Goal: Task Accomplishment & Management: Manage account settings

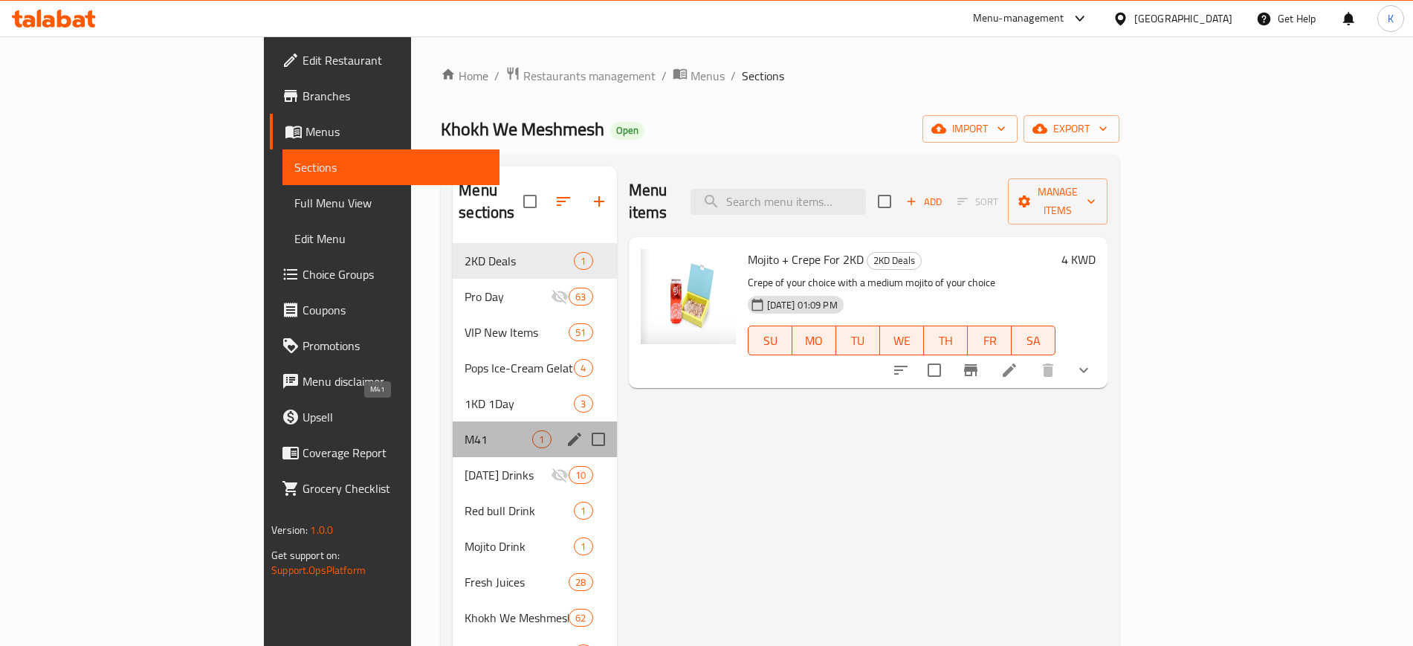
click at [465, 430] on span "M41" at bounding box center [499, 439] width 68 height 18
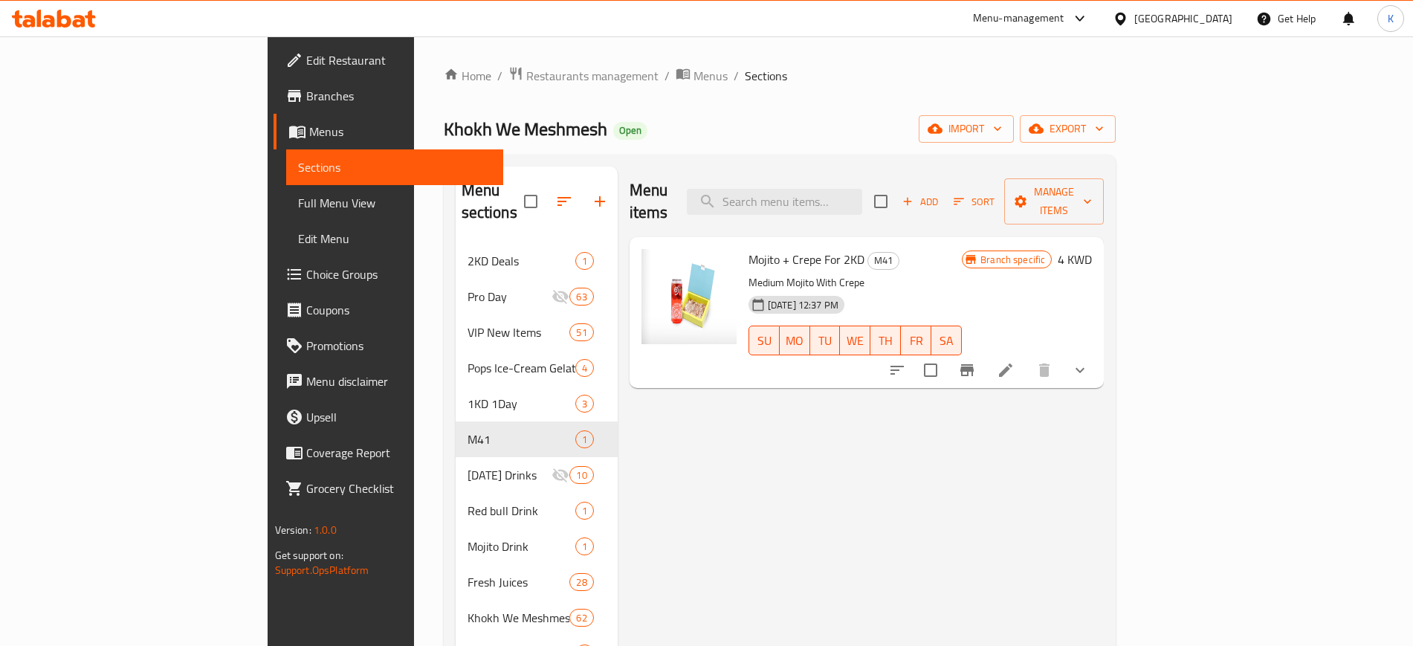
click at [1027, 357] on li at bounding box center [1006, 370] width 42 height 27
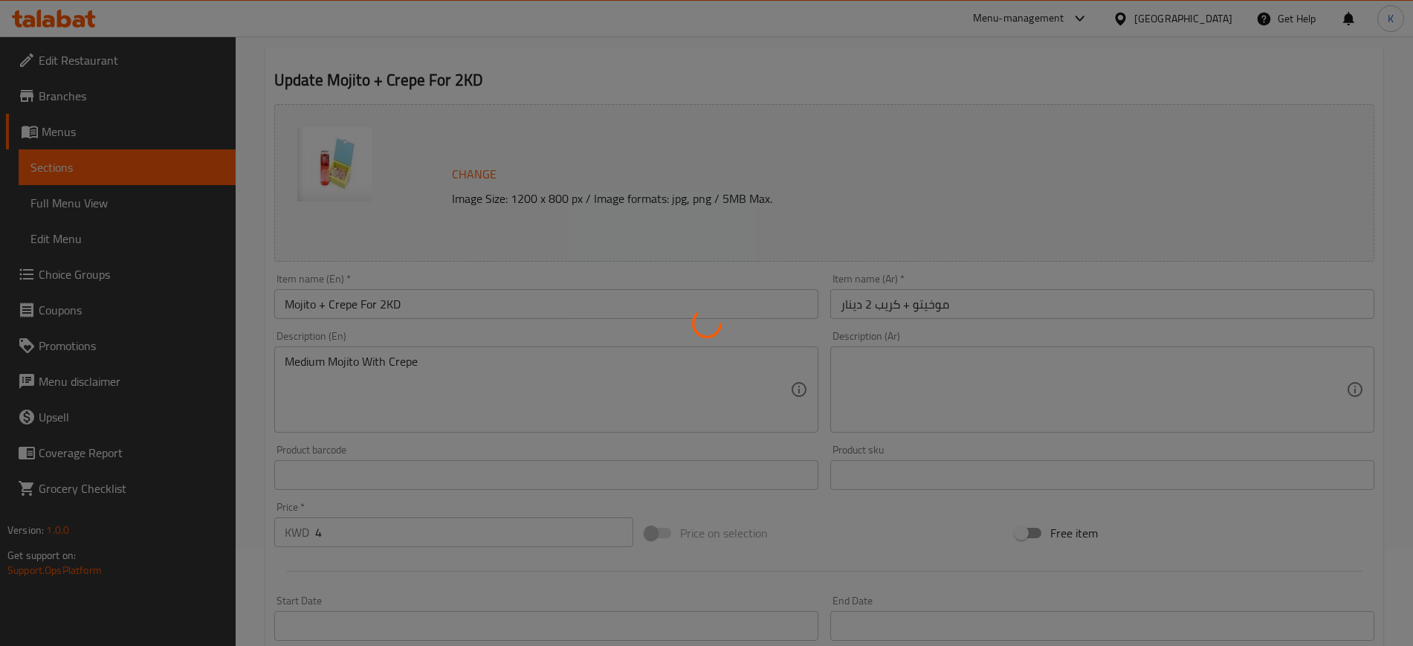
scroll to position [93, 0]
type input "أختيارك من كريب"
type input "1"
type input "اختيارك من الصوص:"
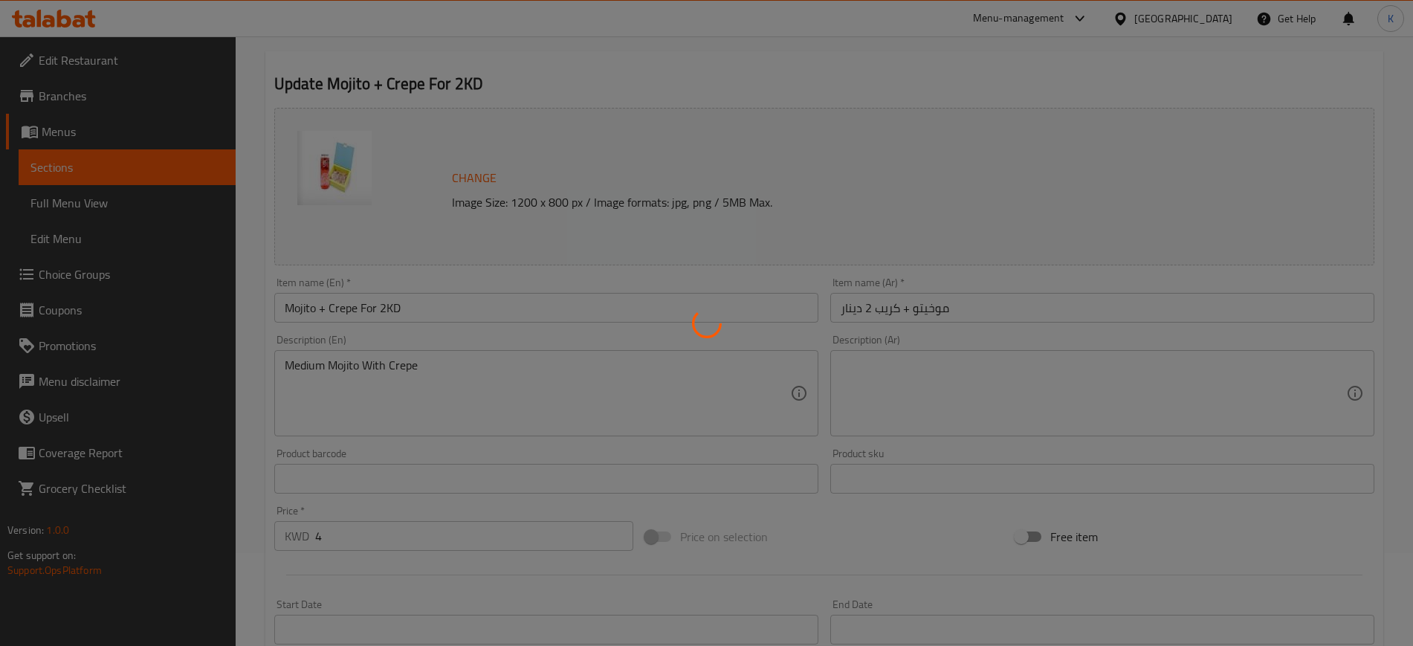
type input "1"
type input "3"
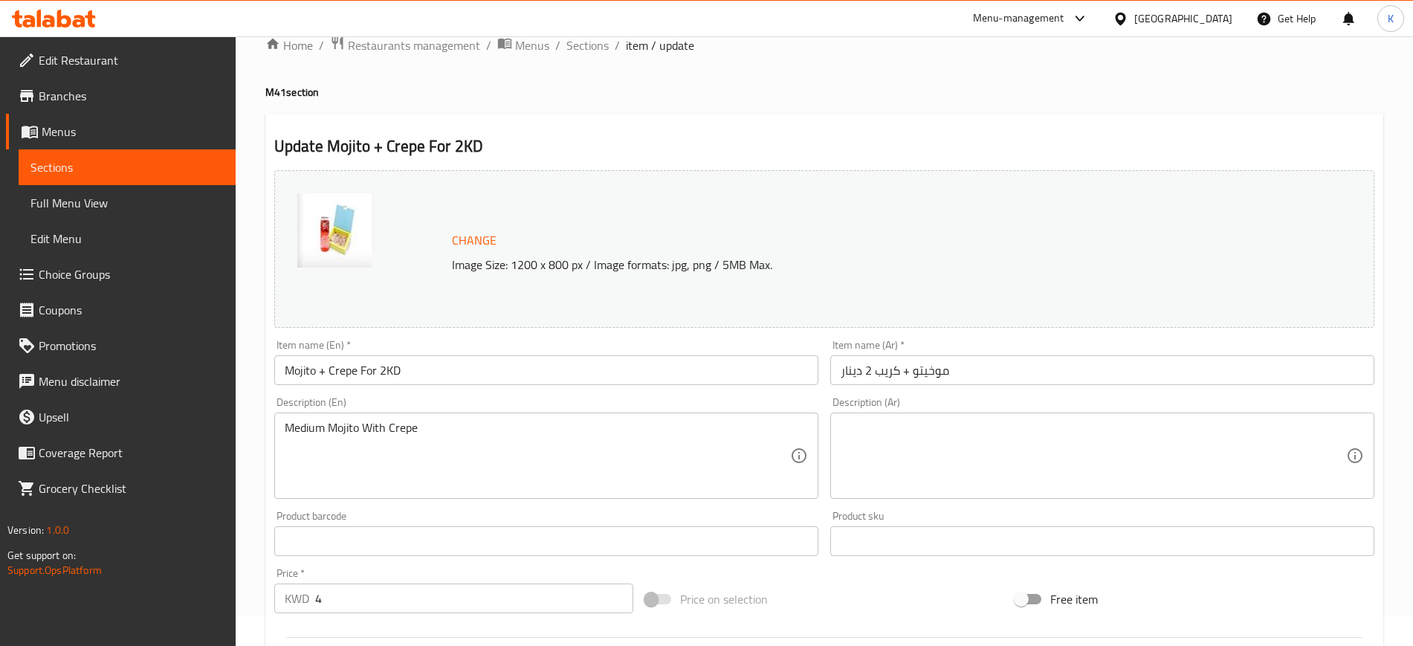
scroll to position [0, 0]
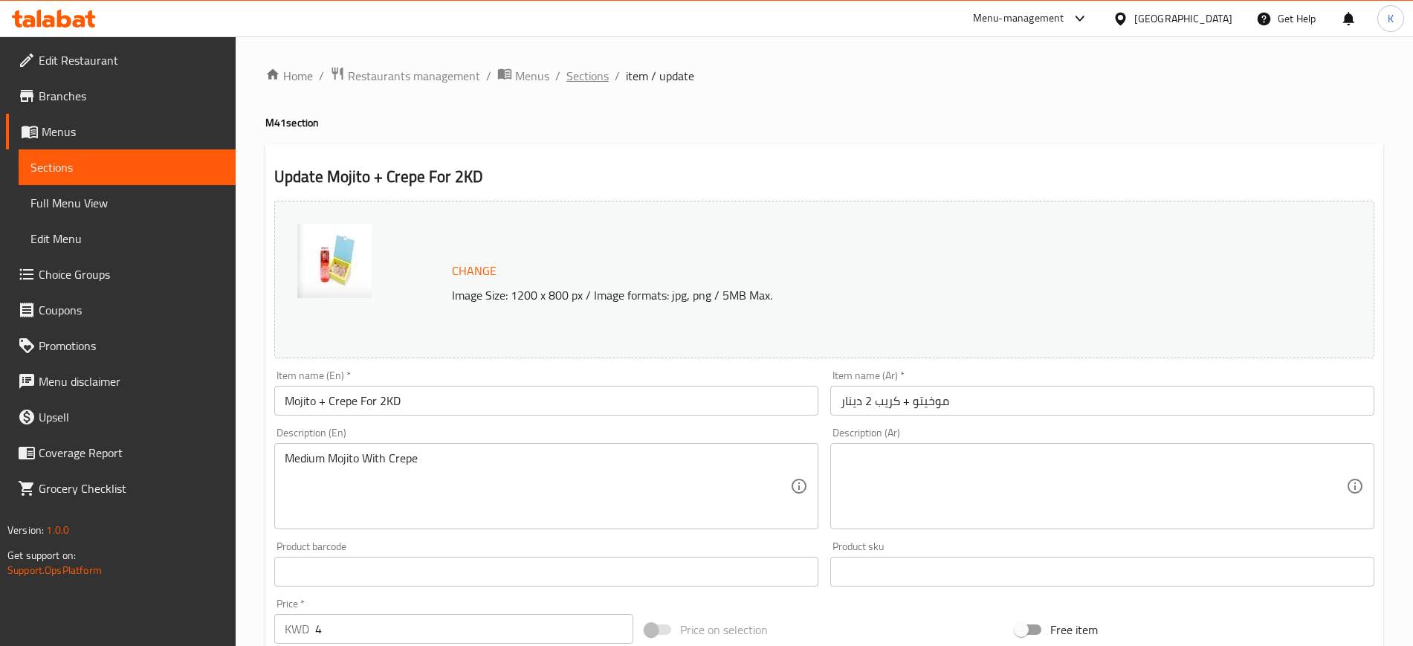
click at [594, 77] on span "Sections" at bounding box center [587, 76] width 42 height 18
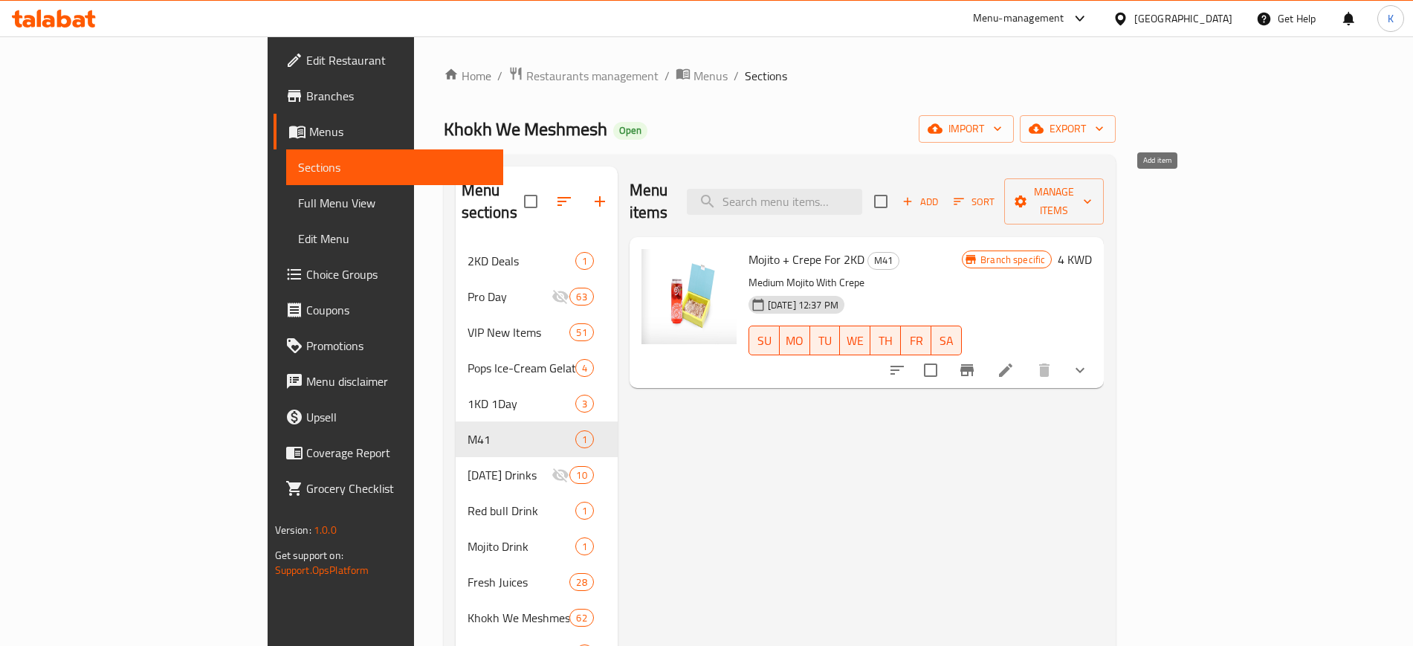
click at [940, 193] on span "Add" at bounding box center [920, 201] width 40 height 17
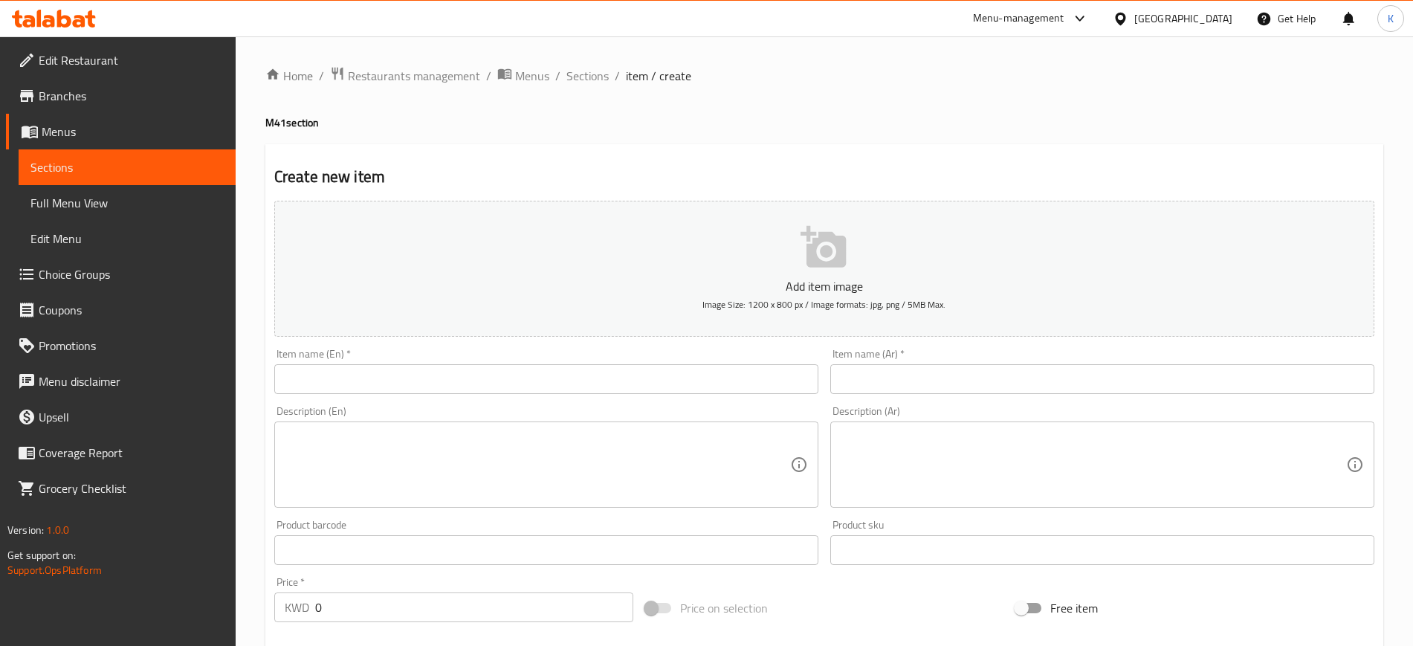
click at [654, 380] on input "text" at bounding box center [546, 379] width 544 height 30
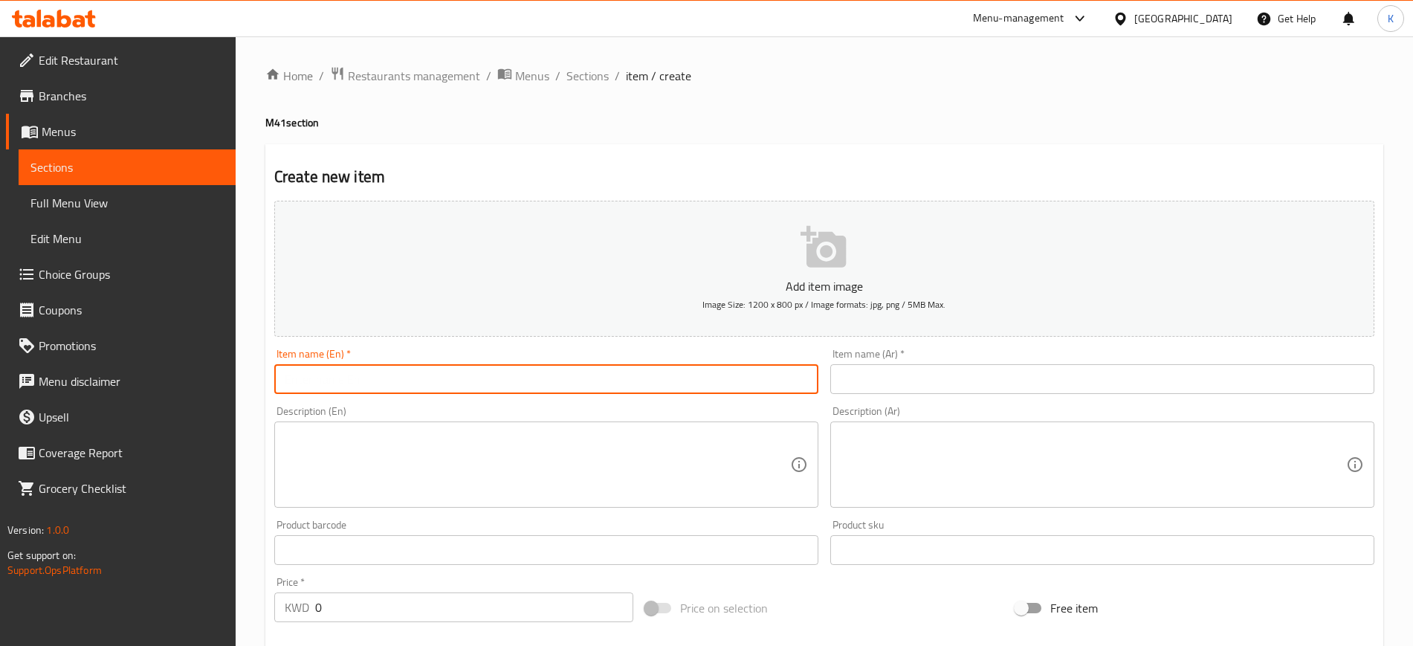
paste input "4 Mini Chocolate Pancakes & 4 Awar Galb"
type input "4 Mini Chocolate Pancakes & 4 Awar Galb"
click at [874, 386] on input "text" at bounding box center [1102, 379] width 544 height 30
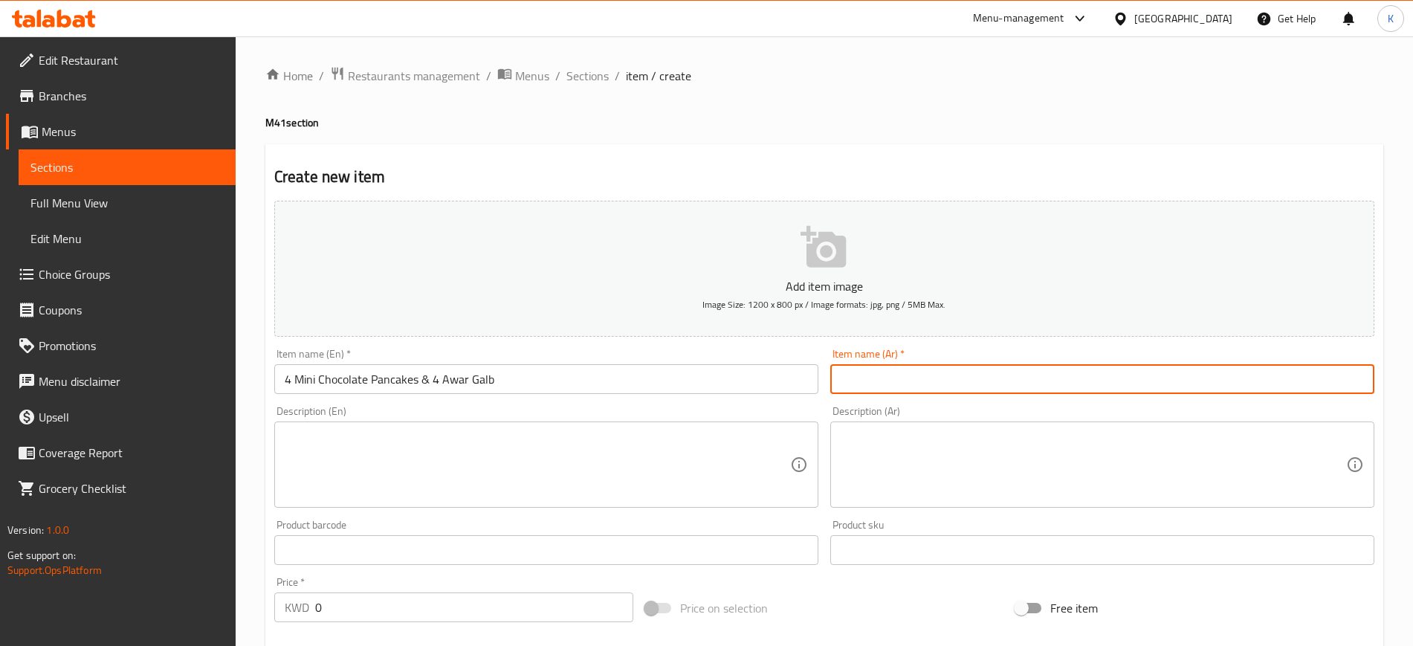
paste input "4 فطائر شوكولاتة صغيرة و 4 عوار قلب"
type input "4 فطائر شوكولاتة صغيرة و 4 عوار قلب"
click at [582, 71] on span "Sections" at bounding box center [587, 76] width 42 height 18
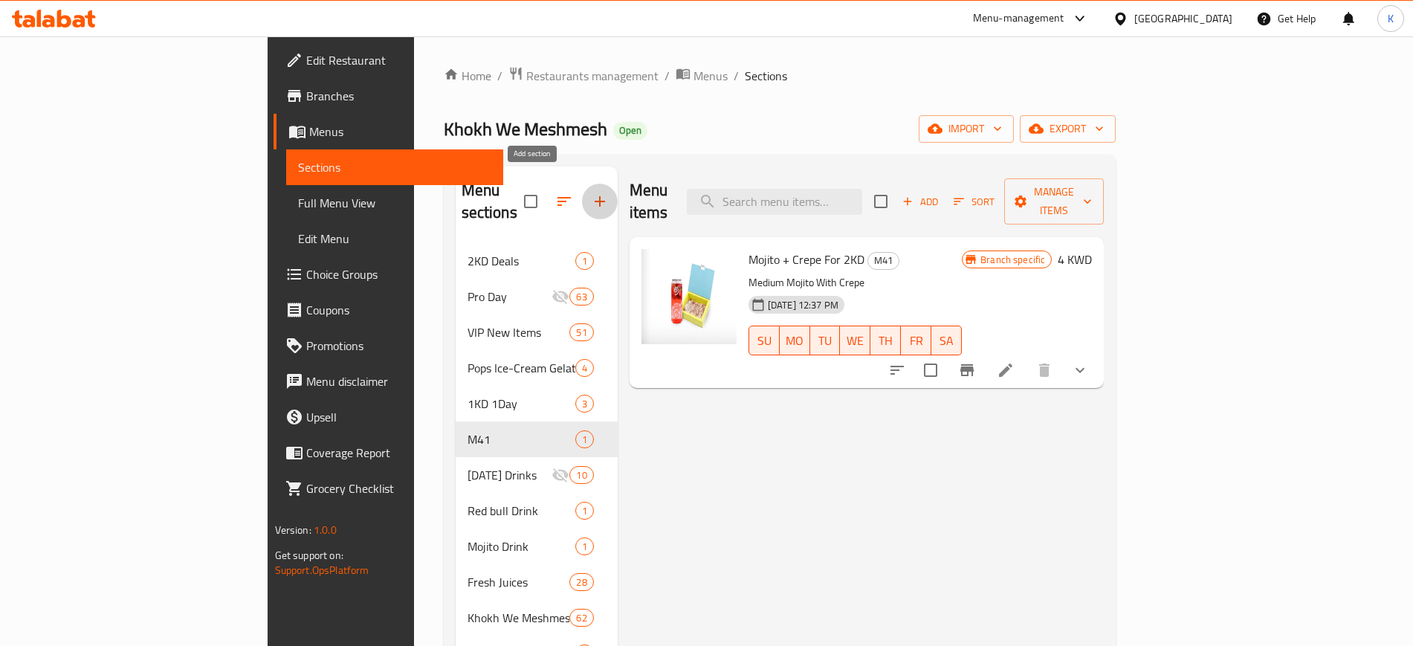
click at [591, 193] on icon "button" at bounding box center [600, 202] width 18 height 18
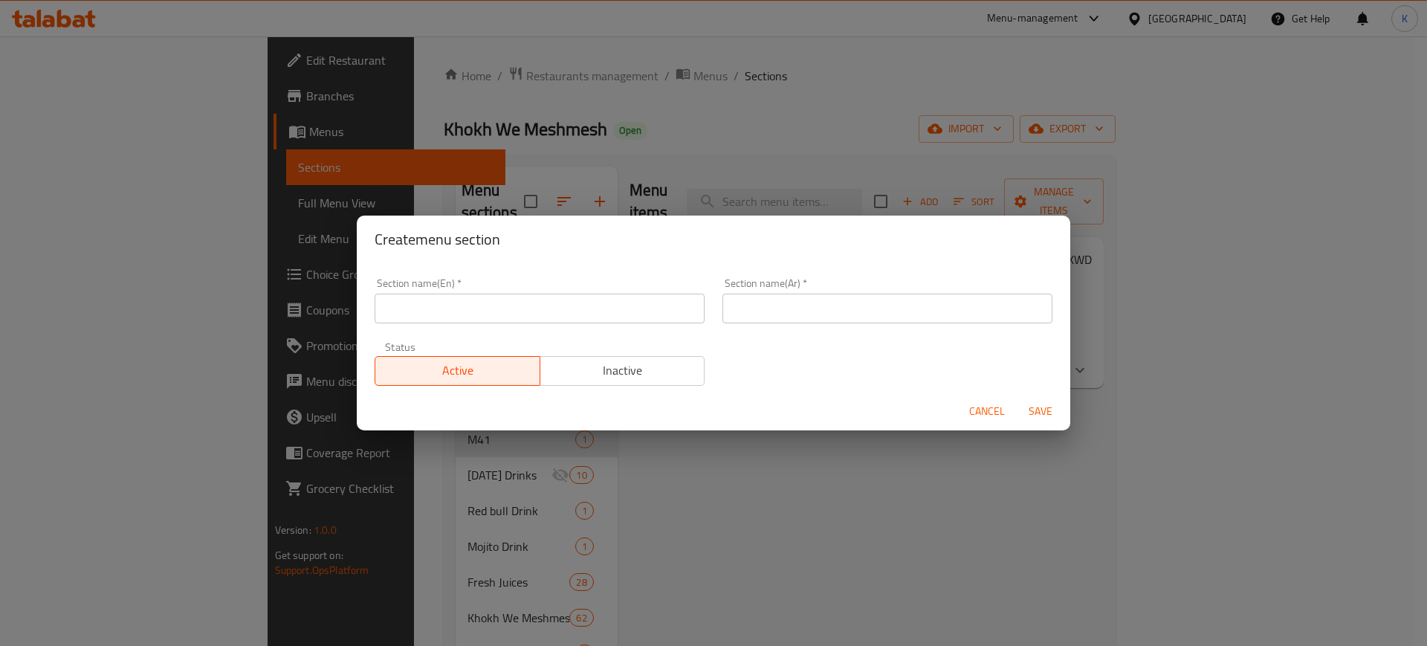
click at [551, 301] on input "text" at bounding box center [540, 309] width 330 height 30
paste input "M4G"
type input "M4G"
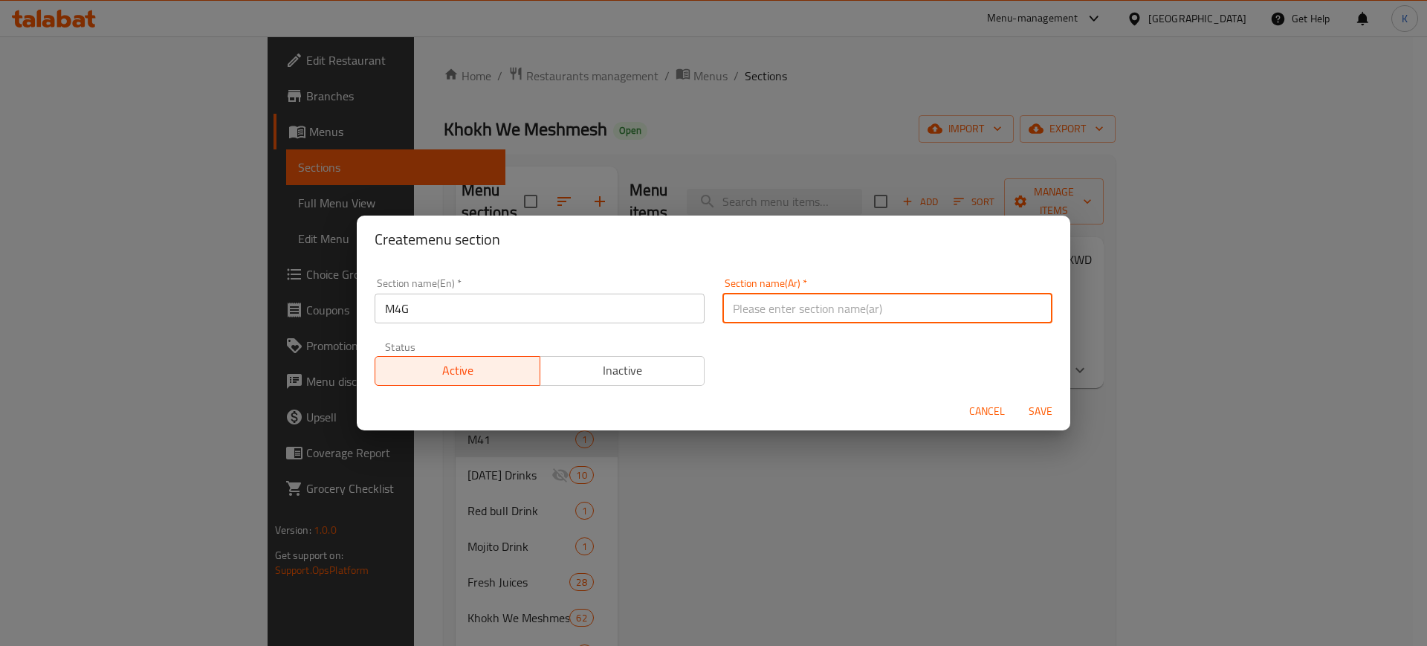
click at [795, 310] on input "text" at bounding box center [888, 309] width 330 height 30
paste input "وجبة للمجموعات"
type input "وجبة للمجموعات"
click at [1038, 413] on span "Save" at bounding box center [1041, 411] width 36 height 19
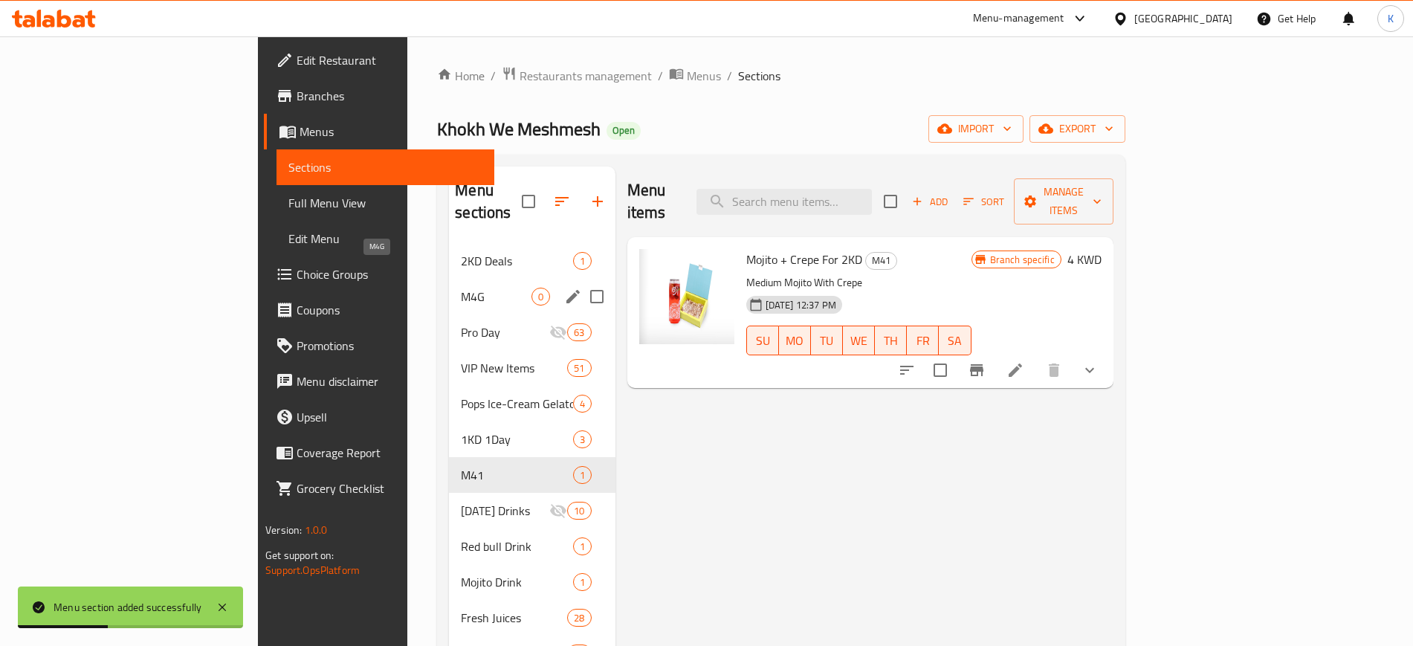
click at [461, 288] on span "M4G" at bounding box center [496, 297] width 70 height 18
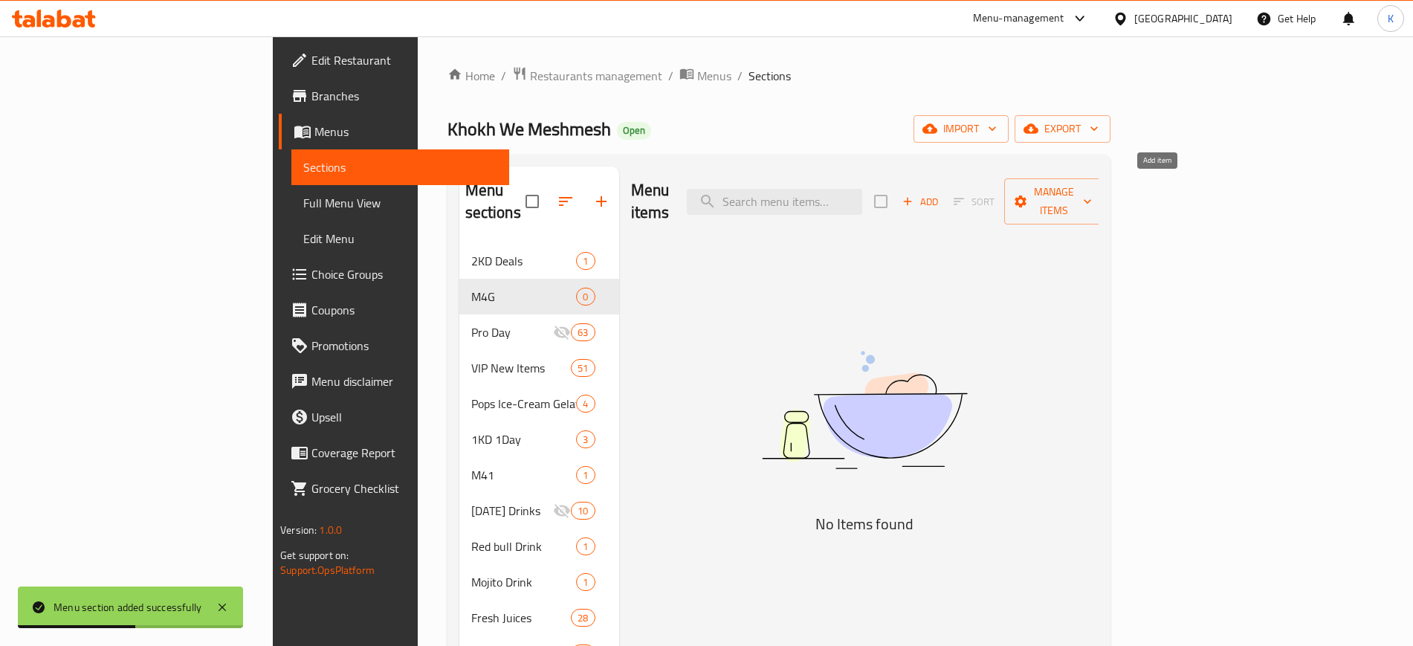
click at [940, 193] on span "Add" at bounding box center [920, 201] width 40 height 17
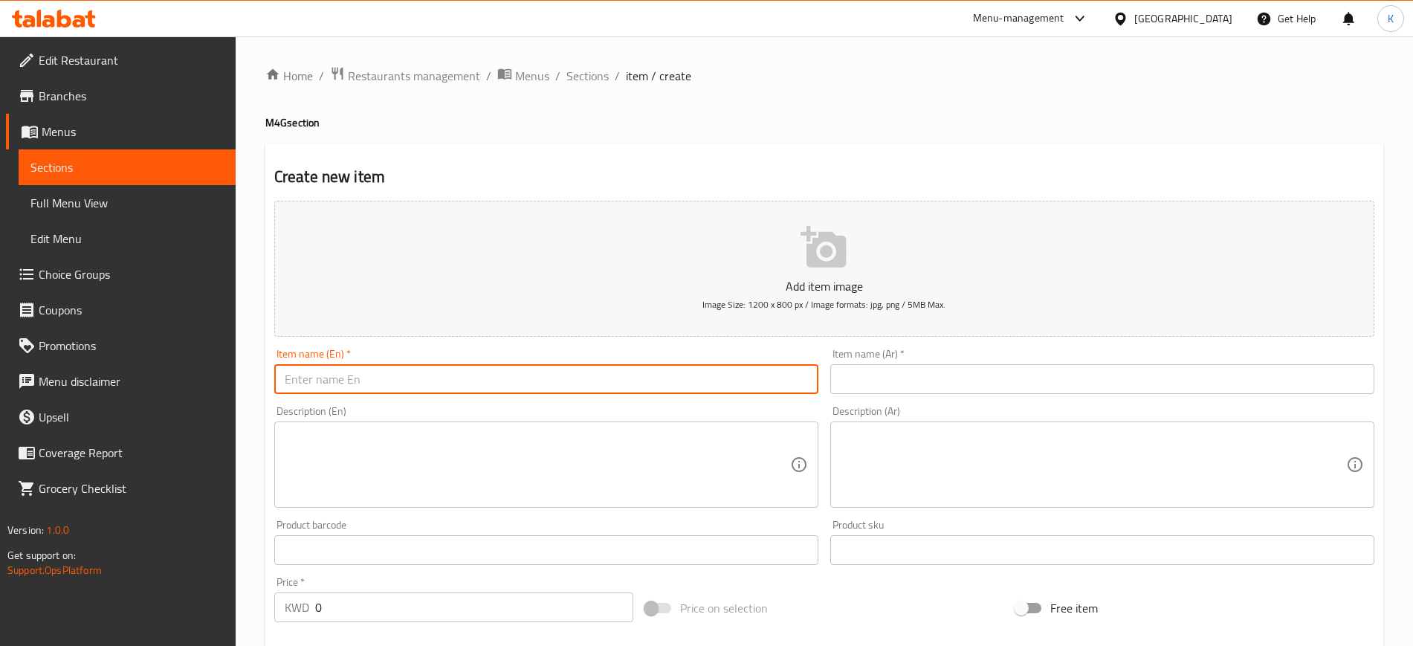
click at [446, 364] on input "text" at bounding box center [546, 379] width 544 height 30
paste input "4 Mini Chocolate Pancakes & 4 Awar Galb"
type input "4 Mini Chocolate Pancakes & 4 Awar Galb"
click at [891, 381] on input "text" at bounding box center [1102, 379] width 544 height 30
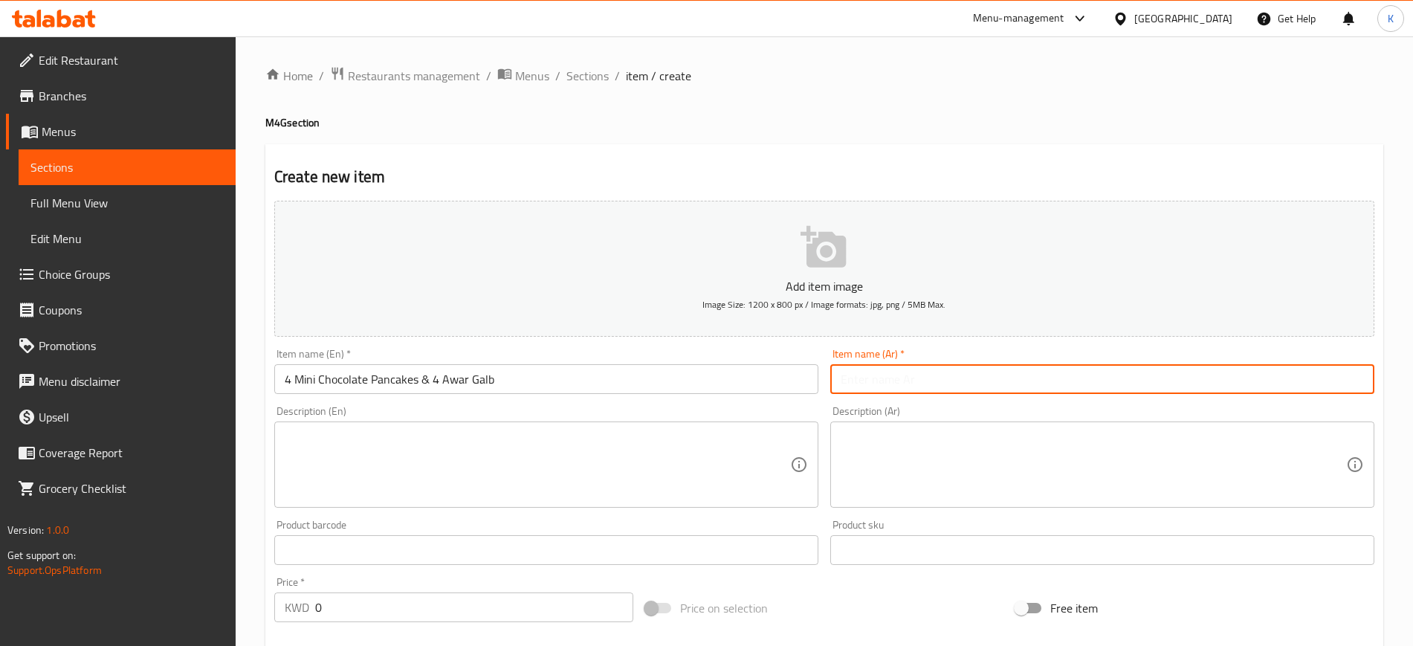
paste input "4 فطائر شوكولاتة صغيرة و 4 عوار قلب"
type input "4 فطائر شوكولاتة صغيرة و 4 عوار قلب"
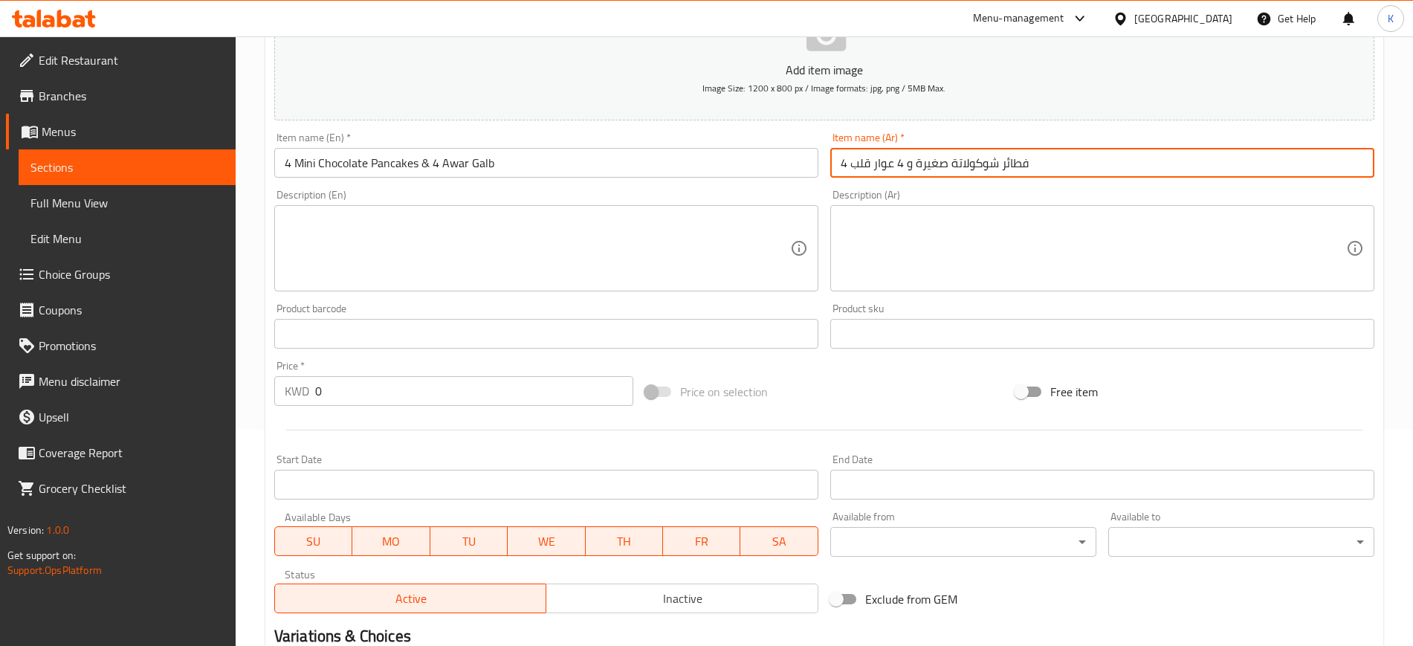
scroll to position [279, 0]
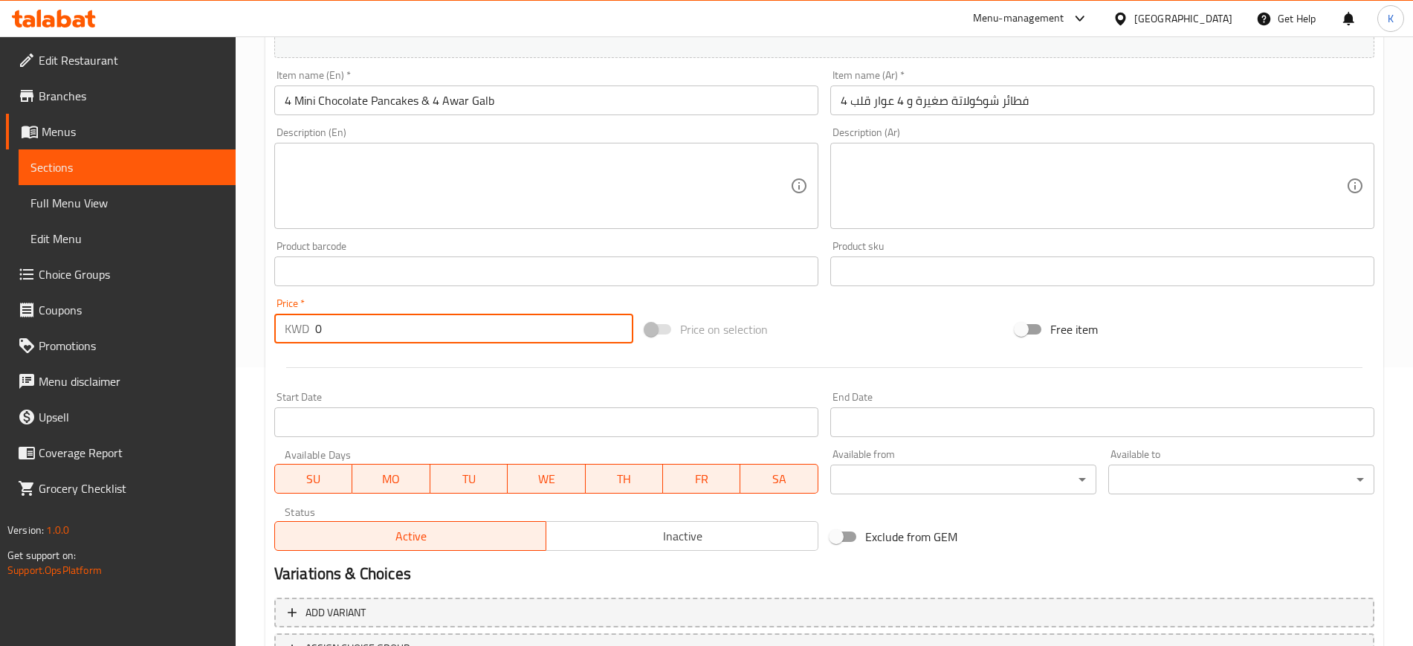
drag, startPoint x: 303, startPoint y: 332, endPoint x: 295, endPoint y: 330, distance: 7.6
click at [295, 332] on div "KWD 0 Price *" at bounding box center [453, 329] width 359 height 30
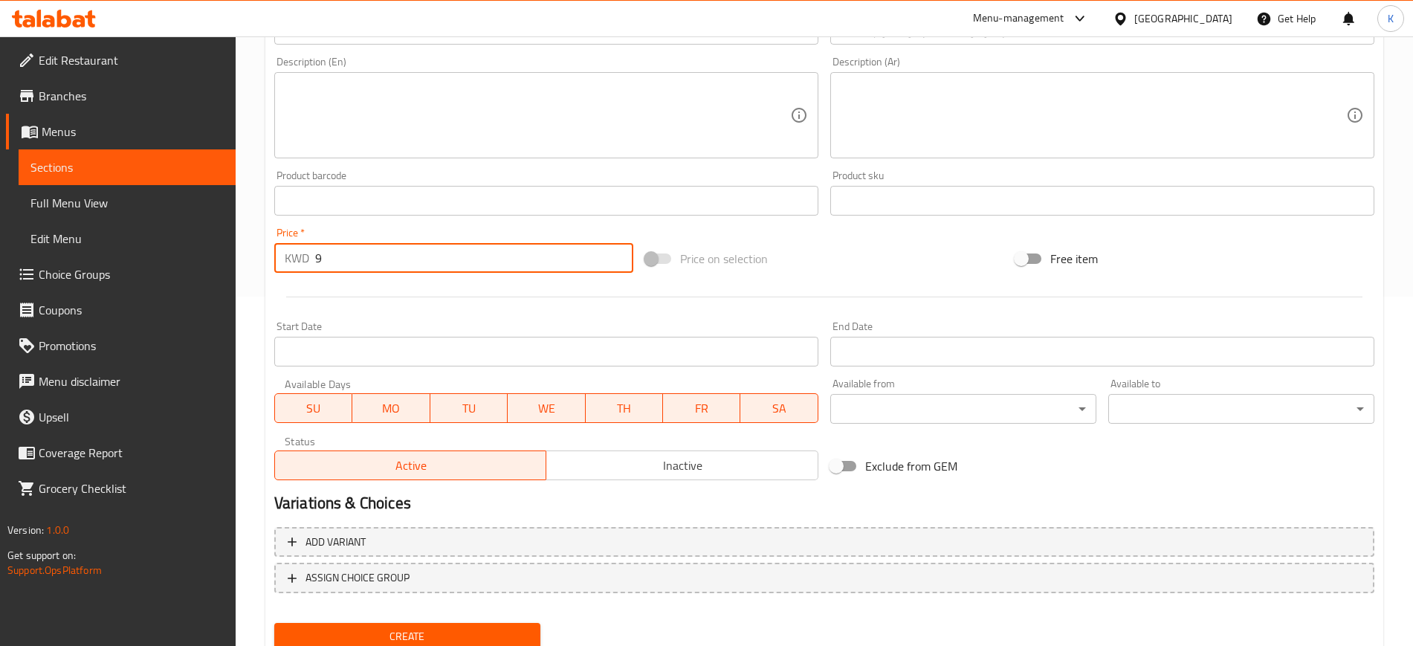
scroll to position [404, 0]
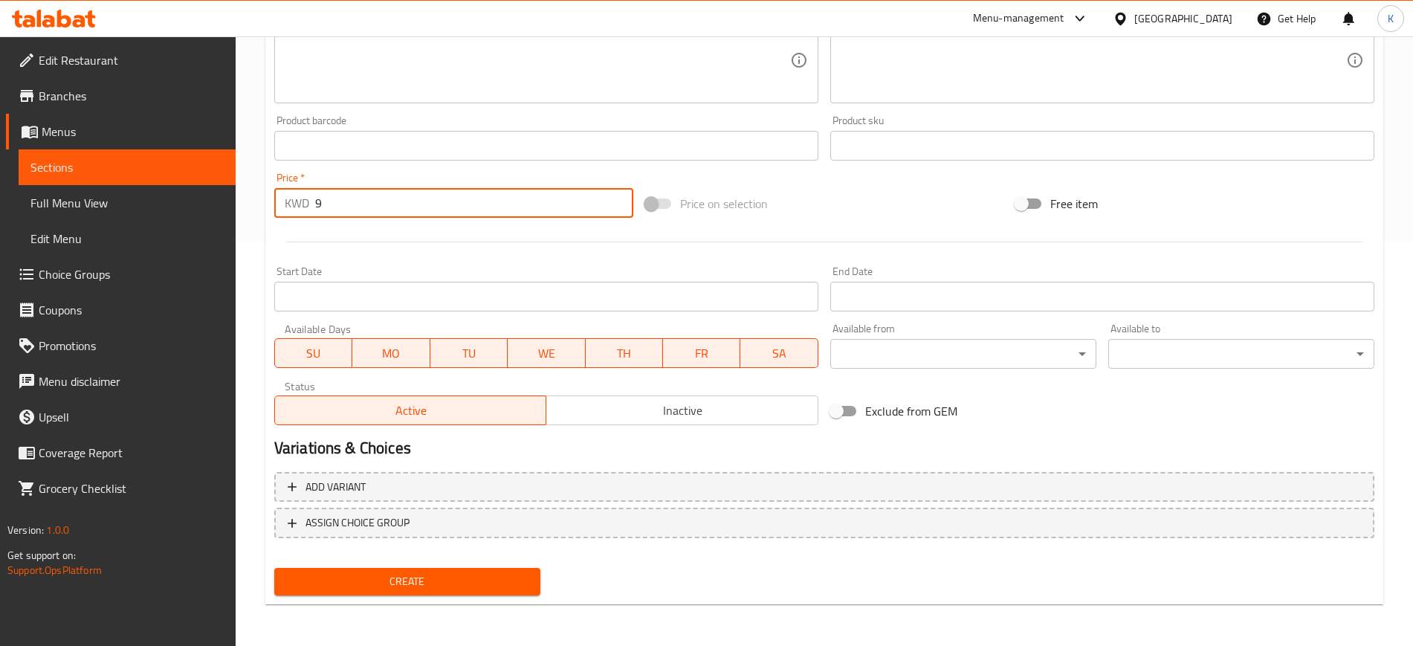
type input "9"
click at [479, 584] on span "Create" at bounding box center [407, 581] width 242 height 19
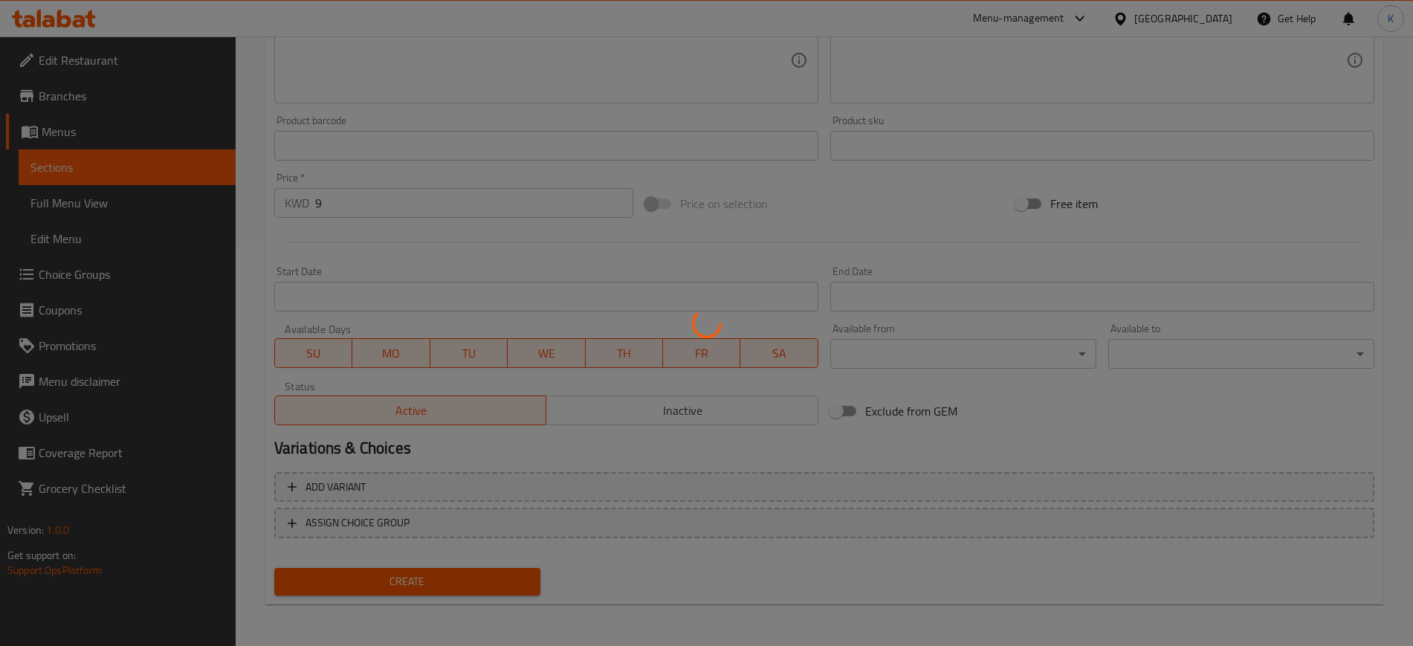
type input "0"
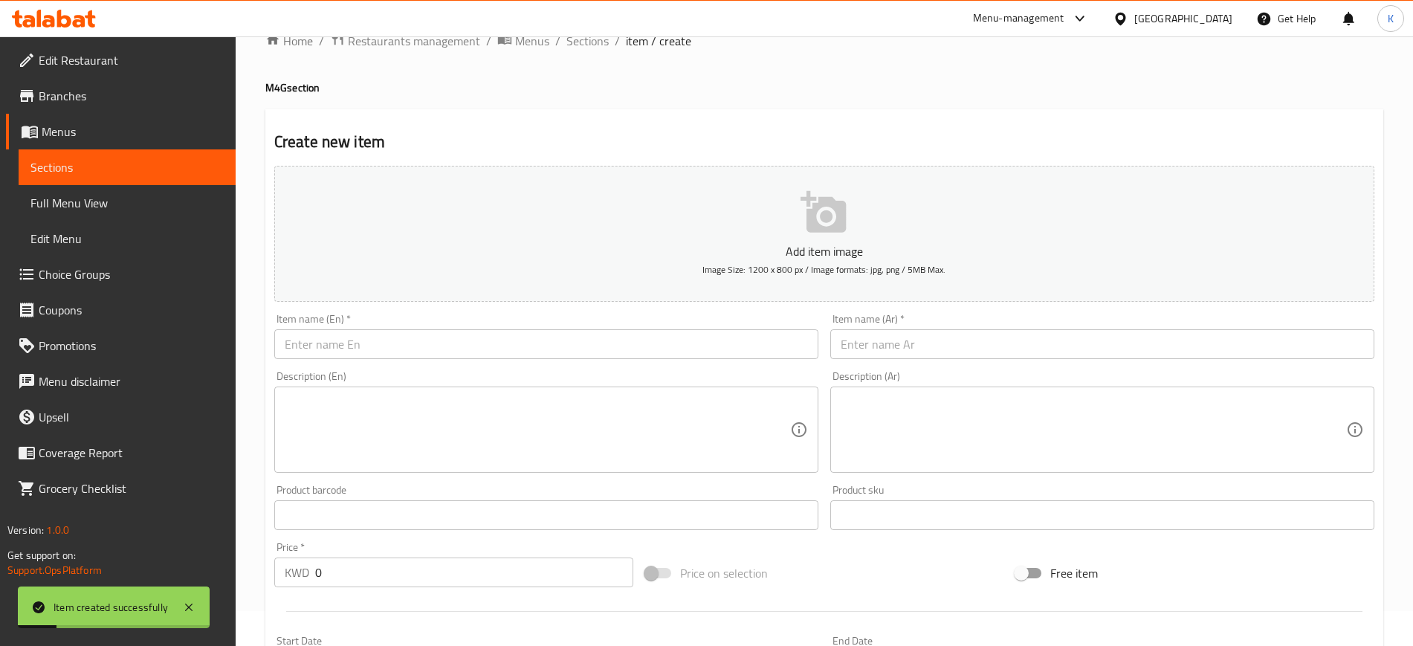
scroll to position [0, 0]
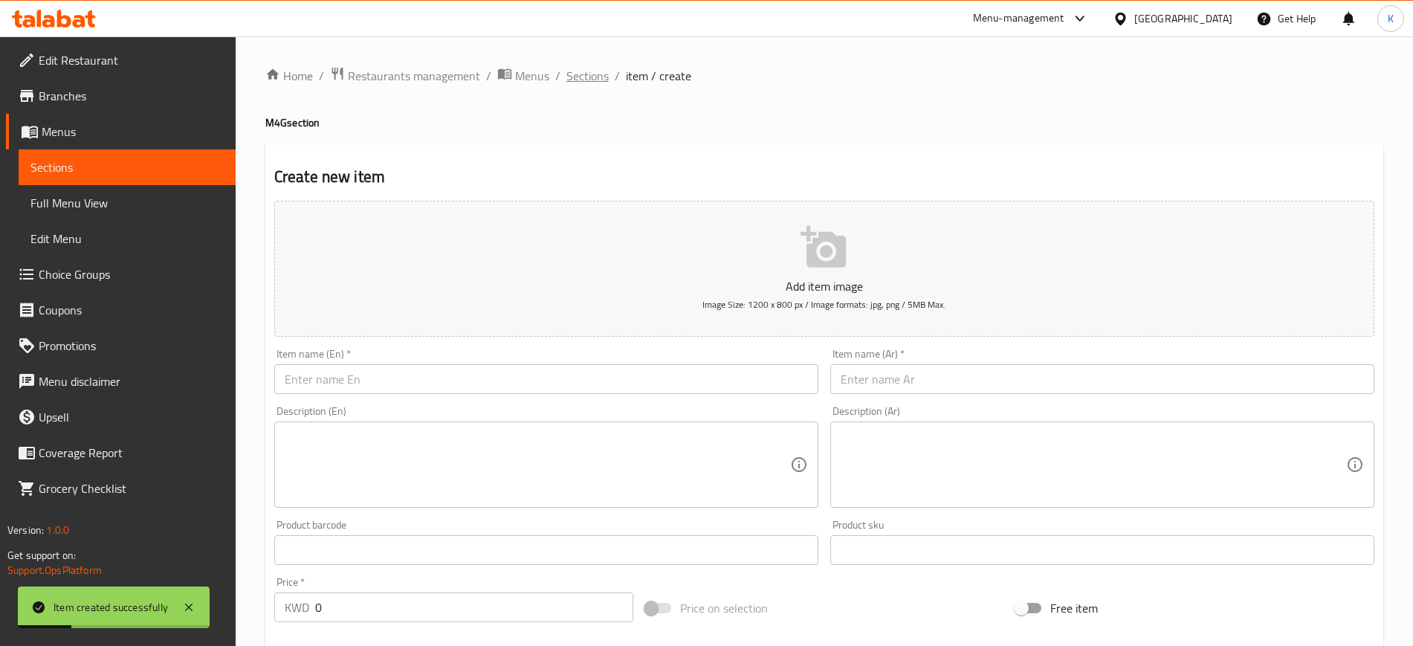
click at [596, 73] on span "Sections" at bounding box center [587, 76] width 42 height 18
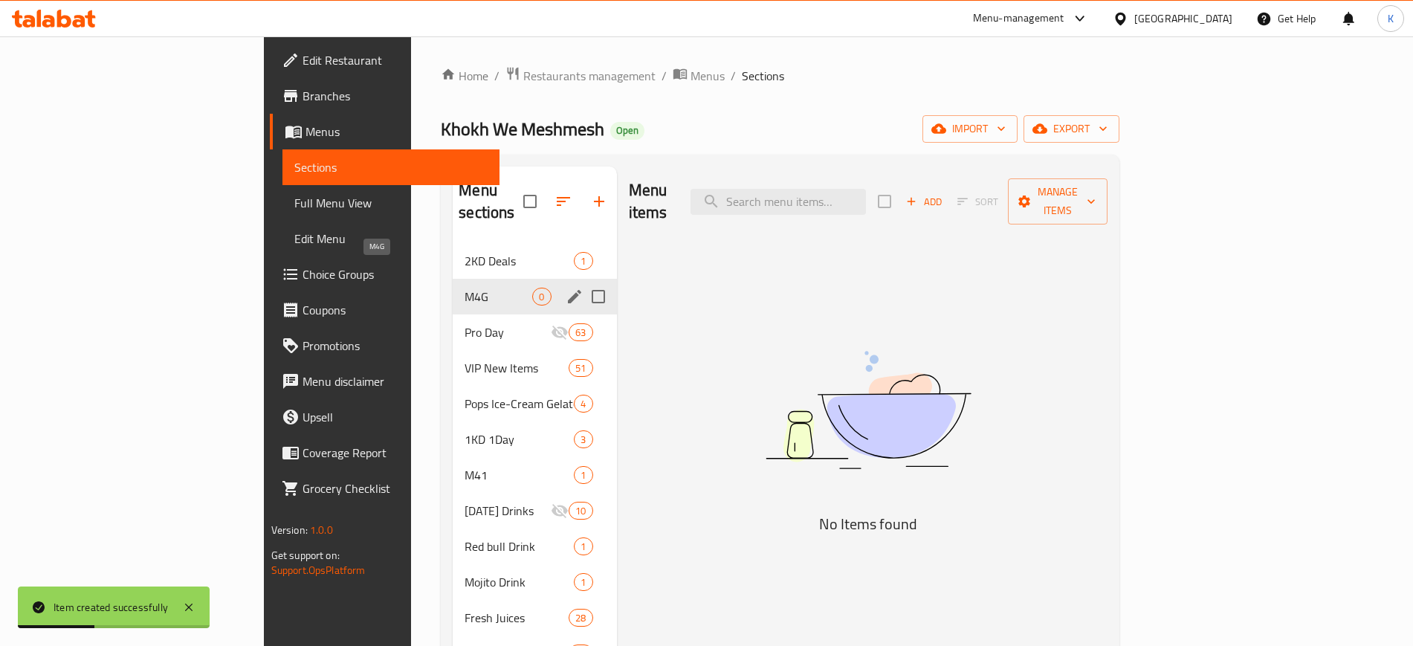
click at [465, 288] on span "M4G" at bounding box center [499, 297] width 68 height 18
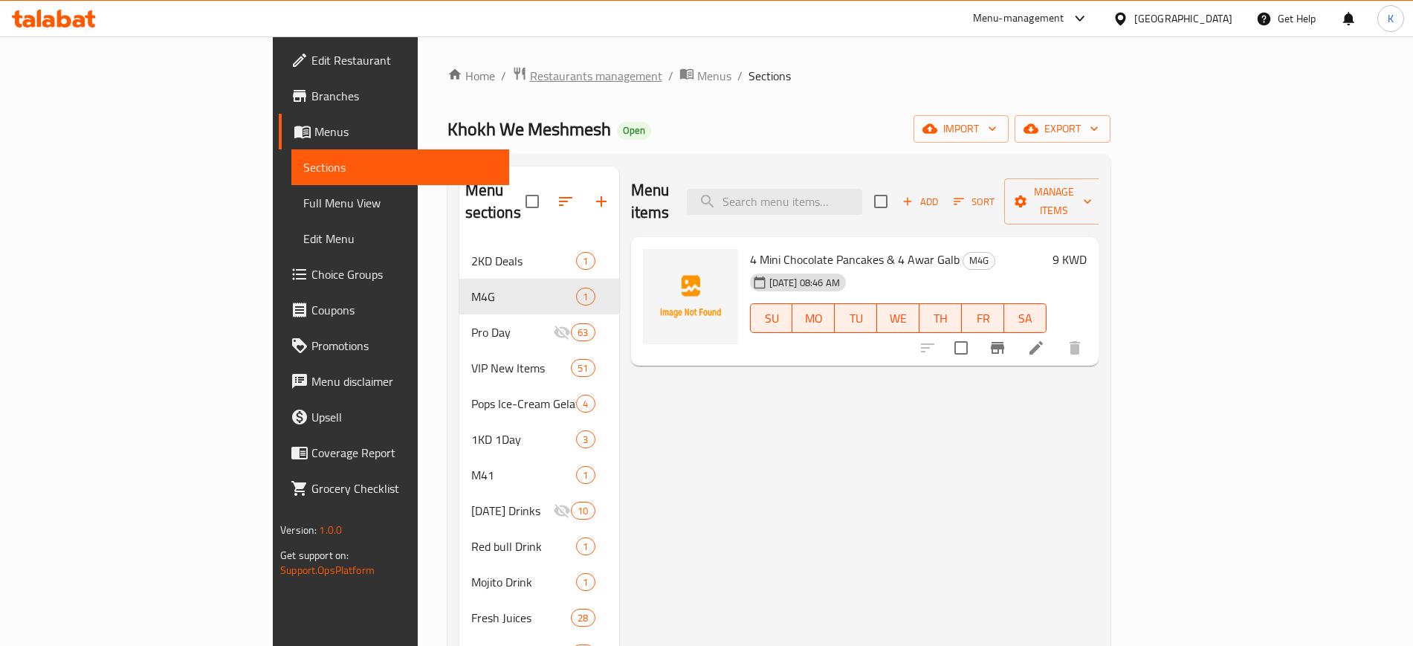
click at [530, 72] on span "Restaurants management" at bounding box center [596, 76] width 132 height 18
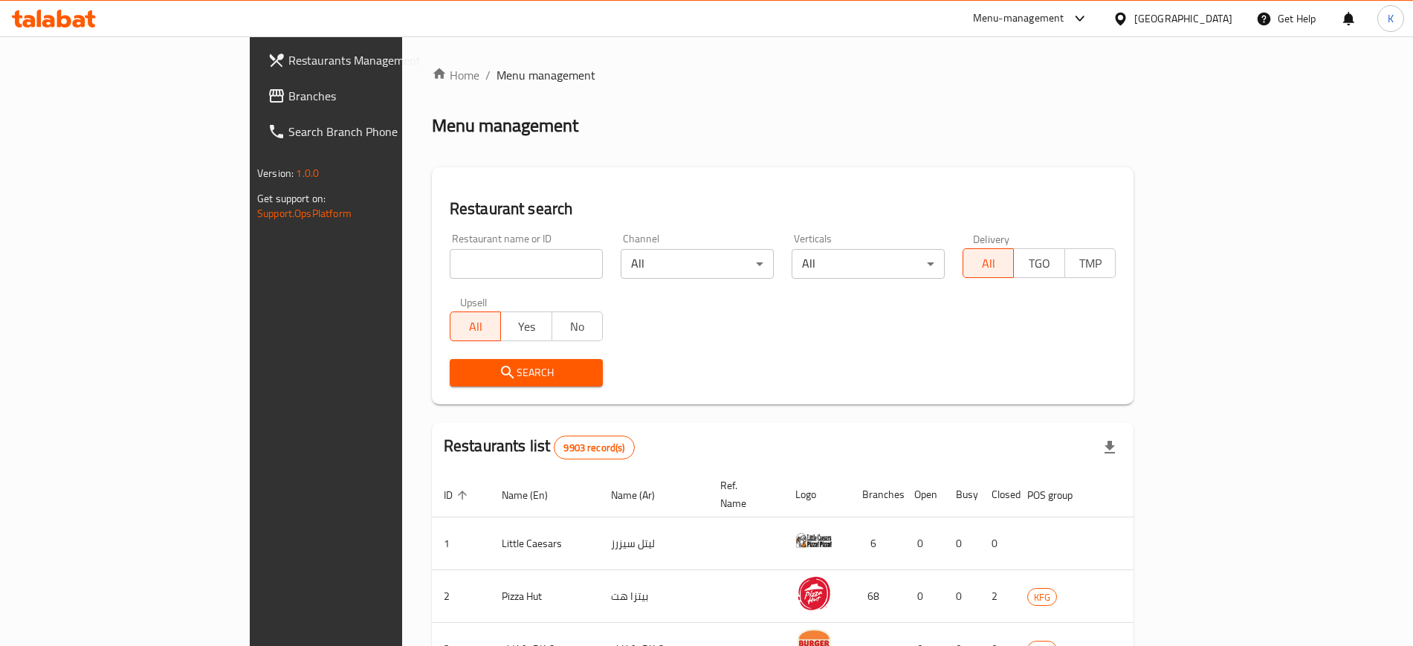
click at [450, 267] on input "search" at bounding box center [526, 264] width 153 height 30
paste input "suikhat lumi"
click button "Search" at bounding box center [526, 373] width 153 height 28
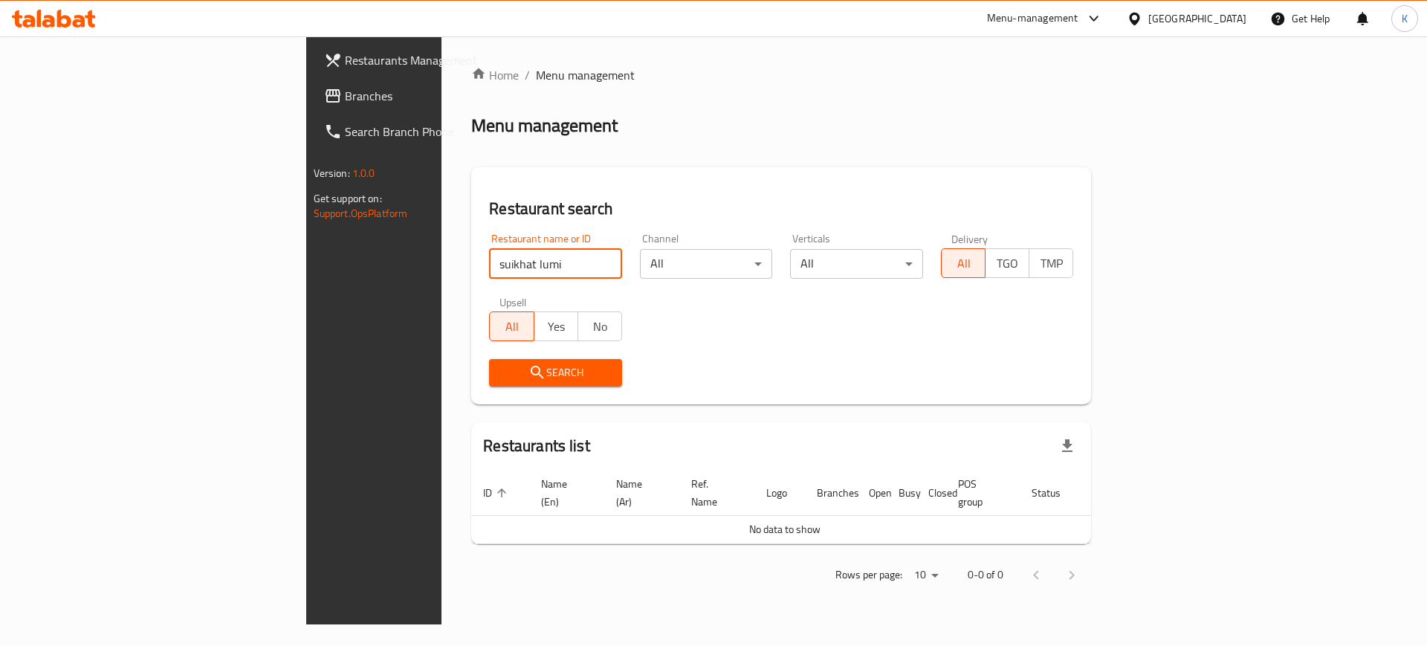
click button "Search" at bounding box center [555, 373] width 133 height 28
drag, startPoint x: 334, startPoint y: 261, endPoint x: 276, endPoint y: 267, distance: 59.0
click at [471, 267] on div "Restaurant search Restaurant name or ID suikhat lumi Restaurant name or ID Chan…" at bounding box center [781, 285] width 620 height 237
type input "lumi"
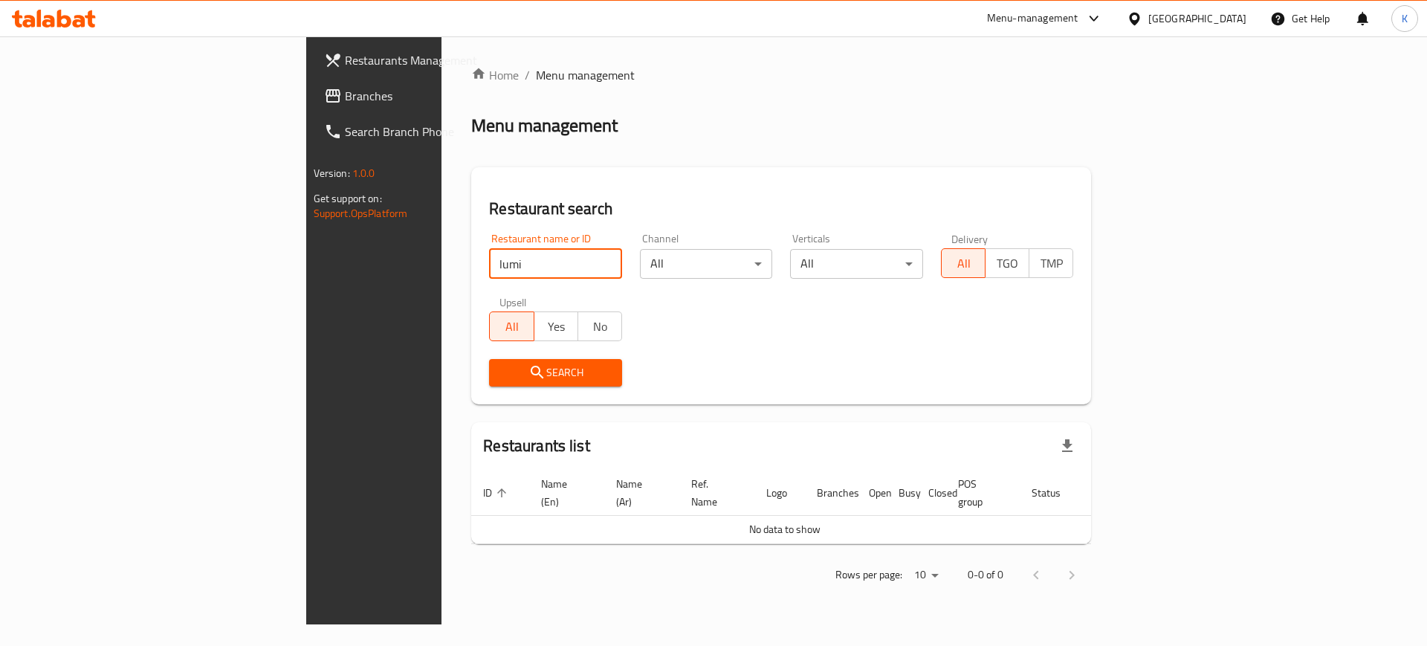
click button "Search" at bounding box center [555, 373] width 133 height 28
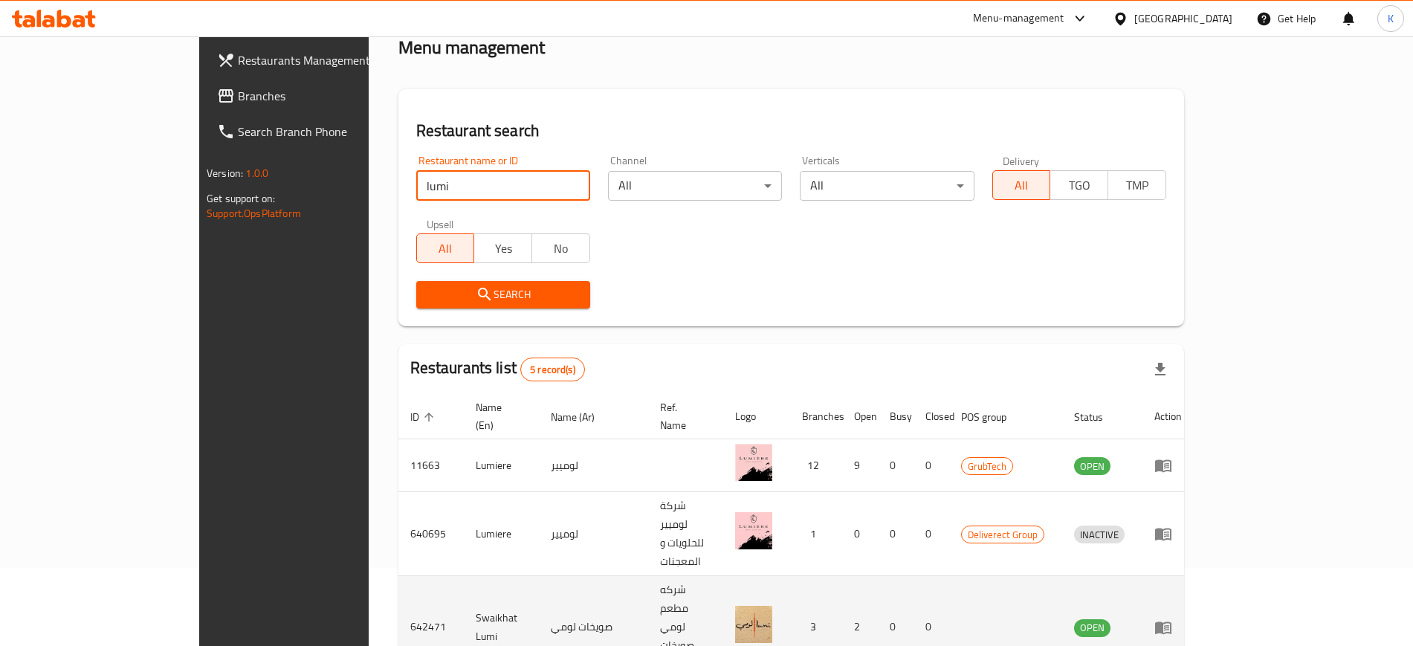
scroll to position [186, 0]
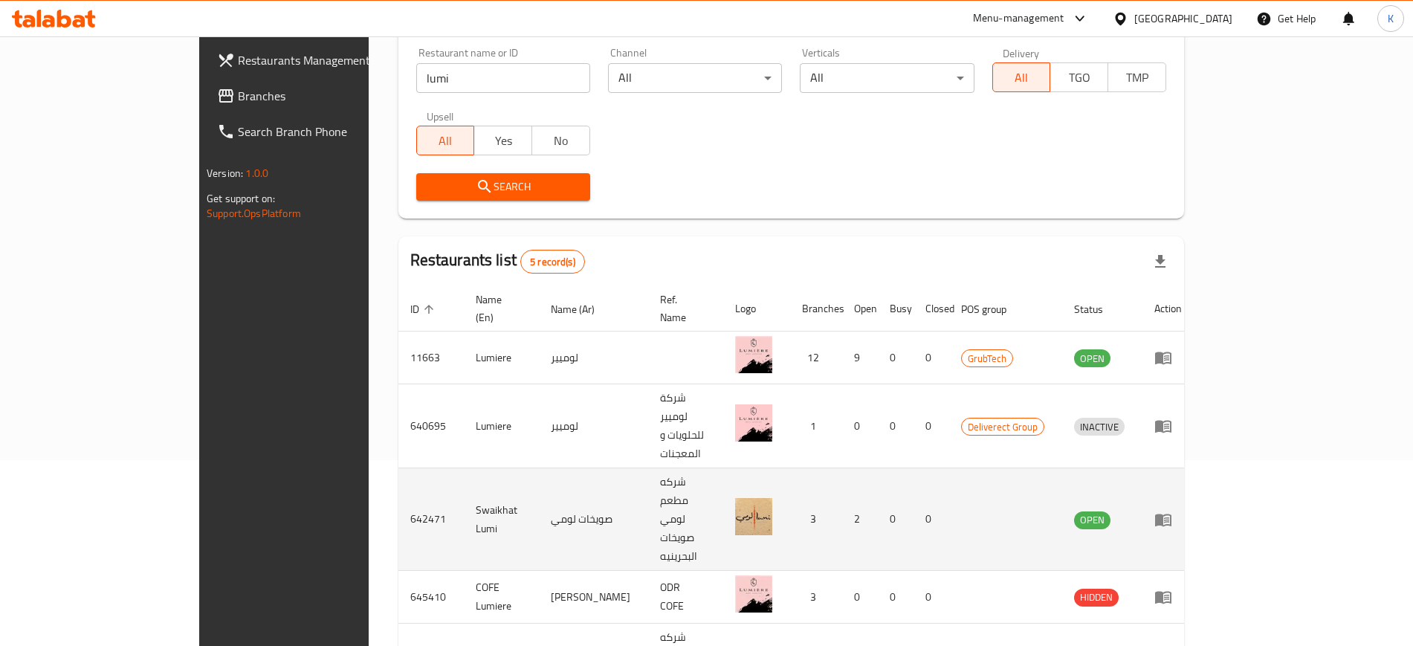
click at [1194, 468] on td "enhanced table" at bounding box center [1167, 519] width 51 height 103
click at [1169, 517] on icon "enhanced table" at bounding box center [1166, 520] width 5 height 6
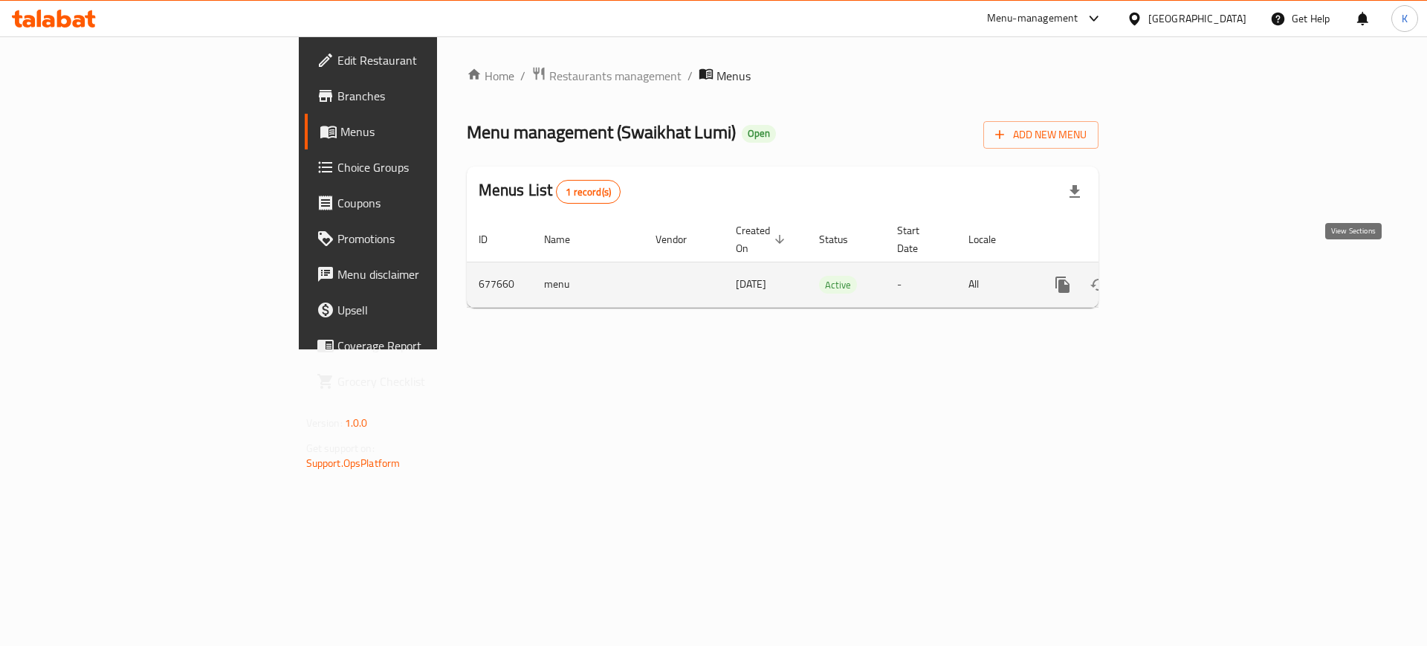
click at [1179, 276] on icon "enhanced table" at bounding box center [1170, 285] width 18 height 18
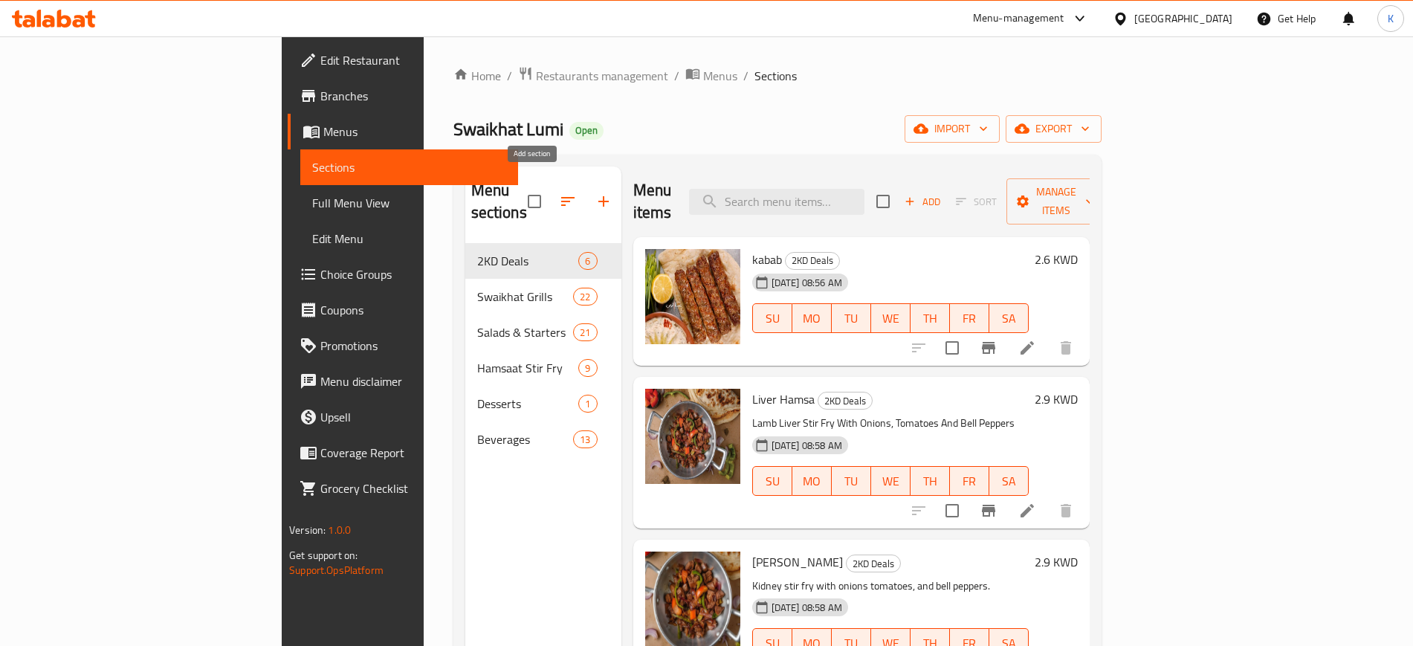
click at [598, 196] on icon "button" at bounding box center [603, 201] width 10 height 10
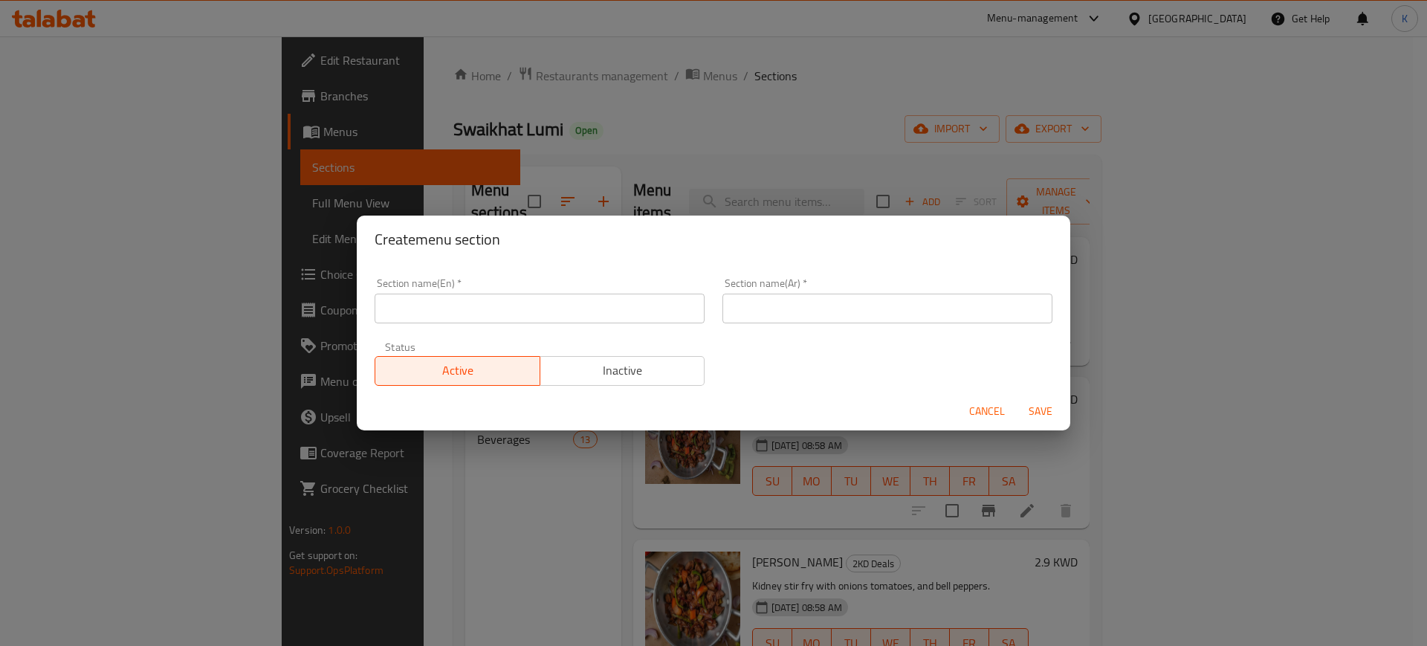
click at [870, 313] on input "text" at bounding box center [888, 309] width 330 height 30
paste input "وجبة للمجموعات"
type input "وجبة للمجموعات"
click at [485, 317] on input "text" at bounding box center [540, 309] width 330 height 30
paste input "M4G"
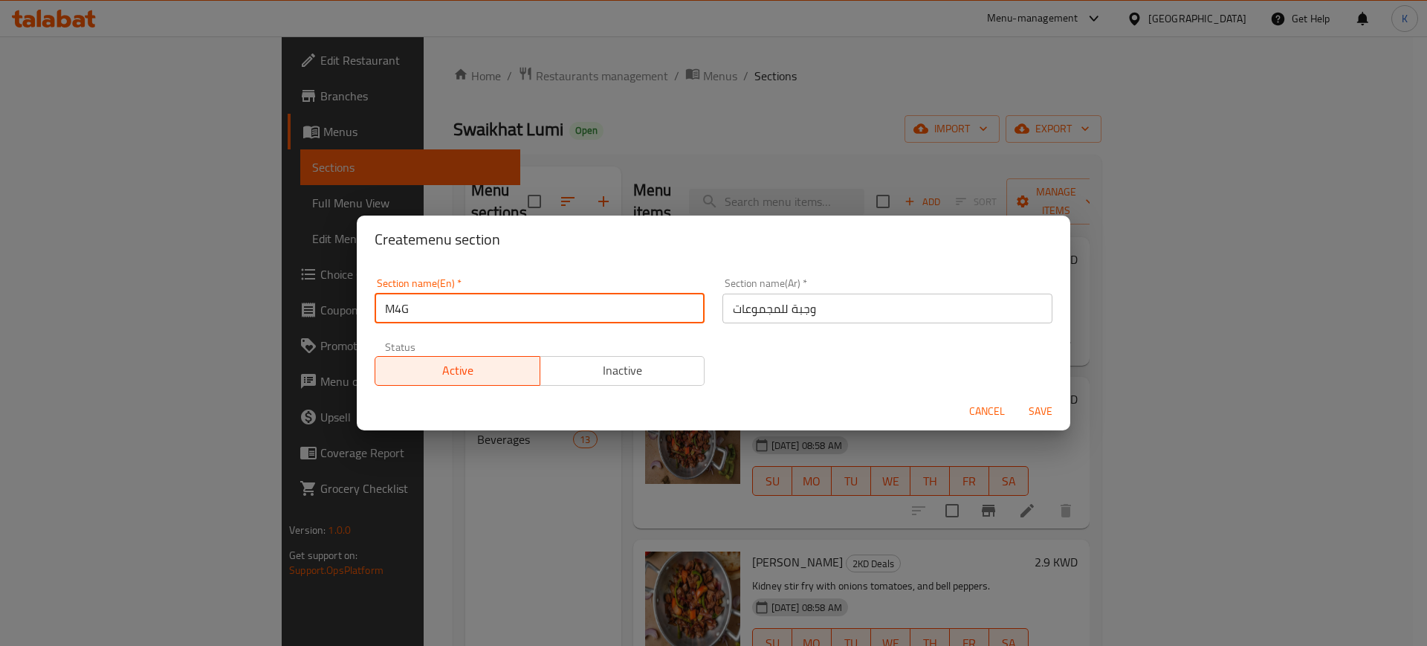
type input "M4G"
click at [1043, 409] on span "Save" at bounding box center [1041, 411] width 36 height 19
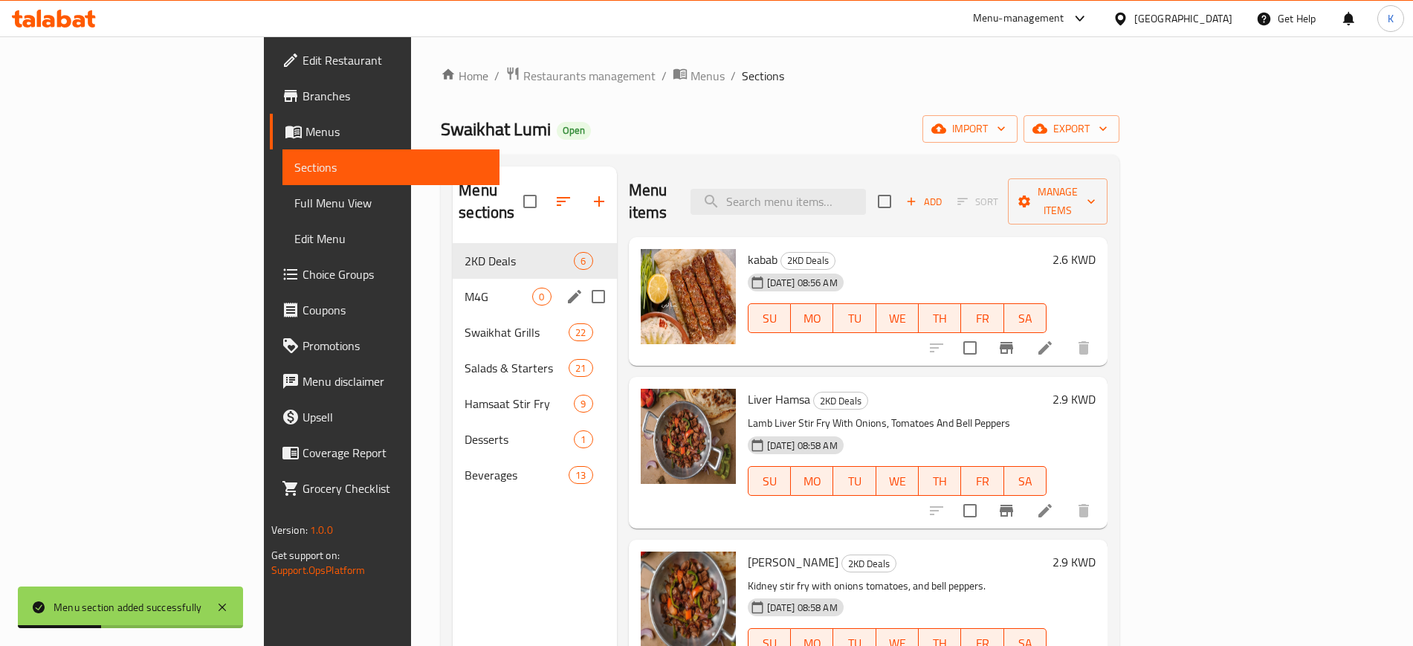
click at [465, 288] on span "M4G" at bounding box center [499, 297] width 68 height 18
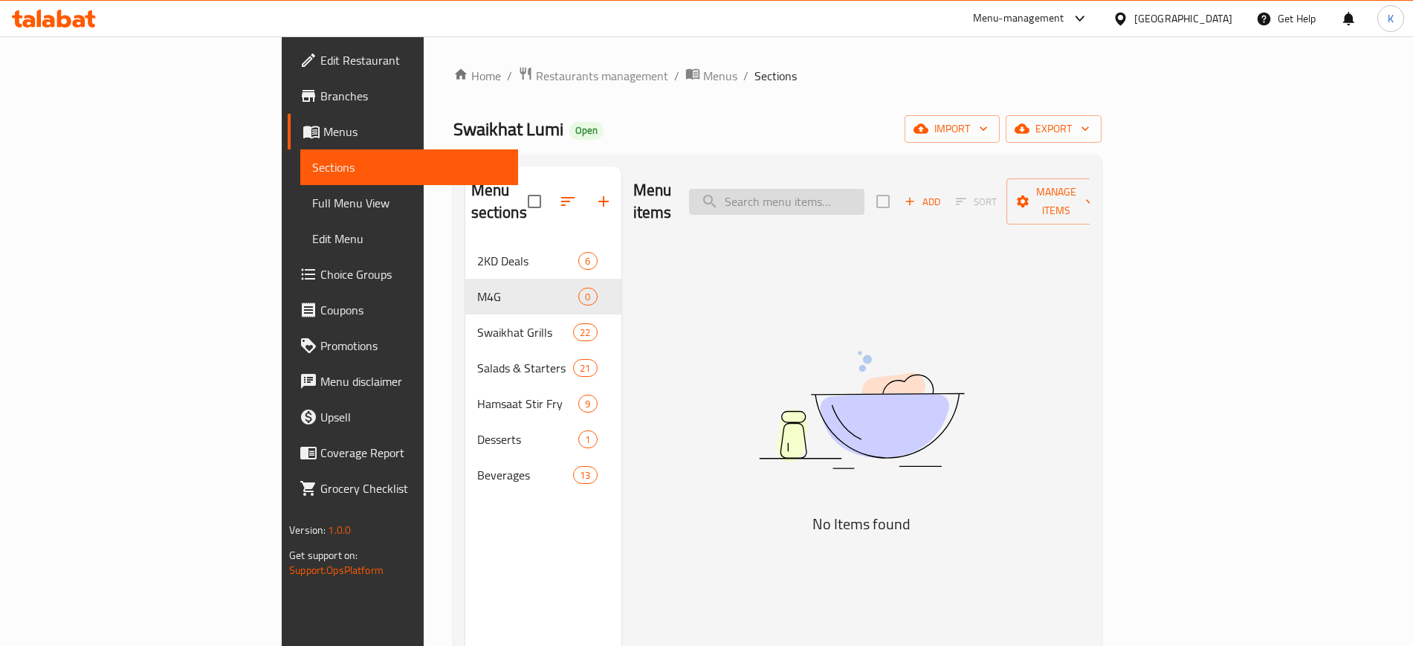
click at [853, 190] on input "search" at bounding box center [776, 202] width 175 height 26
click at [856, 195] on input "search" at bounding box center [776, 202] width 175 height 26
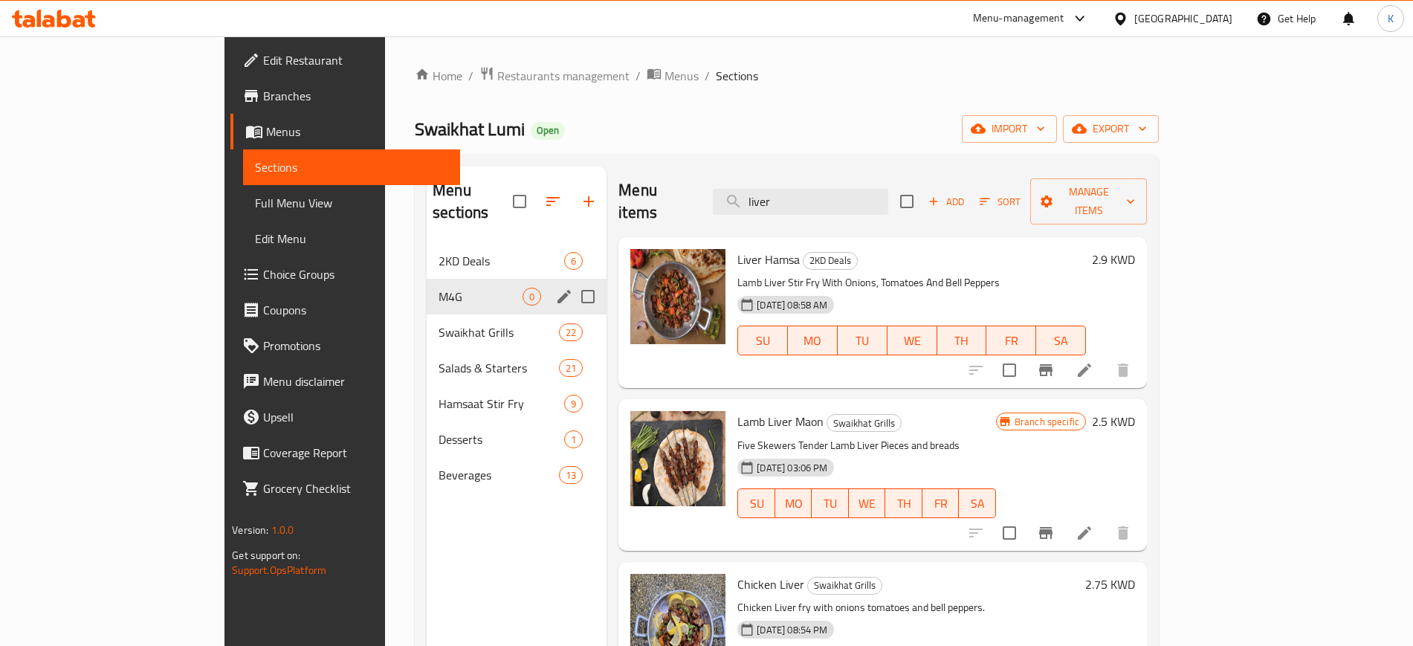
type input "liver"
click at [439, 288] on span "M4G" at bounding box center [481, 297] width 84 height 18
click at [427, 279] on div "M4G 0" at bounding box center [517, 297] width 180 height 36
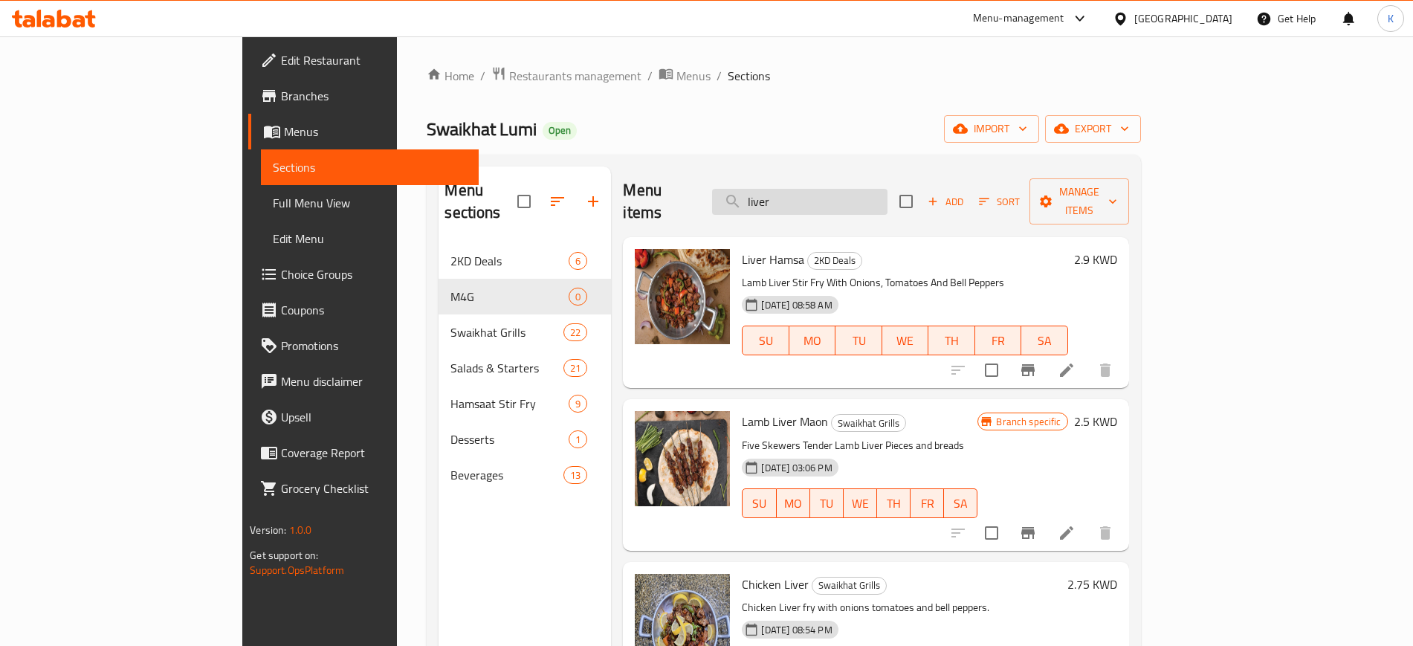
click at [862, 190] on input "liver" at bounding box center [799, 202] width 175 height 26
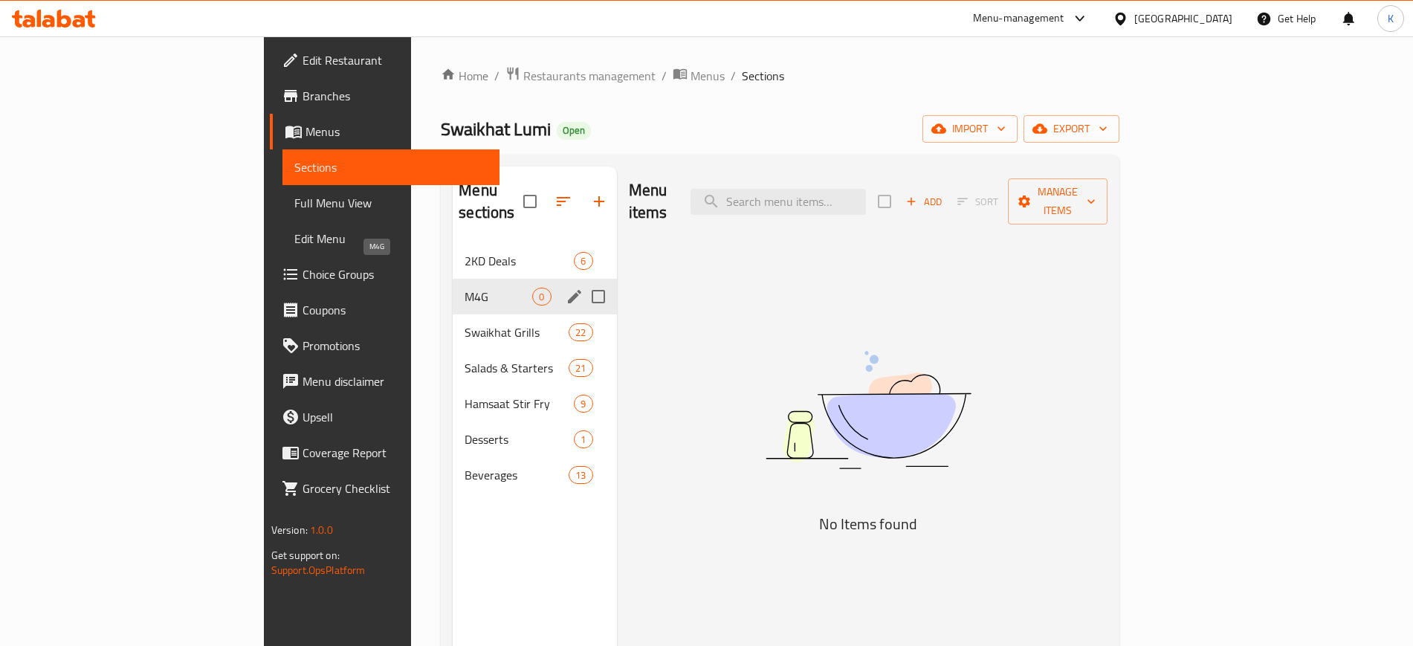
click at [465, 288] on span "M4G" at bounding box center [499, 297] width 68 height 18
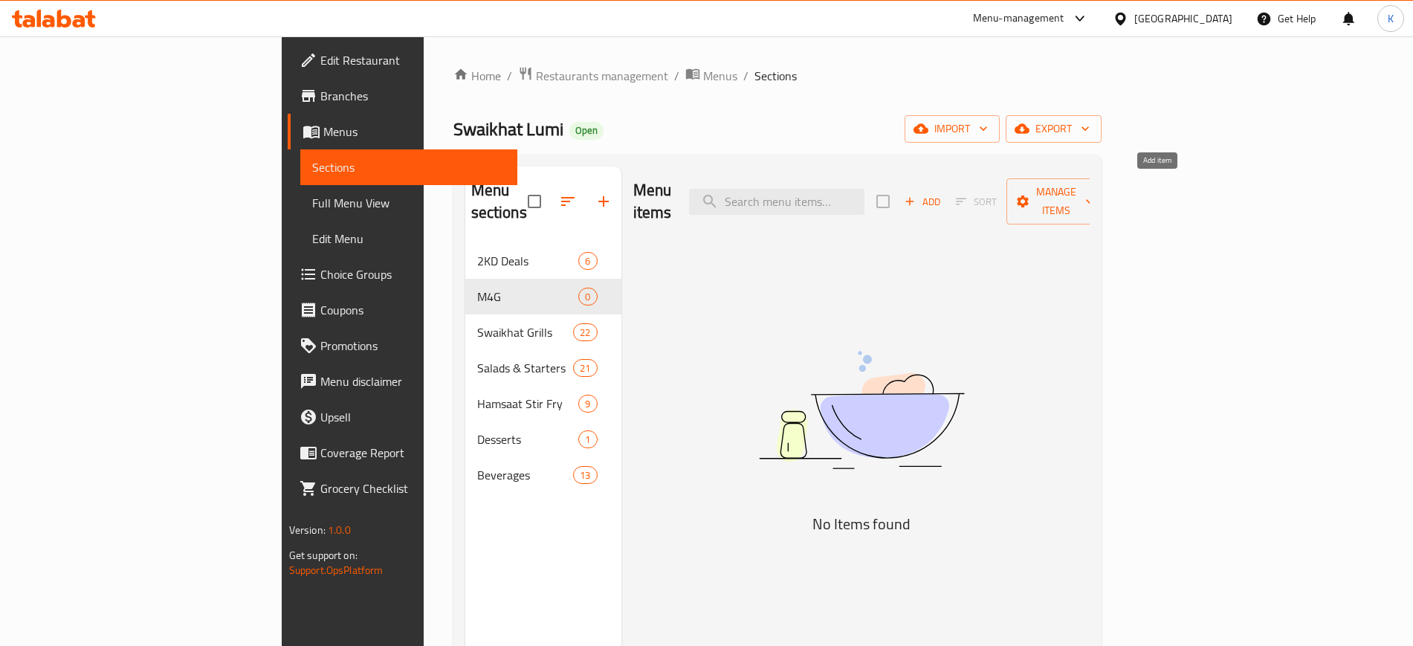
click at [943, 193] on span "Add" at bounding box center [922, 201] width 40 height 17
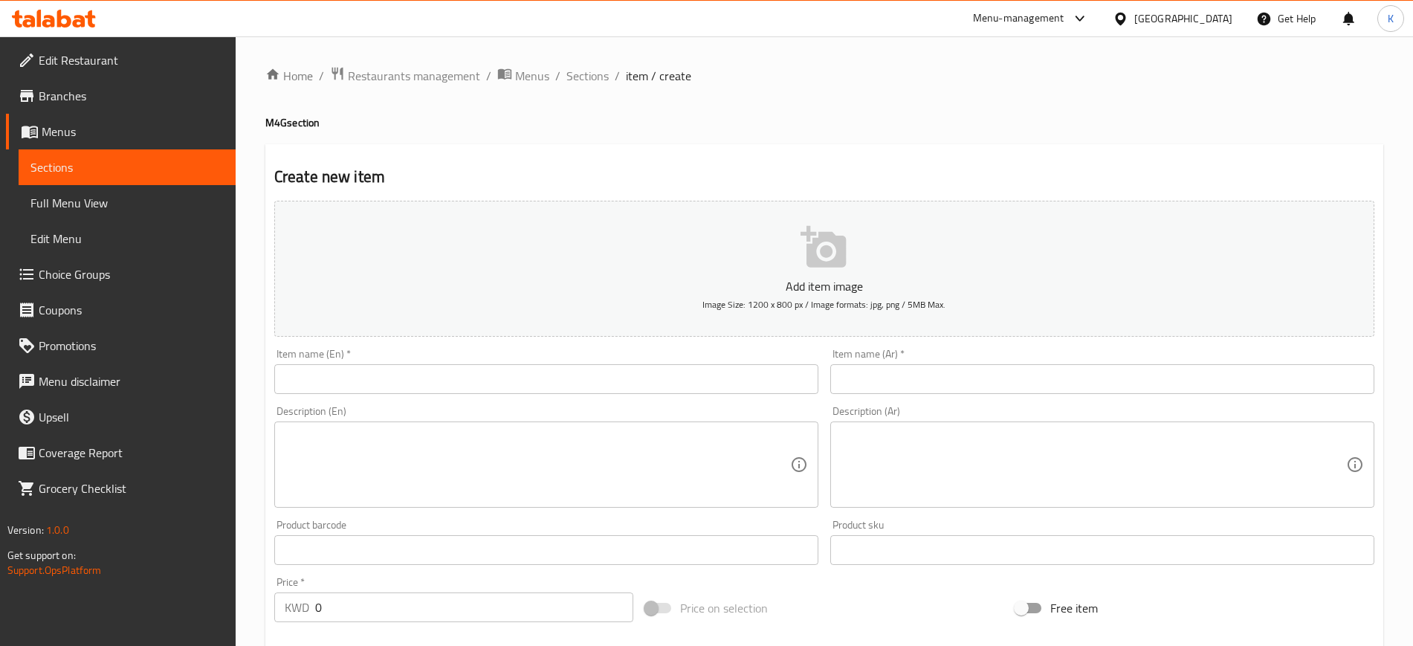
click at [682, 376] on input "text" at bounding box center [546, 379] width 544 height 30
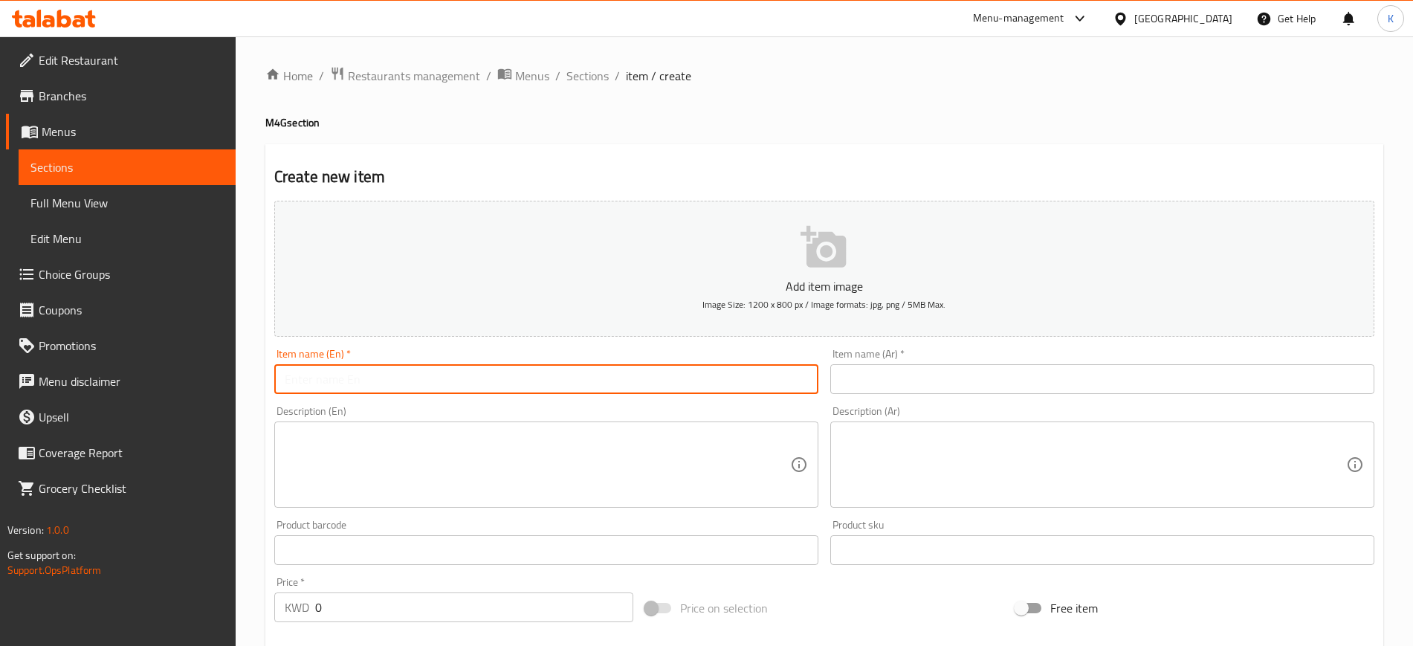
paste input "Liver + hearts + tahini + onion rings + soft drink"
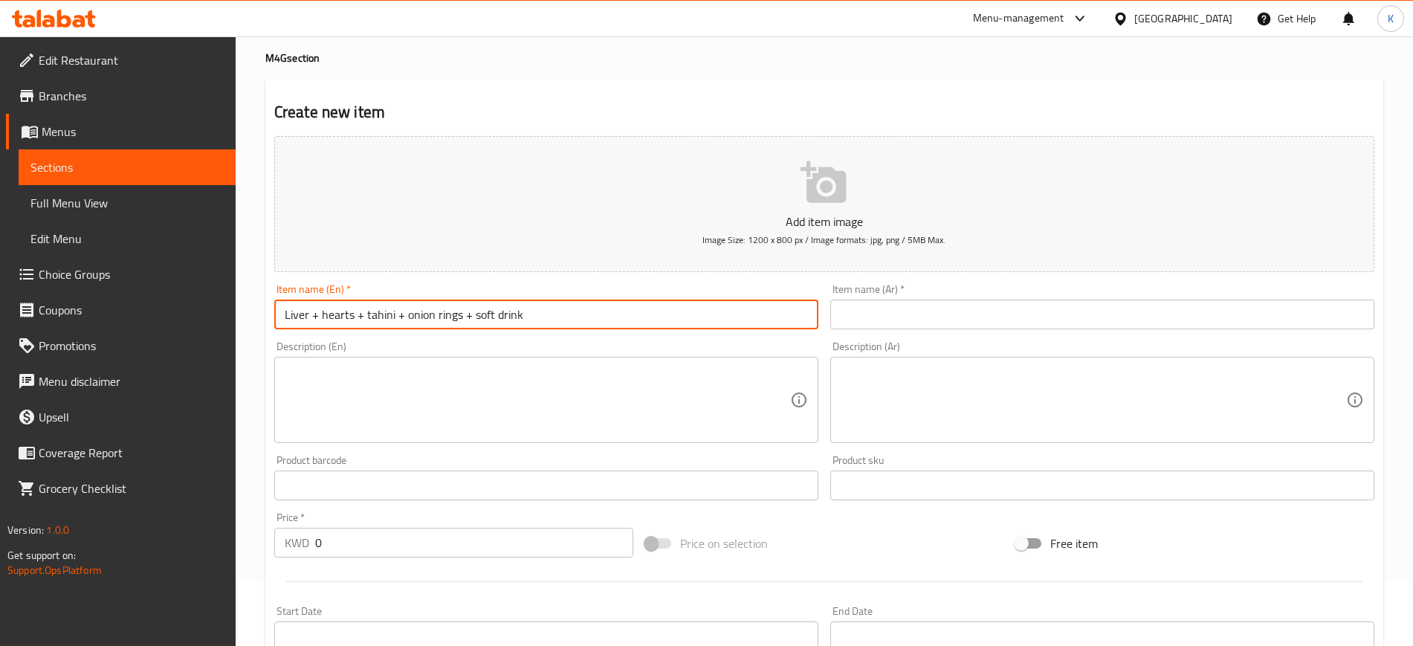
scroll to position [93, 0]
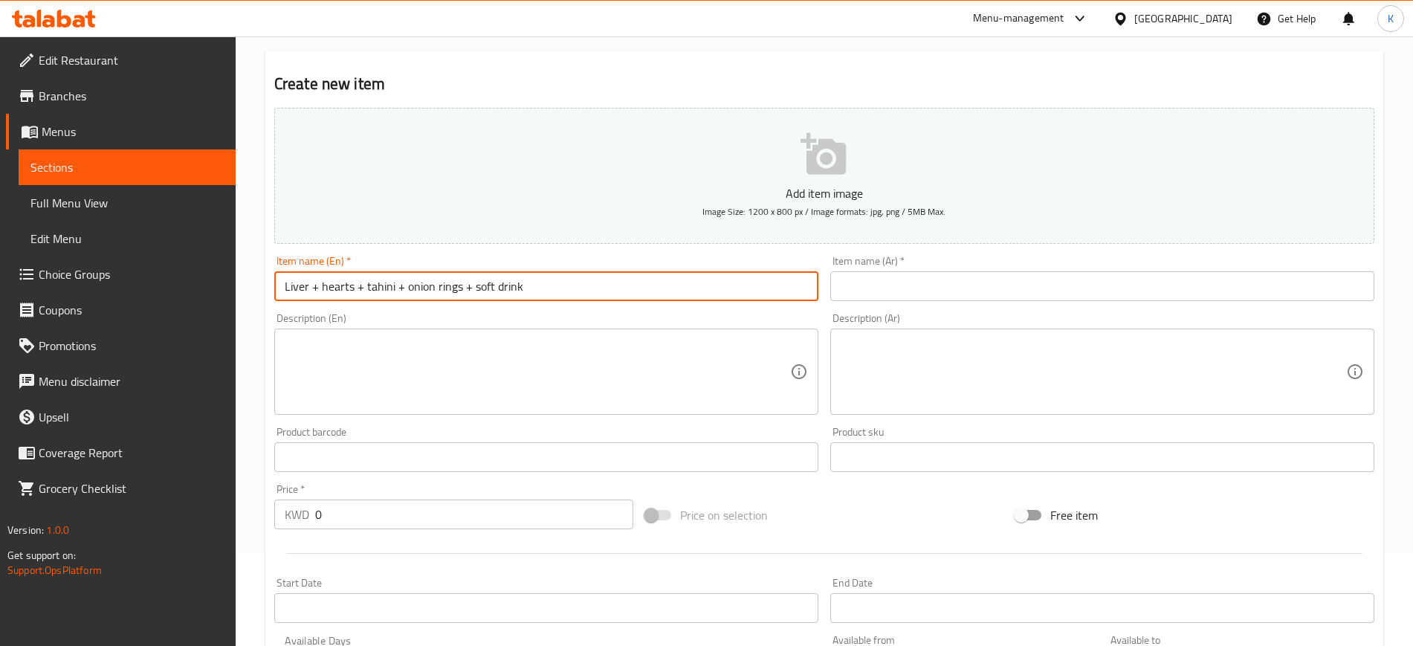
type input "Liver + hearts + tahini + onion rings + soft drink"
click at [974, 279] on input "text" at bounding box center [1102, 286] width 544 height 30
paste input "كبد + قلوب + طحينة + حلقات بصل + مشروب غازي"
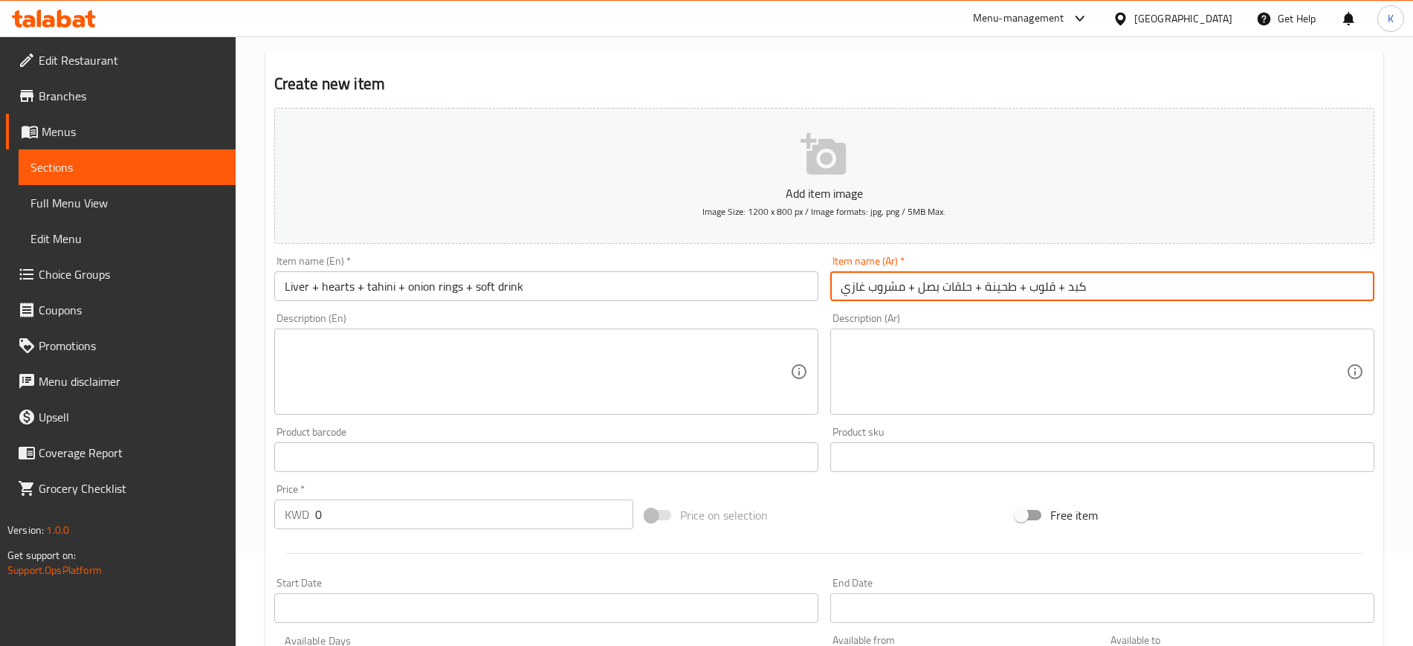
type input "كبد + قلوب + طحينة + حلقات بصل + مشروب غازي"
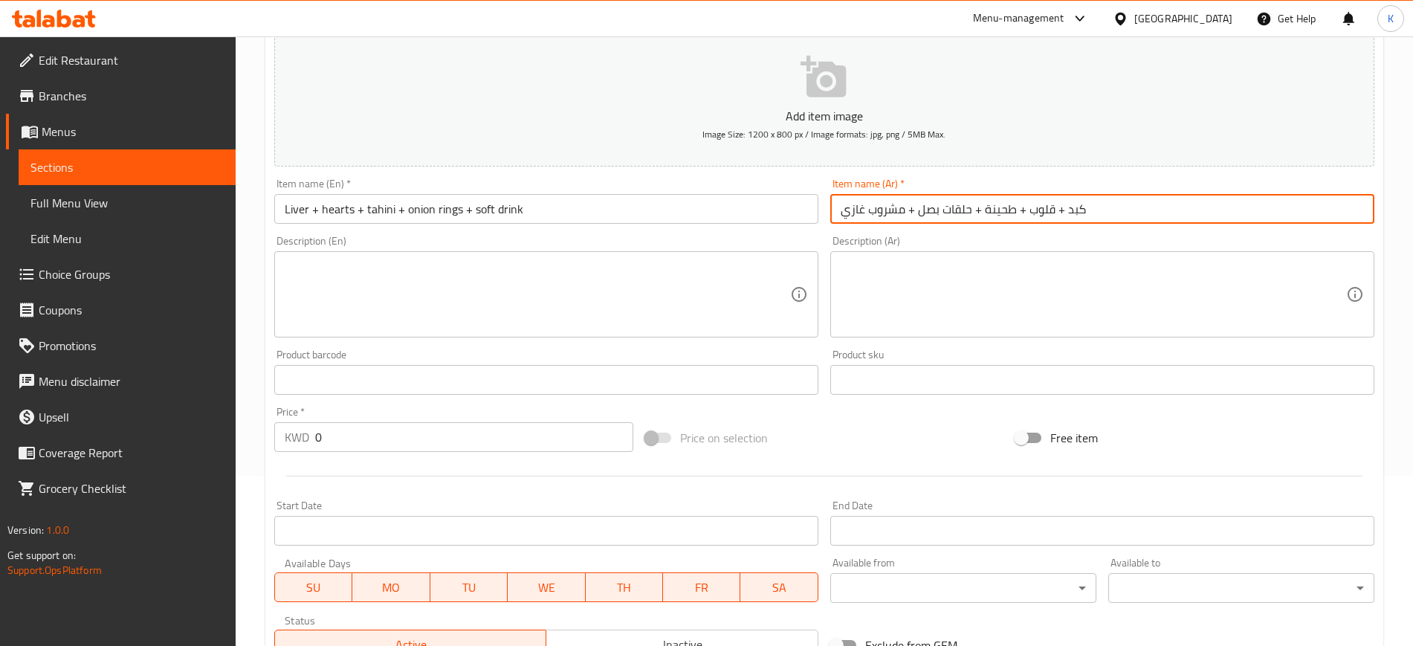
scroll to position [279, 0]
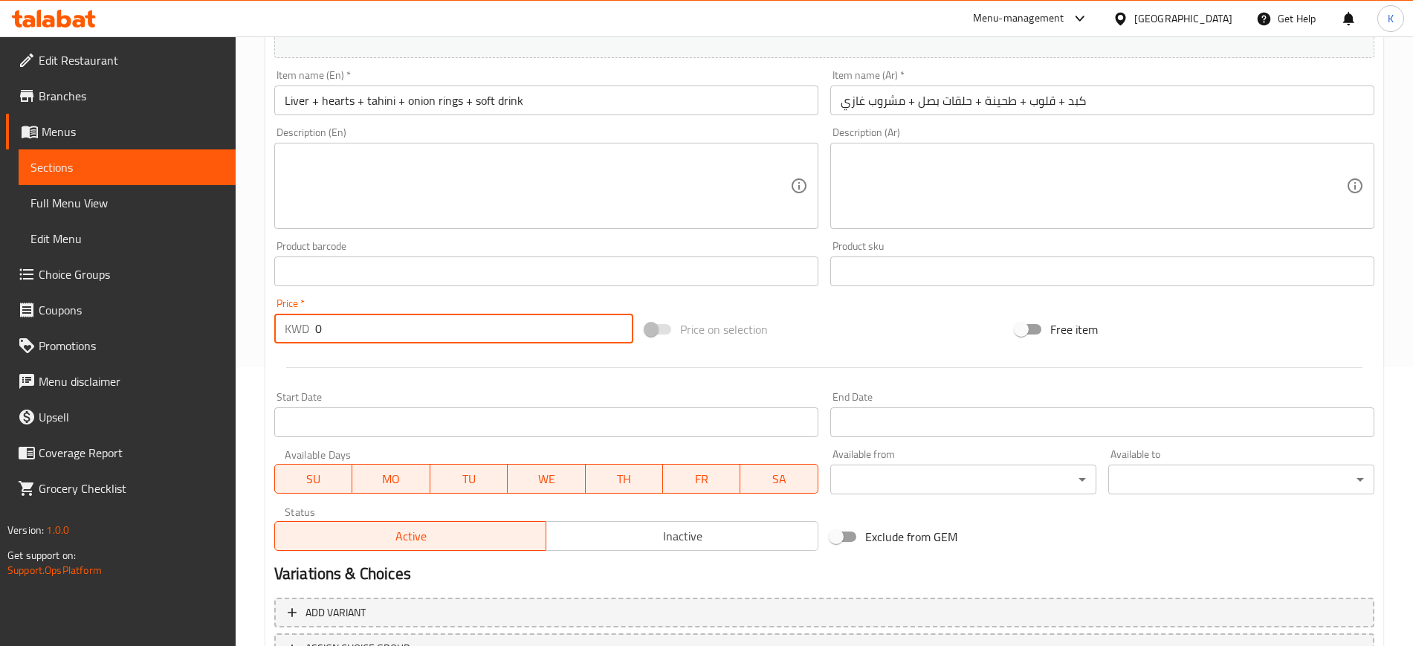
drag, startPoint x: 361, startPoint y: 324, endPoint x: 157, endPoint y: 318, distance: 203.8
click at [157, 318] on div "Edit Restaurant Branches Menus Sections Full Menu View Edit Menu Choice Groups …" at bounding box center [706, 265] width 1413 height 1014
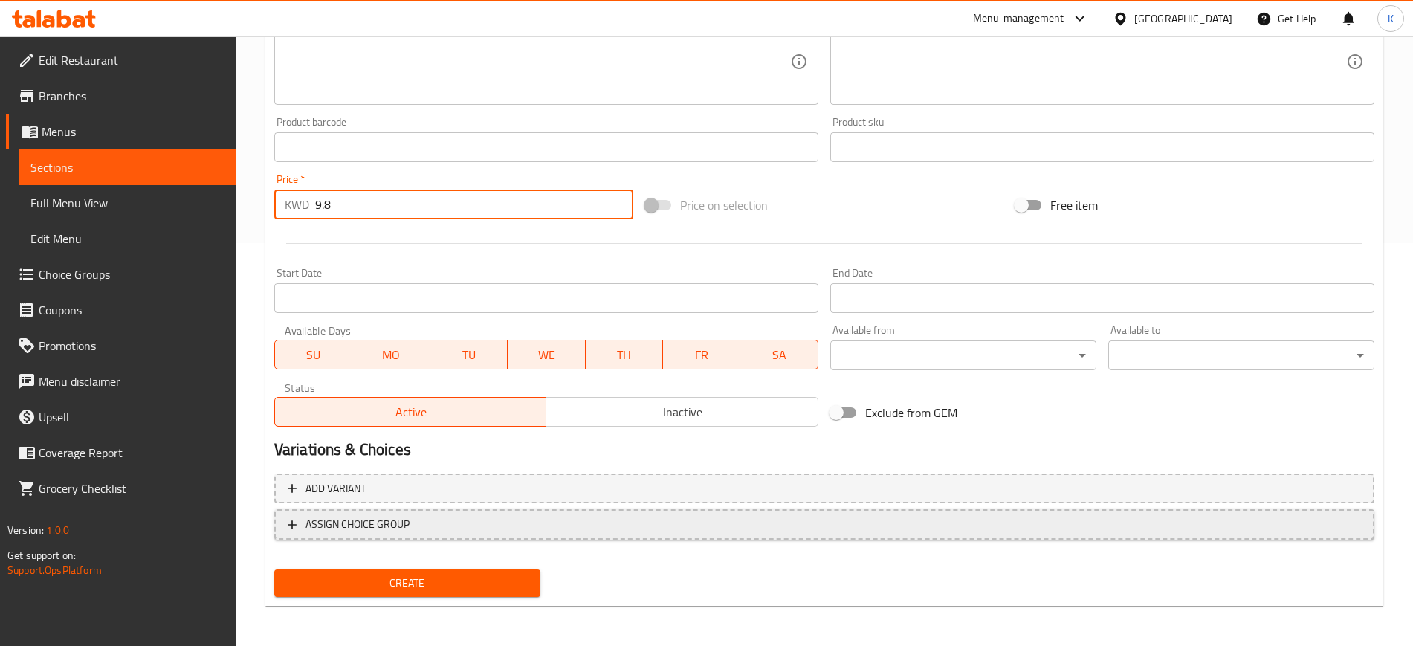
scroll to position [404, 0]
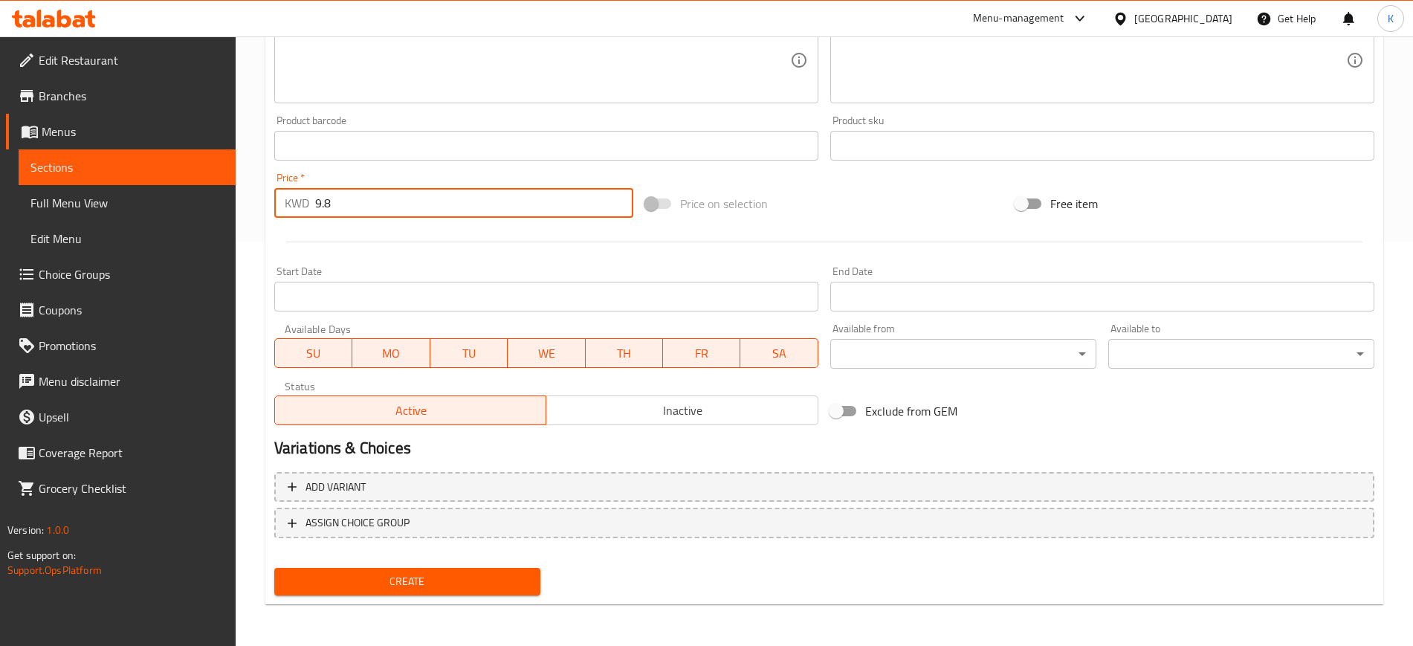
type input "9.8"
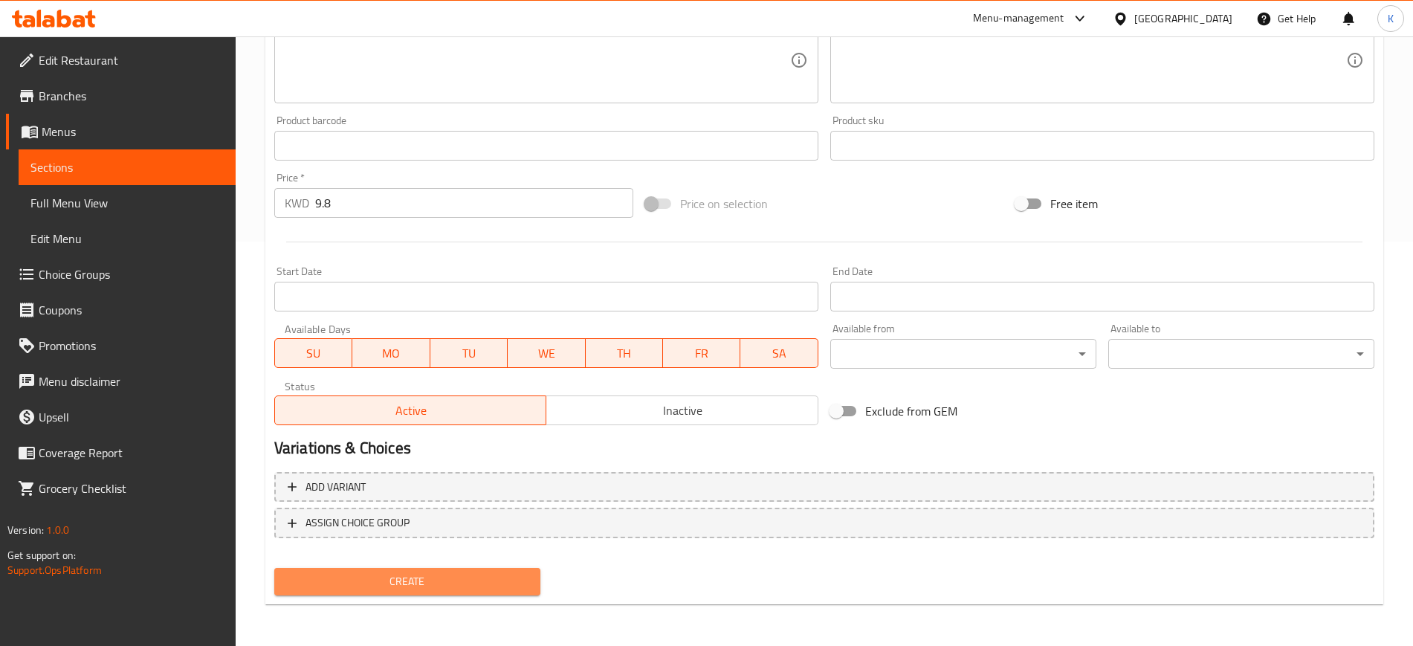
click at [457, 585] on span "Create" at bounding box center [407, 581] width 242 height 19
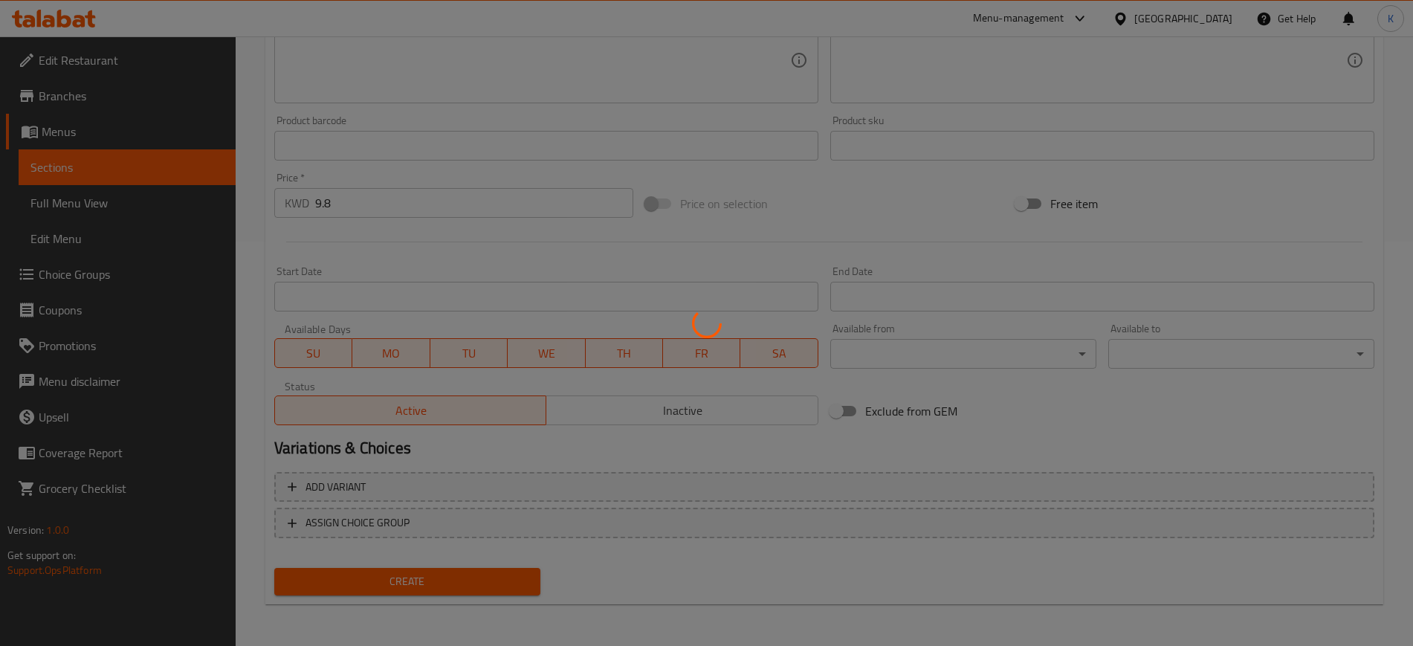
type input "0"
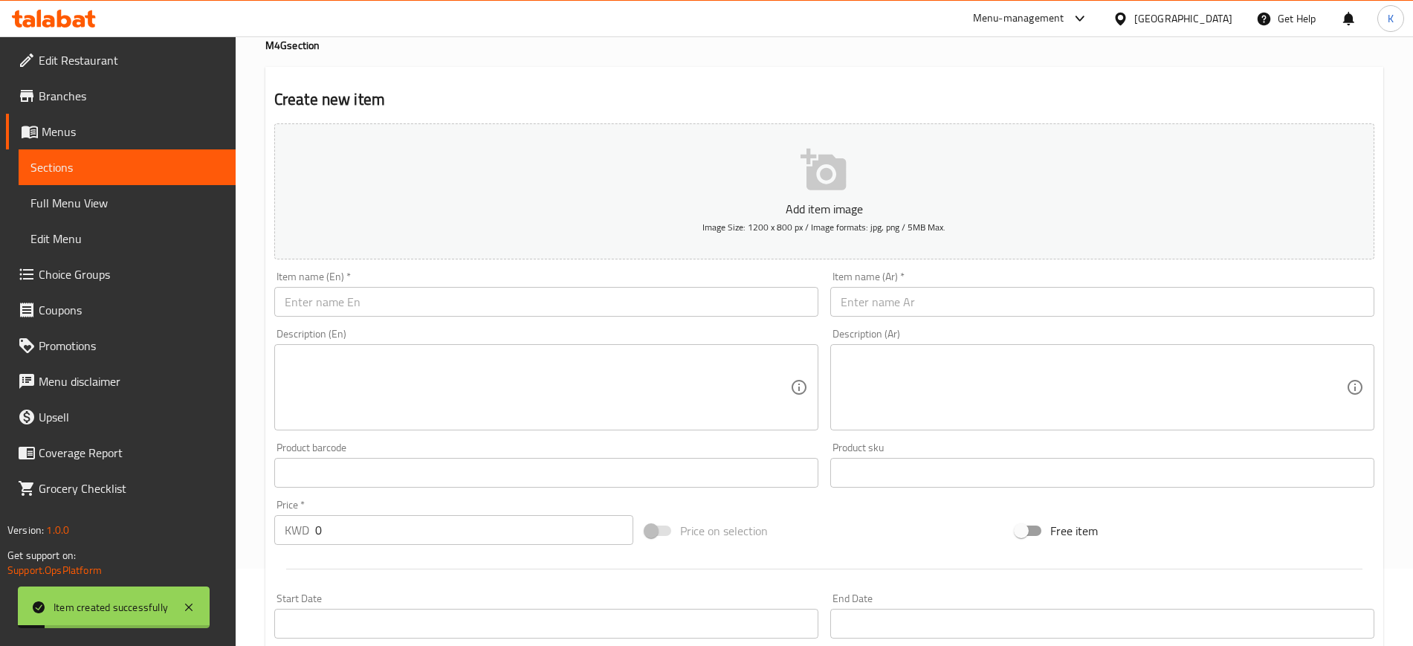
scroll to position [0, 0]
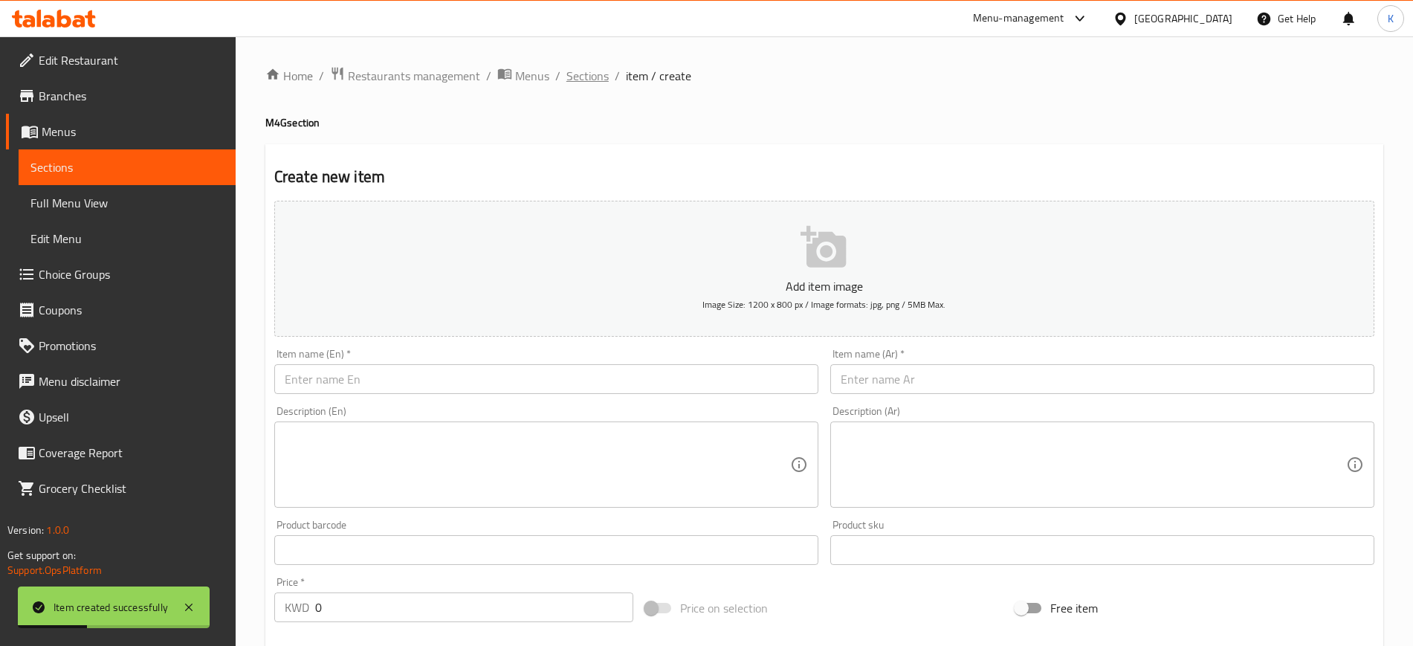
click at [581, 77] on span "Sections" at bounding box center [587, 76] width 42 height 18
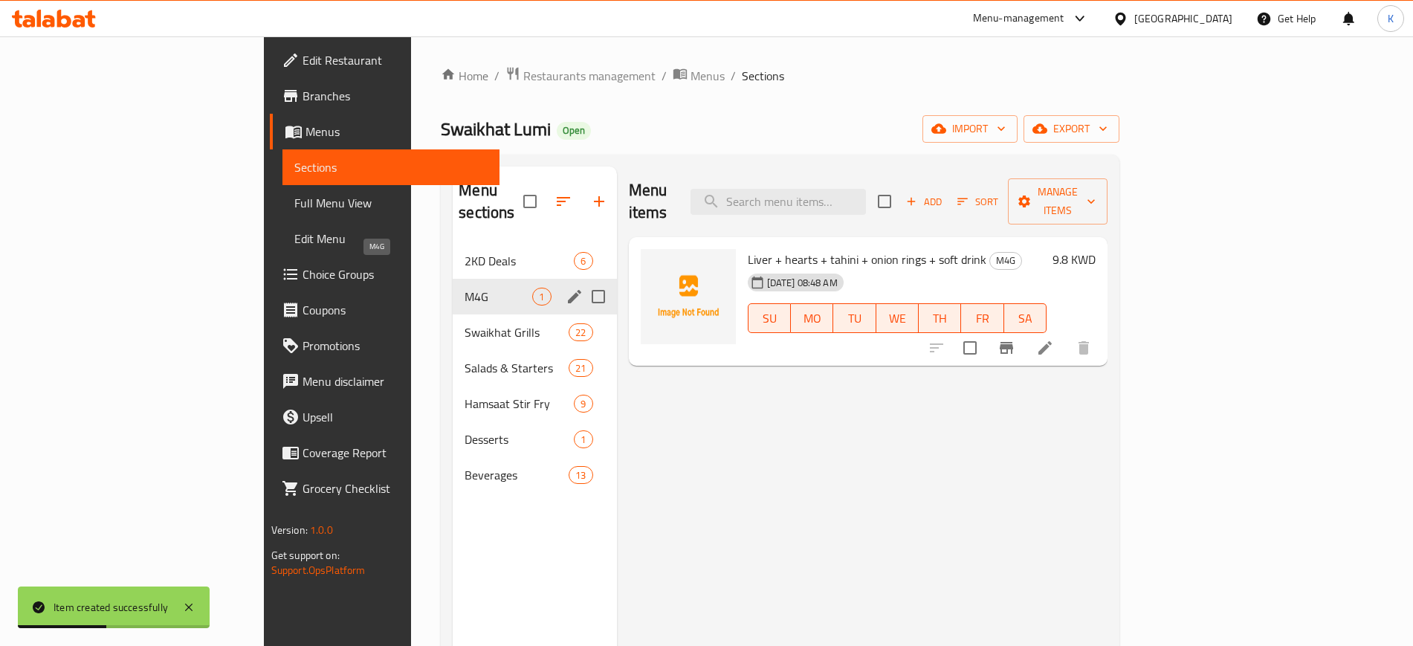
click at [465, 288] on span "M4G" at bounding box center [499, 297] width 68 height 18
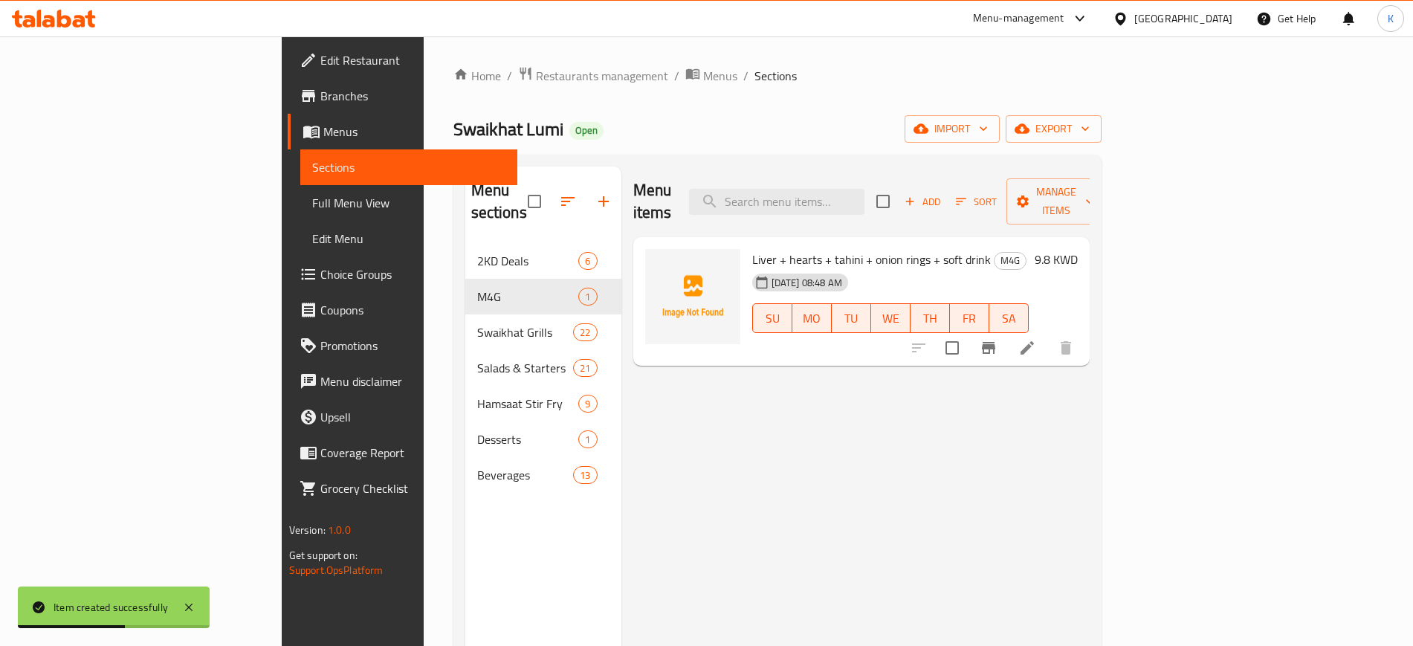
click at [931, 470] on div "Menu items Add Sort Manage items Liver + hearts + tahini + onion rings + soft d…" at bounding box center [855, 490] width 468 height 646
click at [536, 79] on span "Restaurants management" at bounding box center [602, 76] width 132 height 18
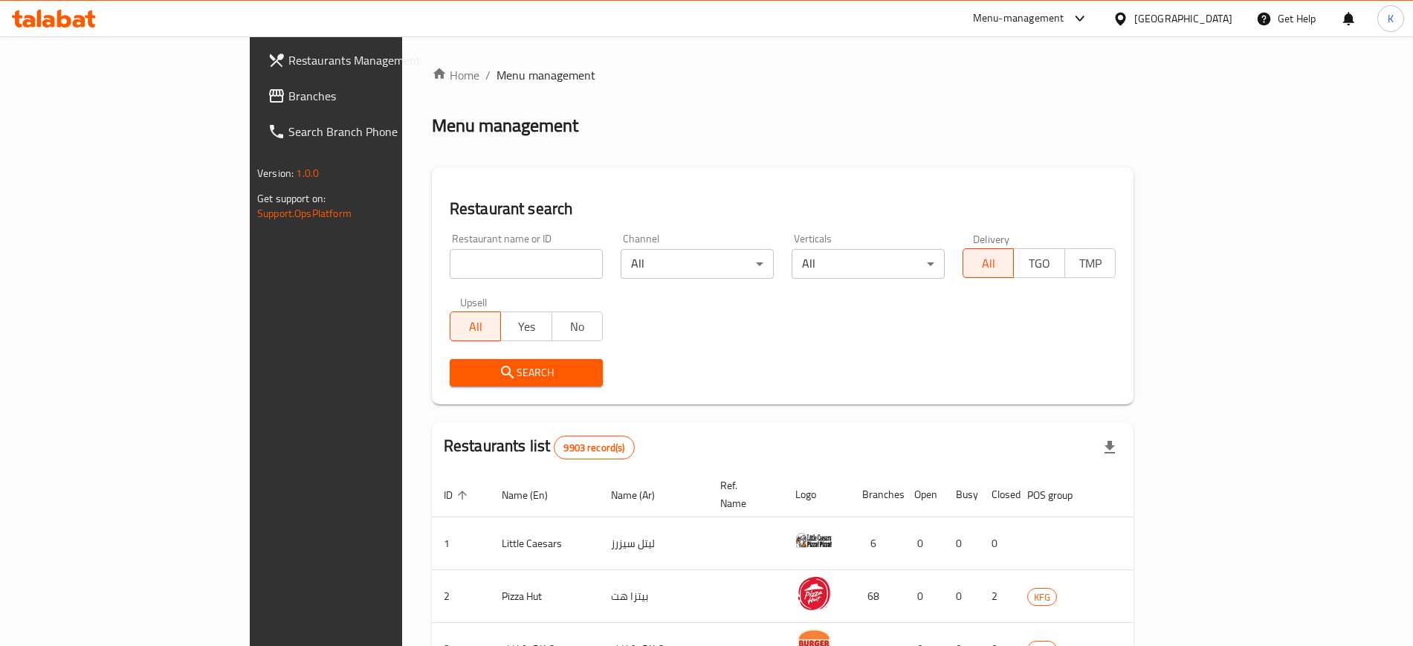
click at [450, 270] on input "search" at bounding box center [526, 264] width 153 height 30
paste input "sushi club"
type input "sushi club"
click button "Search" at bounding box center [526, 373] width 153 height 28
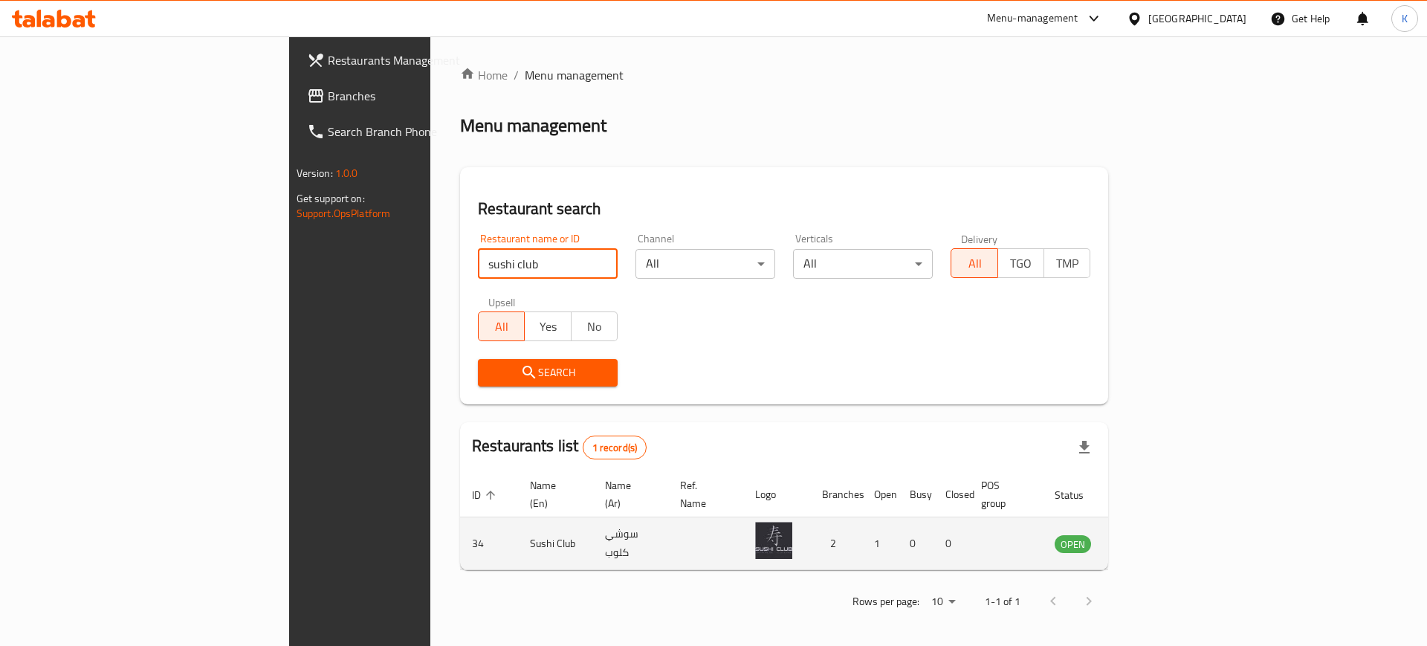
click at [1150, 538] on icon "enhanced table" at bounding box center [1142, 544] width 16 height 13
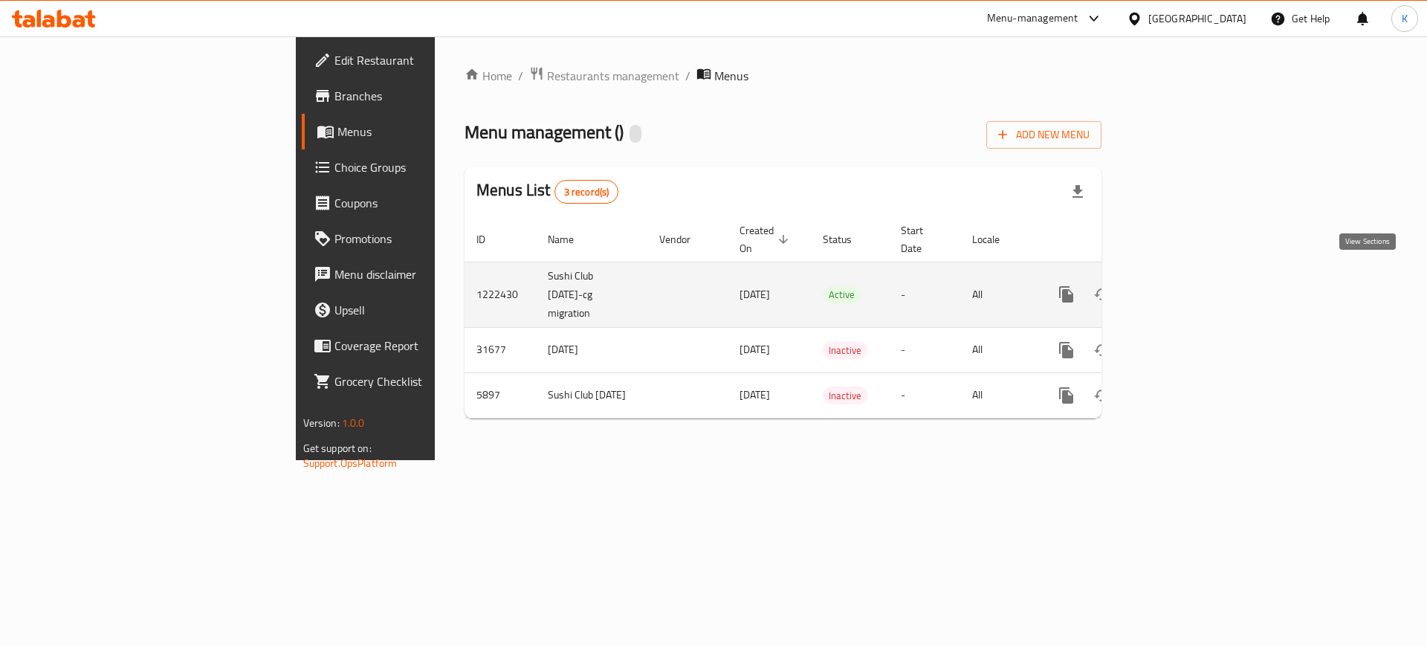
click at [1192, 277] on link "enhanced table" at bounding box center [1174, 295] width 36 height 36
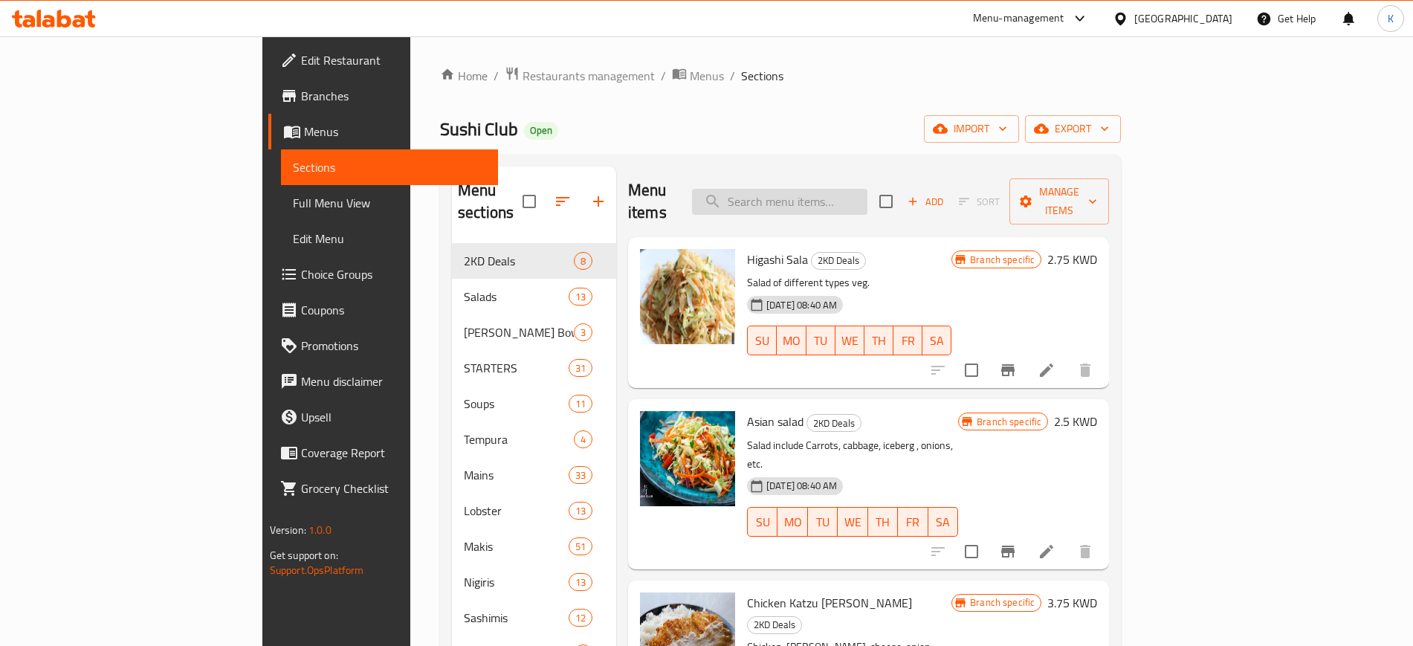
click at [853, 193] on input "search" at bounding box center [779, 202] width 175 height 26
paste input "Sushi club maki"
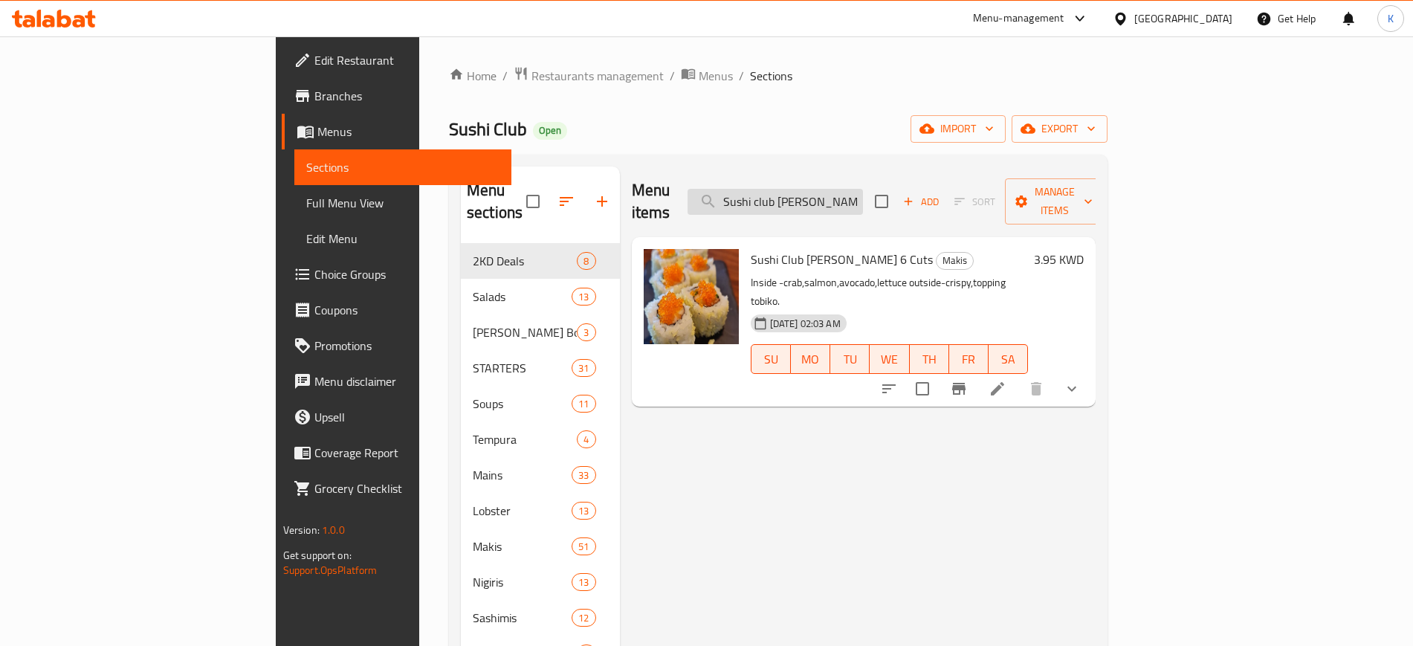
click at [863, 189] on input "Sushi club maki" at bounding box center [775, 202] width 175 height 26
paste input "vegetable fried rice with eggs"
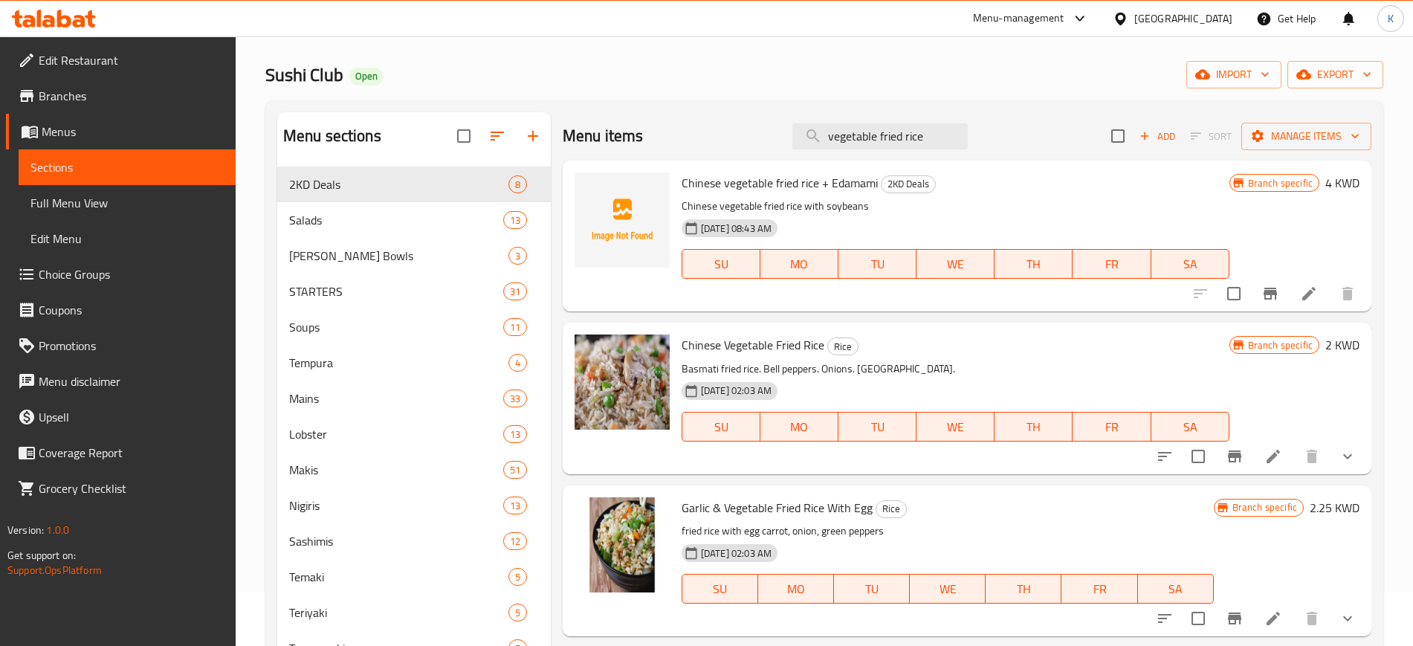
scroll to position [50, 0]
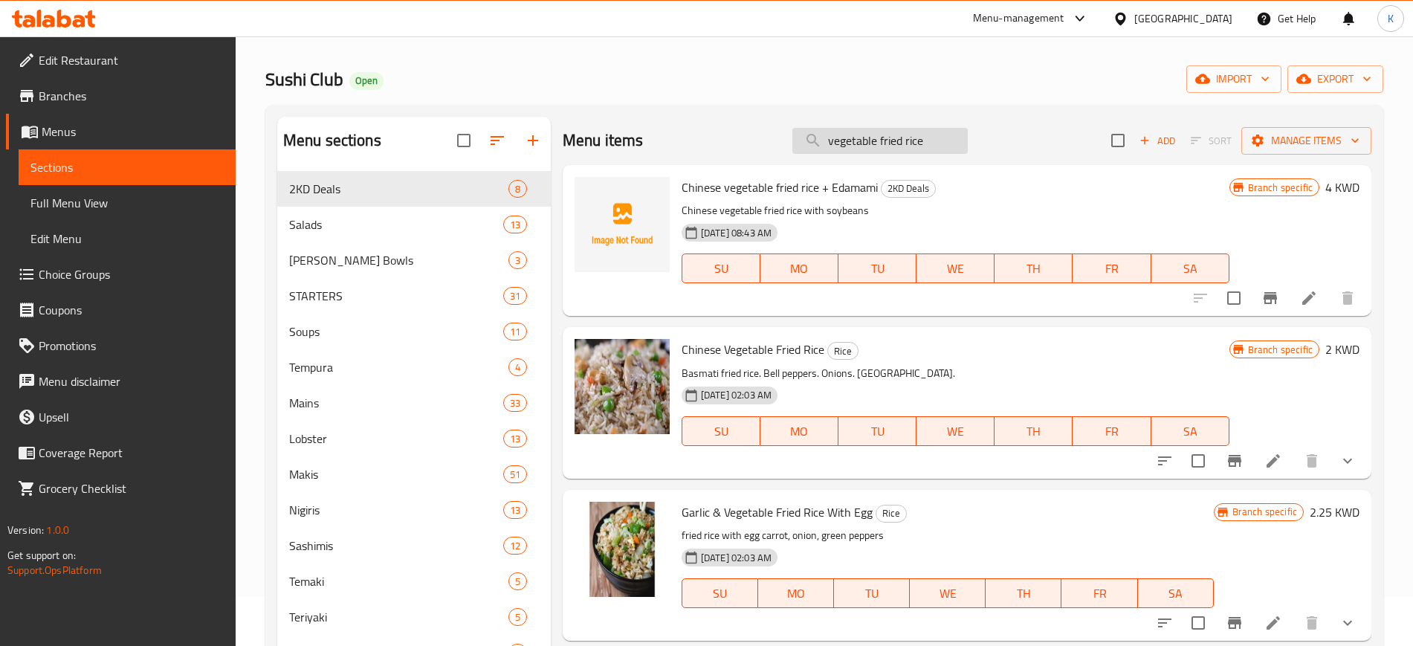
click at [879, 147] on input "vegetable fried rice" at bounding box center [879, 141] width 175 height 26
paste input "with eggs"
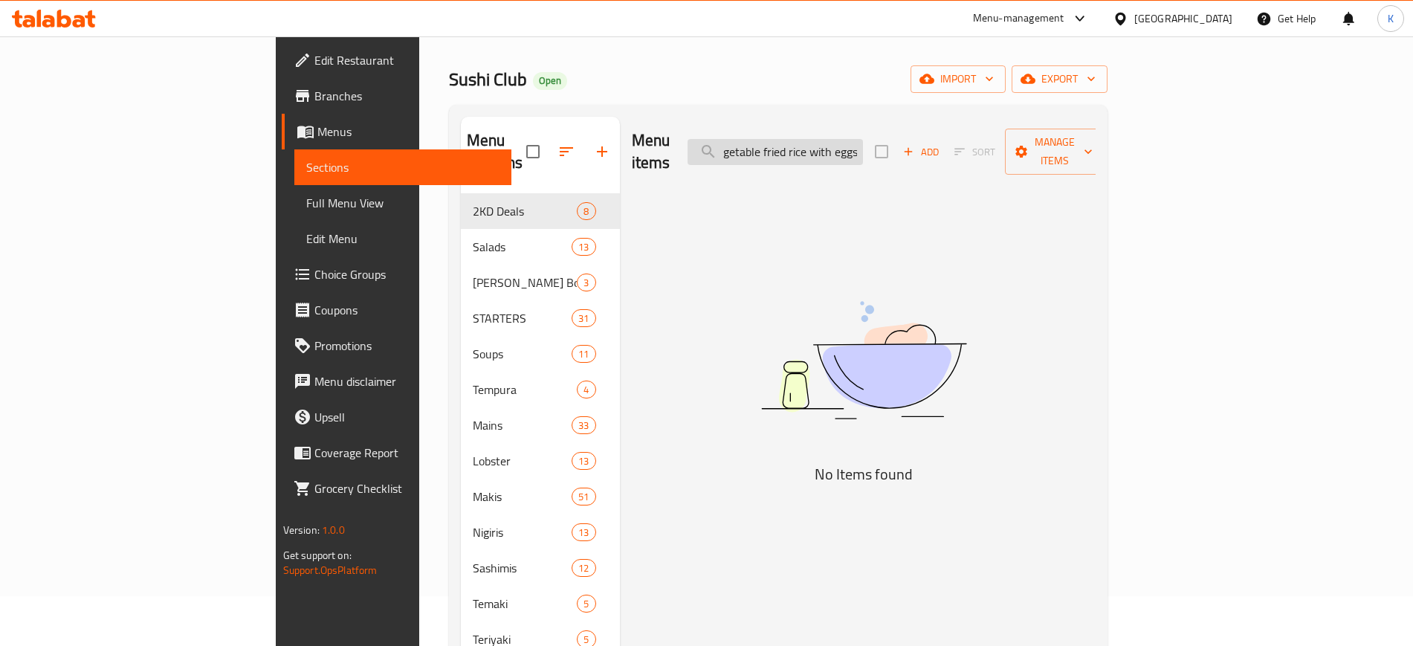
scroll to position [0, 13]
drag, startPoint x: 936, startPoint y: 139, endPoint x: 974, endPoint y: 147, distance: 38.8
click at [974, 144] on div "Menu items vegetable fried rice with eggs Add Sort Manage items" at bounding box center [864, 152] width 465 height 71
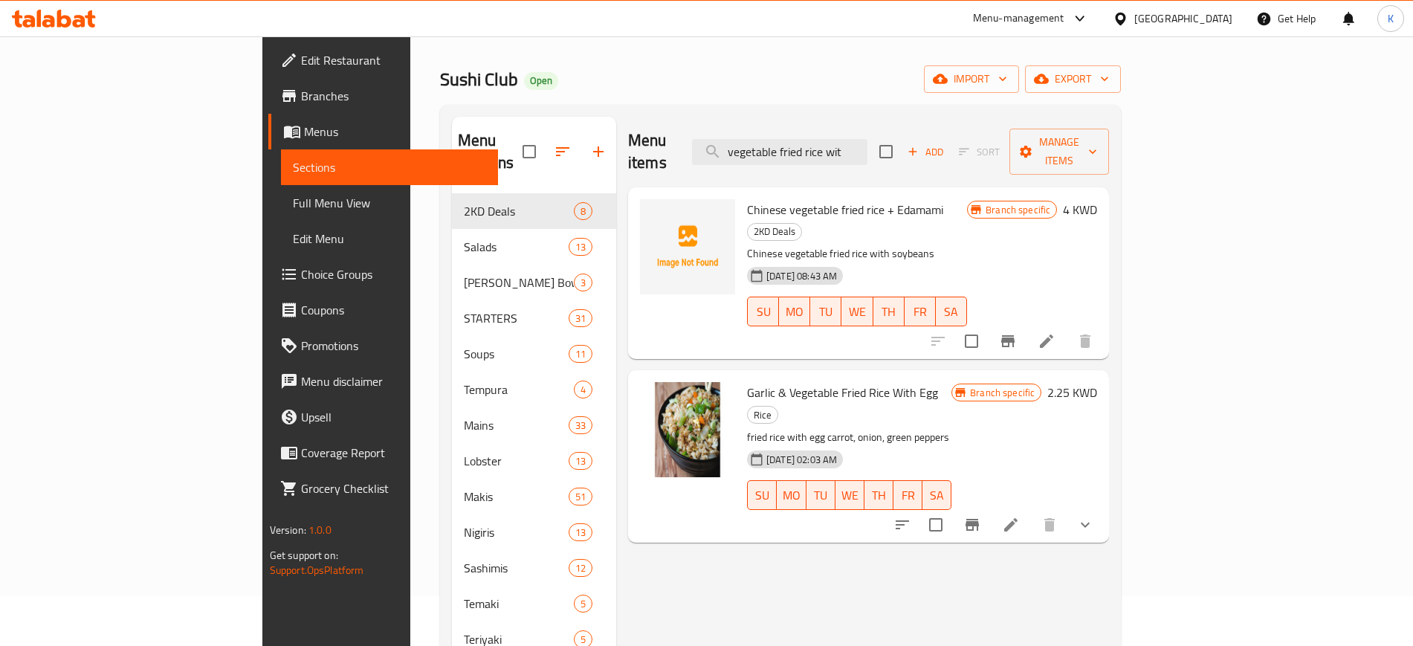
type input "vegetable fried rice wit"
click at [589, 143] on icon "button" at bounding box center [598, 152] width 18 height 18
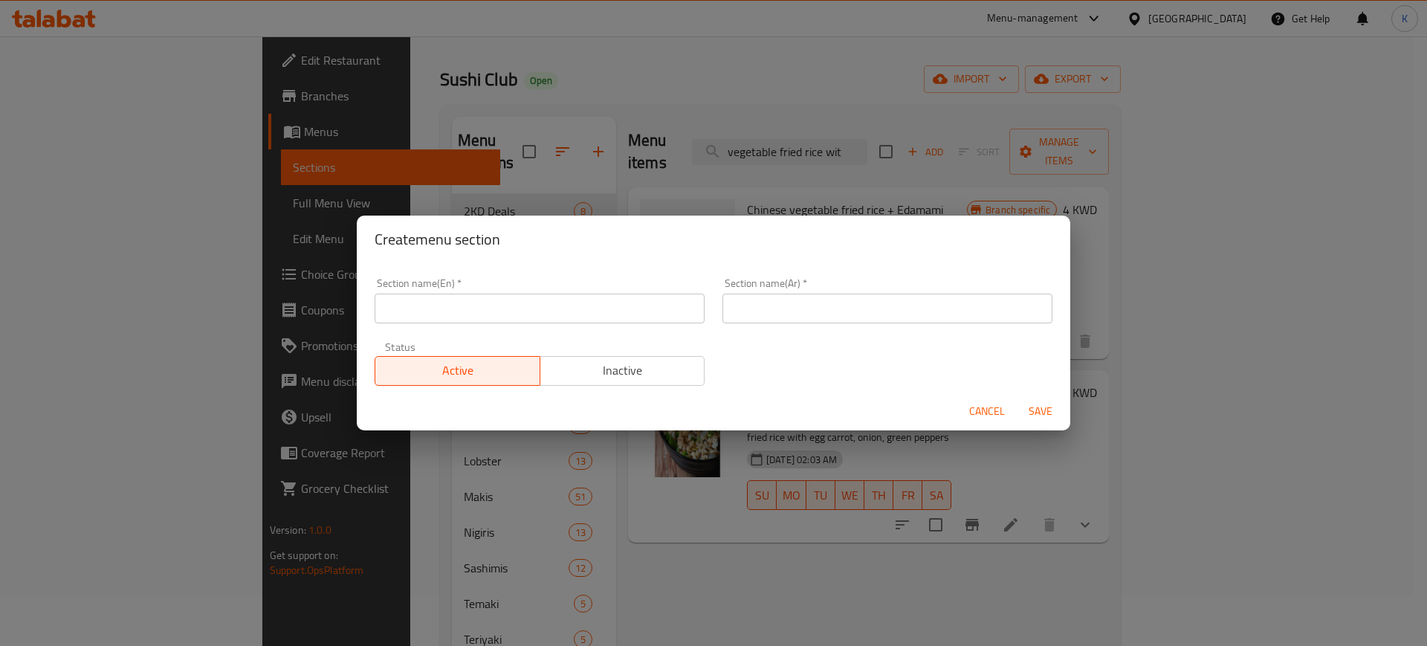
drag, startPoint x: 636, startPoint y: 310, endPoint x: 645, endPoint y: 309, distance: 9.7
click at [636, 310] on input "text" at bounding box center [540, 309] width 330 height 30
paste input "M4G"
type input "M4G"
click at [795, 314] on input "text" at bounding box center [888, 309] width 330 height 30
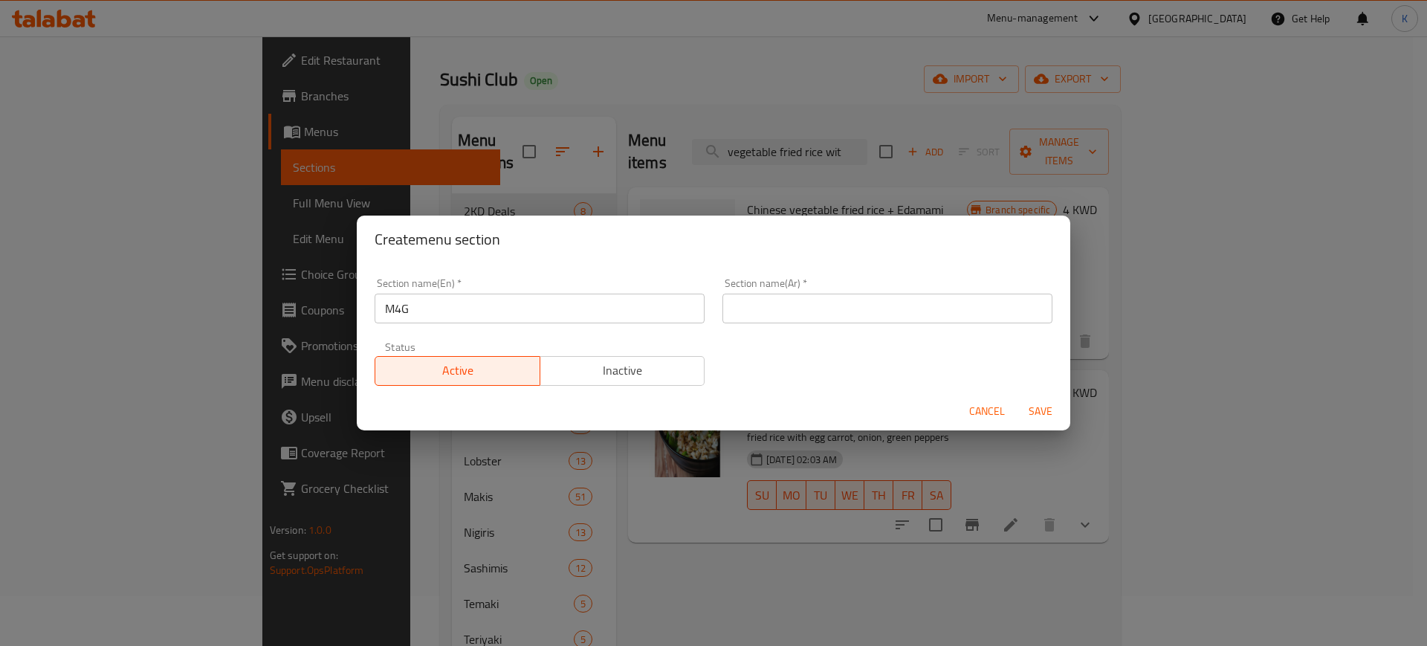
paste input "وجبة للمجموعات"
type input "وجبة للمجموعات"
click at [1041, 407] on span "Save" at bounding box center [1041, 411] width 36 height 19
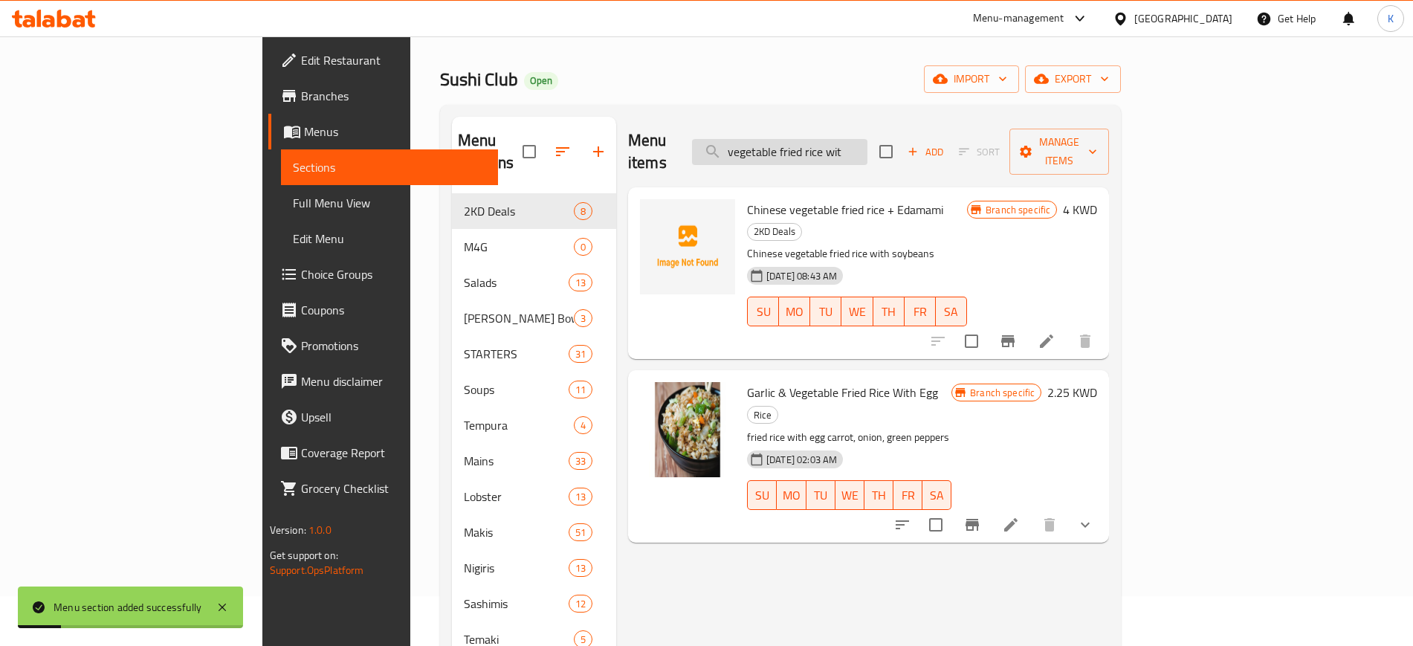
click at [867, 139] on input "vegetable fried rice wit" at bounding box center [779, 152] width 175 height 26
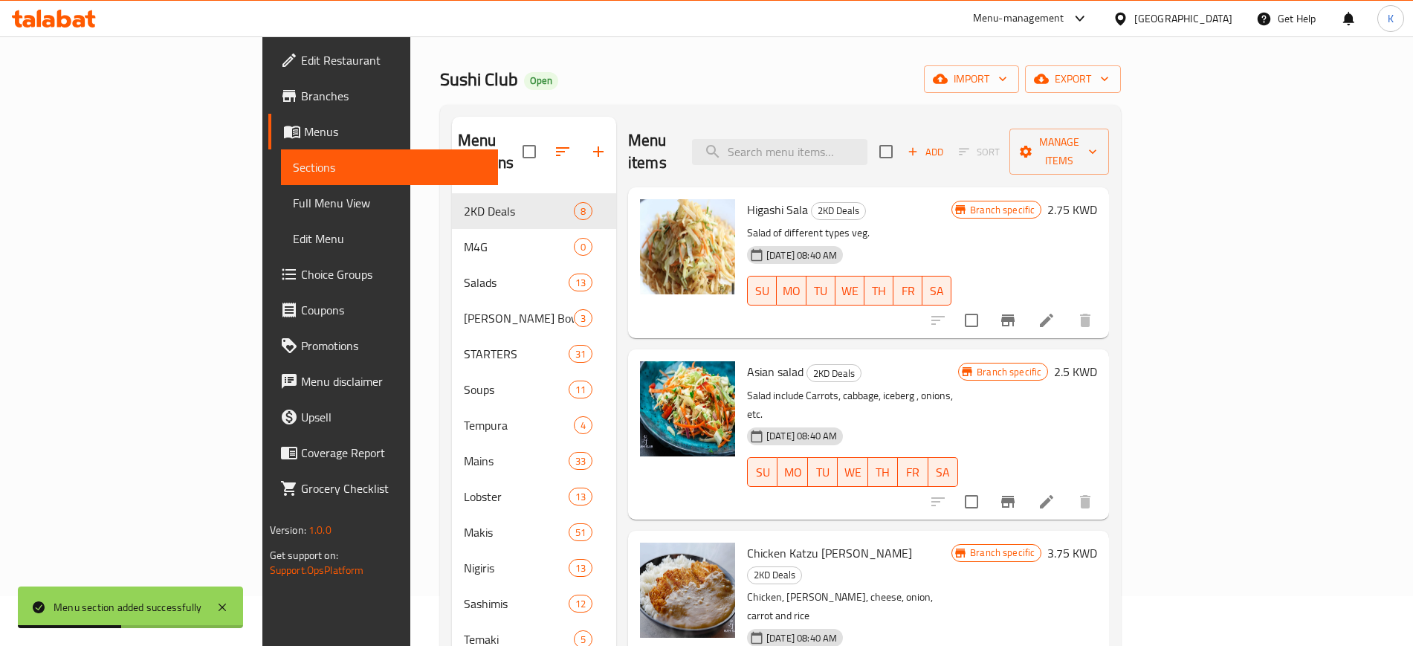
click at [765, 62] on div "Home / Restaurants management / Menus / Sections Sushi Club Open import export …" at bounding box center [780, 577] width 681 height 1122
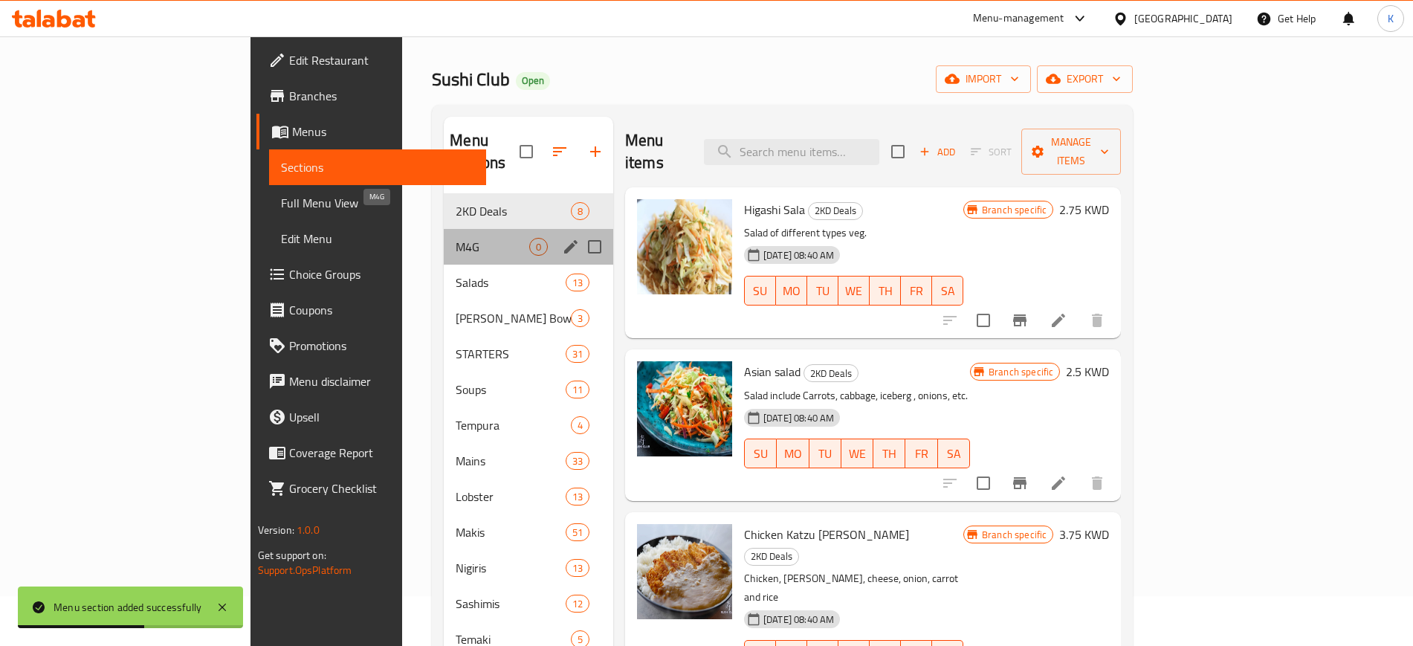
click at [456, 238] on span "M4G" at bounding box center [493, 247] width 74 height 18
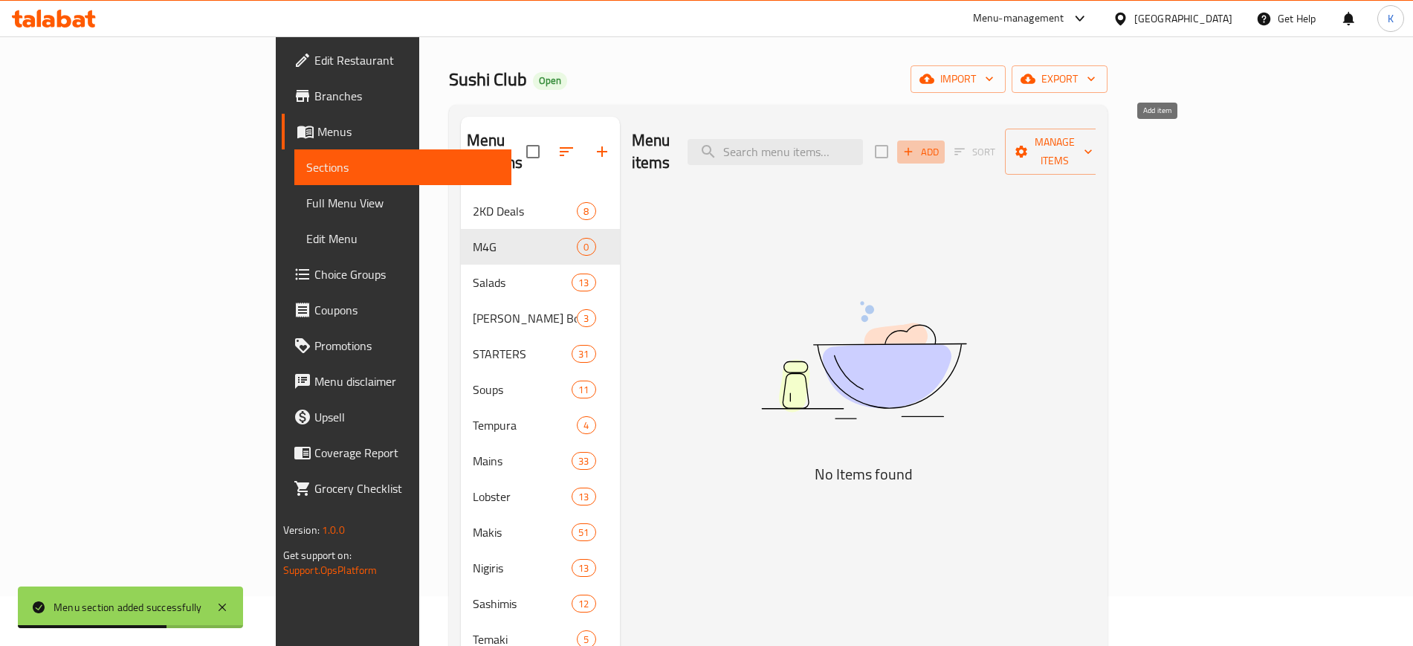
click at [941, 143] on span "Add" at bounding box center [921, 151] width 40 height 17
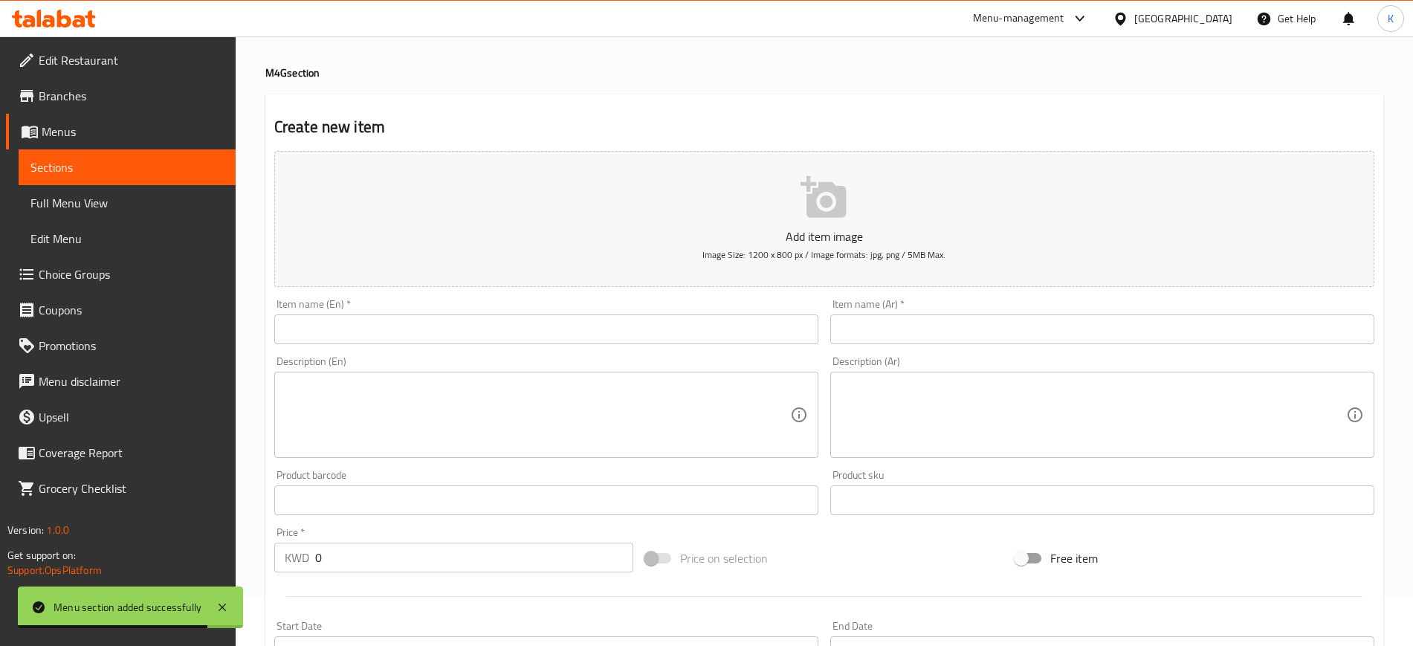
click at [595, 329] on input "text" at bounding box center [546, 329] width 544 height 30
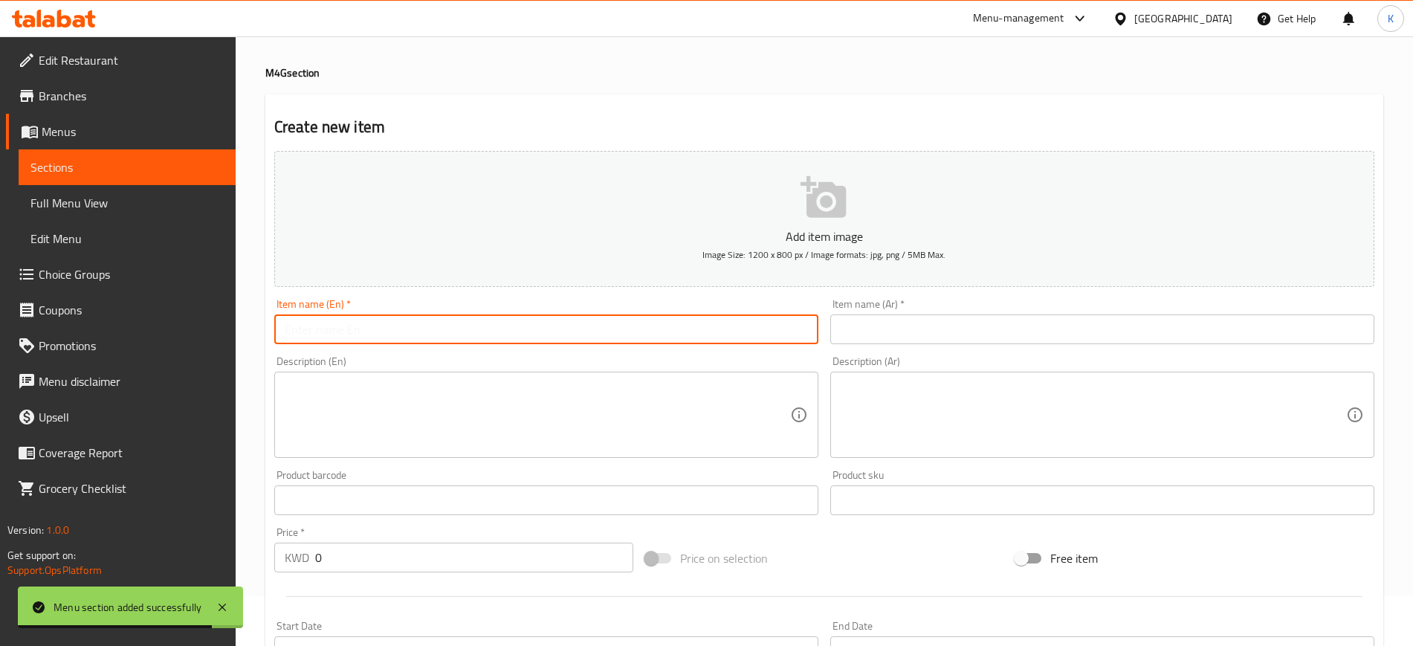
paste input "Sushi club maki + vegetable fried rice with eggs + sweet chilli friedpotato"
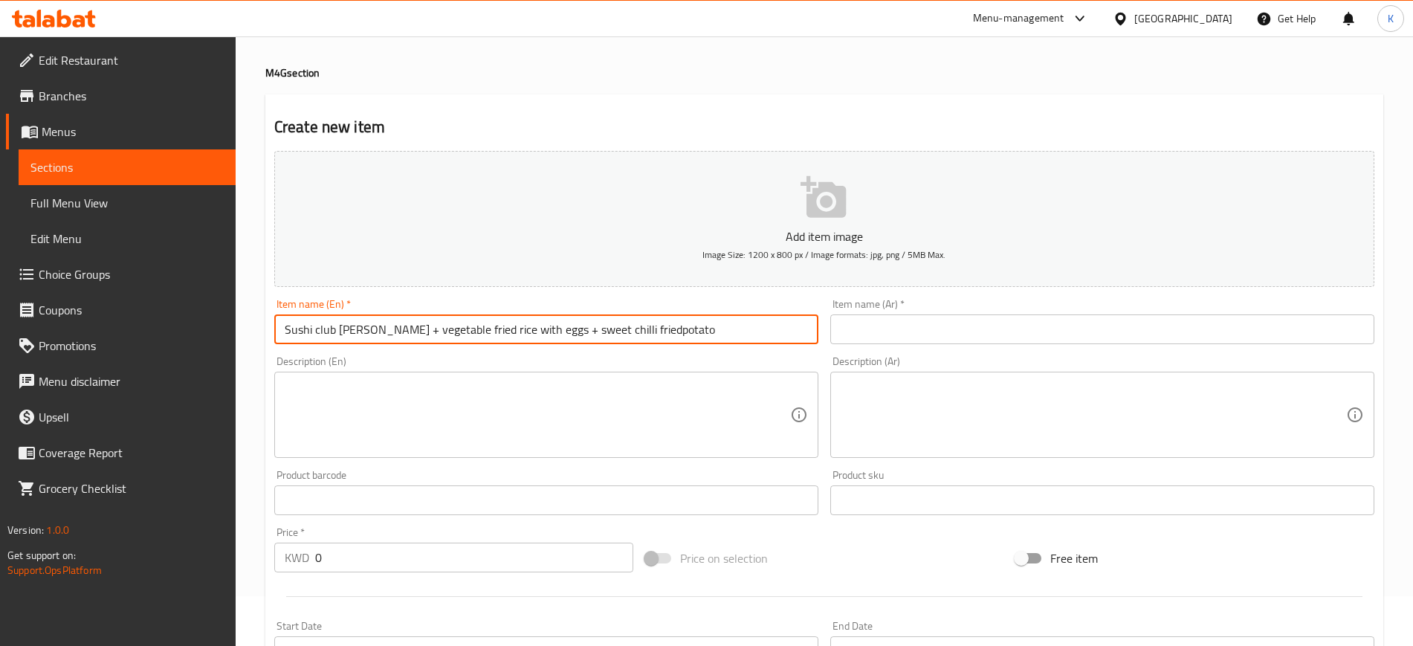
type input "Sushi club maki + vegetable fried rice with eggs + sweet chilli friedpotato"
click at [941, 327] on input "text" at bounding box center [1102, 329] width 544 height 30
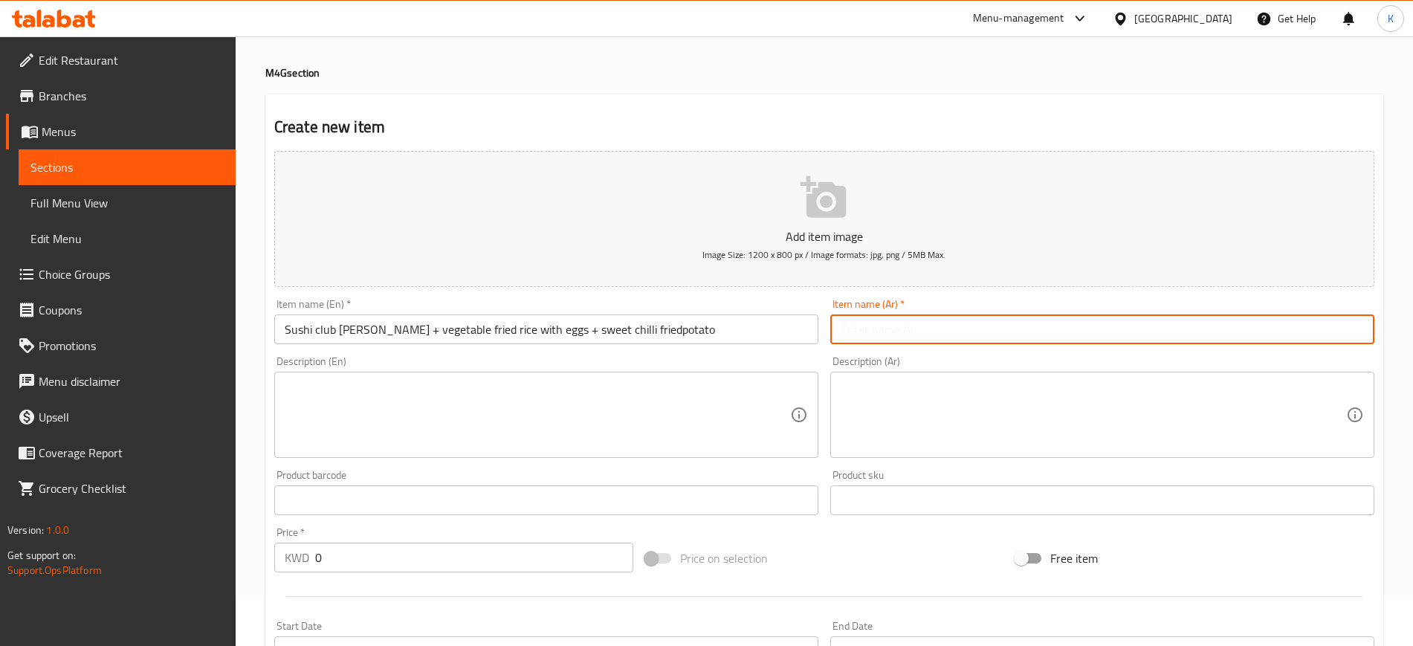
paste input "سوشي كلوب ماكي + أرز مقلي بالخضار مع البيض + بطاطس مقلية مع صلصة الفلفل الحلو"
type input "سوشي كلوب ماكي + أرز مقلي بالخضار مع البيض + بطاطس مقلية مع صلصة الفلفل الحلو"
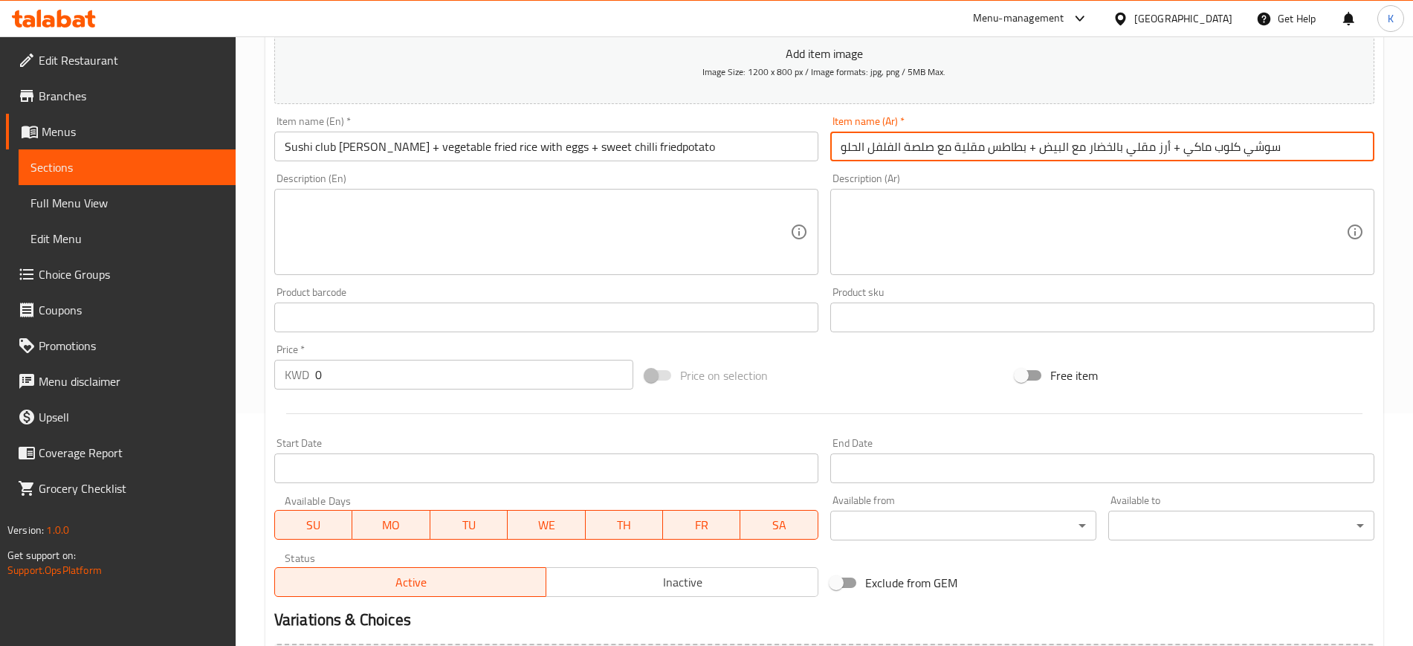
scroll to position [236, 0]
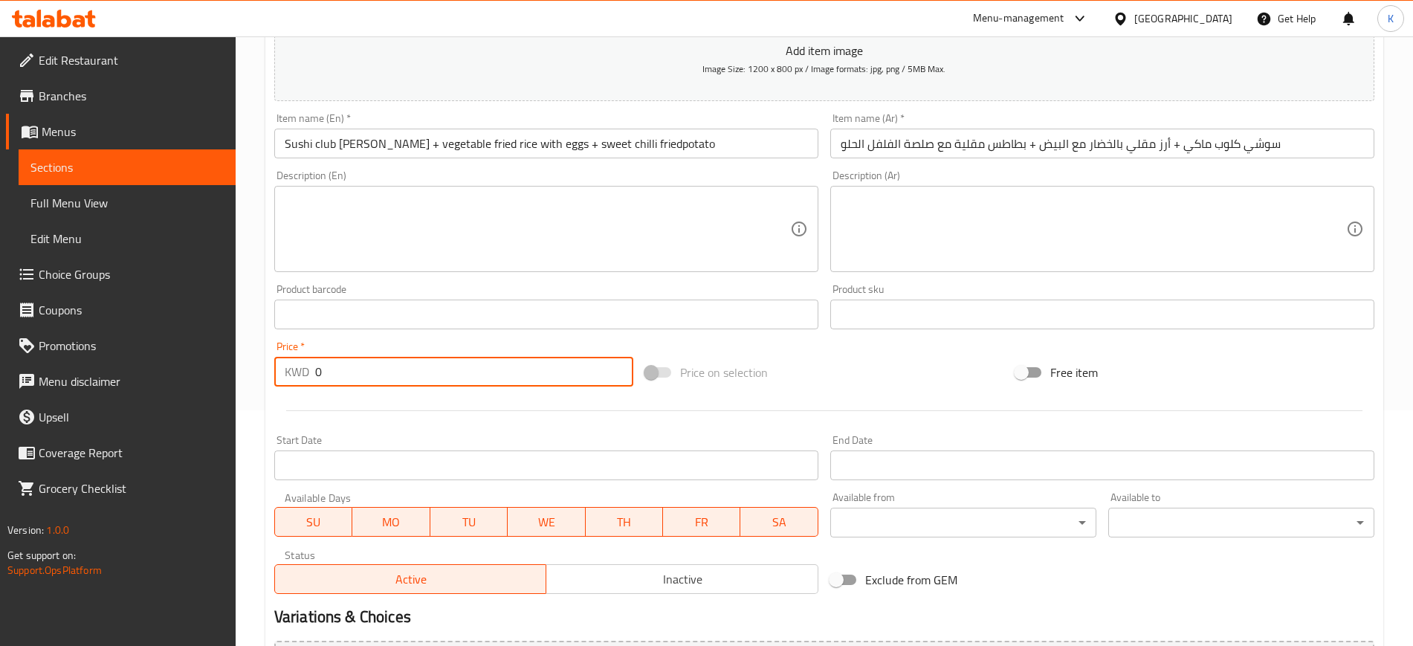
click at [266, 369] on div "Create new item Add item image Image Size: 1200 x 800 px / Image formats: jpg, …" at bounding box center [824, 341] width 1118 height 865
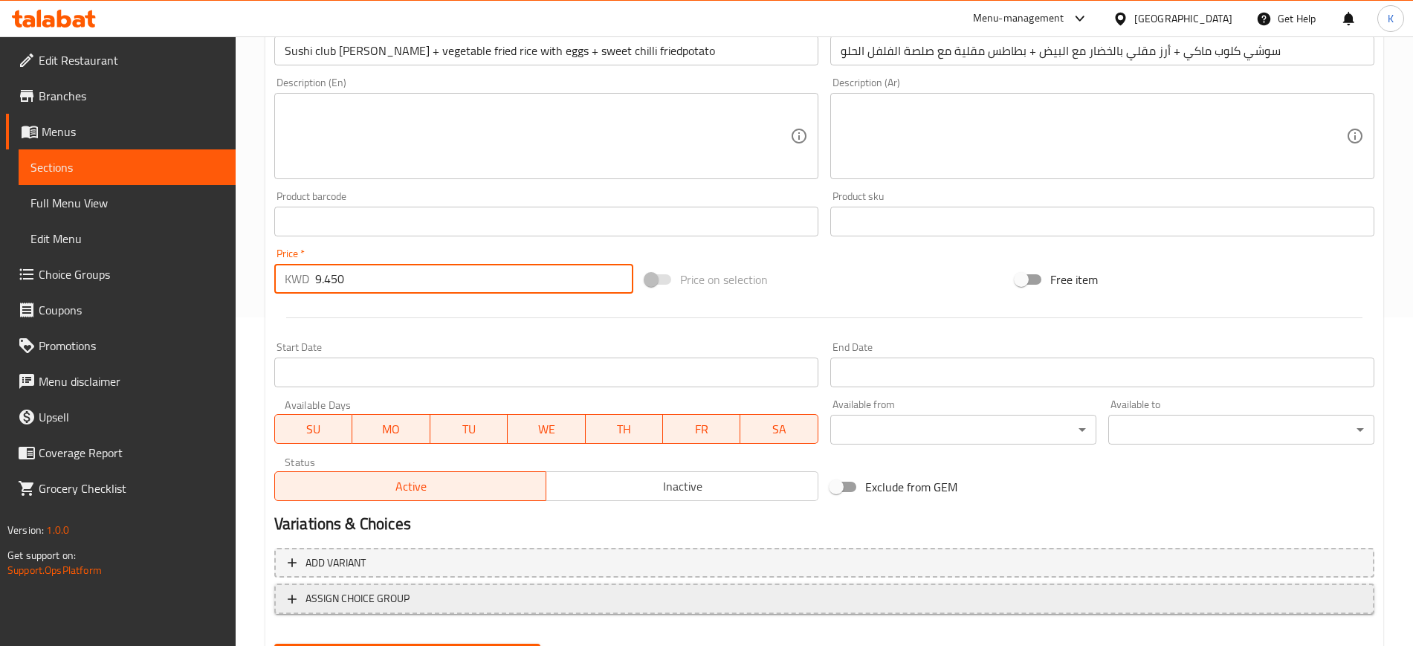
scroll to position [404, 0]
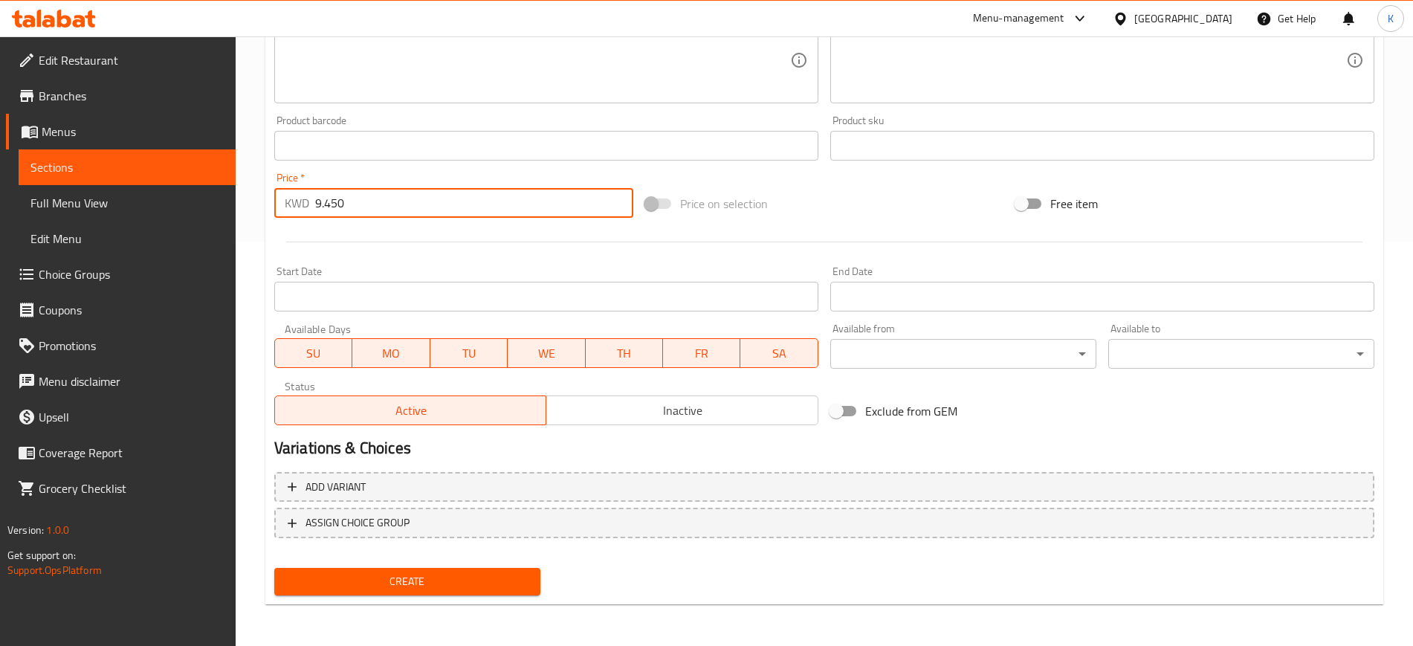
type input "9.450"
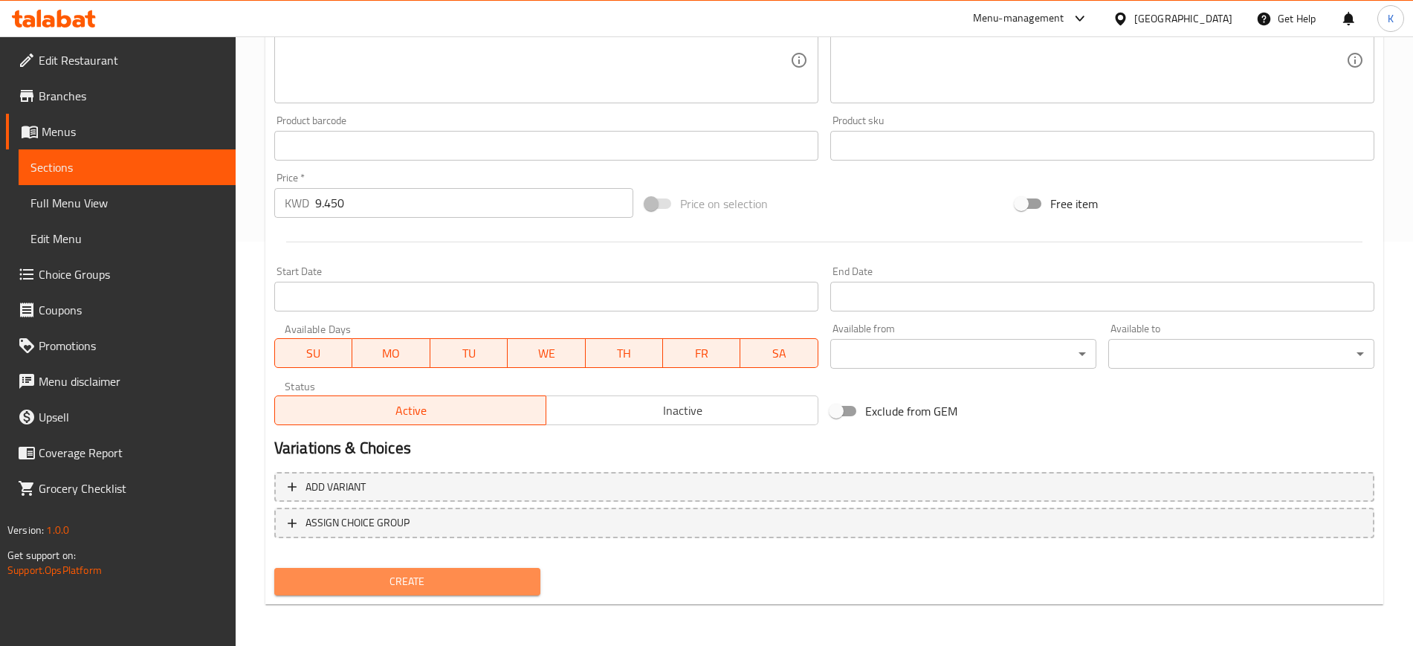
click at [436, 578] on span "Create" at bounding box center [407, 581] width 242 height 19
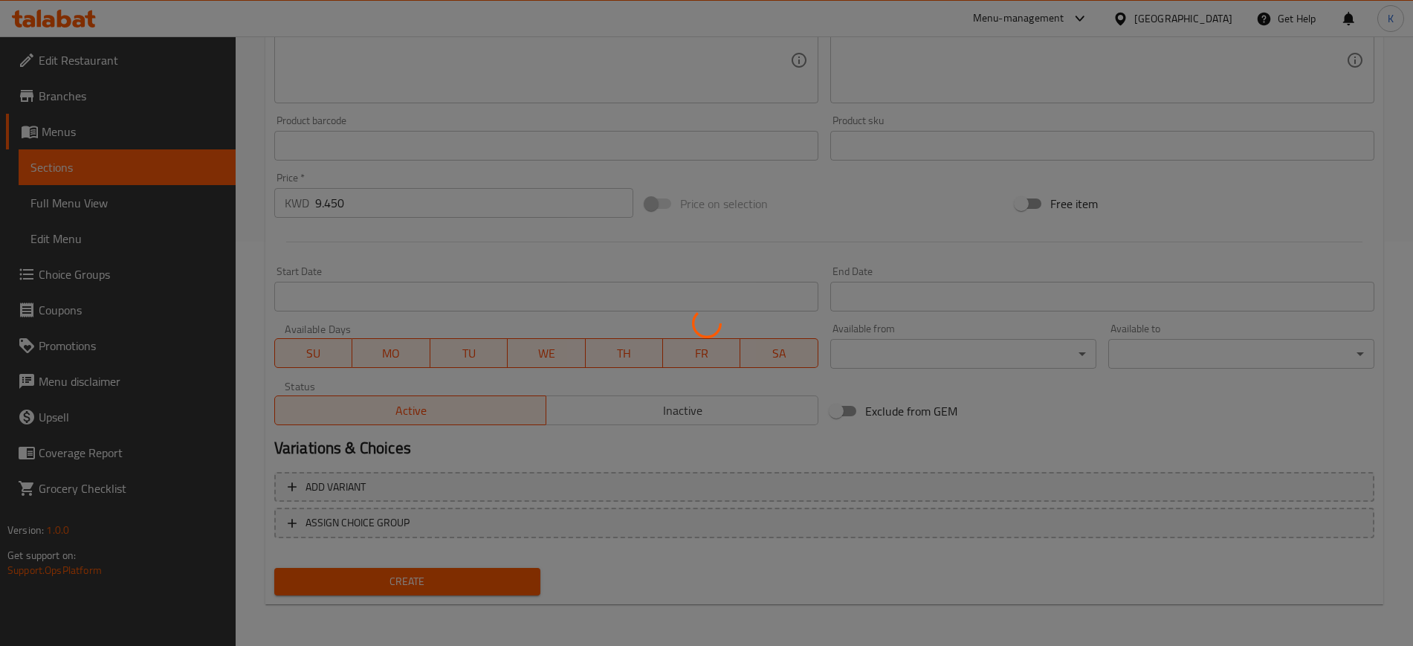
type input "0"
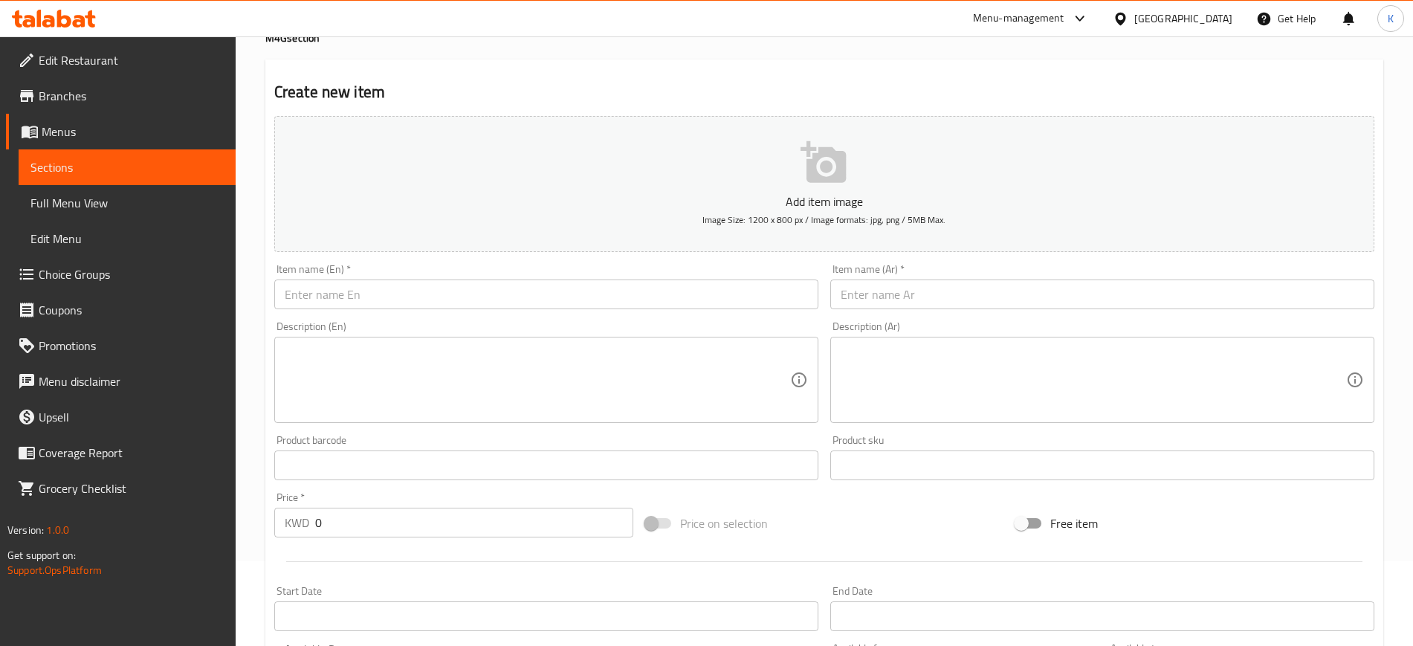
scroll to position [0, 0]
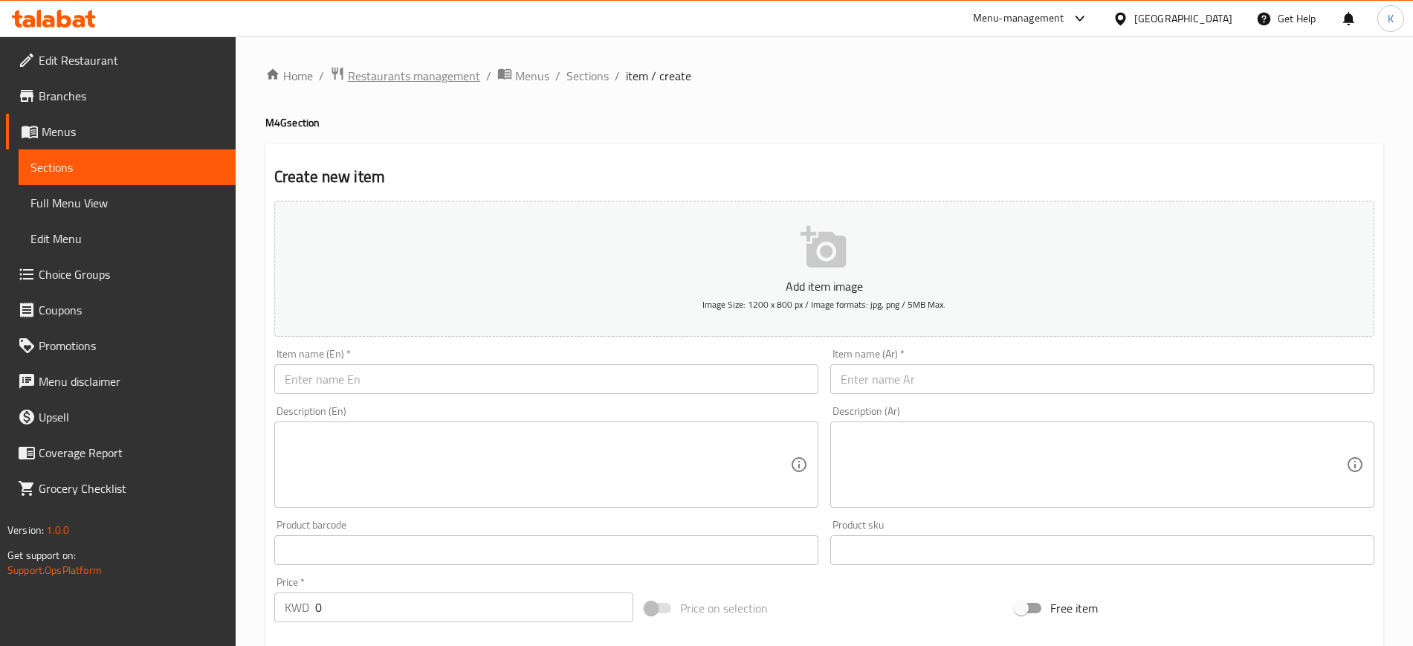
click at [424, 75] on span "Restaurants management" at bounding box center [414, 76] width 132 height 18
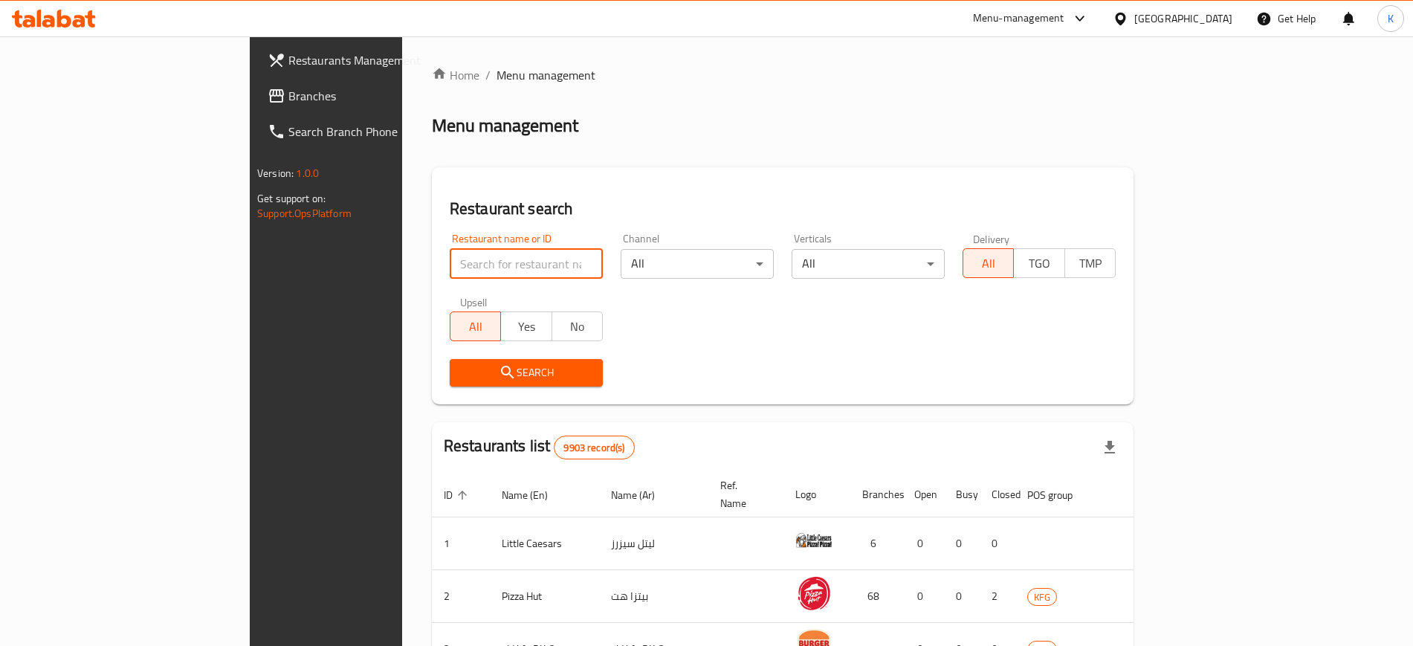
click at [450, 258] on input "search" at bounding box center [526, 264] width 153 height 30
paste input "tea time"
type input "tea time"
click button "Search" at bounding box center [526, 373] width 153 height 28
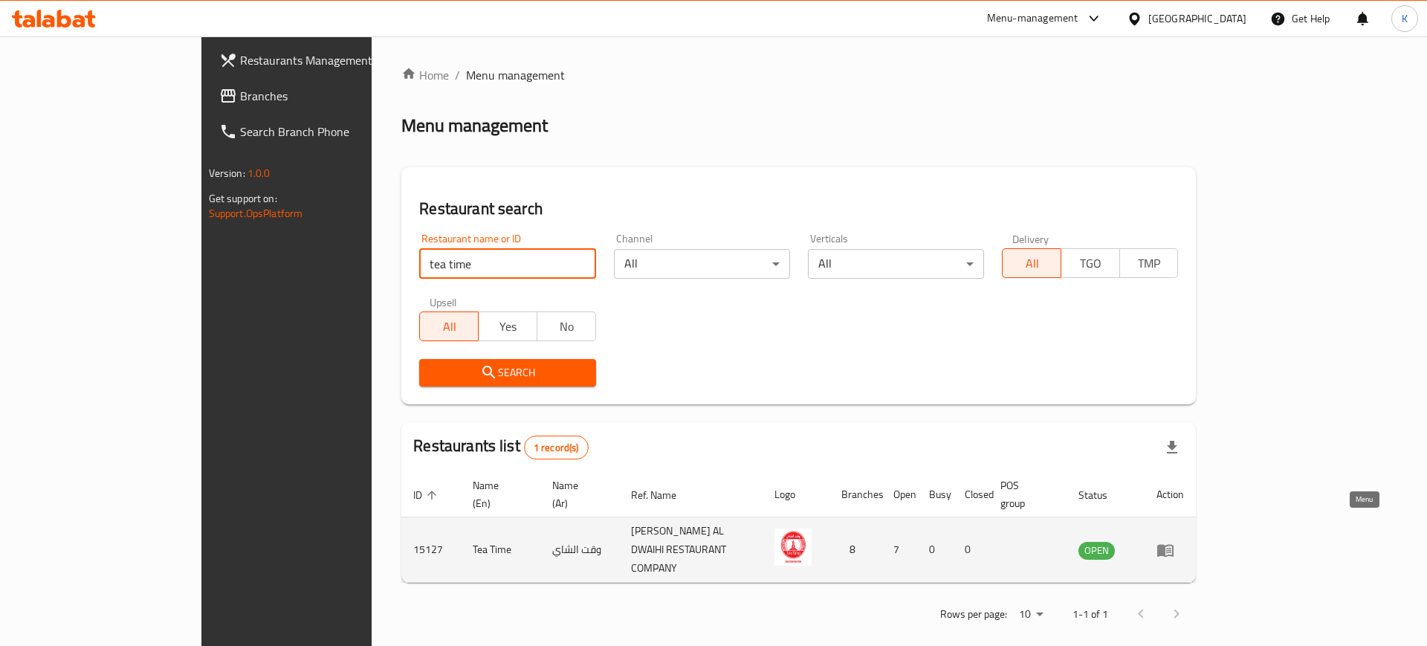
click at [1174, 544] on icon "enhanced table" at bounding box center [1165, 550] width 16 height 13
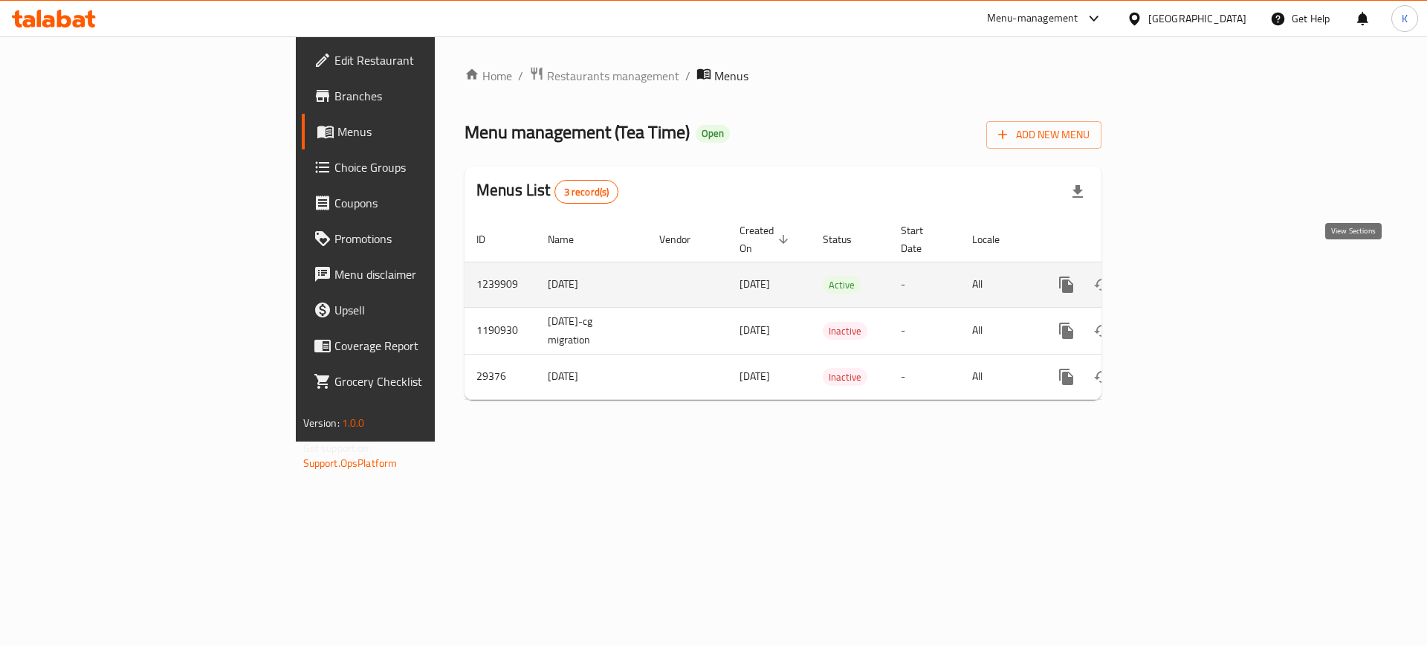
click at [1192, 273] on link "enhanced table" at bounding box center [1174, 285] width 36 height 36
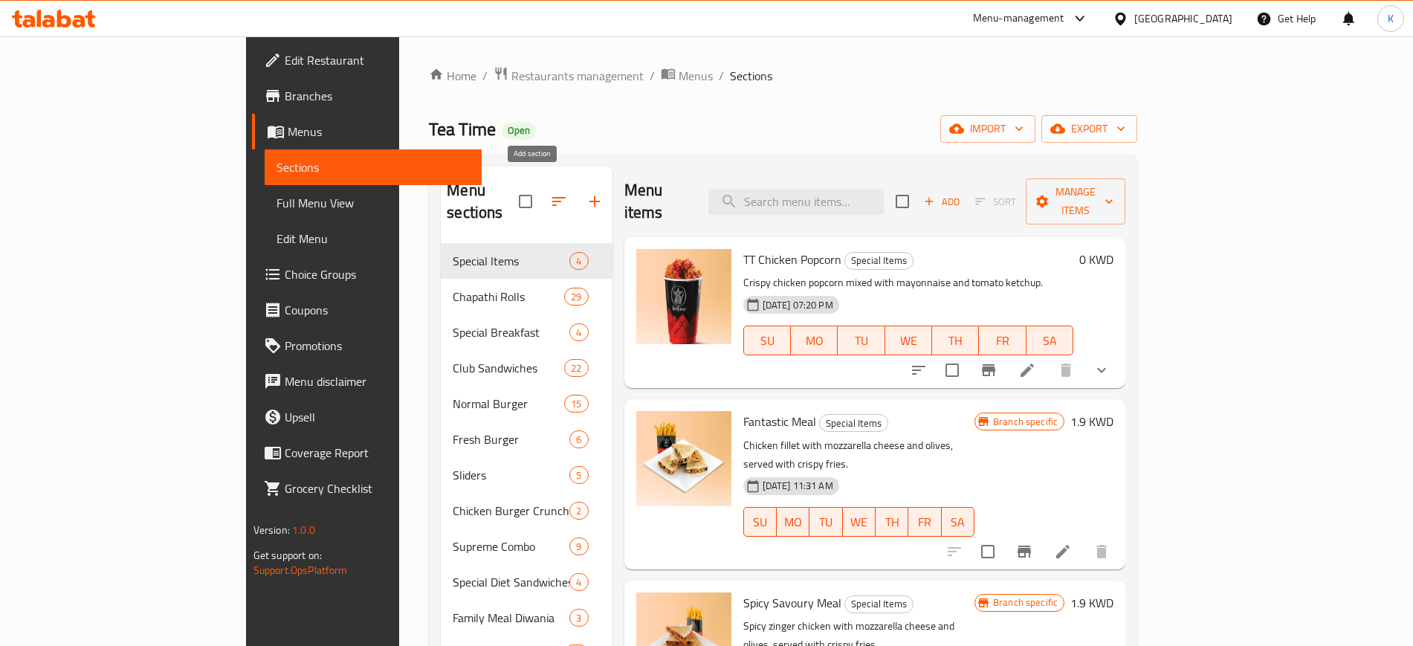
click at [577, 198] on button "button" at bounding box center [595, 202] width 36 height 36
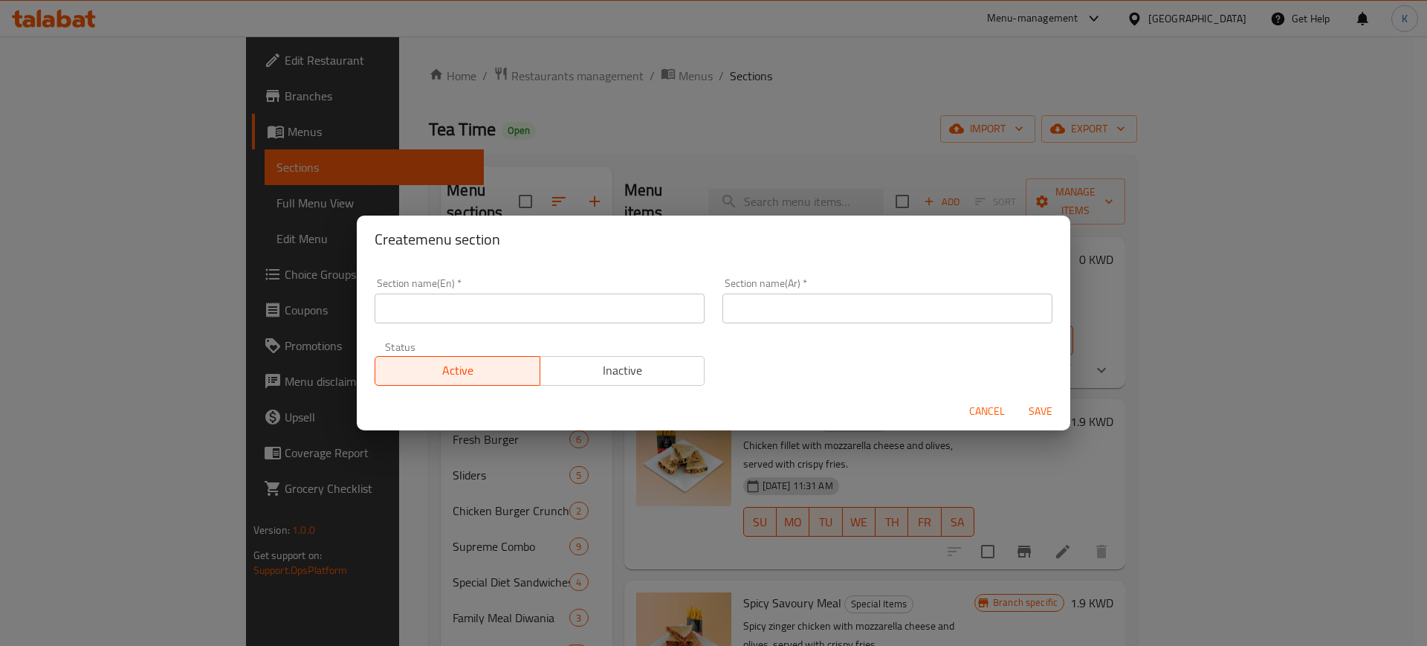
click at [856, 310] on input "text" at bounding box center [888, 309] width 330 height 30
paste input "وجبة للمجموعات"
type input "وجبة للمجموعات"
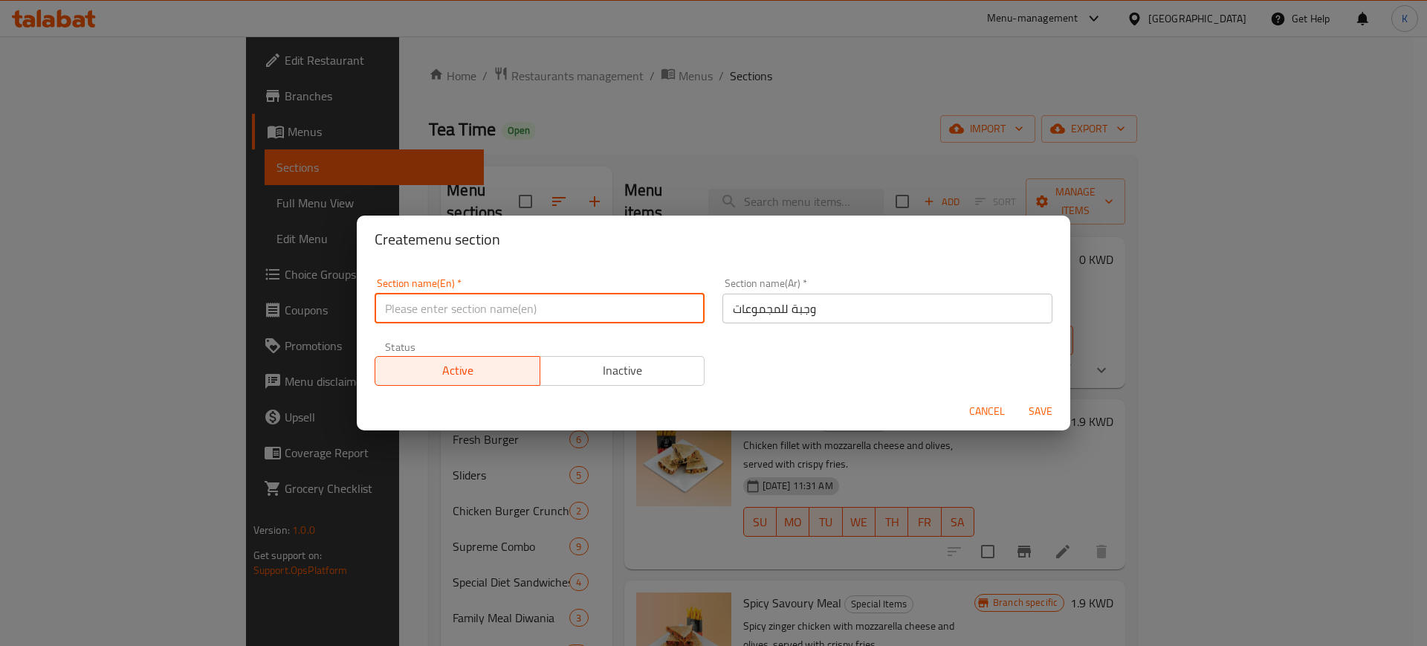
click at [480, 312] on input "text" at bounding box center [540, 309] width 330 height 30
paste input "M4G"
type input "M4G"
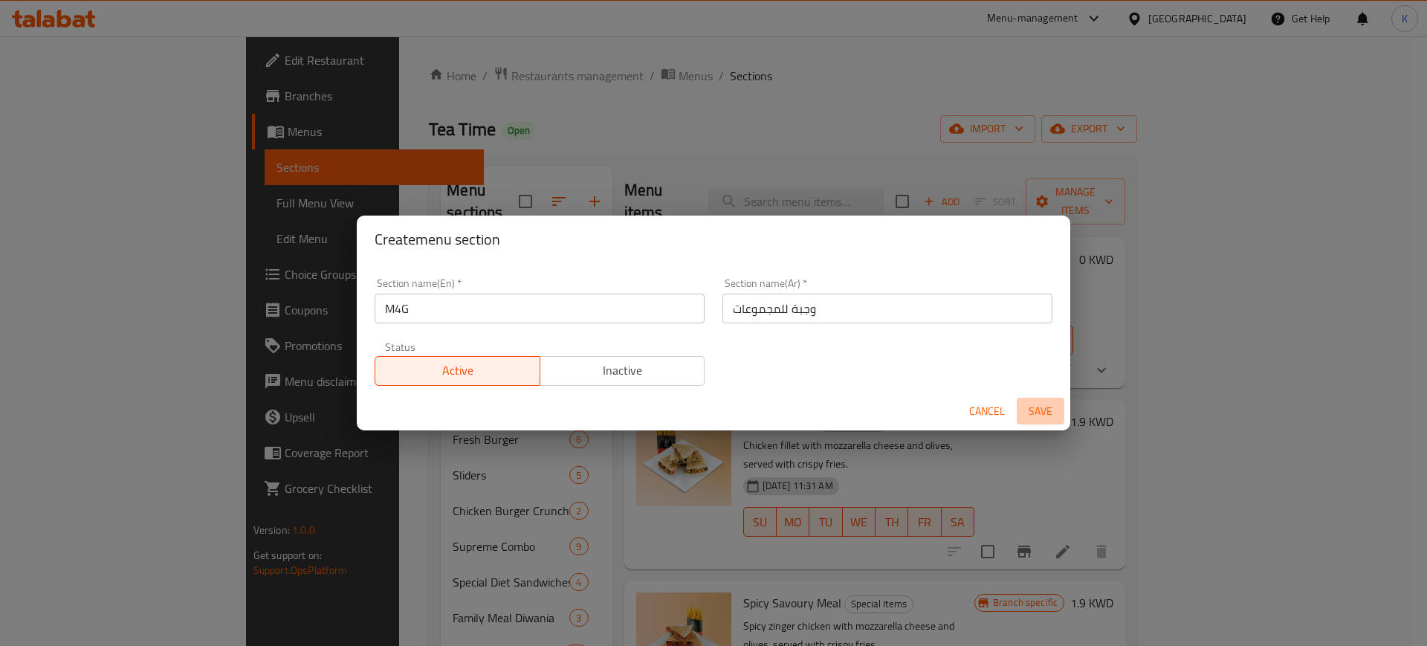
click at [1049, 405] on span "Save" at bounding box center [1041, 411] width 36 height 19
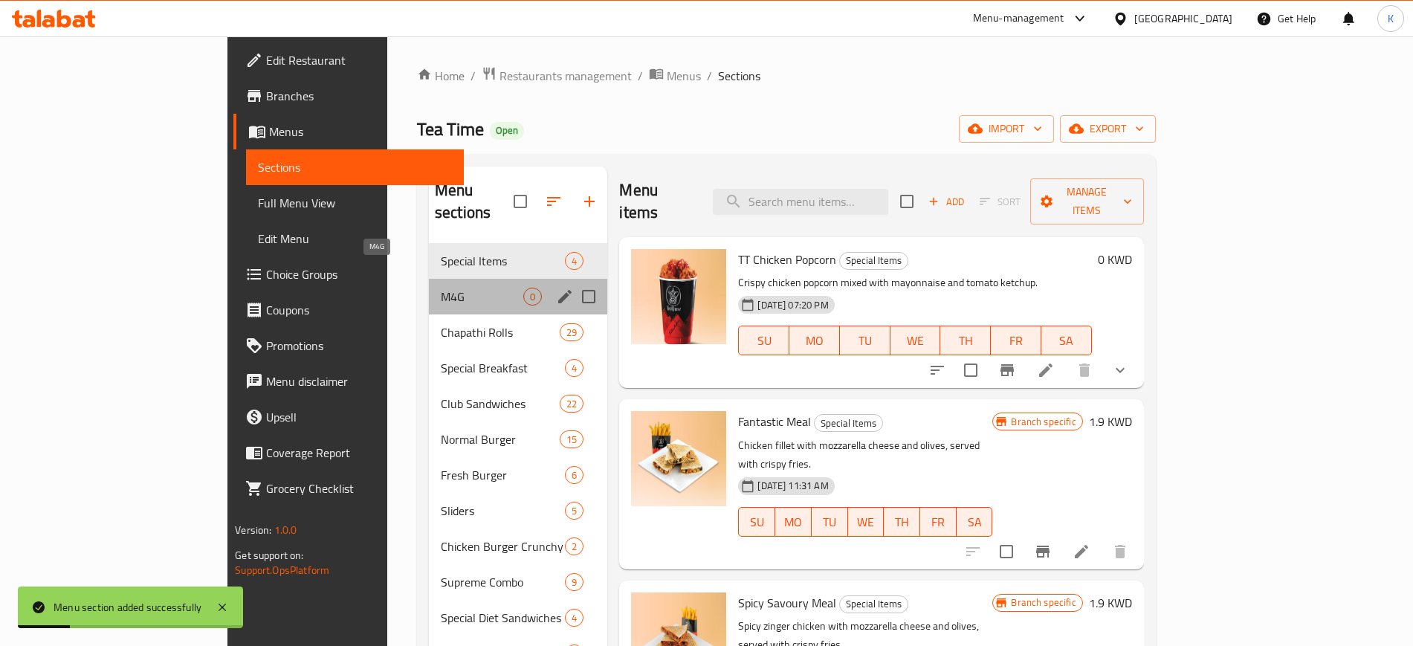
click at [441, 288] on span "M4G" at bounding box center [482, 297] width 83 height 18
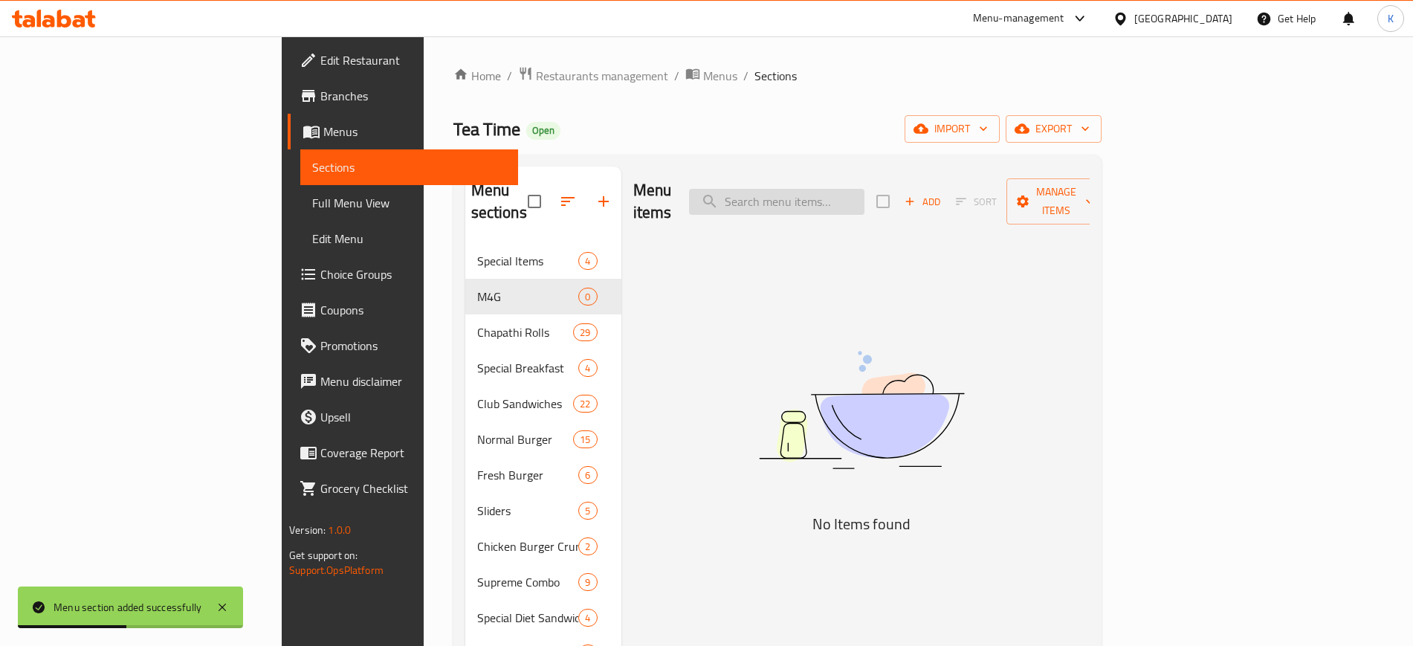
click at [864, 196] on input "search" at bounding box center [776, 202] width 175 height 26
paste input "ITALIA SPICY DOUBLE BURGER"
type input "ITALIA SPICY DOUBLE BURGER"
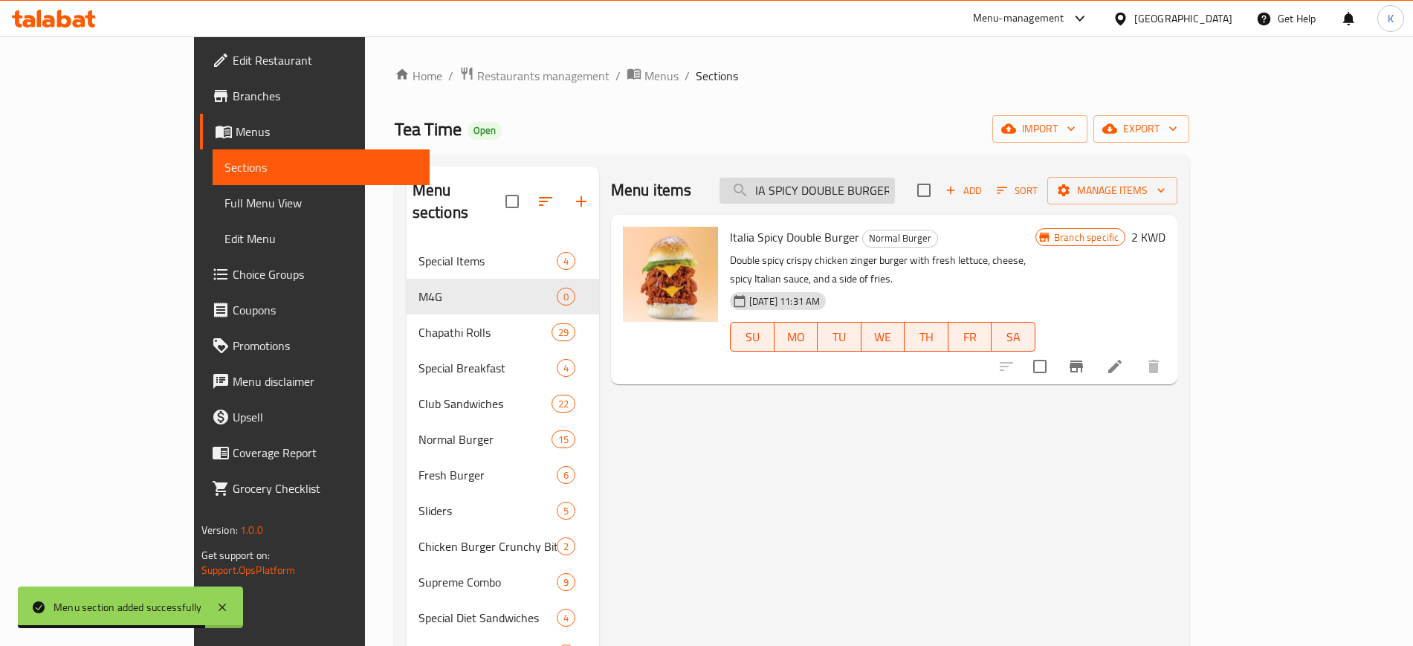
click at [887, 180] on input "ITALIA SPICY DOUBLE BURGER" at bounding box center [807, 191] width 175 height 26
drag, startPoint x: 887, startPoint y: 180, endPoint x: 843, endPoint y: 207, distance: 51.4
click at [888, 180] on input "ITALIA SPICY DOUBLE BURGER" at bounding box center [807, 191] width 175 height 26
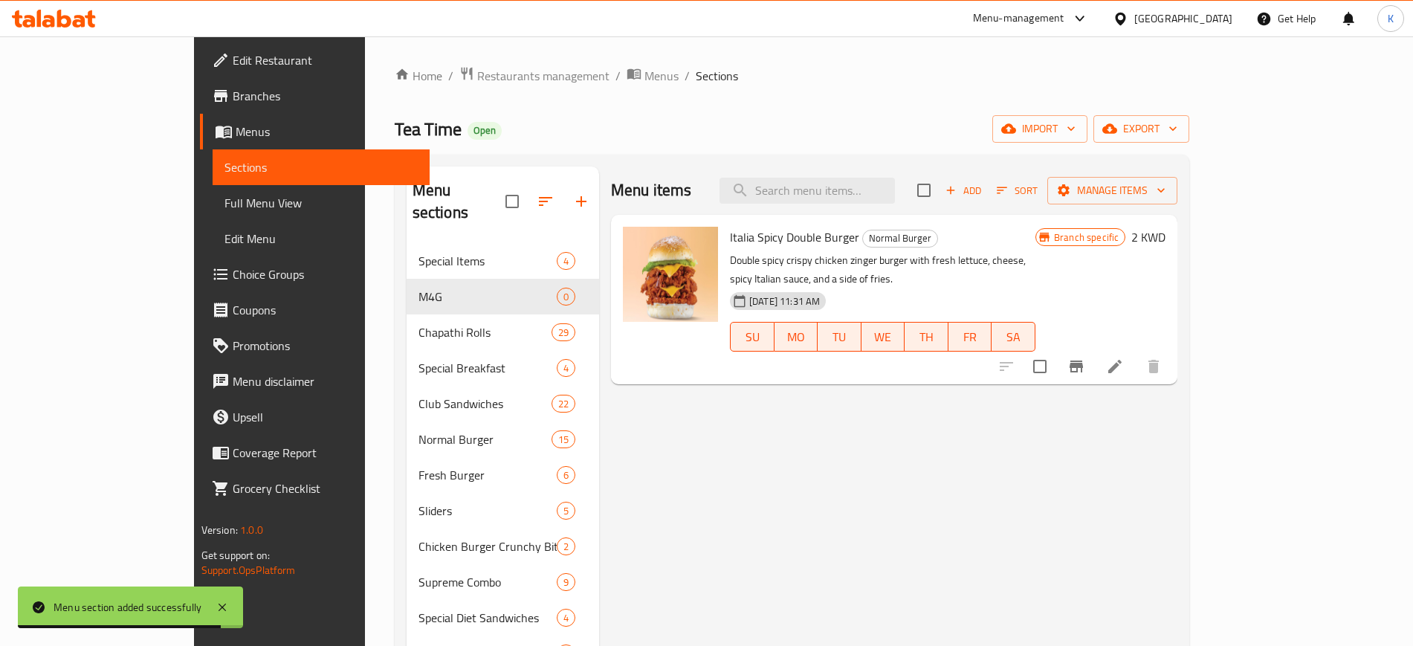
scroll to position [0, 0]
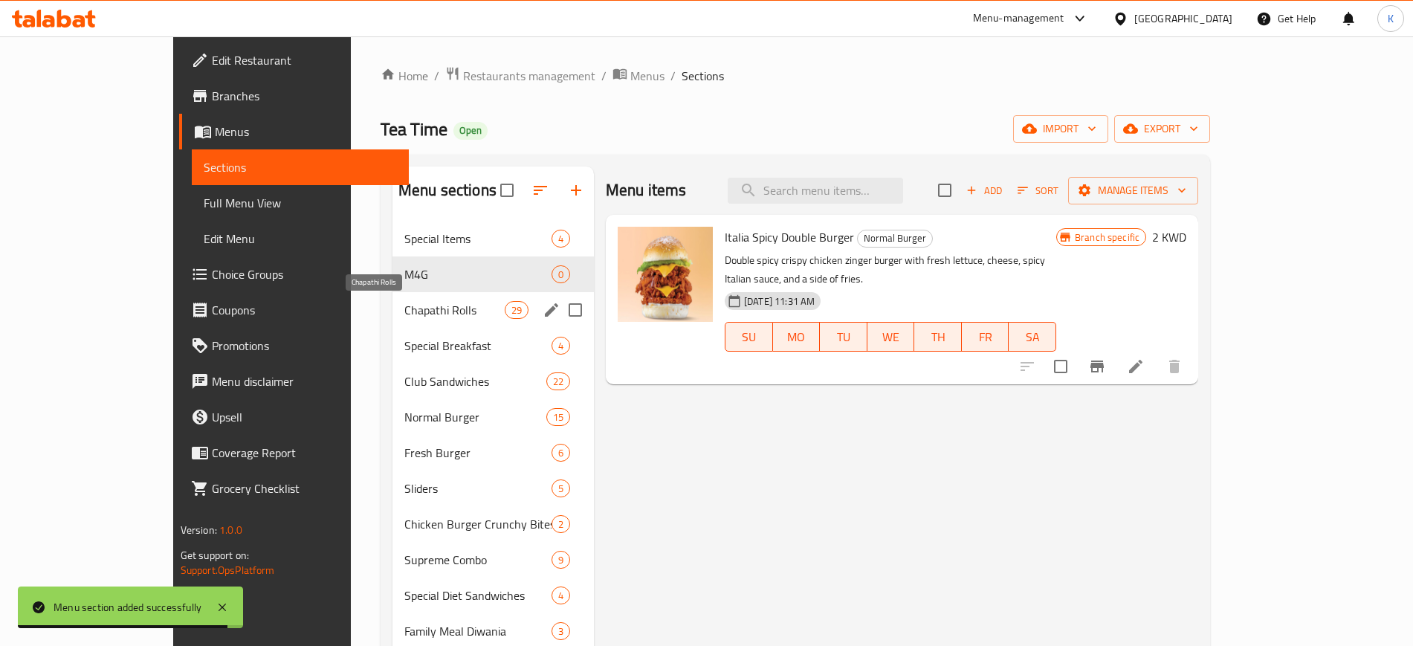
click at [404, 273] on span "M4G" at bounding box center [477, 274] width 147 height 18
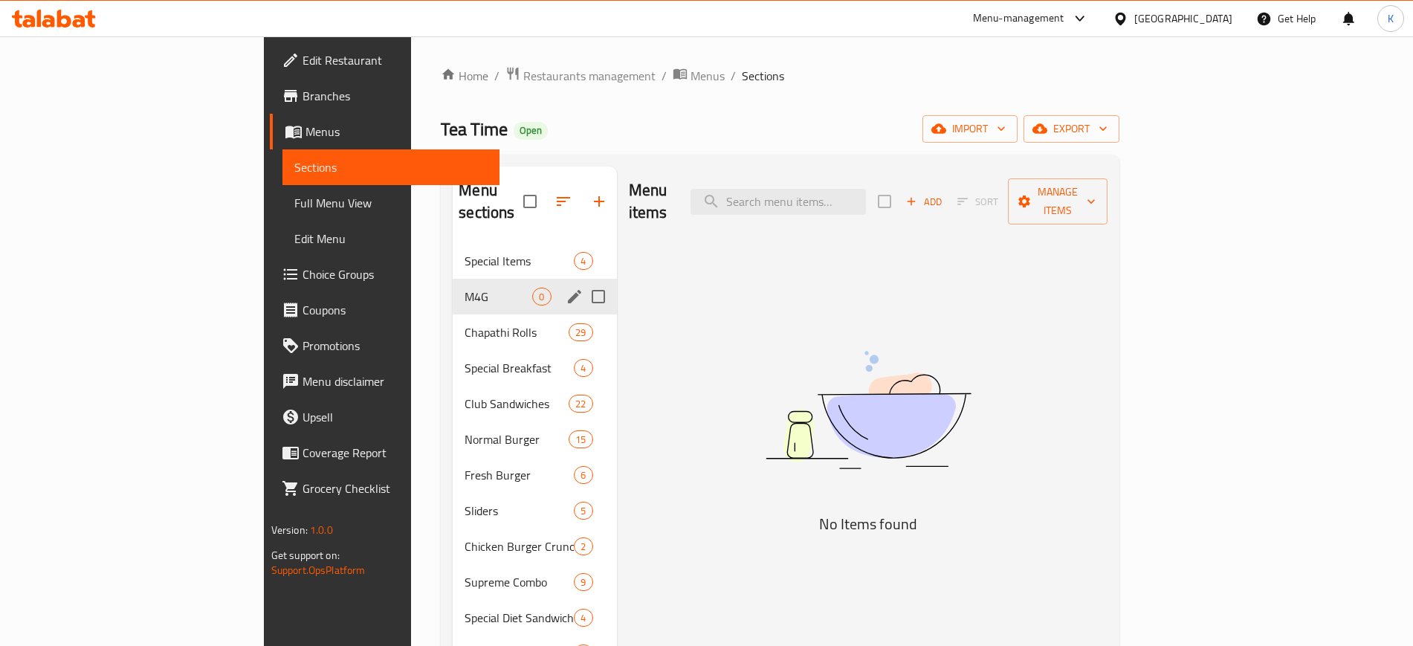
drag, startPoint x: 395, startPoint y: 277, endPoint x: 453, endPoint y: 277, distance: 58.0
click at [465, 288] on span "M4G" at bounding box center [499, 297] width 68 height 18
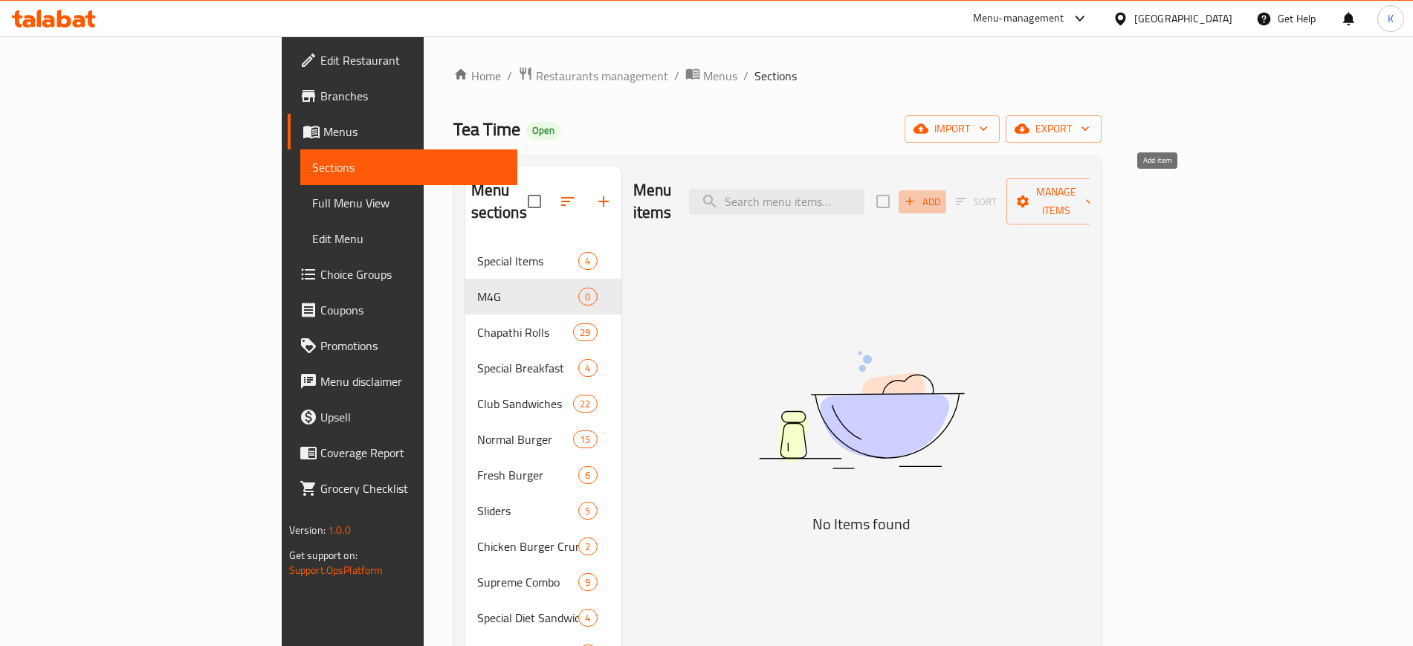
click at [943, 195] on span "Add" at bounding box center [922, 201] width 40 height 17
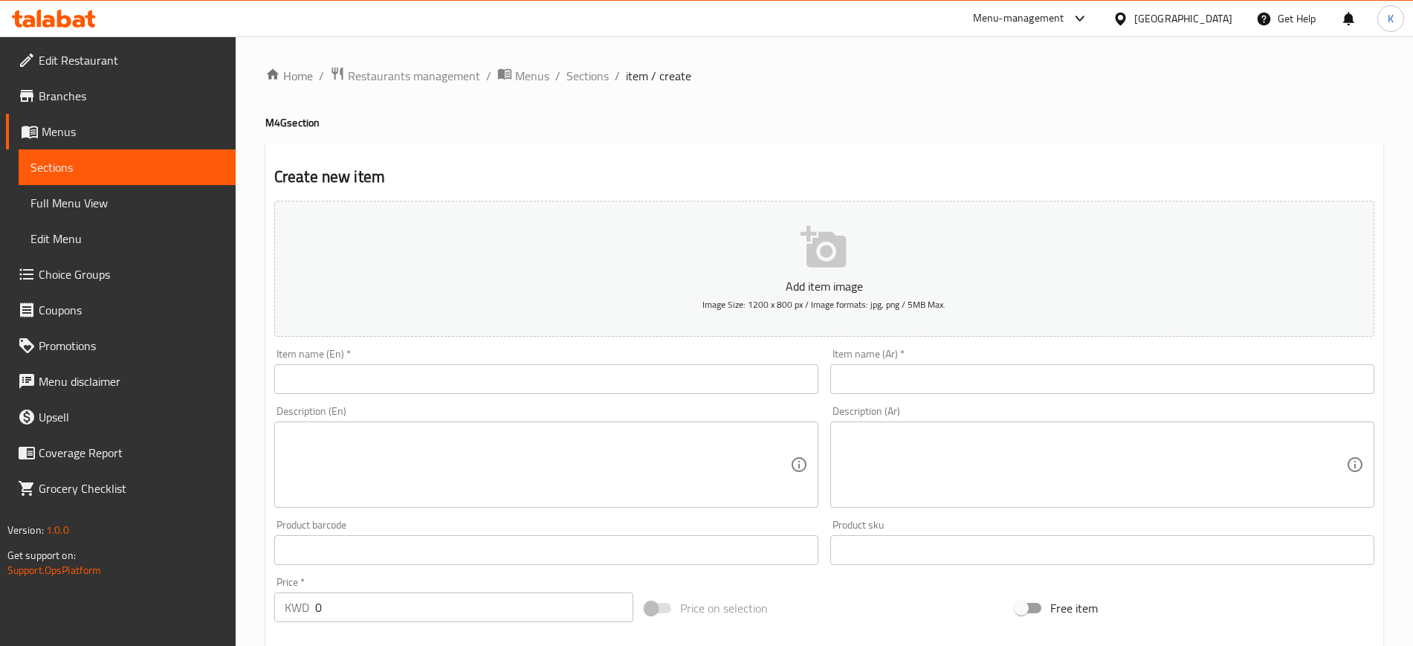
click at [718, 375] on input "text" at bounding box center [546, 379] width 544 height 30
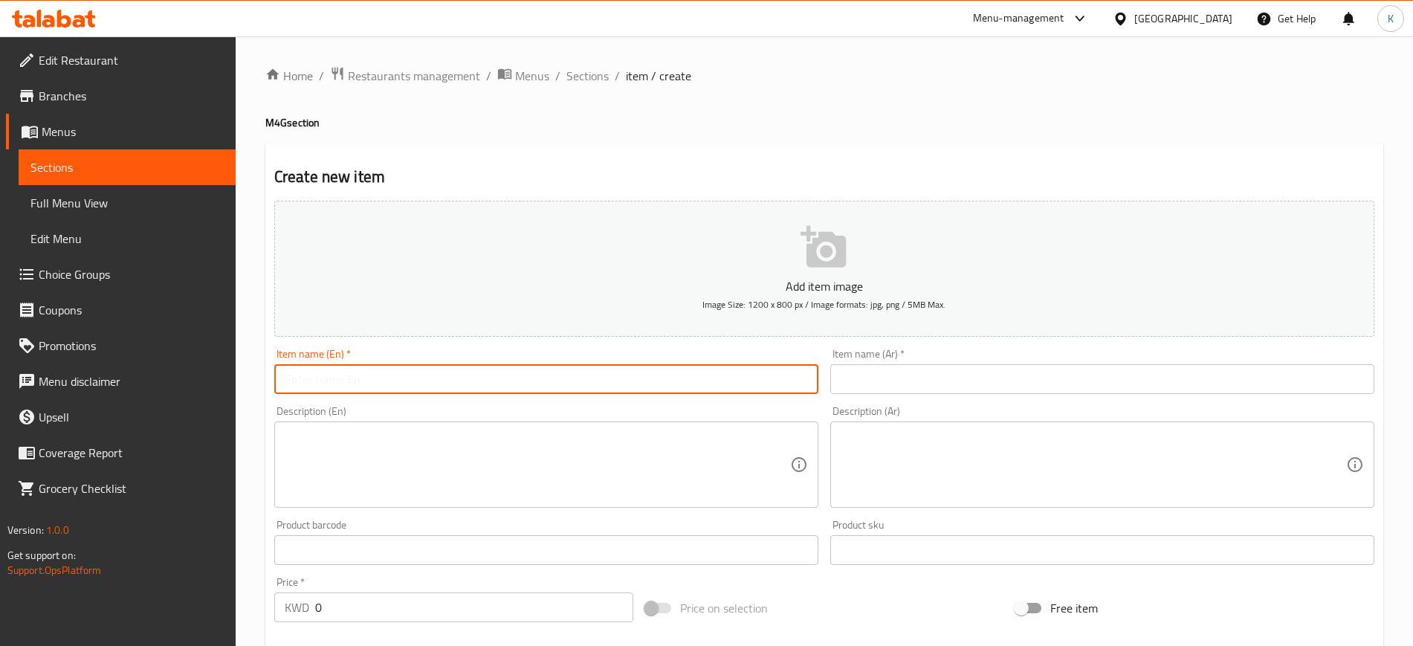
paste input "ITALIA SPICY DOUBLE BURGER - TEA TIME BURGER - TT CHICKEN POPCORN (LARGE)"
type input "ITALIA SPICY DOUBLE BURGER - TEA TIME BURGER - TT CHICKEN POPCORN (LARGE)"
click at [931, 383] on input "text" at bounding box center [1102, 379] width 544 height 30
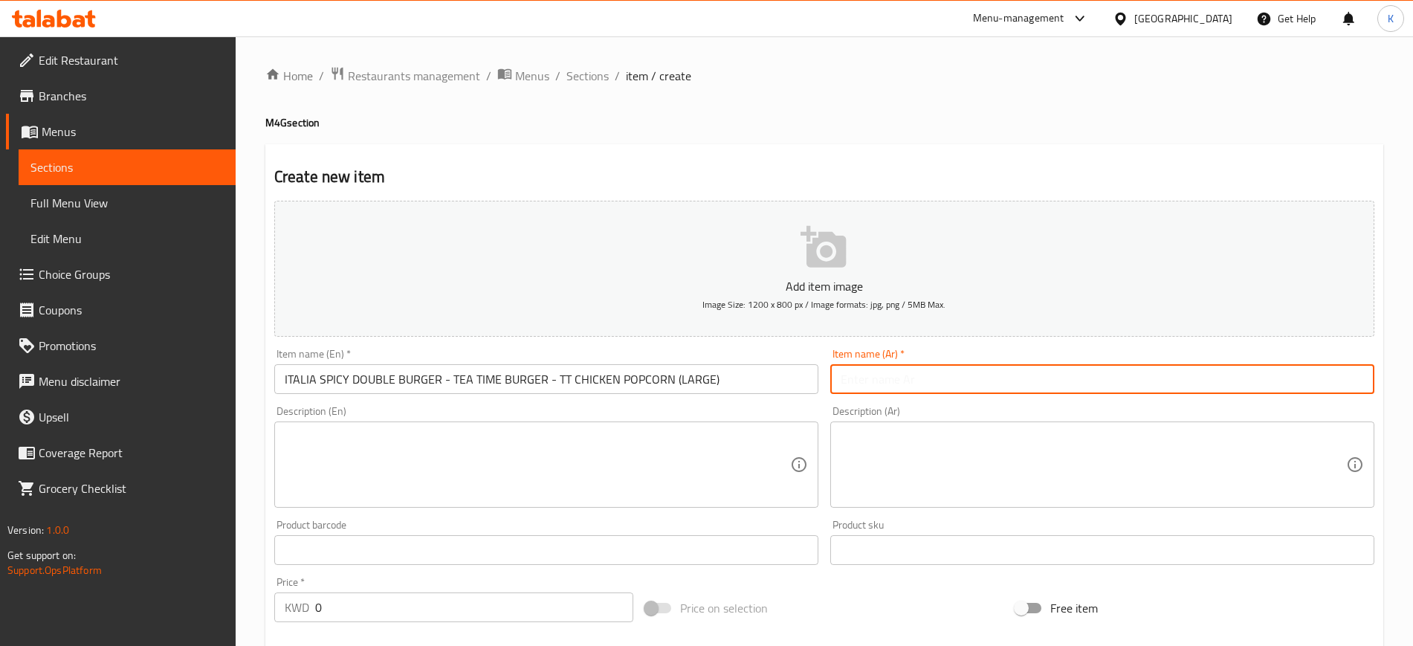
paste input "برجر إيطالي مزدوج حار - برجر وقت الشاي - بوب كورن دجاج تي تي (كبير)"
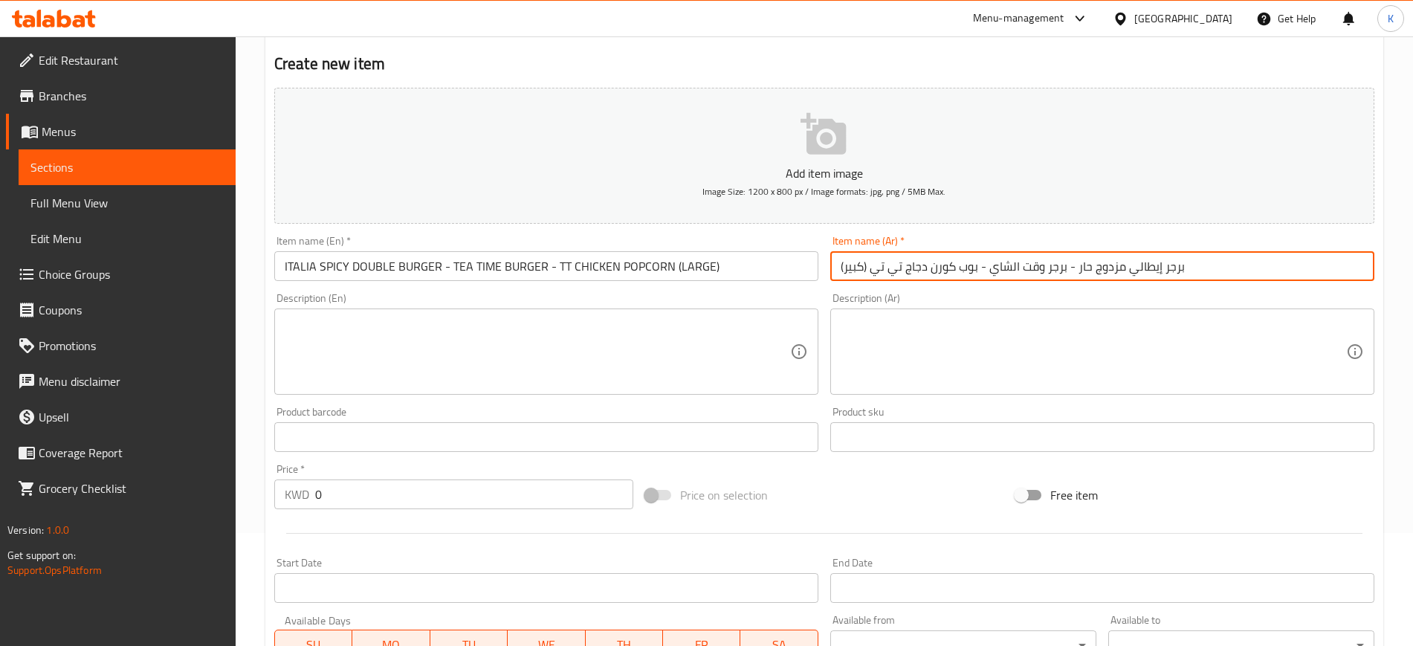
scroll to position [186, 0]
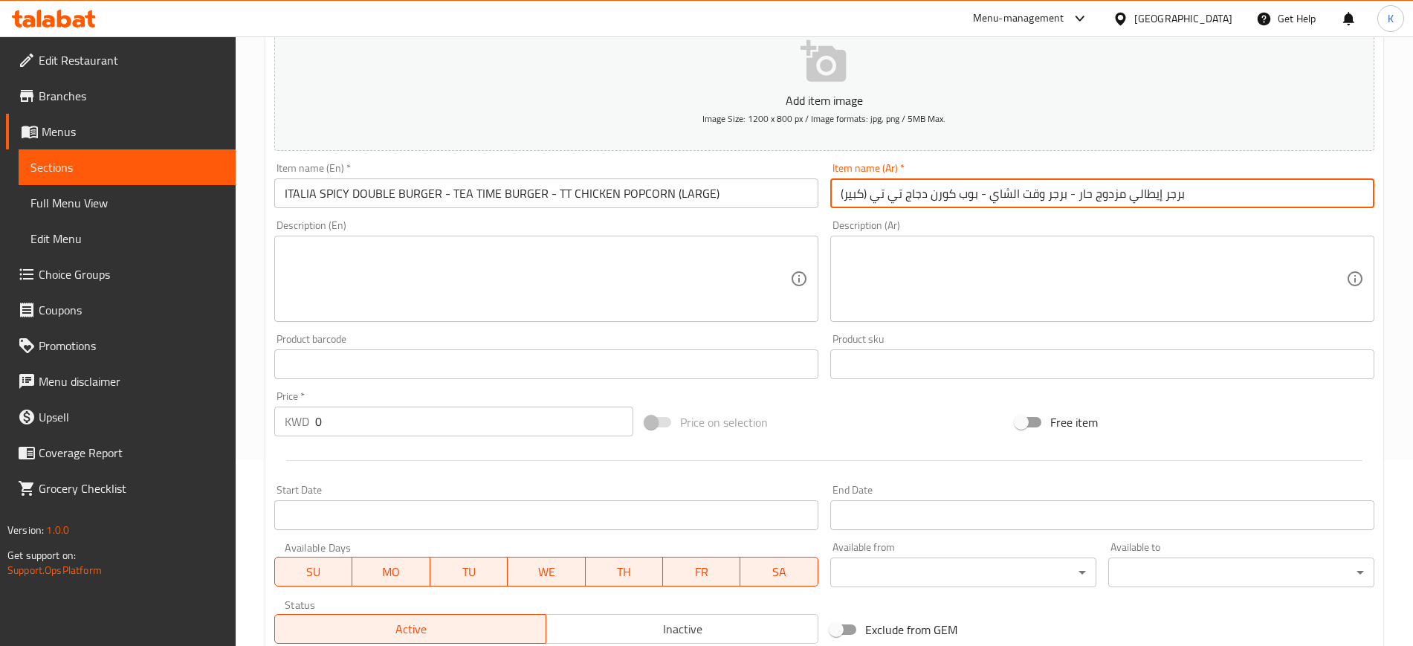
type input "برجر إيطالي مزدوج حار - برجر وقت الشاي - بوب كورن دجاج تي تي (كبير)"
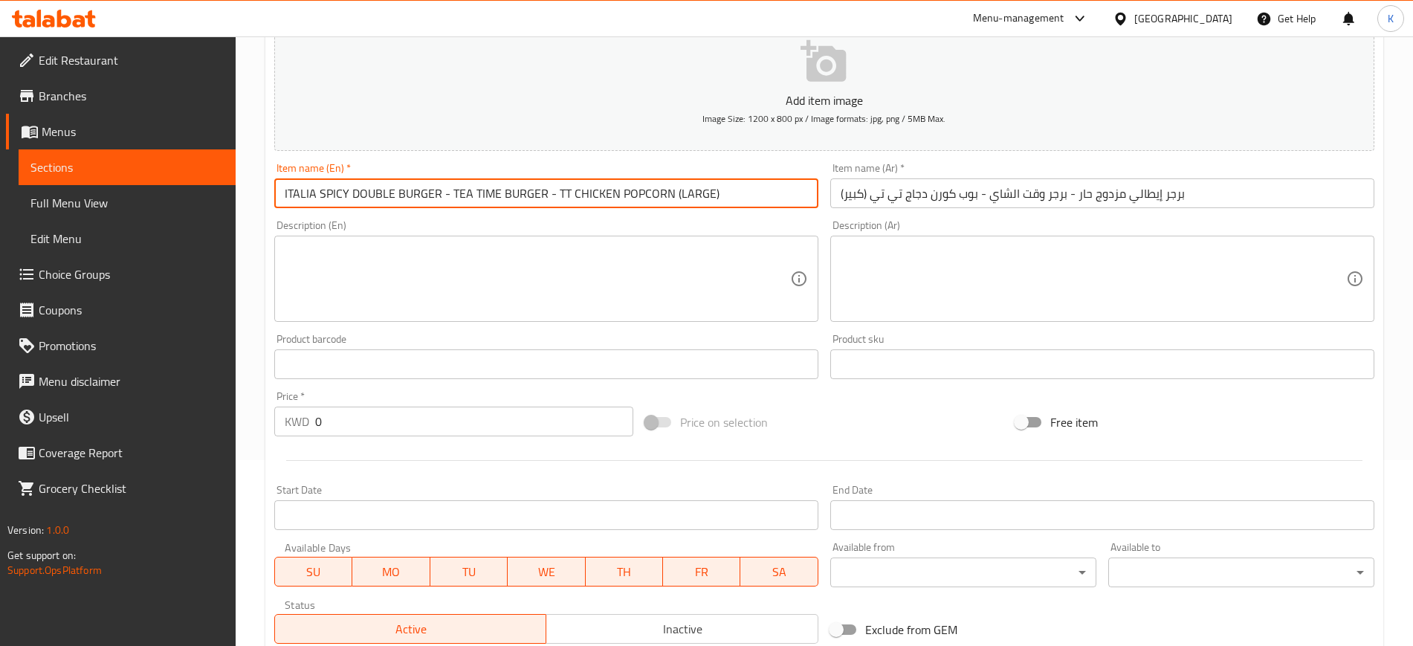
click at [291, 196] on input "ITALIA SPICY DOUBLE BURGER - TEA TIME BURGER - TT CHICKEN POPCORN (LARGE)" at bounding box center [546, 193] width 544 height 30
click at [289, 195] on input "ITALIA SPICY DOUBLE BURGER - TEA TIME BURGER - TT CHICKEN POPCORN (LARGE)" at bounding box center [546, 193] width 544 height 30
click at [327, 189] on input "ITALIA SPICY DOUBLE BURGER - TEA TIME BURGER - TT CHICKEN POPCORN (LARGE)" at bounding box center [546, 193] width 544 height 30
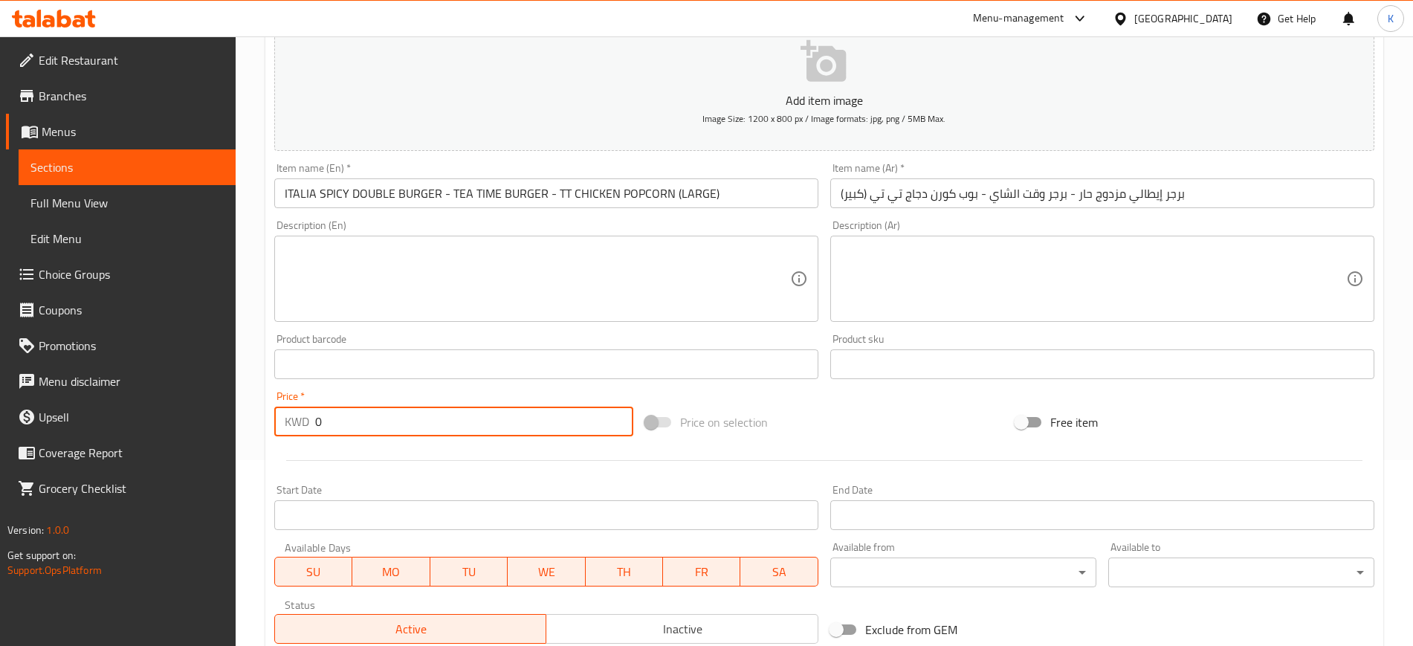
drag, startPoint x: 357, startPoint y: 421, endPoint x: 271, endPoint y: 418, distance: 85.5
click at [272, 418] on div "Price   * KWD 0 Price *" at bounding box center [453, 413] width 371 height 57
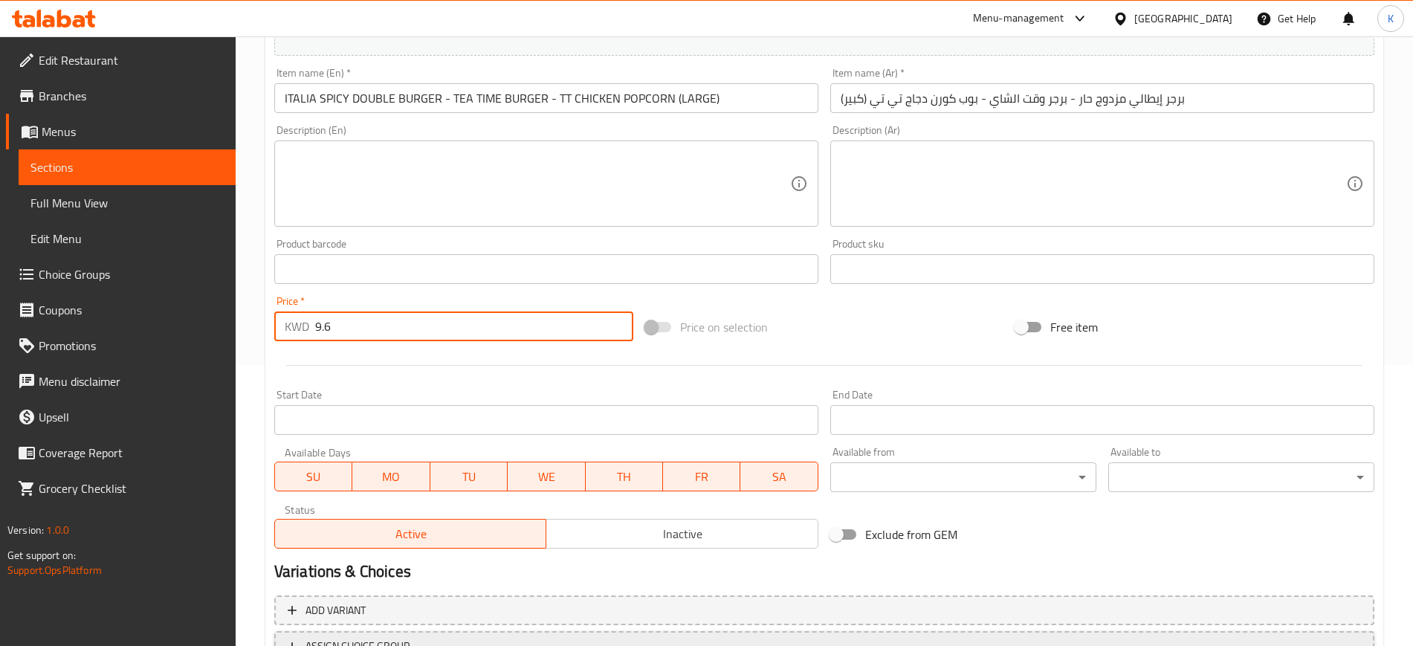
scroll to position [404, 0]
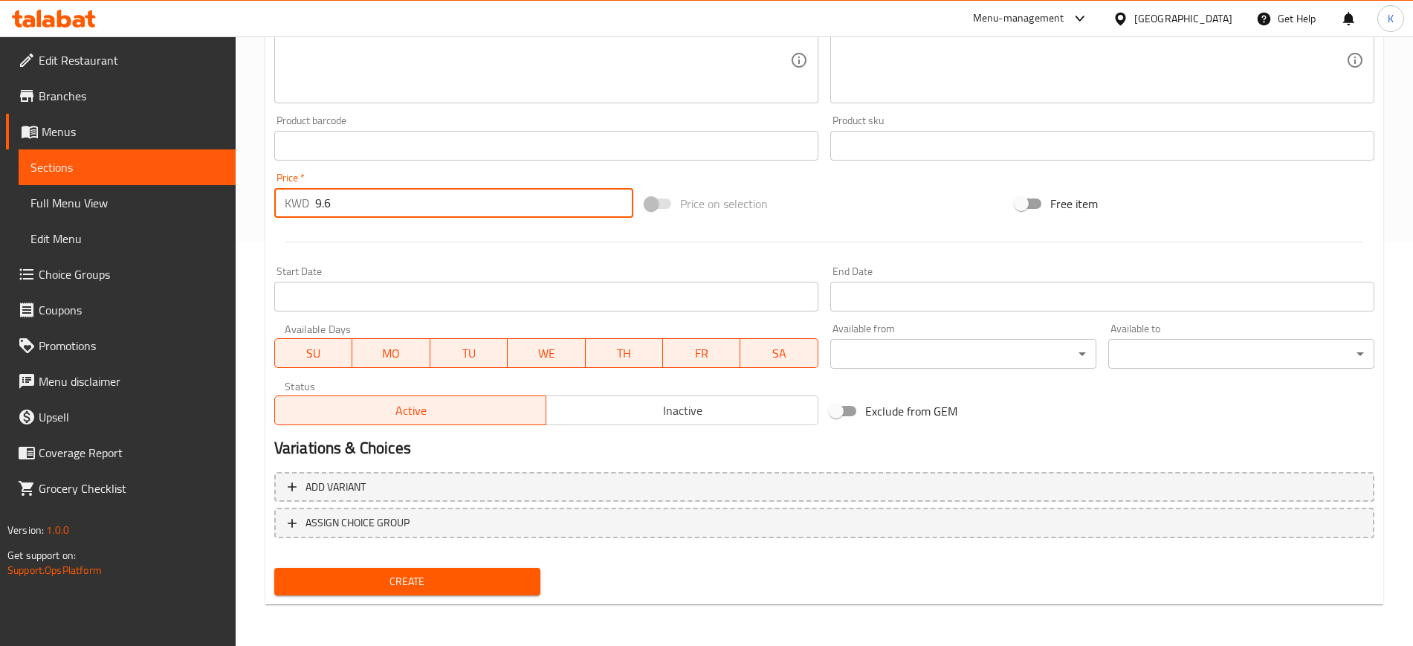
type input "9.6"
click at [439, 595] on div "Create" at bounding box center [407, 581] width 278 height 39
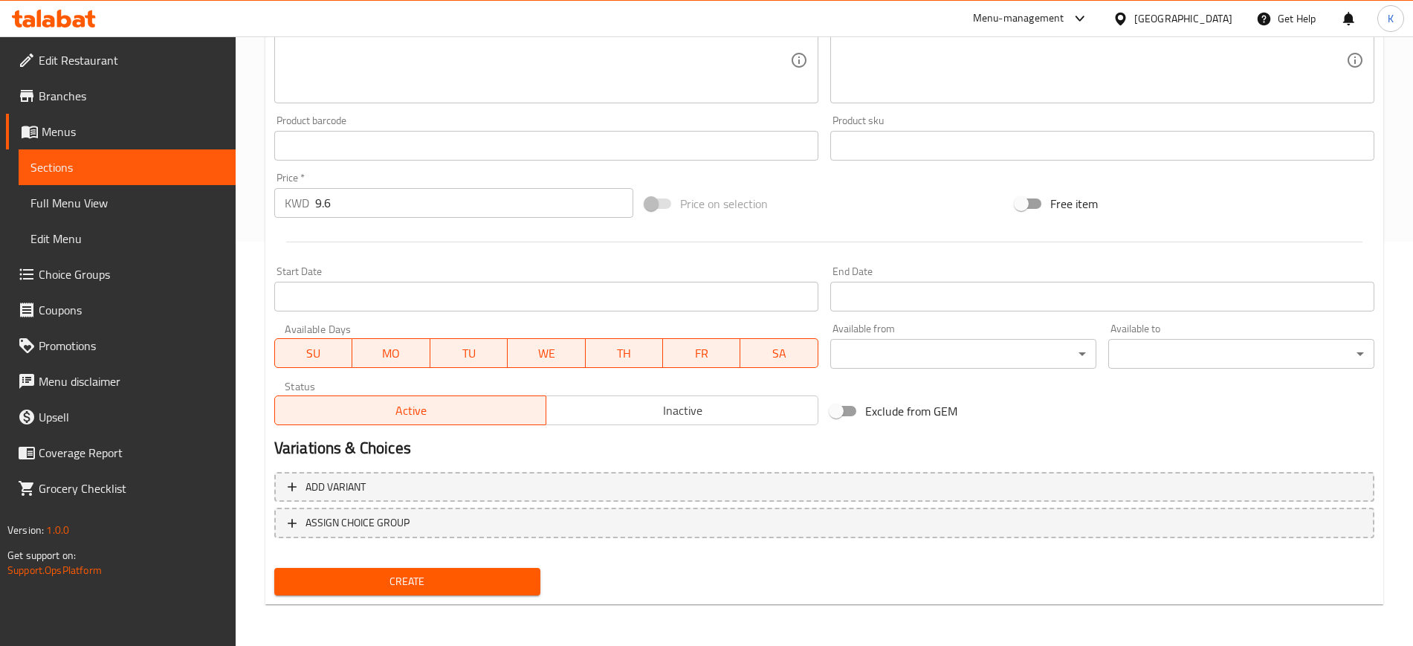
click at [462, 578] on span "Create" at bounding box center [407, 581] width 242 height 19
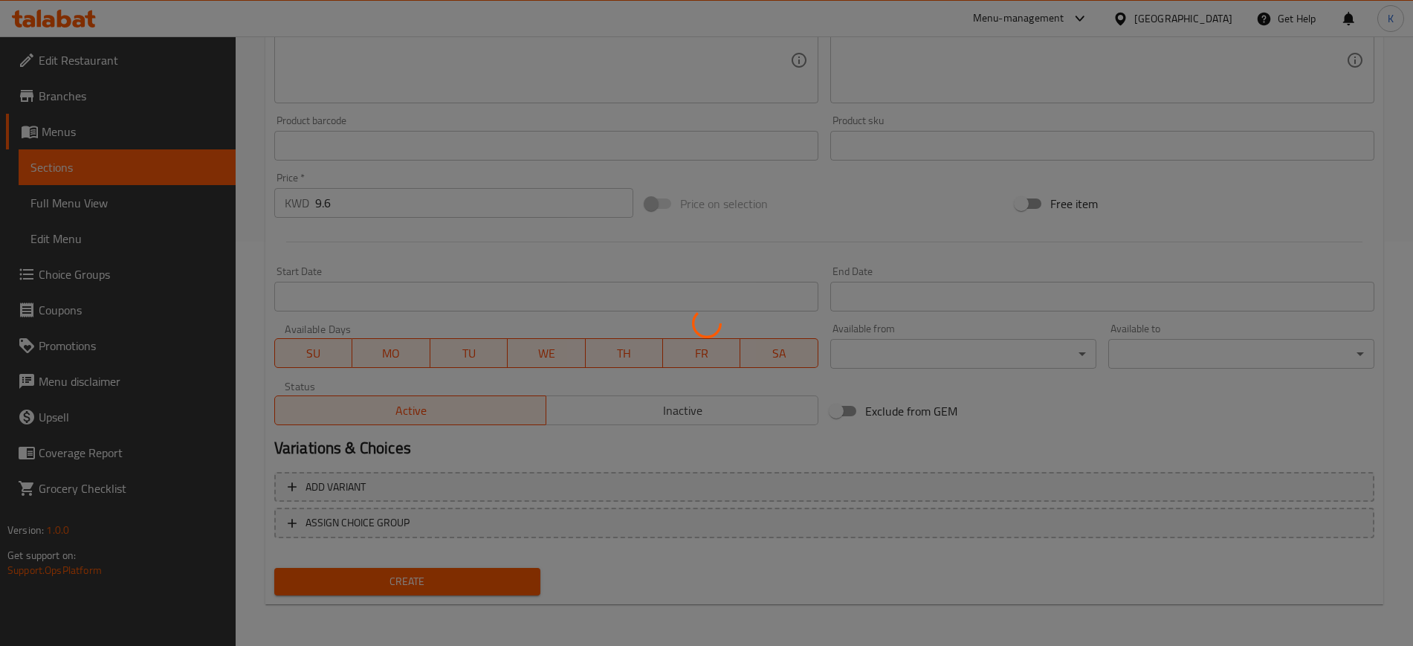
type input "0"
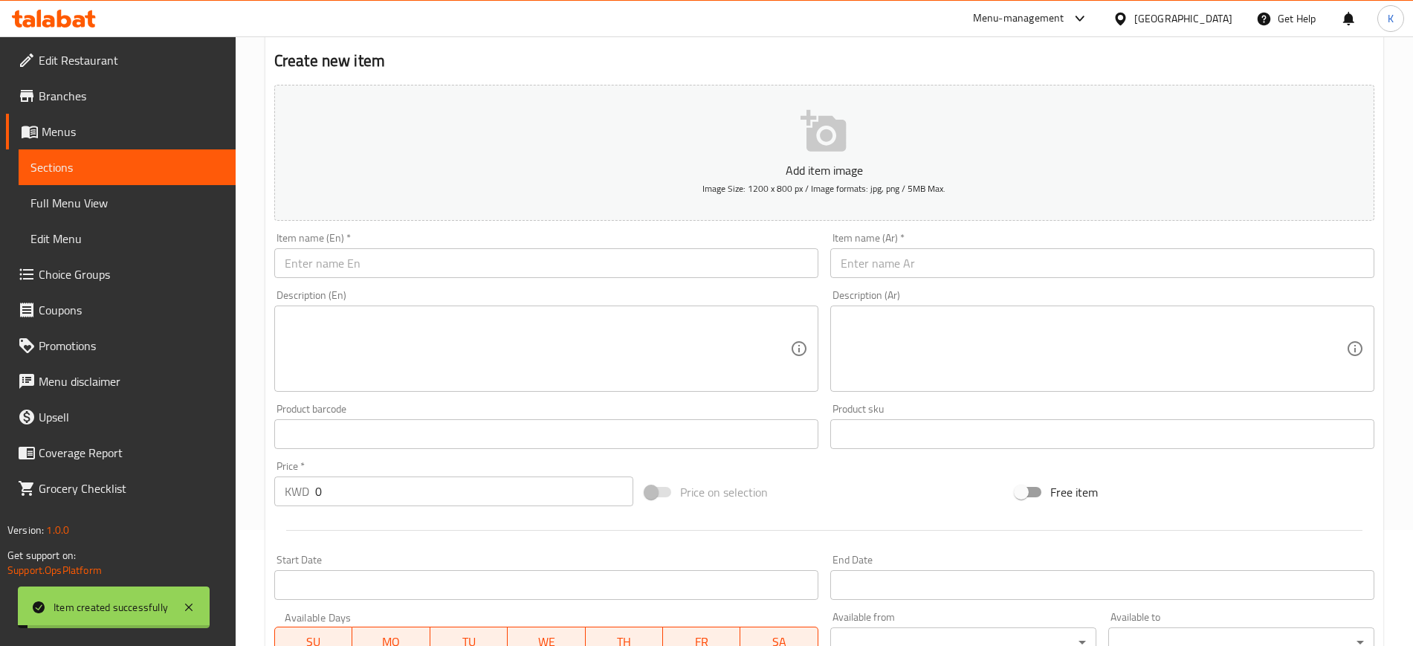
scroll to position [0, 0]
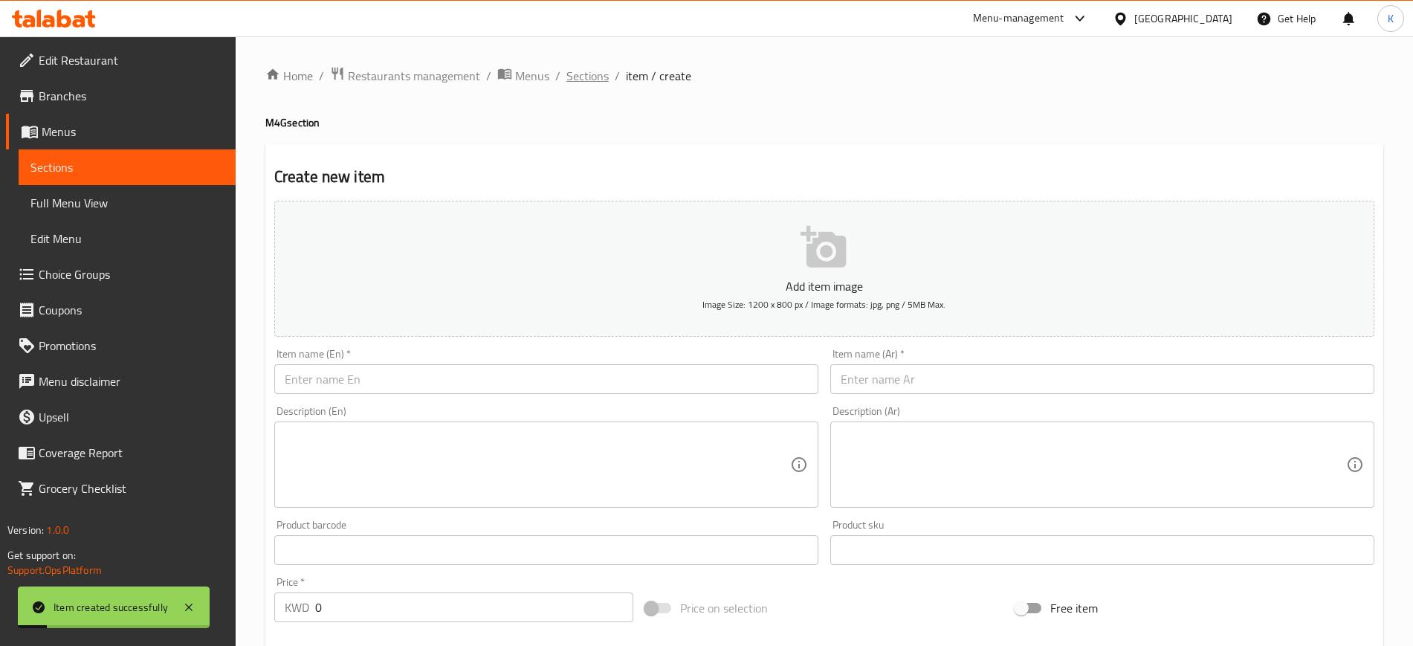
click at [586, 71] on span "Sections" at bounding box center [587, 76] width 42 height 18
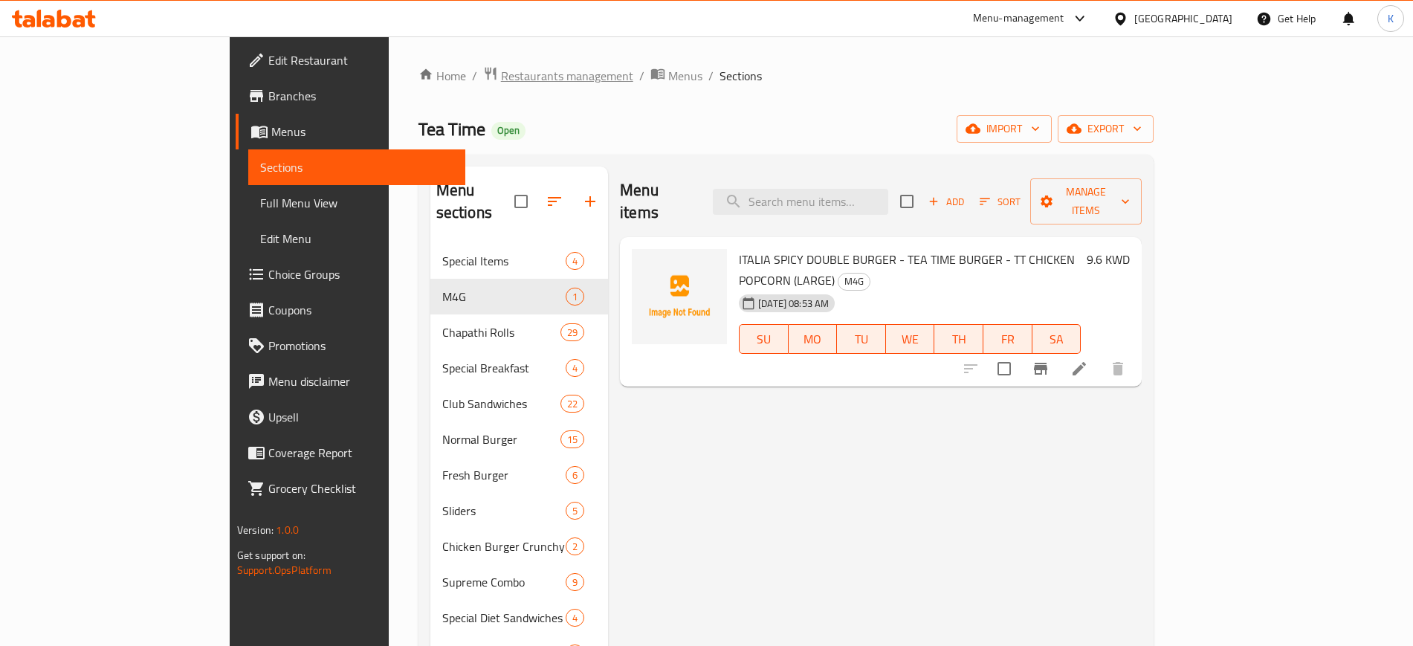
click at [501, 78] on span "Restaurants management" at bounding box center [567, 76] width 132 height 18
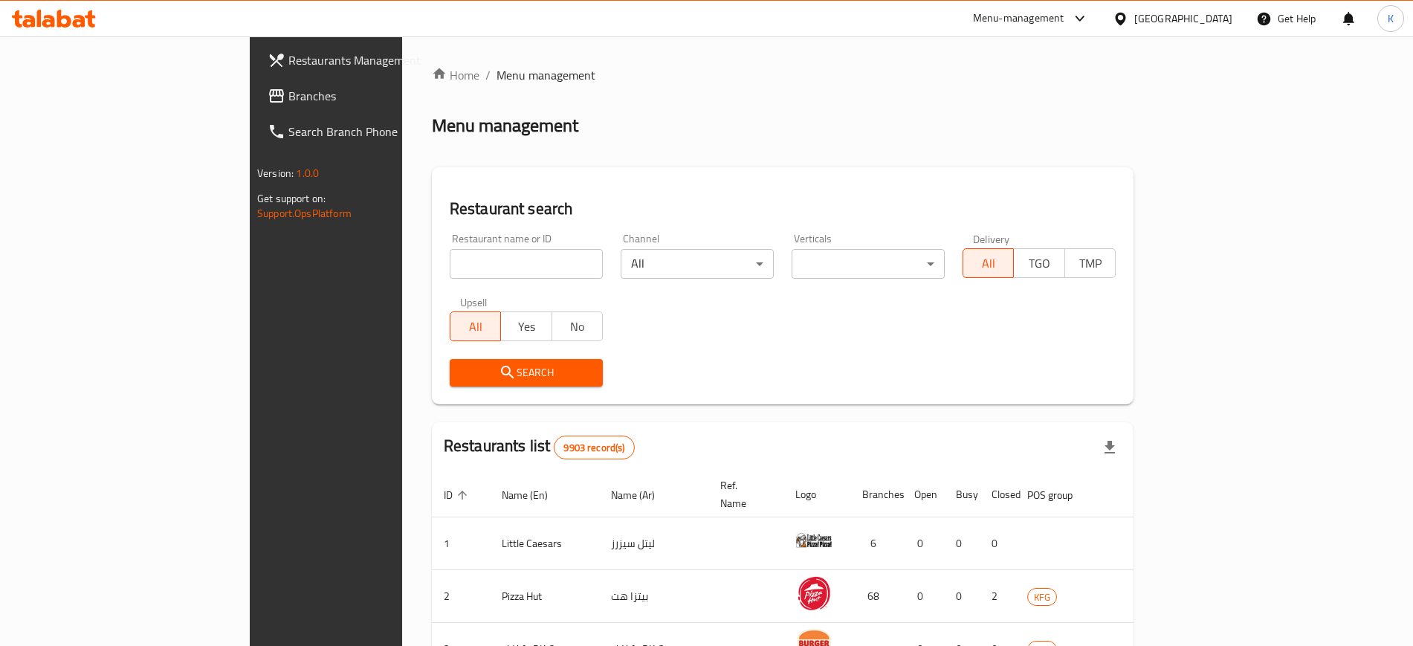
click at [450, 266] on input "search" at bounding box center [526, 264] width 153 height 30
paste input "Fresh mango"
type input "Fresh mango"
click button "Search" at bounding box center [526, 373] width 153 height 28
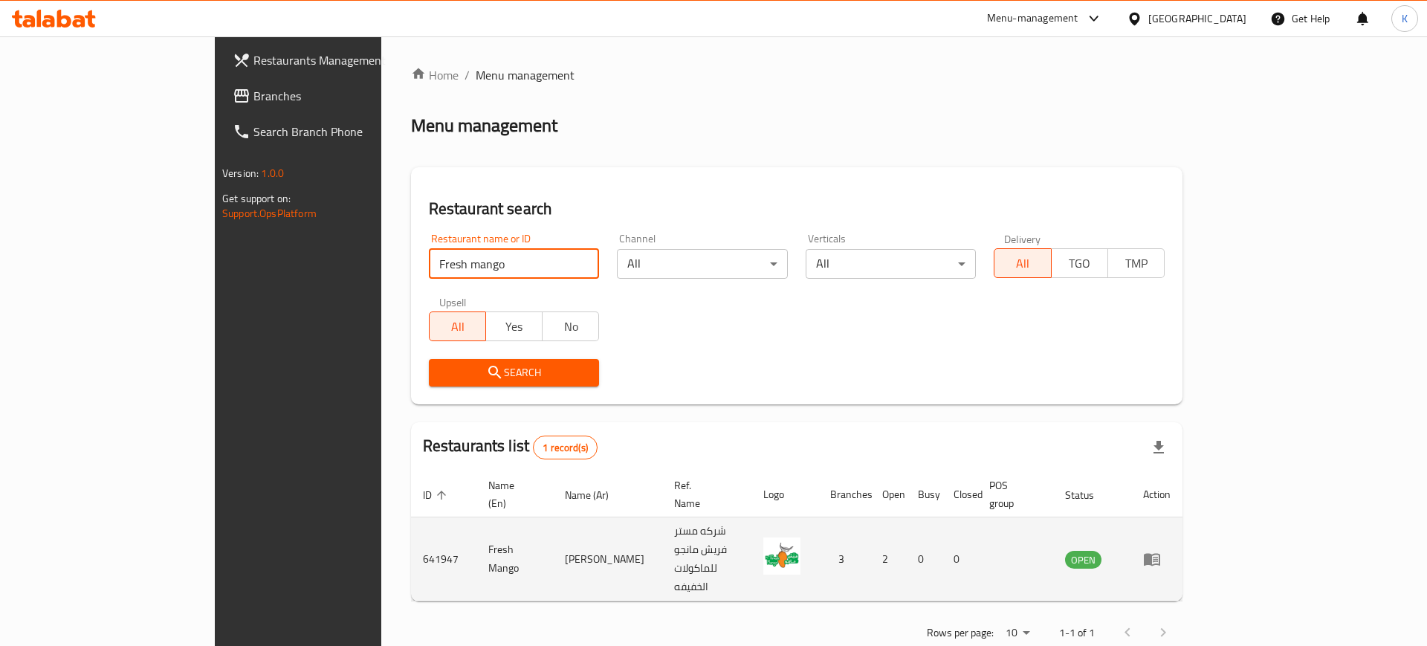
click at [1160, 554] on icon "enhanced table" at bounding box center [1152, 560] width 16 height 13
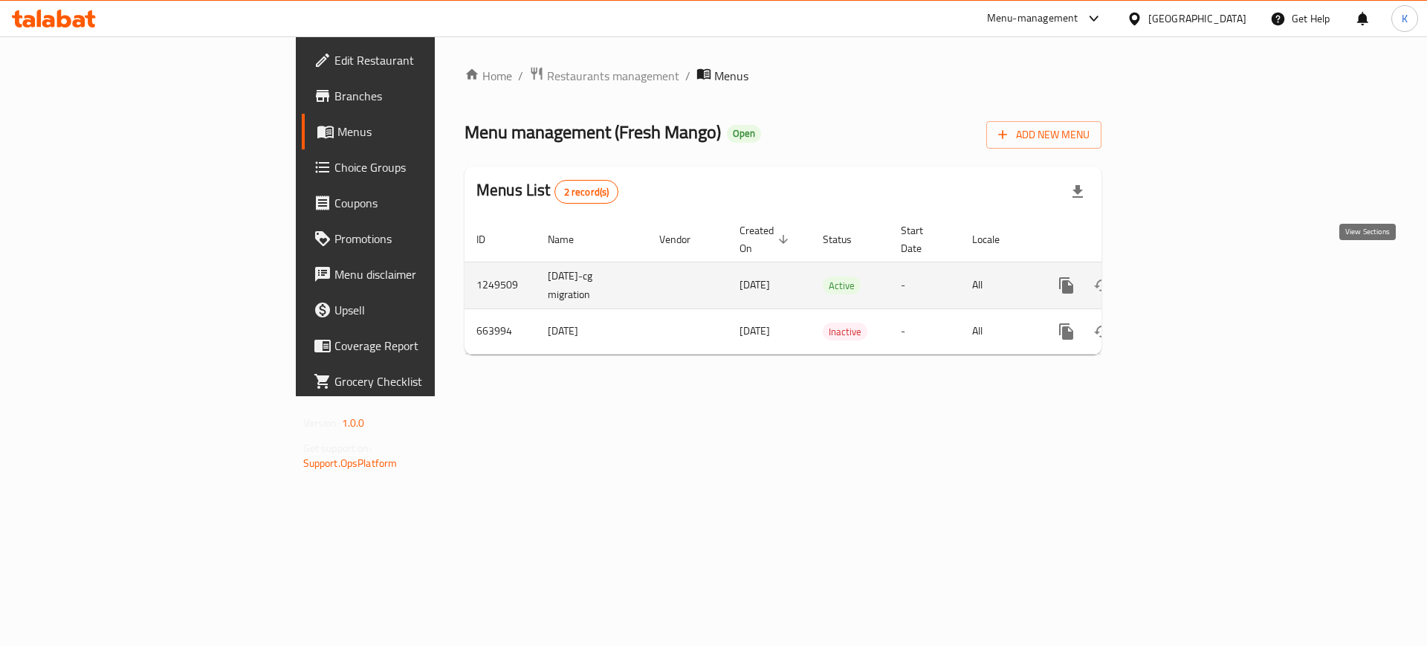
click at [1180, 279] on icon "enhanced table" at bounding box center [1173, 285] width 13 height 13
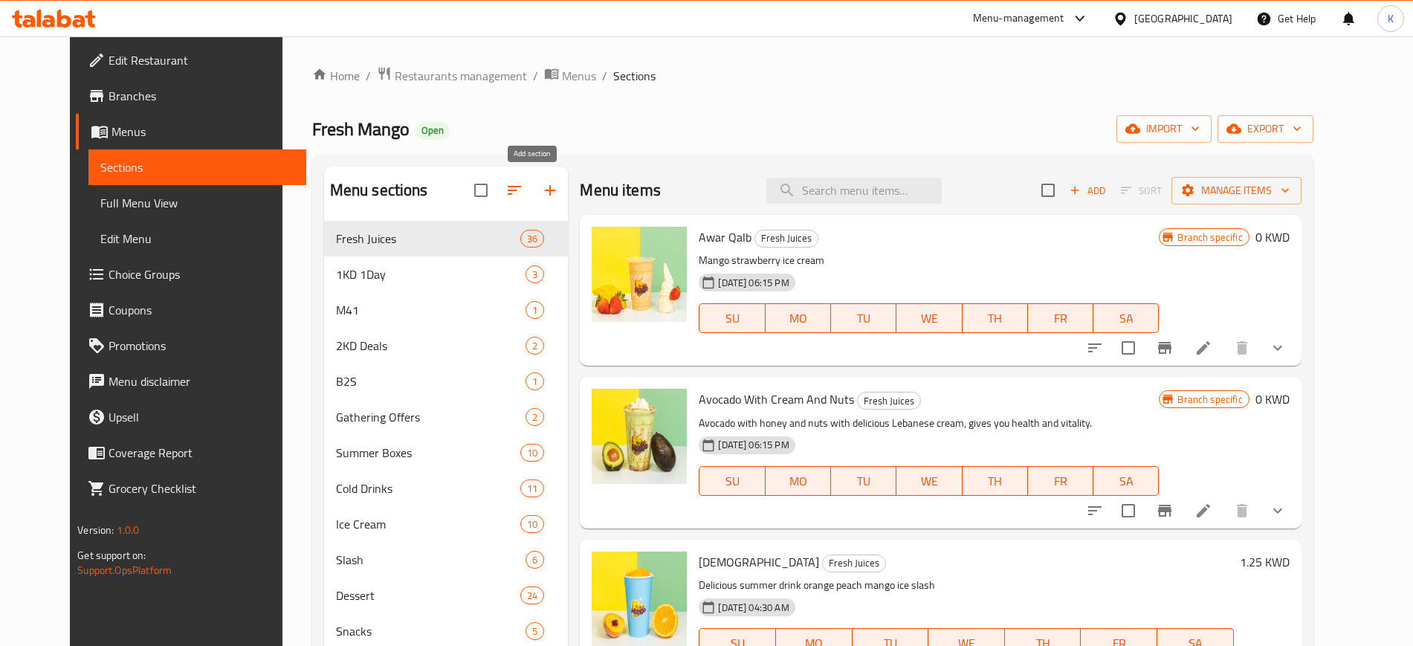
click at [541, 195] on icon "button" at bounding box center [550, 190] width 18 height 18
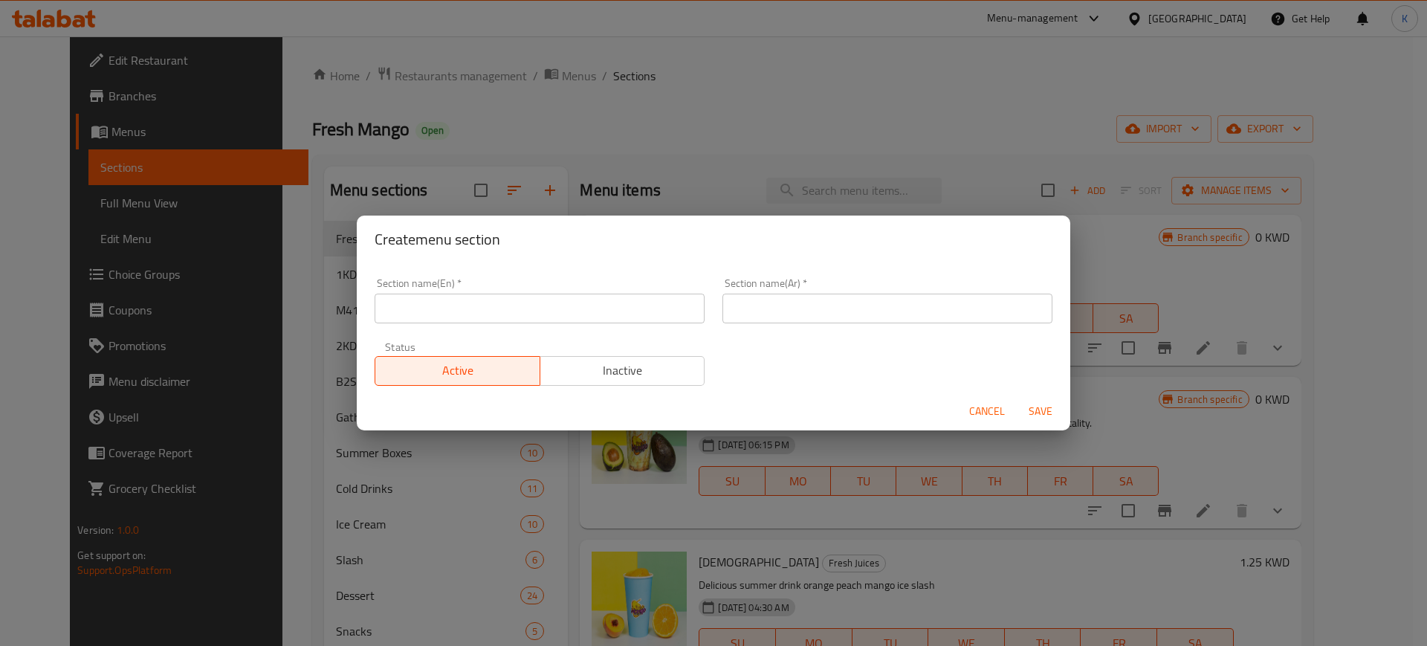
click at [531, 307] on input "text" at bounding box center [540, 309] width 330 height 30
paste input "M4G"
type input "M4G"
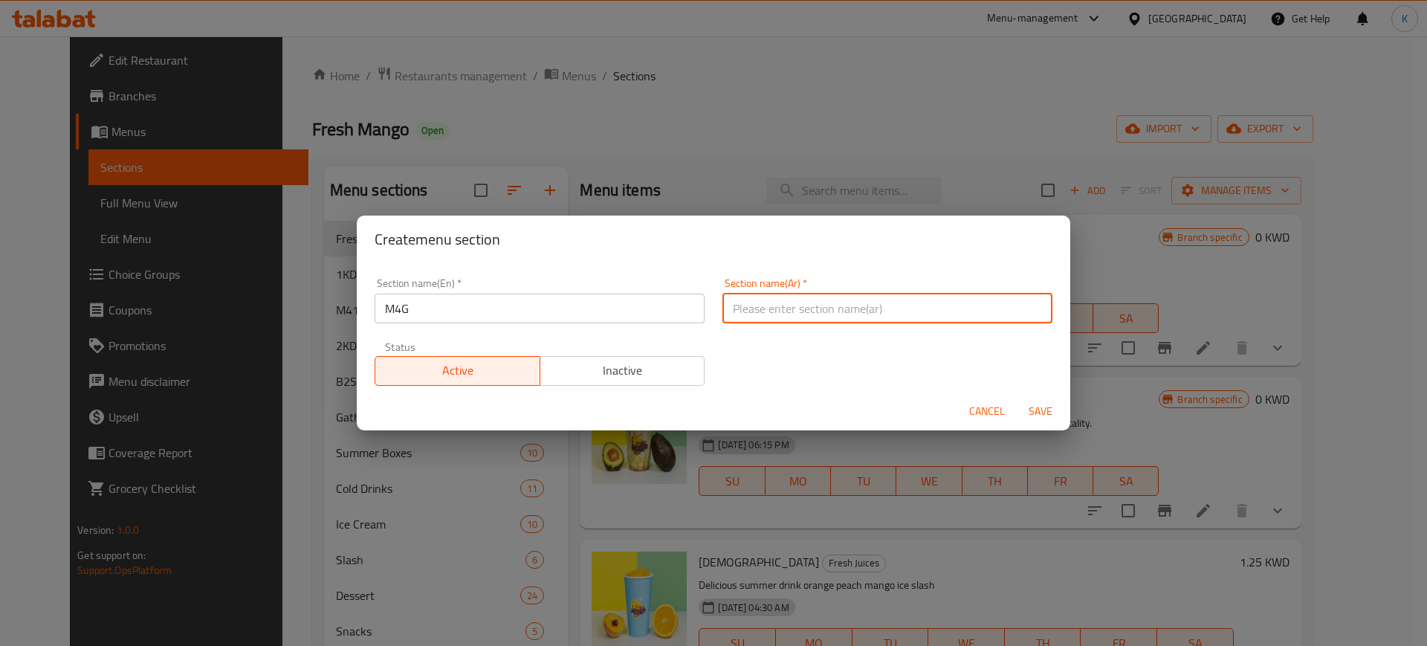
click at [815, 302] on input "text" at bounding box center [888, 309] width 330 height 30
paste input "وجبة للمجموعات"
type input "وجبة للمجموعات"
click at [1035, 405] on span "Save" at bounding box center [1041, 411] width 36 height 19
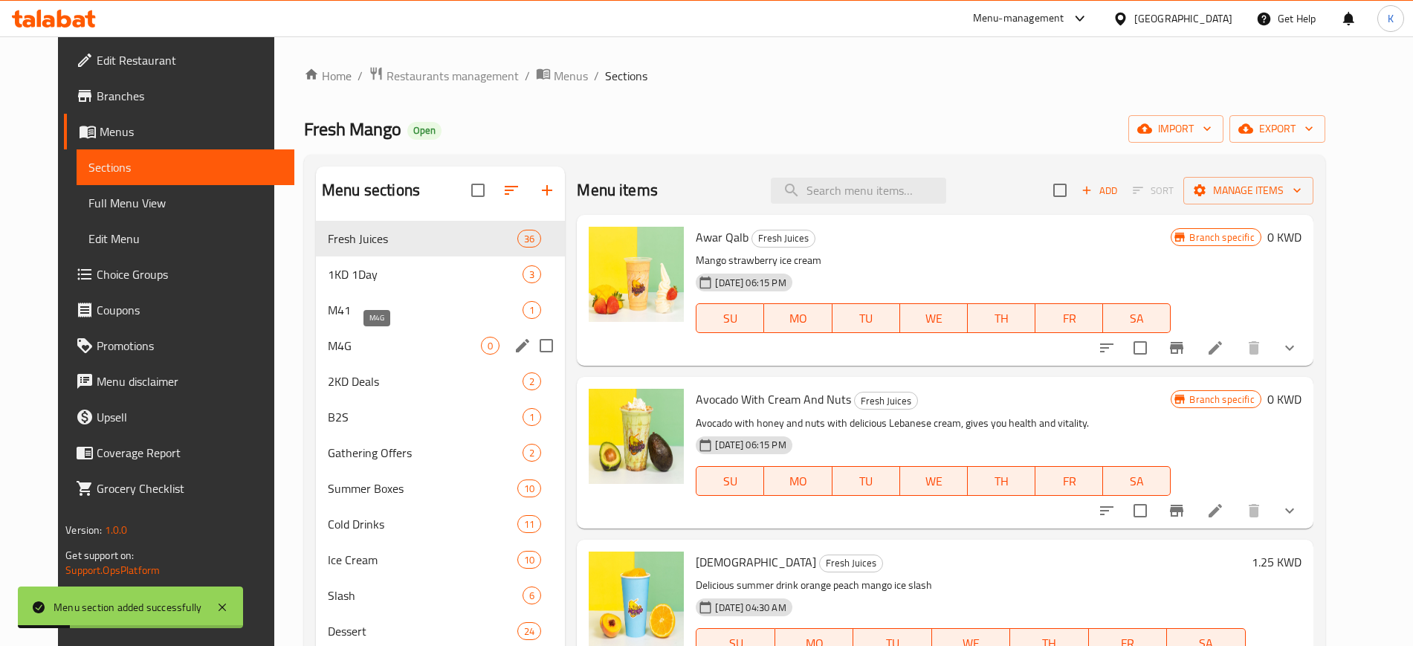
click at [402, 346] on span "M4G" at bounding box center [404, 346] width 153 height 18
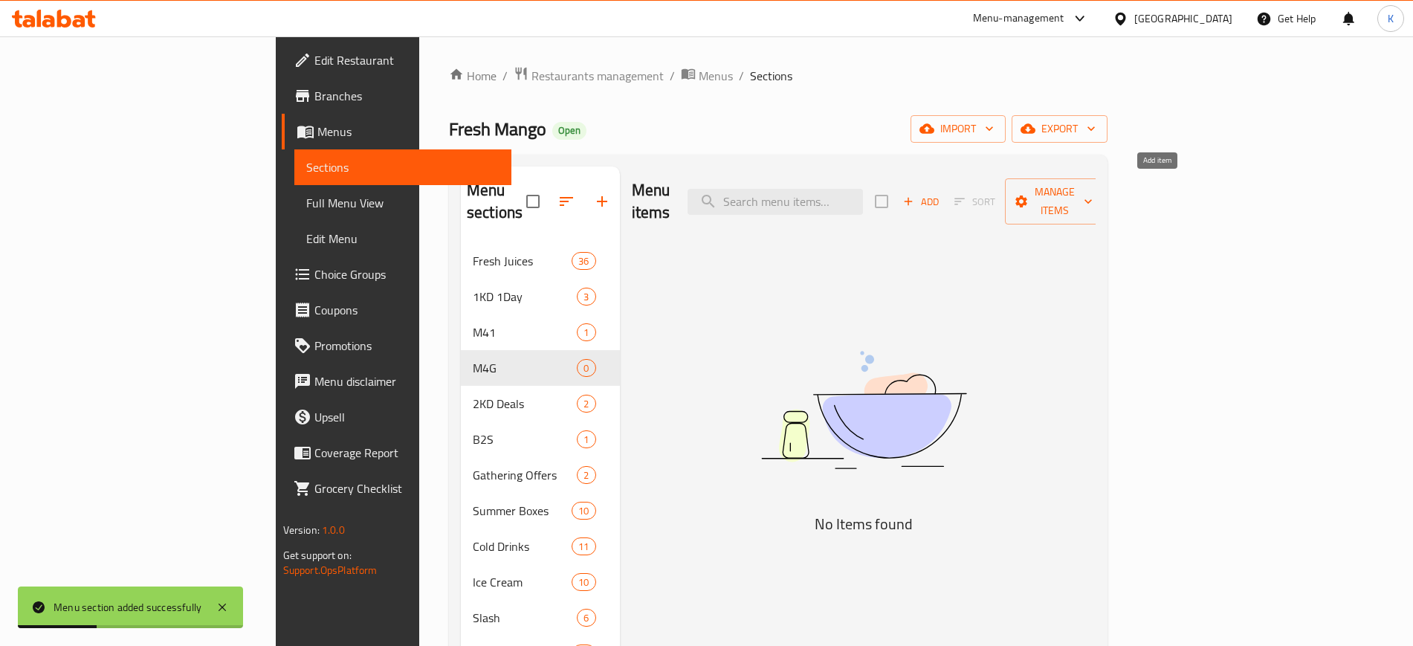
click at [941, 197] on span "Add" at bounding box center [921, 201] width 40 height 17
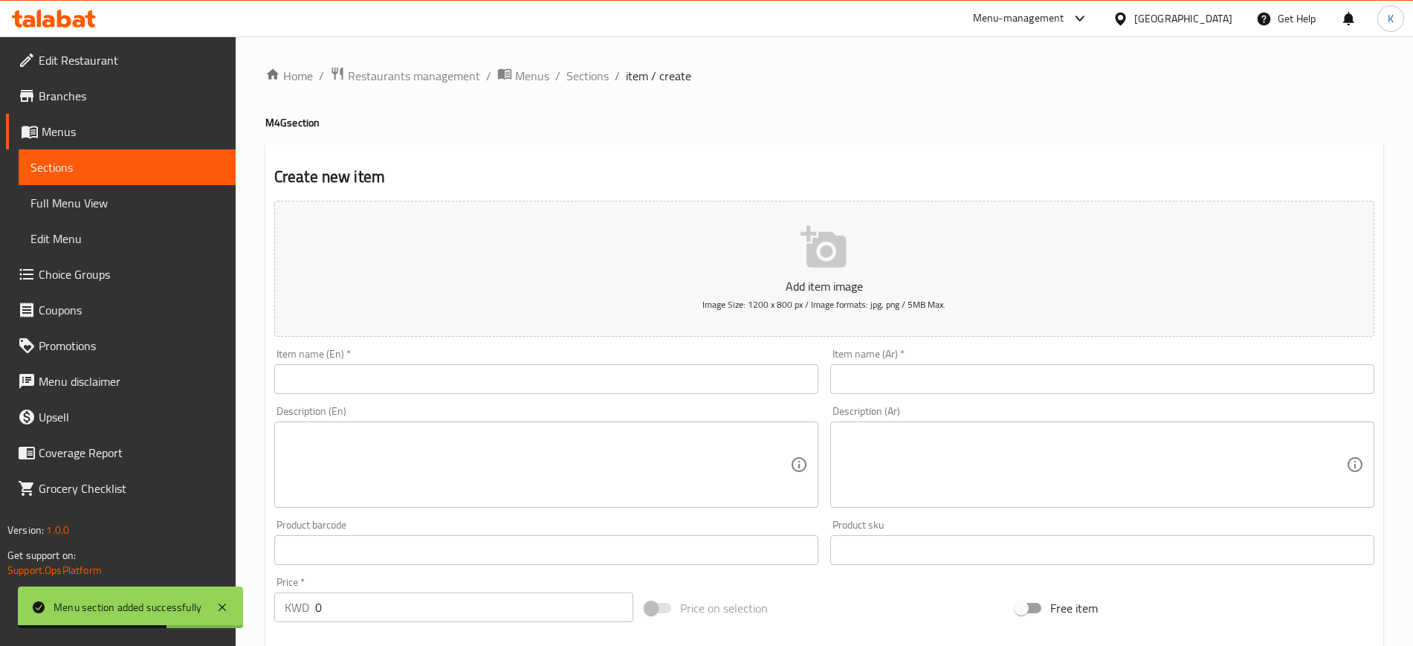
click at [525, 372] on input "text" at bounding box center [546, 379] width 544 height 30
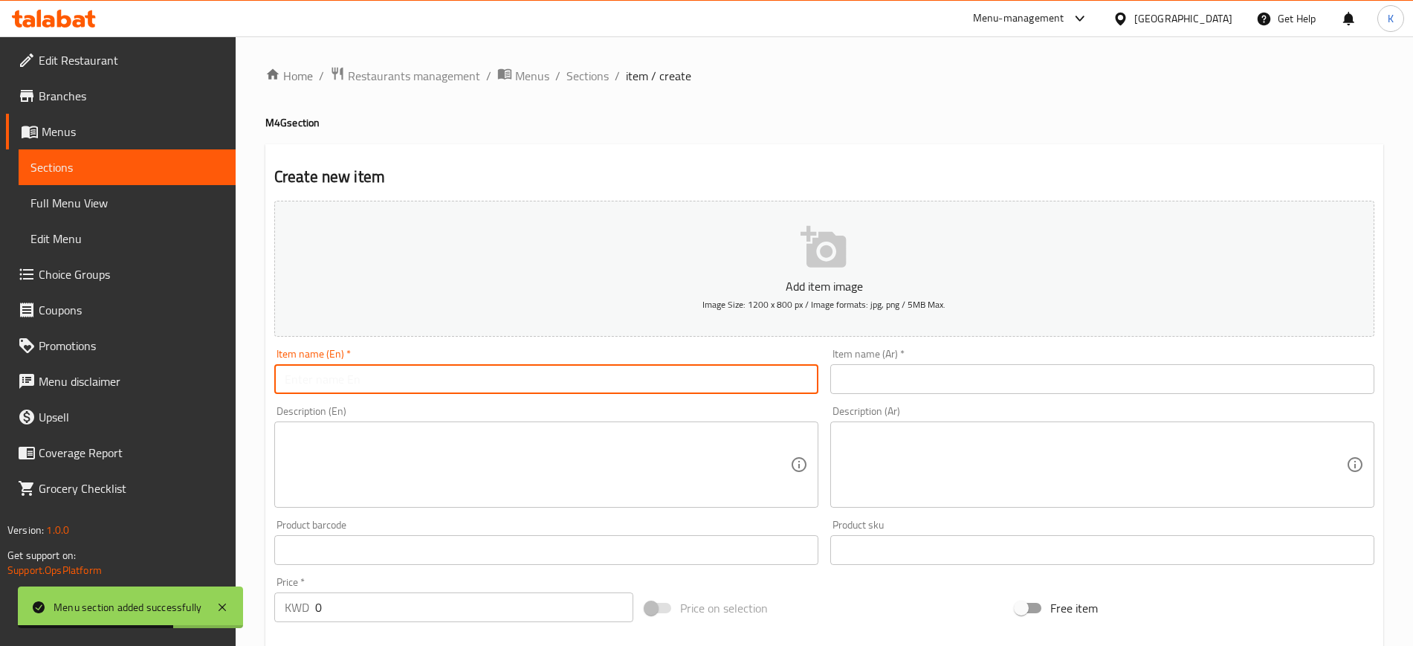
paste input "Crepe fettuccine and mini pancakes, 3 awr qalab, 2 ice cream mixes"
type input "Crepe fettuccine and mini pancakes, 3 awr qalab, 2 ice cream mixes"
click at [893, 377] on input "text" at bounding box center [1102, 379] width 544 height 30
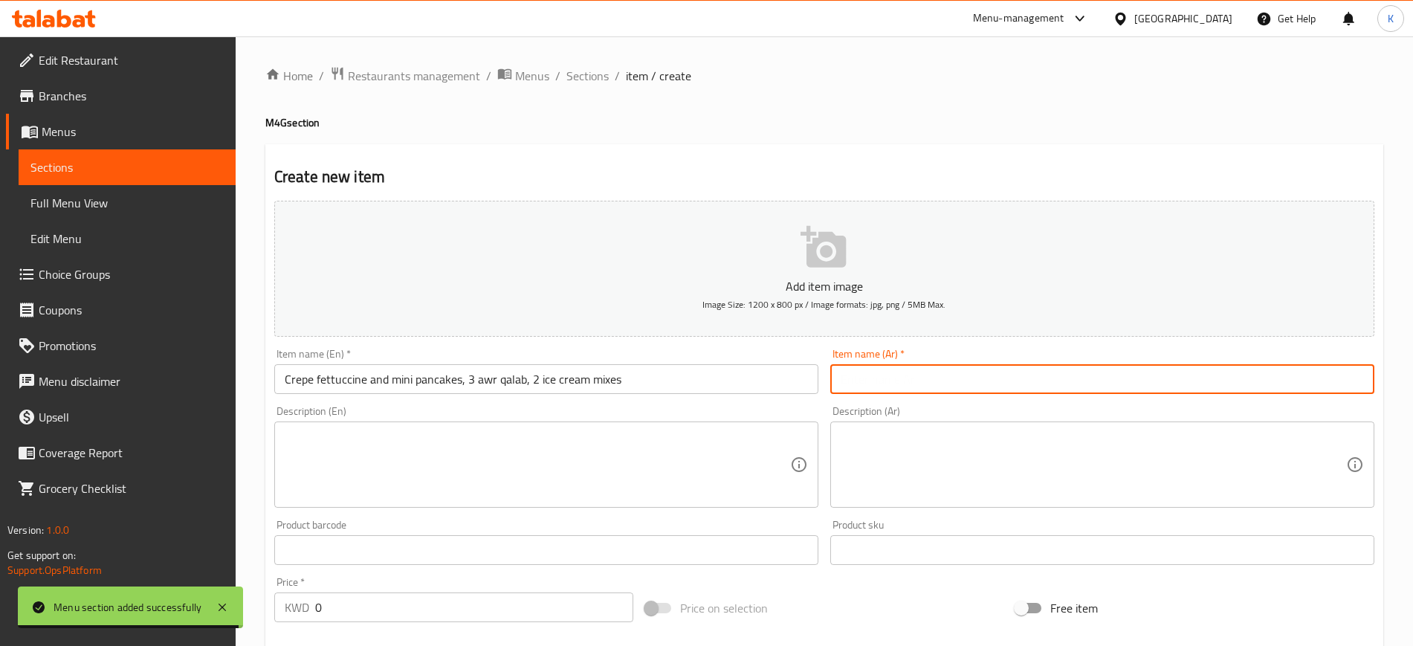
paste input "كريب فيتوتشيني وفطائر صغيرة، 3 ساعات من القلب، 2 مزيج آيس كريم"
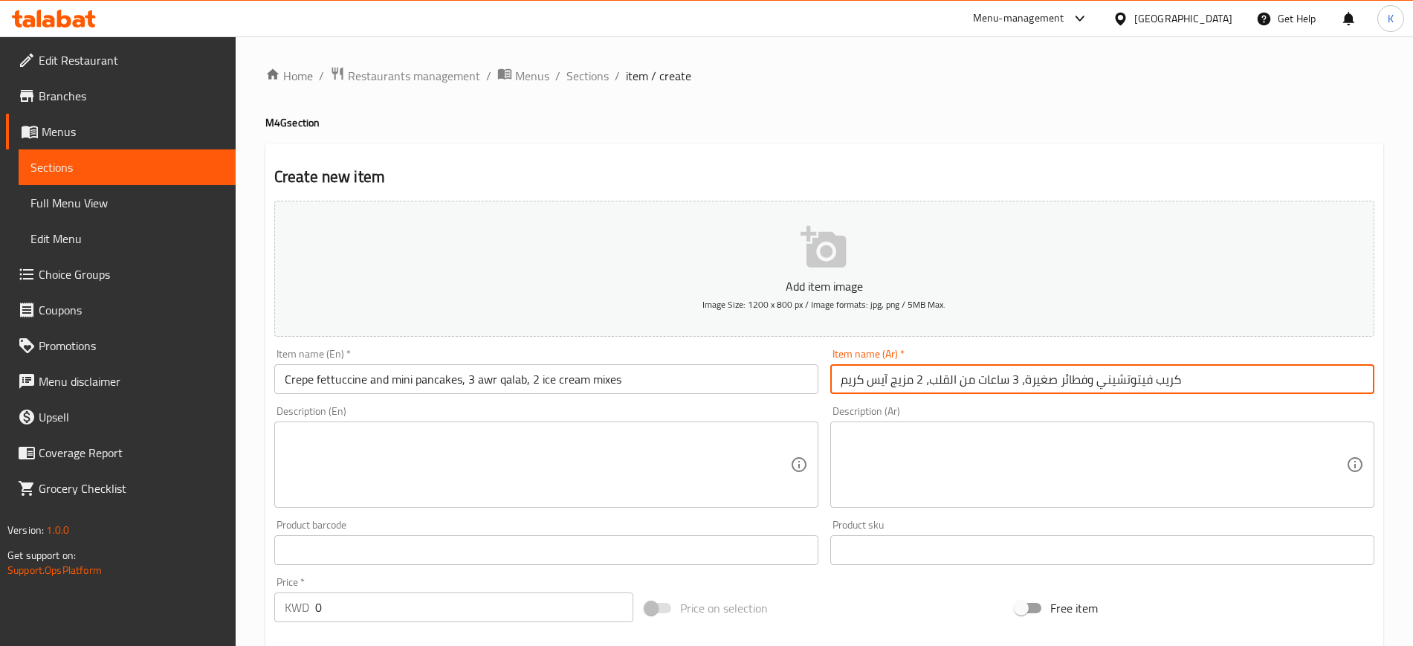
type input "كريب فيتوتشيني وفطائر صغيرة، 3 ساعات من القلب، 2 مزيج آيس كريم"
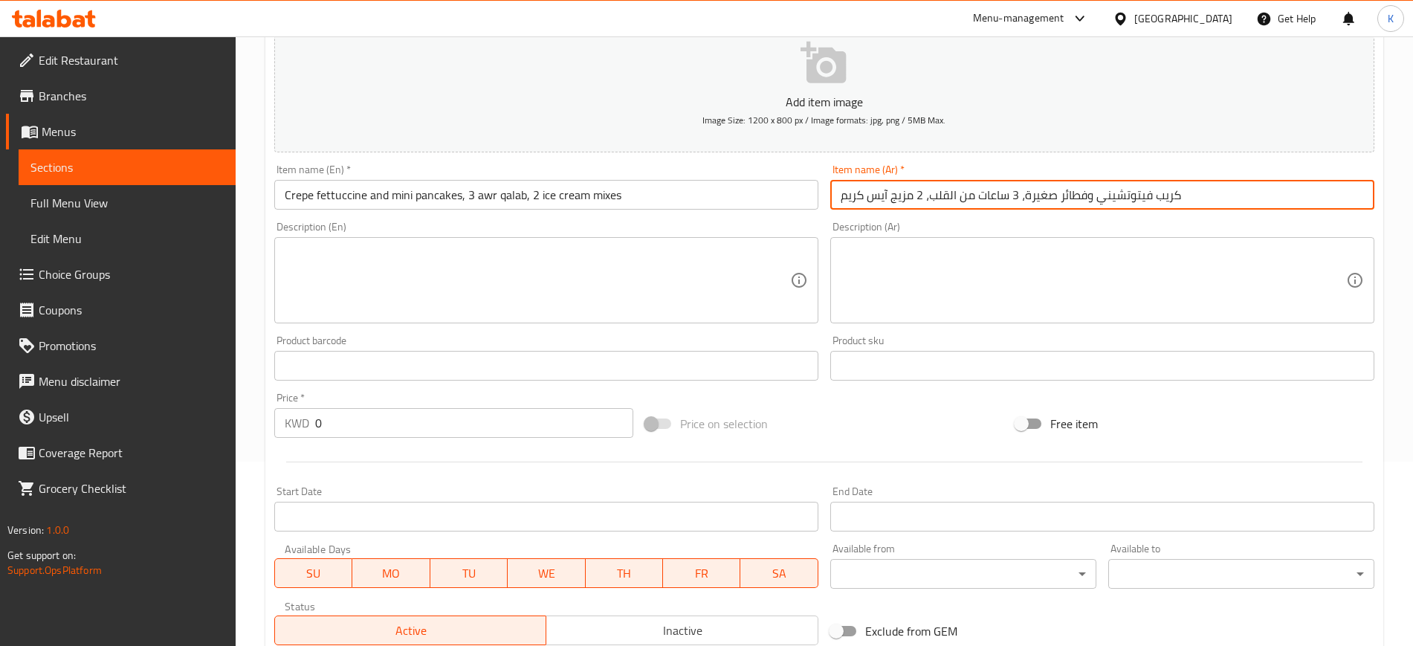
scroll to position [279, 0]
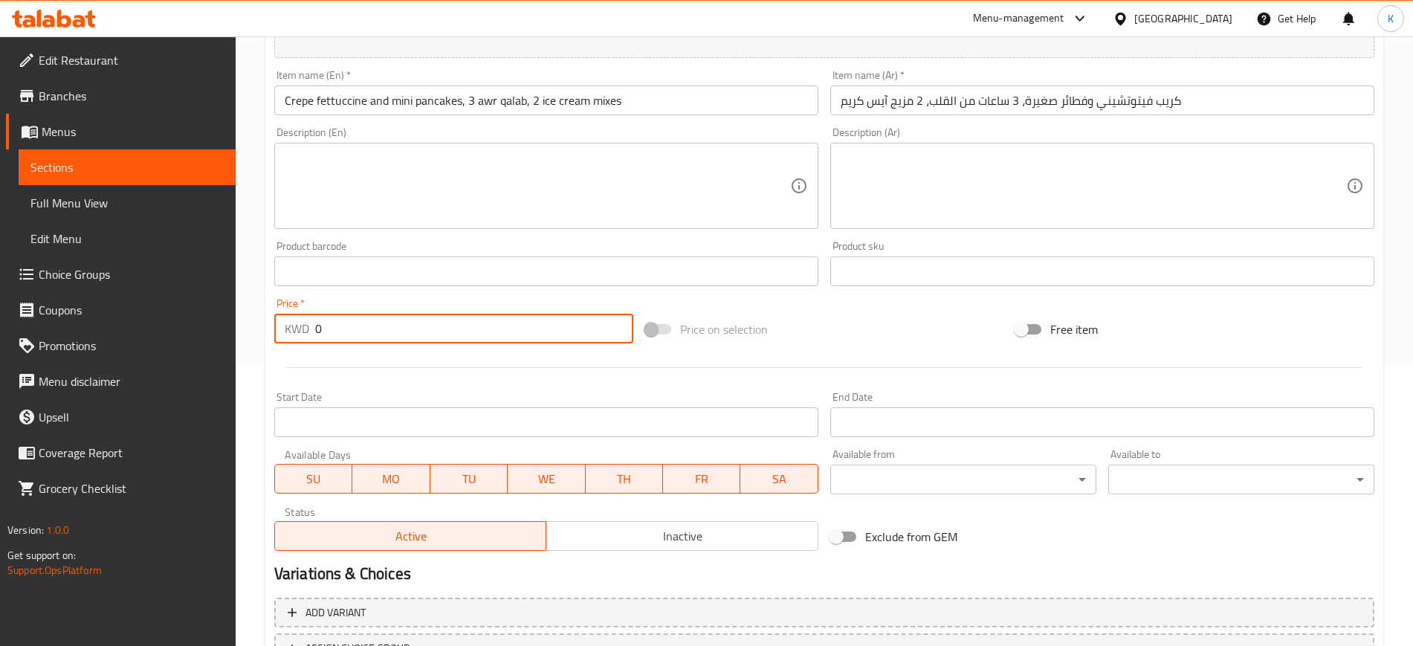
drag, startPoint x: 354, startPoint y: 337, endPoint x: 207, endPoint y: 319, distance: 148.3
click at [206, 320] on div "Edit Restaurant Branches Menus Sections Full Menu View Edit Menu Choice Groups …" at bounding box center [706, 265] width 1413 height 1014
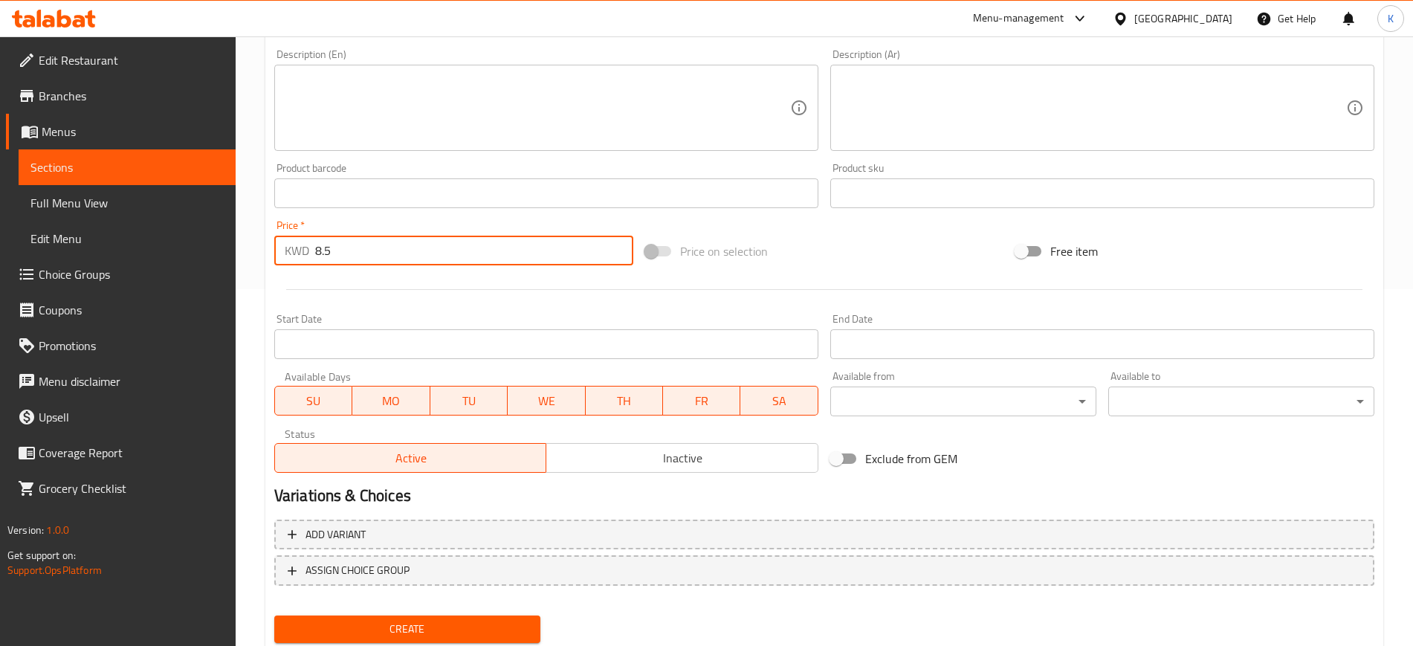
scroll to position [404, 0]
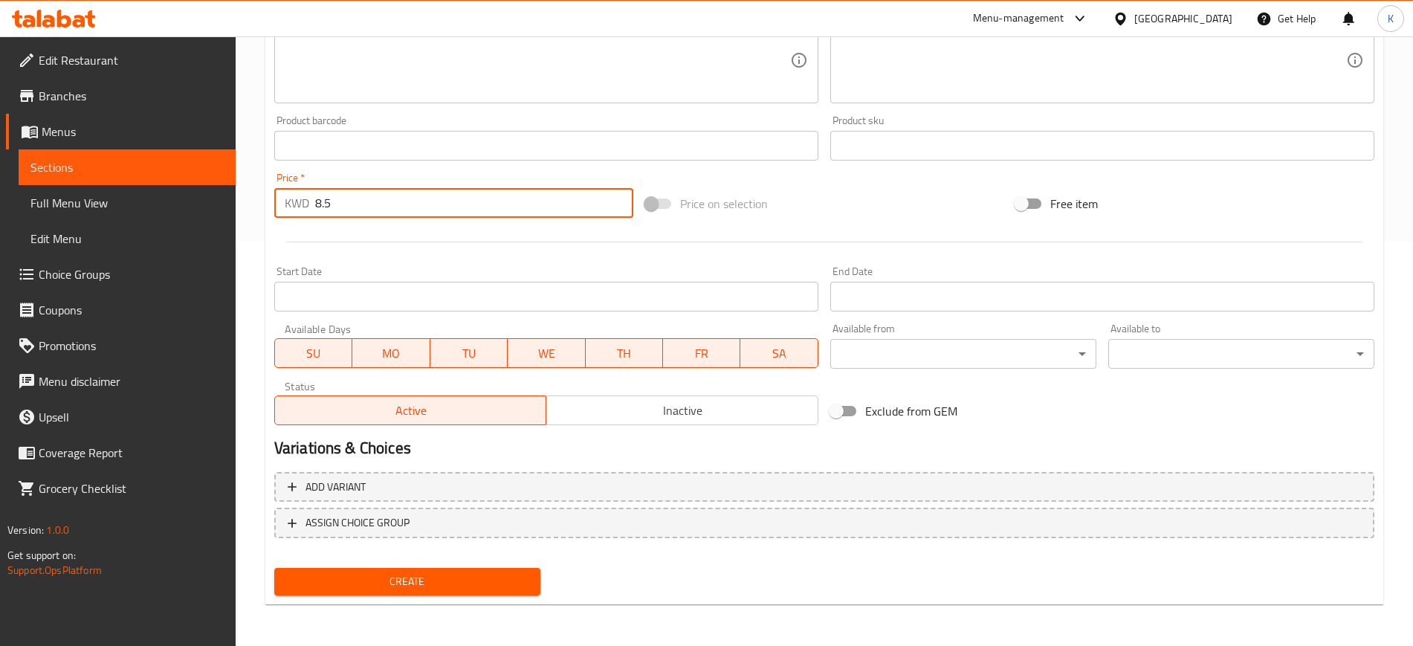
type input "8.5"
click at [487, 595] on button "Create" at bounding box center [407, 582] width 266 height 28
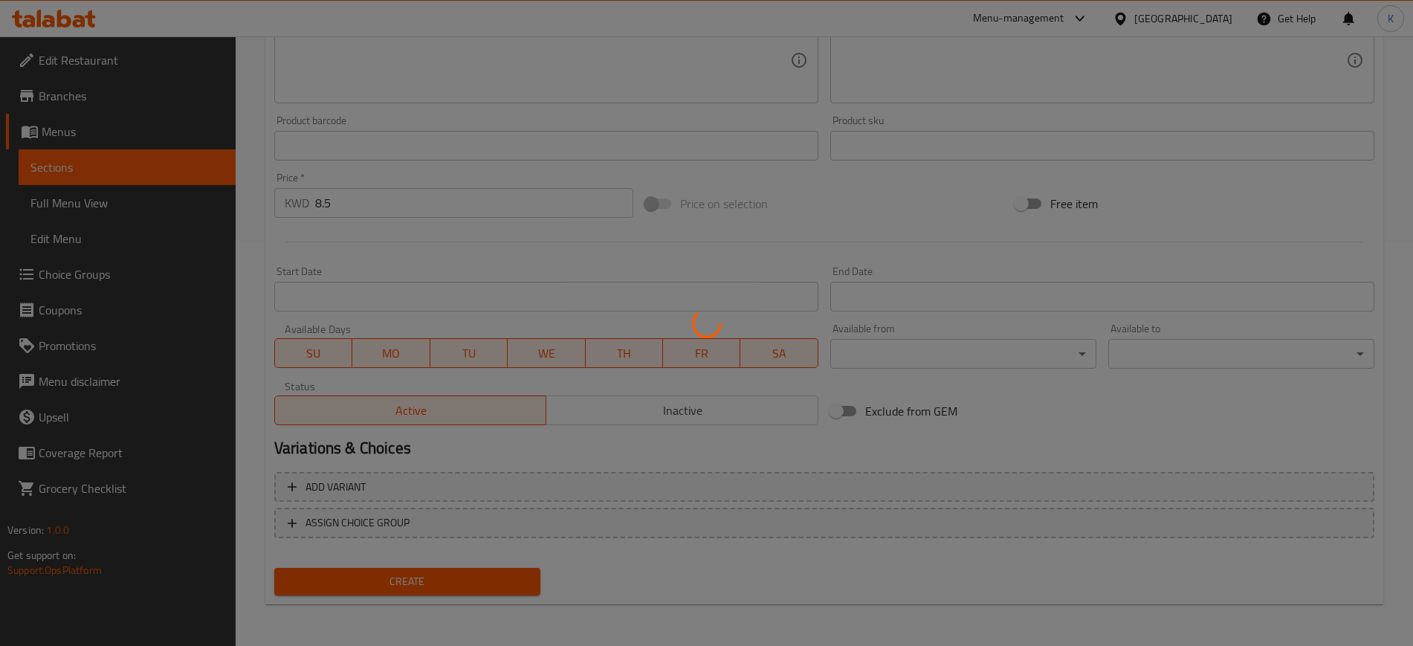
type input "0"
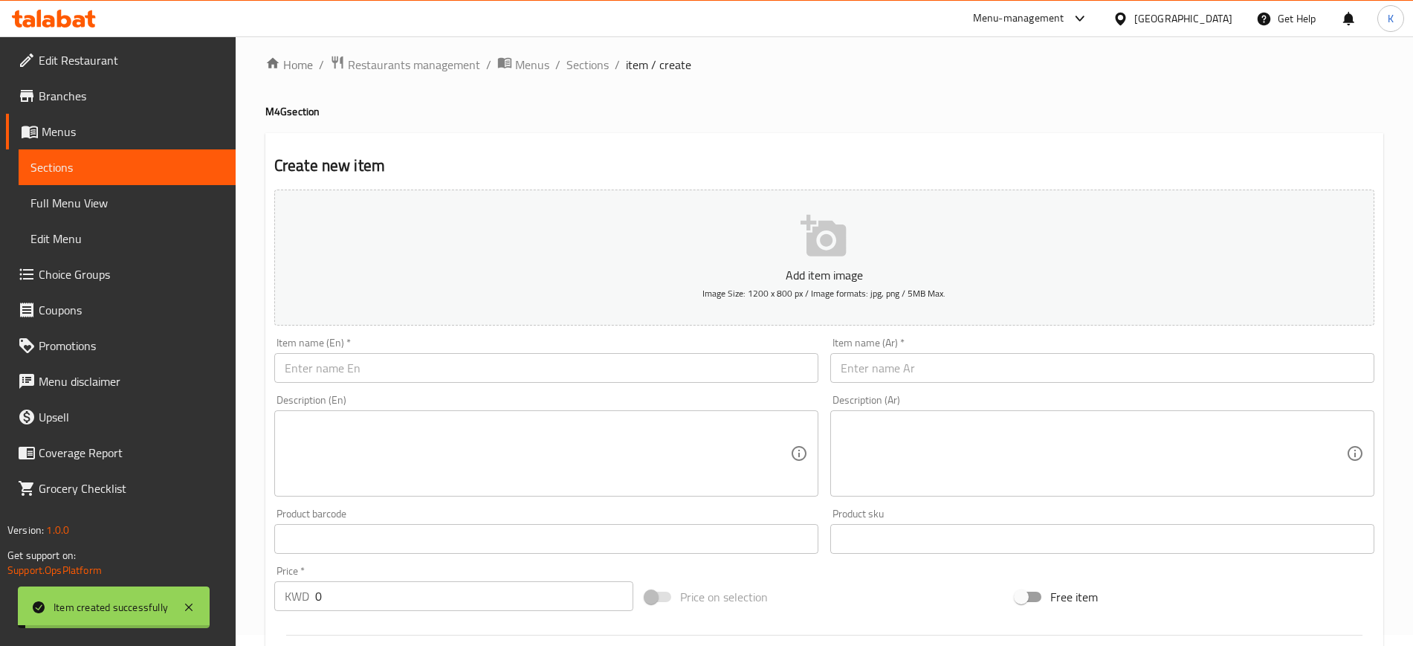
scroll to position [0, 0]
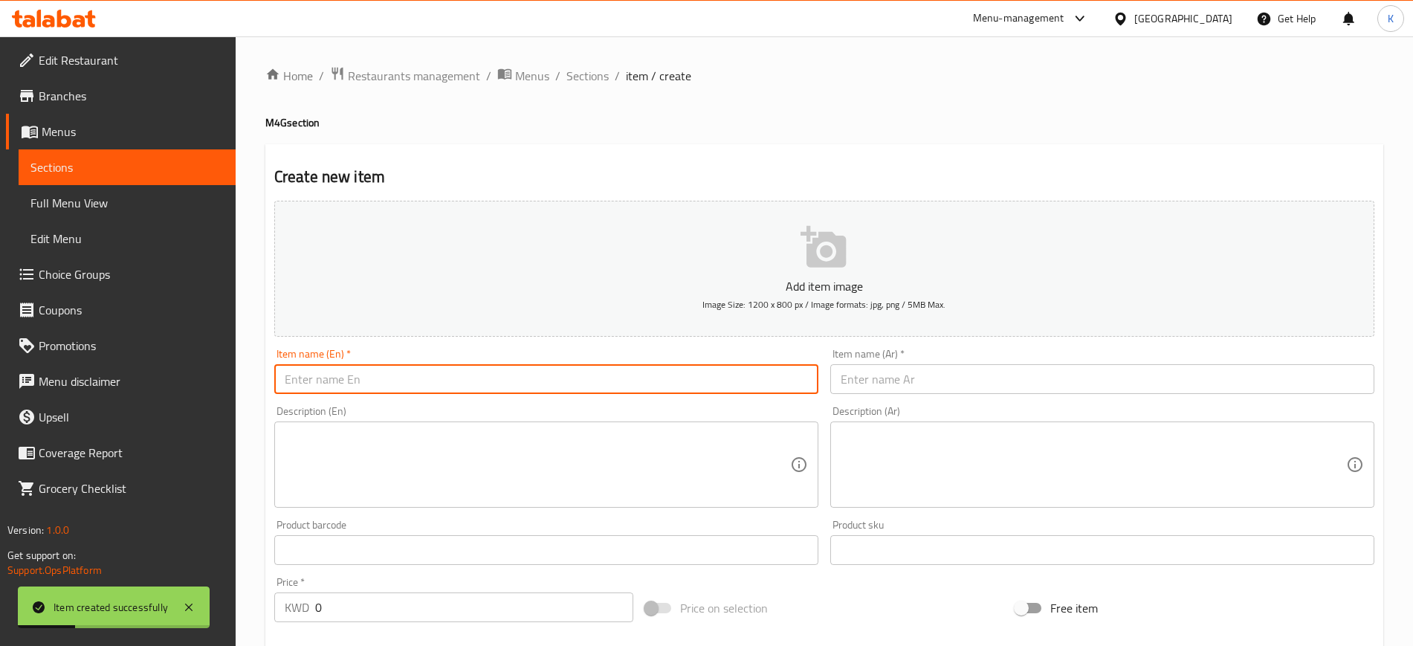
click at [478, 376] on input "text" at bounding box center [546, 379] width 544 height 30
paste input "2 mojitos, 2 nachos, 1 Cheetos and 2 mini pancake cups"
type input "2 mojitos, 2 nachos, 1 Cheetos and 2 mini pancake cups"
click at [890, 387] on input "text" at bounding box center [1102, 379] width 544 height 30
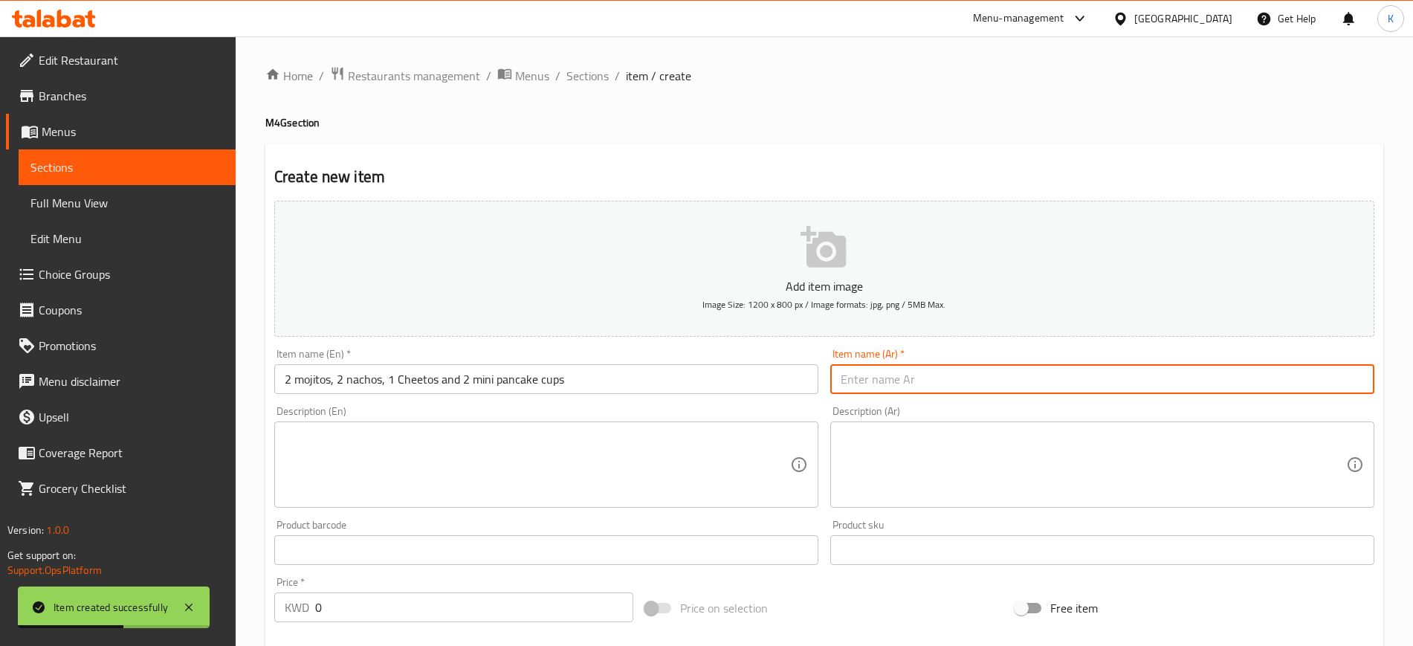
paste input "2 موهيتو، 2 ناتشوز، 1 شيتوس و 2 كوب بان كيك صغير"
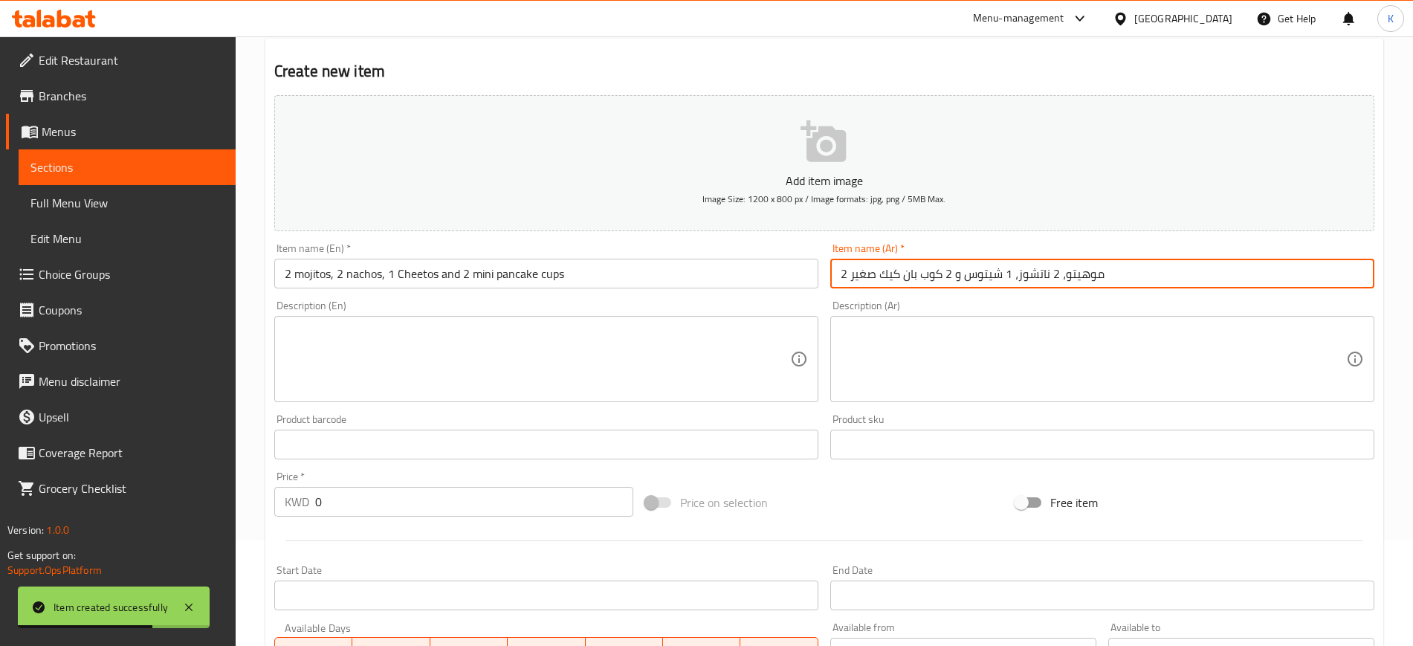
scroll to position [186, 0]
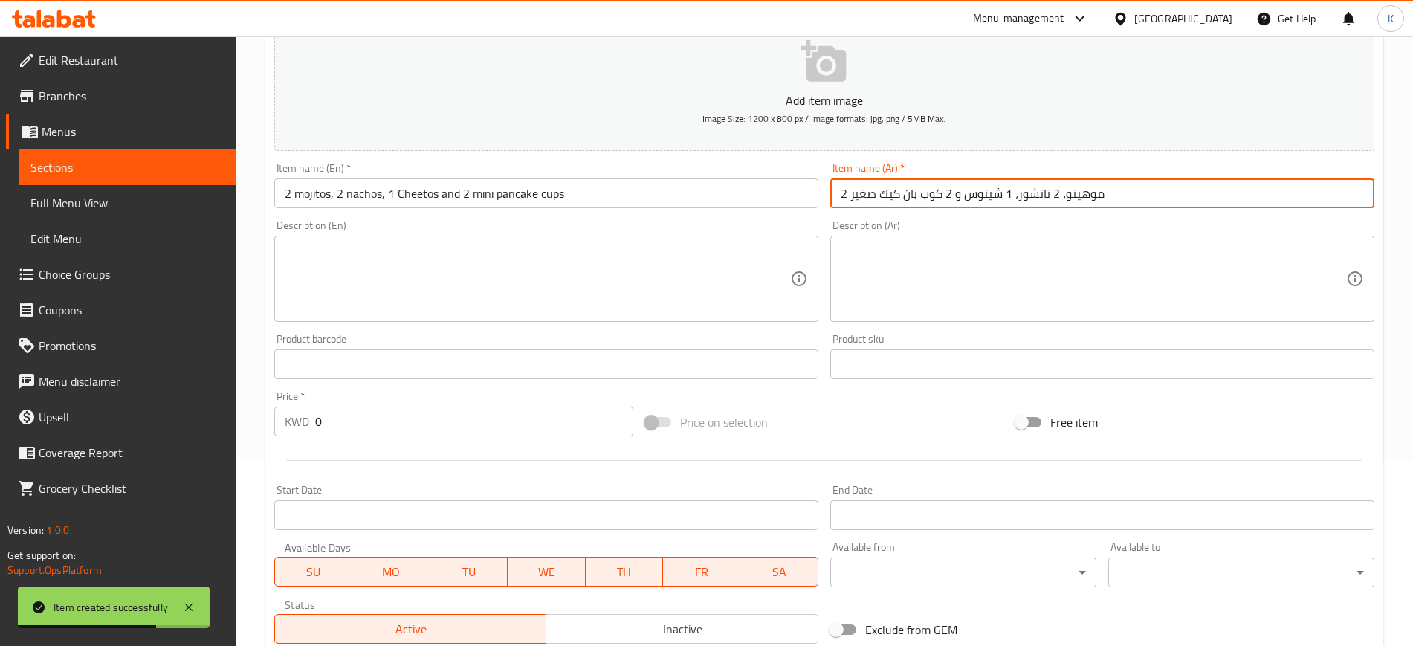
type input "2 موهيتو، 2 ناتشوز، 1 شيتوس و 2 كوب بان كيك صغير"
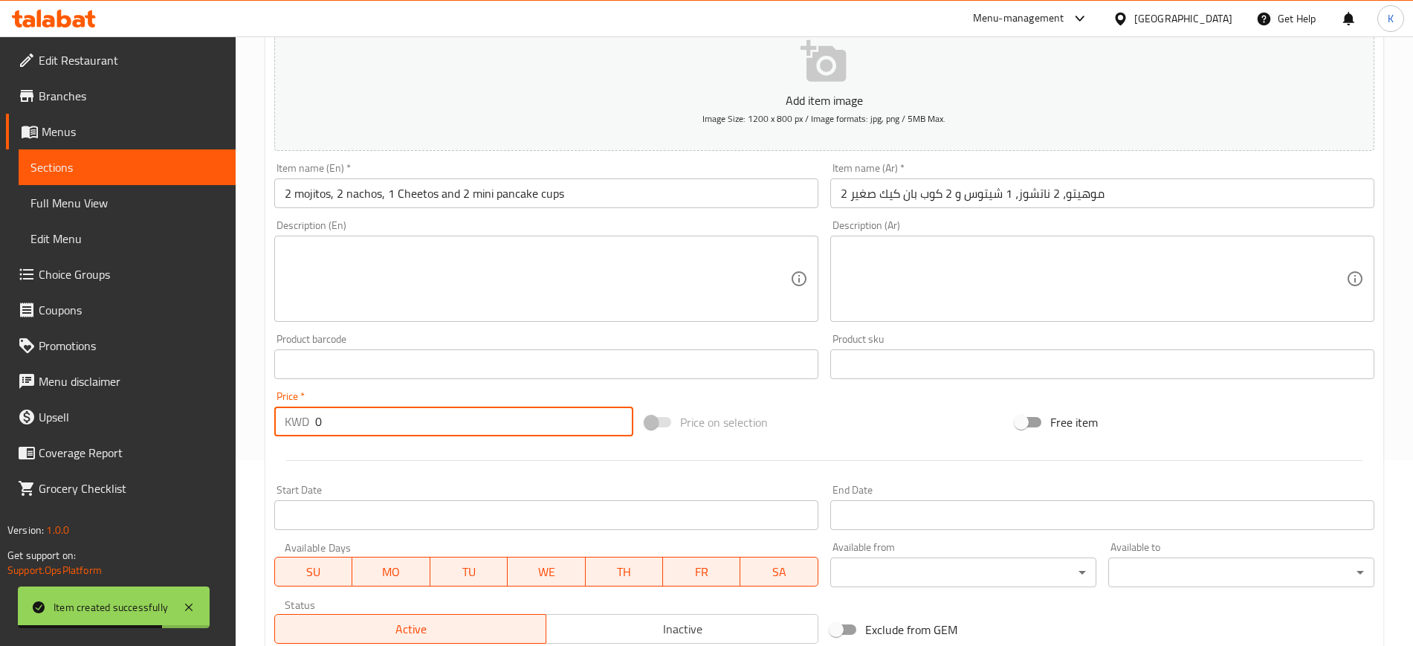
drag, startPoint x: 348, startPoint y: 421, endPoint x: 288, endPoint y: 423, distance: 60.2
click at [287, 423] on div "KWD 0 Price *" at bounding box center [453, 422] width 359 height 30
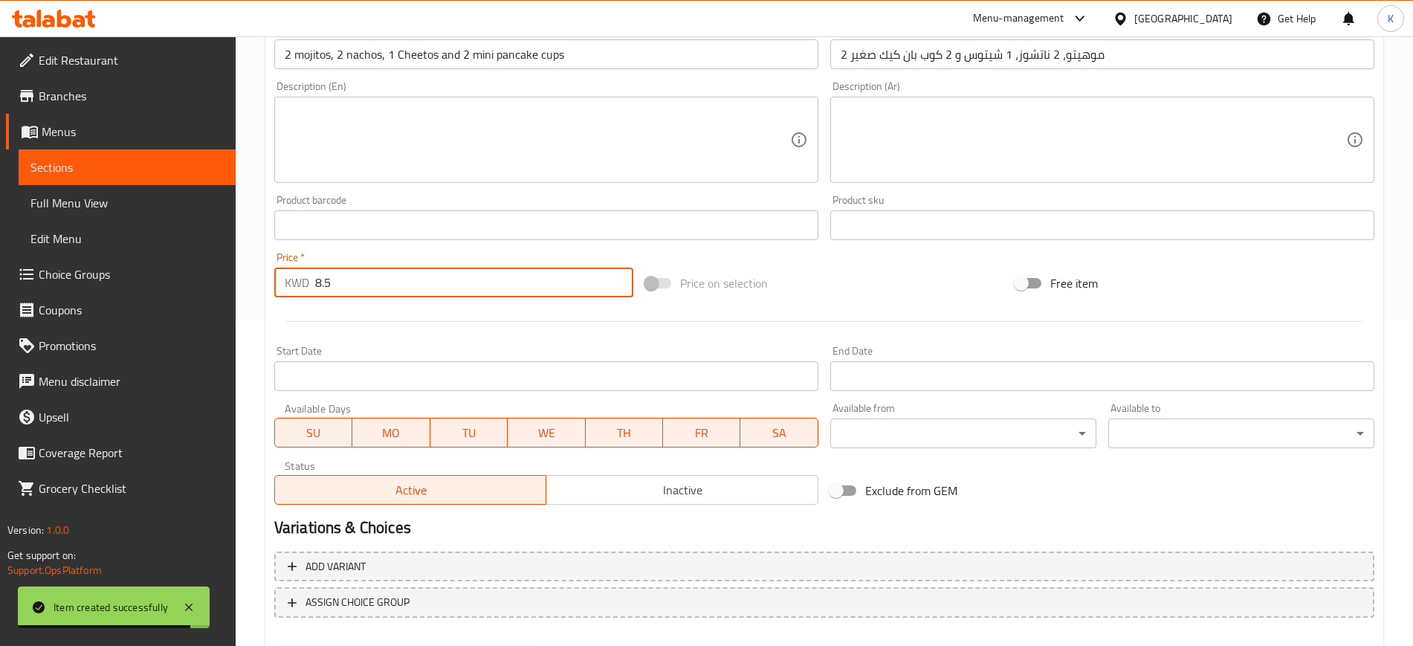
scroll to position [404, 0]
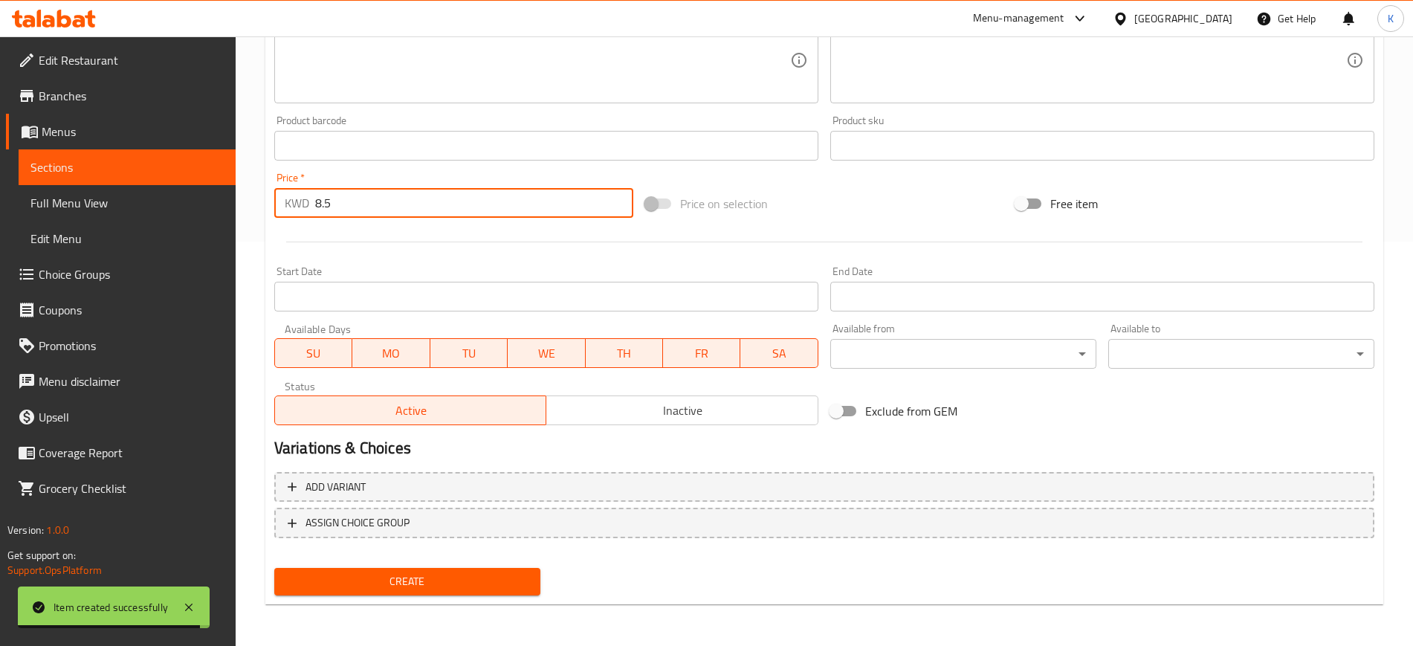
type input "8.5"
click at [445, 572] on span "Create" at bounding box center [407, 581] width 242 height 19
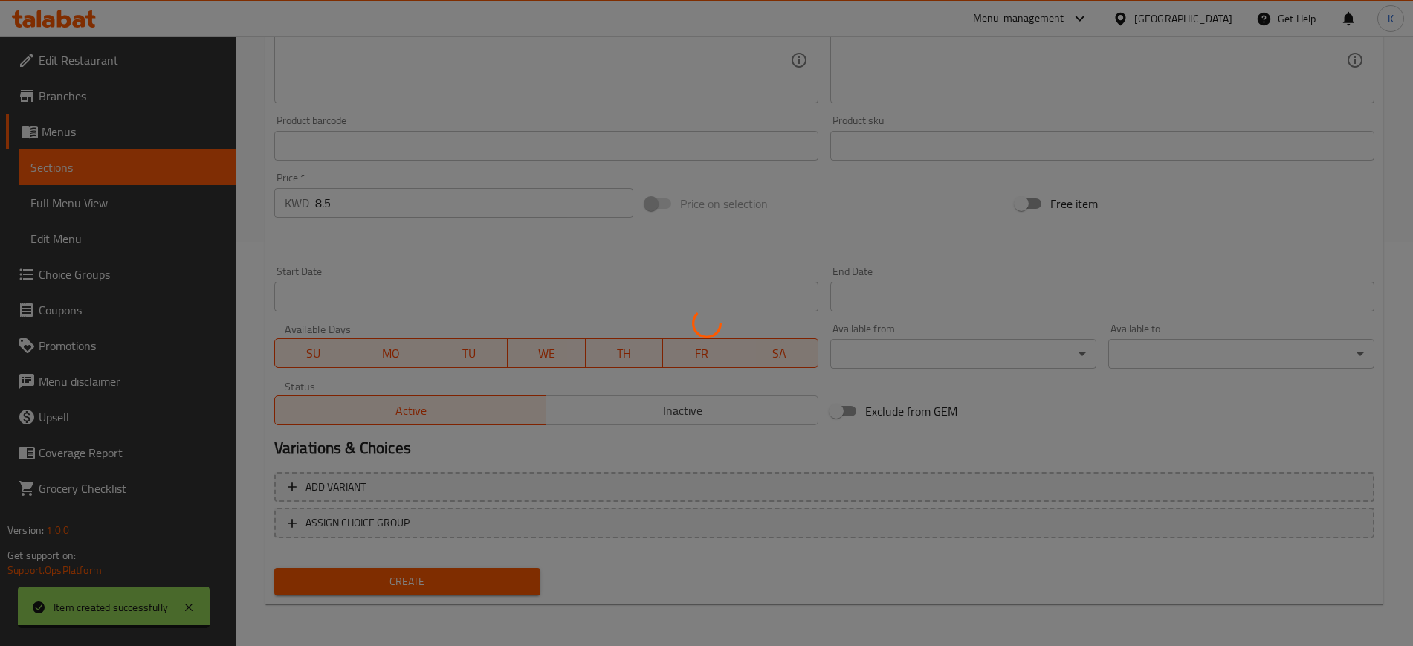
type input "0"
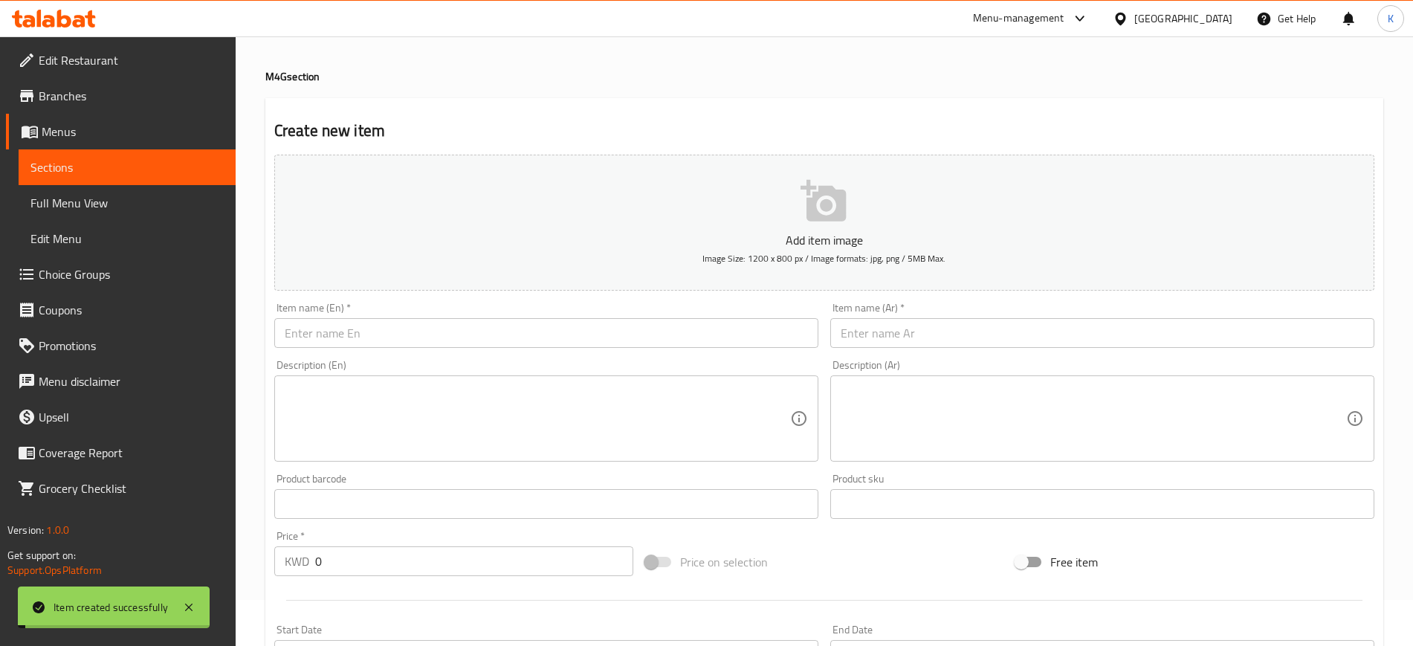
scroll to position [0, 0]
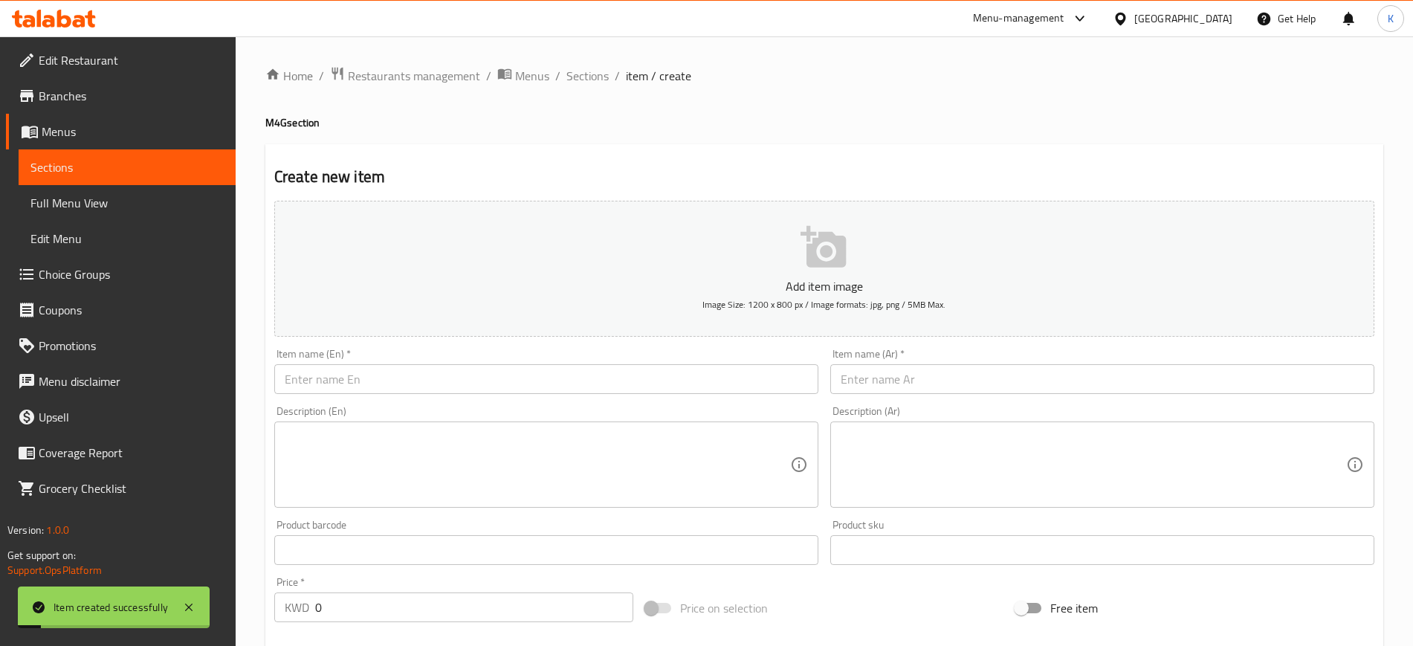
click at [580, 56] on div "Home / Restaurants management / Menus / Sections / item / create M4G section Cr…" at bounding box center [824, 543] width 1177 height 1014
click at [582, 68] on span "Sections" at bounding box center [587, 76] width 42 height 18
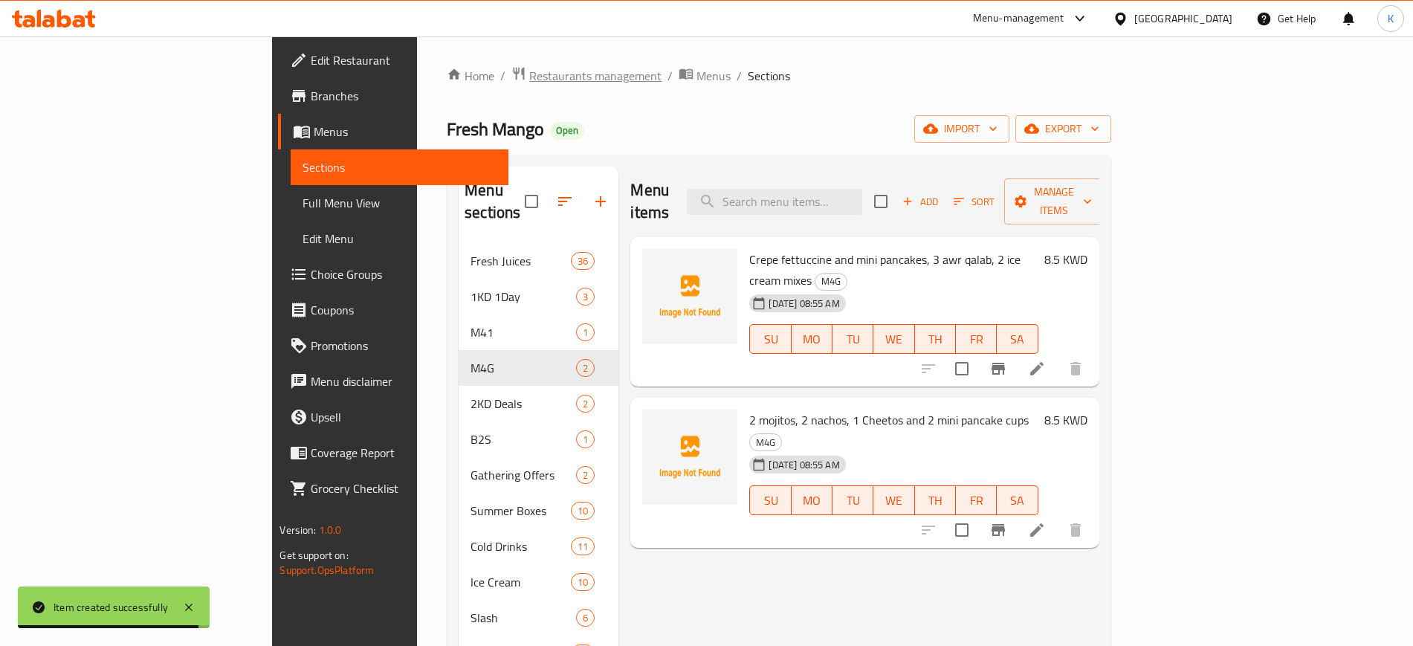
click at [529, 74] on span "Restaurants management" at bounding box center [595, 76] width 132 height 18
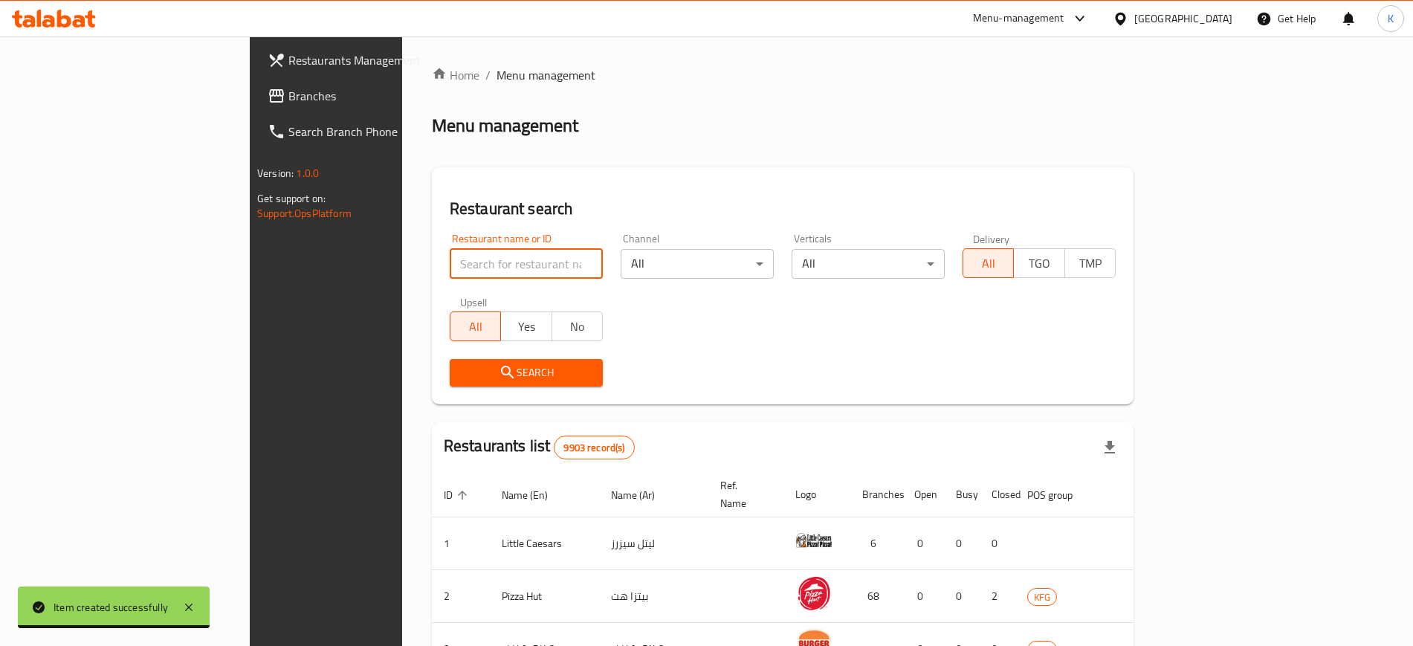
click at [458, 274] on input "search" at bounding box center [526, 264] width 153 height 30
paste input "Tromso"
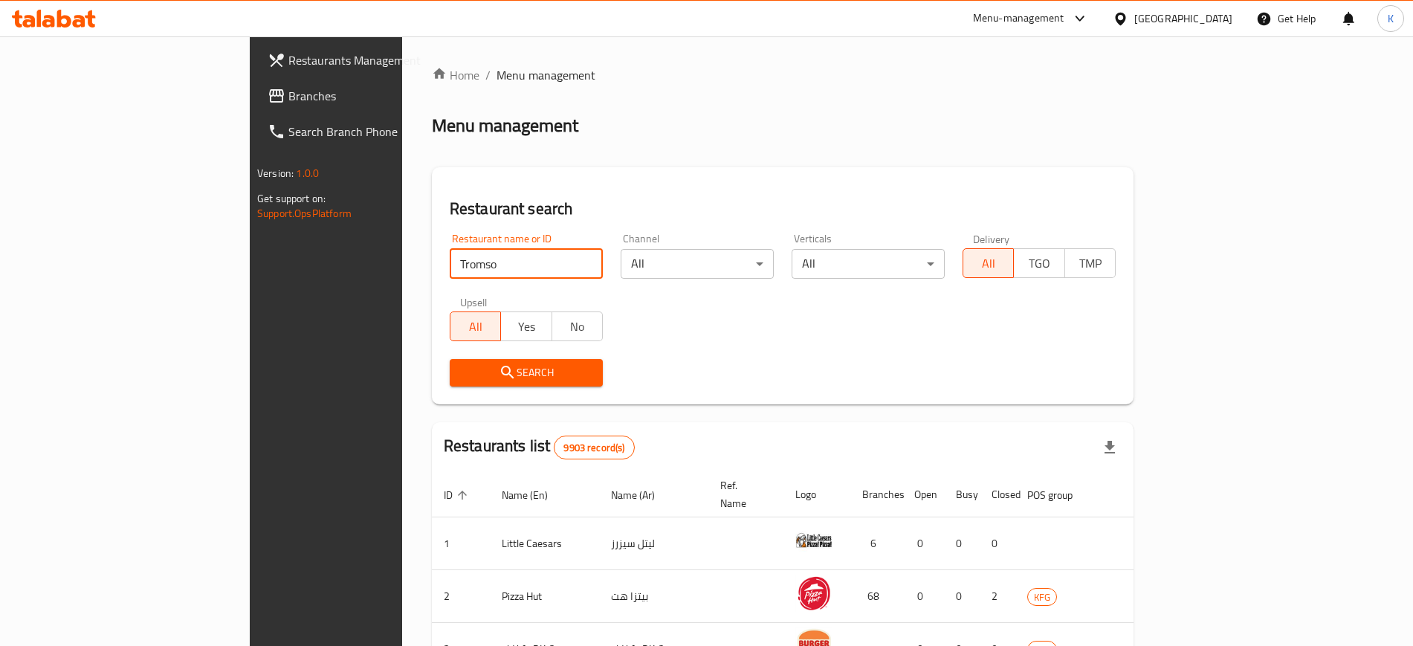
type input "Tromso"
click button "Search" at bounding box center [526, 373] width 153 height 28
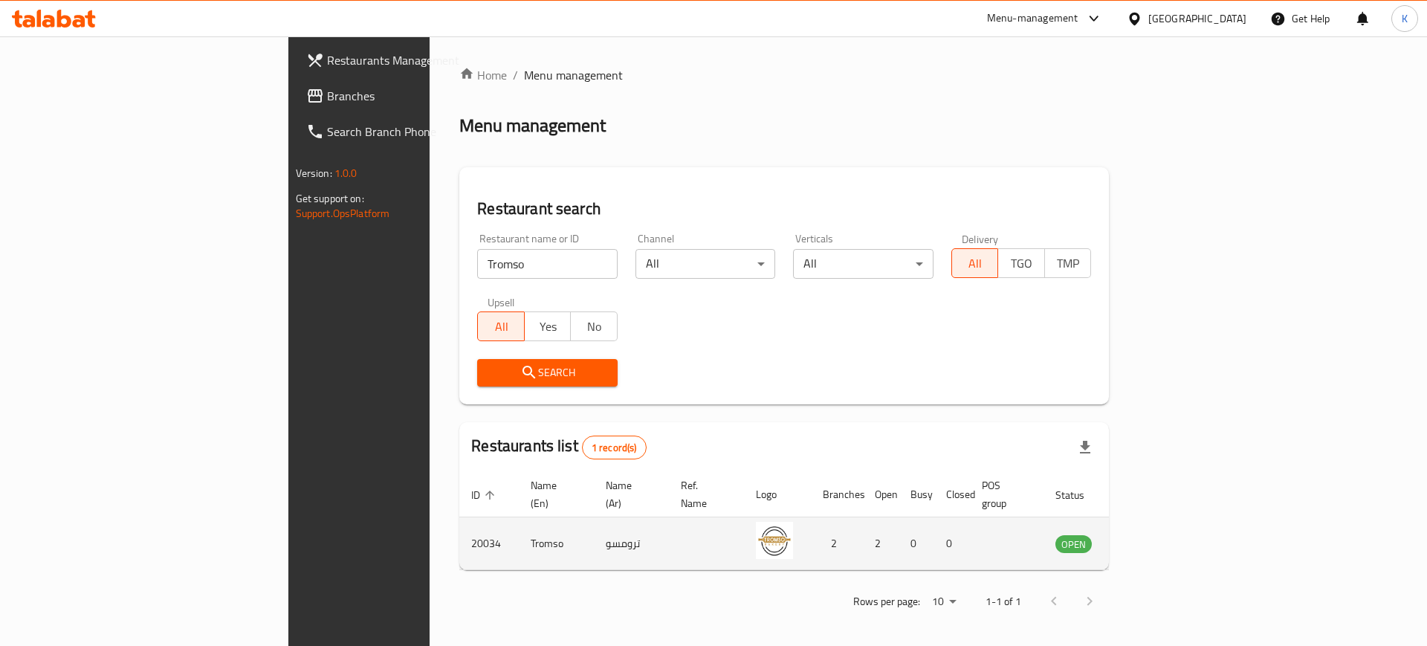
click at [1151, 534] on icon "enhanced table" at bounding box center [1143, 543] width 18 height 18
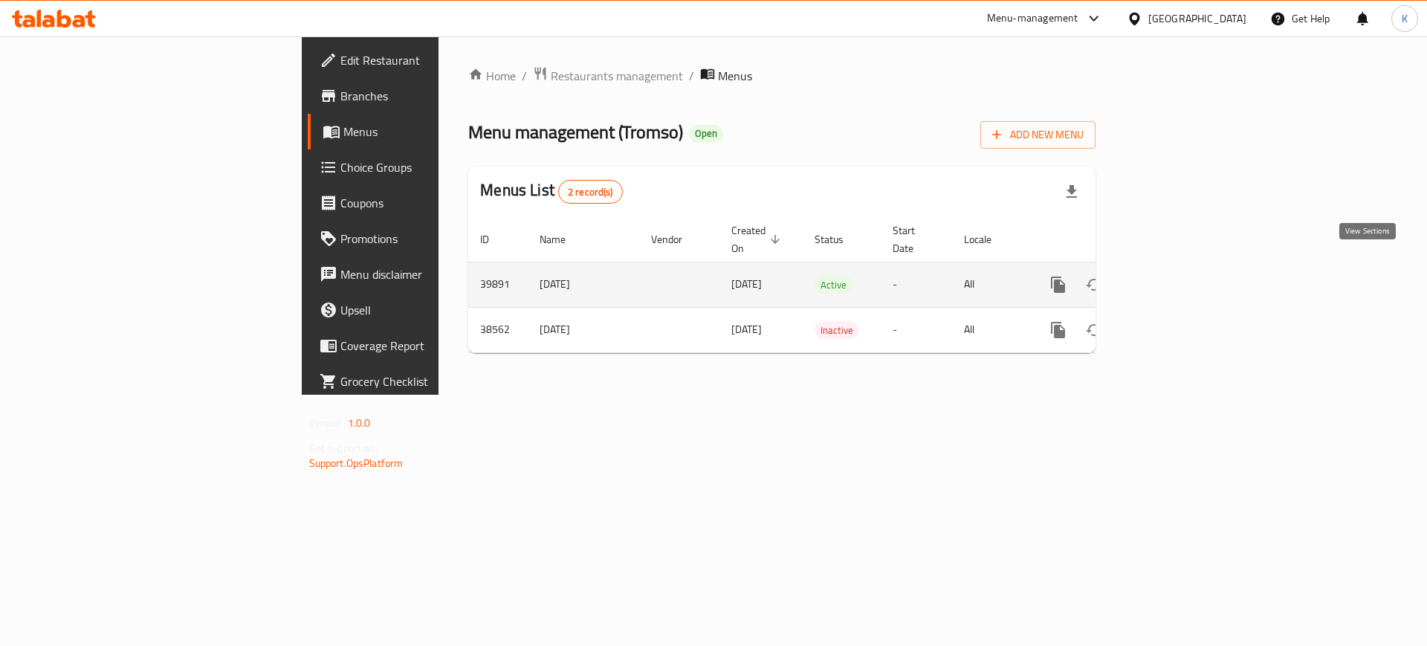
click at [1183, 272] on link "enhanced table" at bounding box center [1166, 285] width 36 height 36
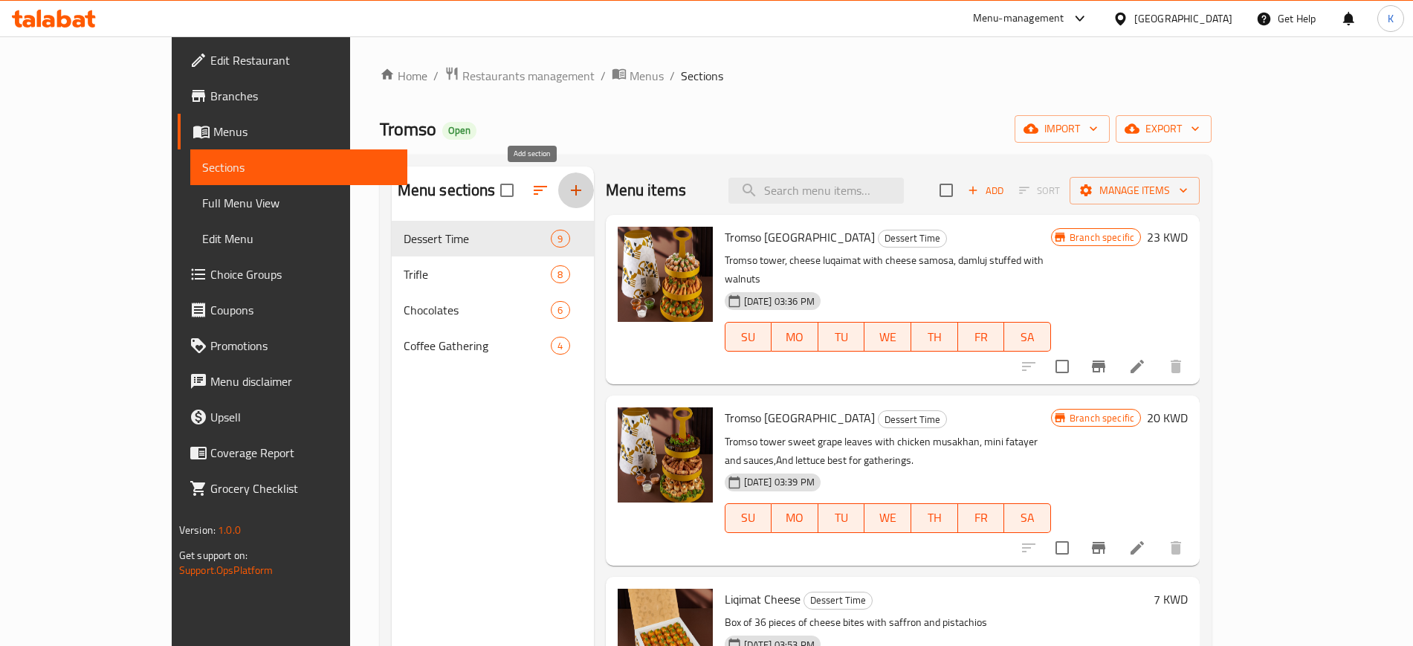
click at [567, 189] on icon "button" at bounding box center [576, 190] width 18 height 18
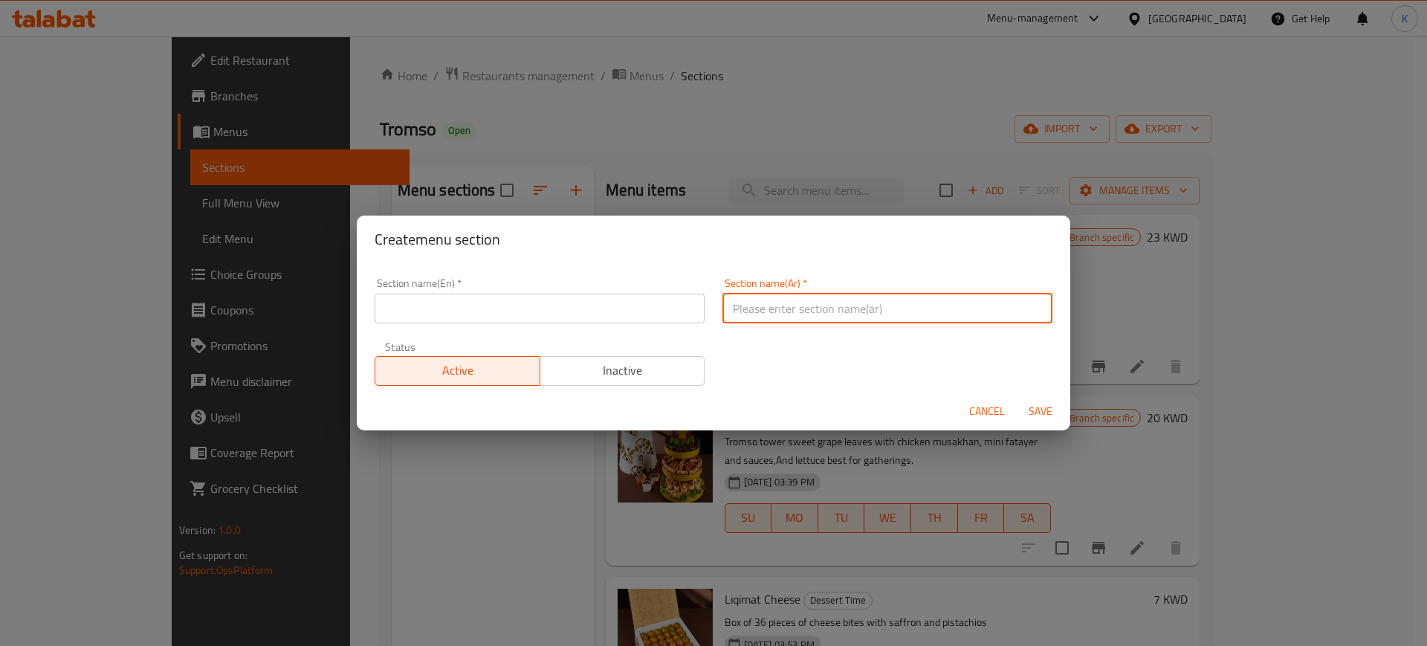
click at [814, 310] on input "text" at bounding box center [888, 309] width 330 height 30
paste input "وجبة للمجموعات"
type input "وجبة للمجموعات"
click at [520, 313] on input "text" at bounding box center [540, 309] width 330 height 30
paste input "M4G"
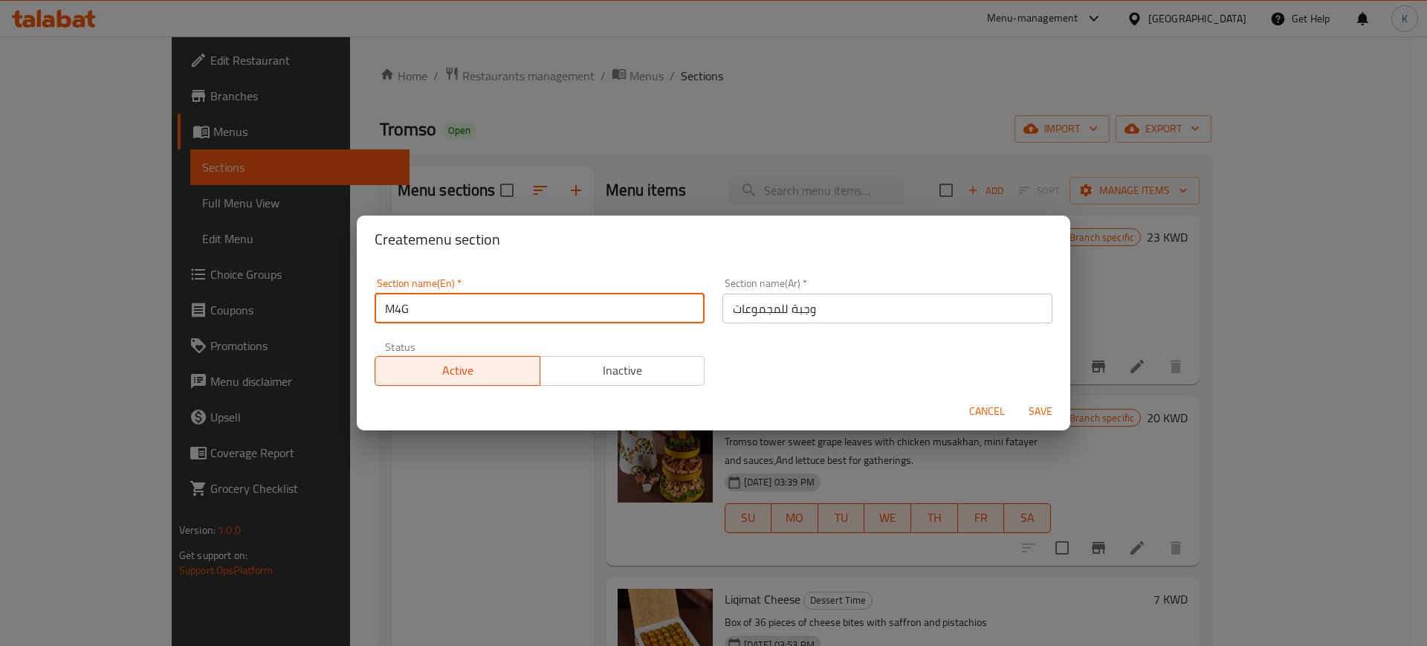
type input "M4G"
click at [1050, 409] on span "Save" at bounding box center [1041, 411] width 36 height 19
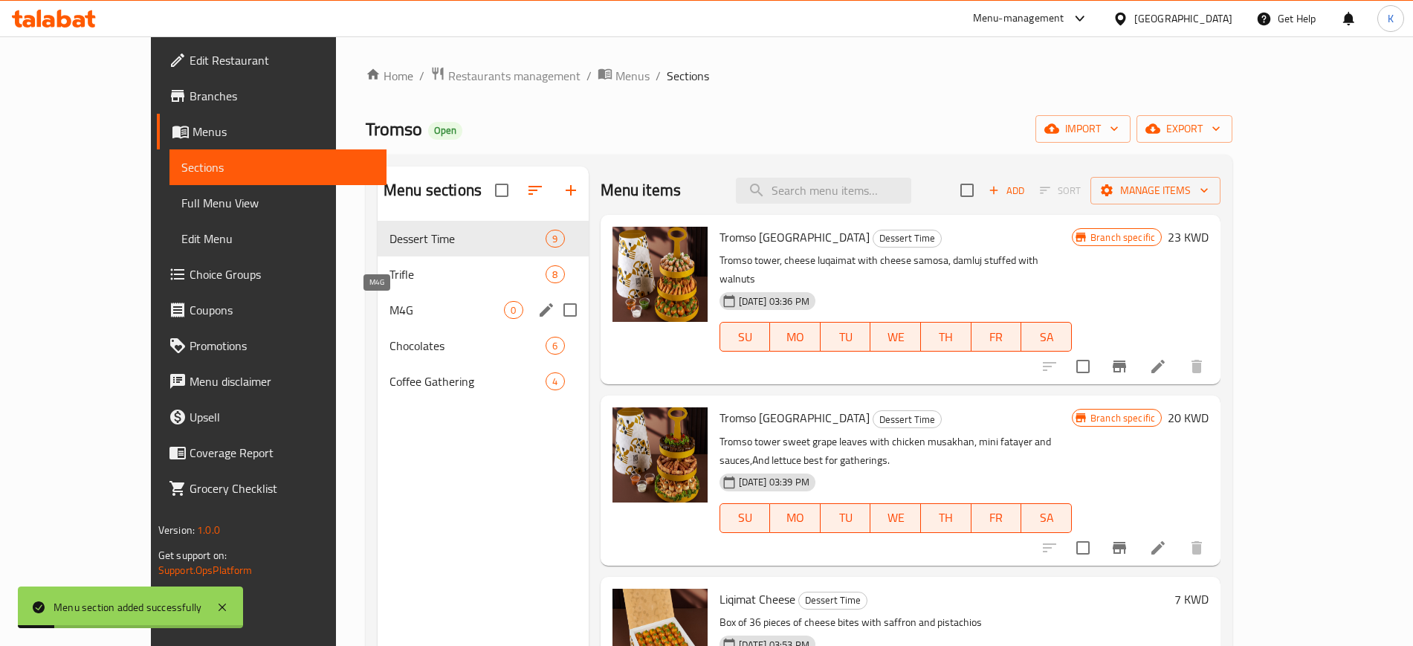
click at [389, 310] on span "M4G" at bounding box center [446, 310] width 114 height 18
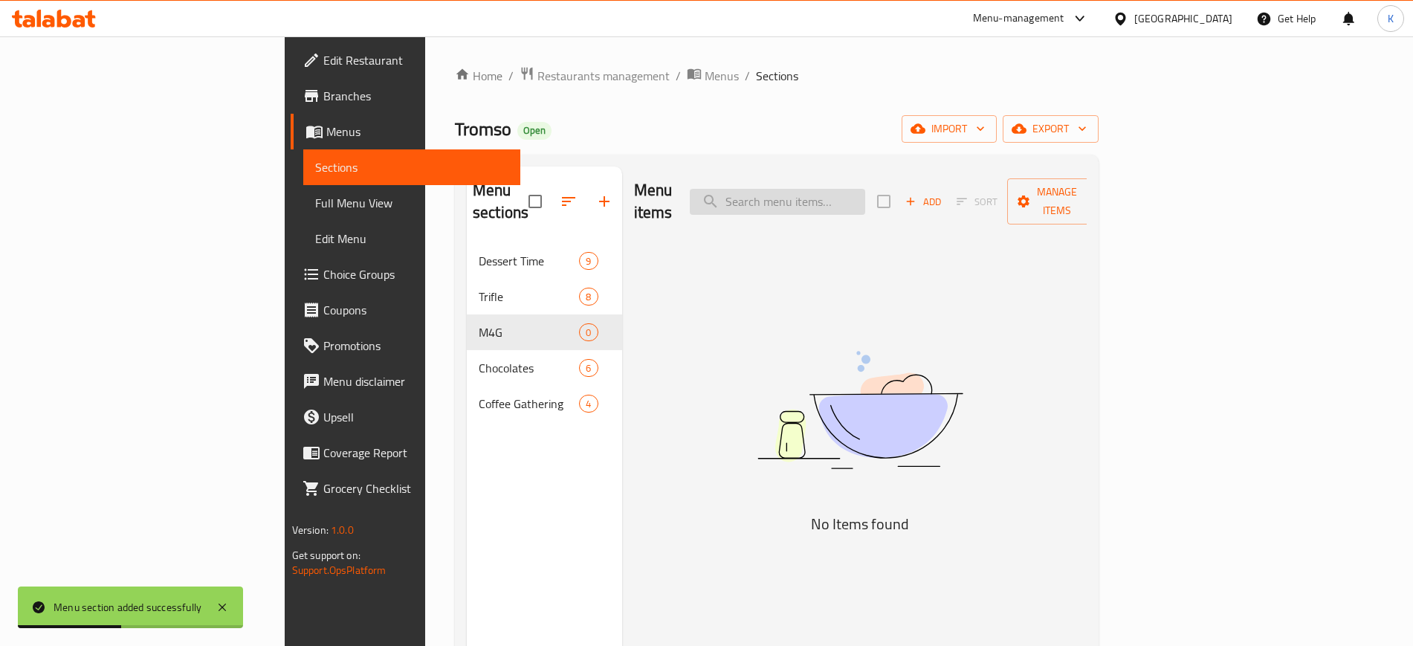
click at [865, 189] on input "search" at bounding box center [777, 202] width 175 height 26
paste input "Tromso Chocolate"
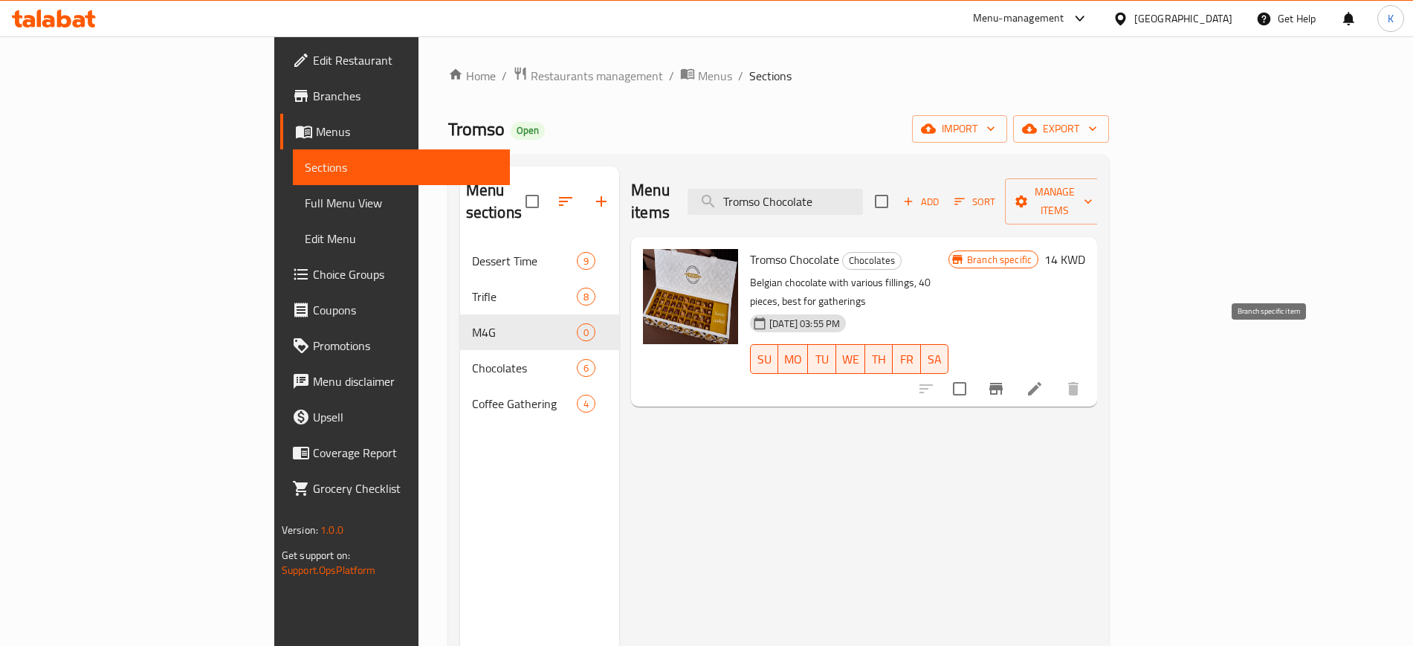
type input "Tromso Chocolate"
click at [1003, 383] on icon "Branch-specific-item" at bounding box center [995, 389] width 13 height 12
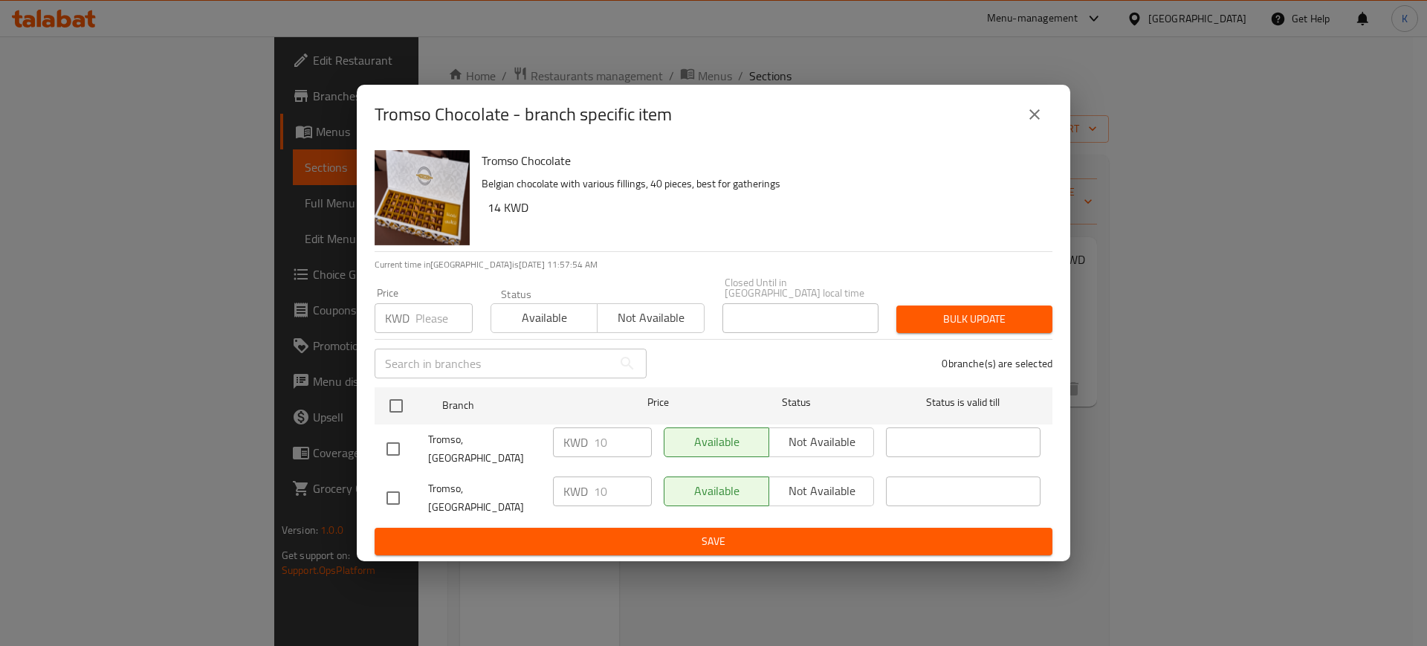
click at [1033, 123] on icon "close" at bounding box center [1035, 115] width 18 height 18
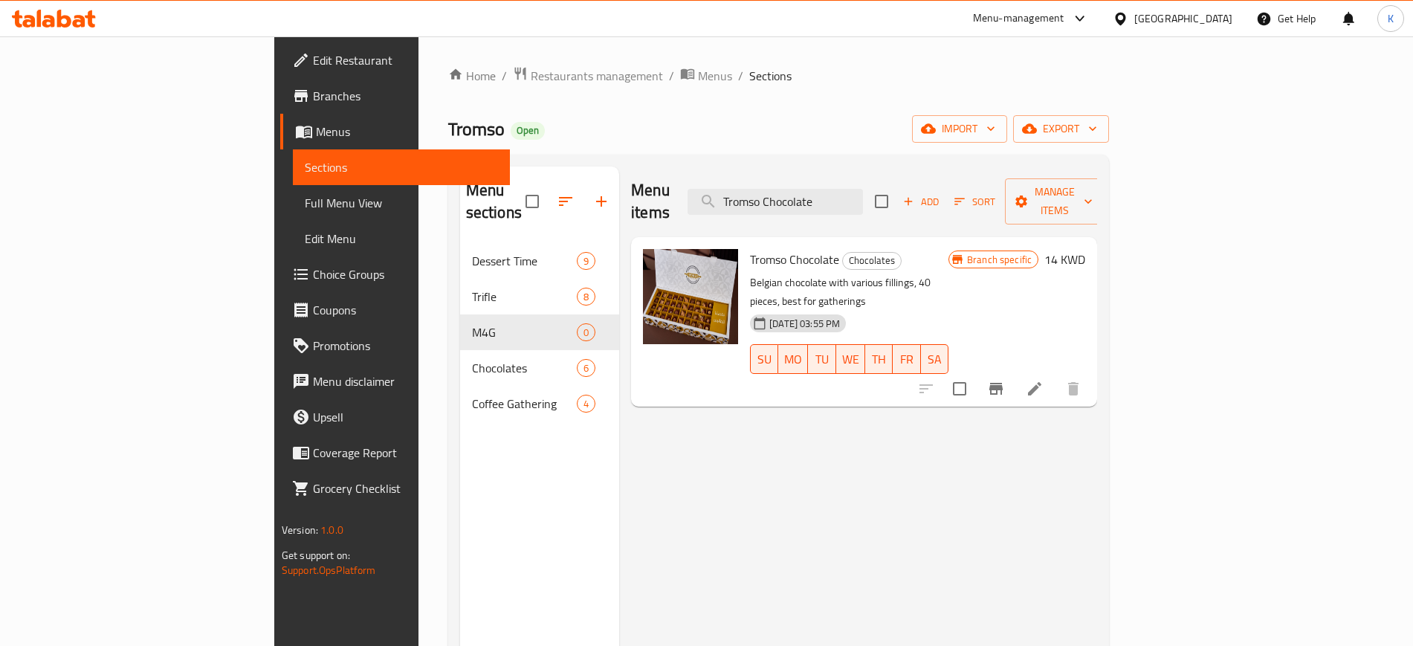
click at [1085, 249] on h6 "14 KWD" at bounding box center [1064, 259] width 41 height 21
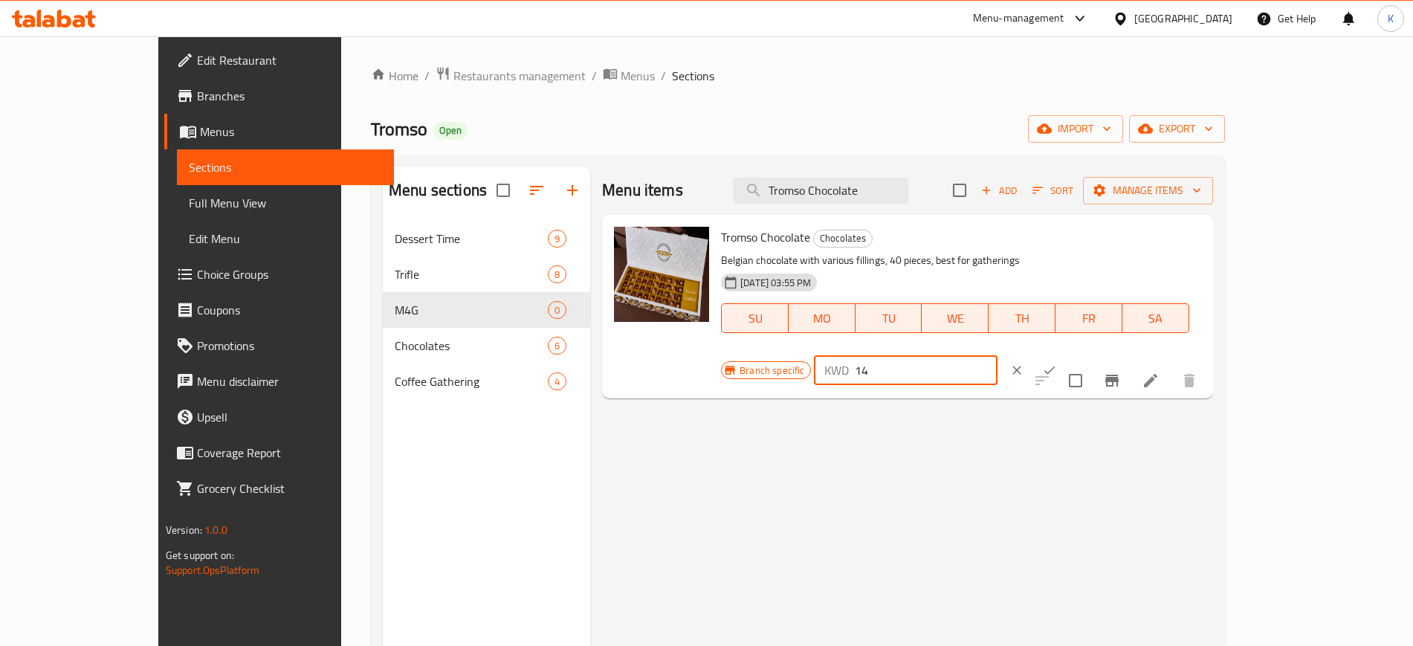
click at [998, 355] on div "KWD 14 ​" at bounding box center [906, 370] width 184 height 30
type input "10"
click at [1057, 363] on icon "ok" at bounding box center [1049, 370] width 15 height 15
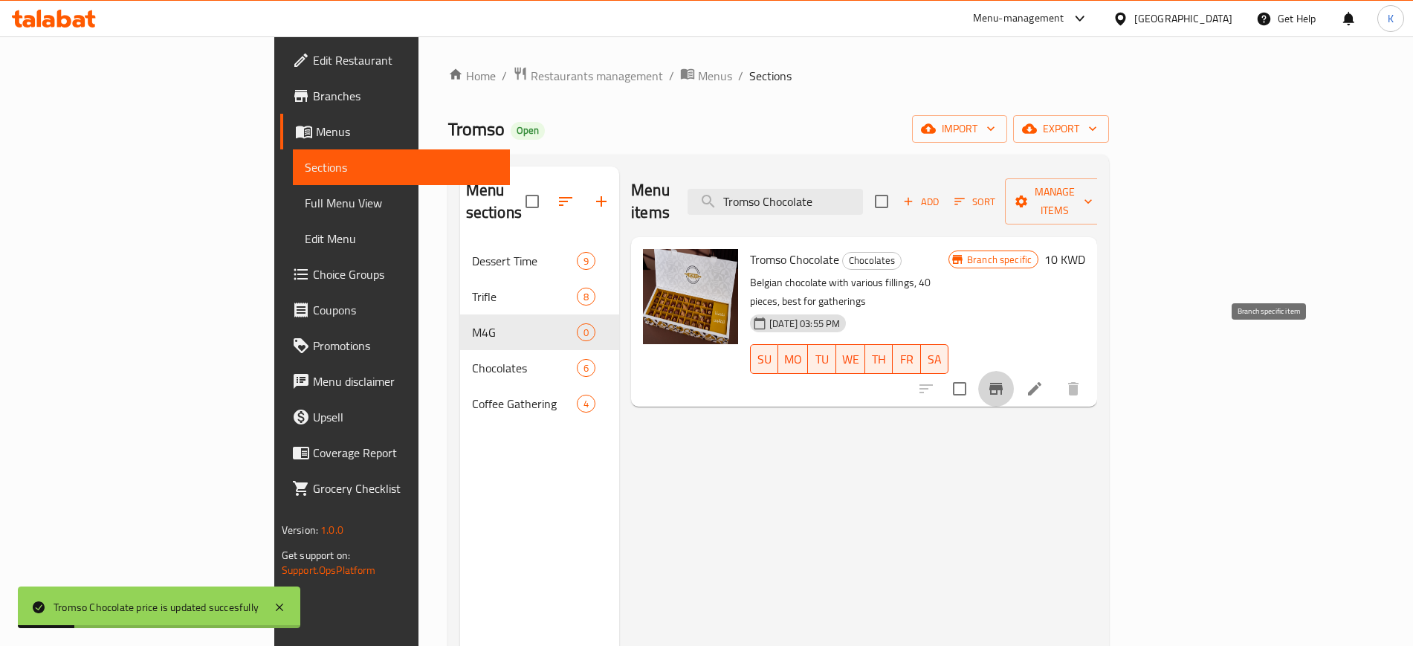
click at [1005, 380] on icon "Branch-specific-item" at bounding box center [996, 389] width 18 height 18
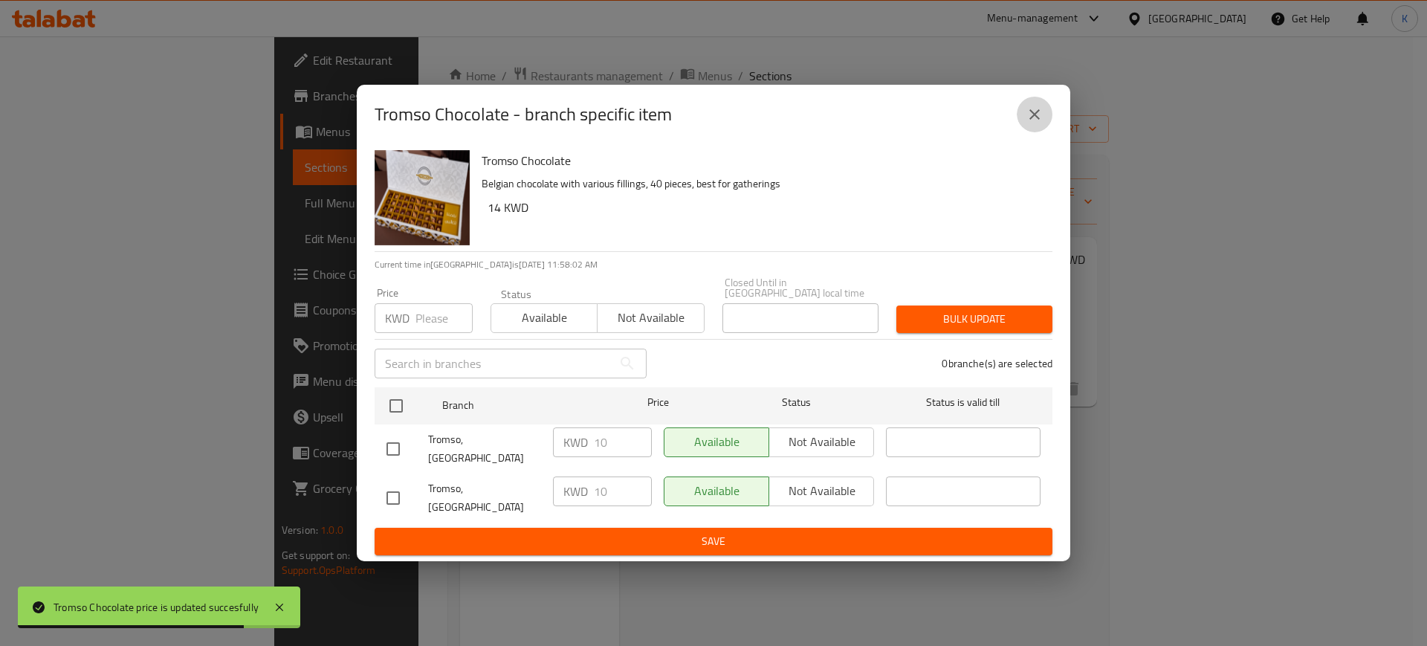
click at [1034, 123] on icon "close" at bounding box center [1035, 115] width 18 height 18
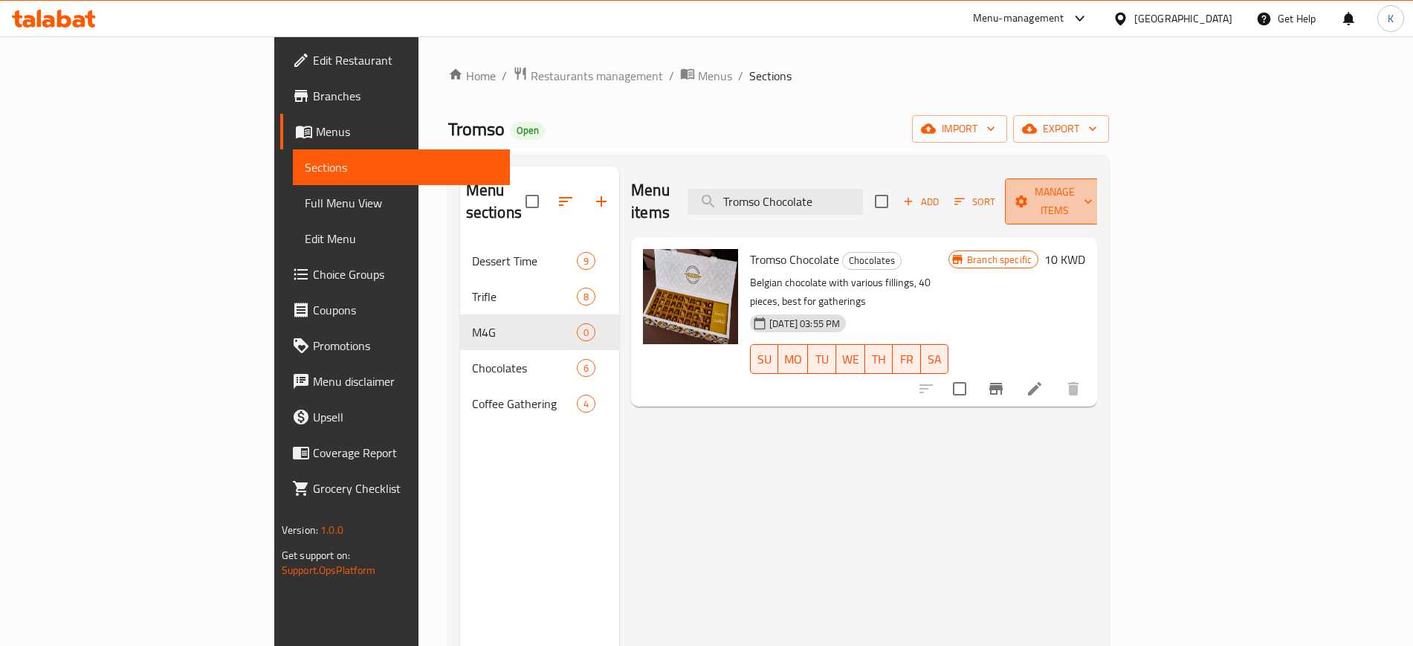
click at [1093, 190] on span "Manage items" at bounding box center [1055, 201] width 76 height 37
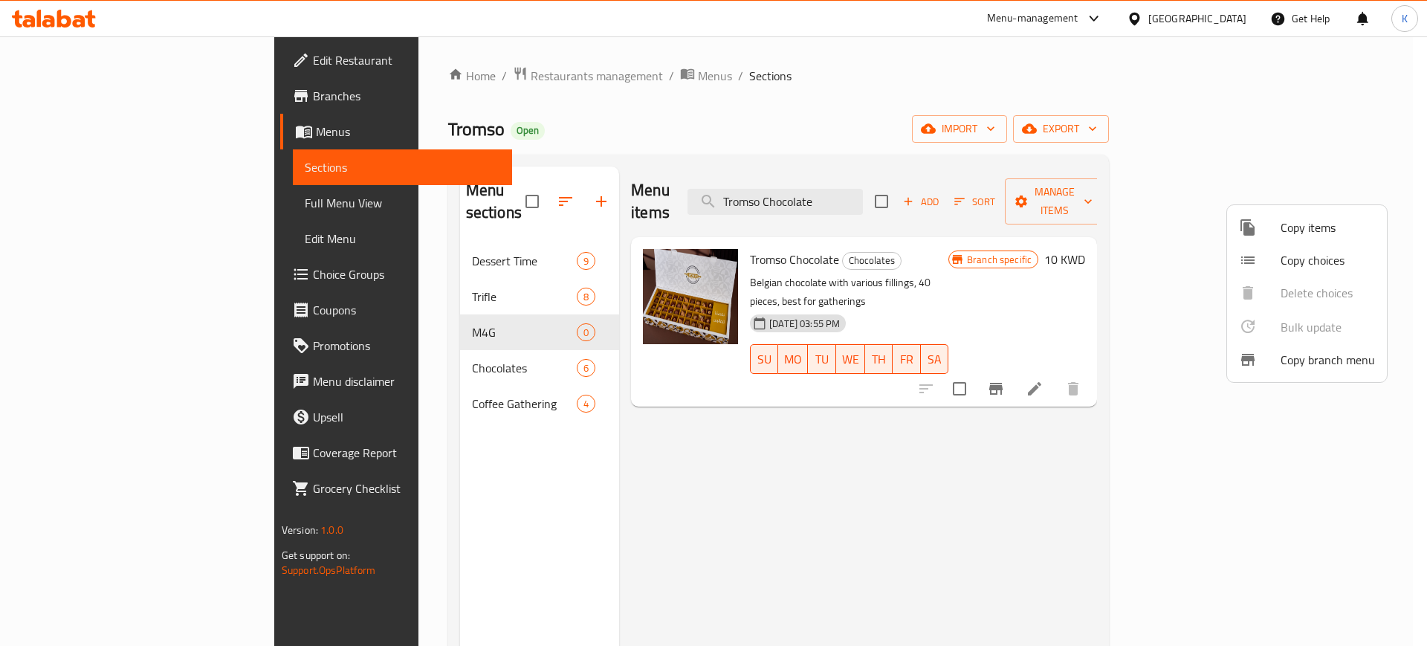
click at [1323, 228] on span "Copy items" at bounding box center [1328, 228] width 94 height 18
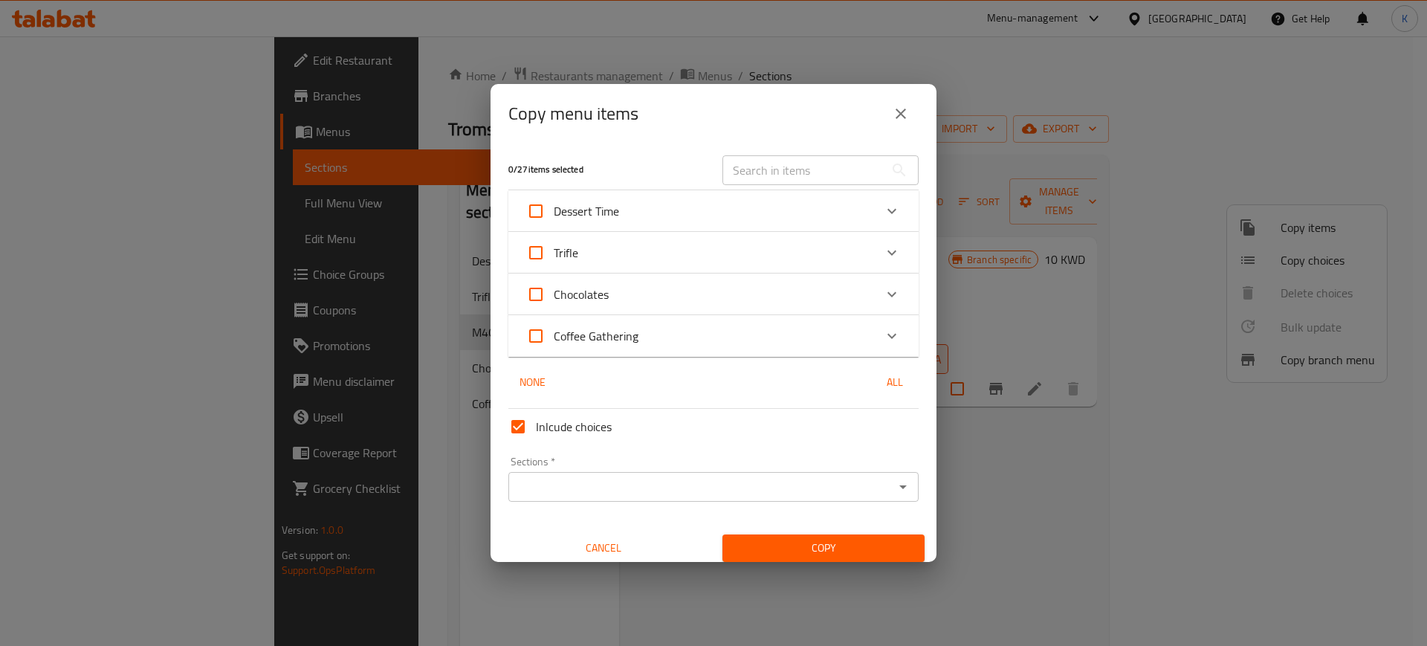
click at [676, 288] on div "Chocolates" at bounding box center [700, 295] width 348 height 36
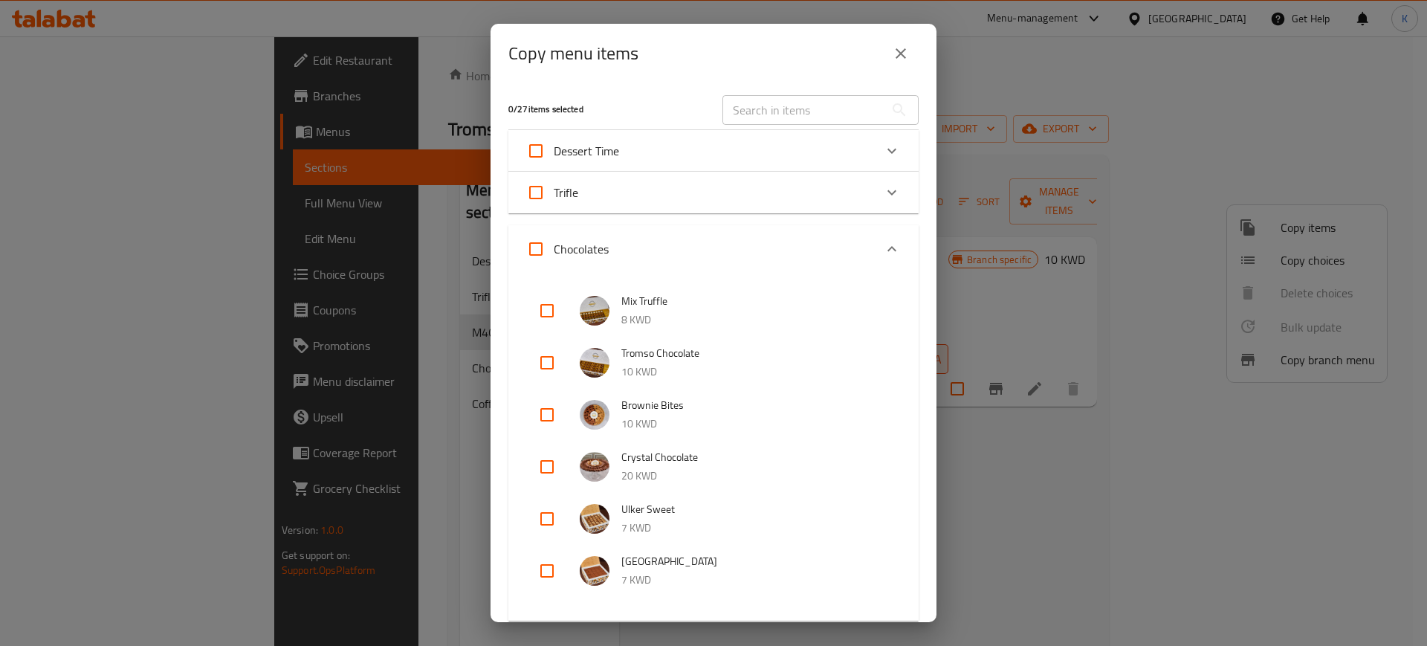
click at [789, 110] on input "text" at bounding box center [804, 110] width 162 height 30
paste input "Tromso Chocolate"
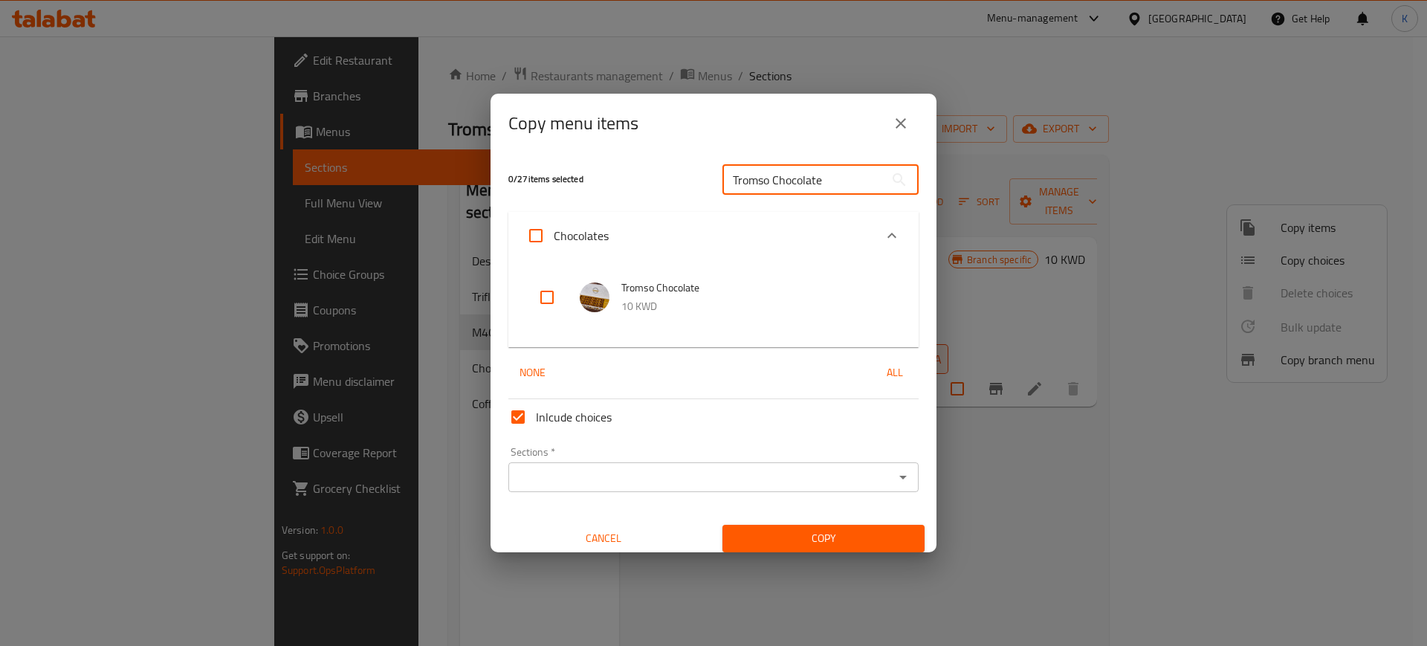
type input "Tromso Chocolate"
click at [544, 293] on input "checkbox" at bounding box center [547, 297] width 36 height 36
checkbox input "true"
click at [815, 475] on input "Sections   *" at bounding box center [701, 477] width 377 height 21
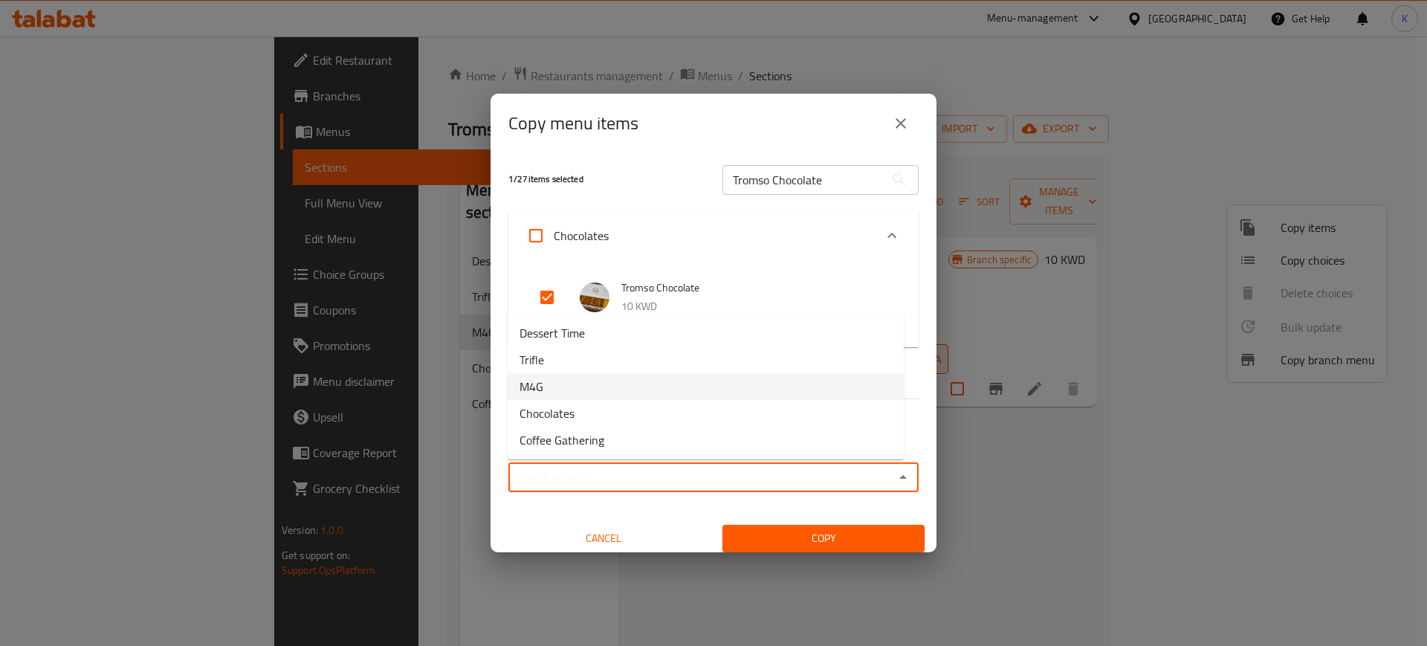
drag, startPoint x: 584, startPoint y: 397, endPoint x: 600, endPoint y: 406, distance: 18.6
click at [584, 396] on li "M4G" at bounding box center [706, 386] width 396 height 27
type input "M4G"
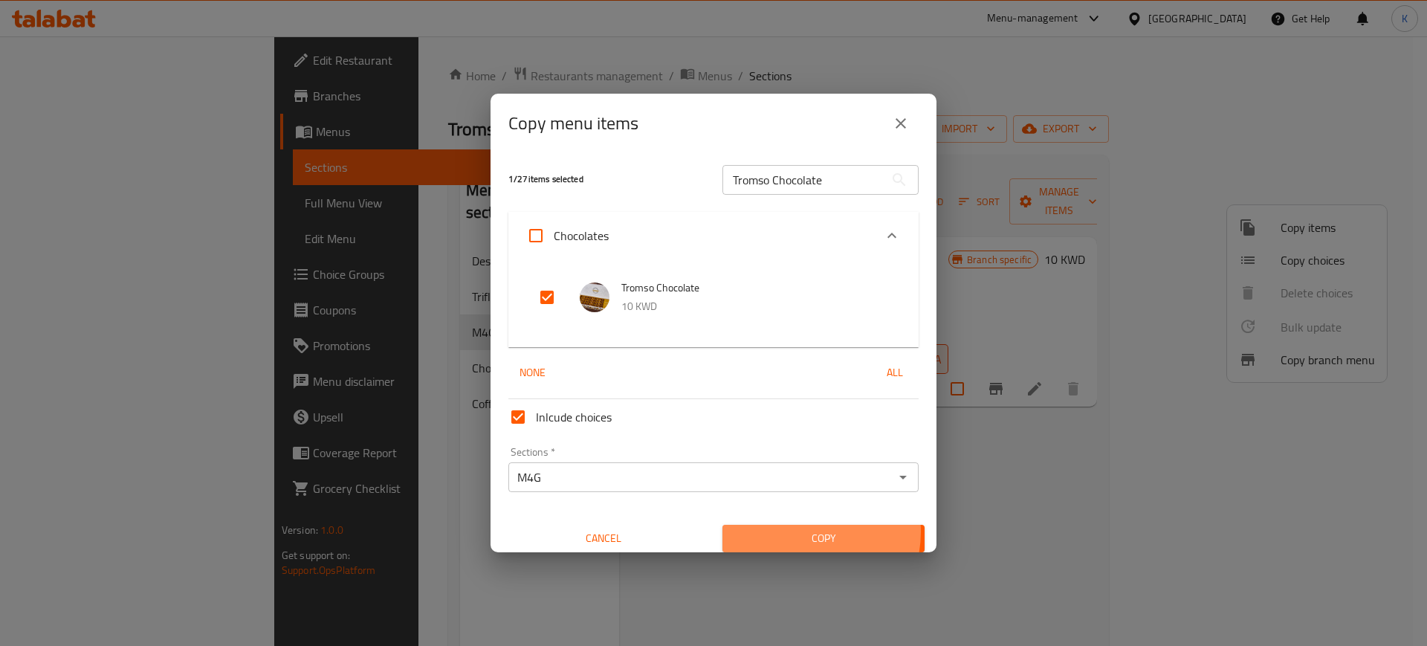
click at [792, 531] on span "Copy" at bounding box center [823, 538] width 178 height 19
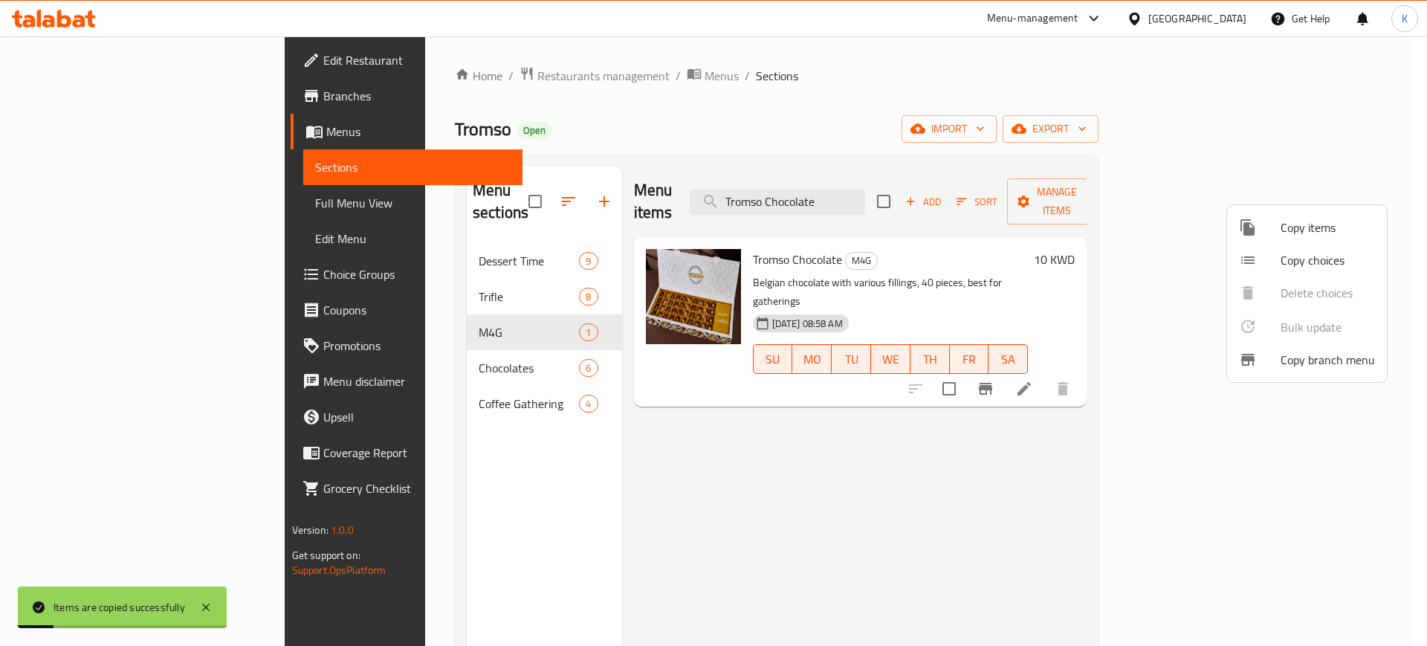
click at [780, 537] on div at bounding box center [713, 323] width 1427 height 646
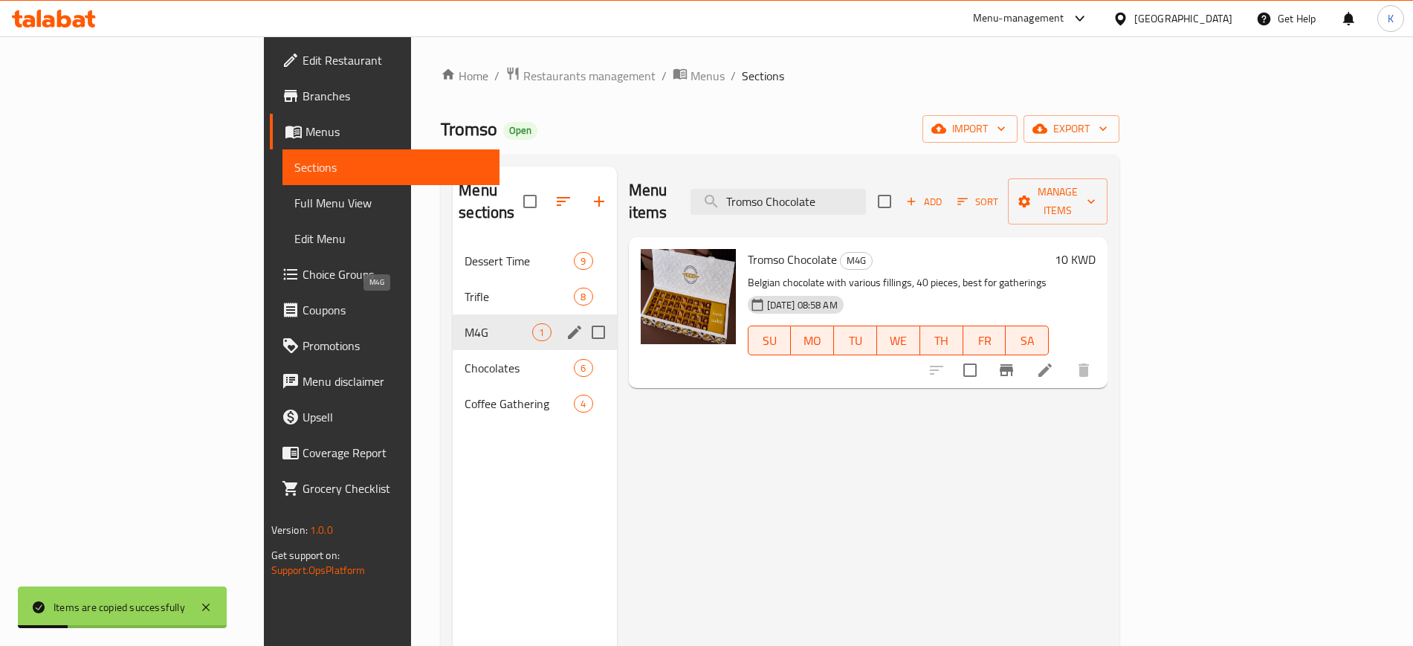
click at [465, 323] on span "M4G" at bounding box center [499, 332] width 68 height 18
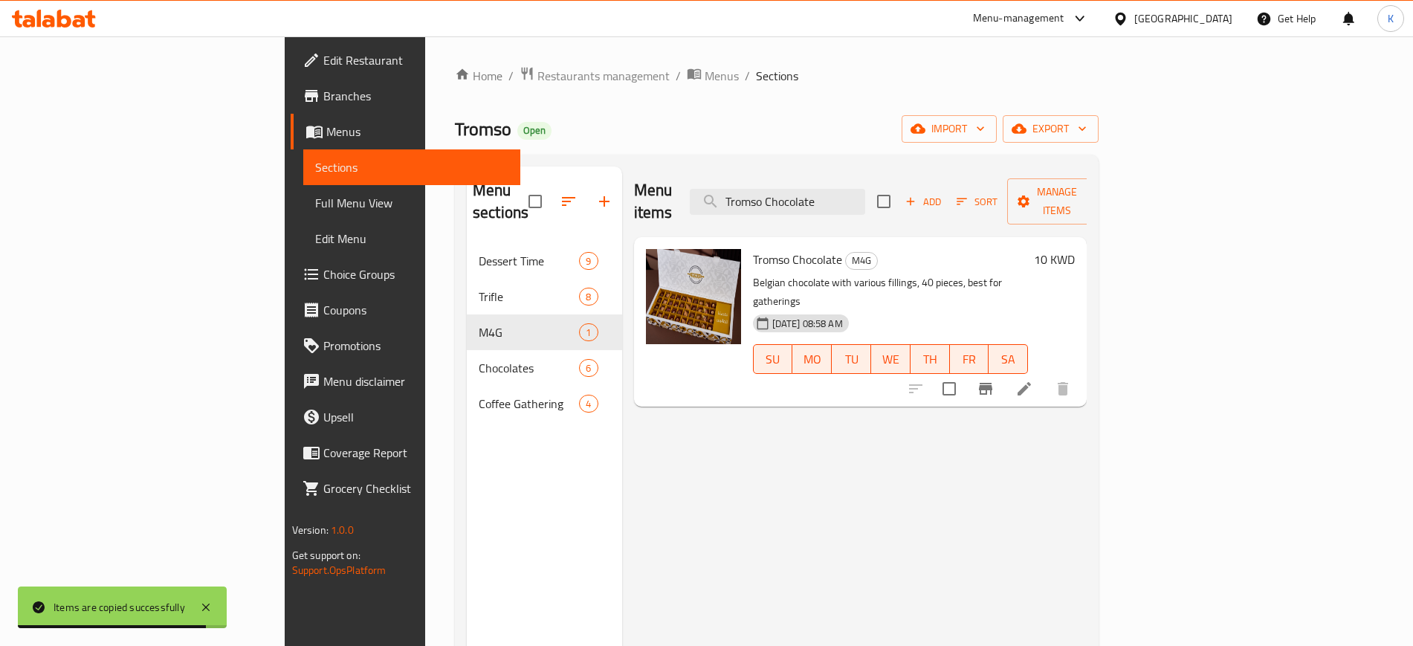
click at [537, 79] on span "Restaurants management" at bounding box center [603, 76] width 132 height 18
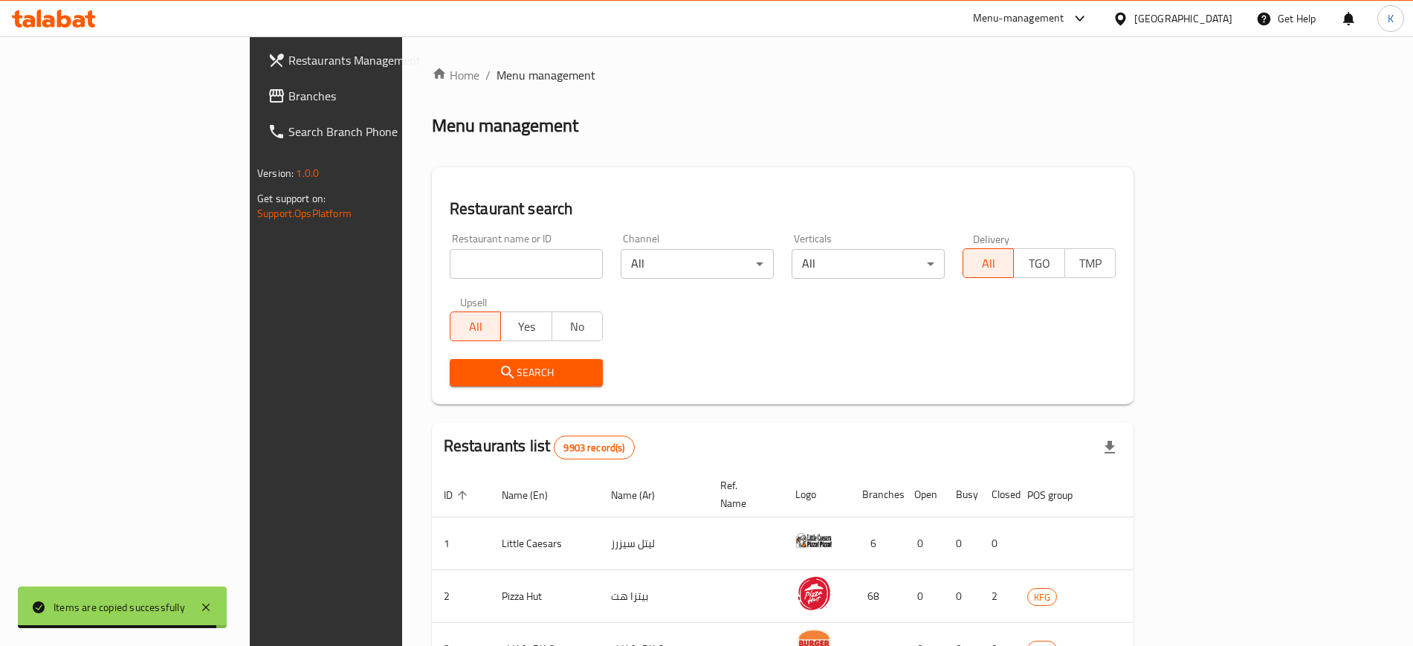
click at [450, 256] on input "search" at bounding box center [526, 264] width 153 height 30
paste input "Lulu sweets"
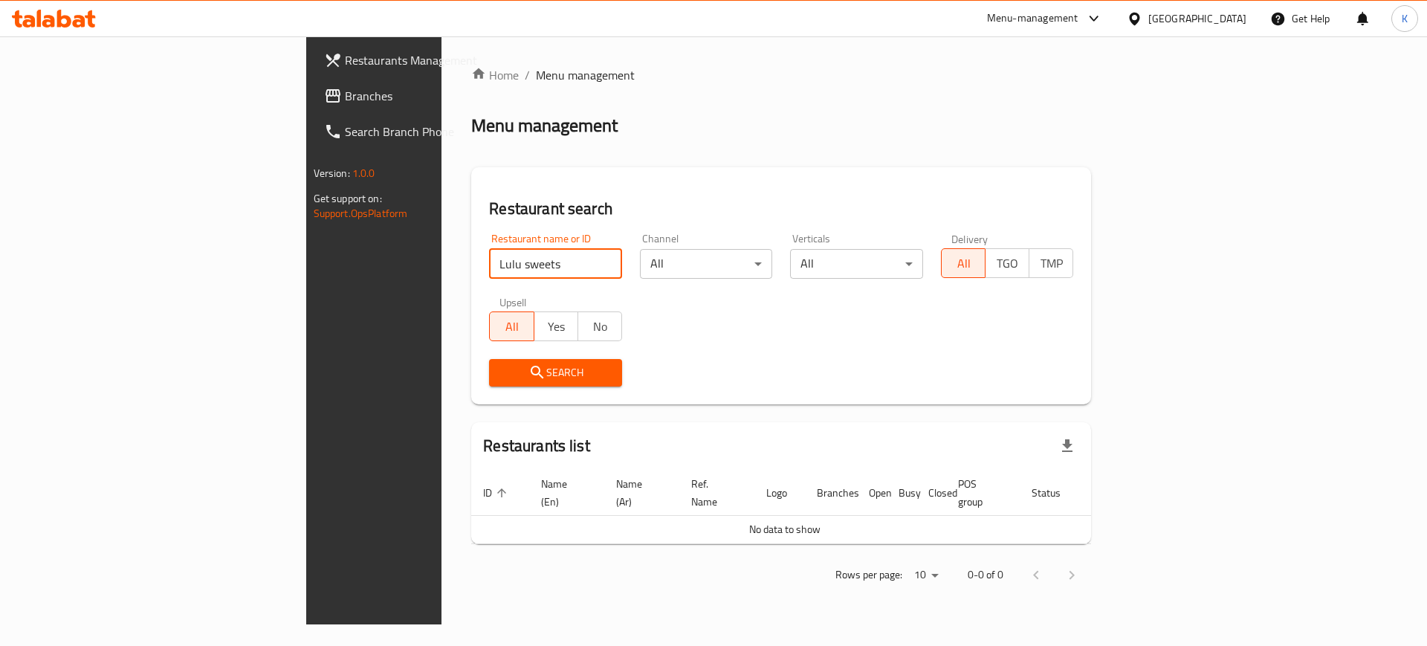
type input "Lulu sweets"
click button "Search" at bounding box center [555, 373] width 133 height 28
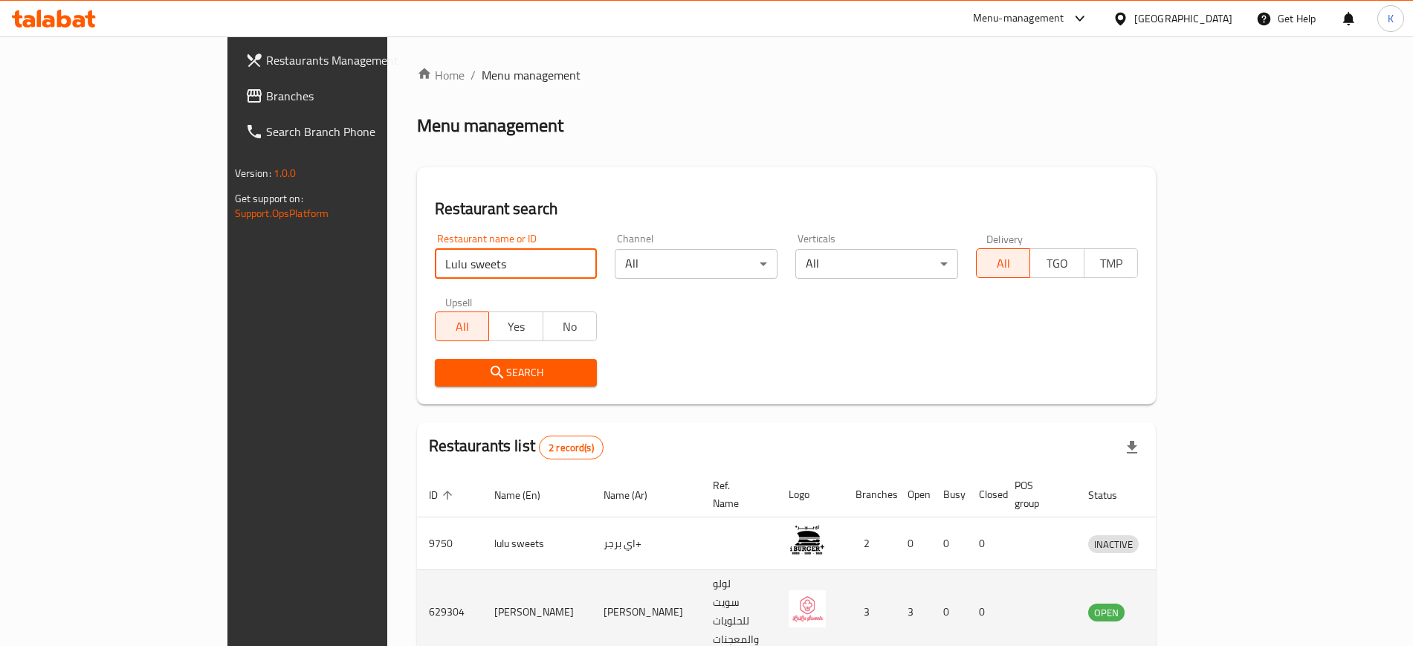
click at [1186, 607] on icon "enhanced table" at bounding box center [1177, 613] width 16 height 13
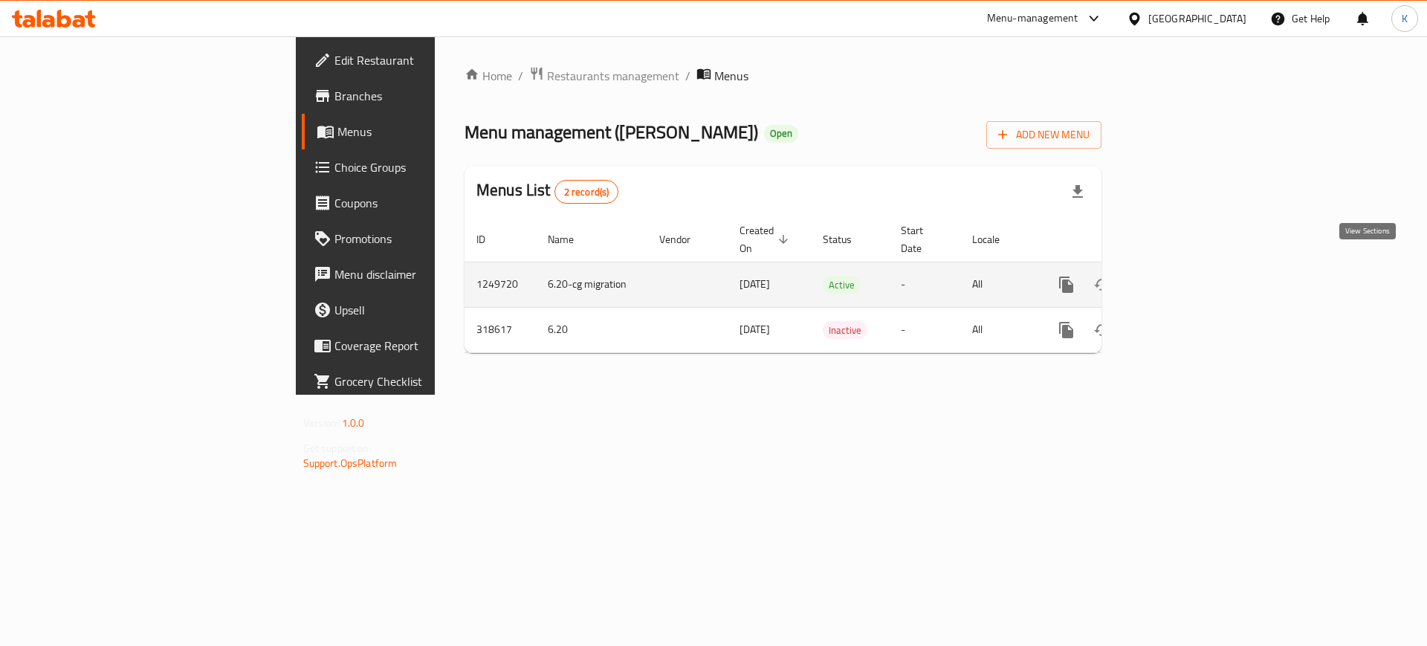
click at [1183, 276] on icon "enhanced table" at bounding box center [1174, 285] width 18 height 18
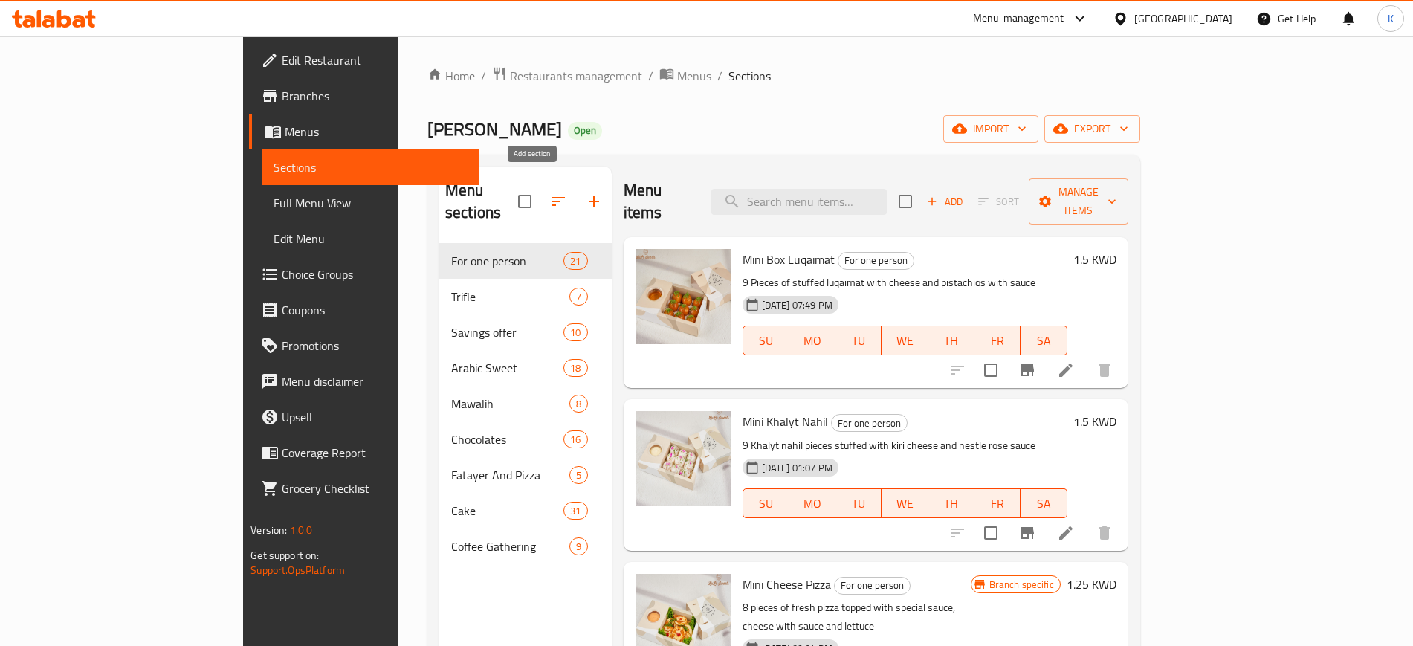
click at [585, 193] on icon "button" at bounding box center [594, 202] width 18 height 18
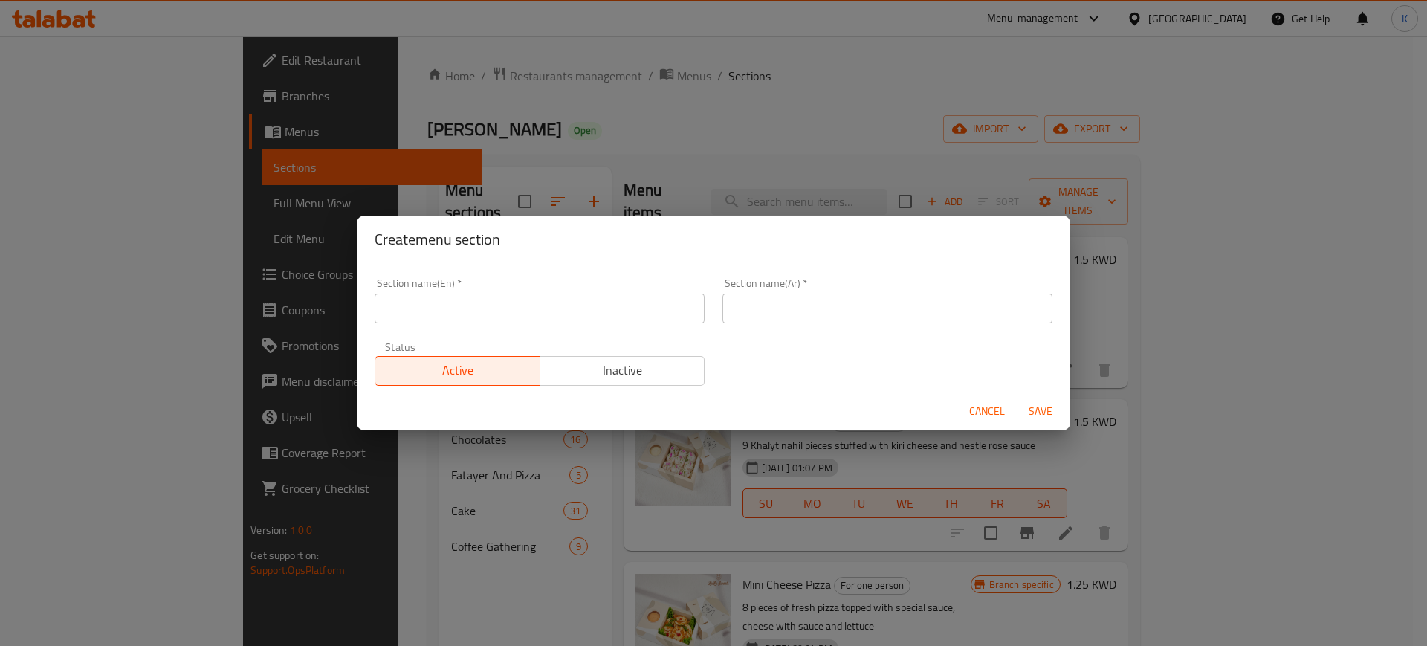
click at [572, 303] on input "text" at bounding box center [540, 309] width 330 height 30
paste input "M4G"
type input "M4G"
click at [845, 312] on input "text" at bounding box center [888, 309] width 330 height 30
paste input "وجبة للمجموعات"
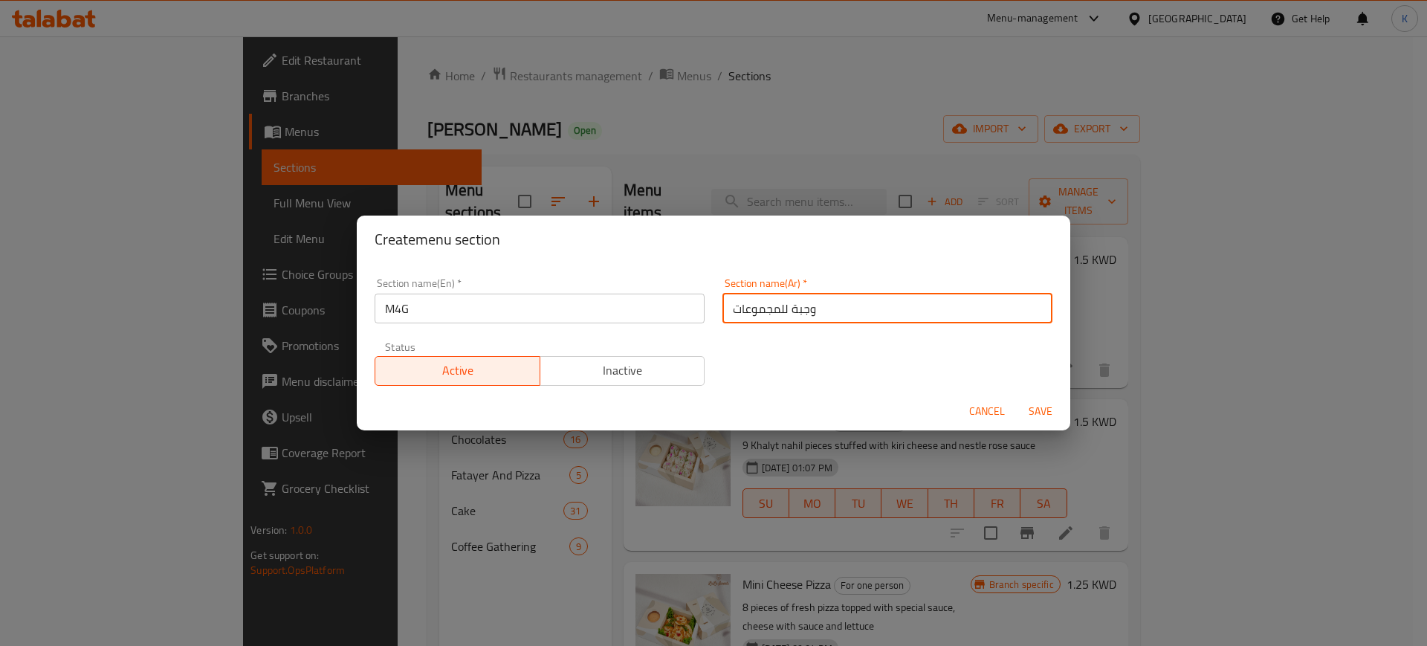
type input "وجبة للمجموعات"
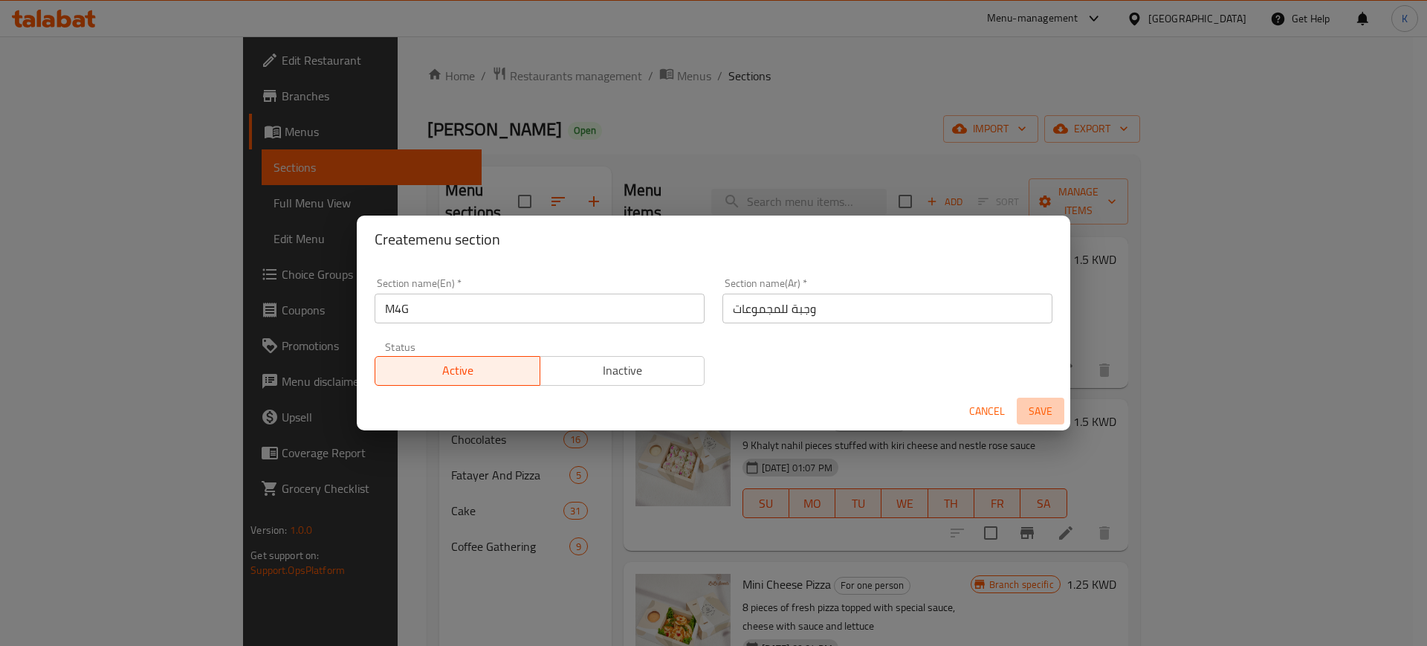
drag, startPoint x: 1040, startPoint y: 411, endPoint x: 1027, endPoint y: 412, distance: 12.7
click at [1038, 410] on span "Save" at bounding box center [1041, 411] width 36 height 19
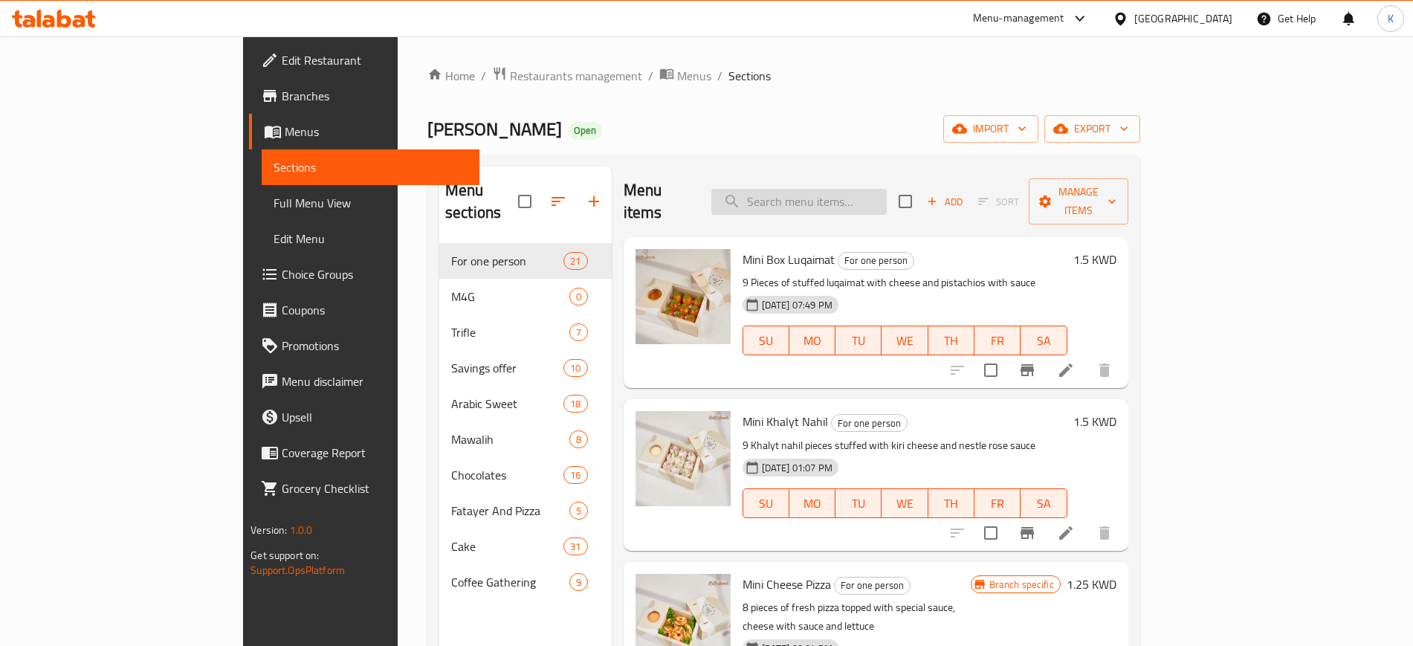
click at [832, 194] on input "search" at bounding box center [798, 202] width 175 height 26
paste input "4 Mix Chocolate"
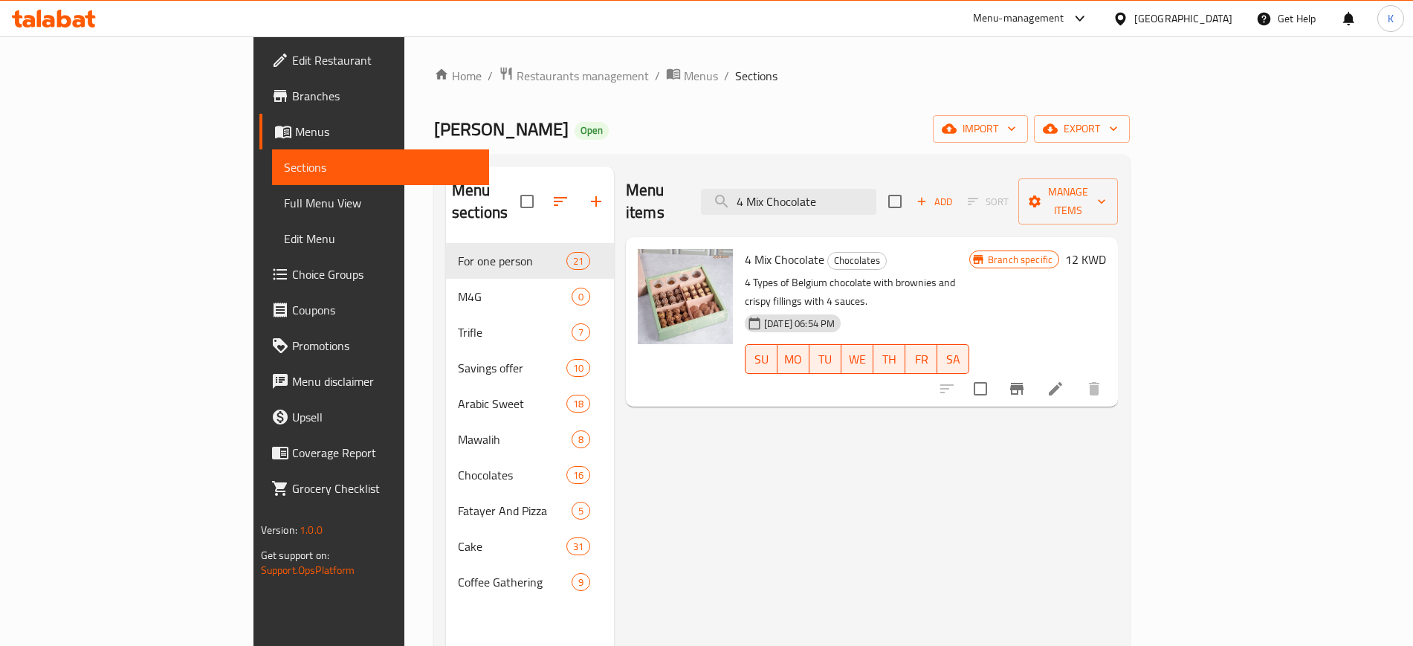
type input "4 Mix Chocolate"
click at [1064, 380] on icon at bounding box center [1056, 389] width 18 height 18
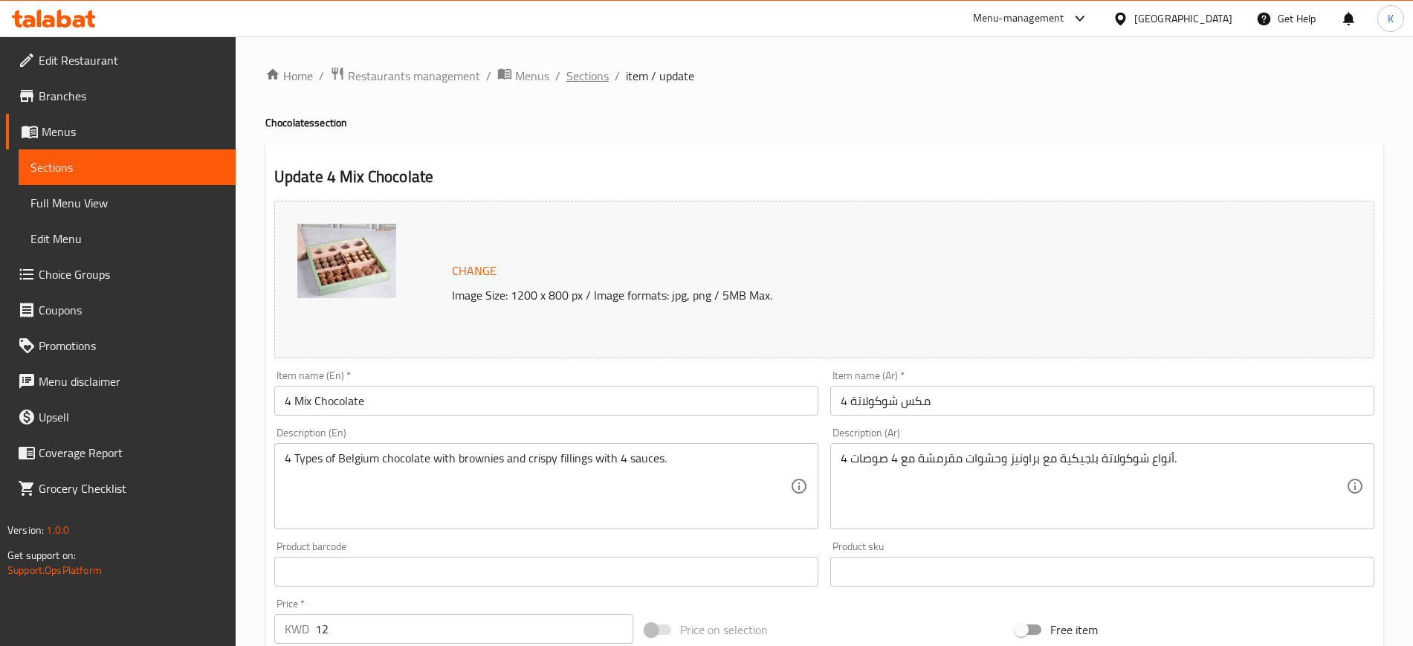
click at [579, 68] on span "Sections" at bounding box center [587, 76] width 42 height 18
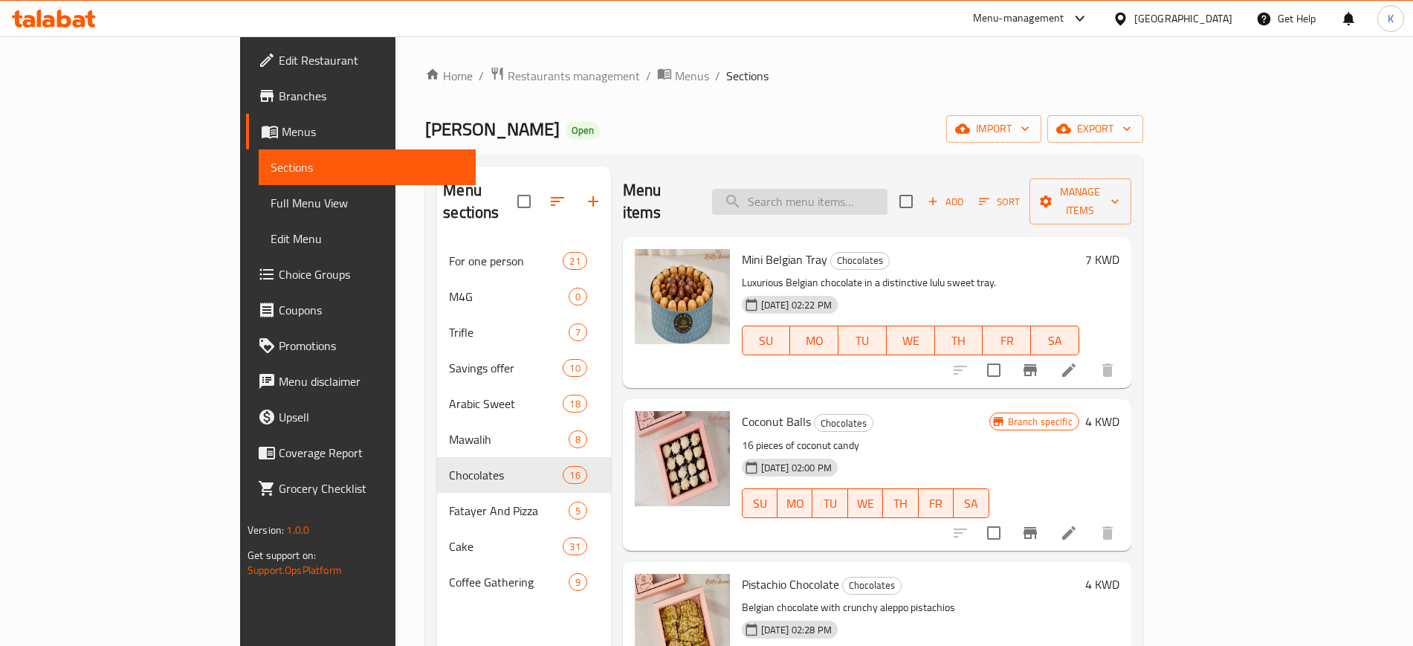
click at [870, 195] on input "search" at bounding box center [799, 202] width 175 height 26
paste input "4 Mix Chocolate"
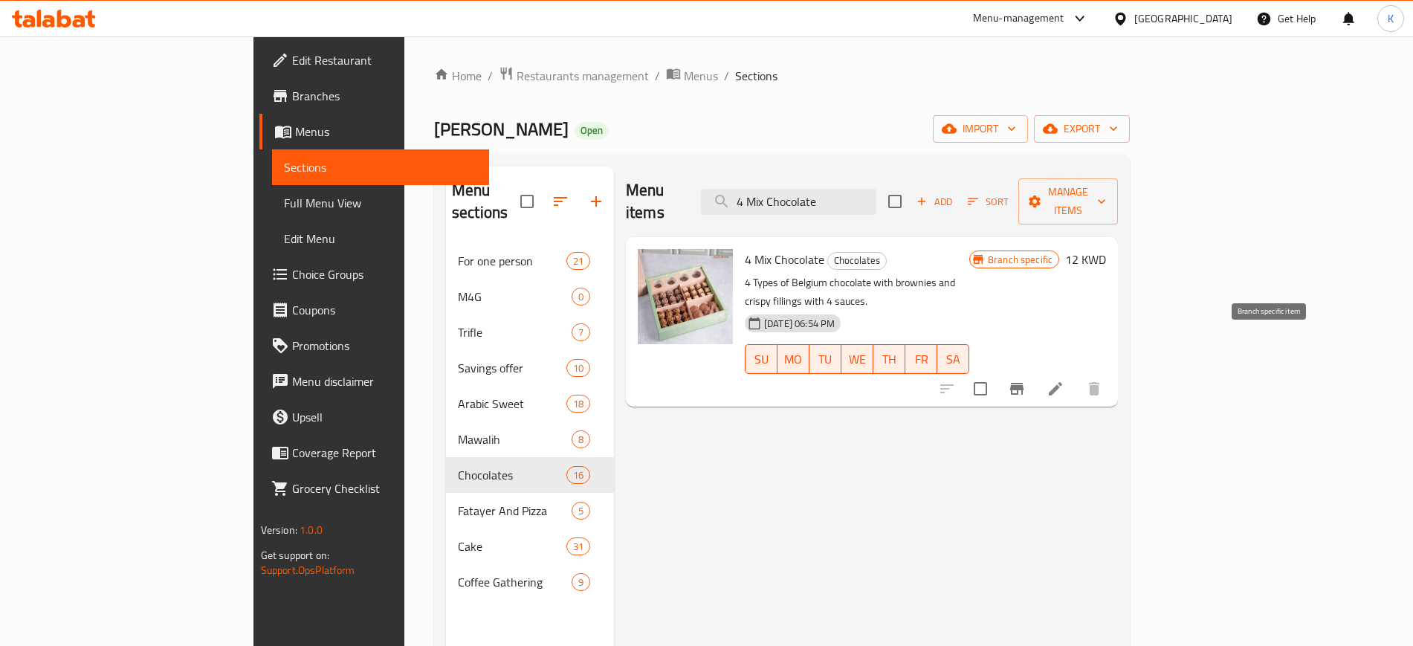
type input "4 Mix Chocolate"
click at [1026, 380] on icon "Branch-specific-item" at bounding box center [1017, 389] width 18 height 18
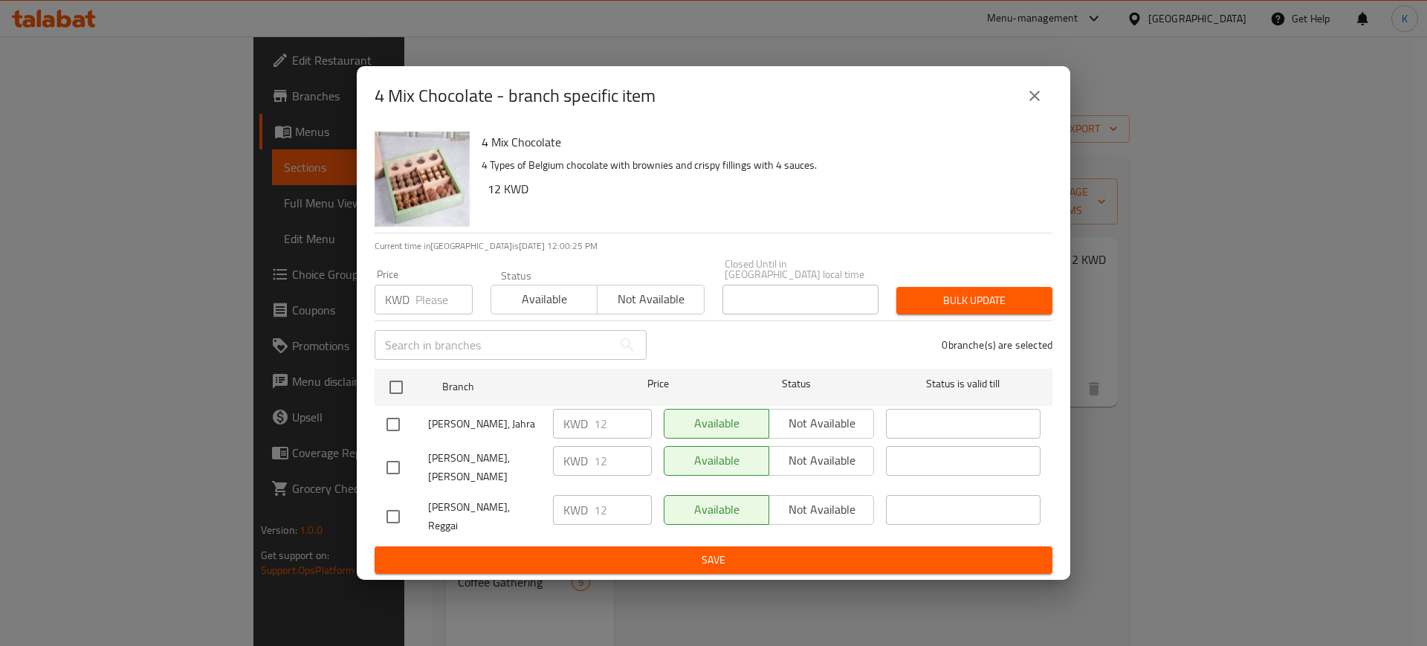
click at [1035, 105] on icon "close" at bounding box center [1035, 96] width 18 height 18
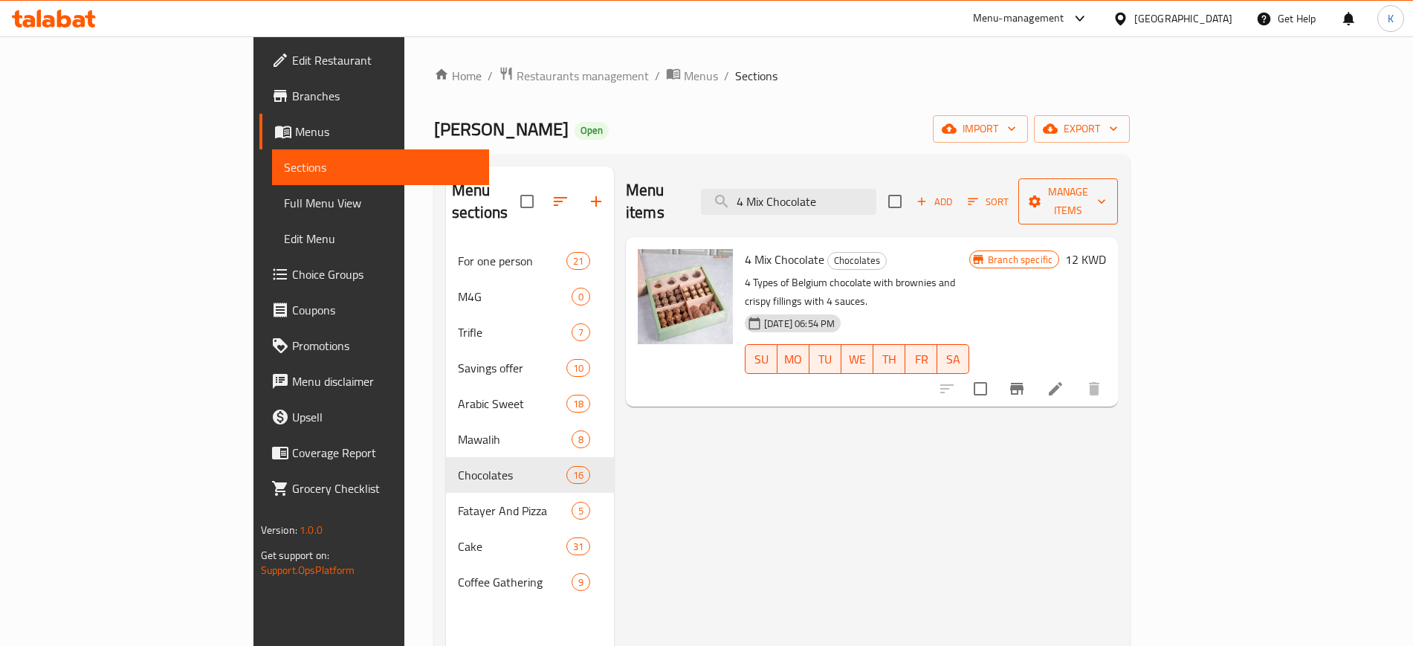
click at [1106, 188] on span "Manage items" at bounding box center [1068, 201] width 76 height 37
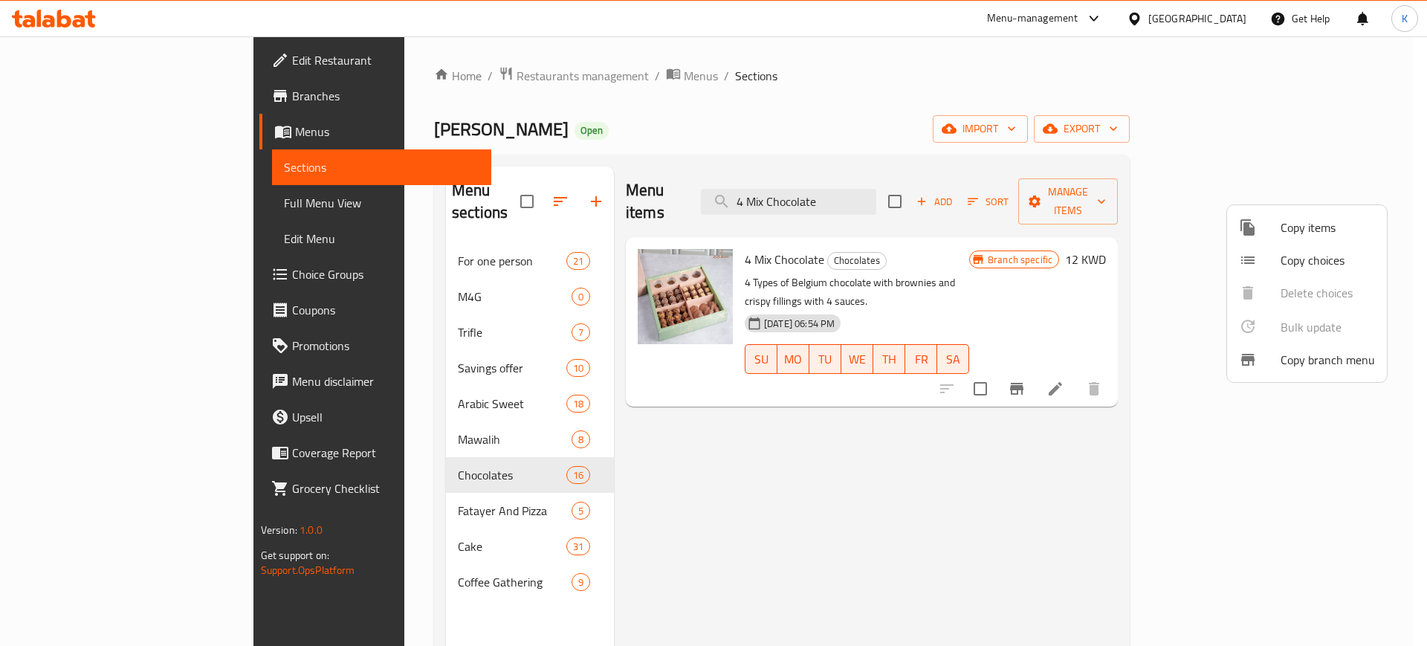
click at [1296, 227] on span "Copy items" at bounding box center [1328, 228] width 94 height 18
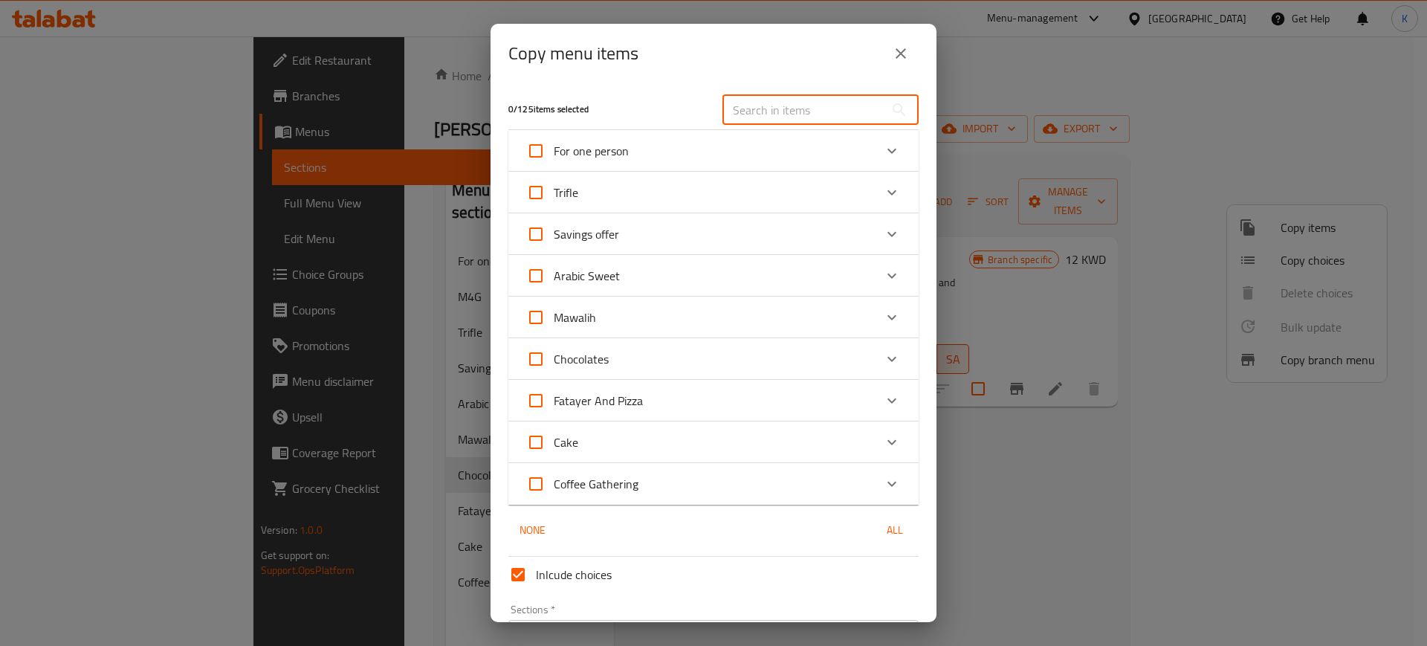
click at [784, 109] on input "text" at bounding box center [804, 110] width 162 height 30
paste input "4 Mix Chocolate"
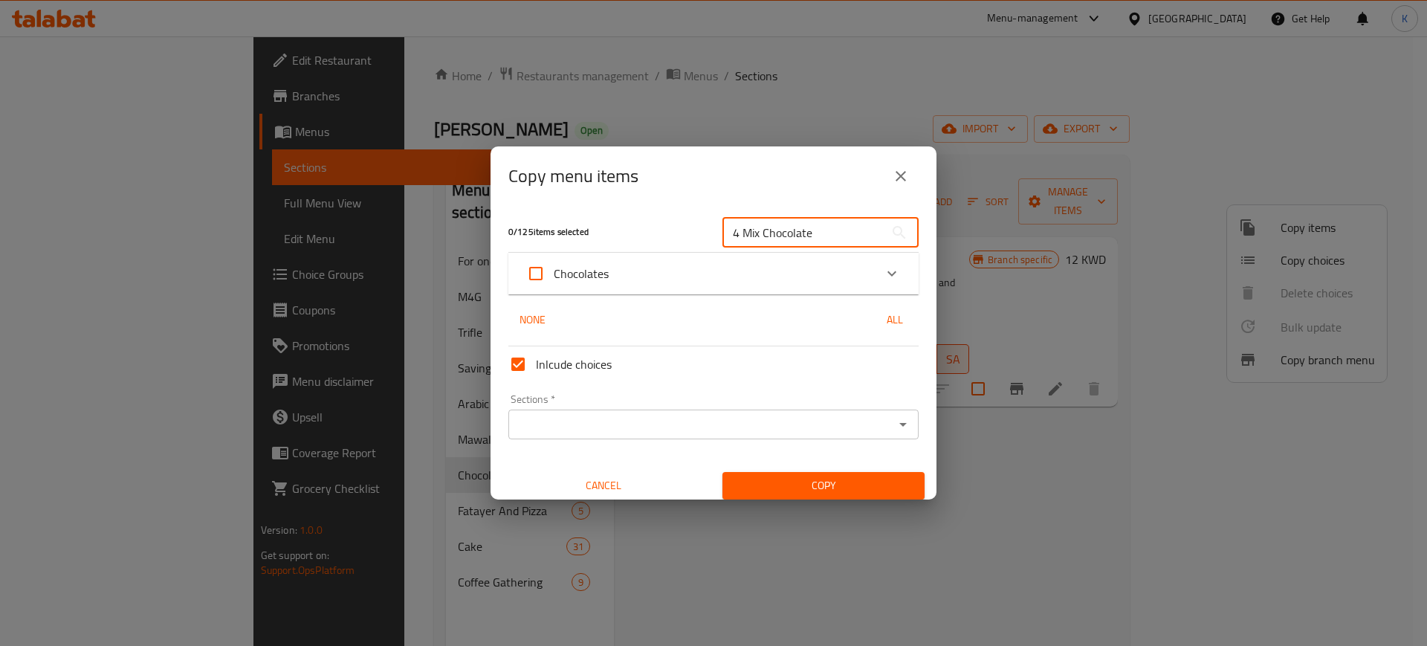
type input "4 Mix Chocolate"
click at [804, 280] on div "Chocolates" at bounding box center [700, 274] width 348 height 36
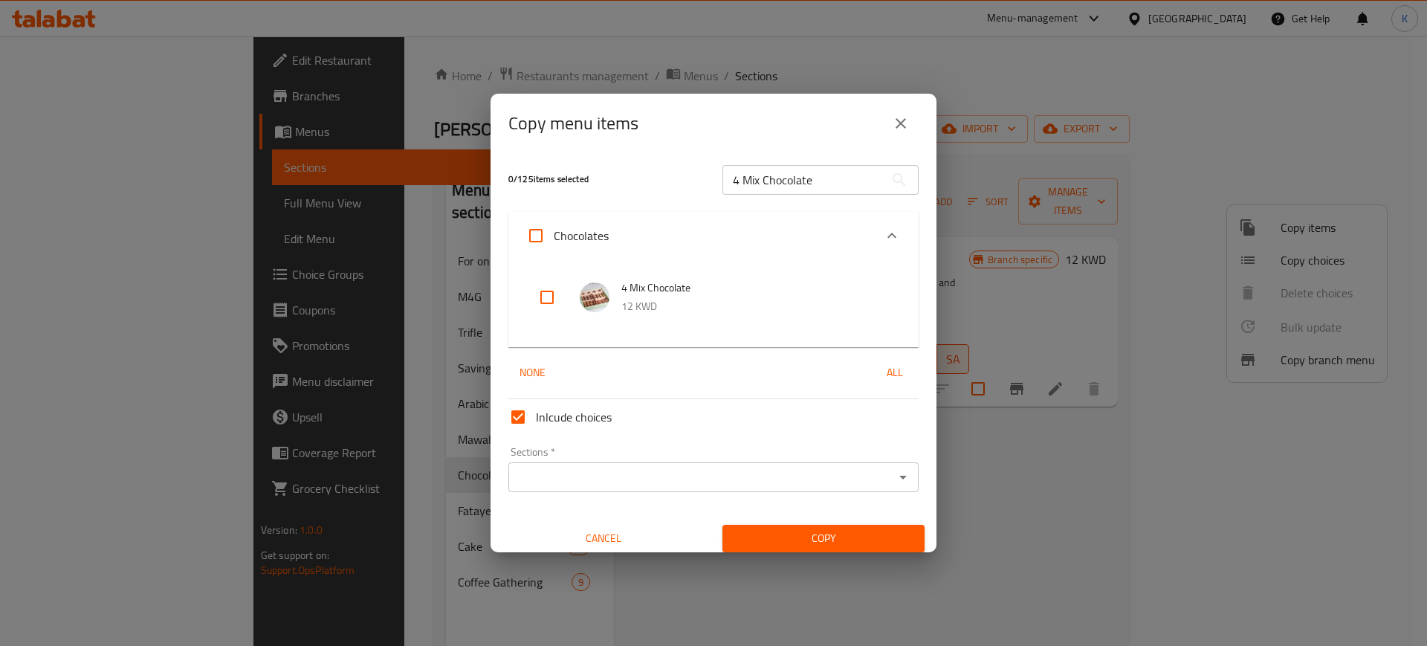
click at [549, 299] on input "checkbox" at bounding box center [547, 297] width 36 height 36
checkbox input "true"
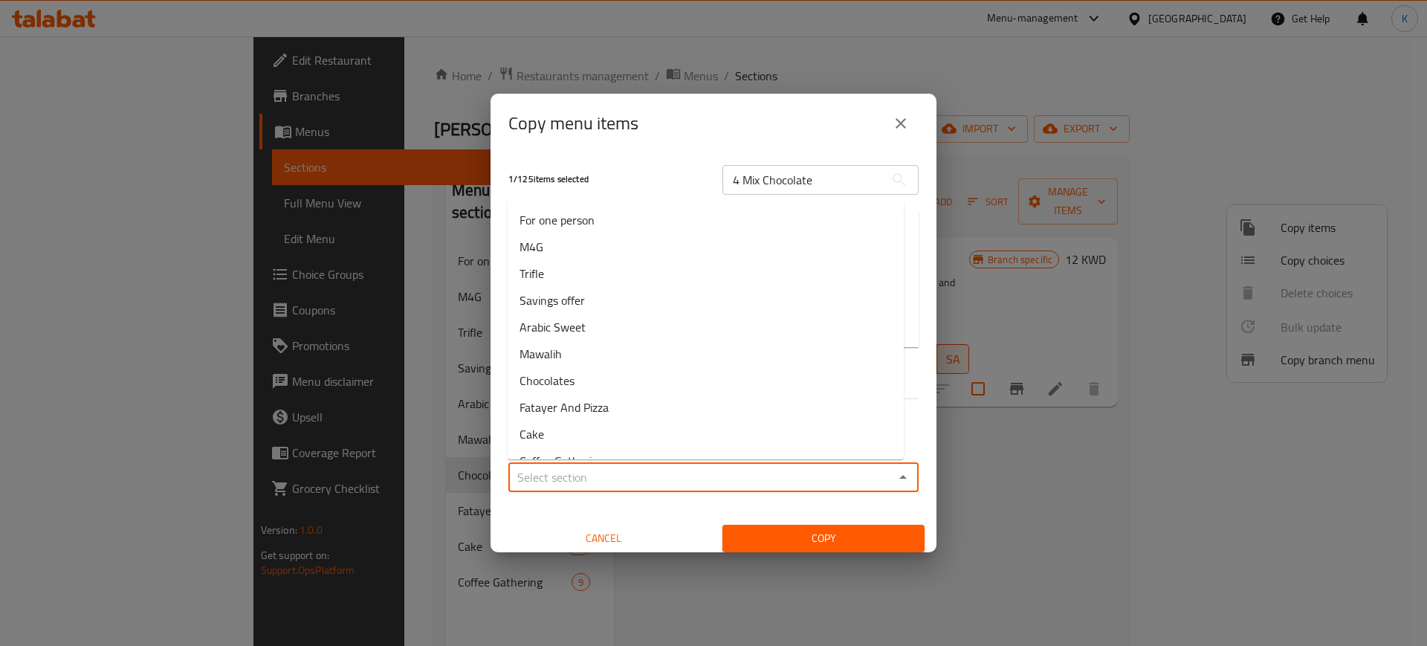
click at [623, 474] on input "Sections   *" at bounding box center [701, 477] width 377 height 21
click at [569, 248] on li "M4G" at bounding box center [706, 246] width 396 height 27
type input "M4G"
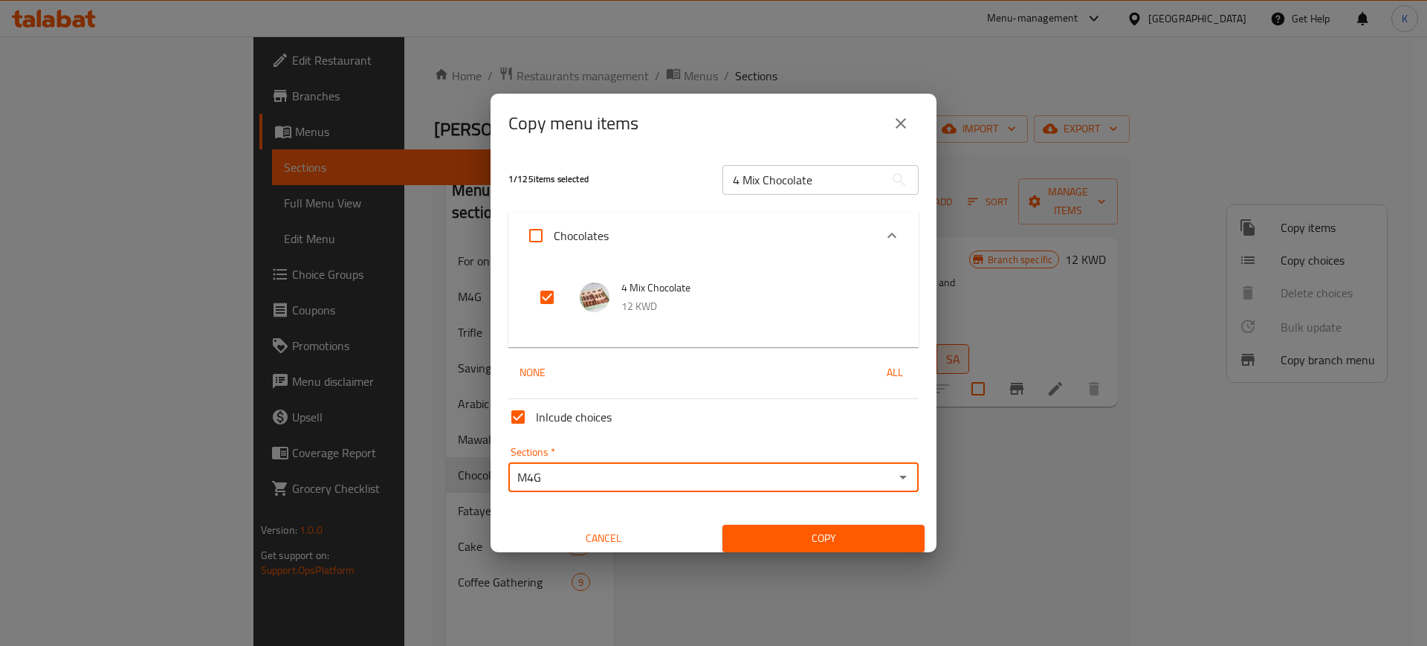
click at [832, 538] on span "Copy" at bounding box center [823, 538] width 178 height 19
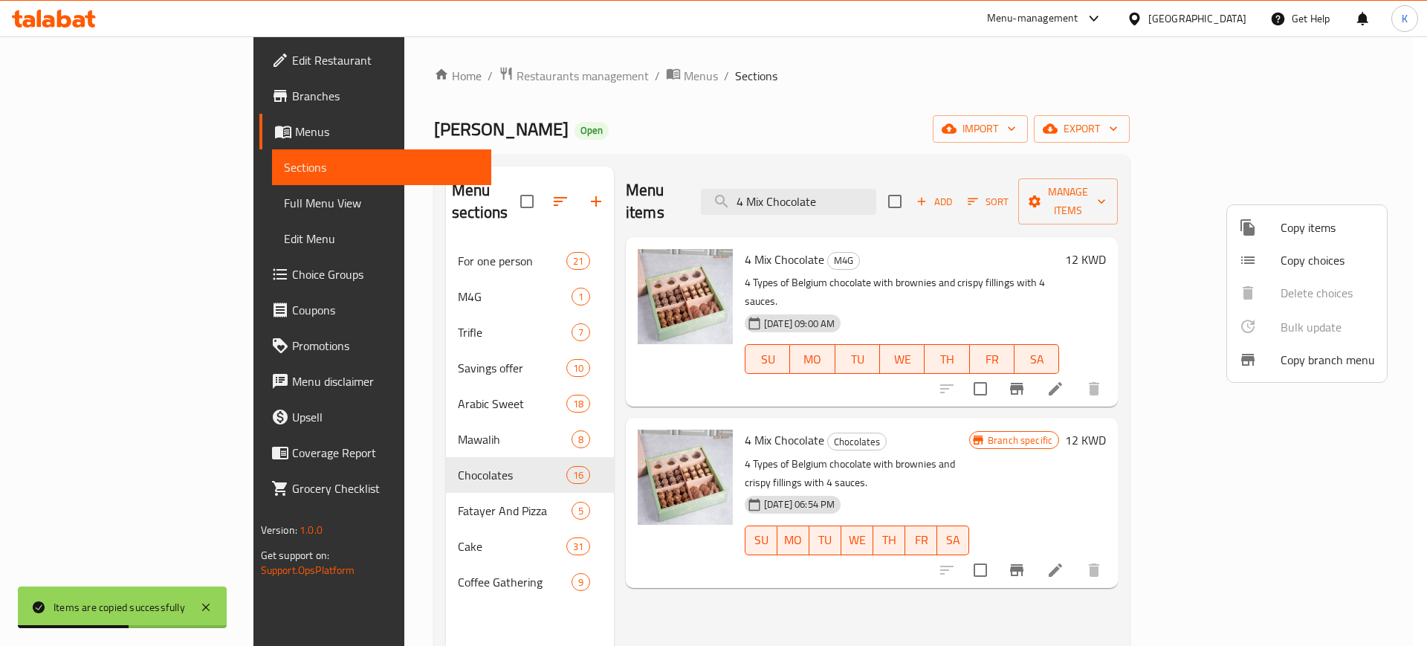
click at [891, 189] on div at bounding box center [713, 323] width 1427 height 646
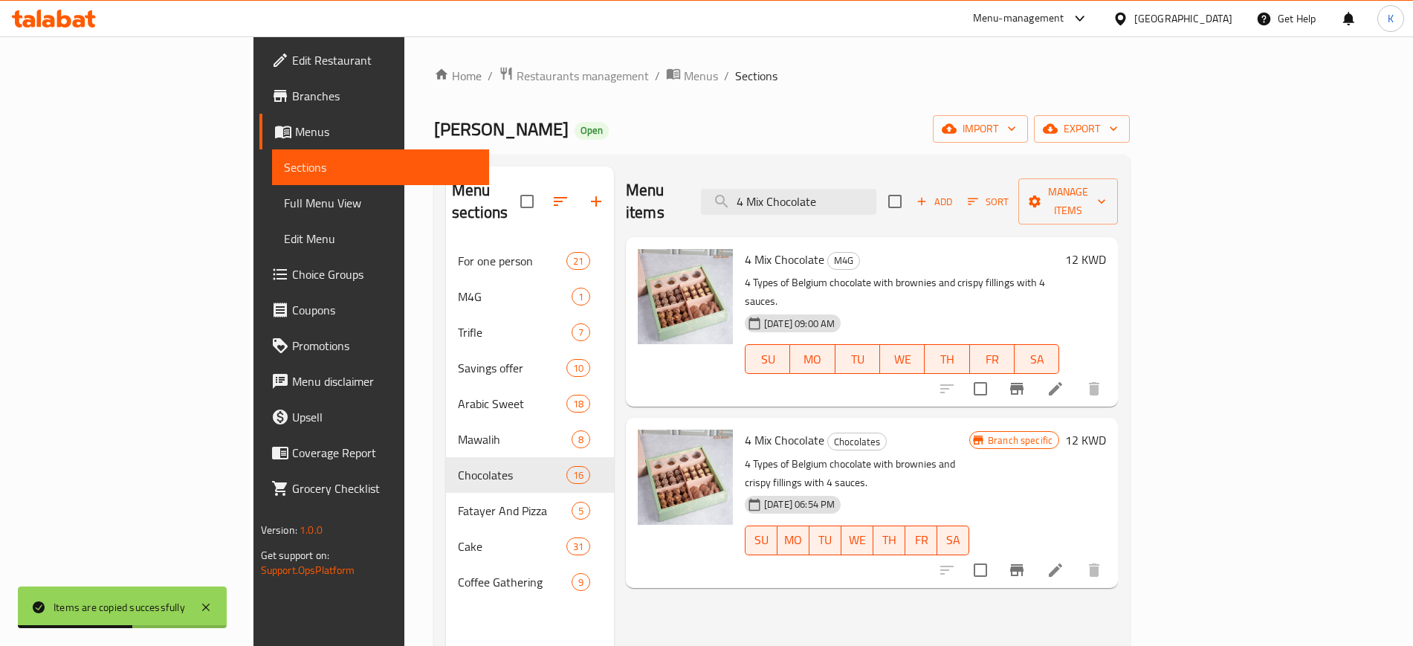
click at [876, 189] on input "4 Mix Chocolate" at bounding box center [788, 202] width 175 height 26
paste input "[GEOGRAPHIC_DATA]"
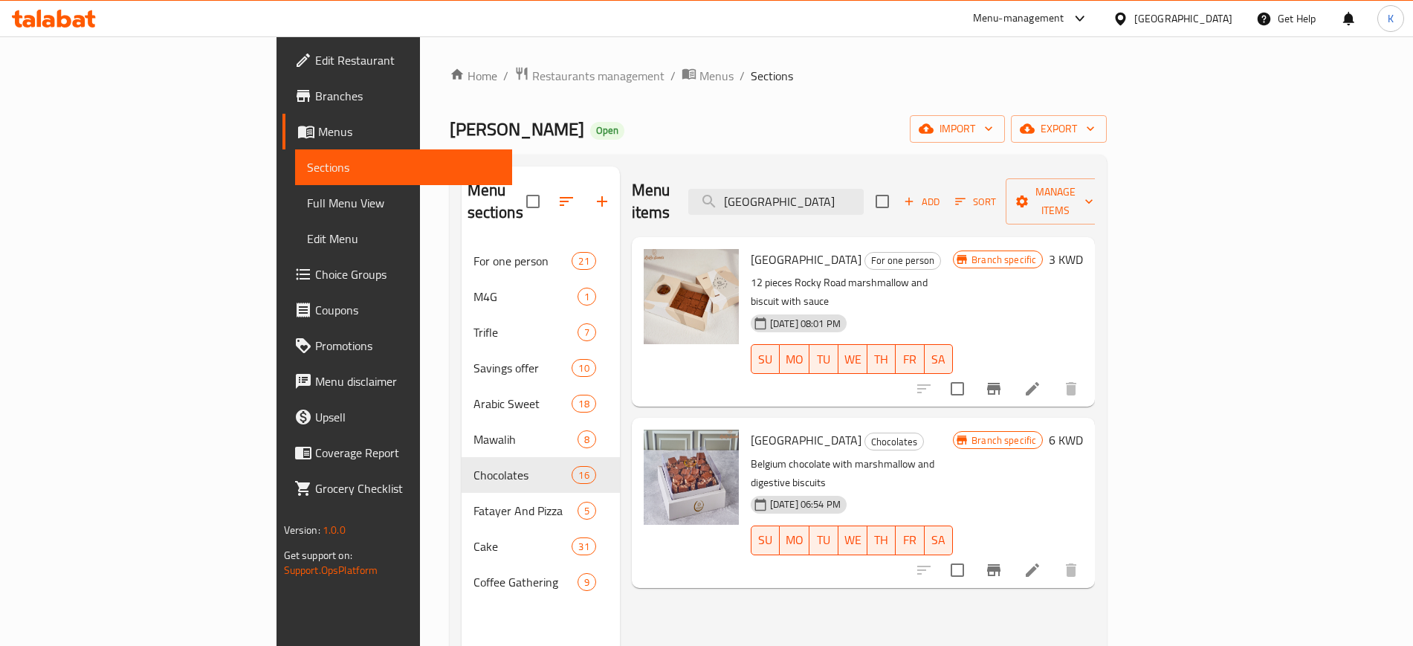
type input "[GEOGRAPHIC_DATA]"
click at [1105, 179] on button "Manage items" at bounding box center [1056, 201] width 100 height 46
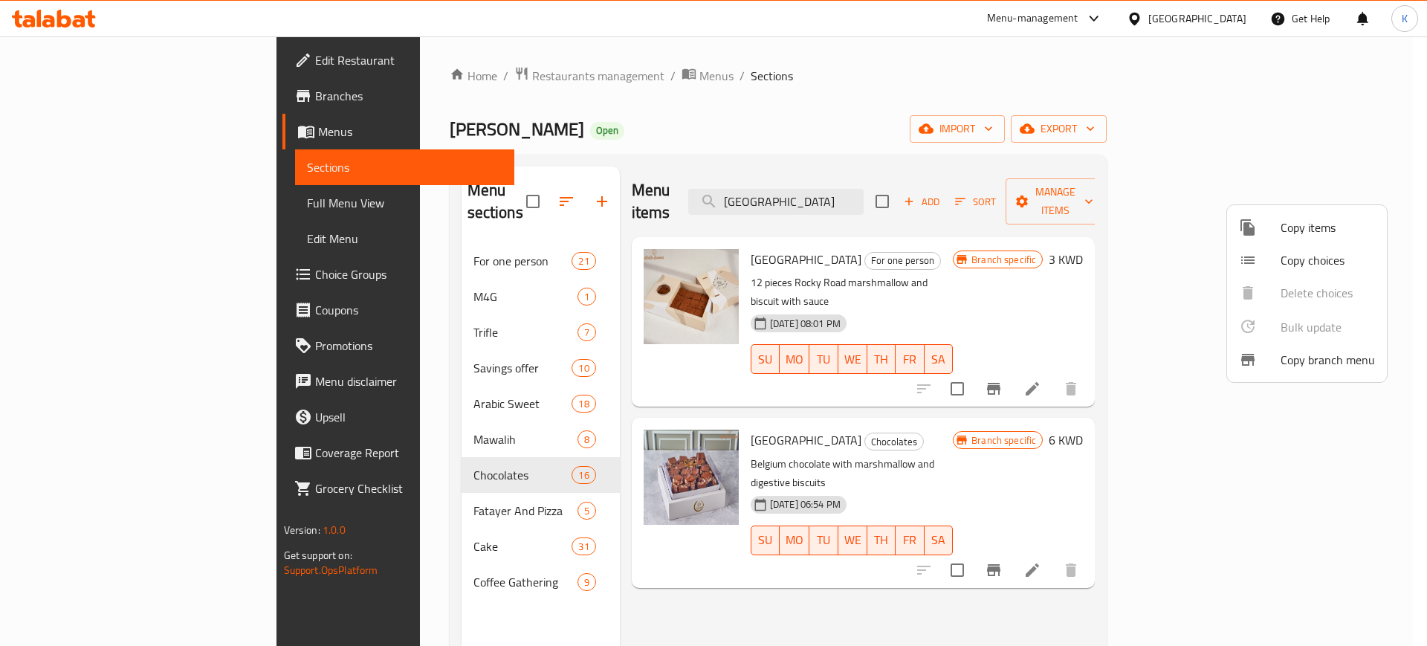
click at [1315, 227] on span "Copy items" at bounding box center [1328, 228] width 94 height 18
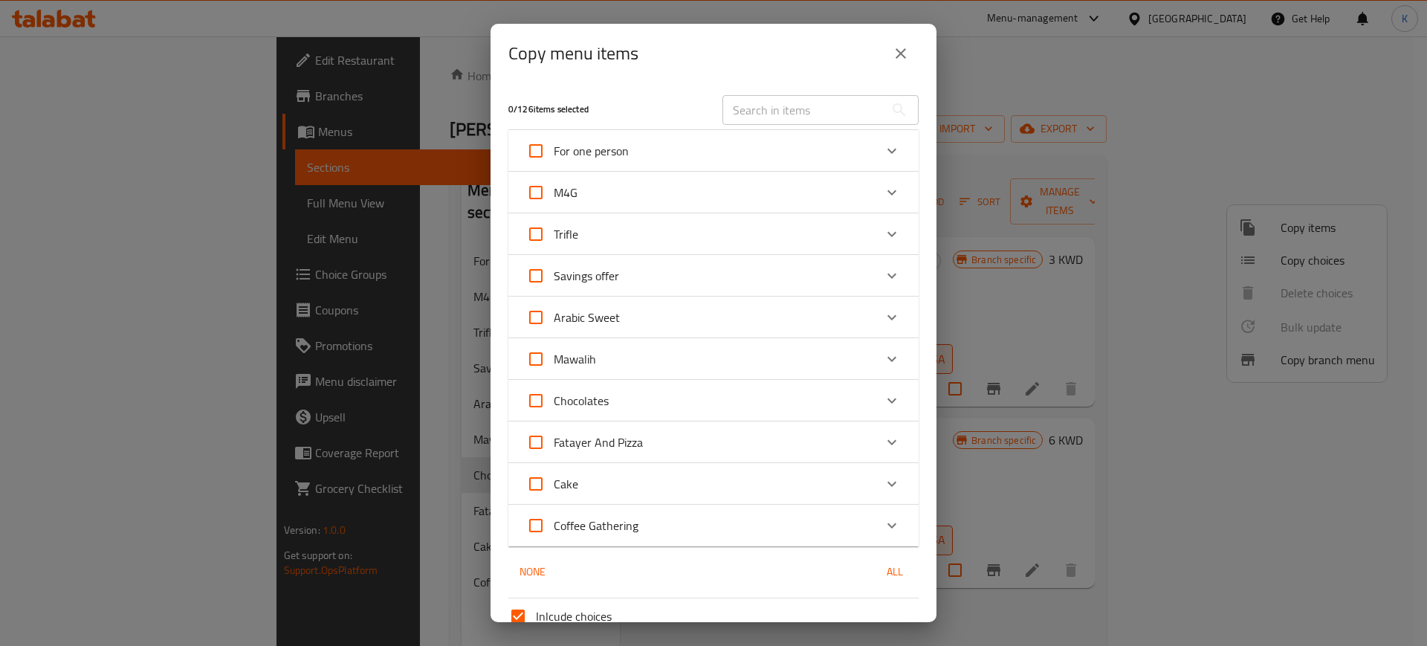
click at [808, 111] on input "text" at bounding box center [804, 110] width 162 height 30
paste input "[GEOGRAPHIC_DATA]"
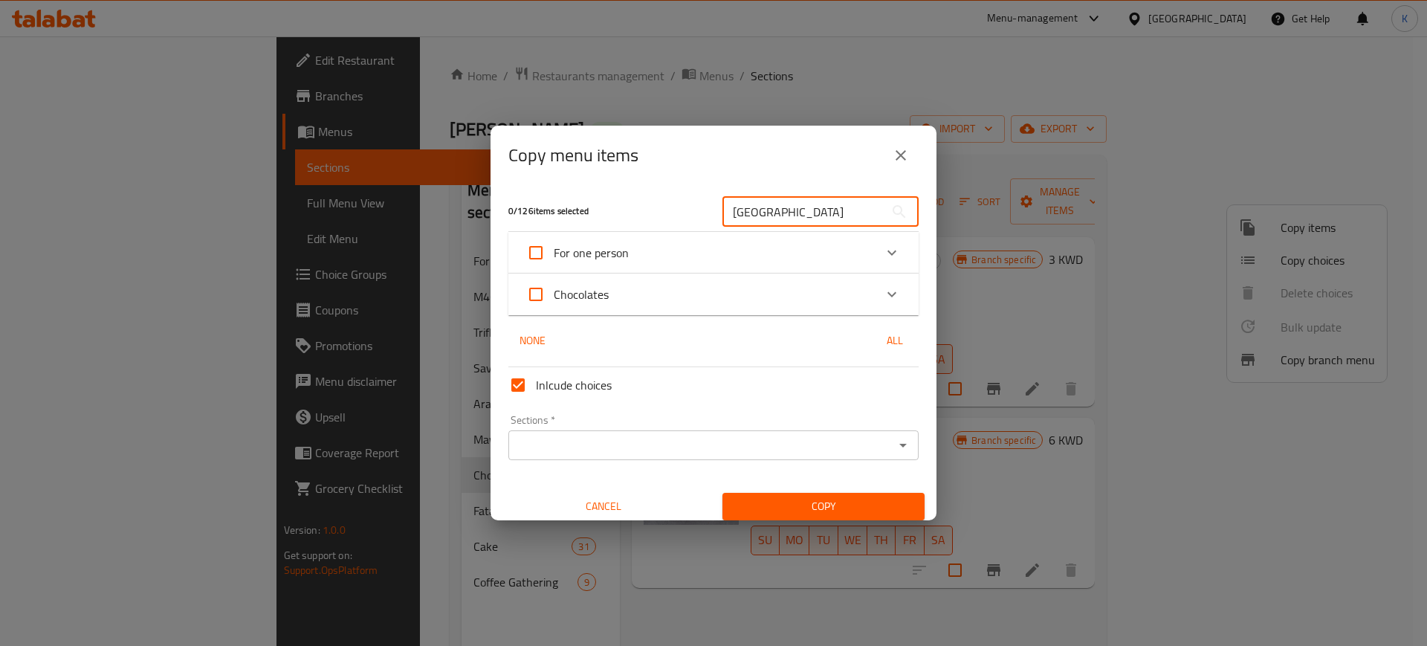
type input "[GEOGRAPHIC_DATA]"
click at [688, 290] on div "Chocolates" at bounding box center [700, 295] width 348 height 36
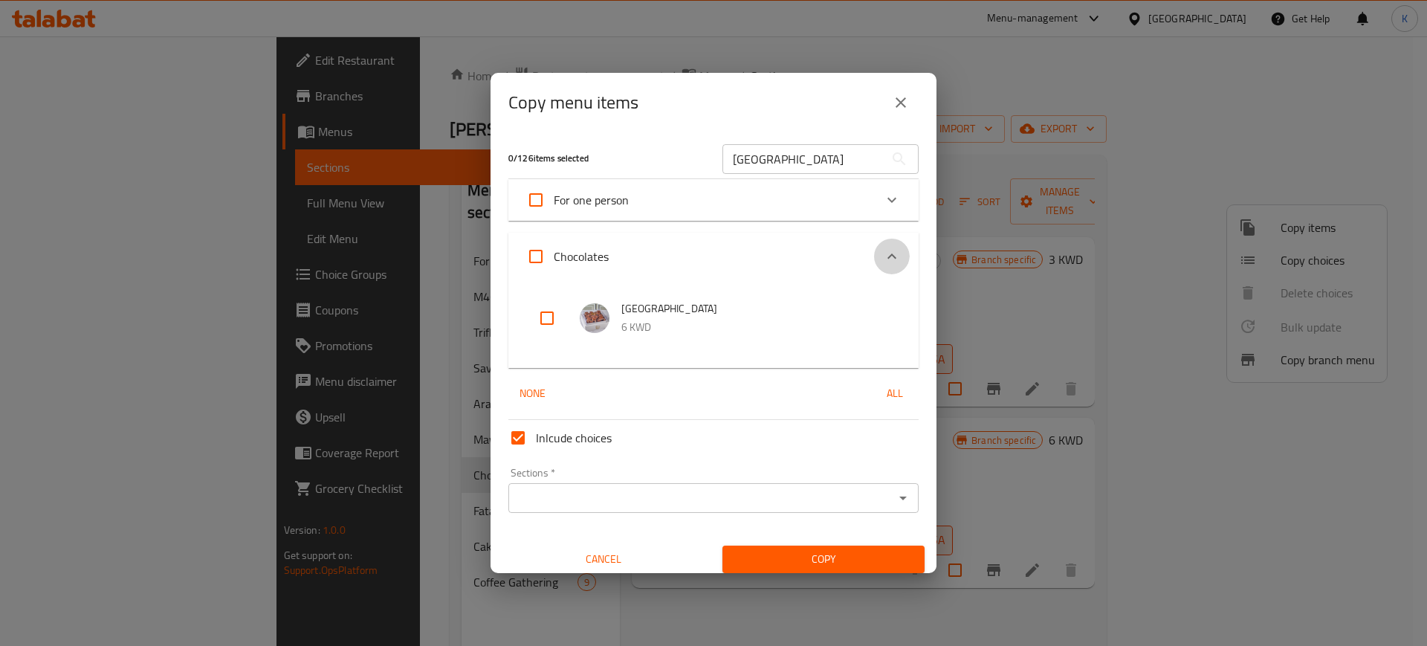
click at [883, 258] on icon "Expand" at bounding box center [892, 257] width 18 height 18
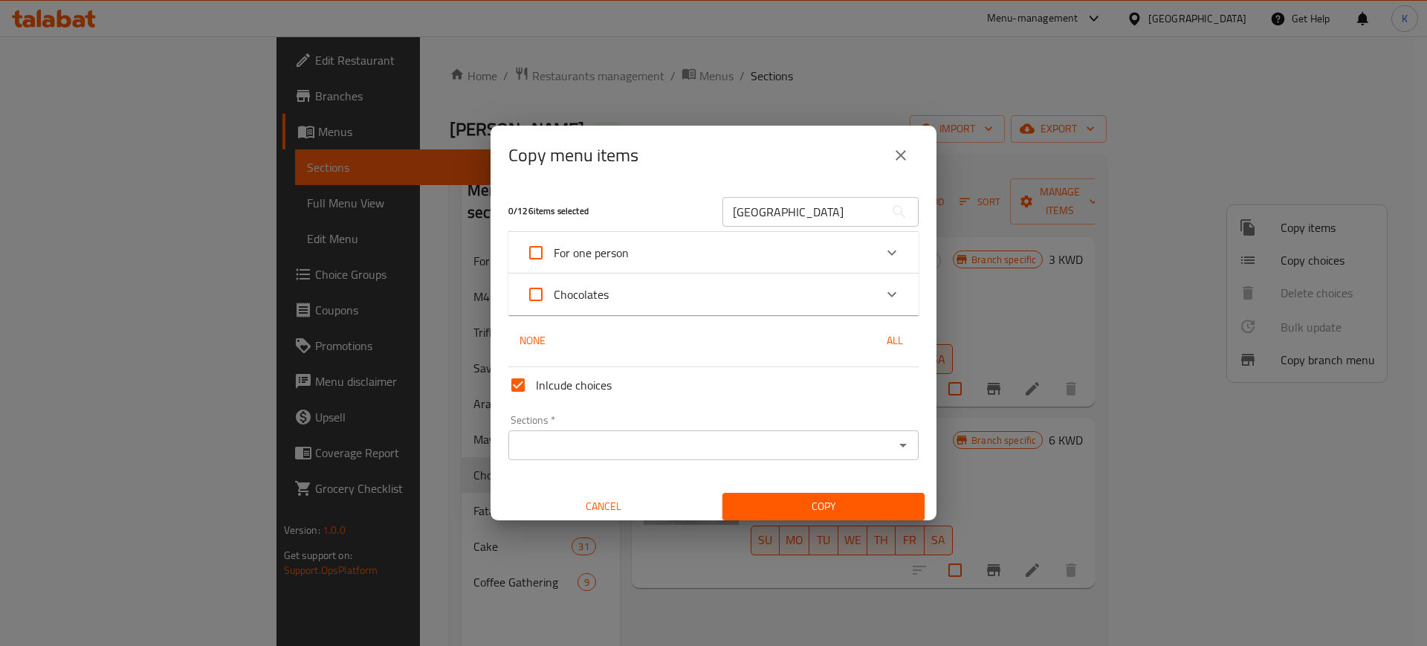
click at [682, 245] on div "For one person" at bounding box center [700, 253] width 348 height 36
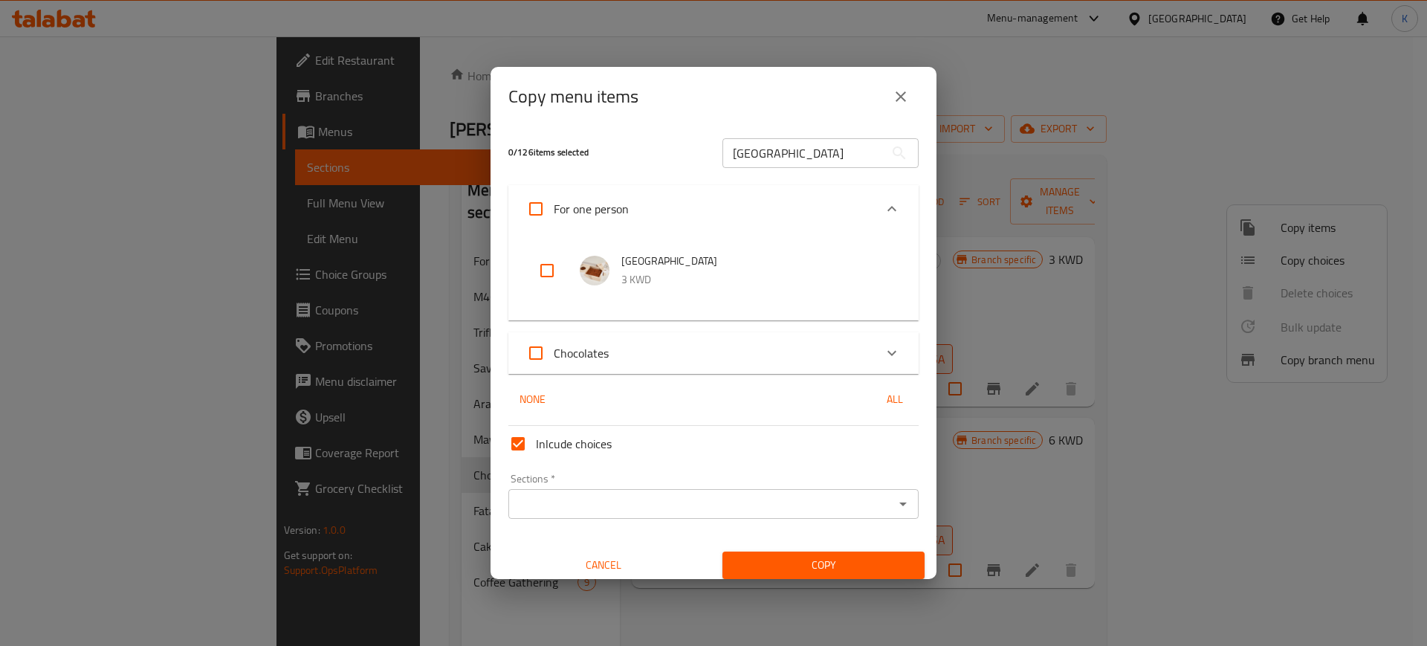
click at [739, 213] on div "For one person" at bounding box center [700, 209] width 348 height 36
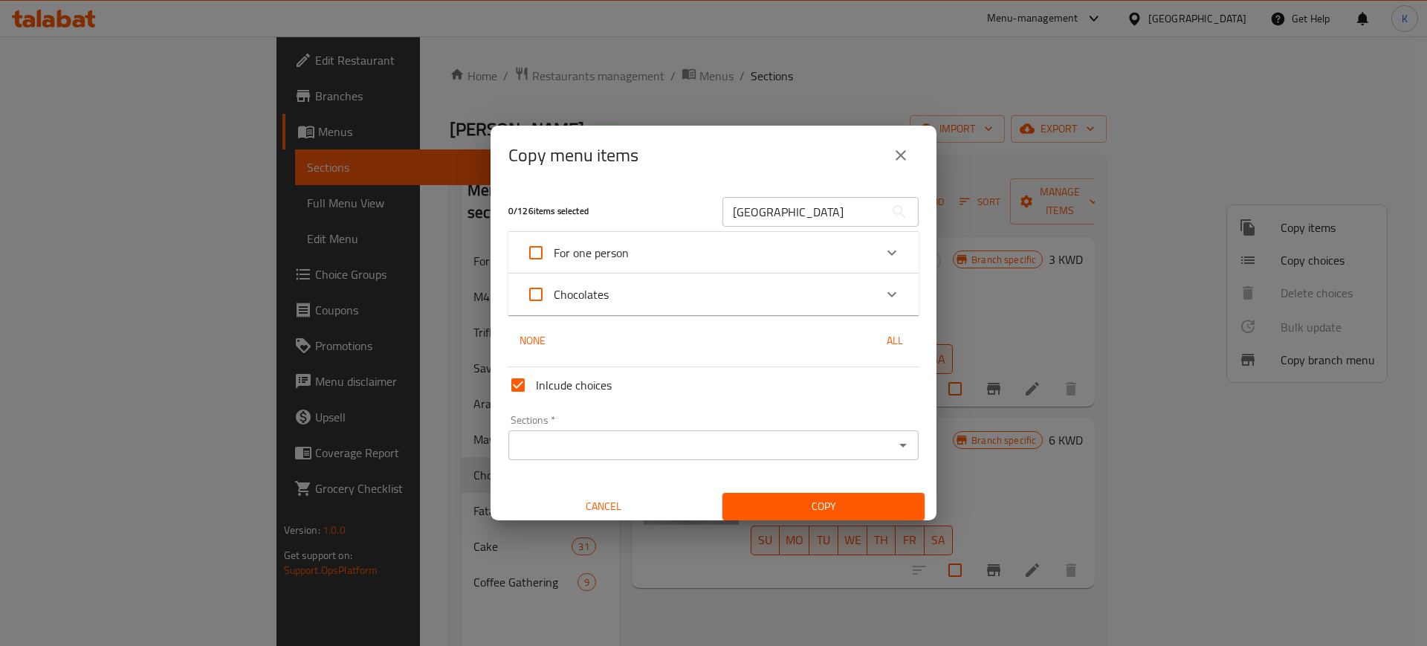
click at [902, 159] on icon "close" at bounding box center [901, 155] width 18 height 18
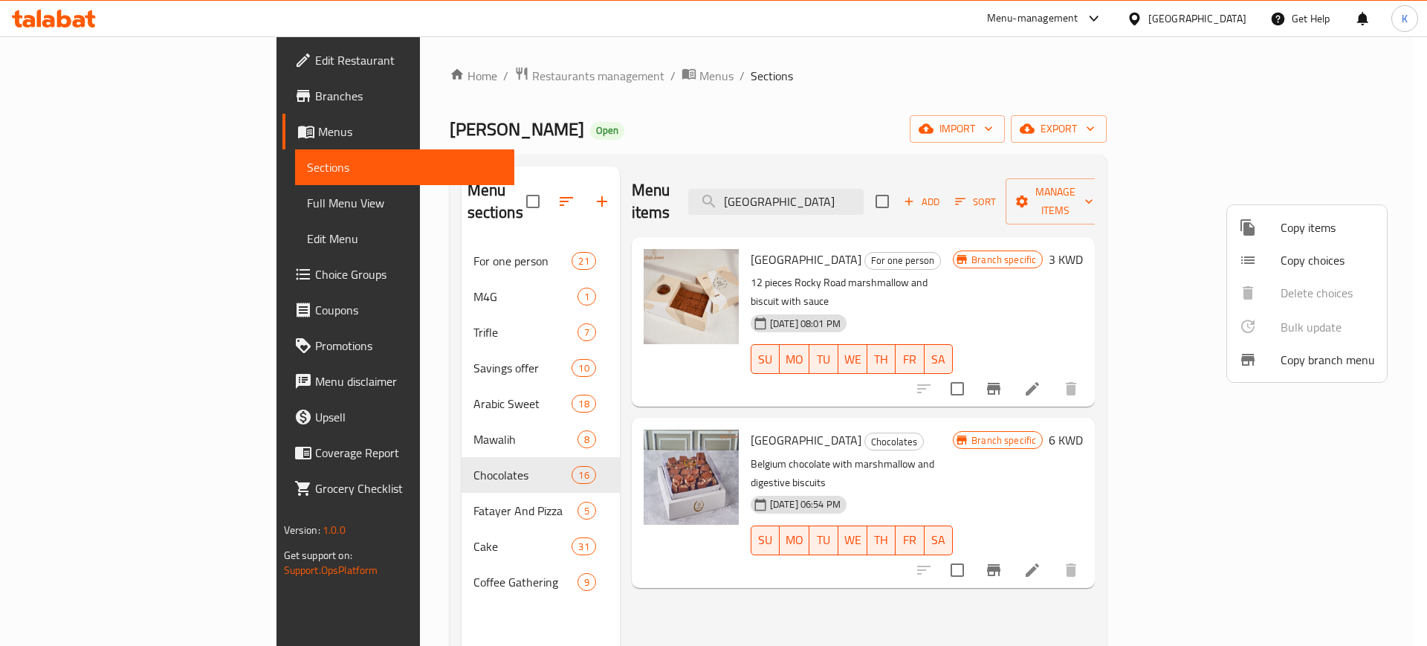
click at [1074, 411] on div at bounding box center [713, 323] width 1427 height 646
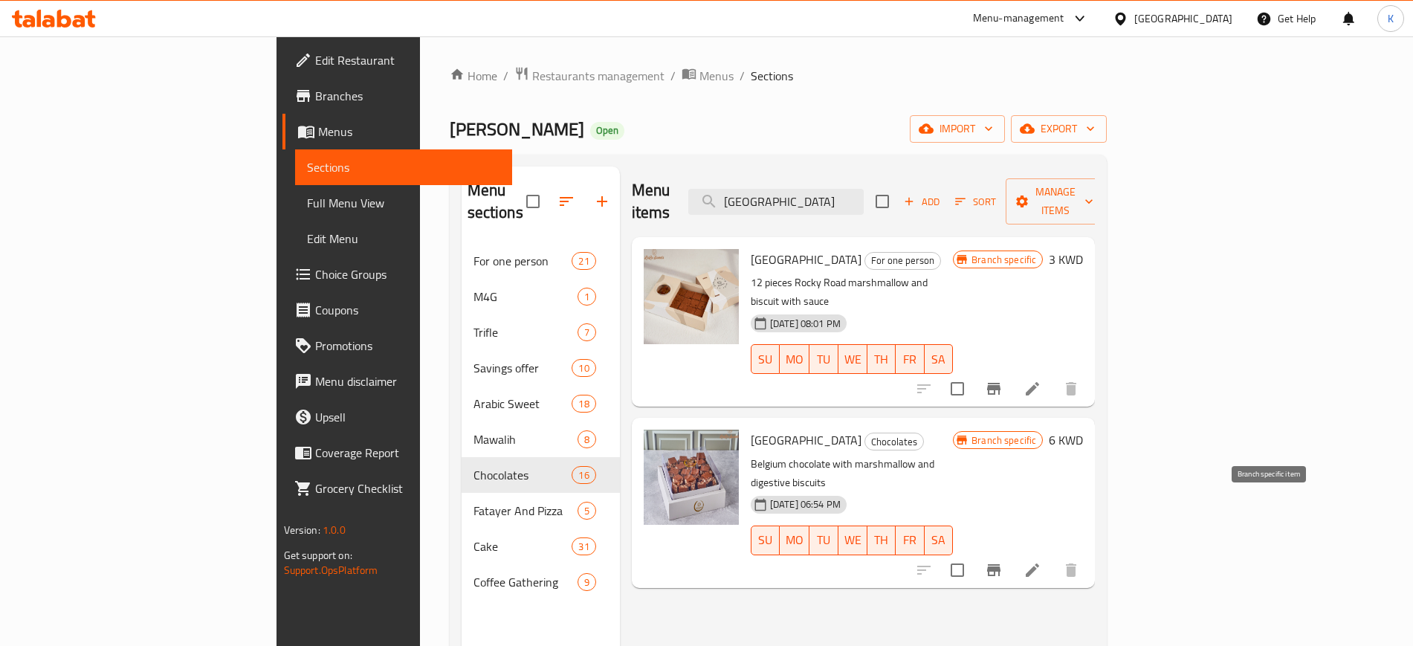
click at [1001, 564] on icon "Branch-specific-item" at bounding box center [993, 570] width 13 height 12
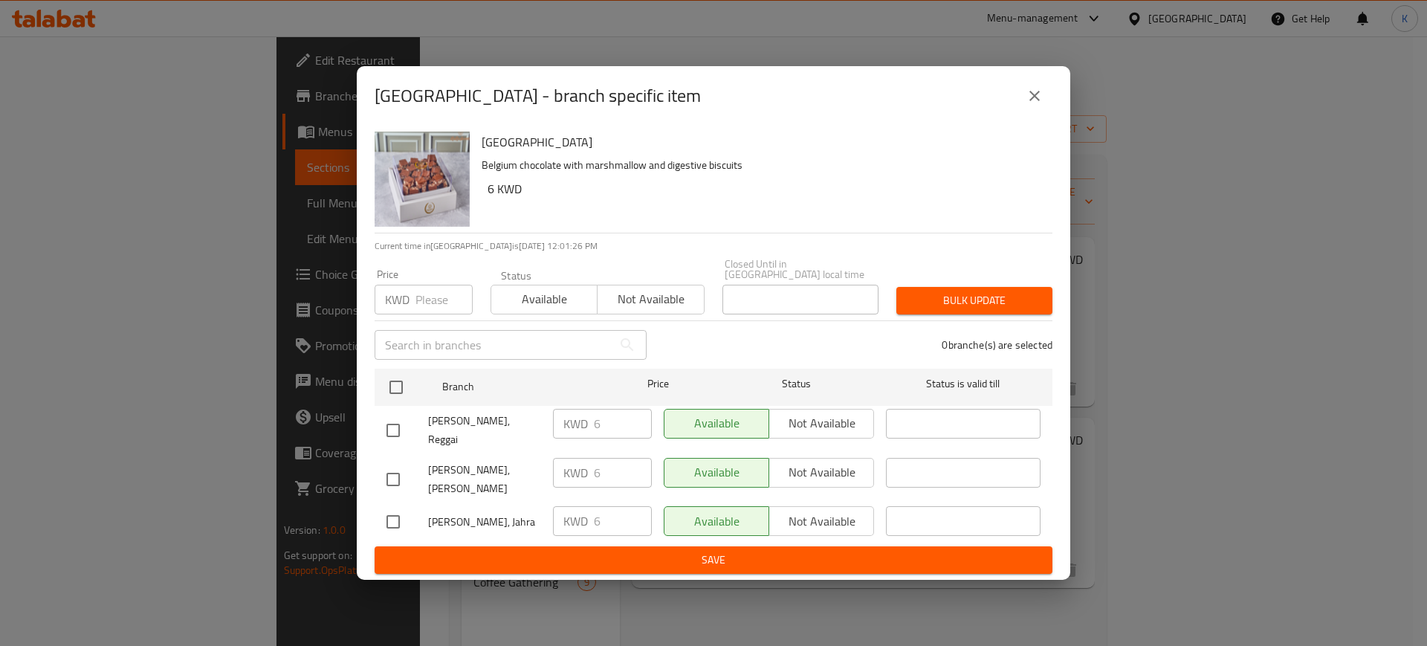
click at [1035, 105] on icon "close" at bounding box center [1035, 96] width 18 height 18
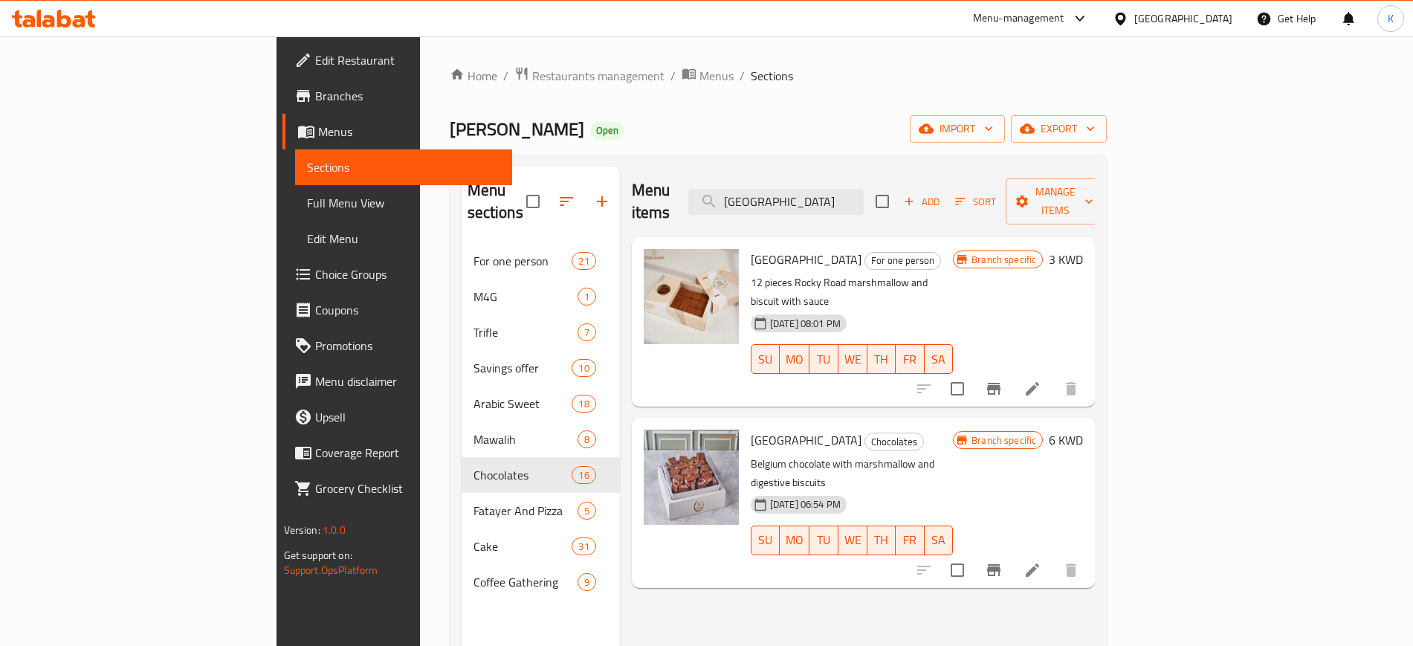
click at [1105, 204] on div "Add Sort Manage items" at bounding box center [991, 201] width 230 height 46
click at [1093, 187] on span "Manage items" at bounding box center [1056, 201] width 76 height 37
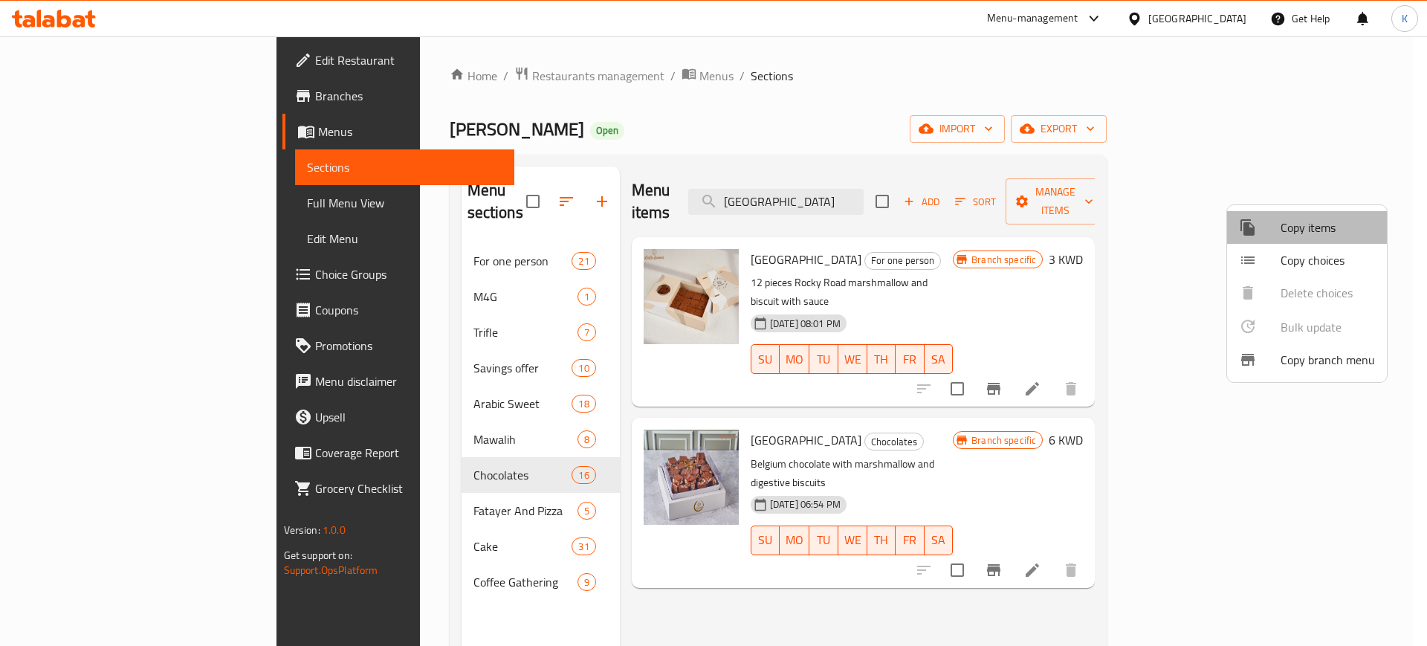
click at [1318, 225] on span "Copy items" at bounding box center [1328, 228] width 94 height 18
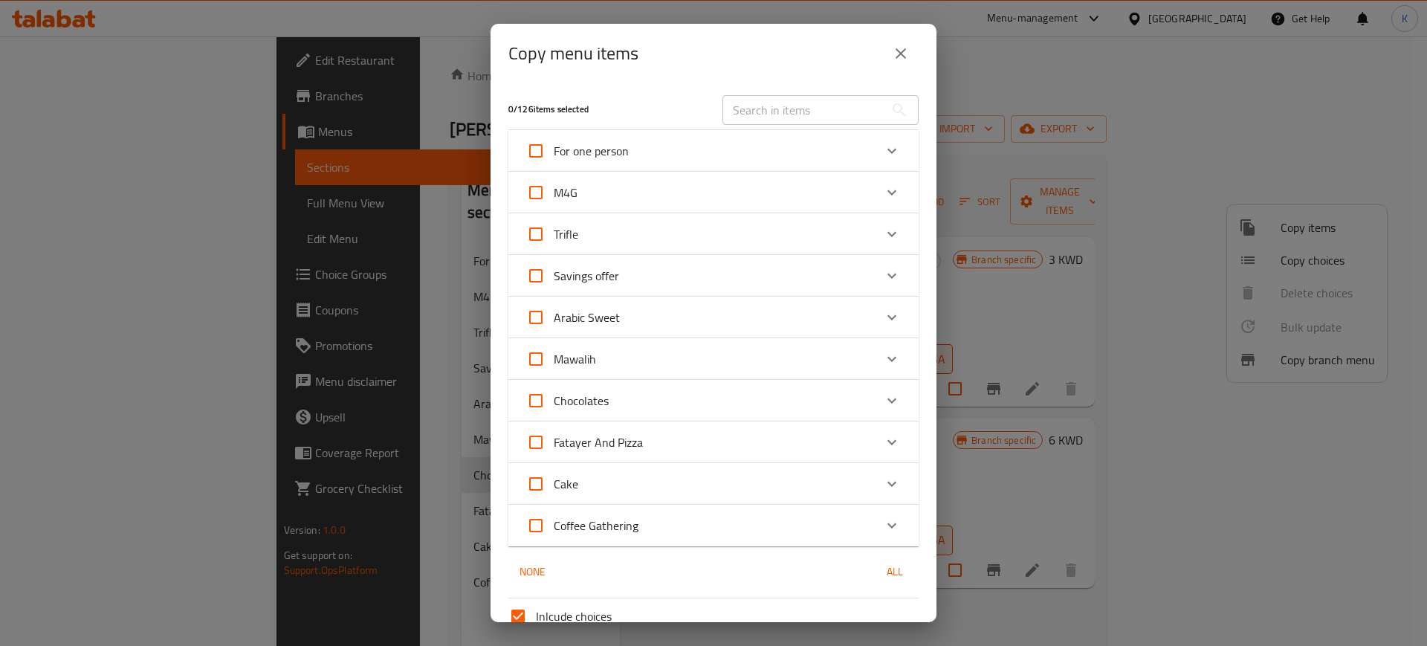
click at [790, 111] on input "text" at bounding box center [804, 110] width 162 height 30
paste input "[GEOGRAPHIC_DATA]"
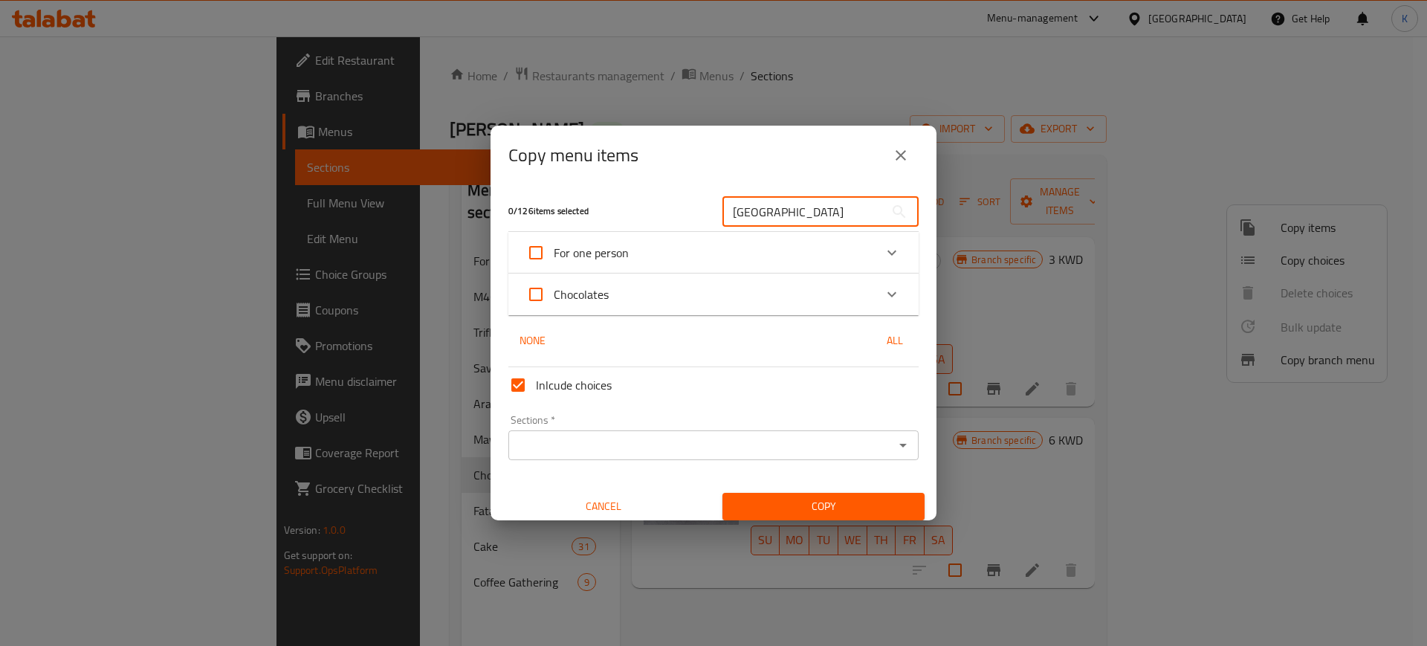
type input "[GEOGRAPHIC_DATA]"
click at [656, 298] on div "Chocolates" at bounding box center [700, 295] width 348 height 36
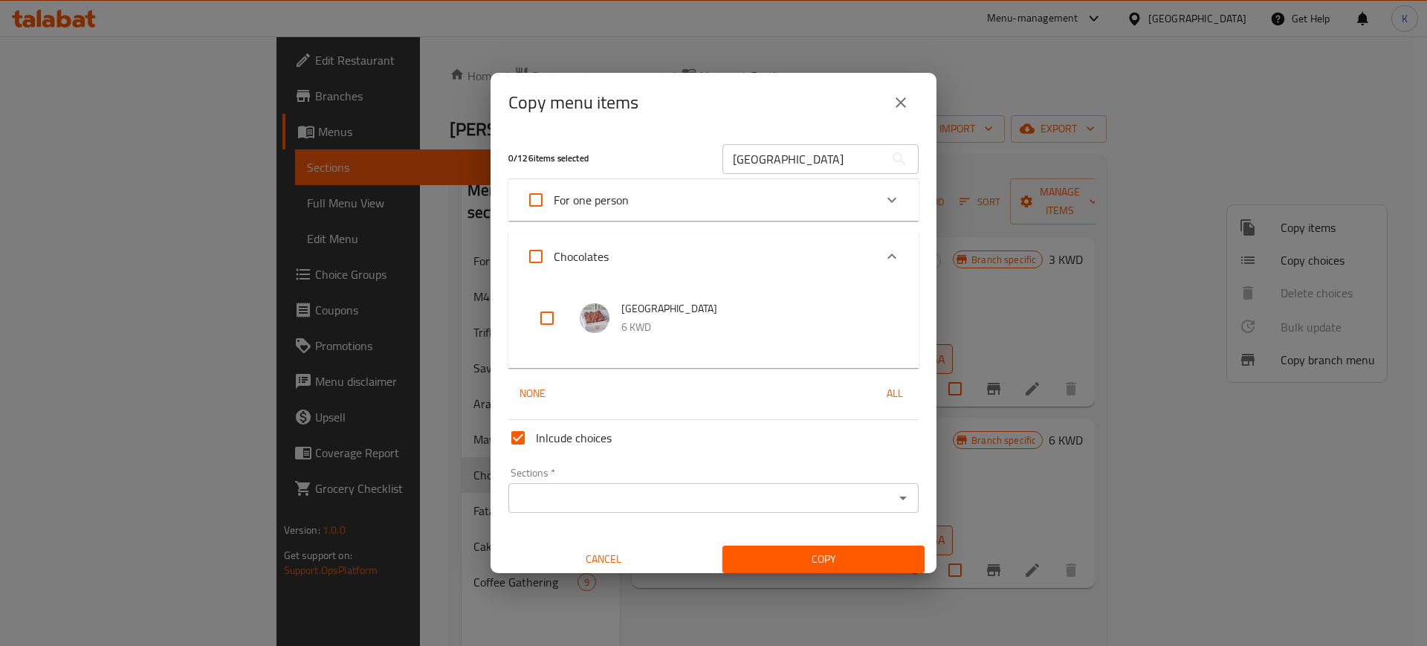
click at [546, 317] on input "checkbox" at bounding box center [547, 318] width 36 height 36
checkbox input "true"
click at [783, 494] on input "Sections   *" at bounding box center [701, 498] width 377 height 21
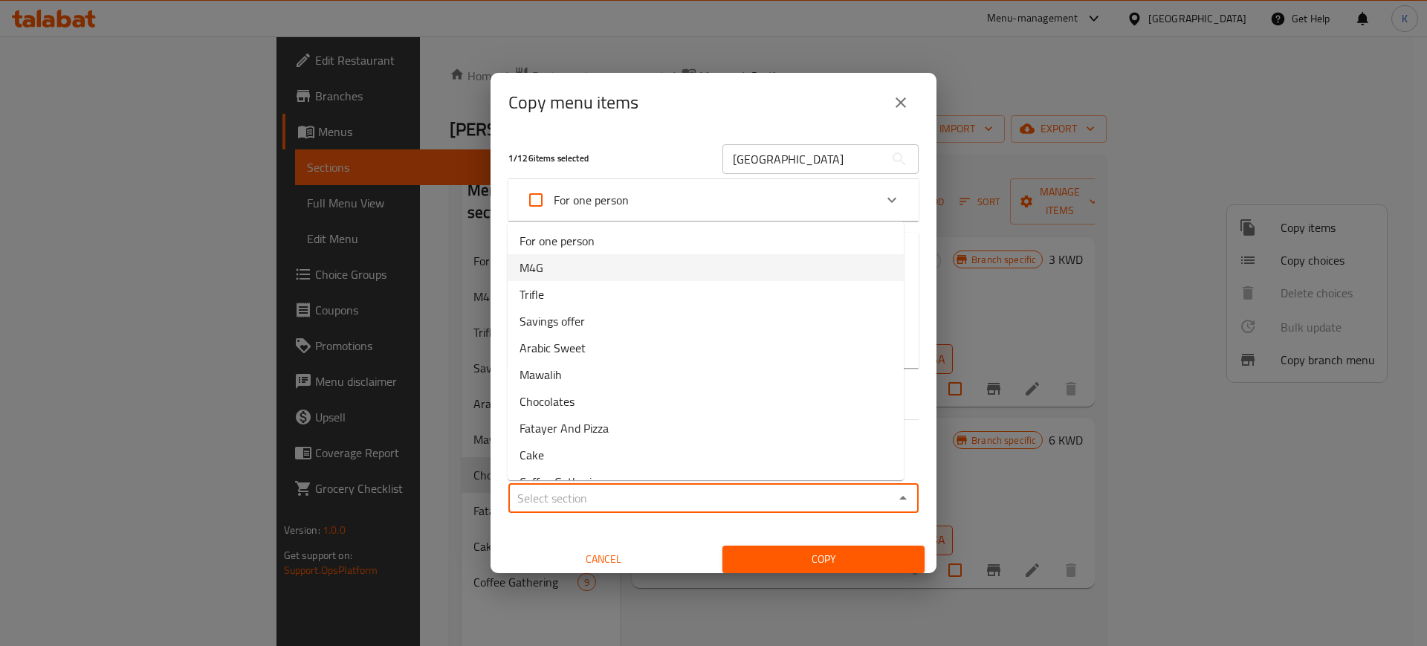
click at [586, 274] on li "M4G" at bounding box center [706, 267] width 396 height 27
type input "M4G"
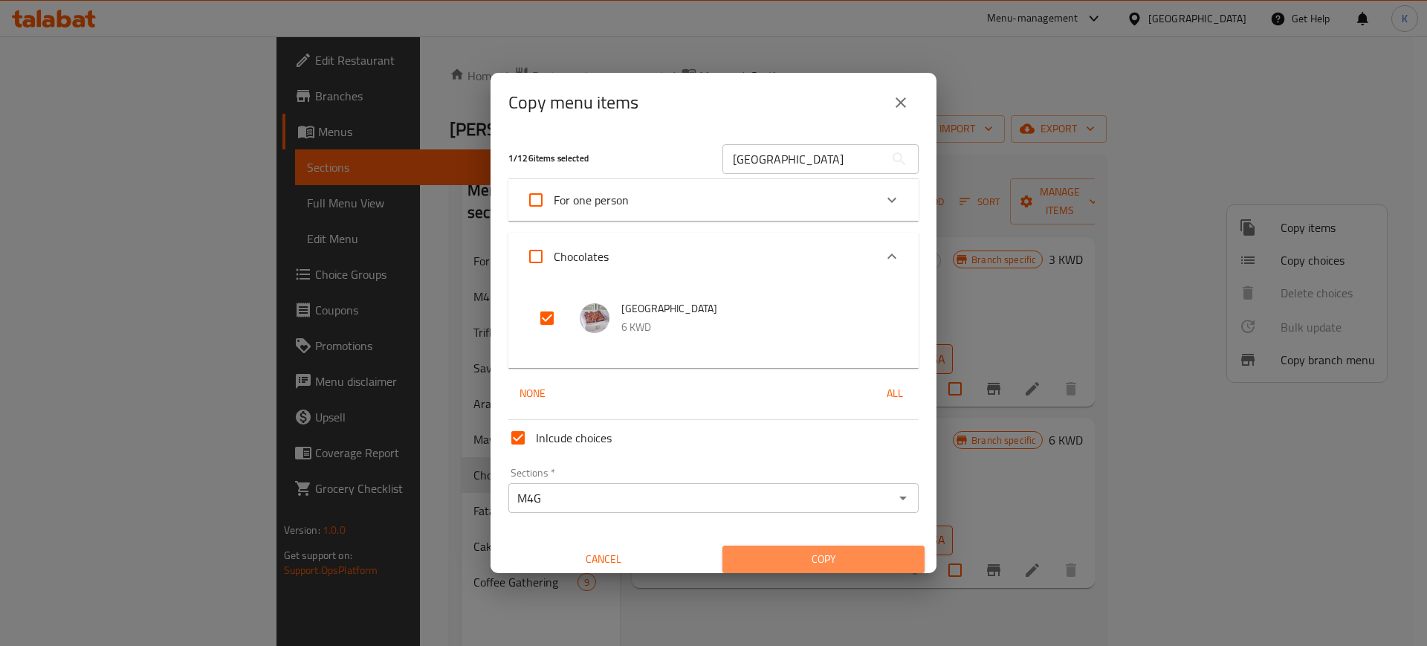
click at [833, 557] on span "Copy" at bounding box center [823, 559] width 178 height 19
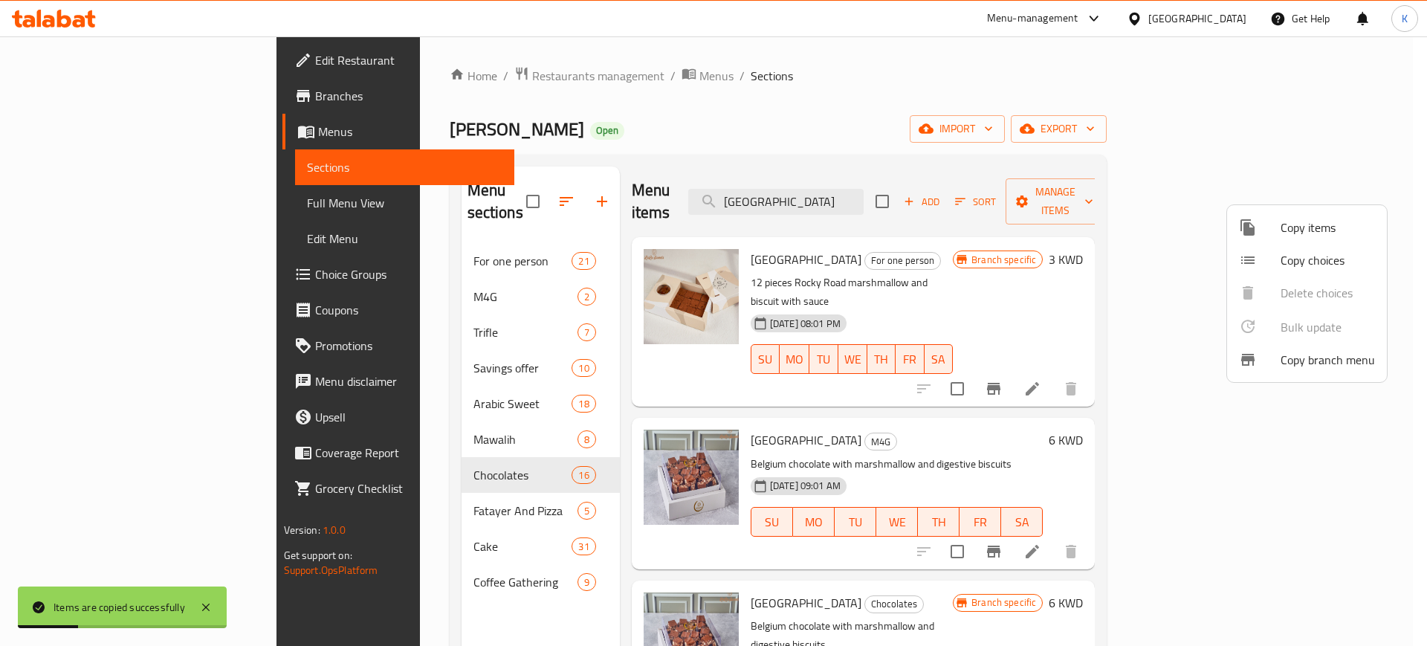
click at [860, 191] on div at bounding box center [713, 323] width 1427 height 646
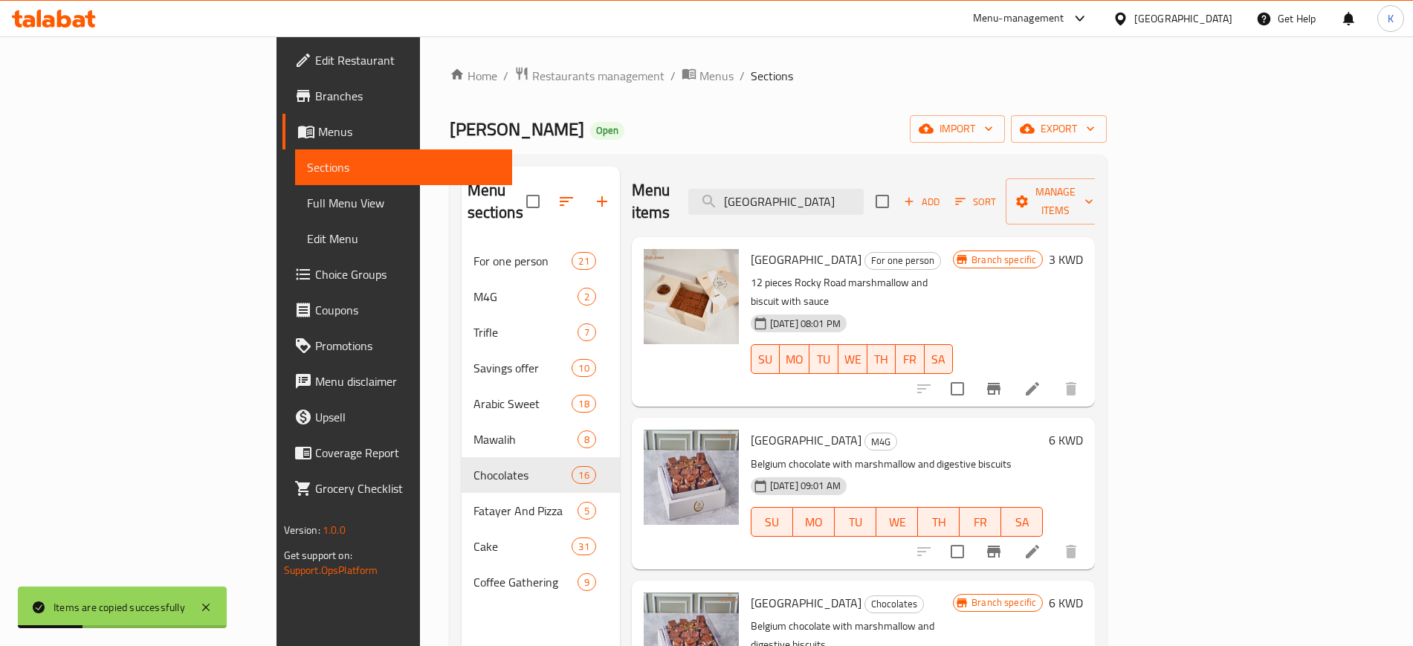
click at [860, 191] on input "[GEOGRAPHIC_DATA]" at bounding box center [775, 202] width 175 height 26
click at [859, 191] on input "[GEOGRAPHIC_DATA]" at bounding box center [775, 202] width 175 height 26
paste input "Fatayer Mini Special With Matara"
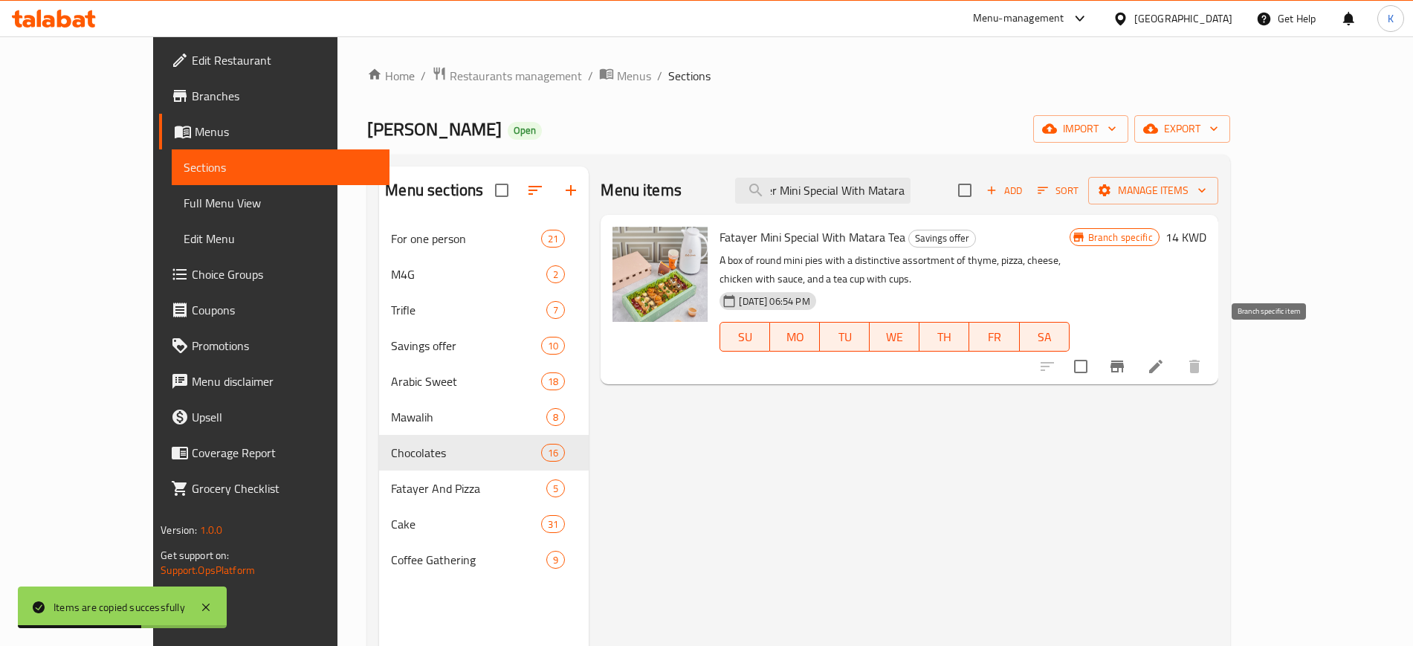
type input "Fatayer Mini Special With Matara"
click at [1126, 358] on icon "Branch-specific-item" at bounding box center [1117, 367] width 18 height 18
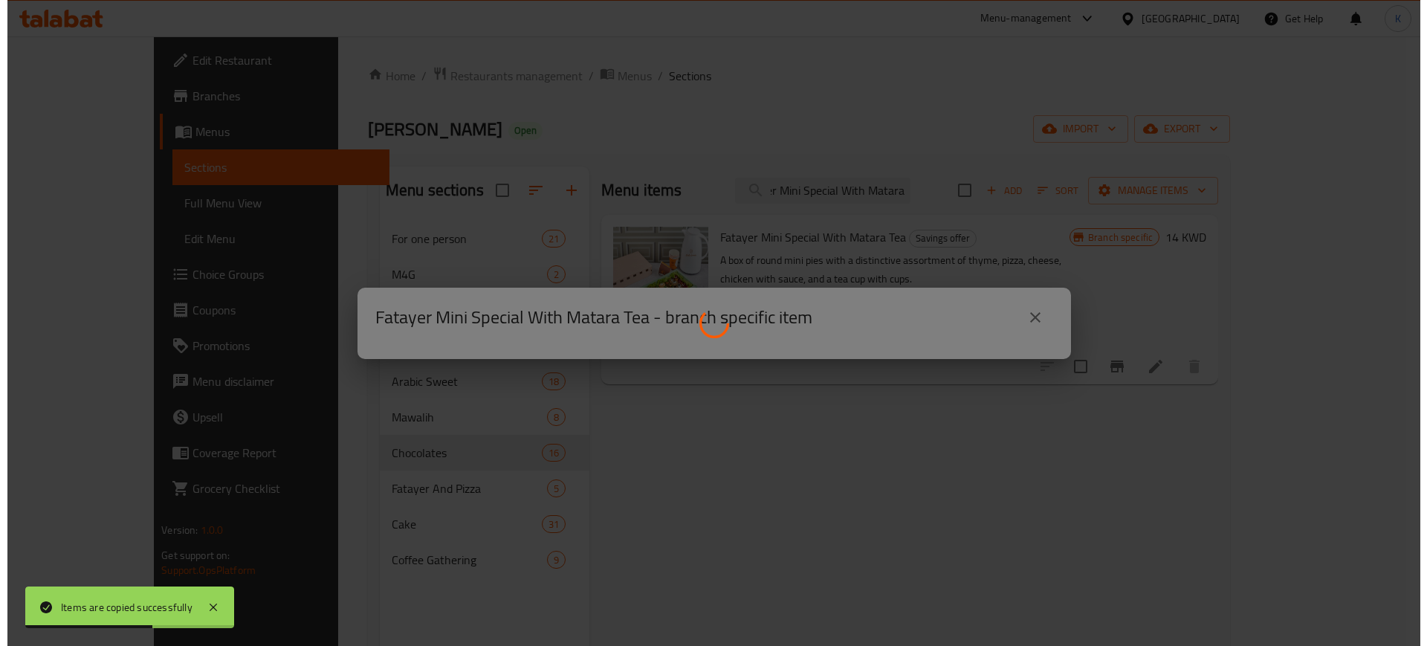
scroll to position [0, 0]
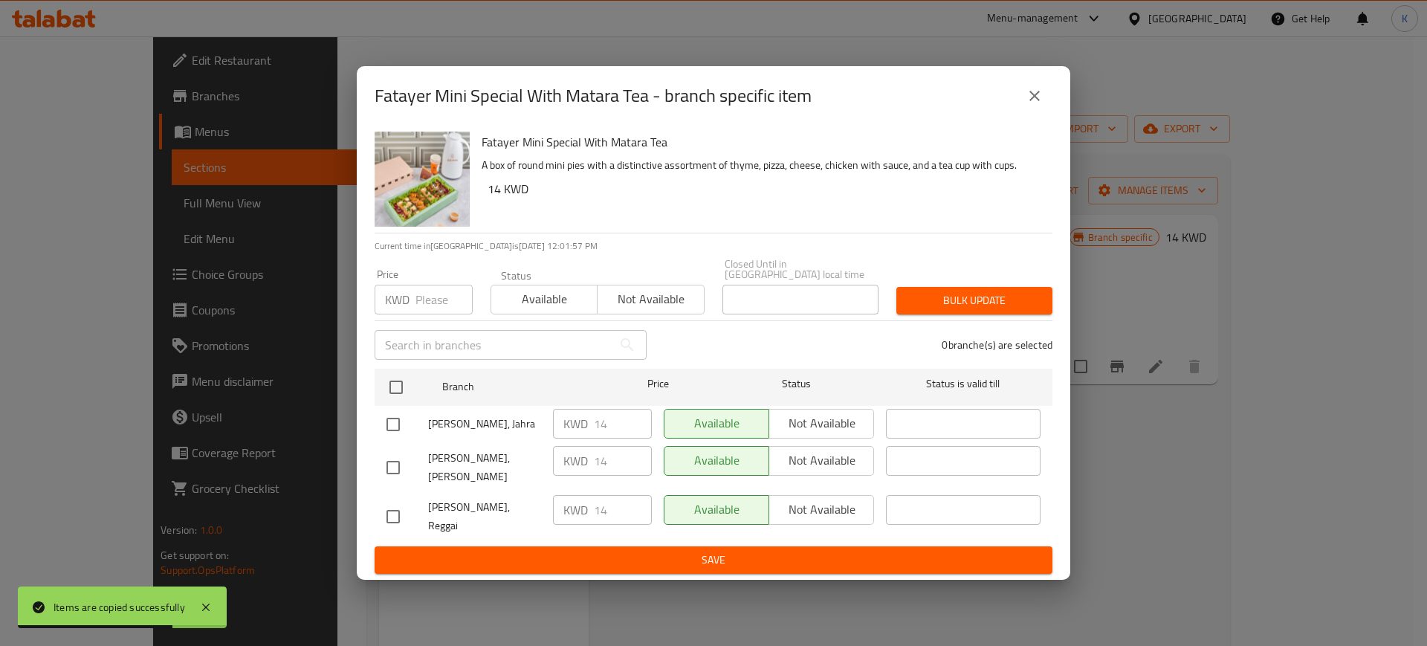
click at [1032, 105] on icon "close" at bounding box center [1035, 96] width 18 height 18
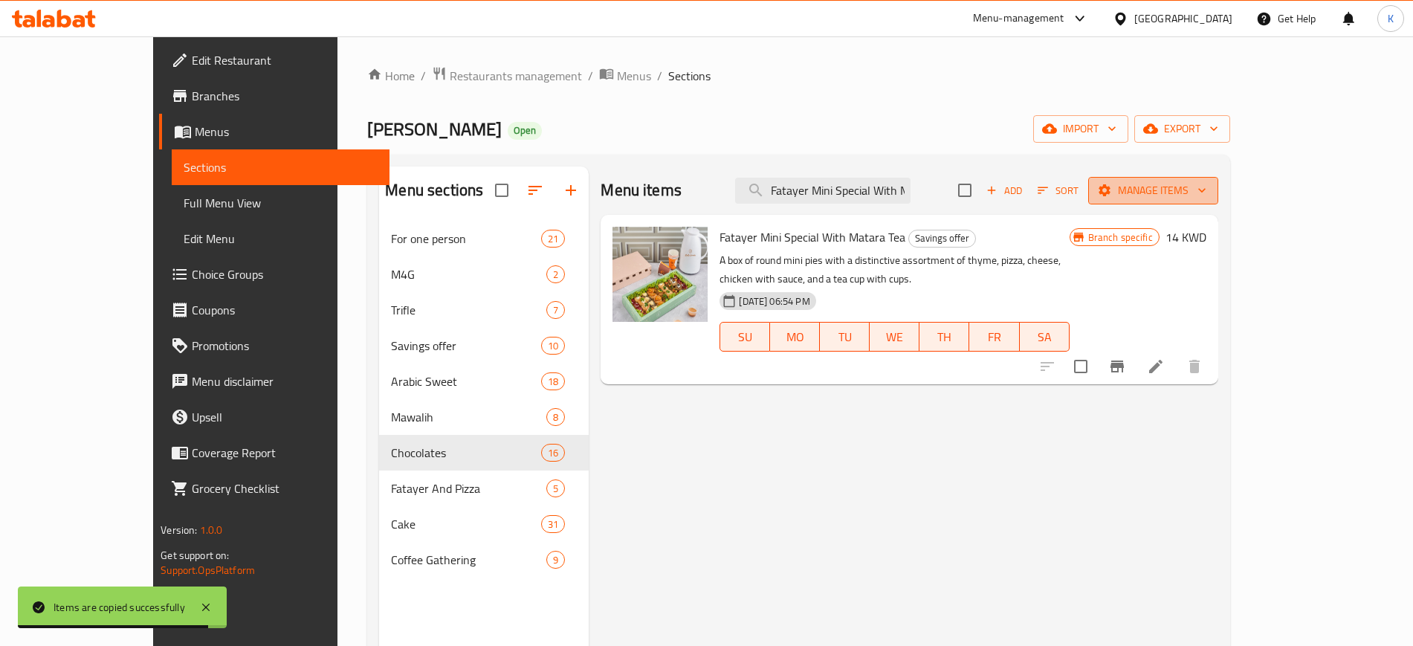
click at [1206, 195] on span "Manage items" at bounding box center [1153, 190] width 106 height 19
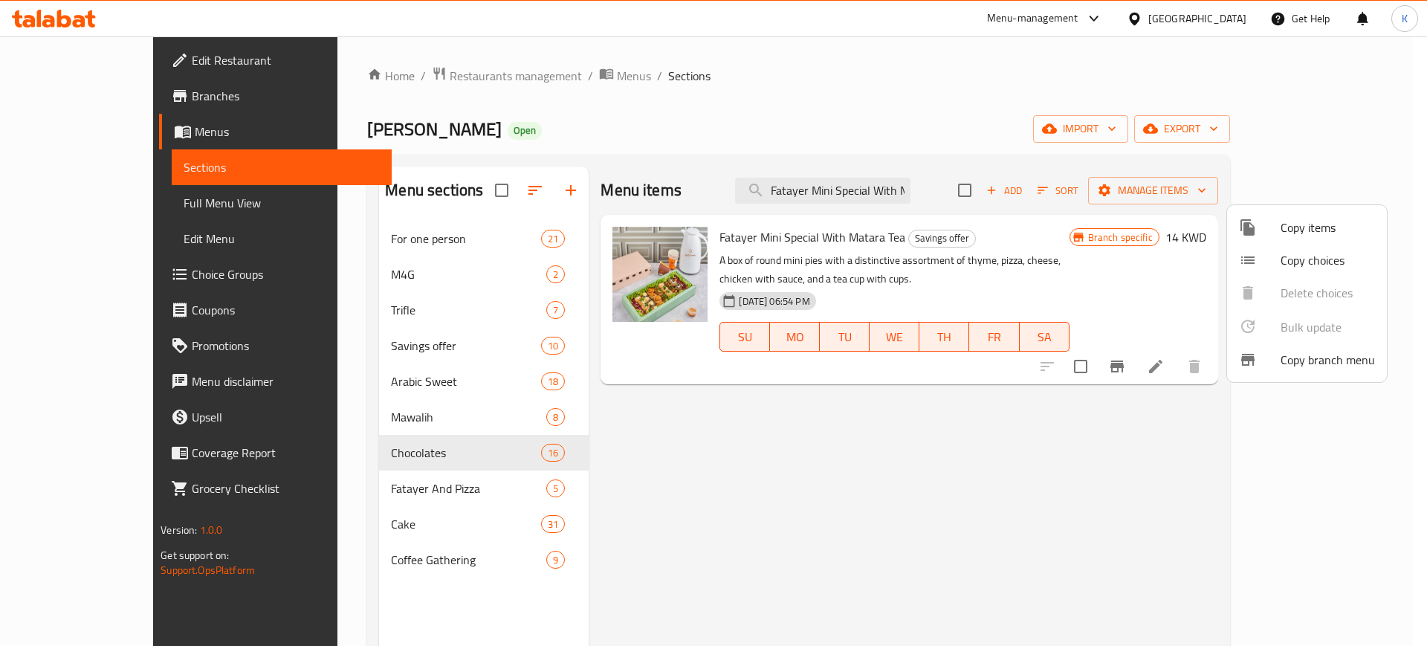
click at [1302, 230] on span "Copy items" at bounding box center [1328, 228] width 94 height 18
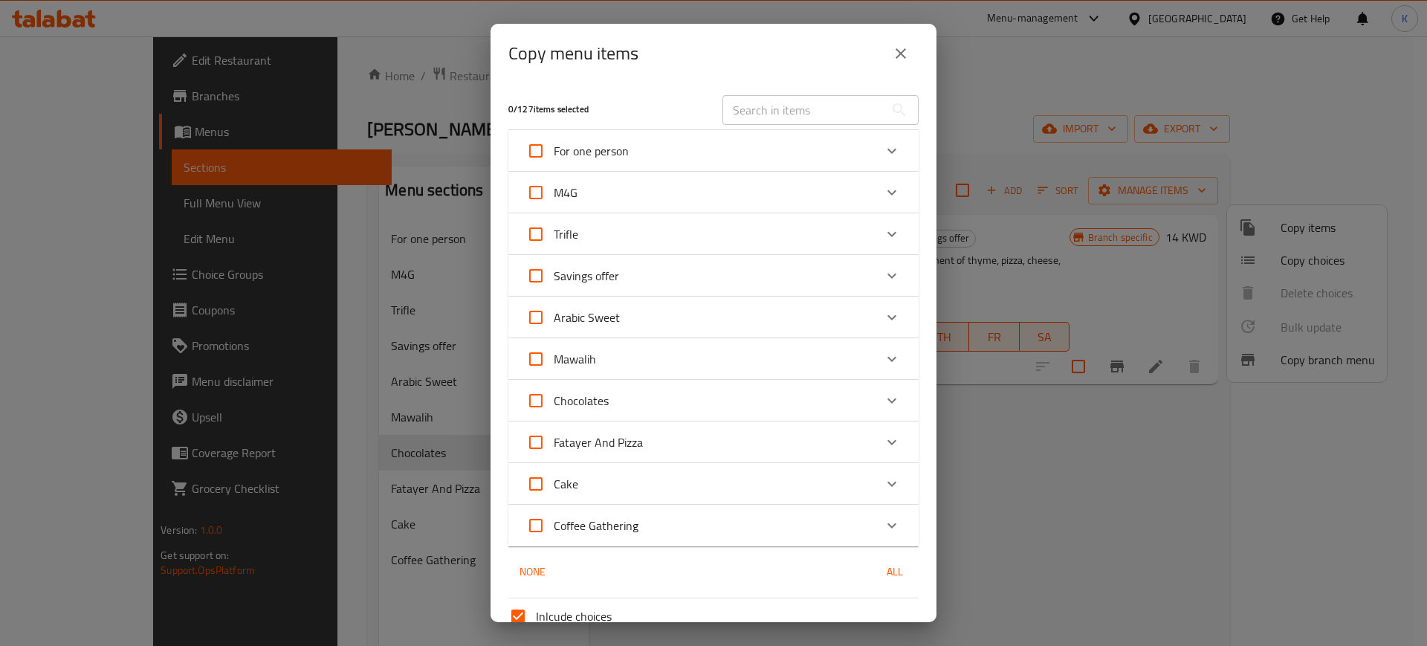
click at [795, 278] on div "Savings offer" at bounding box center [700, 276] width 348 height 36
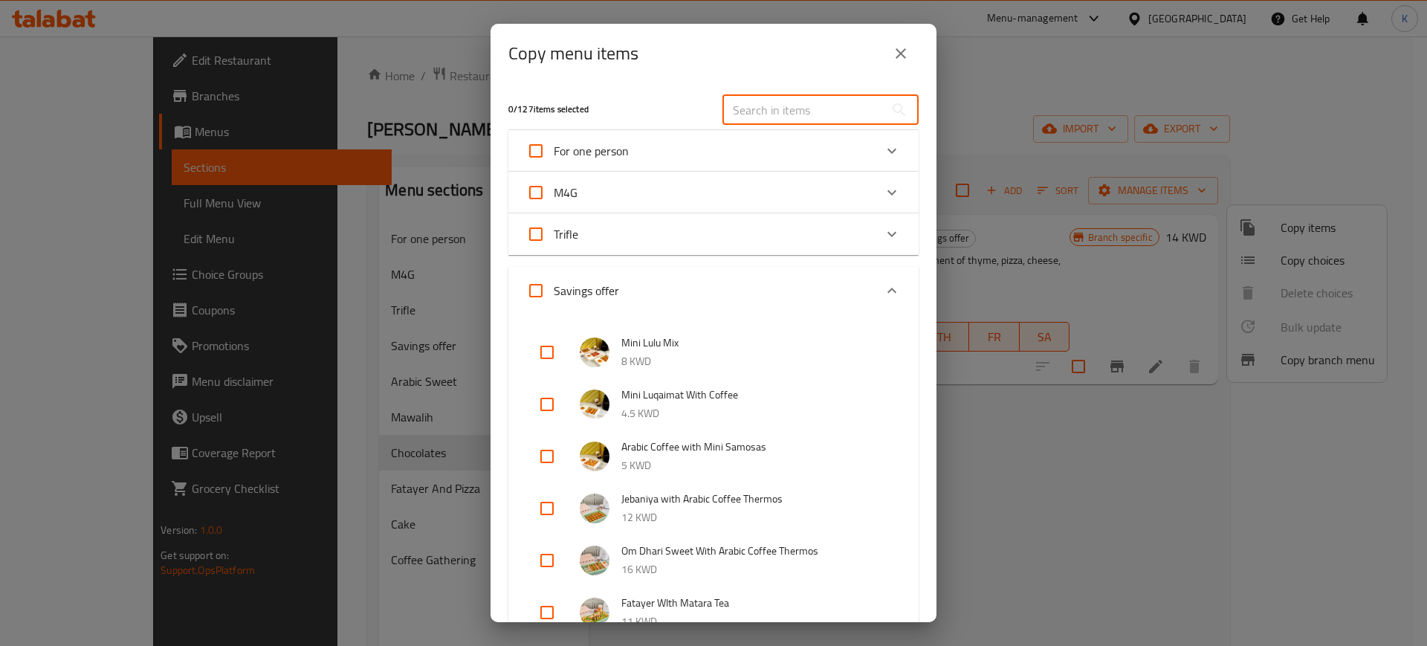
click at [809, 107] on input "text" at bounding box center [804, 110] width 162 height 30
paste input "Fatayer Mini Special With Matara"
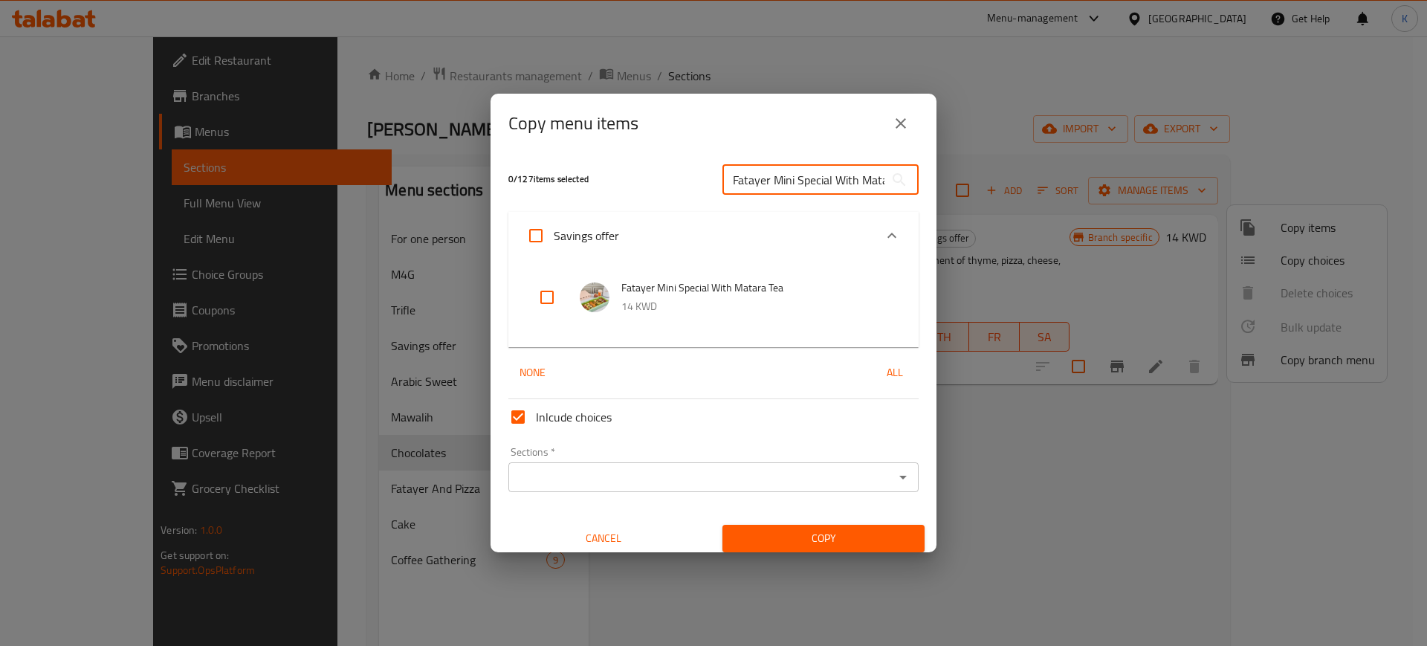
scroll to position [0, 22]
type input "Fatayer Mini Special With Matara"
click at [545, 297] on input "checkbox" at bounding box center [547, 297] width 36 height 36
checkbox input "true"
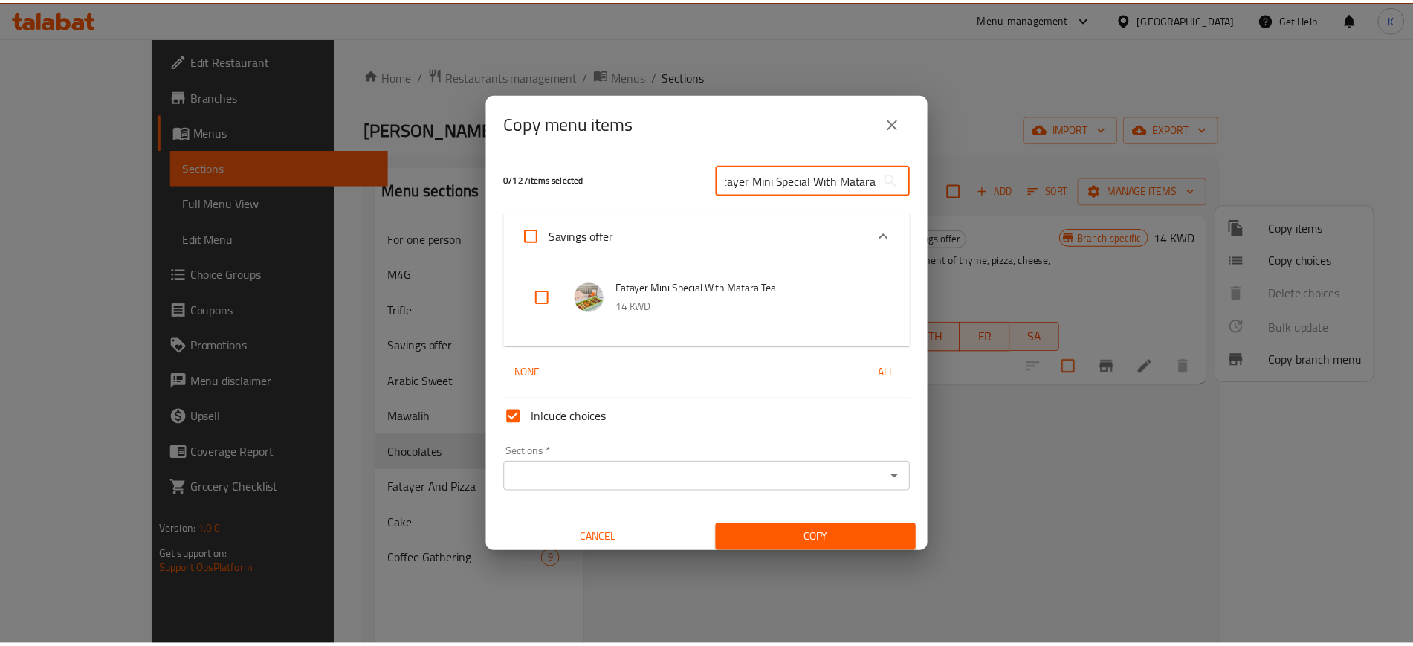
scroll to position [0, 0]
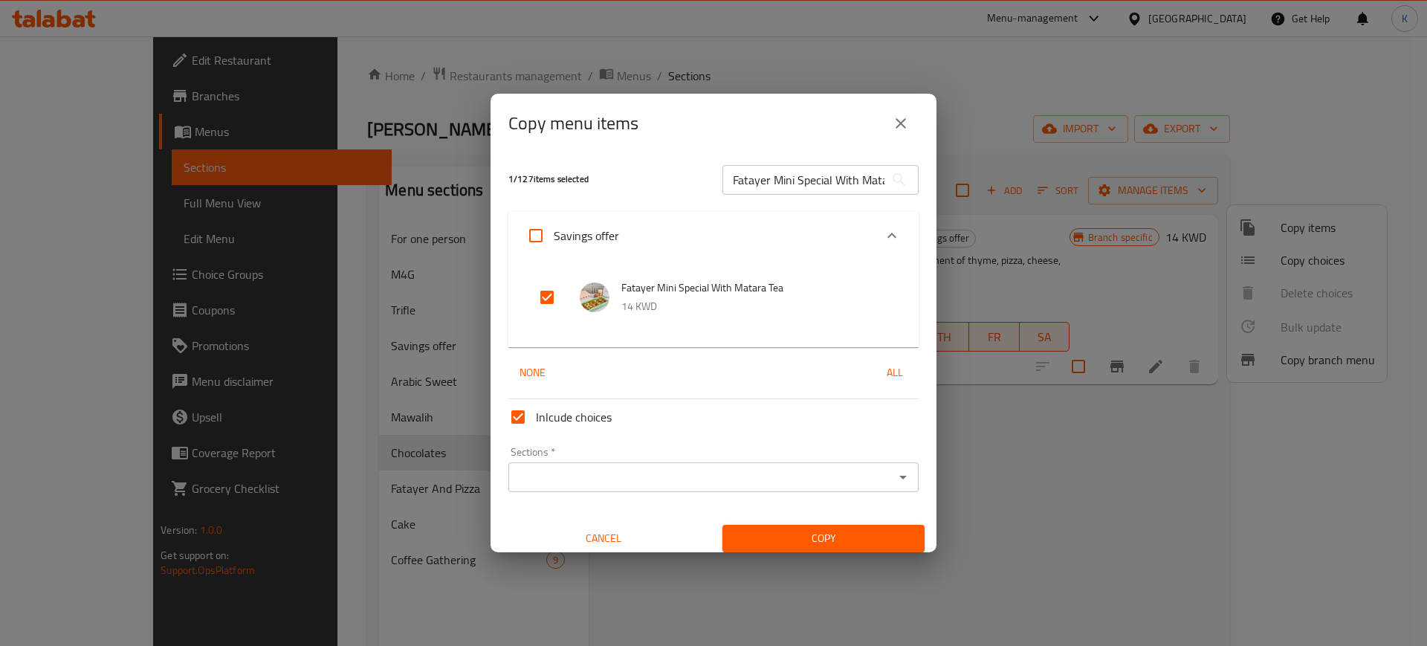
click at [760, 479] on input "Sections   *" at bounding box center [701, 477] width 377 height 21
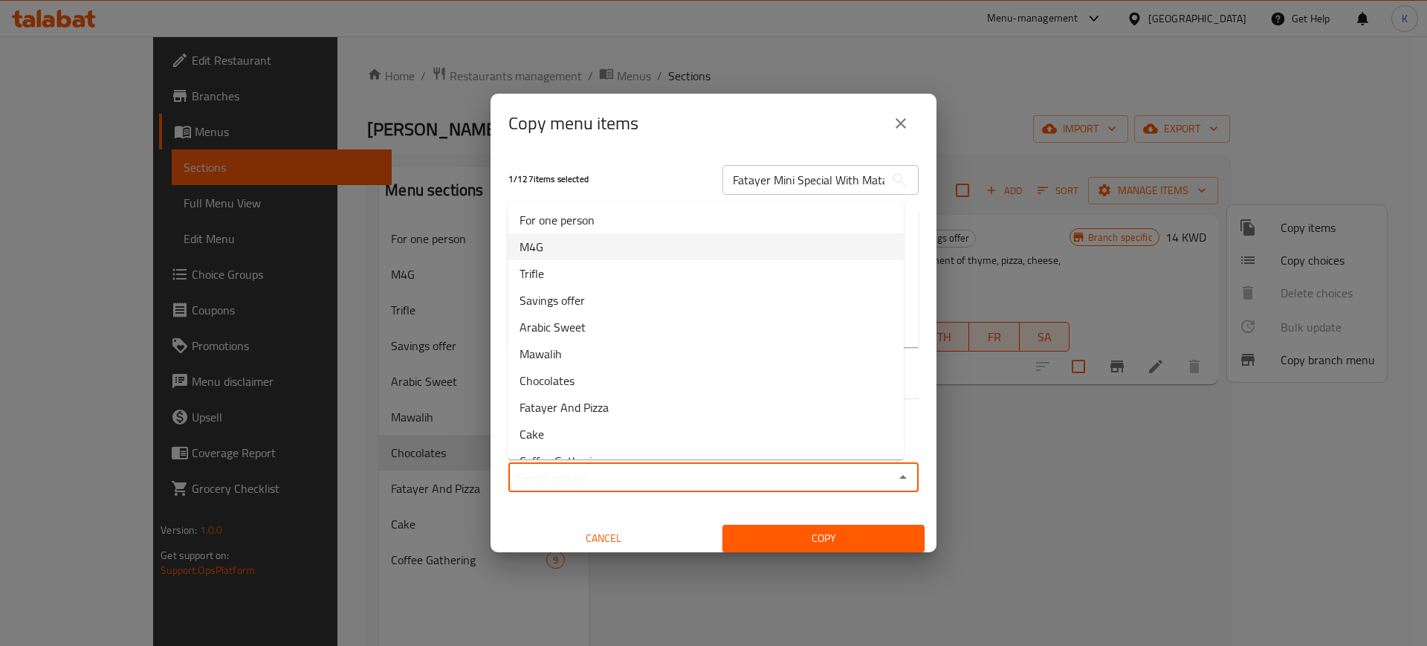
click at [571, 247] on li "M4G" at bounding box center [706, 246] width 396 height 27
type input "M4G"
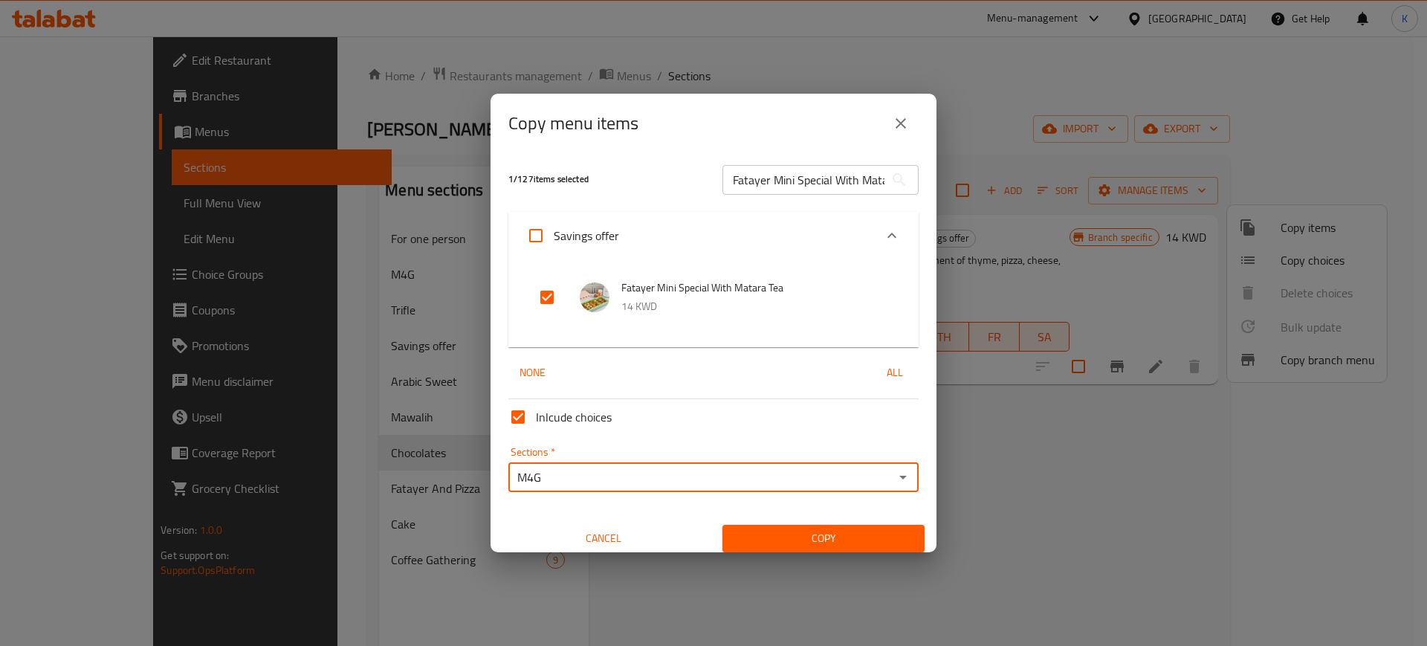
click at [821, 538] on span "Copy" at bounding box center [823, 538] width 178 height 19
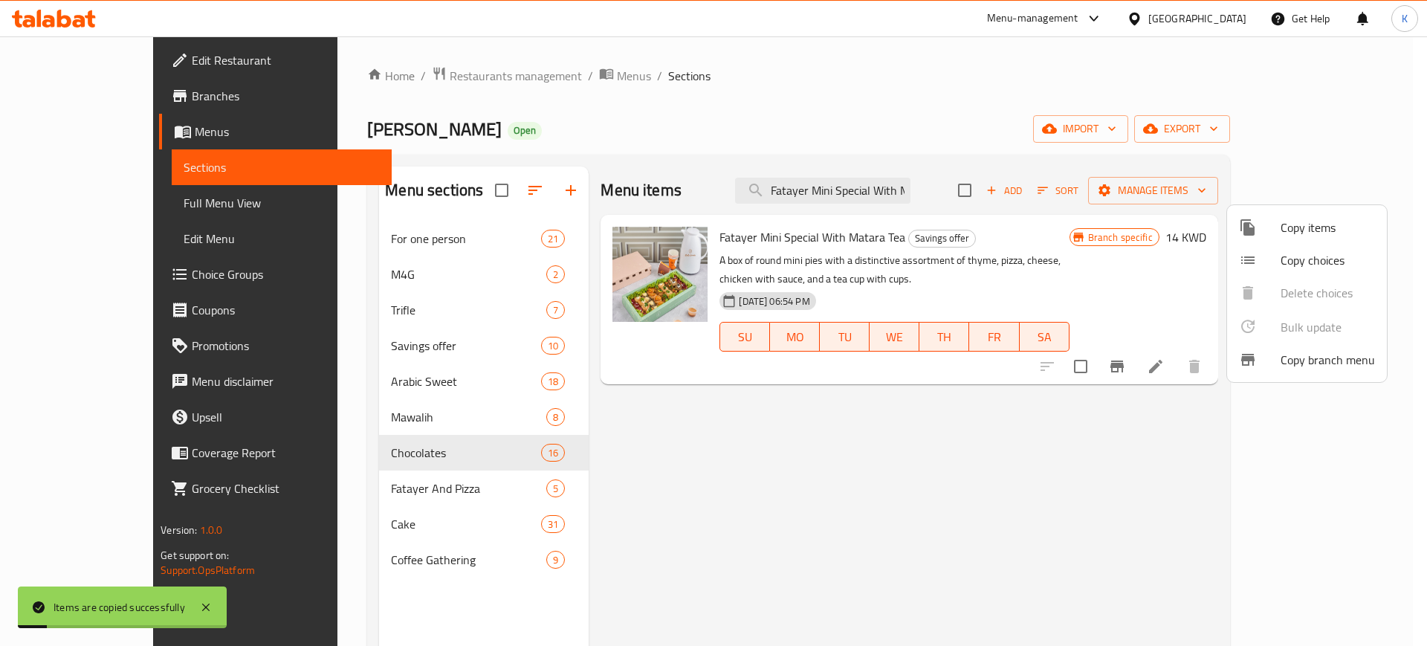
click at [341, 274] on div at bounding box center [713, 323] width 1427 height 646
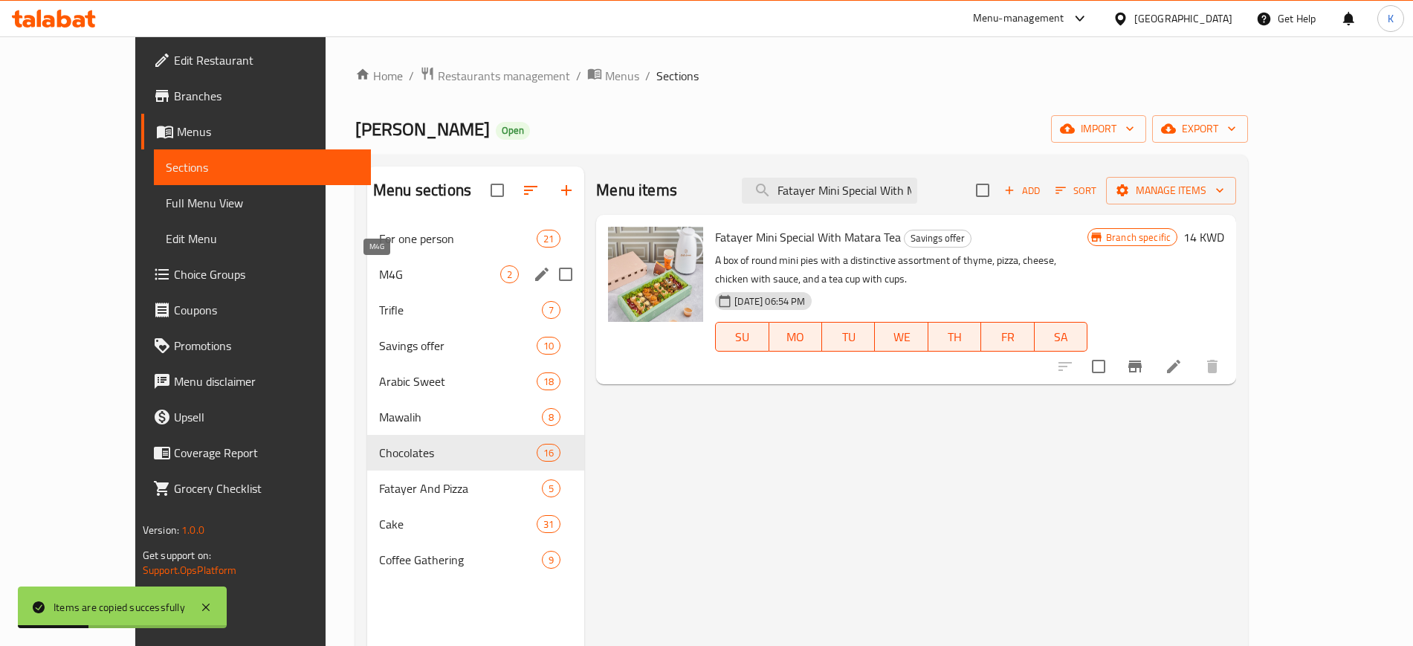
click at [379, 270] on span "M4G" at bounding box center [439, 274] width 121 height 18
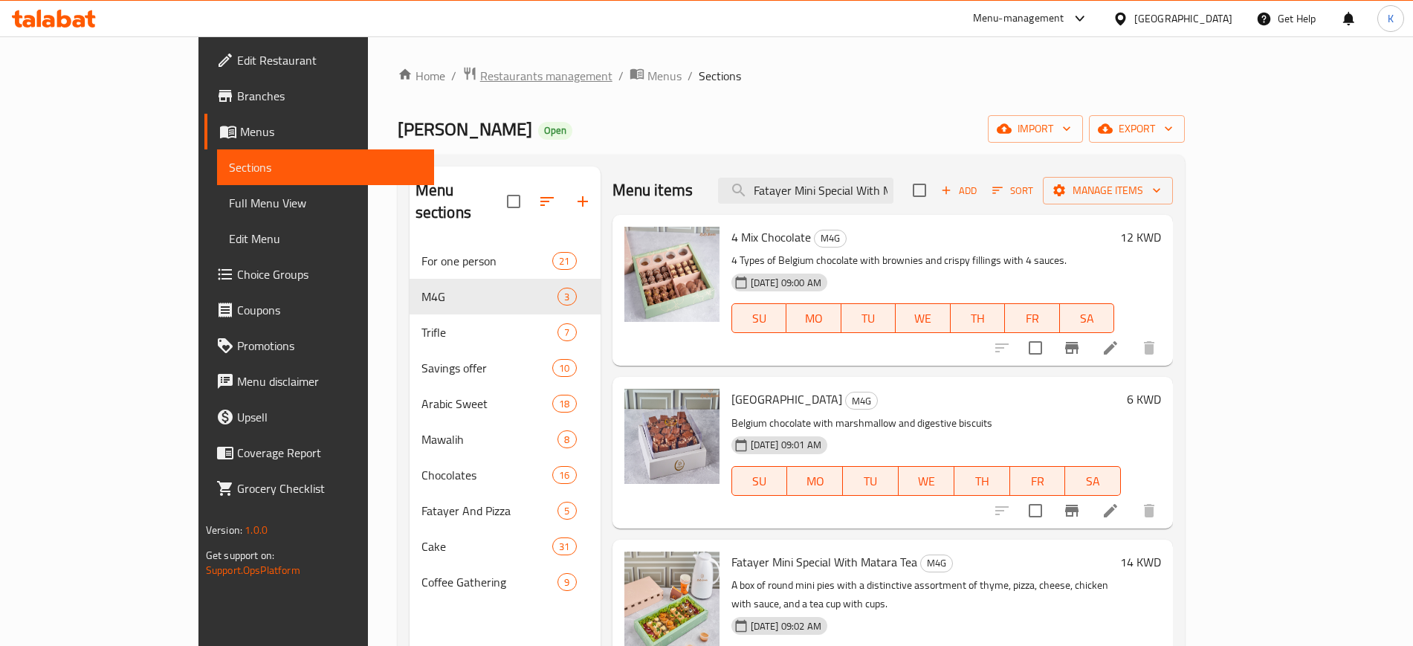
click at [480, 80] on span "Restaurants management" at bounding box center [546, 76] width 132 height 18
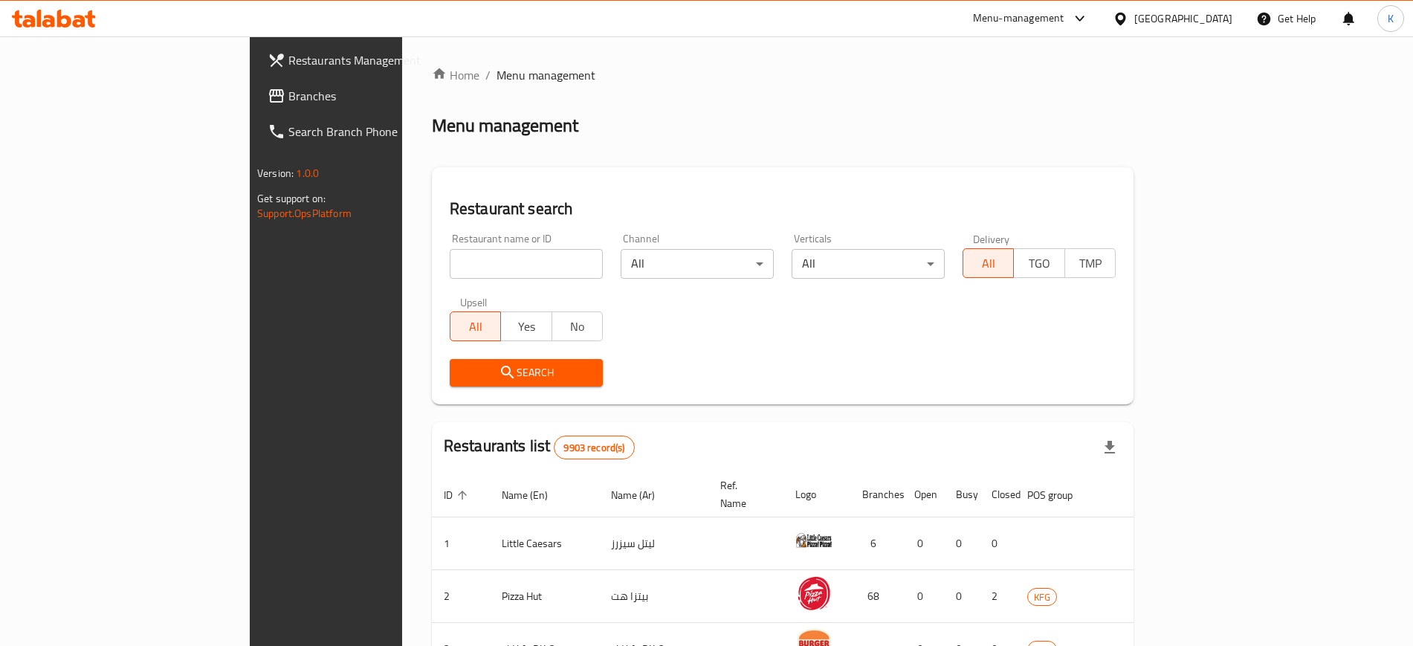
click at [450, 255] on input "search" at bounding box center [526, 264] width 153 height 30
paste input "Ibn el jabal"
type input "Ibn el jabal"
click button "Search" at bounding box center [526, 373] width 153 height 28
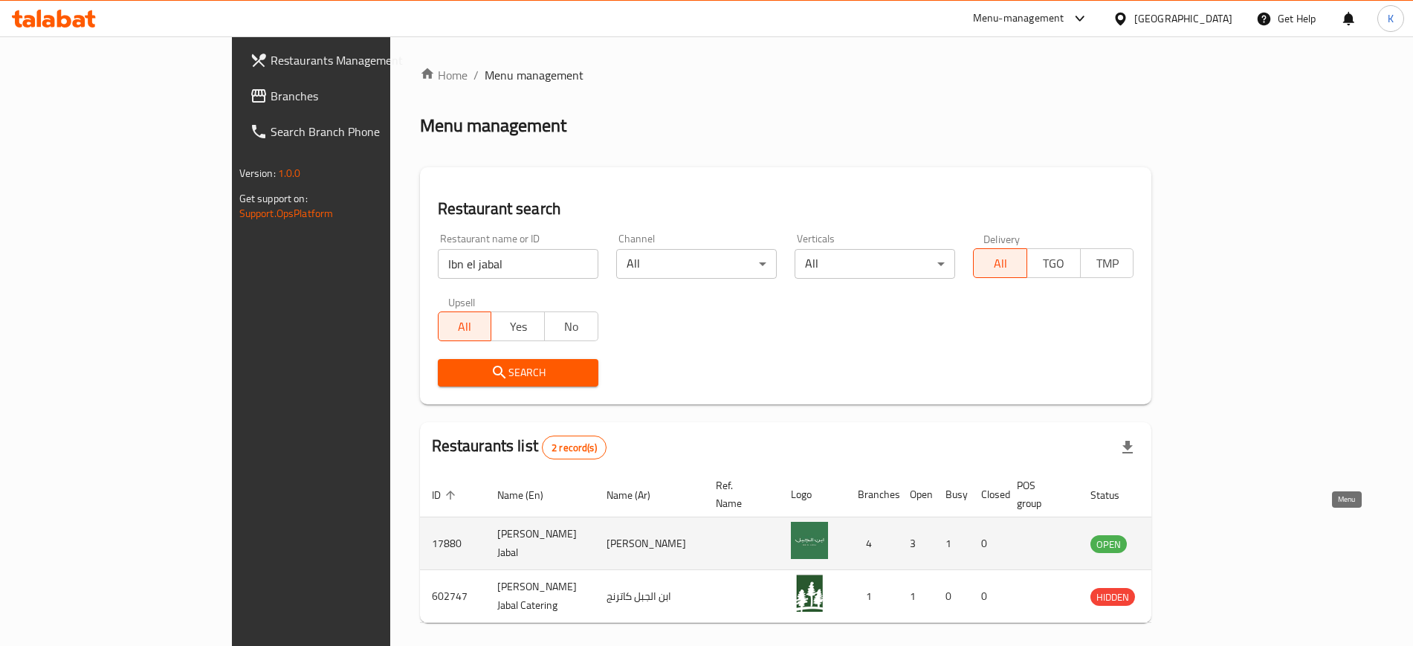
click at [1186, 534] on icon "enhanced table" at bounding box center [1177, 543] width 18 height 18
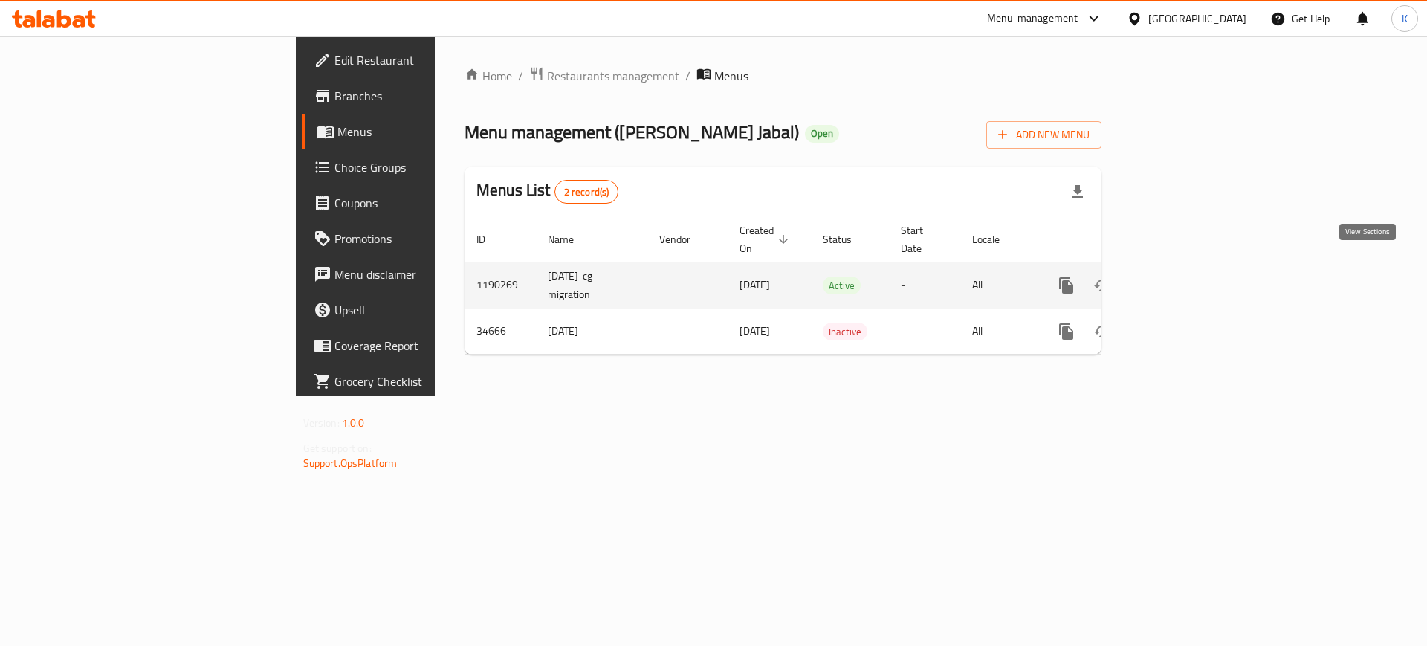
click at [1183, 277] on icon "enhanced table" at bounding box center [1174, 286] width 18 height 18
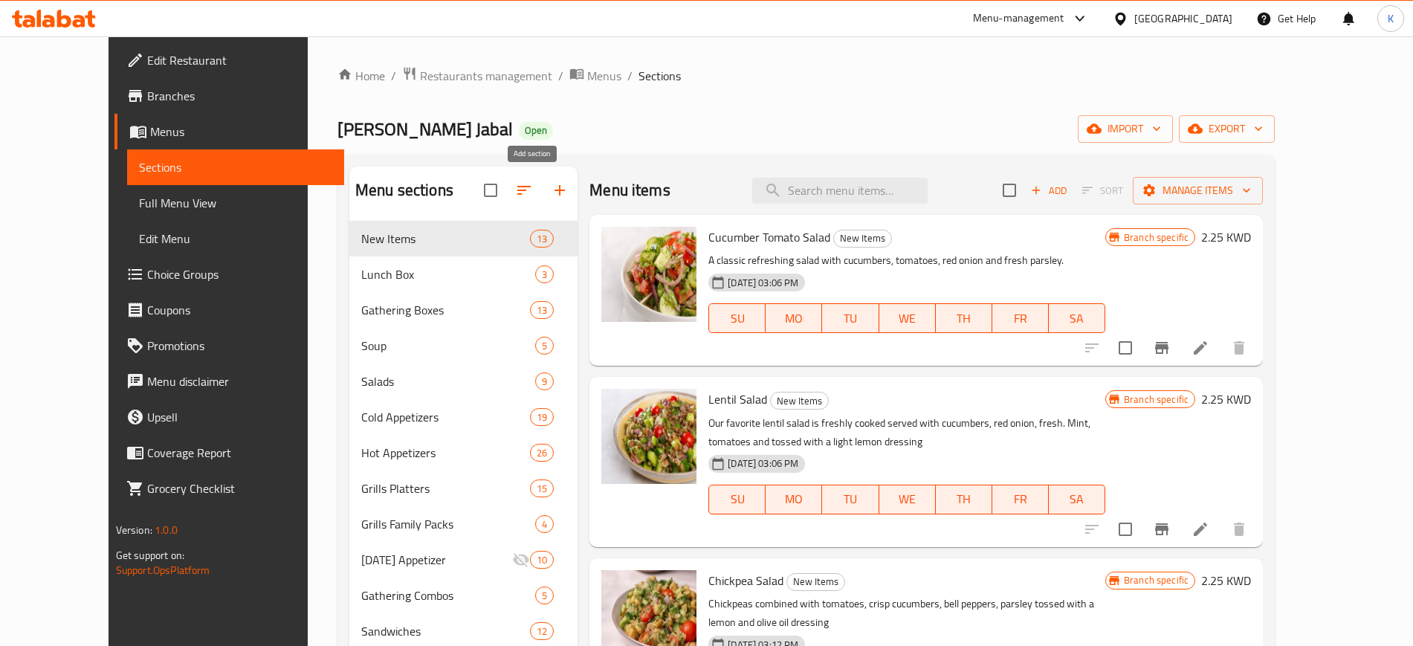
click at [551, 187] on icon "button" at bounding box center [560, 190] width 18 height 18
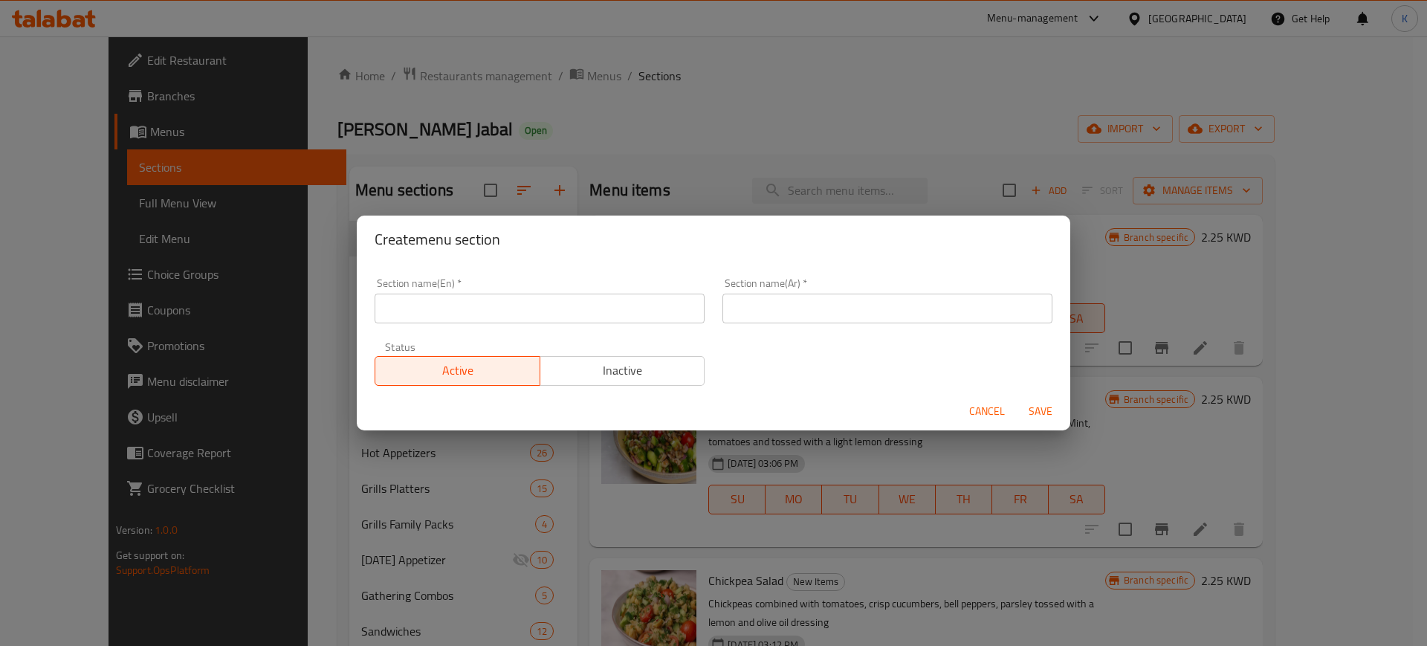
click at [840, 311] on input "text" at bounding box center [888, 309] width 330 height 30
paste input "وجبة للمجموعات"
type input "وجبة للمجموعات"
click at [550, 302] on input "text" at bounding box center [540, 309] width 330 height 30
paste input "M4G"
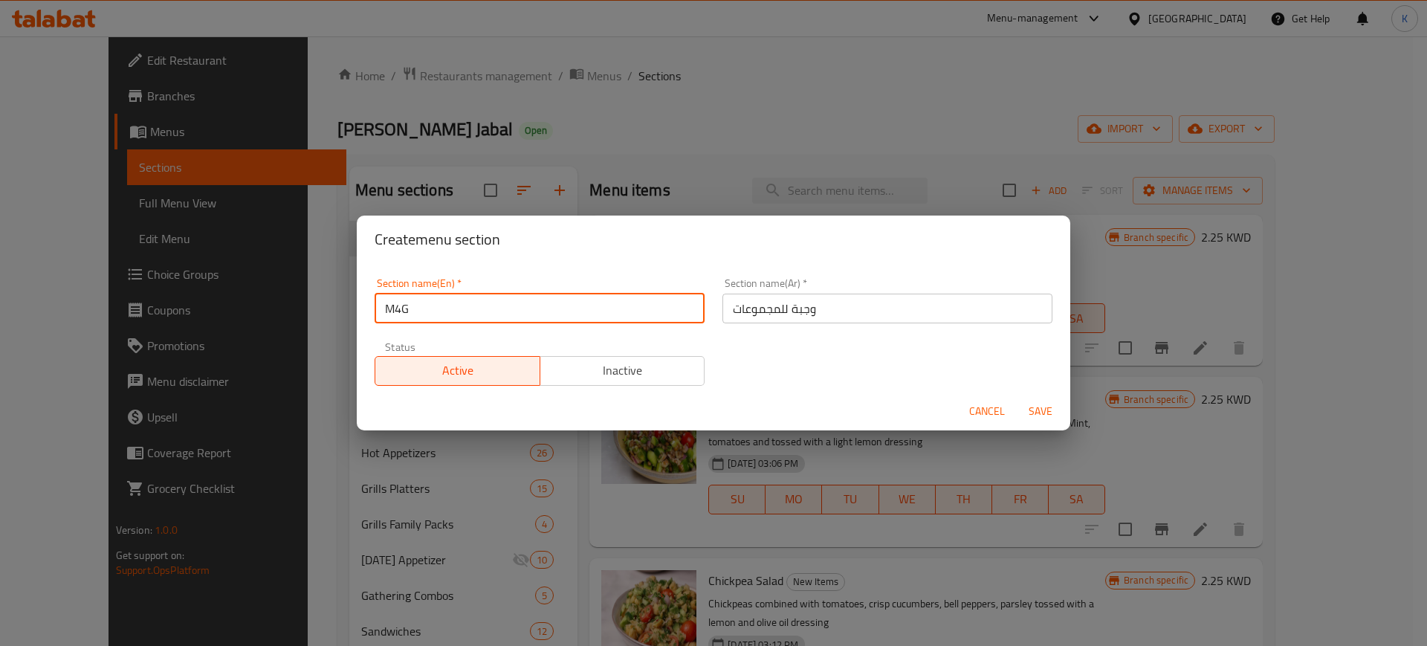
type input "M4G"
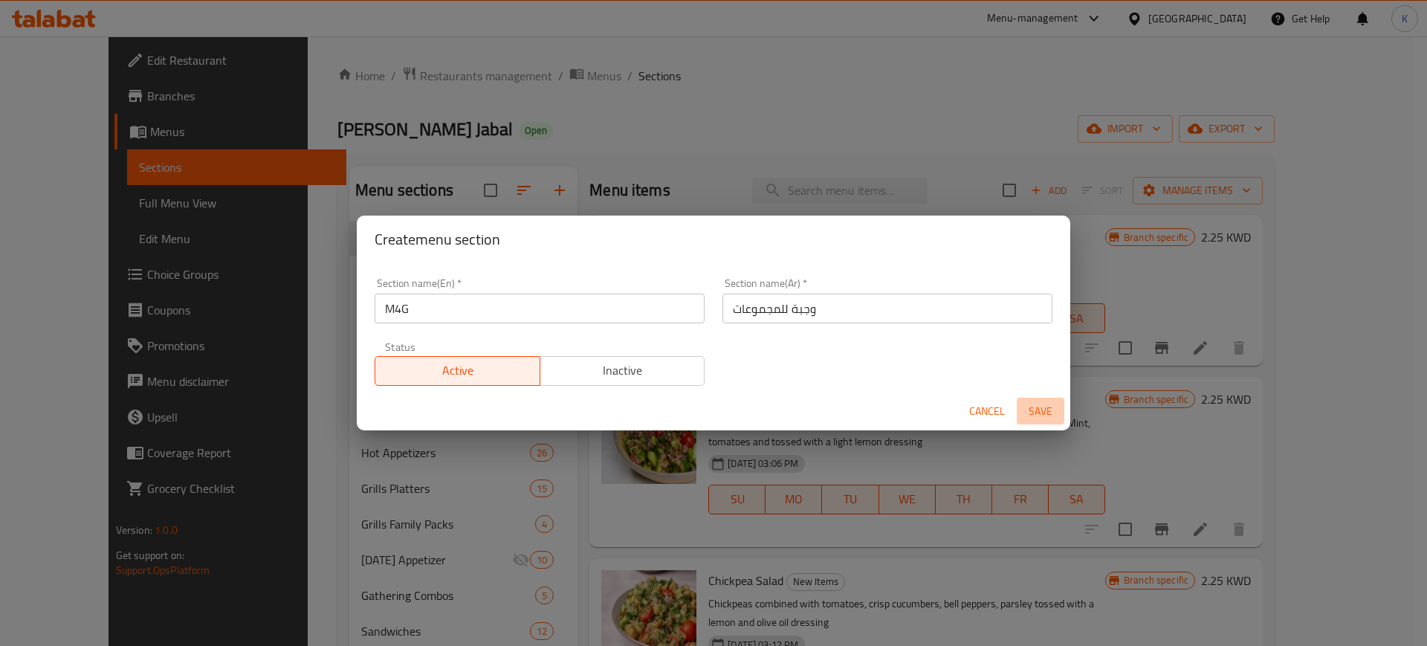
click at [1049, 412] on span "Save" at bounding box center [1041, 411] width 36 height 19
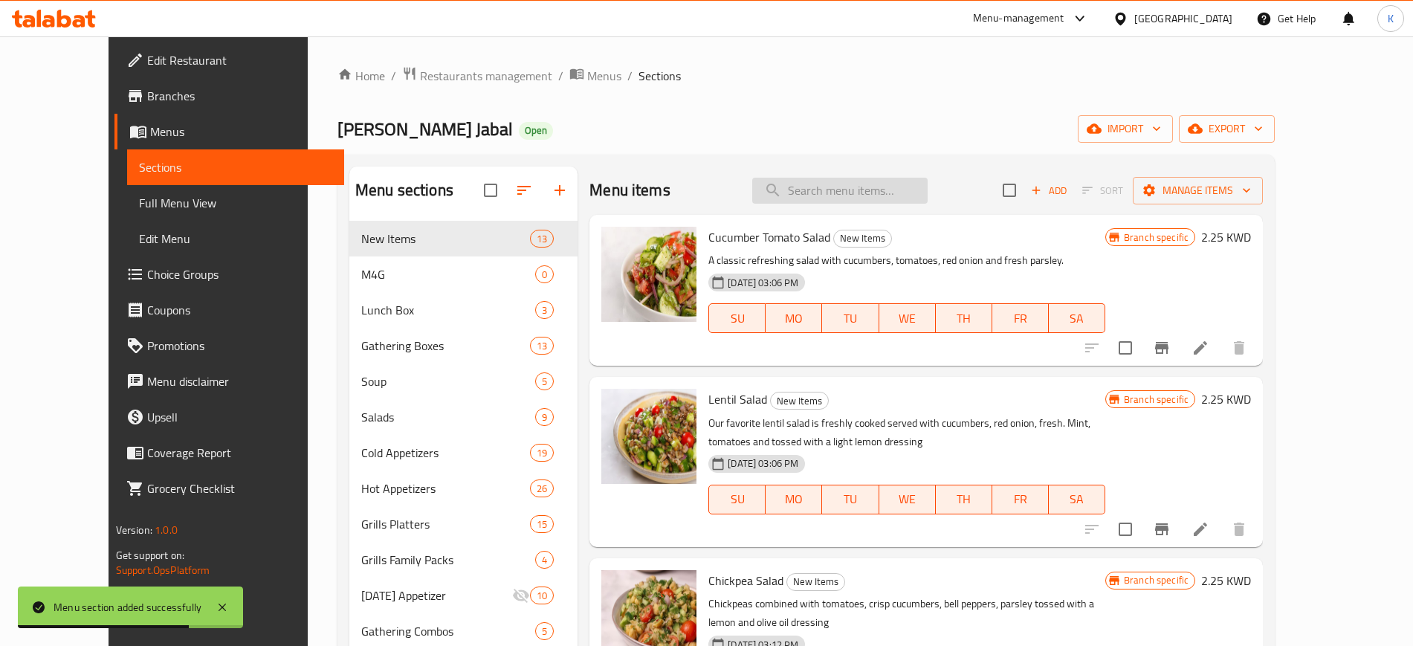
click at [872, 187] on input "search" at bounding box center [839, 191] width 175 height 26
paste input "Mezza Gathering Box"
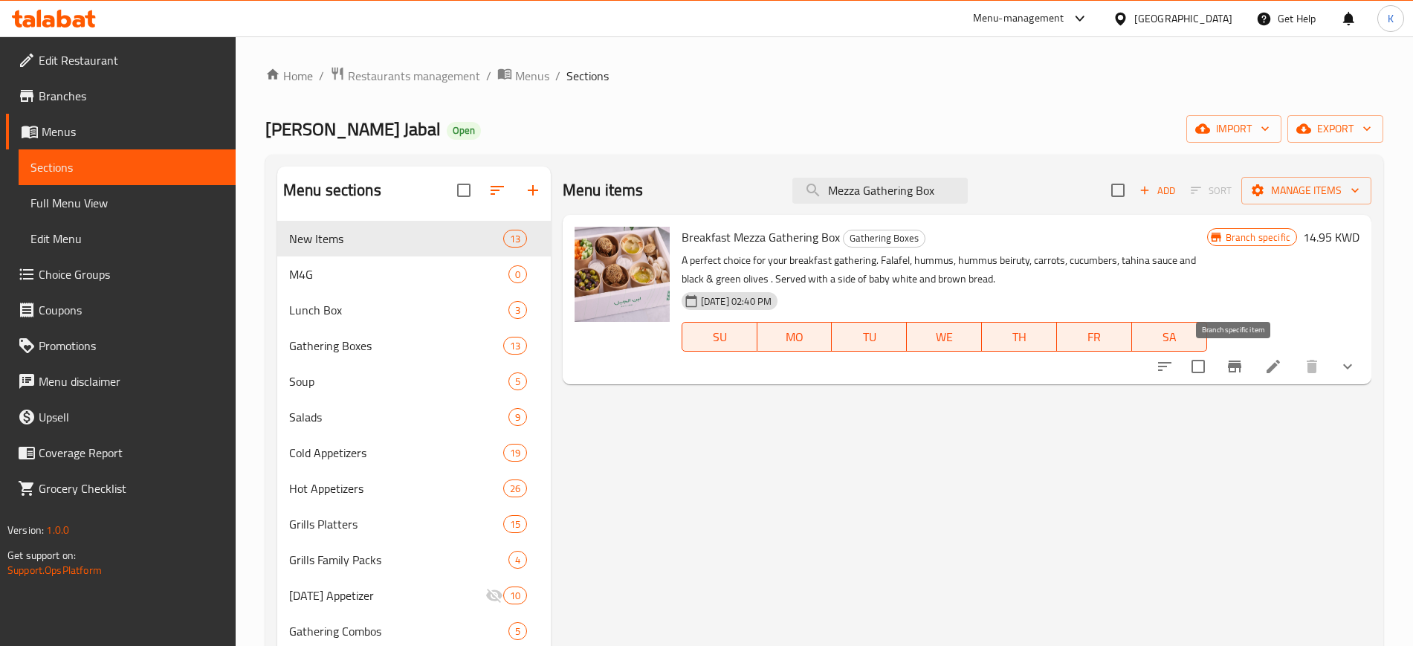
click at [1230, 367] on icon "Branch-specific-item" at bounding box center [1234, 367] width 13 height 12
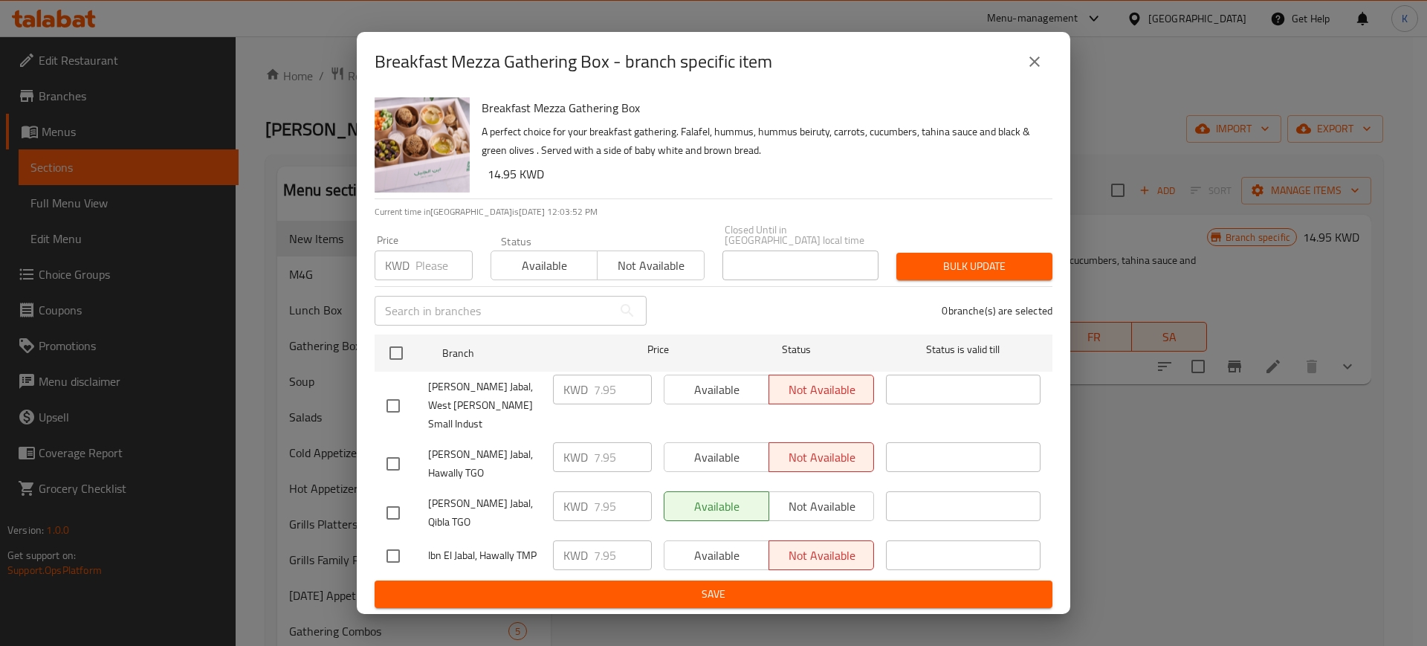
click at [1032, 71] on icon "close" at bounding box center [1035, 62] width 18 height 18
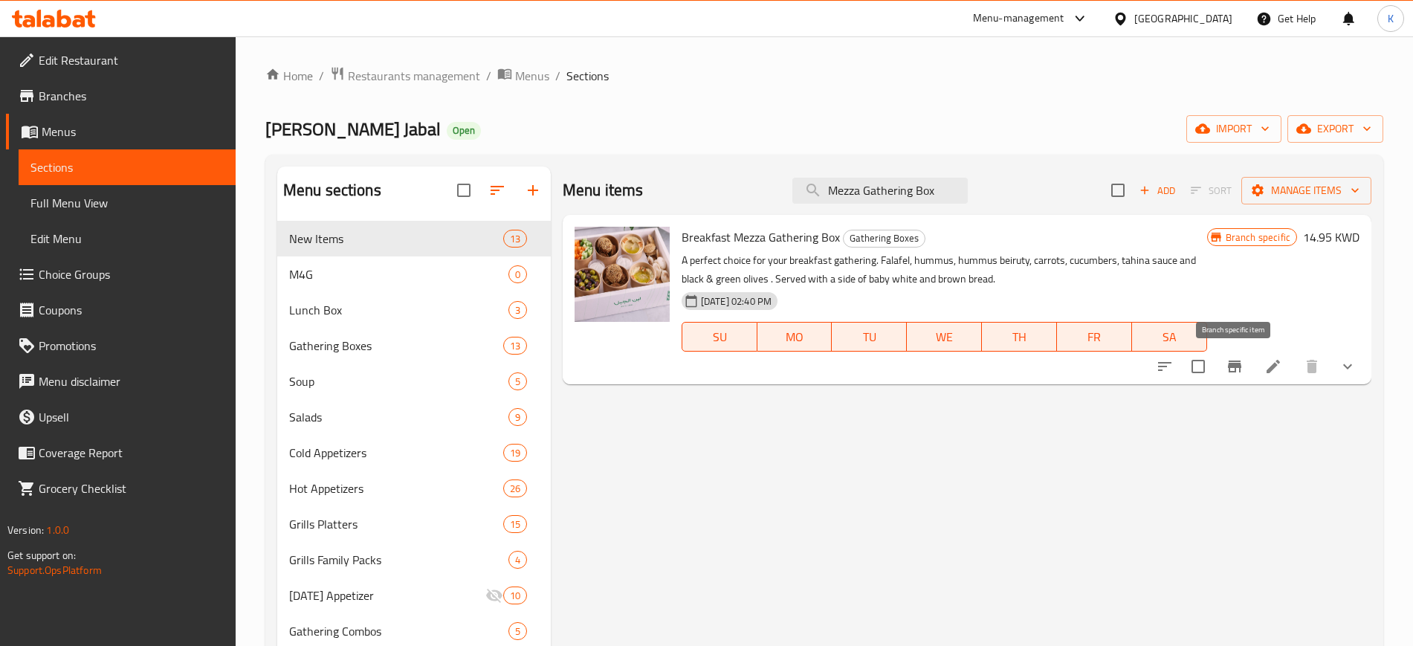
click at [1223, 369] on button "Branch-specific-item" at bounding box center [1235, 367] width 36 height 36
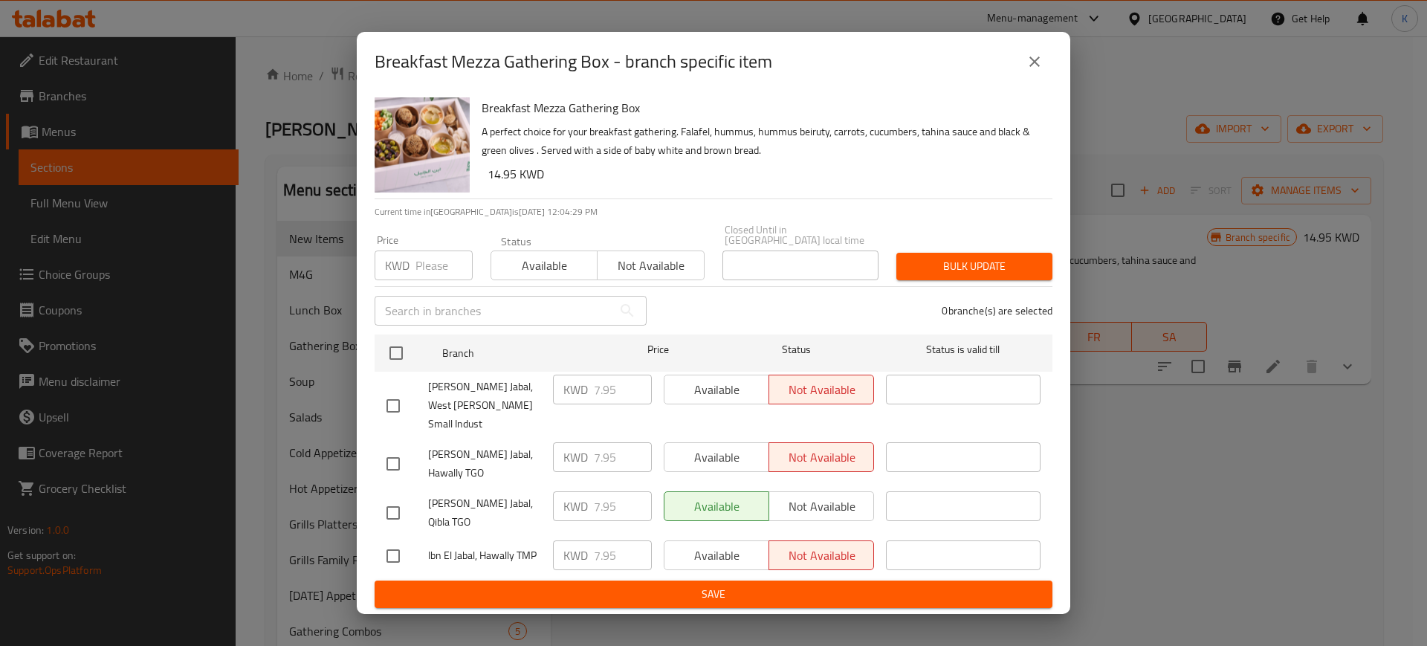
click at [1041, 71] on icon "close" at bounding box center [1035, 62] width 18 height 18
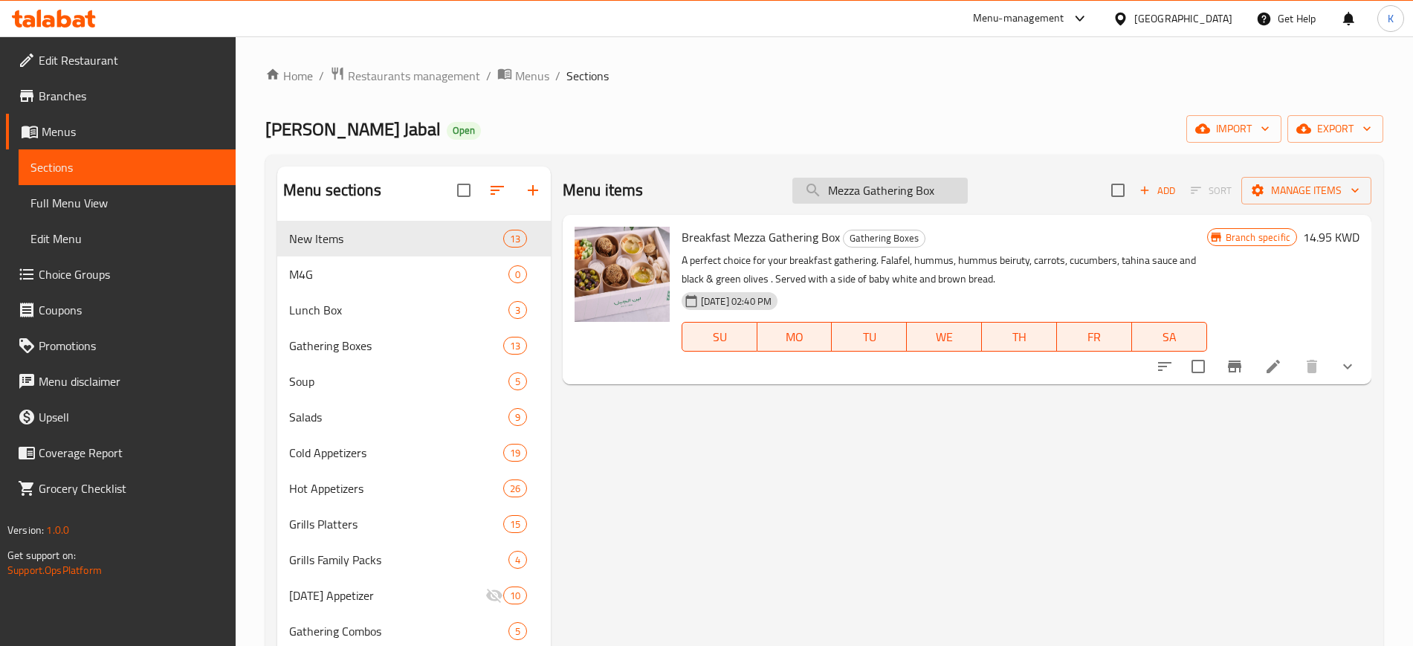
click at [917, 190] on input "Mezza Gathering Box" at bounding box center [879, 191] width 175 height 26
click at [916, 190] on input "Mezza Gathering Box" at bounding box center [879, 191] width 175 height 26
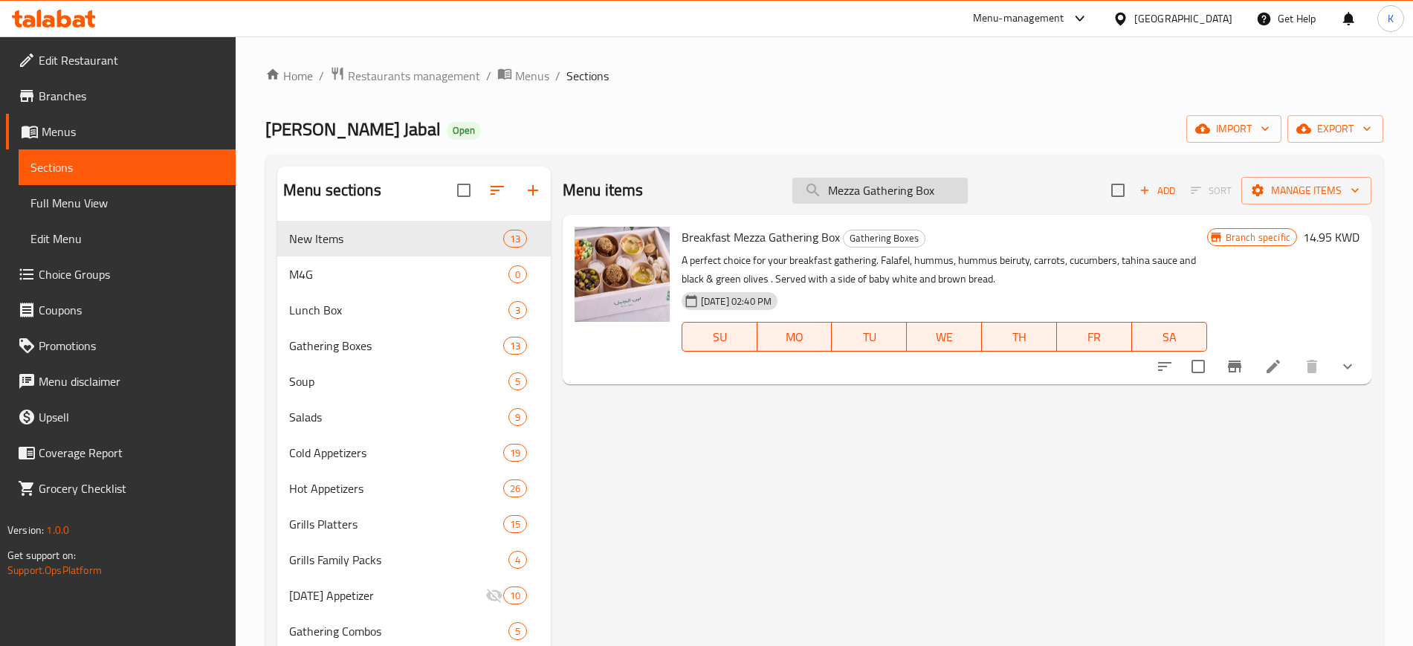
click at [916, 190] on input "Mezza Gathering Box" at bounding box center [879, 191] width 175 height 26
paste input "Mashawi Gathering Box"
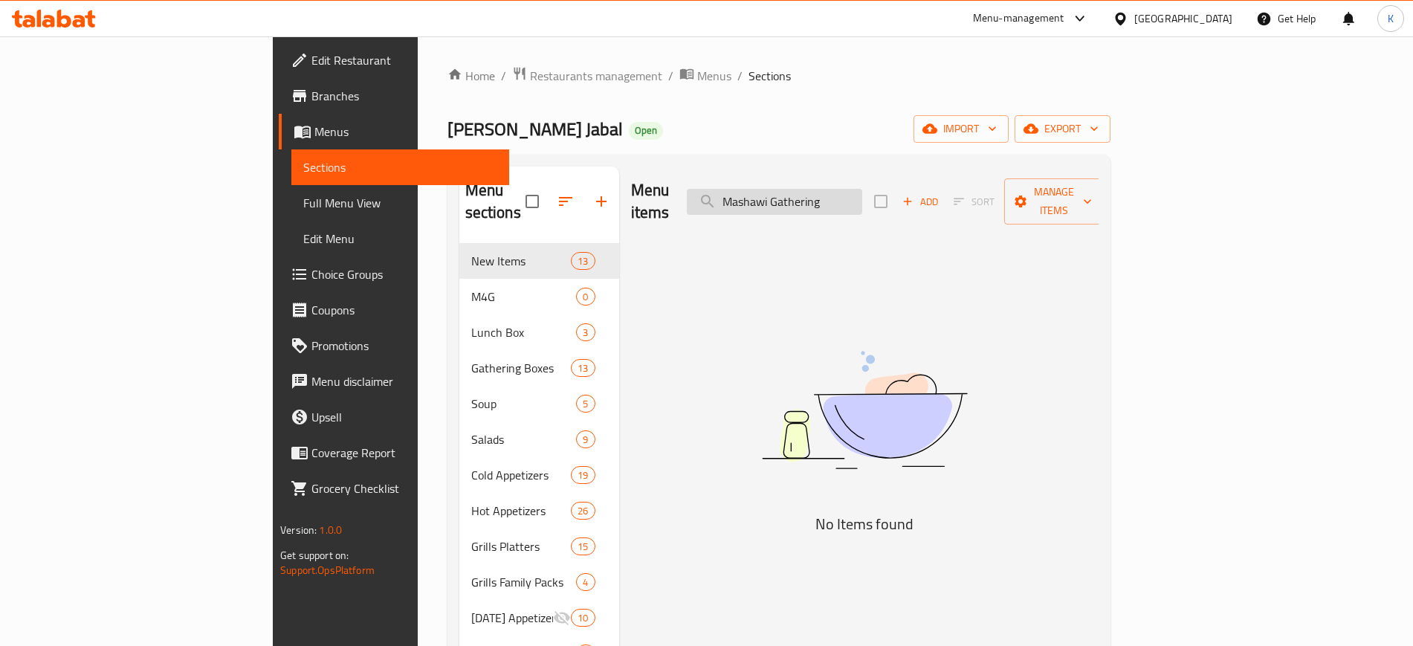
drag, startPoint x: 899, startPoint y: 193, endPoint x: 966, endPoint y: 200, distance: 66.6
click at [862, 200] on input "Mashawi Gathering" at bounding box center [774, 202] width 175 height 26
type input "Mas"
click at [862, 196] on input "Mas" at bounding box center [774, 202] width 175 height 26
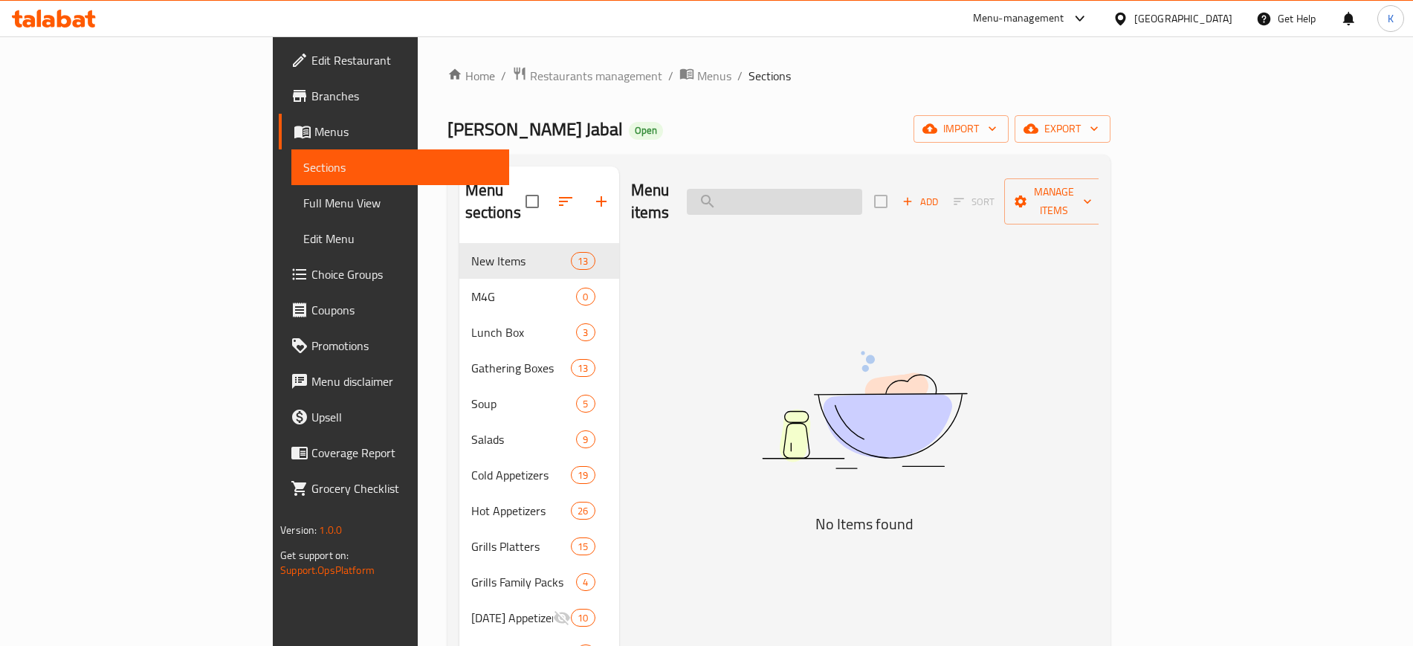
click at [862, 189] on input "search" at bounding box center [774, 202] width 175 height 26
paste input "Breakfast Mezza Gathering Box"
drag, startPoint x: 885, startPoint y: 189, endPoint x: 998, endPoint y: 199, distance: 114.2
click at [997, 197] on div "Menu items Breakfast Mezza Gathering Box Add Sort Manage items" at bounding box center [865, 202] width 468 height 71
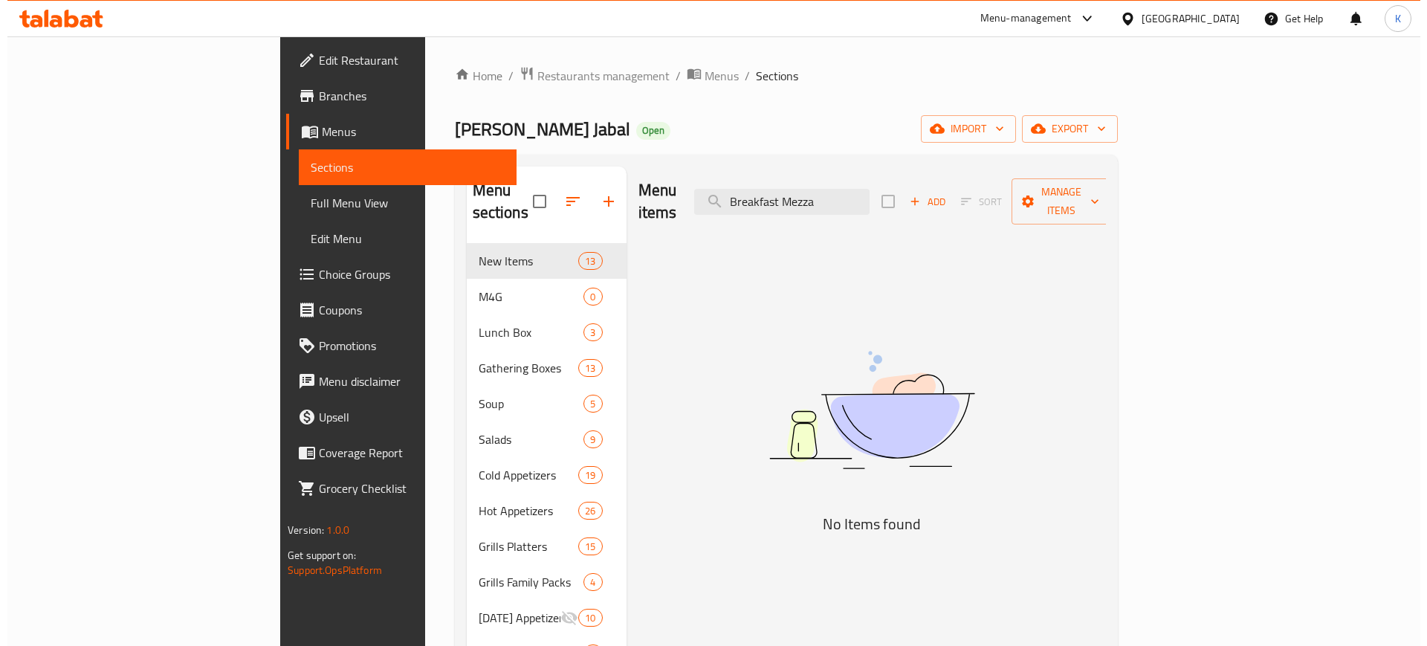
scroll to position [0, 0]
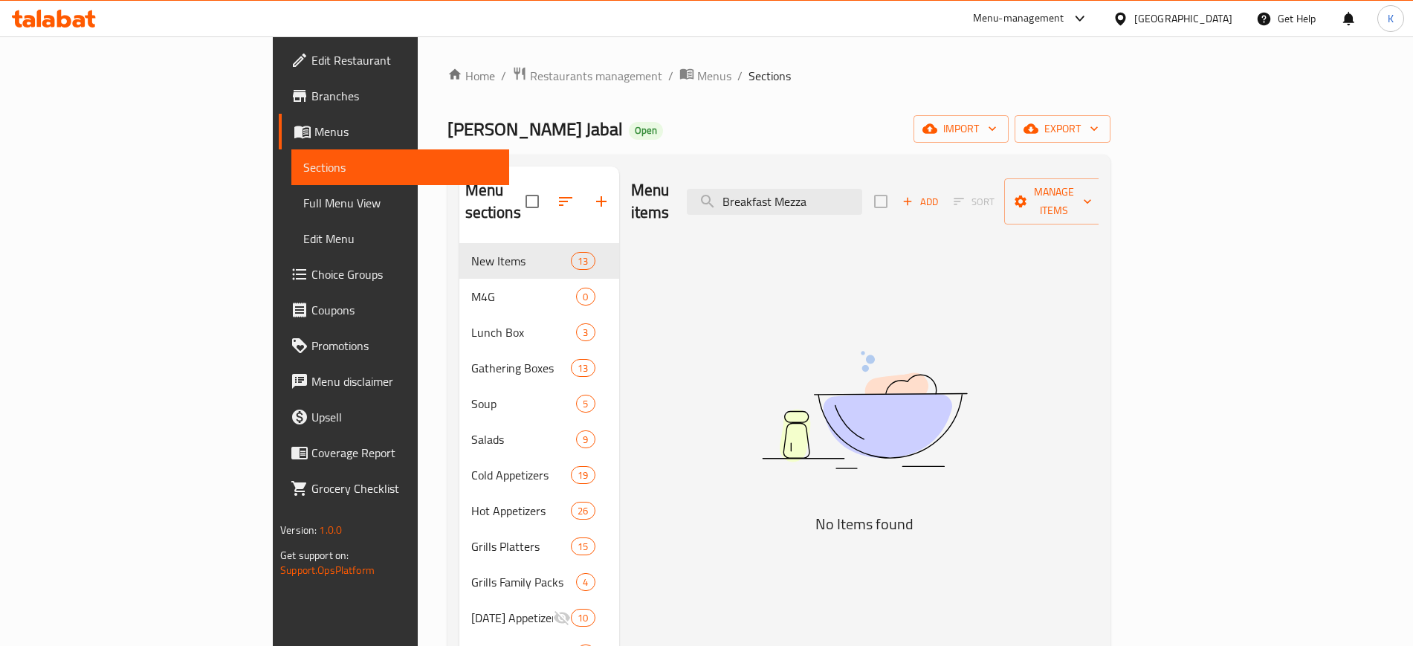
drag, startPoint x: 868, startPoint y: 190, endPoint x: 790, endPoint y: 199, distance: 78.6
click at [790, 199] on div "Menu items Breakfast Mezza Add Sort Manage items" at bounding box center [865, 202] width 468 height 71
click at [832, 193] on input "Breakfast Mezza" at bounding box center [774, 202] width 175 height 26
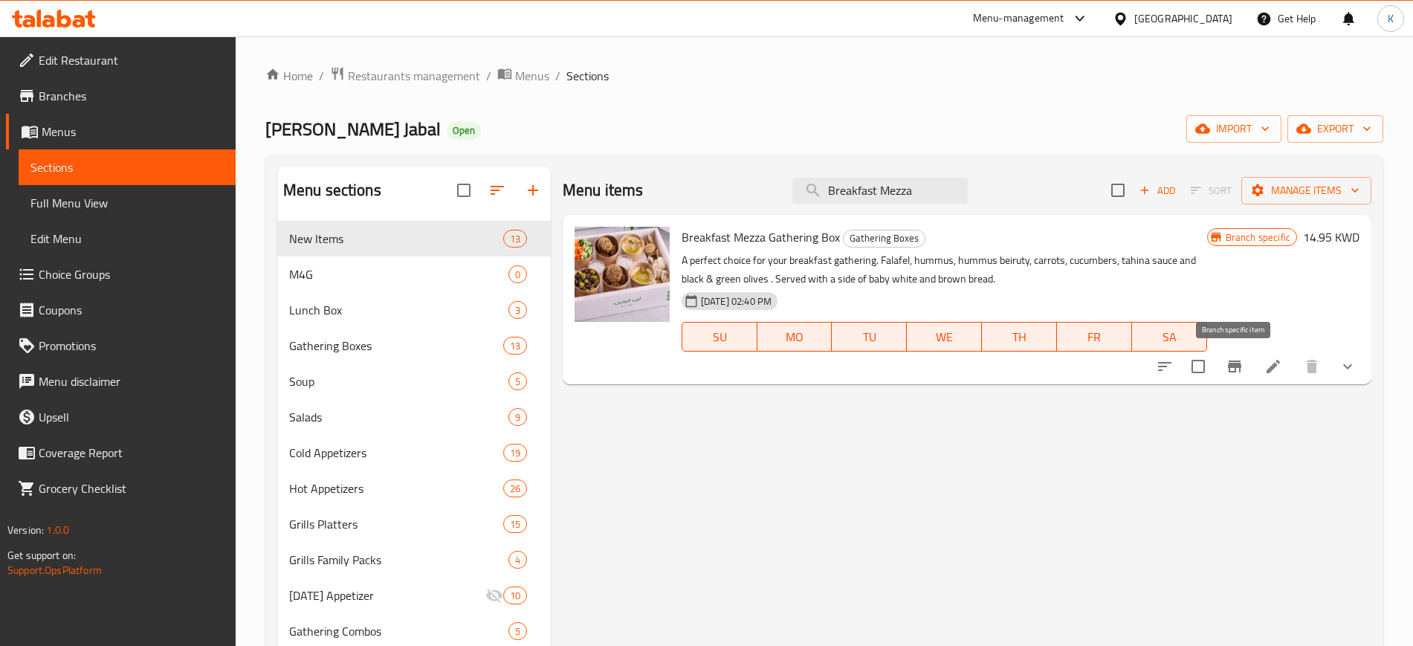
click at [1222, 366] on button "Branch-specific-item" at bounding box center [1235, 367] width 36 height 36
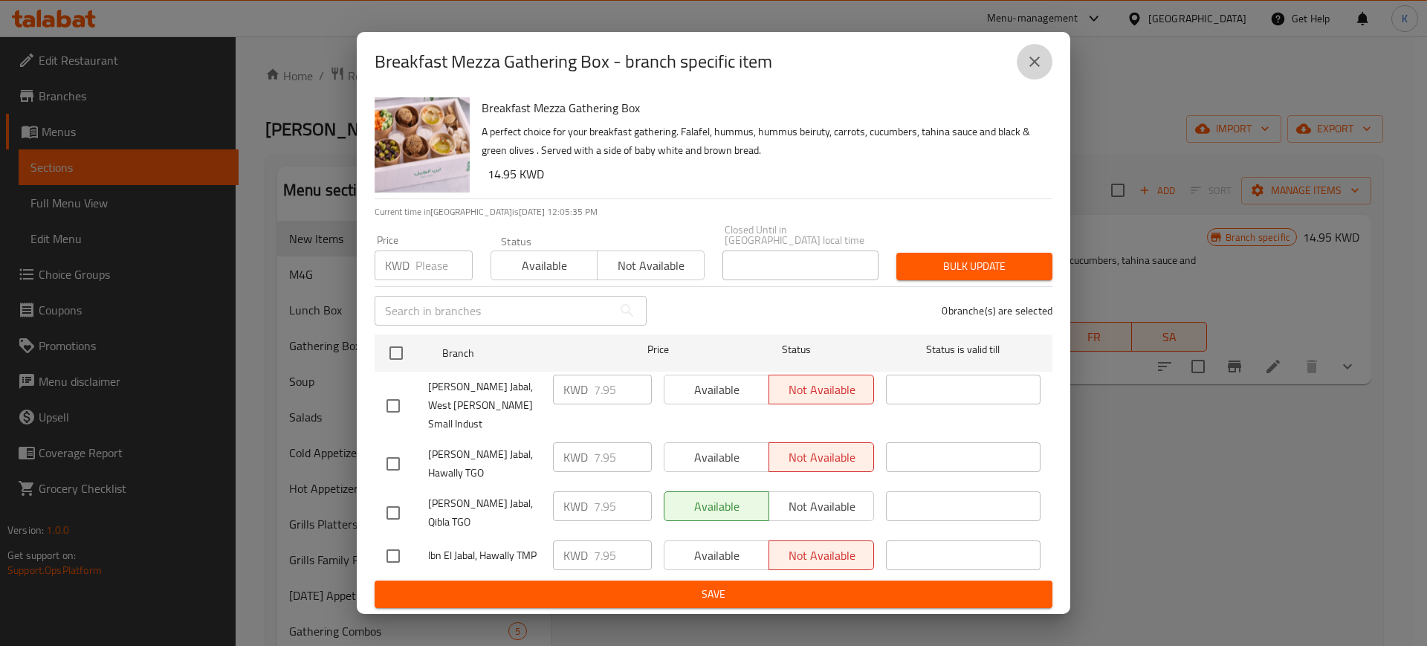
click at [1033, 71] on icon "close" at bounding box center [1035, 62] width 18 height 18
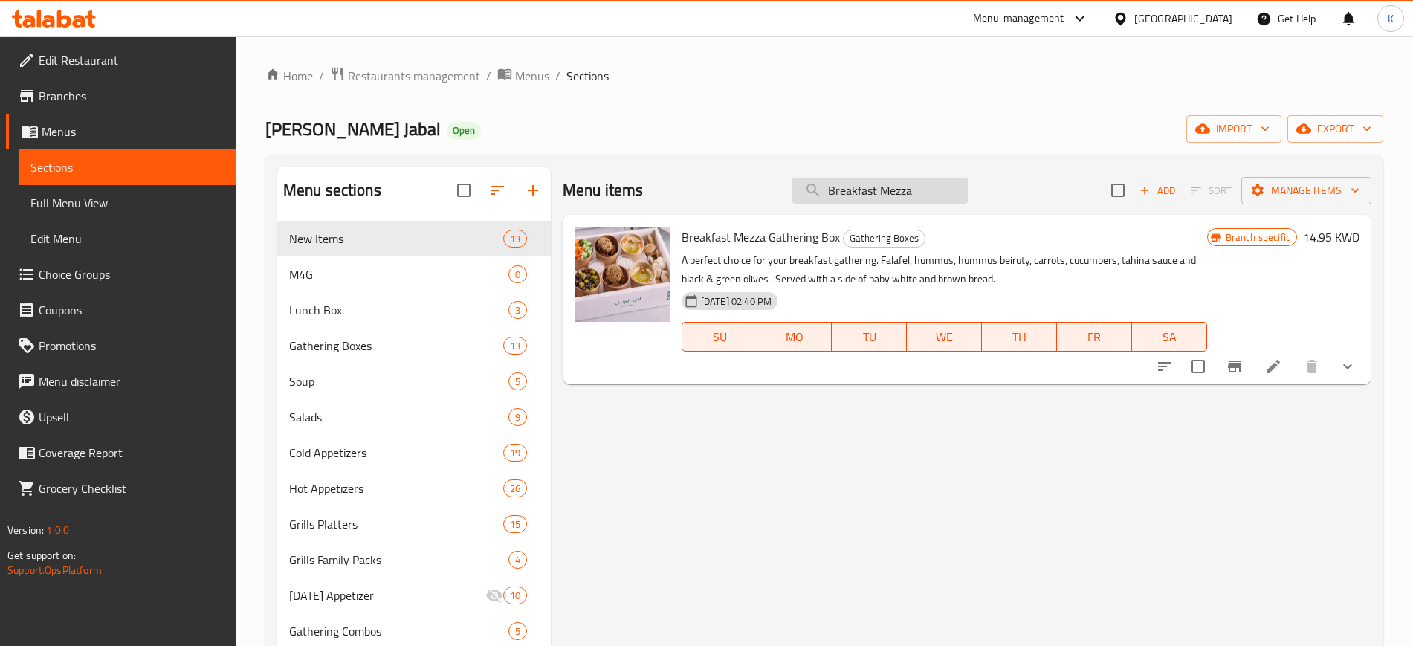
click at [873, 194] on input "Breakfast Mezza" at bounding box center [879, 191] width 175 height 26
paste input "Mashawi Gathering Box"
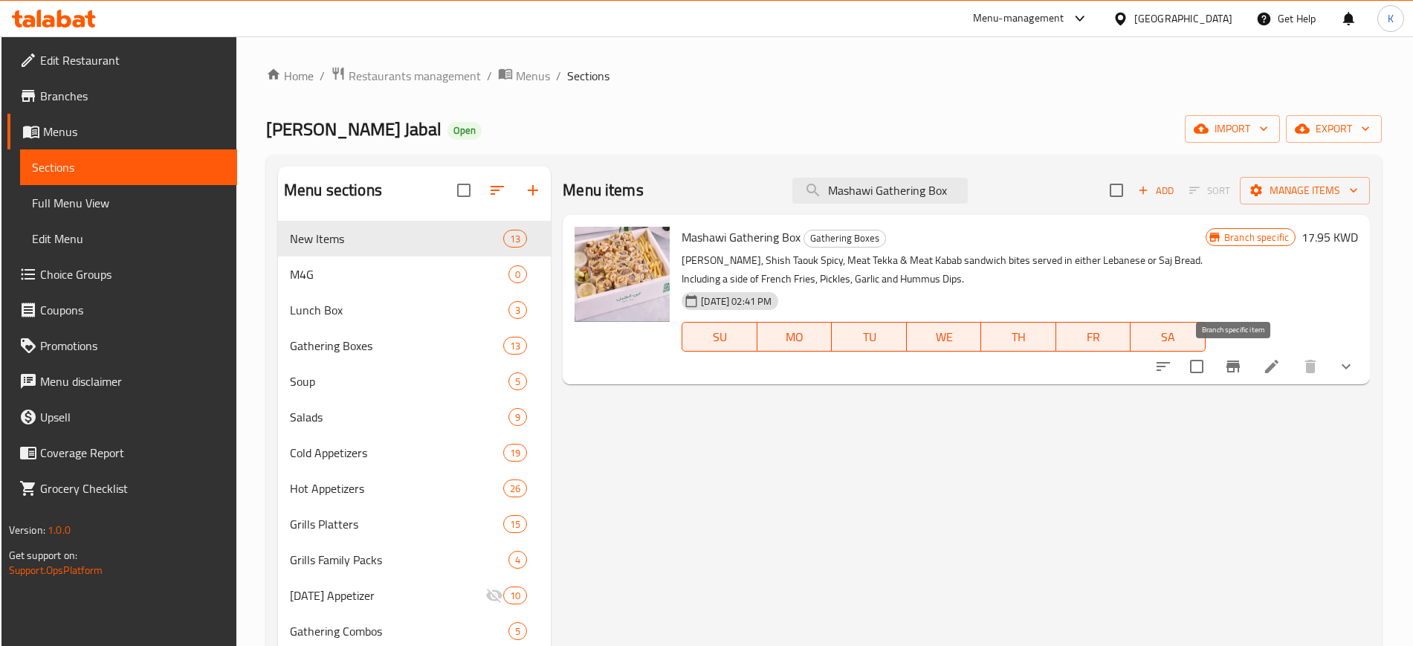
type input "Mashawi Gathering Box"
click at [1237, 371] on icon "Branch-specific-item" at bounding box center [1233, 367] width 18 height 18
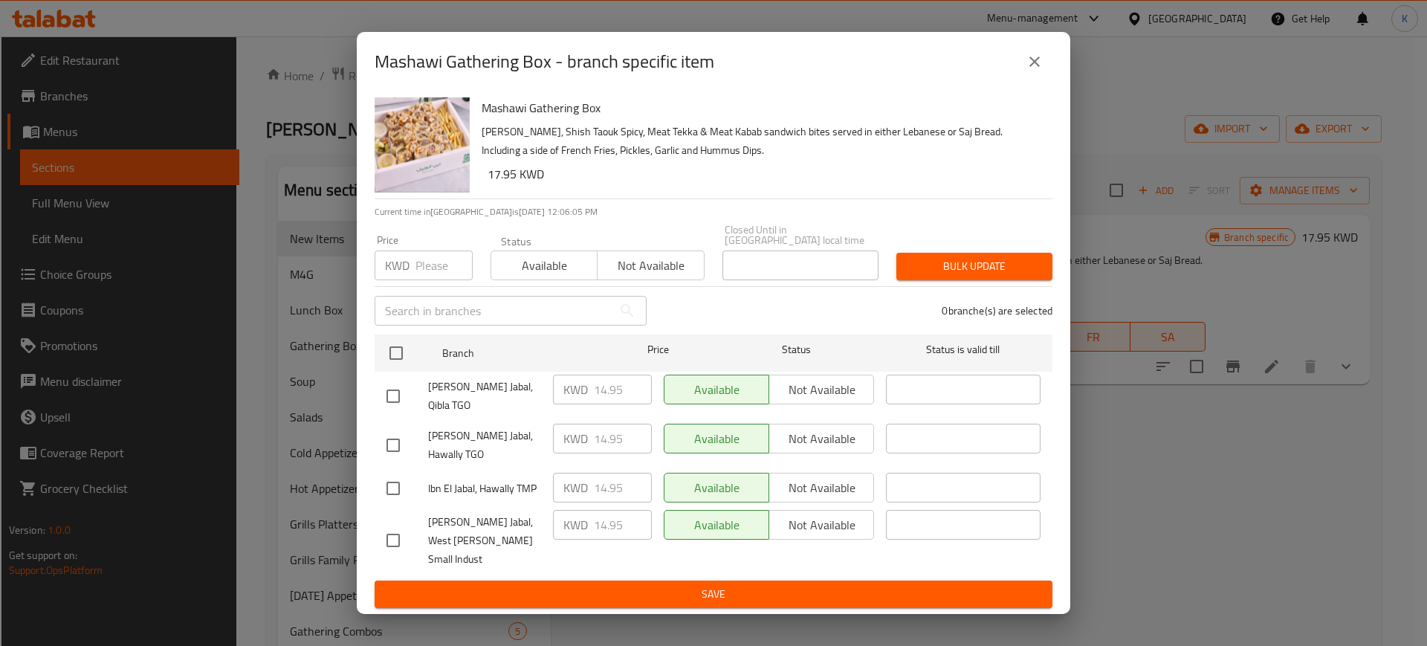
click at [1039, 71] on icon "close" at bounding box center [1035, 62] width 18 height 18
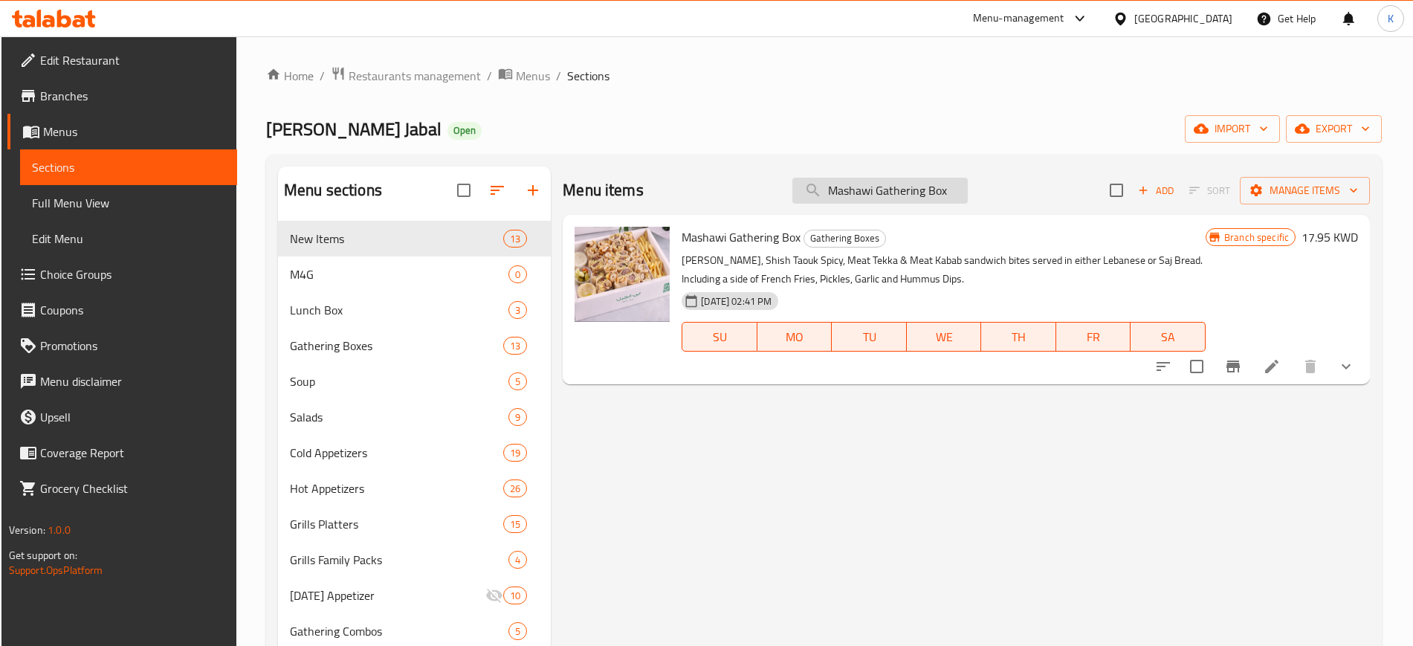
click at [883, 193] on input "Mashawi Gathering Box" at bounding box center [879, 191] width 175 height 26
click at [882, 193] on input "Mashawi Gathering Box" at bounding box center [879, 191] width 175 height 26
click at [1291, 187] on span "Manage items" at bounding box center [1305, 190] width 106 height 19
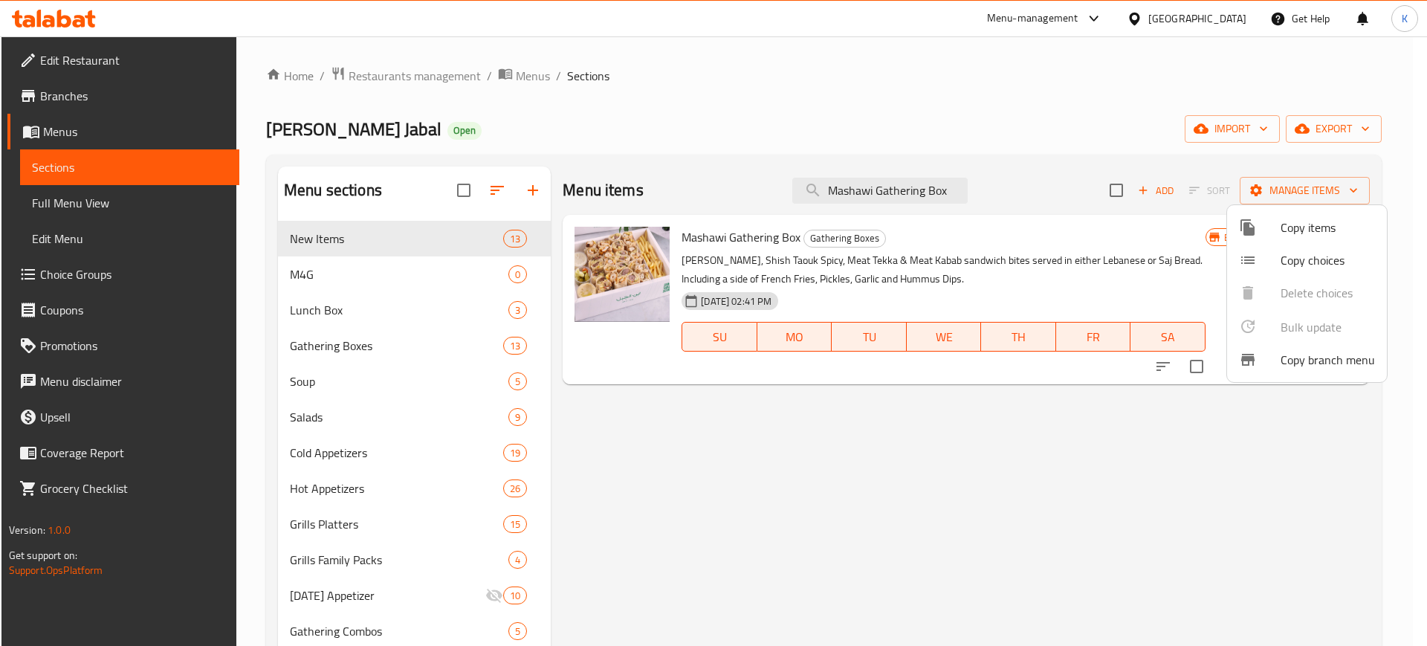
click at [1293, 224] on span "Copy items" at bounding box center [1328, 228] width 94 height 18
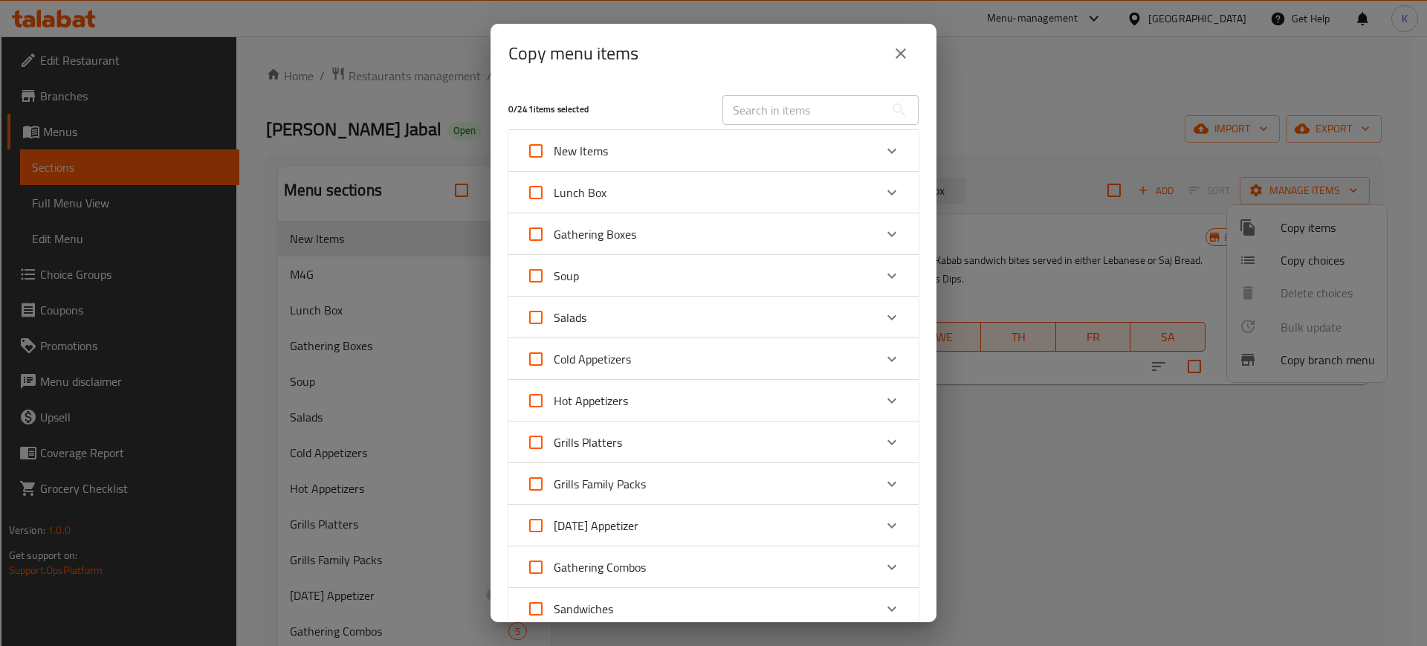
click at [800, 111] on input "text" at bounding box center [804, 110] width 162 height 30
paste input "Mashawi Gathering Box"
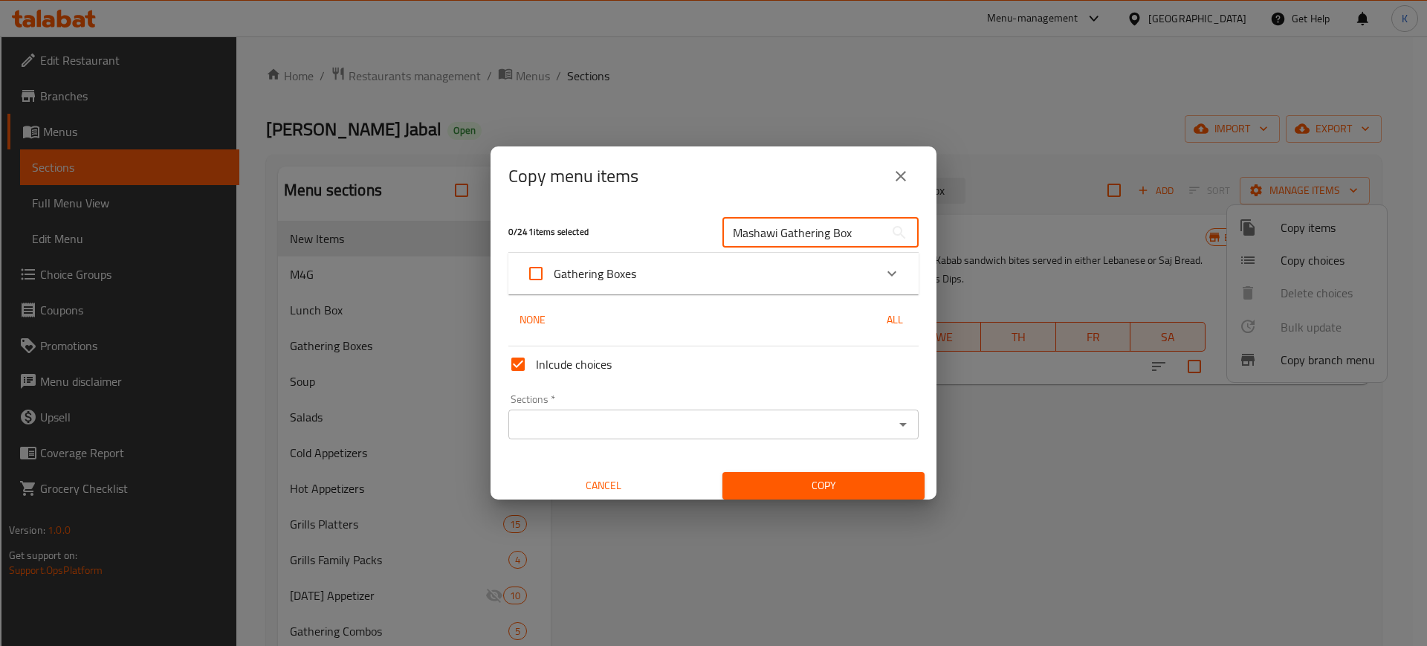
type input "Mashawi Gathering Box"
click at [834, 274] on div "Gathering Boxes" at bounding box center [700, 274] width 348 height 36
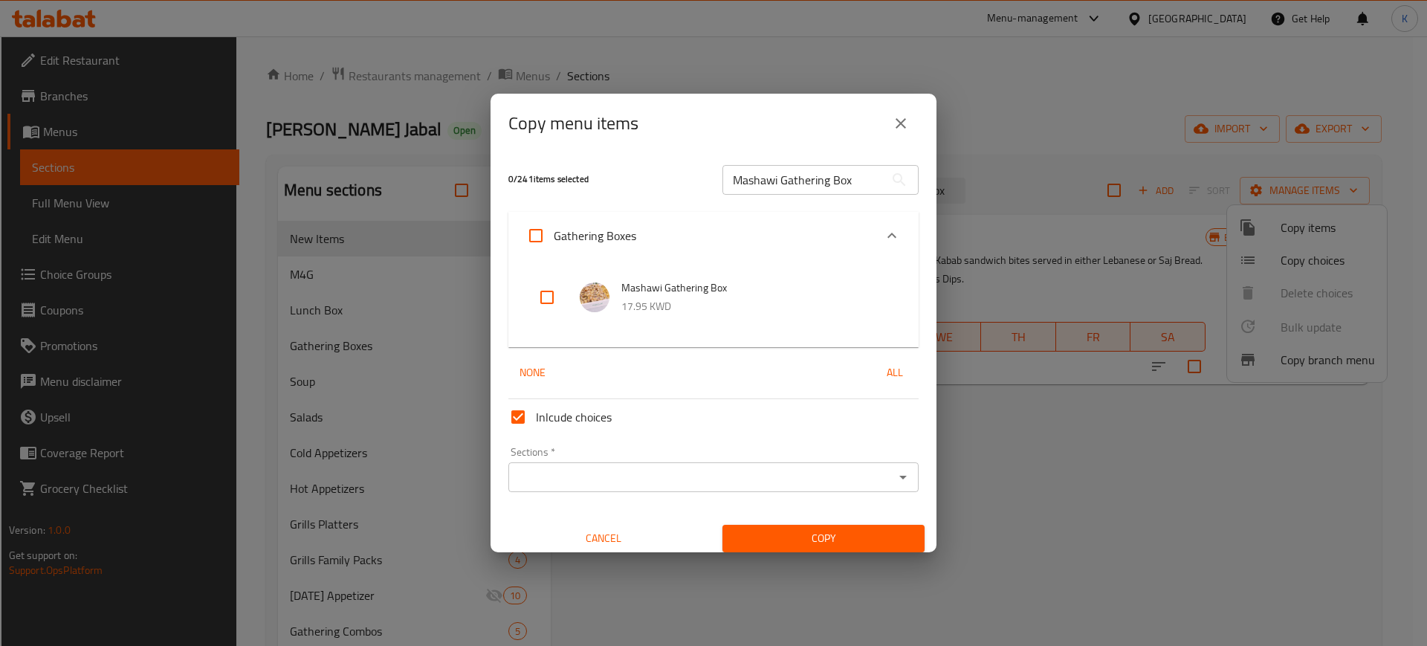
click at [552, 297] on input "checkbox" at bounding box center [547, 297] width 36 height 36
checkbox input "true"
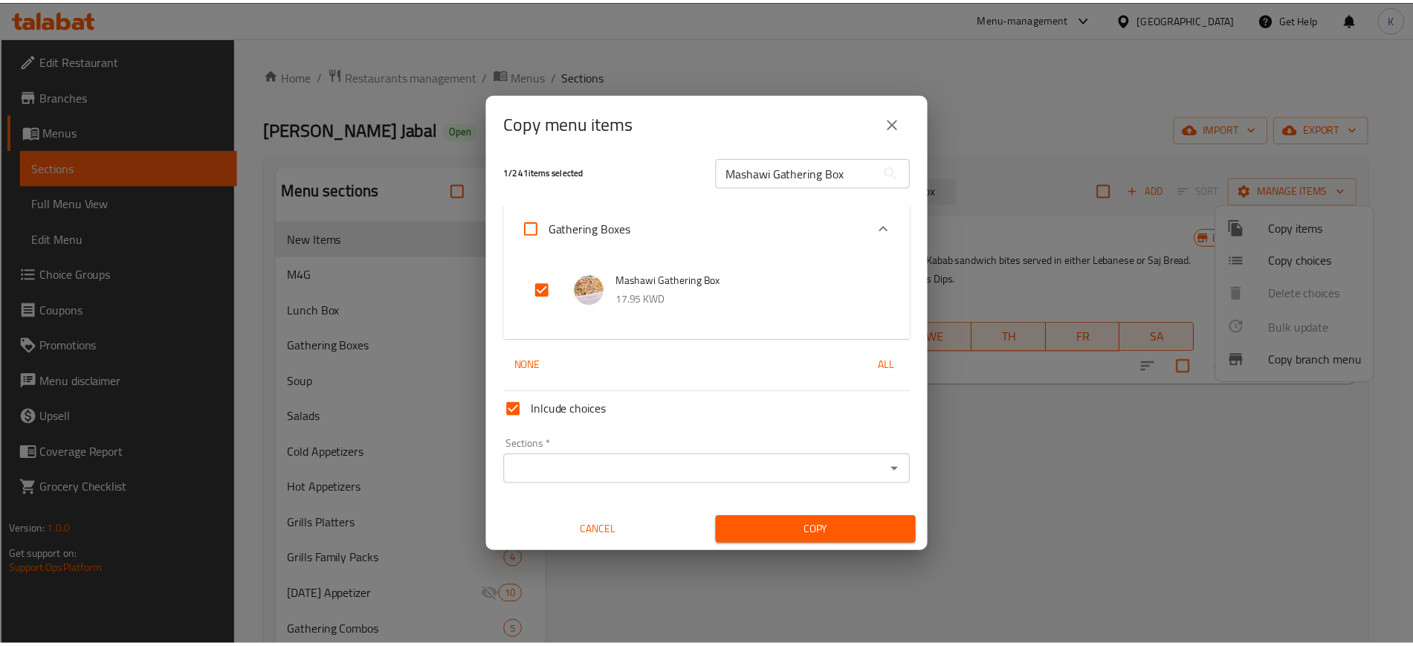
scroll to position [9, 0]
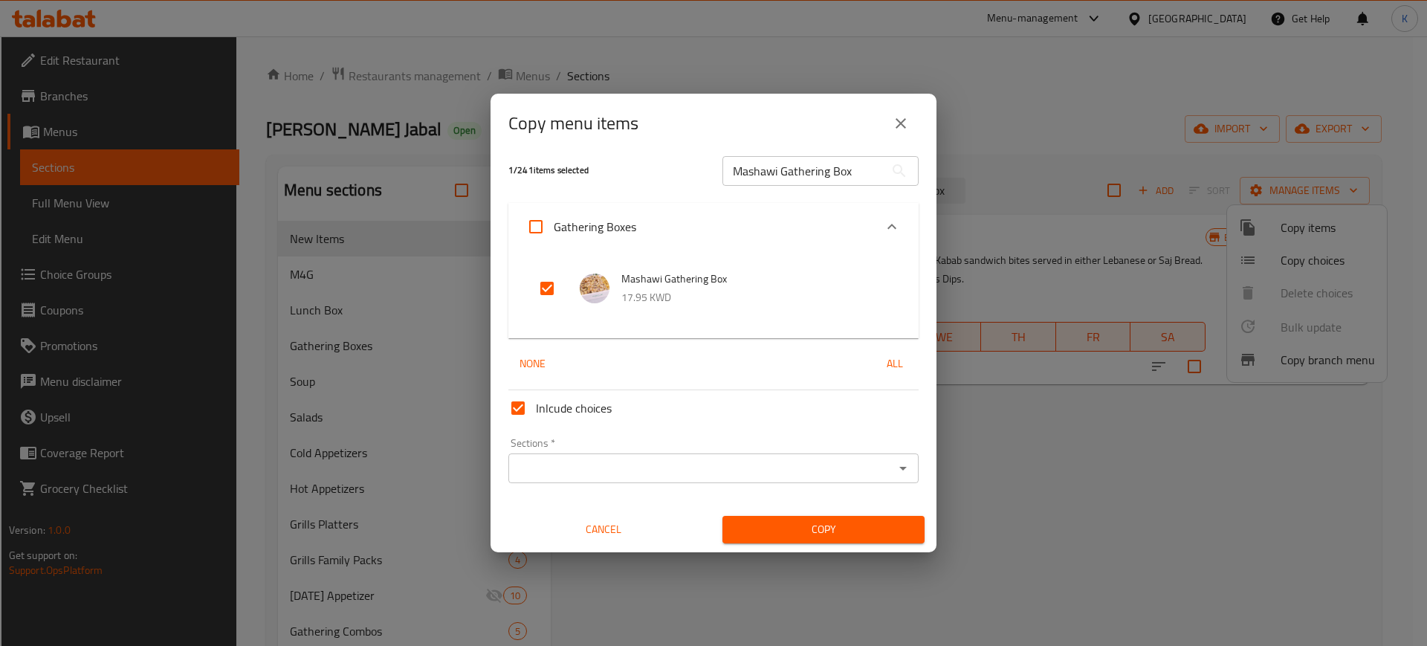
click at [795, 466] on input "Sections   *" at bounding box center [701, 468] width 377 height 21
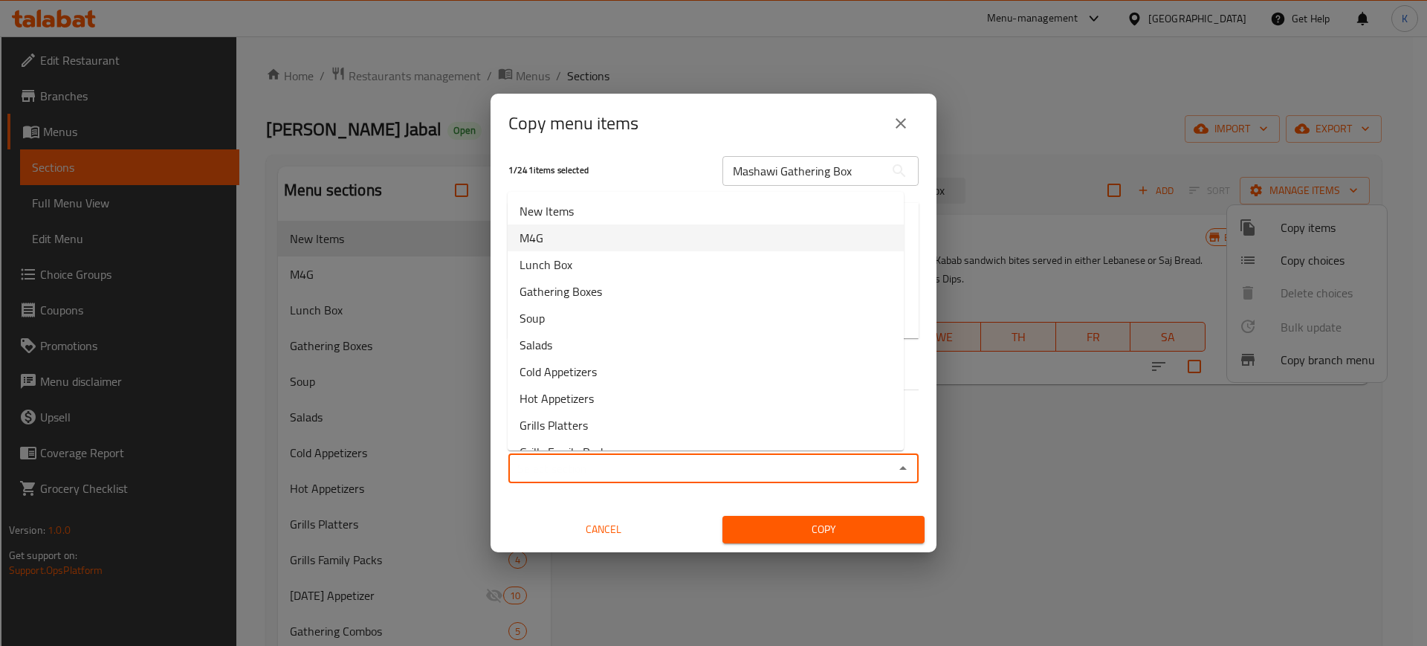
click at [589, 241] on li "M4G" at bounding box center [706, 237] width 396 height 27
type input "M4G"
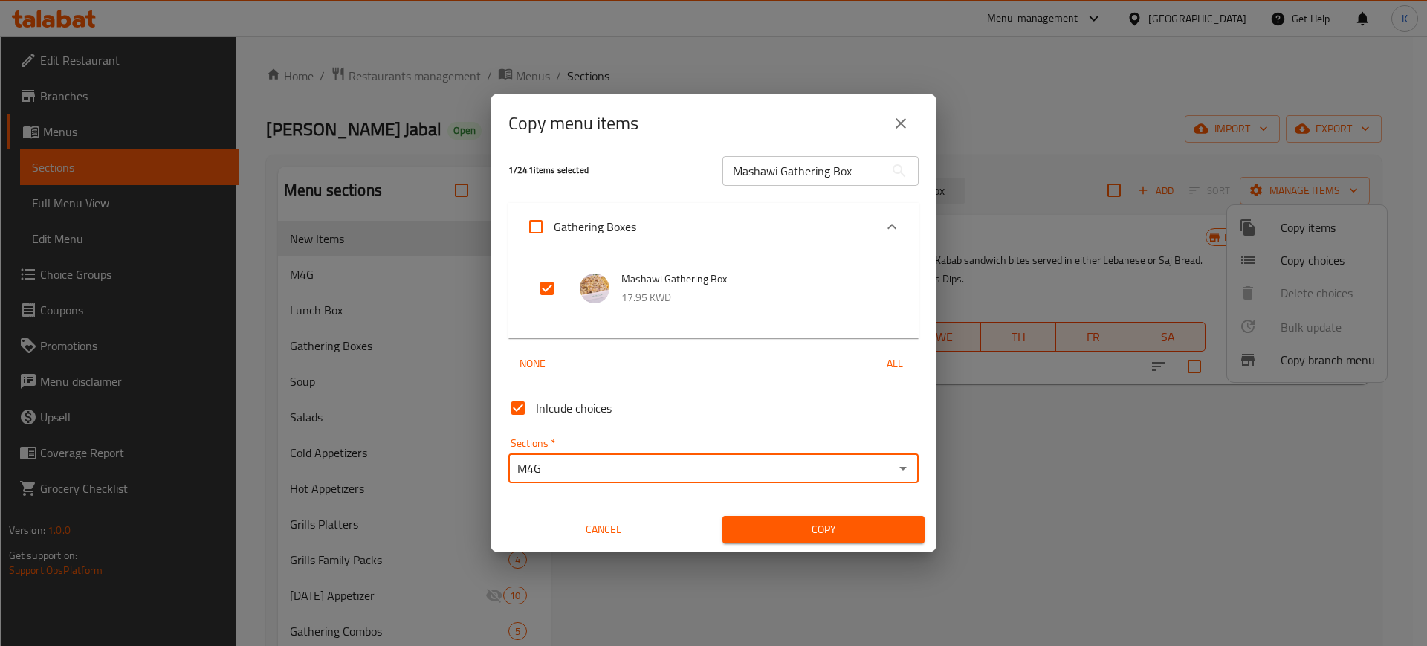
click at [825, 523] on span "Copy" at bounding box center [823, 529] width 178 height 19
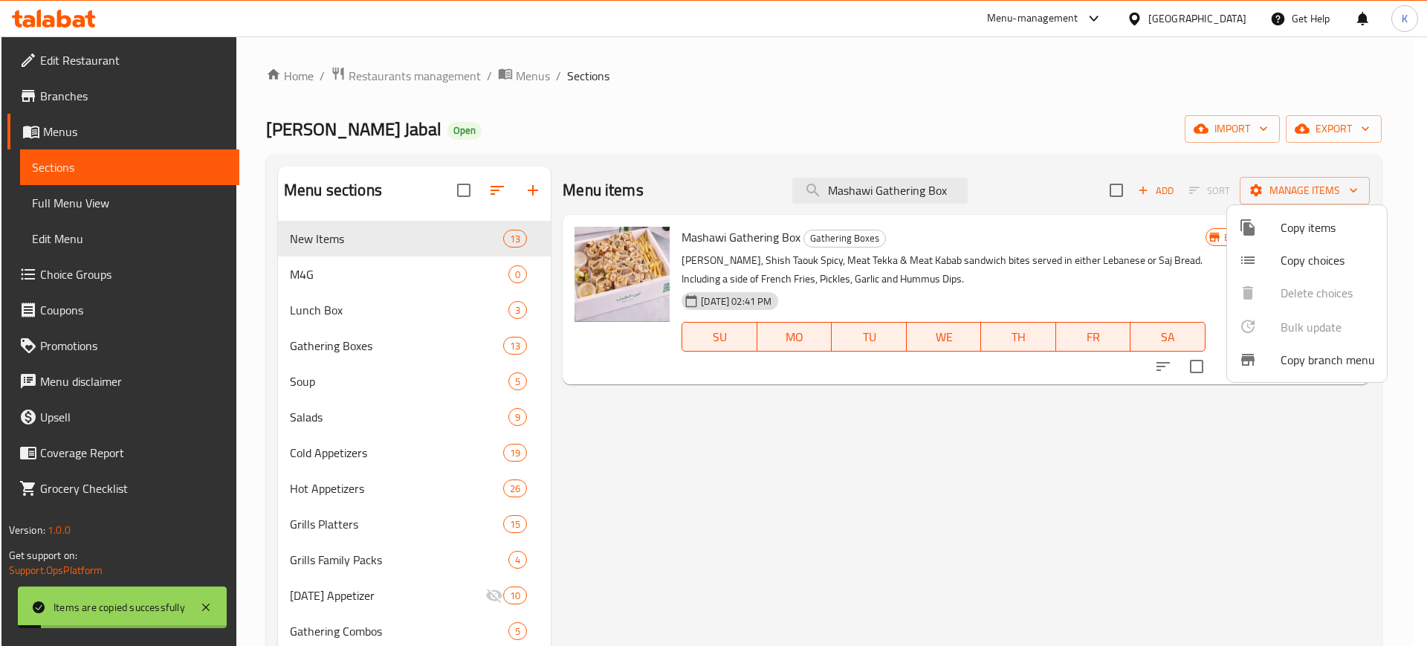
click at [829, 509] on div at bounding box center [713, 323] width 1427 height 646
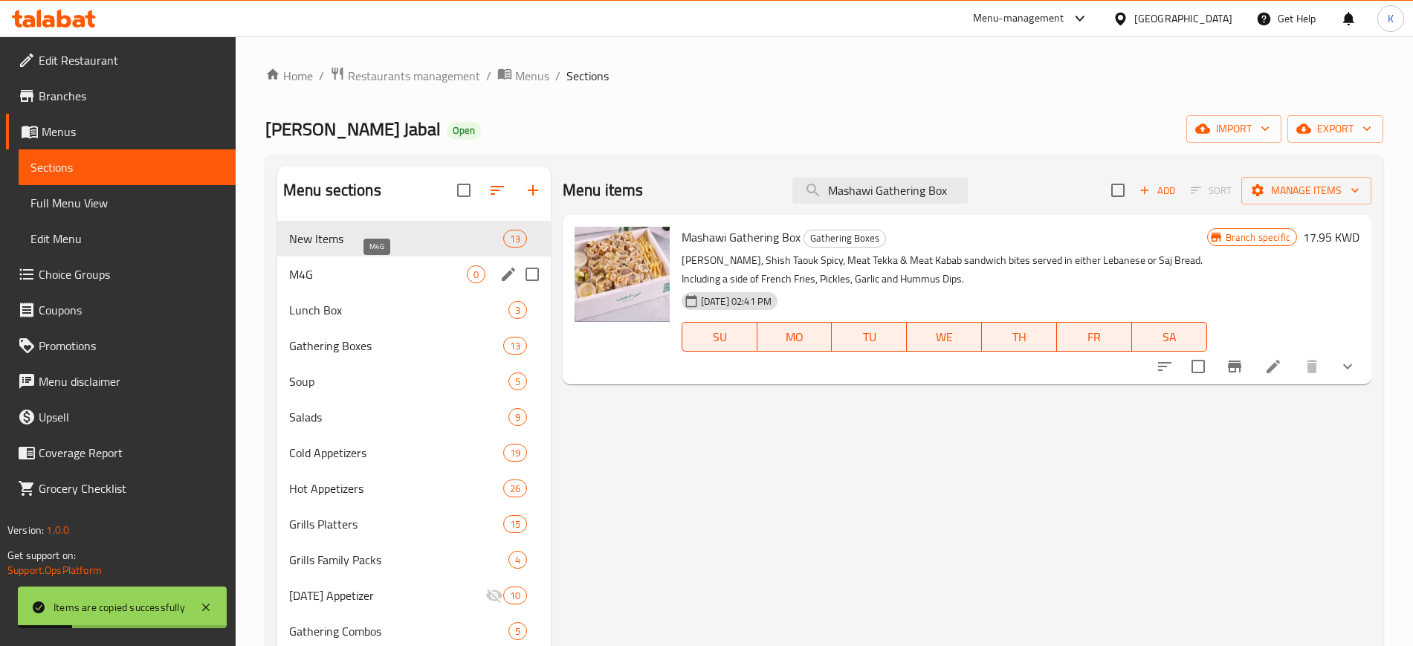
click at [334, 279] on span "M4G" at bounding box center [378, 274] width 178 height 18
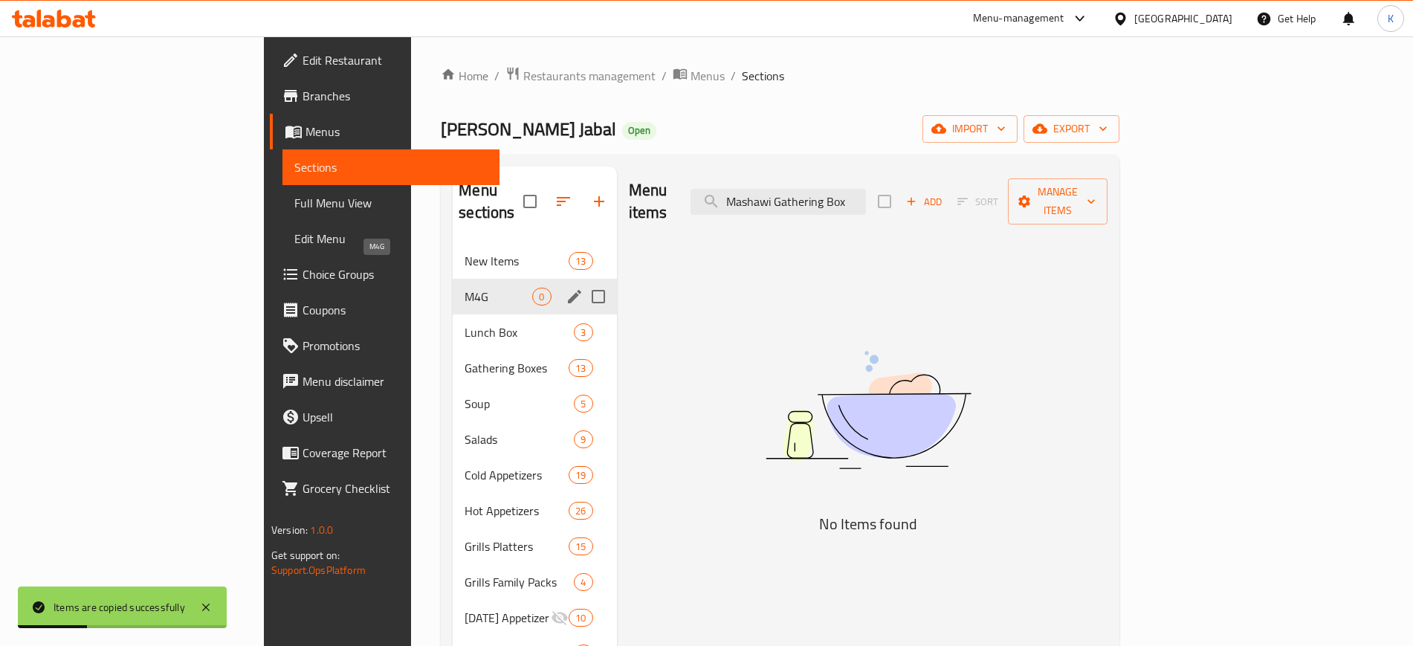
click at [465, 288] on span "M4G" at bounding box center [499, 297] width 68 height 18
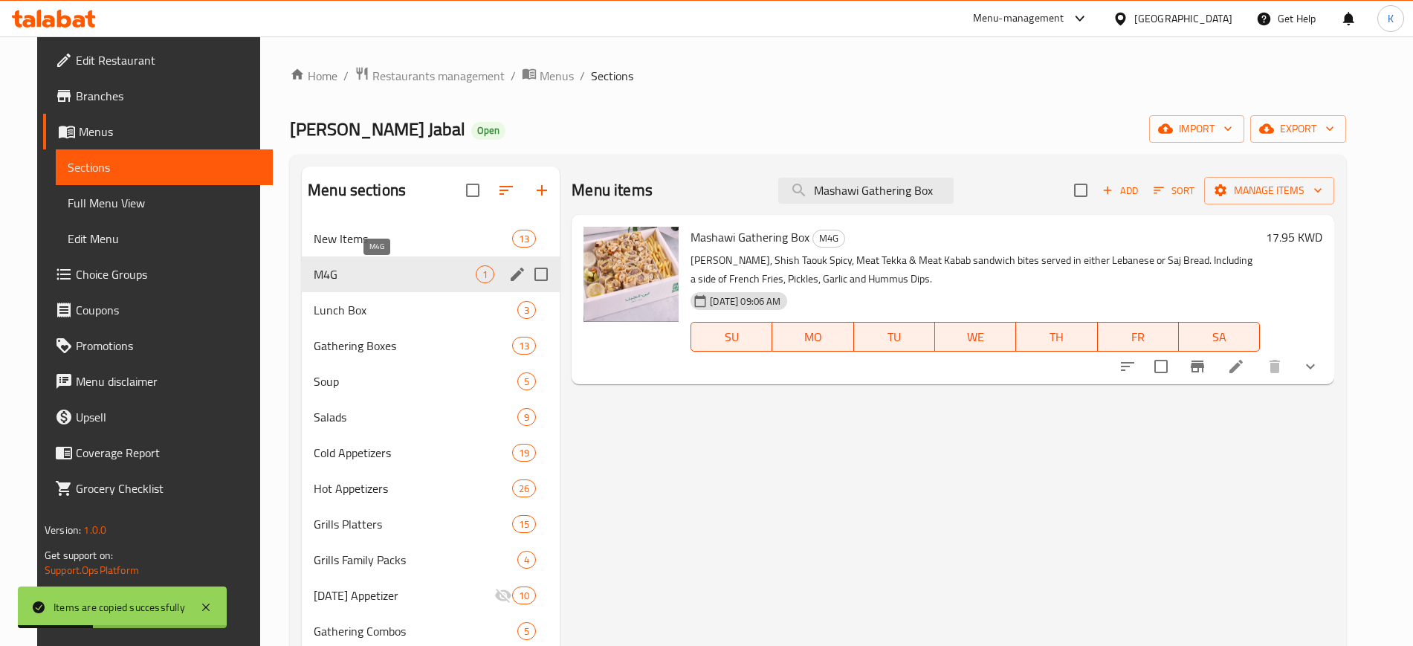
click at [353, 270] on span "M4G" at bounding box center [395, 274] width 162 height 18
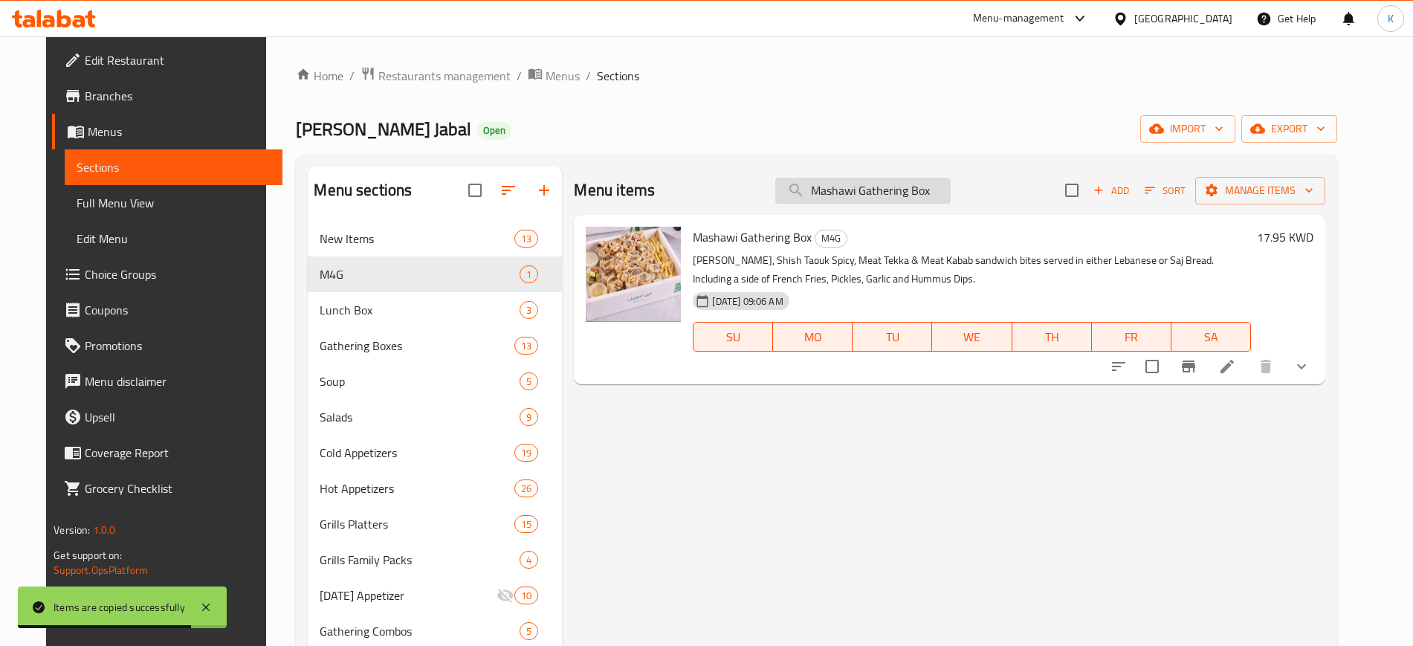
click at [867, 190] on input "Mashawi Gathering Box" at bounding box center [862, 191] width 175 height 26
paste input "search"
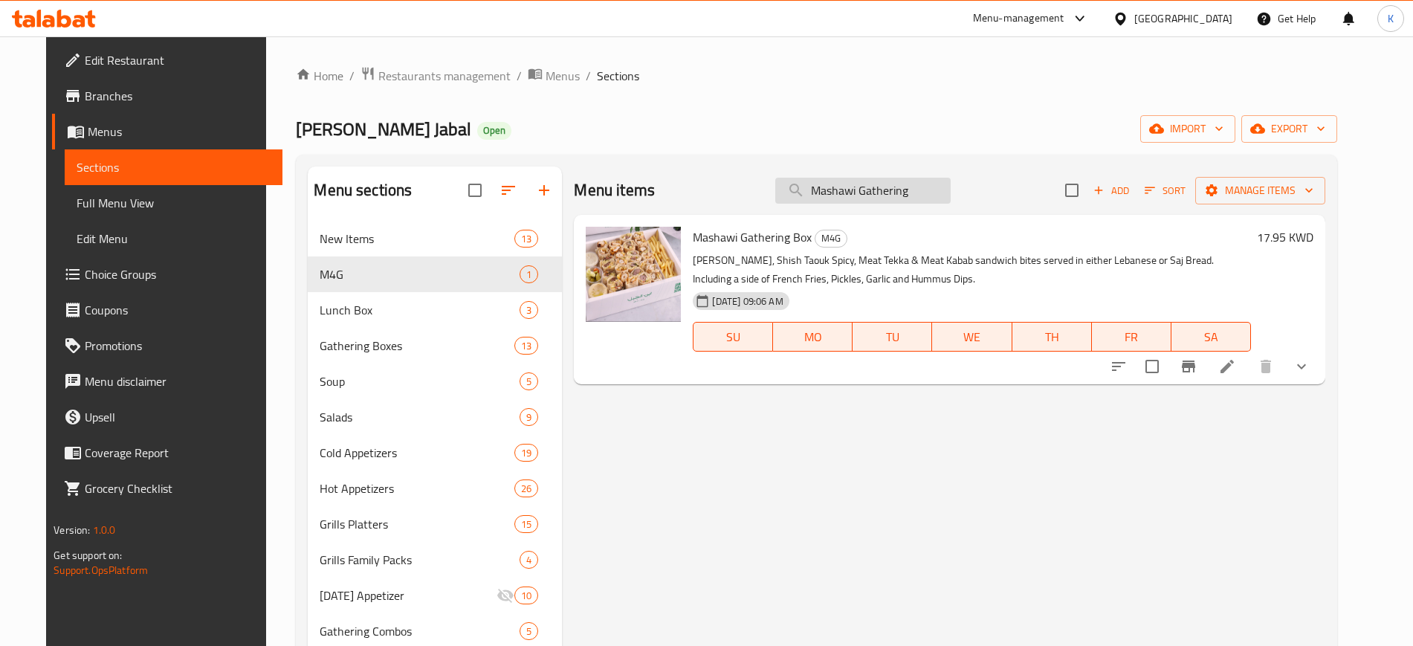
type input "Mashawi Gathering"
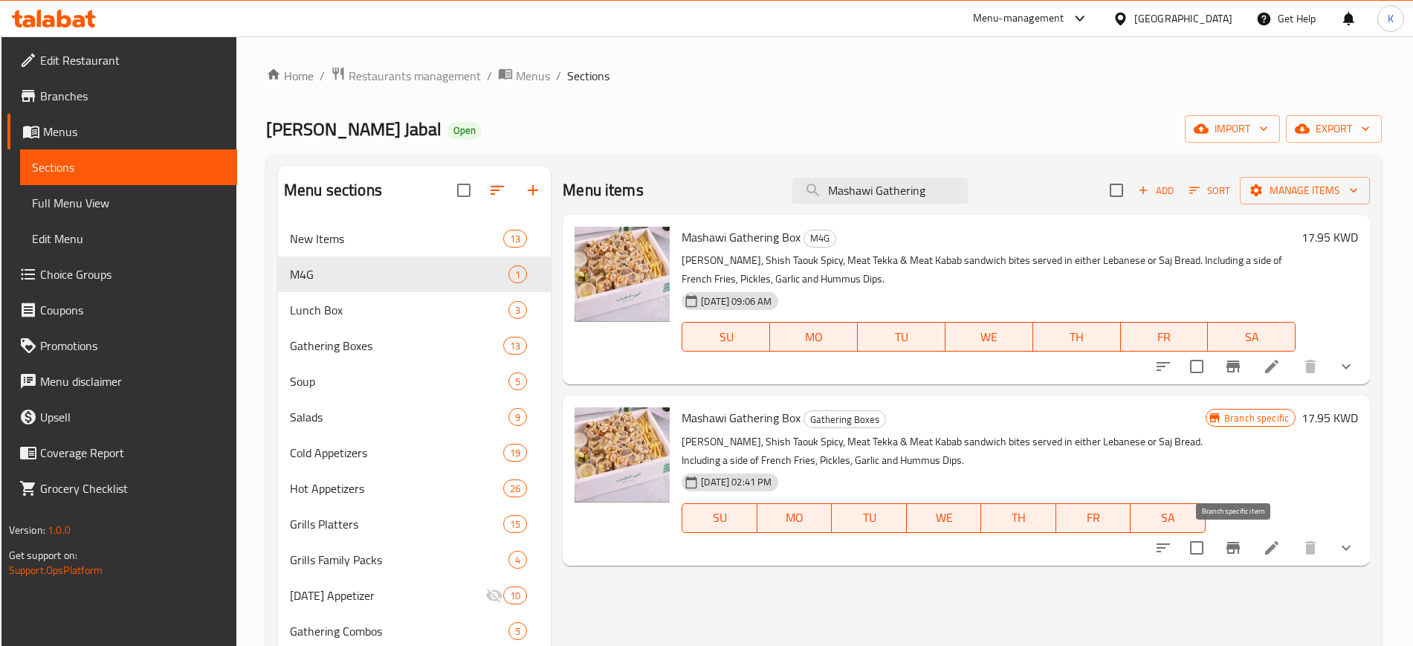
click at [1238, 540] on icon "Branch-specific-item" at bounding box center [1233, 548] width 18 height 18
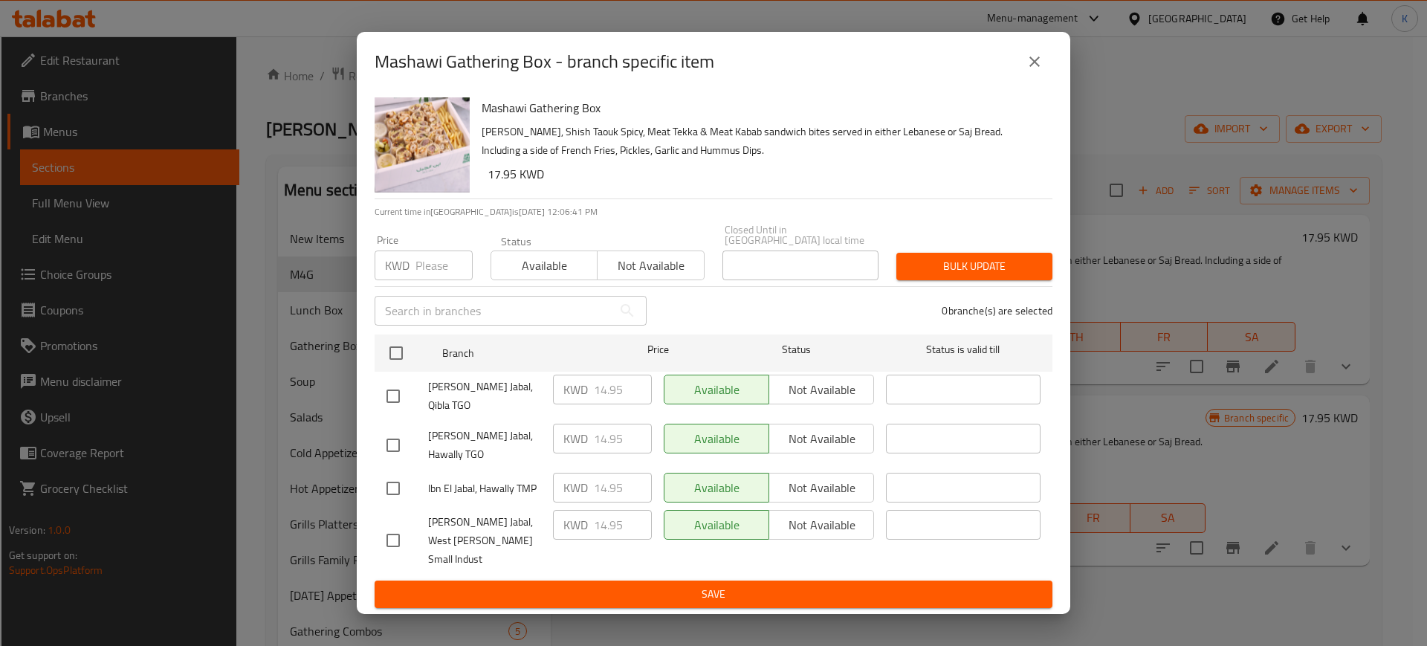
click at [1036, 71] on icon "close" at bounding box center [1035, 62] width 18 height 18
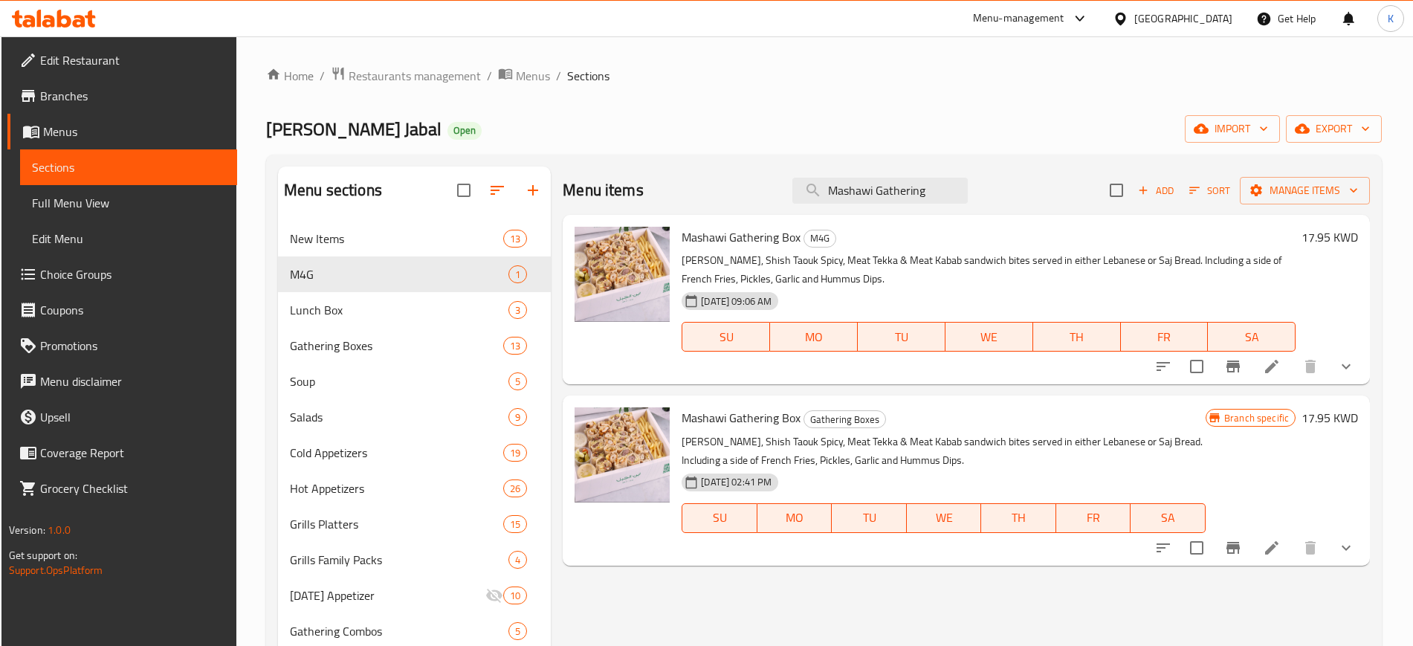
click at [1319, 414] on h6 "17.95 KWD" at bounding box center [1330, 417] width 56 height 21
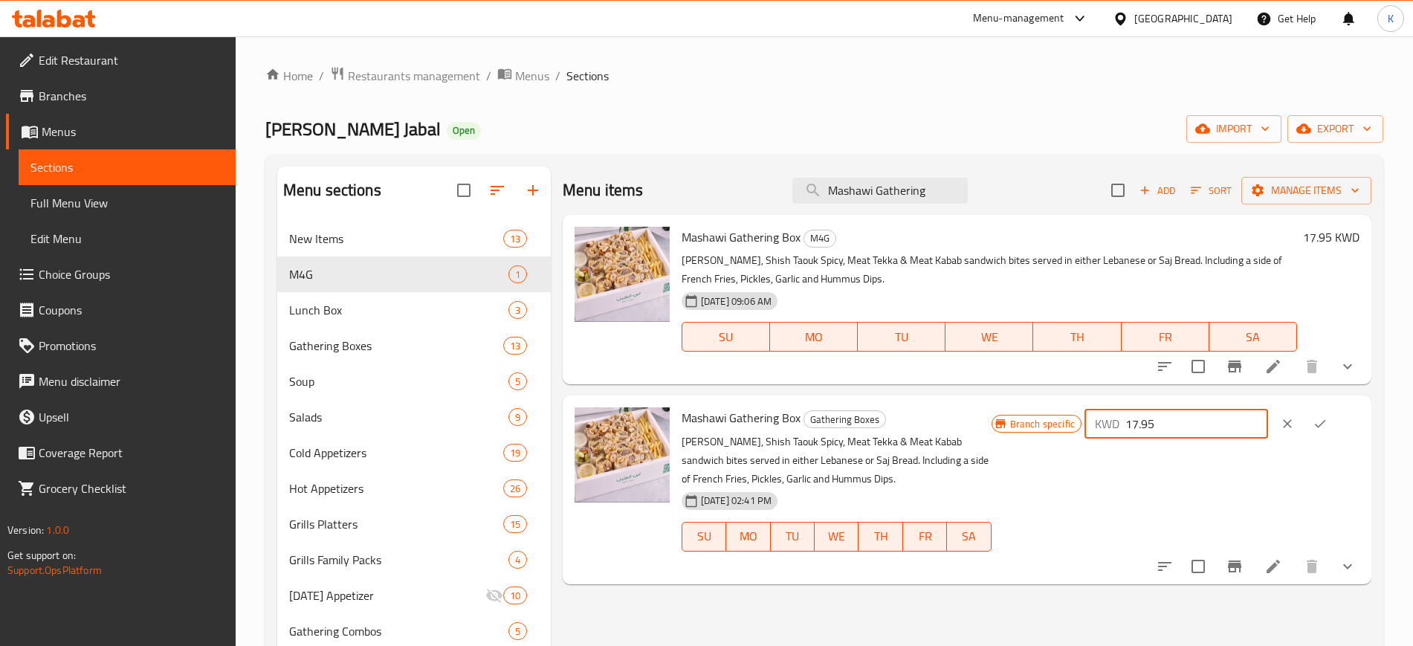
click at [1164, 428] on input "17.95" at bounding box center [1196, 424] width 143 height 30
type input "14.95"
click at [1328, 428] on icon "ok" at bounding box center [1320, 423] width 15 height 15
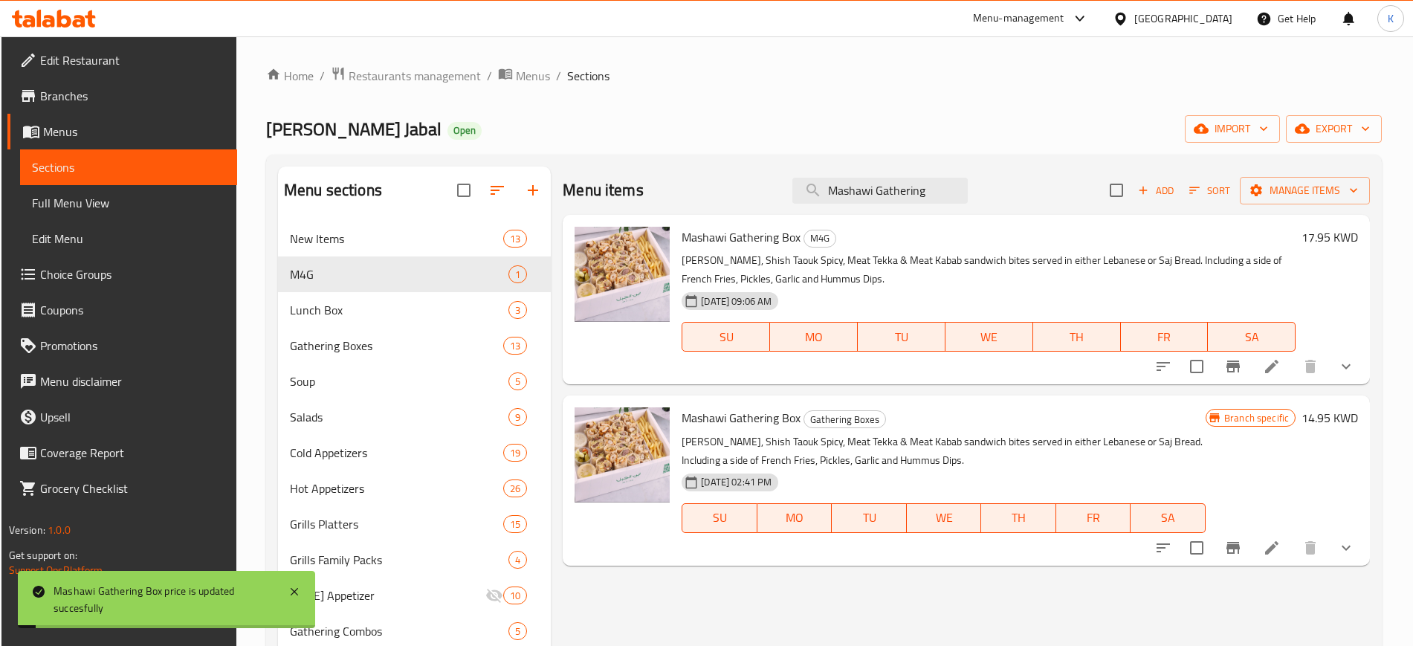
click at [1313, 238] on h6 "17.95 KWD" at bounding box center [1330, 237] width 56 height 21
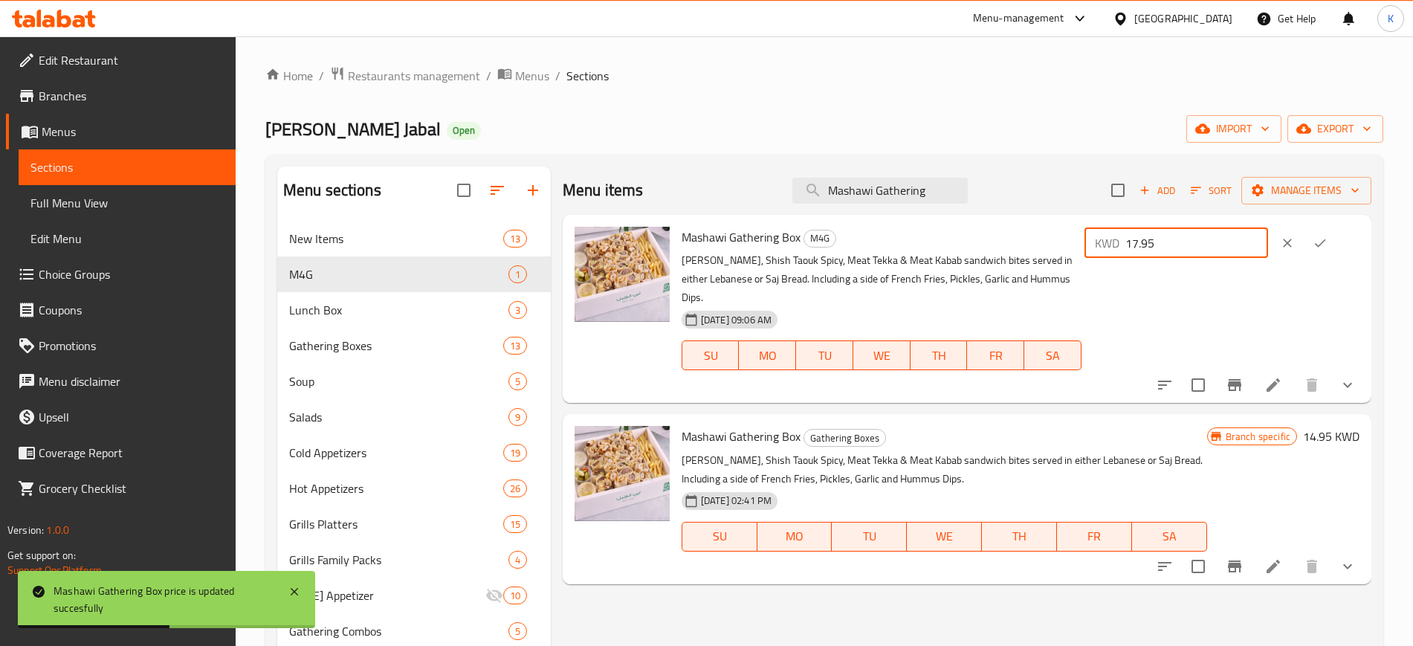
drag, startPoint x: 1168, startPoint y: 242, endPoint x: 1165, endPoint y: 253, distance: 11.8
click at [1165, 253] on input "17.95" at bounding box center [1196, 243] width 143 height 30
type input "14.95"
click at [1336, 239] on button "ok" at bounding box center [1320, 243] width 33 height 33
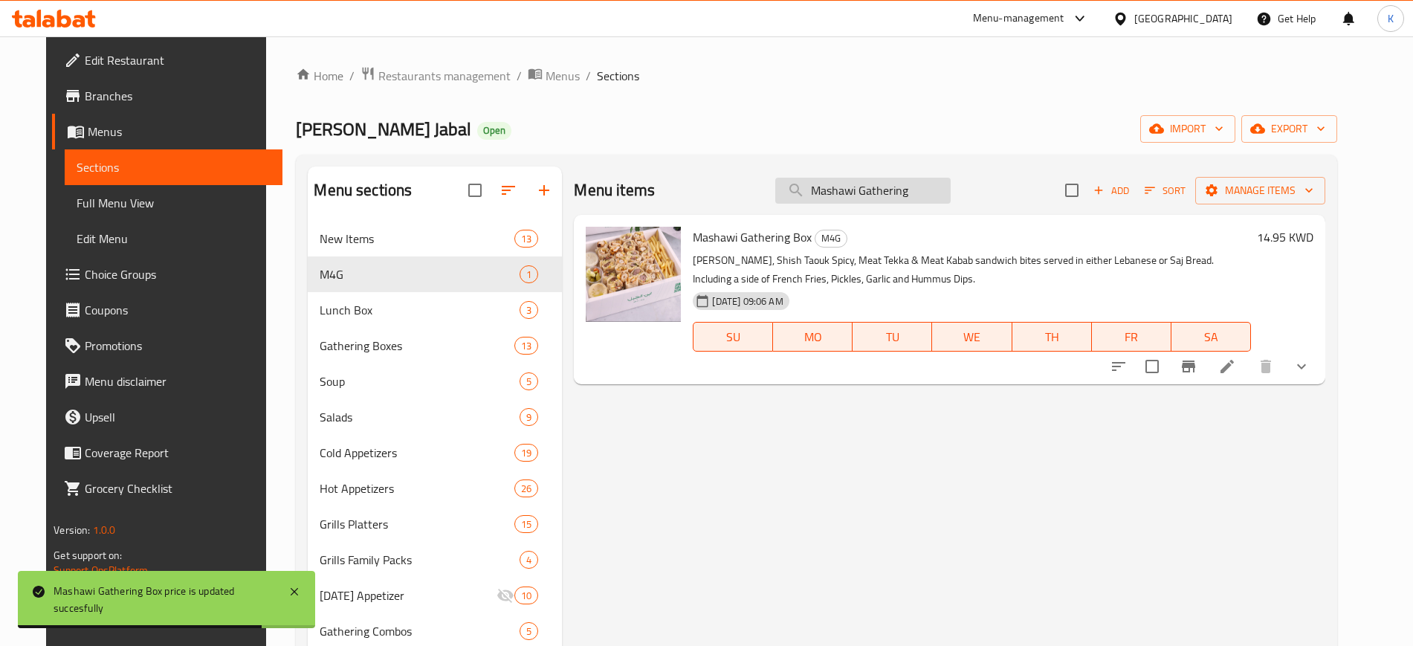
click at [903, 191] on input "Mashawi Gathering" at bounding box center [862, 191] width 175 height 26
paste input "Box"
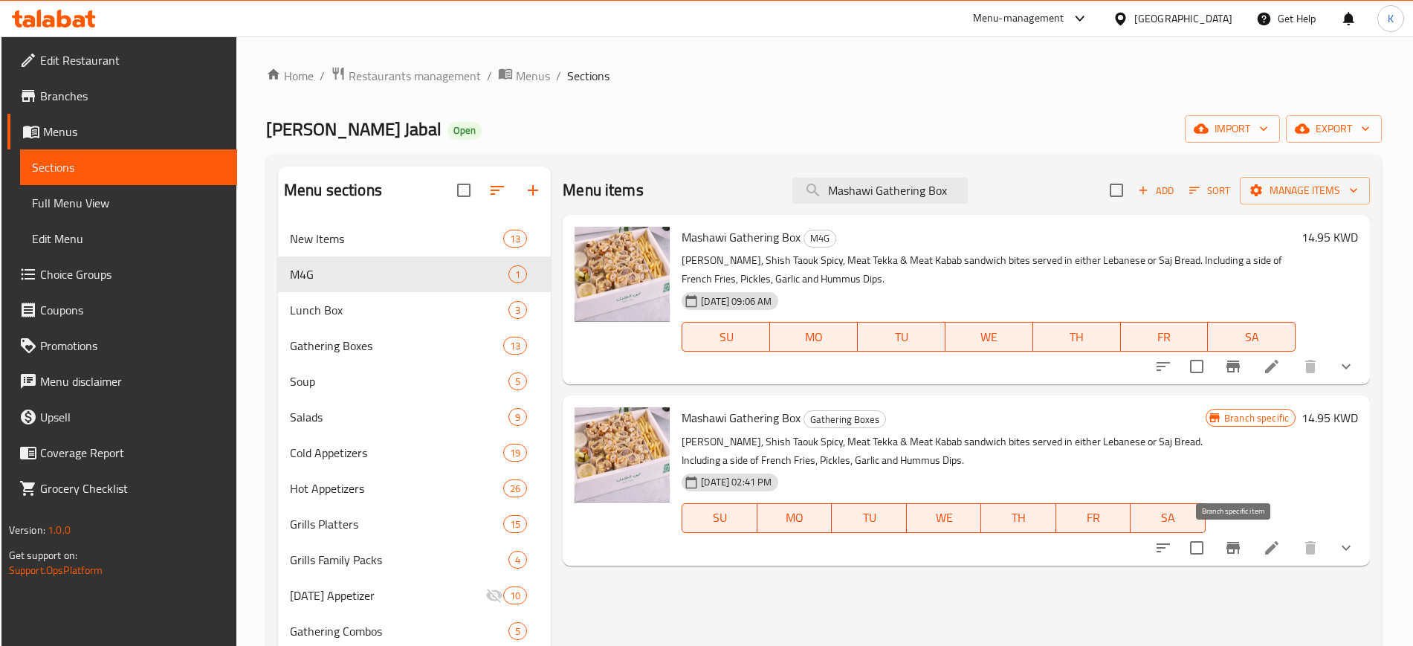
click at [1235, 555] on icon "Branch-specific-item" at bounding box center [1233, 548] width 18 height 18
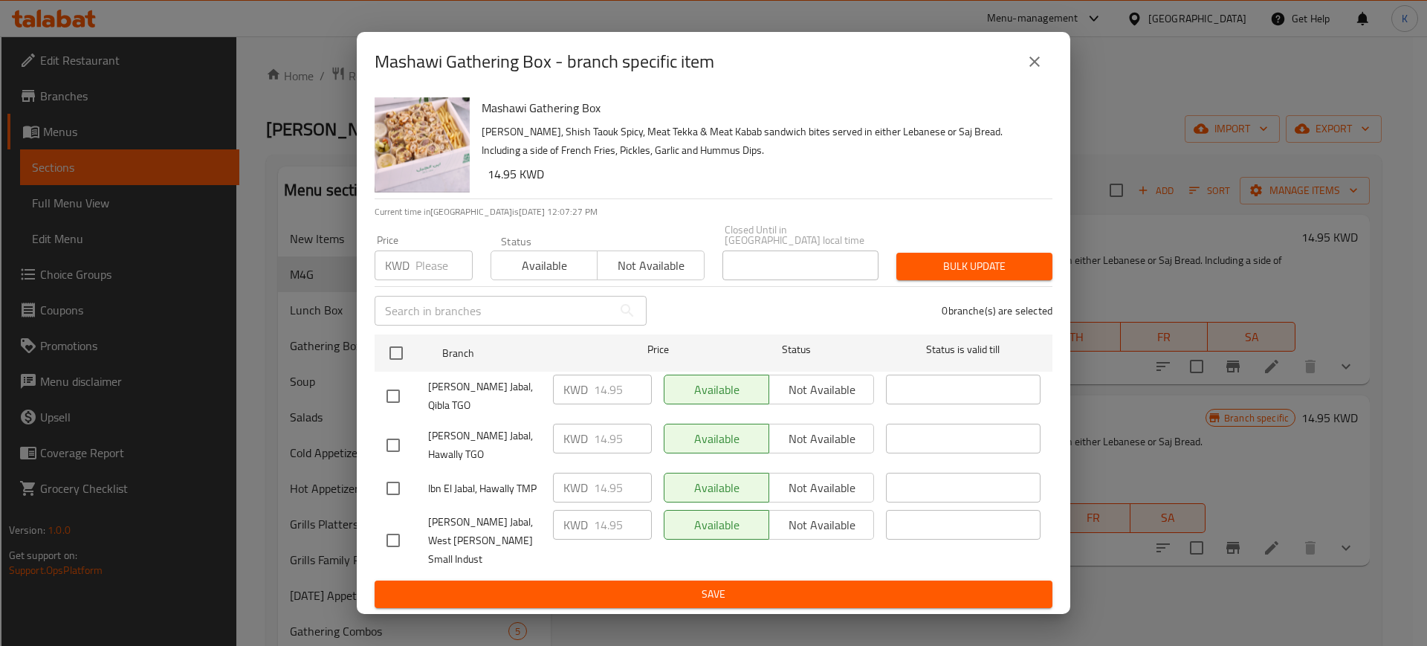
click at [1032, 71] on icon "close" at bounding box center [1035, 62] width 18 height 18
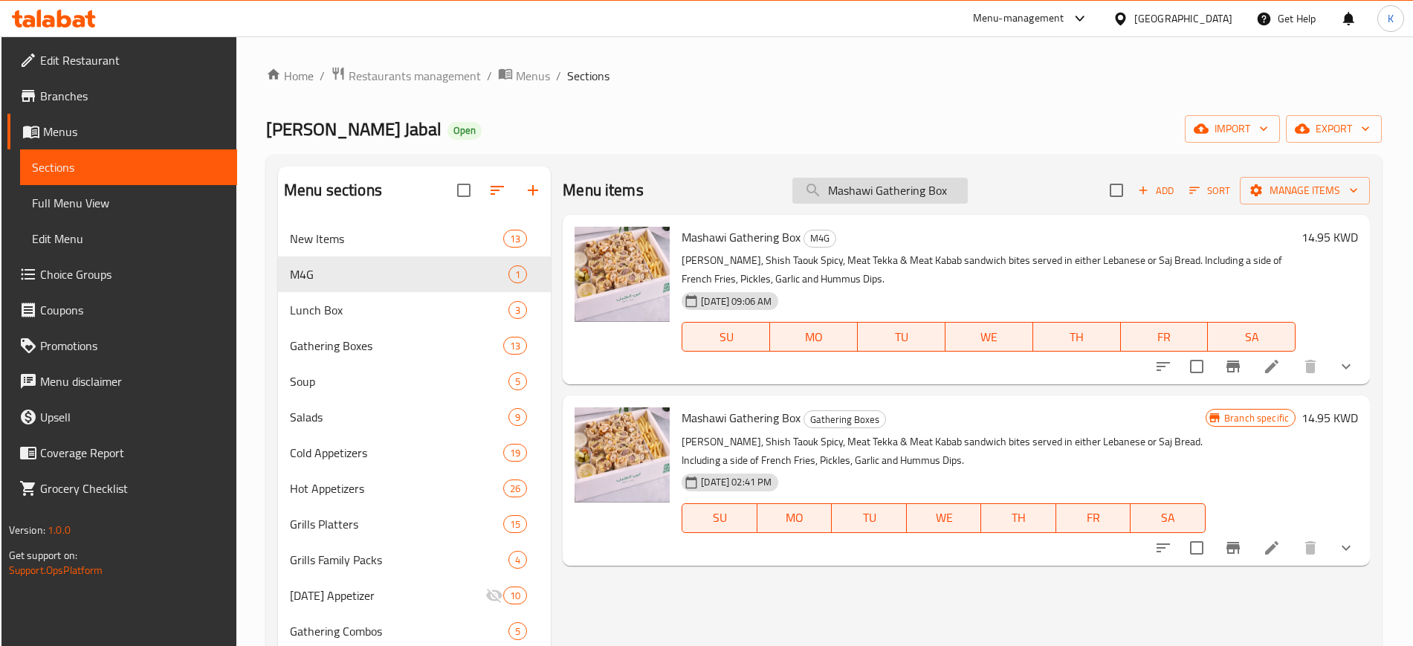
click at [881, 184] on input "Mashawi Gathering Box" at bounding box center [879, 191] width 175 height 26
paste input "ezza"
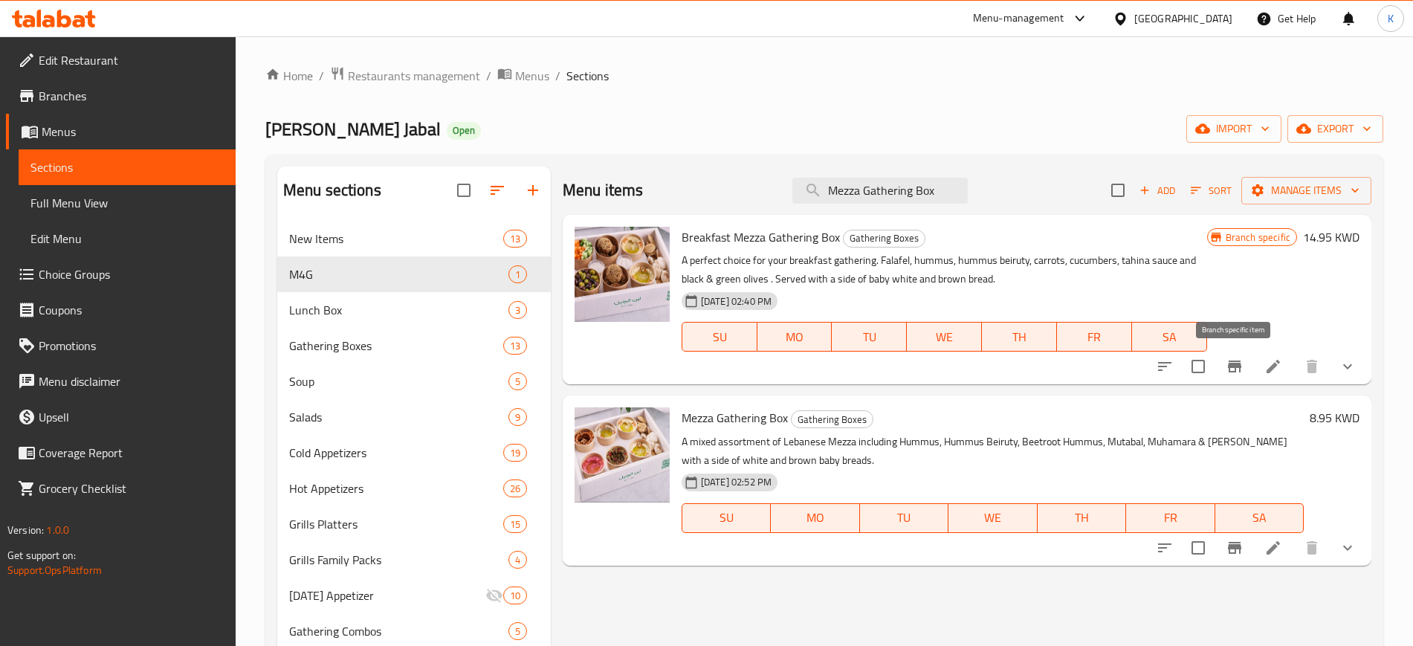
type input "Mezza Gathering Box"
click at [1238, 360] on icon "Branch-specific-item" at bounding box center [1235, 367] width 18 height 18
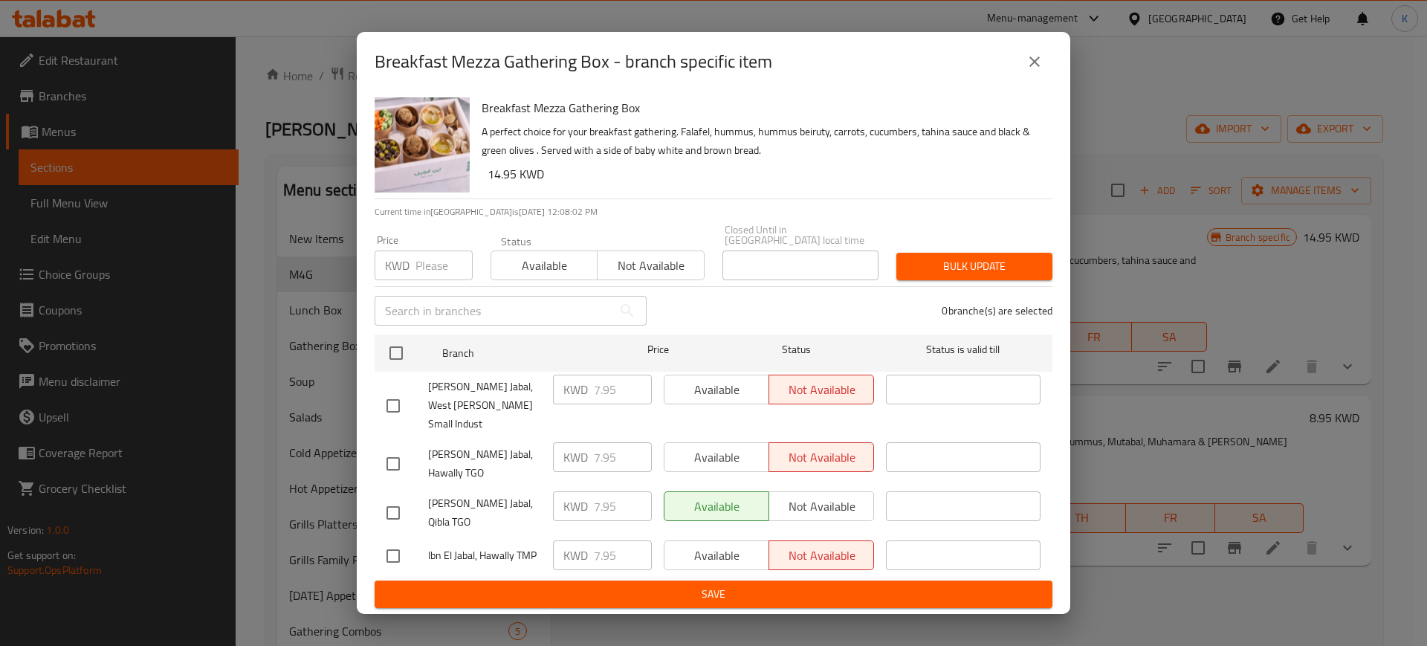
click at [1038, 80] on button "close" at bounding box center [1035, 62] width 36 height 36
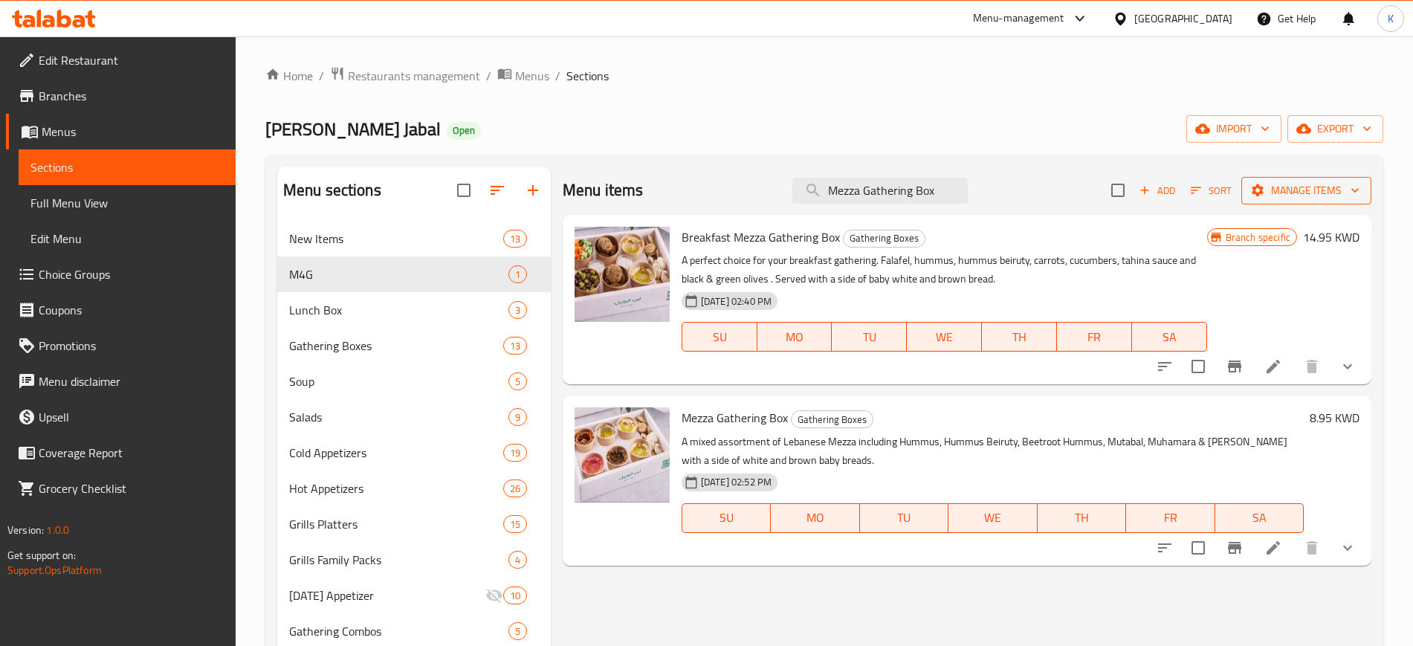
click at [1296, 190] on span "Manage items" at bounding box center [1306, 190] width 106 height 19
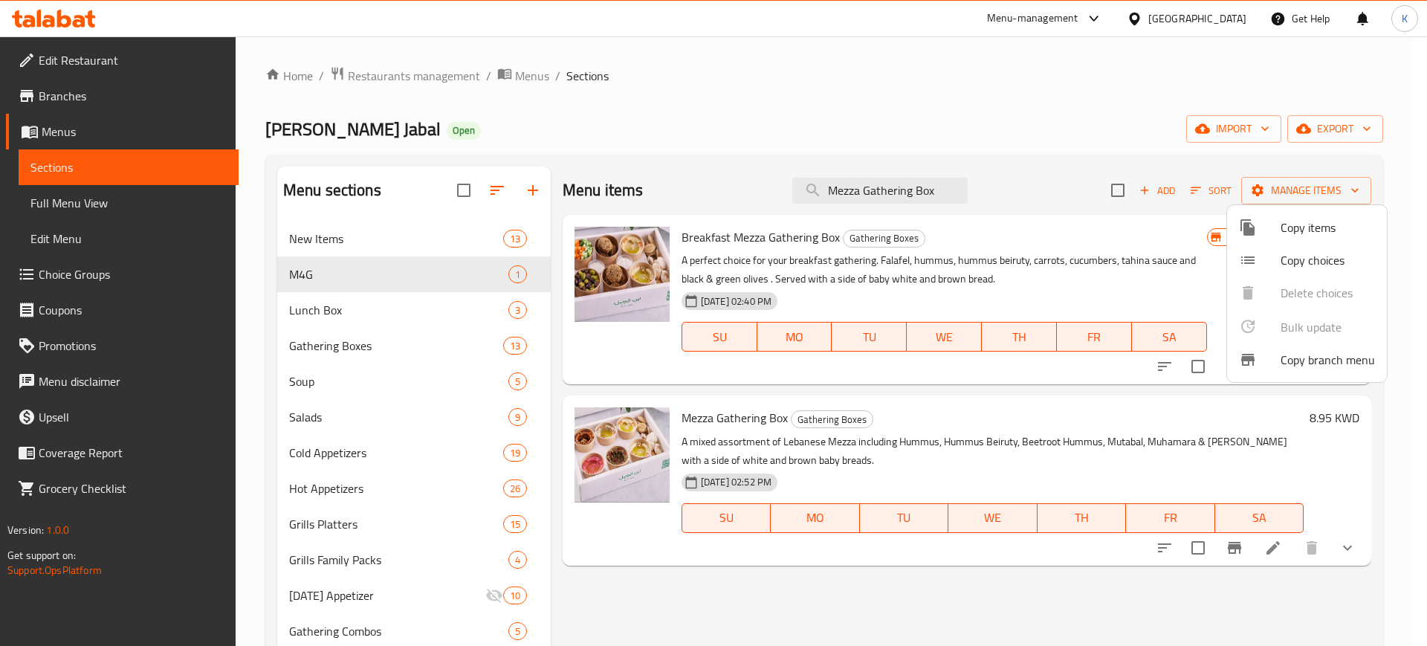
click at [1303, 223] on span "Copy items" at bounding box center [1328, 228] width 94 height 18
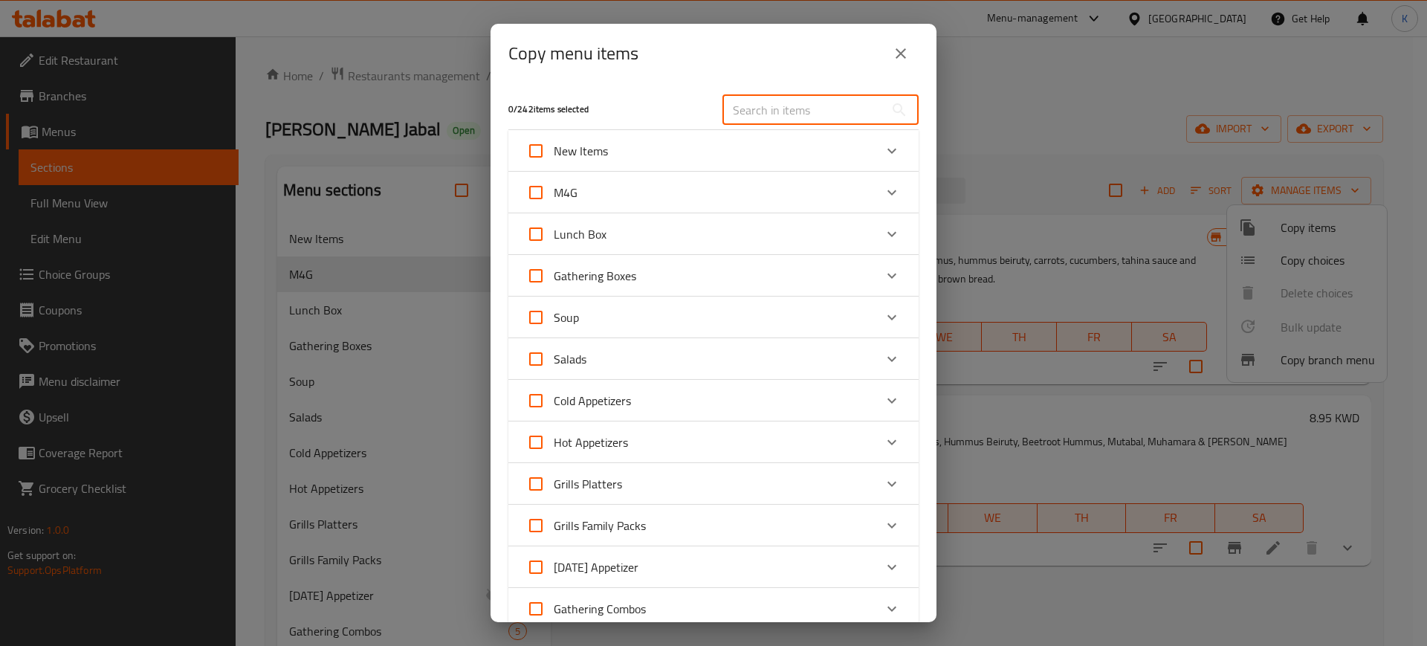
click at [795, 117] on input "text" at bounding box center [804, 110] width 162 height 30
paste input "Mezza Gathering Box"
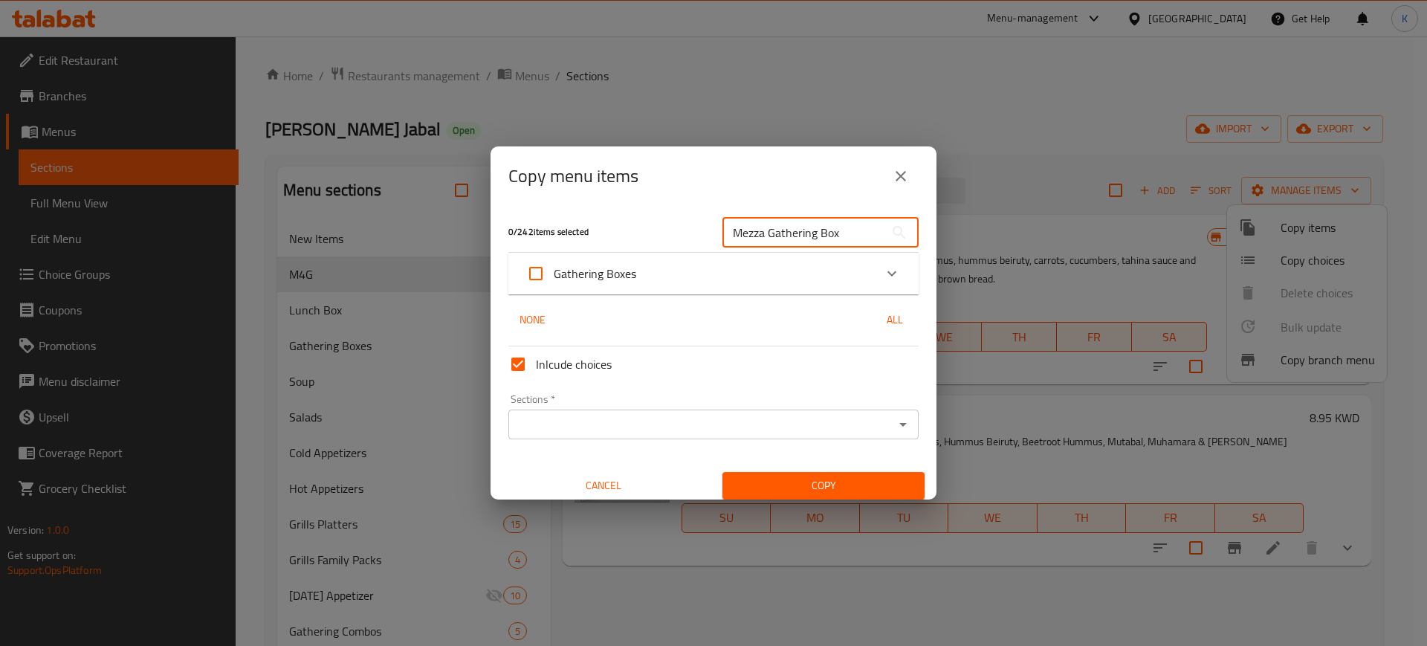
type input "Mezza Gathering Box"
click at [775, 273] on div "Gathering Boxes" at bounding box center [700, 274] width 348 height 36
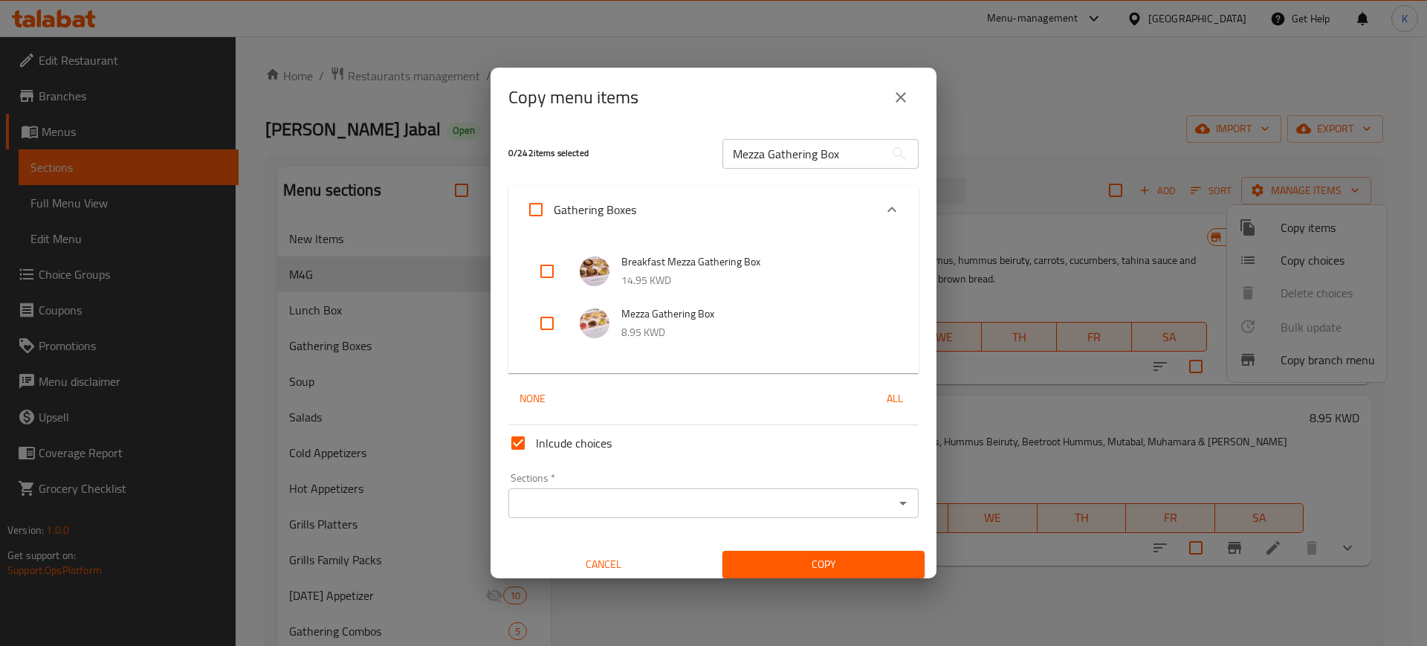
click at [547, 323] on input "checkbox" at bounding box center [547, 324] width 36 height 36
checkbox input "true"
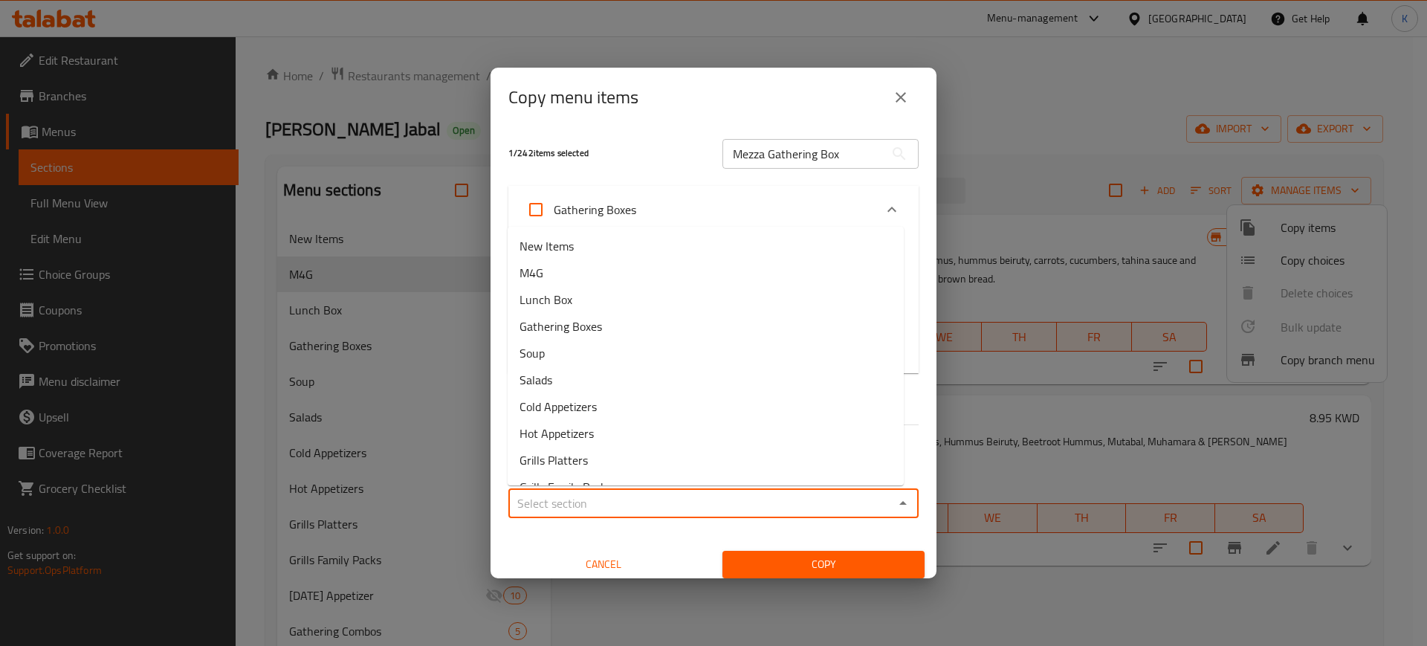
click at [665, 505] on input "Sections   *" at bounding box center [701, 503] width 377 height 21
click at [585, 275] on li "M4G" at bounding box center [706, 272] width 396 height 27
type input "M4G"
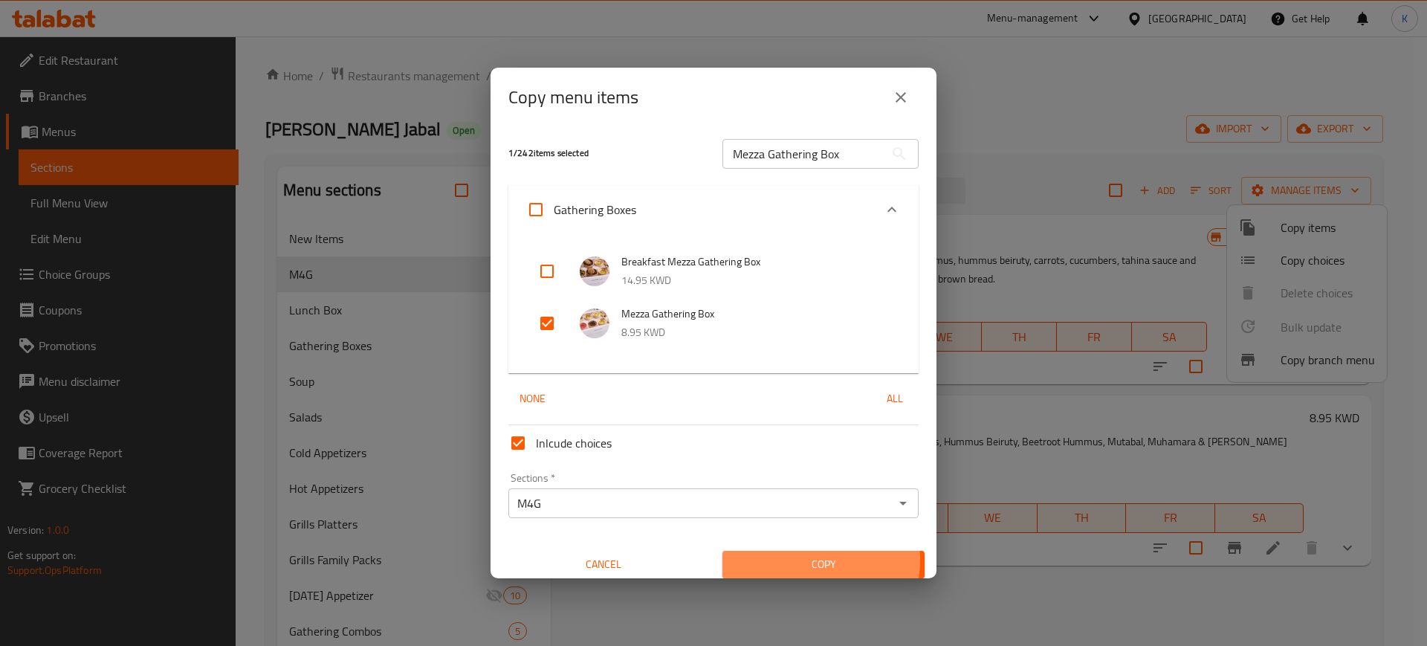
click at [807, 560] on span "Copy" at bounding box center [823, 564] width 178 height 19
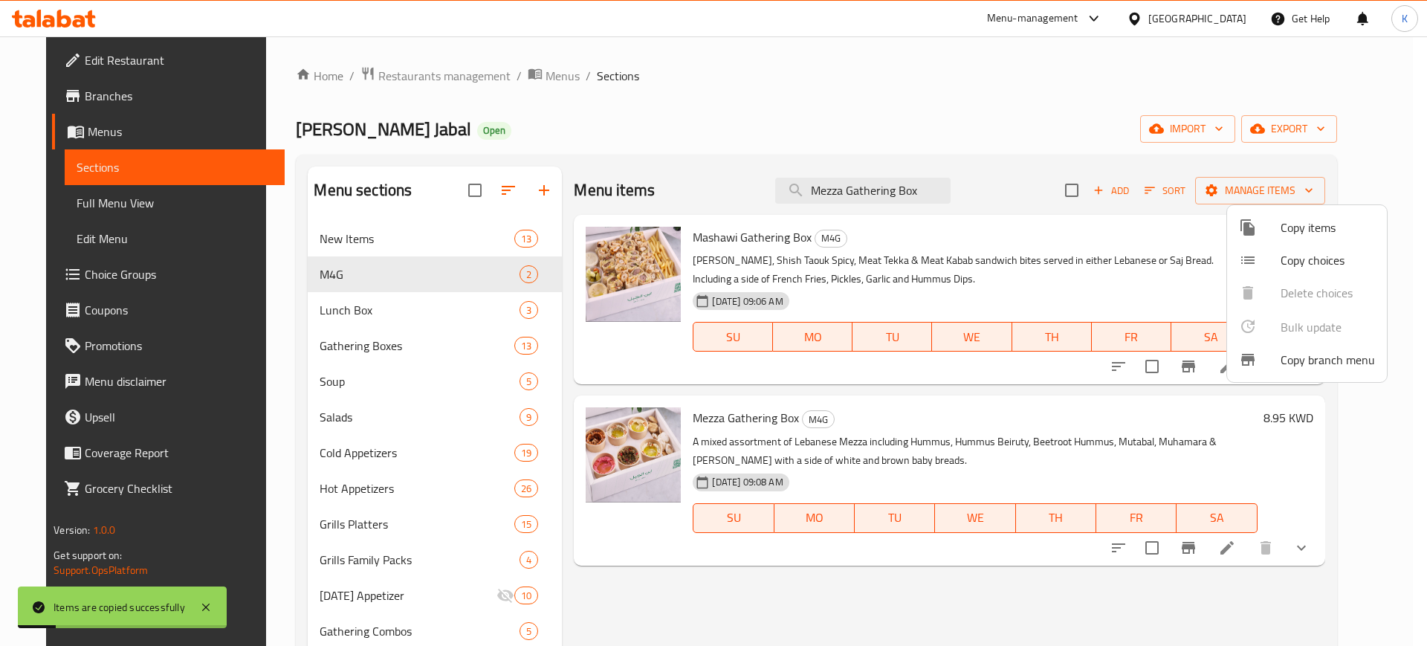
click at [887, 187] on div at bounding box center [713, 323] width 1427 height 646
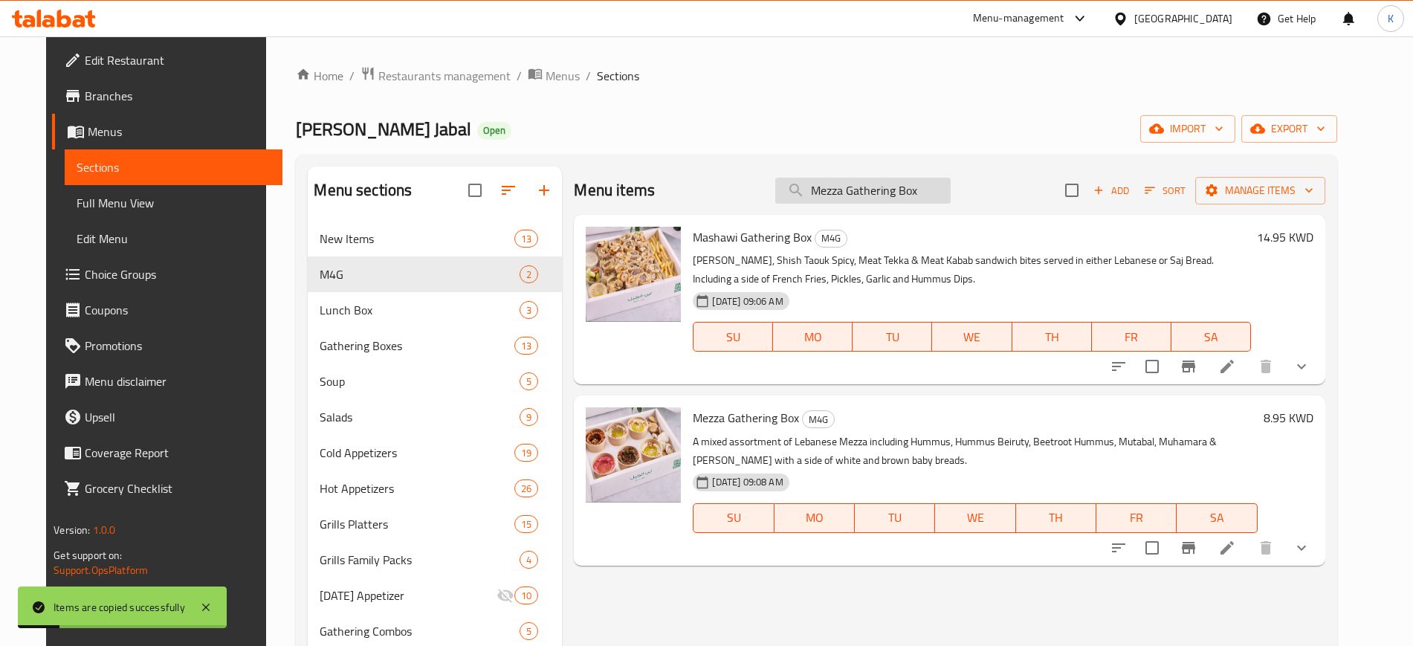
click at [886, 187] on input "Mezza Gathering Box" at bounding box center [862, 191] width 175 height 26
click at [886, 186] on input "Mezza Gathering Box" at bounding box center [862, 191] width 175 height 26
paste input "Breakfast Mezza Gathering"
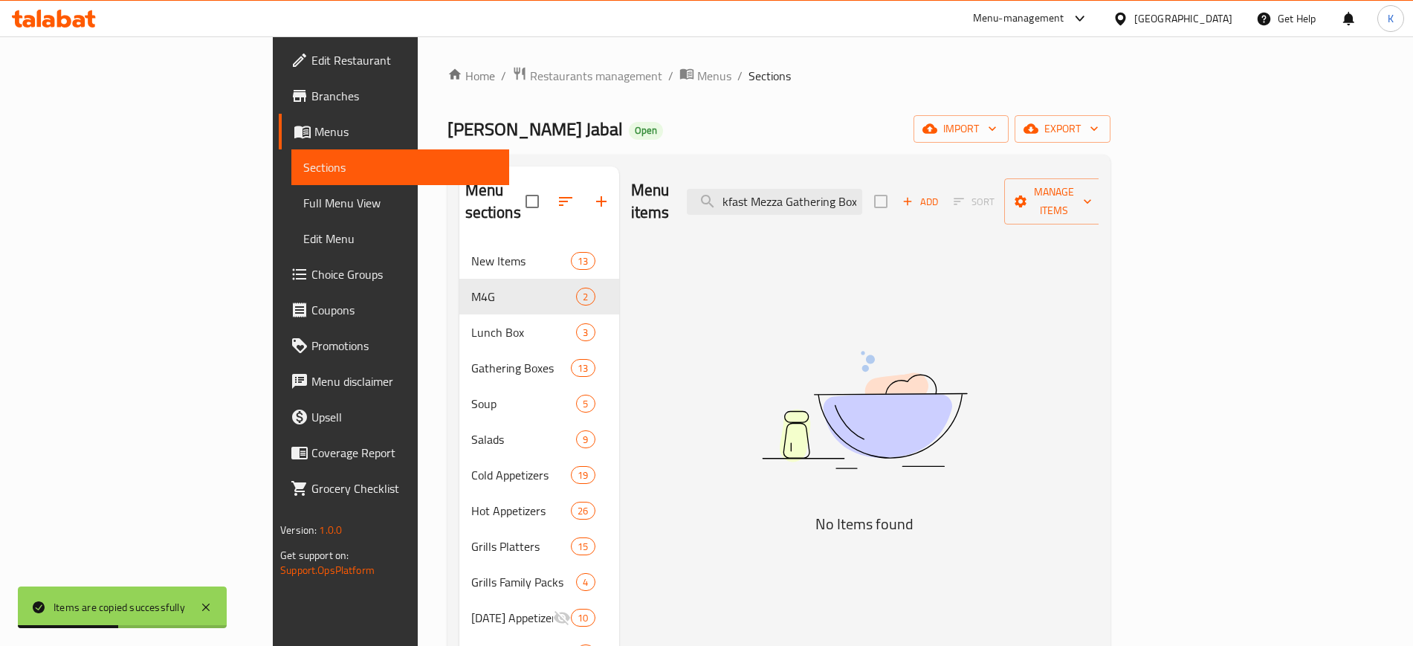
drag, startPoint x: 941, startPoint y: 193, endPoint x: 968, endPoint y: 193, distance: 26.8
click at [968, 193] on div "Menu items Breakfast Mezza Gathering Box Add Sort Manage items" at bounding box center [865, 202] width 468 height 71
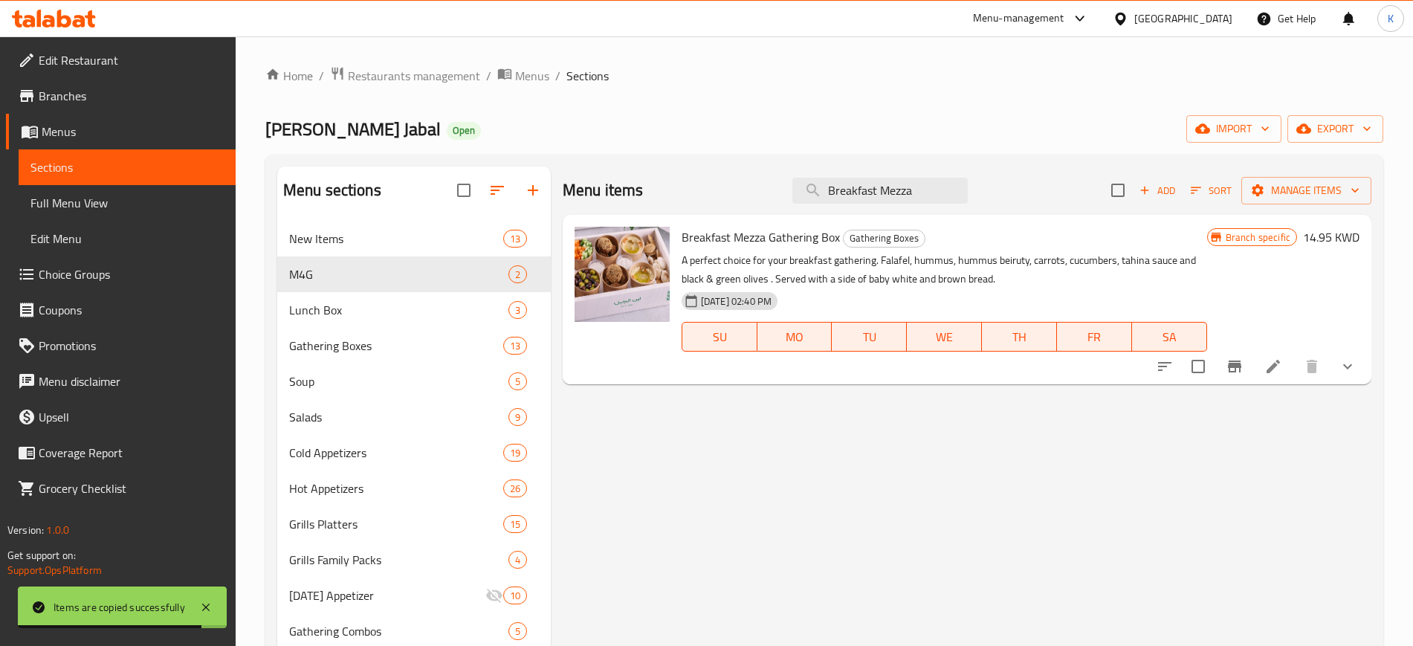
type input "Breakfast Mezza"
click at [1232, 365] on icon "Branch-specific-item" at bounding box center [1234, 367] width 13 height 12
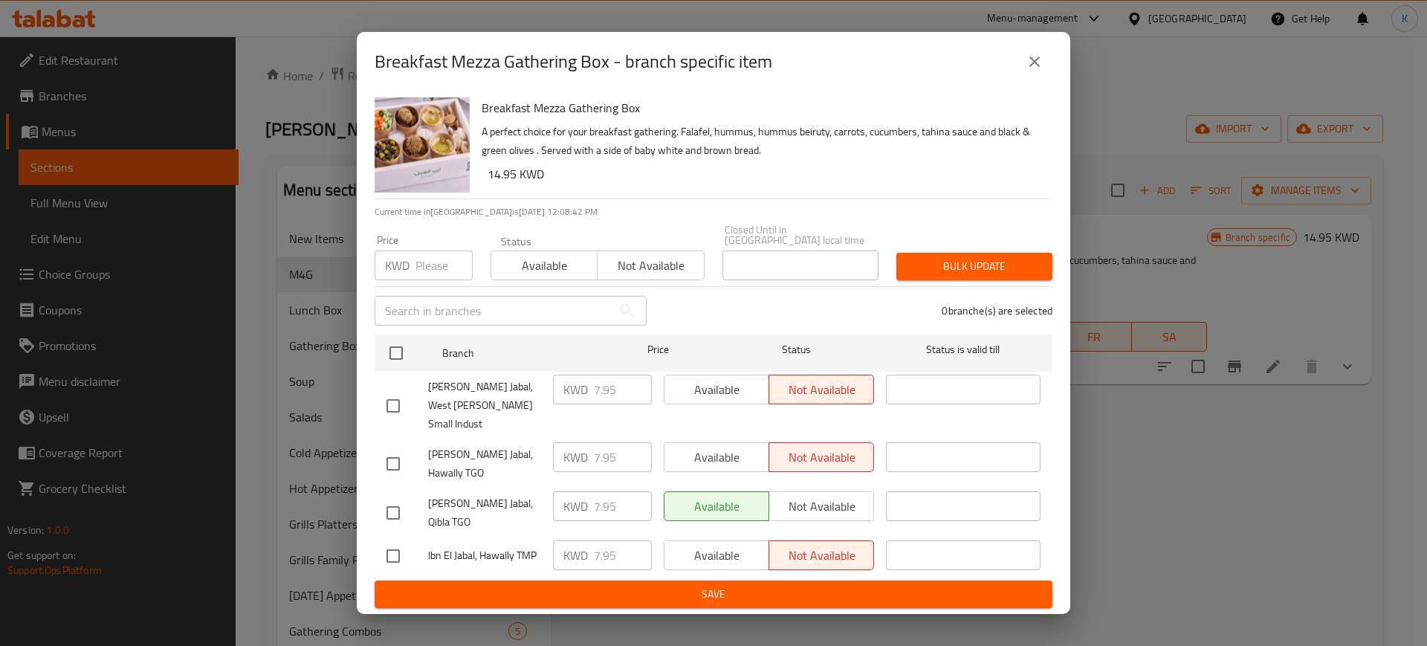
click at [1036, 80] on button "close" at bounding box center [1035, 62] width 36 height 36
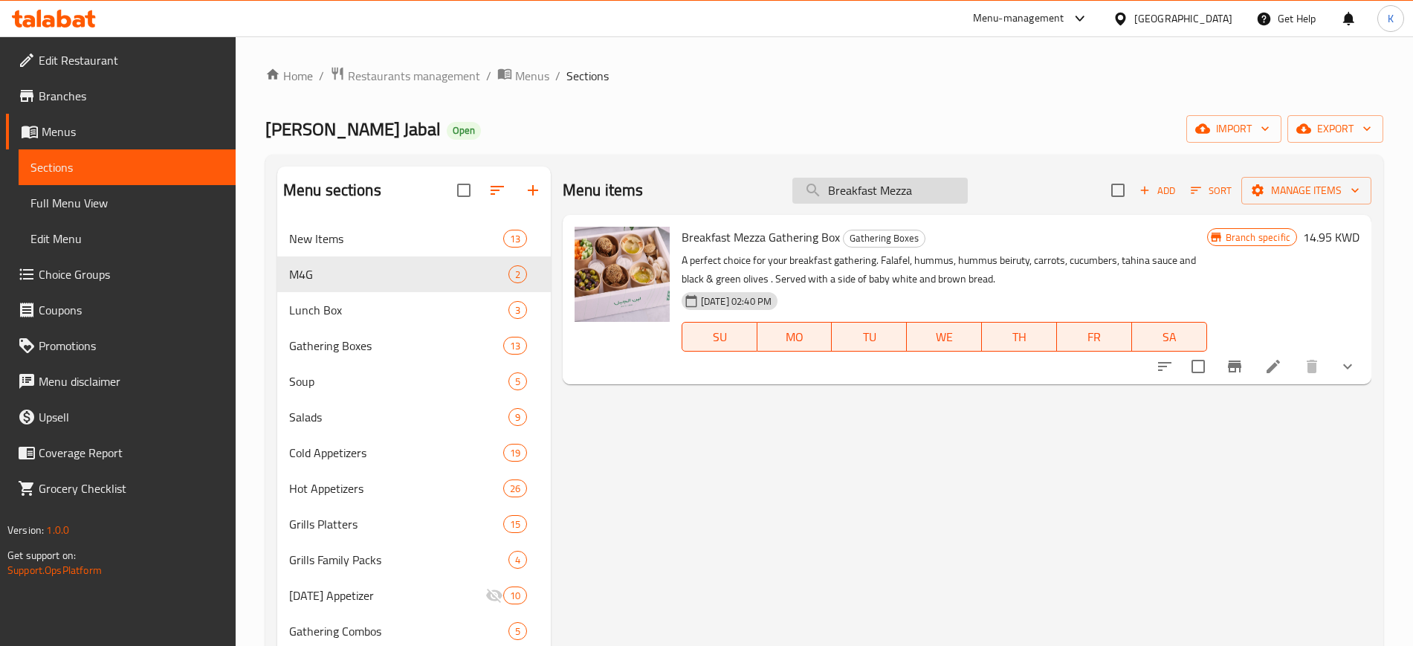
drag, startPoint x: 879, startPoint y: 189, endPoint x: 815, endPoint y: 198, distance: 64.7
click at [812, 196] on input "Breakfast Mezza" at bounding box center [879, 191] width 175 height 26
click at [1230, 369] on icon "Branch-specific-item" at bounding box center [1235, 367] width 18 height 18
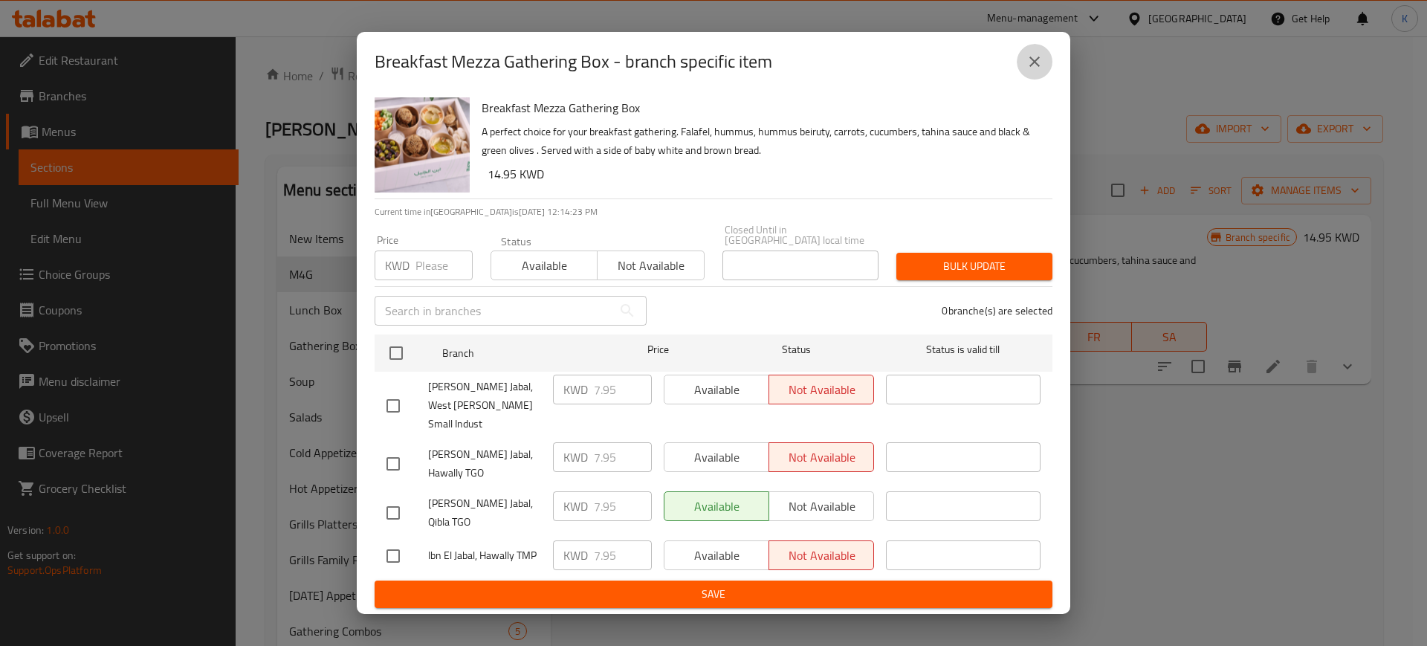
click at [1029, 71] on icon "close" at bounding box center [1035, 62] width 18 height 18
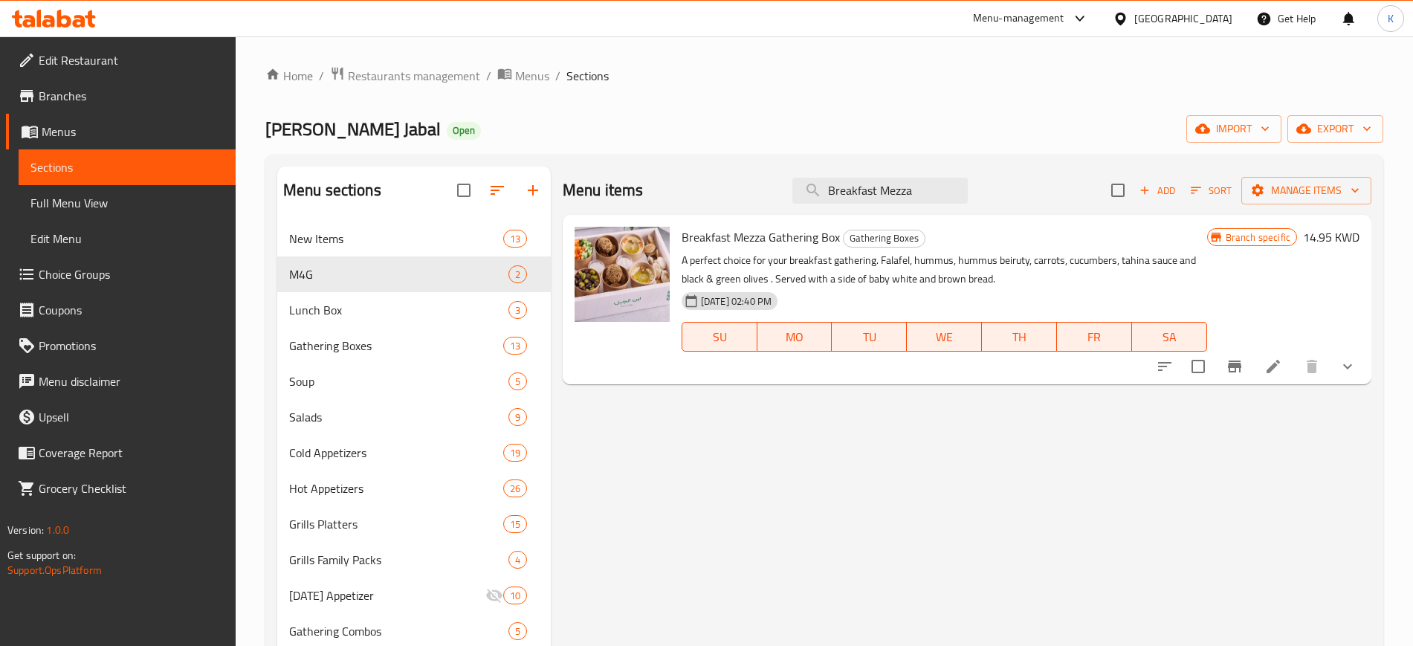
click at [985, 97] on div "Home / Restaurants management / Menus / Sections Ibn El Jabal Open import expor…" at bounding box center [824, 634] width 1118 height 1136
click at [1264, 368] on icon at bounding box center [1273, 367] width 18 height 18
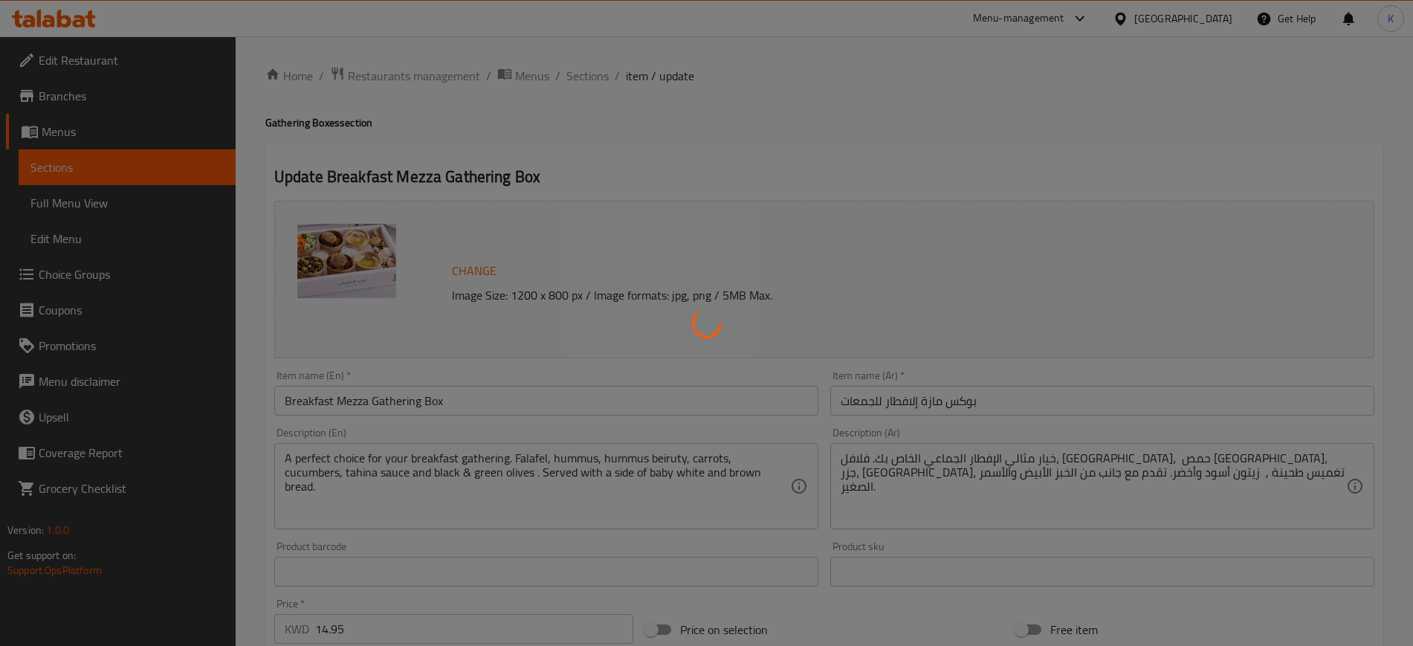
click at [596, 168] on div at bounding box center [706, 323] width 1413 height 646
click at [595, 168] on div at bounding box center [706, 323] width 1413 height 646
type input "إضافات:"
type input "0"
type input "1"
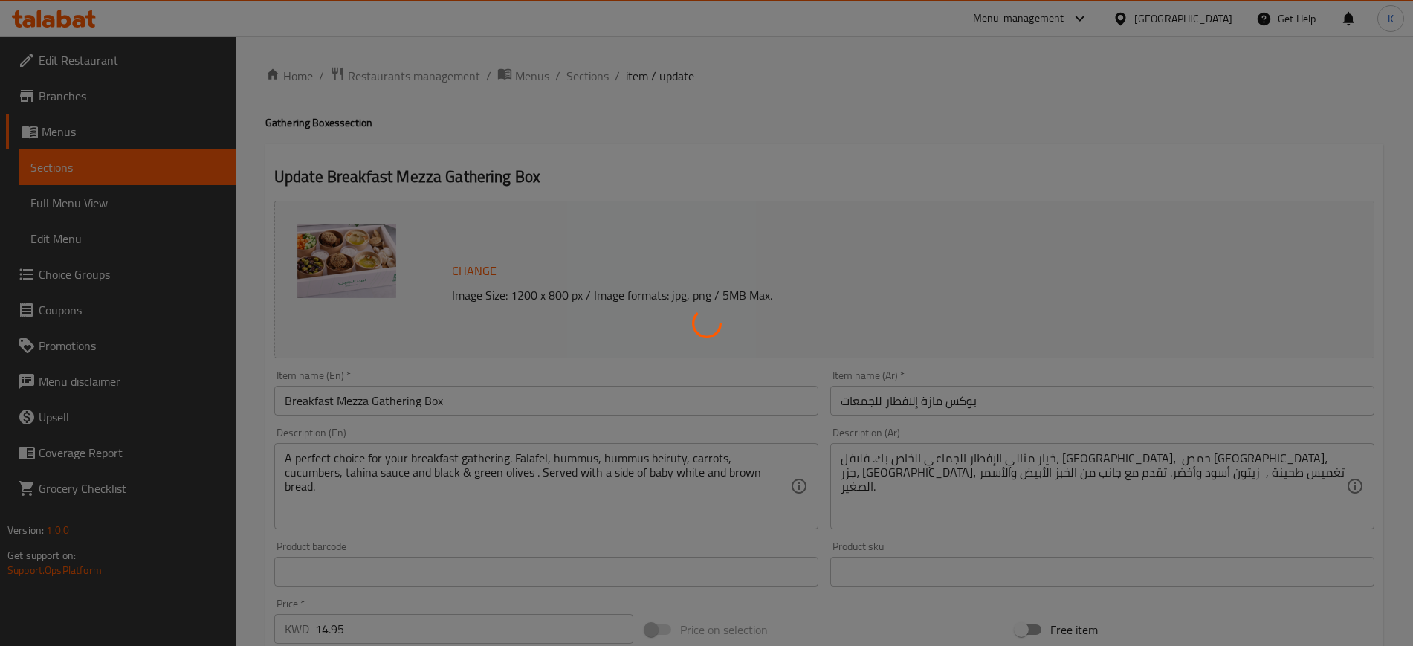
drag, startPoint x: 366, startPoint y: 161, endPoint x: 372, endPoint y: 169, distance: 10.7
click at [366, 164] on div at bounding box center [706, 323] width 1413 height 646
click at [372, 169] on div "Home / Restaurants management / Menus / Sections / item / update Gathering Boxe…" at bounding box center [824, 566] width 1118 height 1001
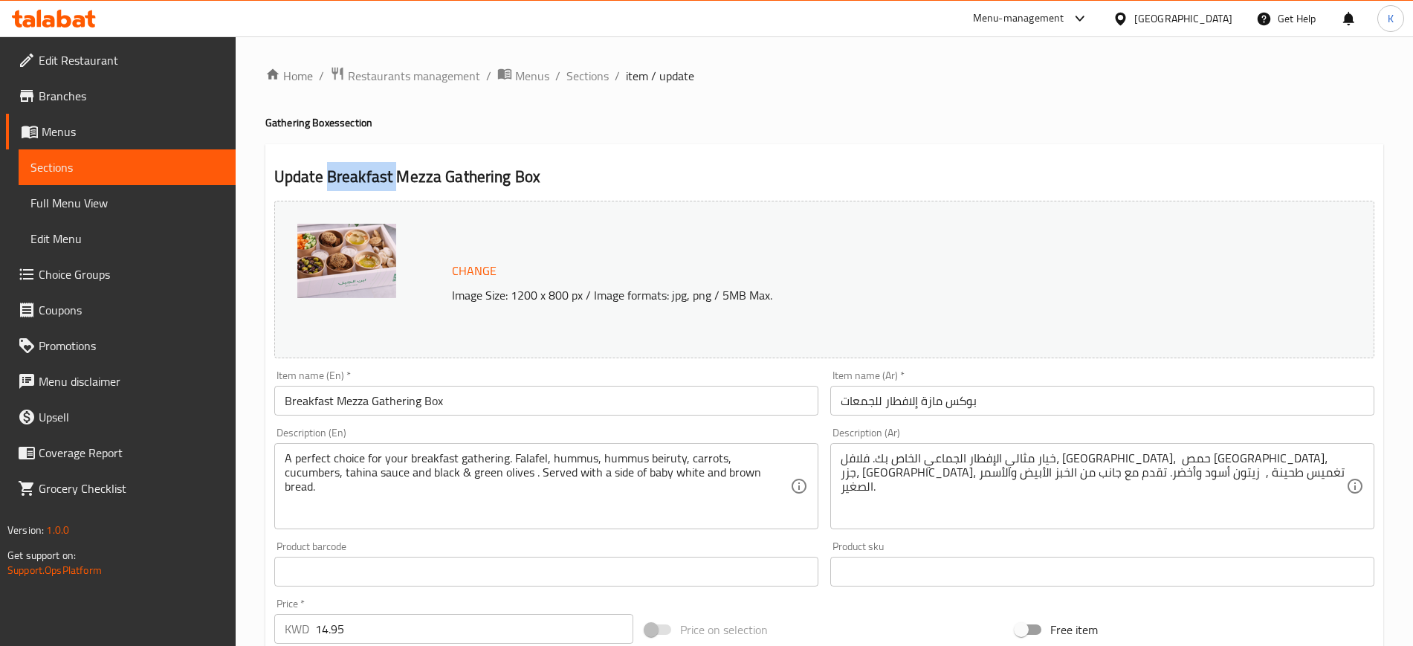
click at [372, 169] on h2 "Update Breakfast Mezza Gathering Box" at bounding box center [824, 177] width 1100 height 22
click at [481, 179] on h2 "Update Breakfast Mezza Gathering Box" at bounding box center [824, 177] width 1100 height 22
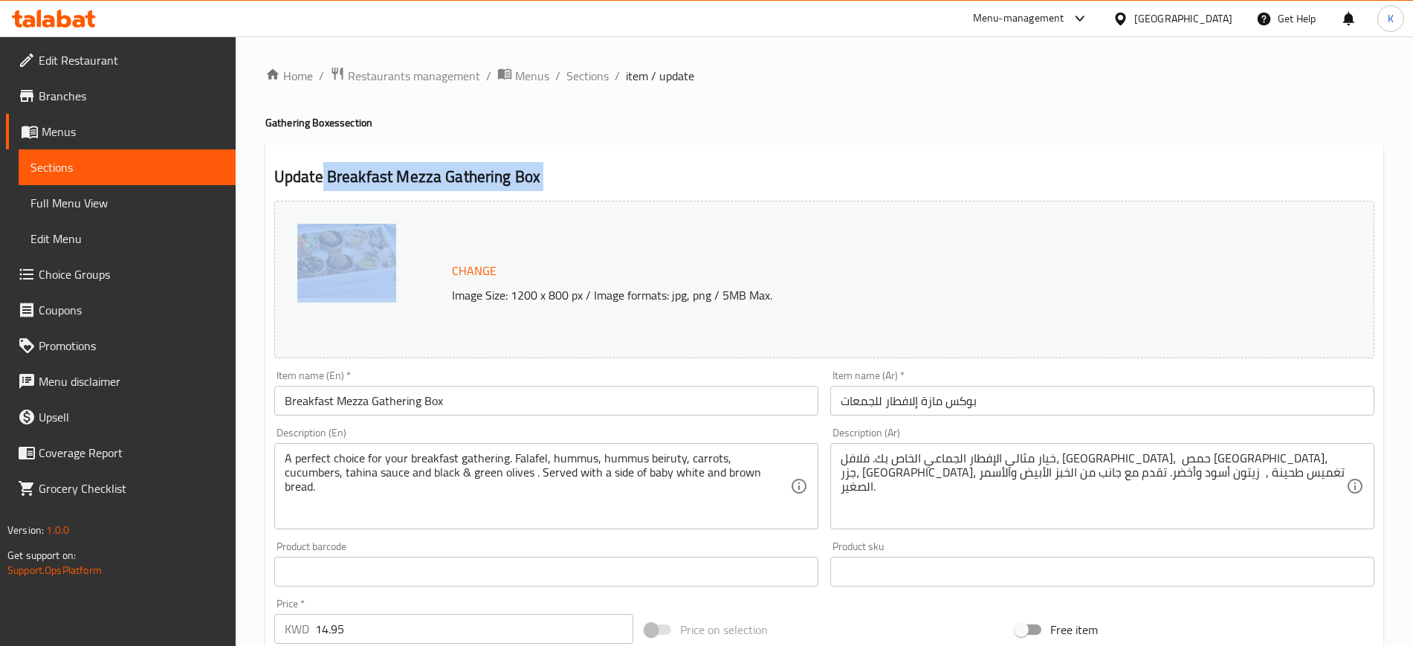
drag, startPoint x: 324, startPoint y: 178, endPoint x: 548, endPoint y: 193, distance: 224.2
click at [548, 193] on div "Update Breakfast Mezza Gathering Box Change Image Size: 1200 x 800 px / Image f…" at bounding box center [824, 599] width 1118 height 911
click at [582, 166] on h2 "Update Breakfast Mezza Gathering Box" at bounding box center [824, 177] width 1100 height 22
drag, startPoint x: 326, startPoint y: 175, endPoint x: 538, endPoint y: 133, distance: 216.0
click at [534, 179] on h2 "Update Breakfast Mezza Gathering Box" at bounding box center [824, 177] width 1100 height 22
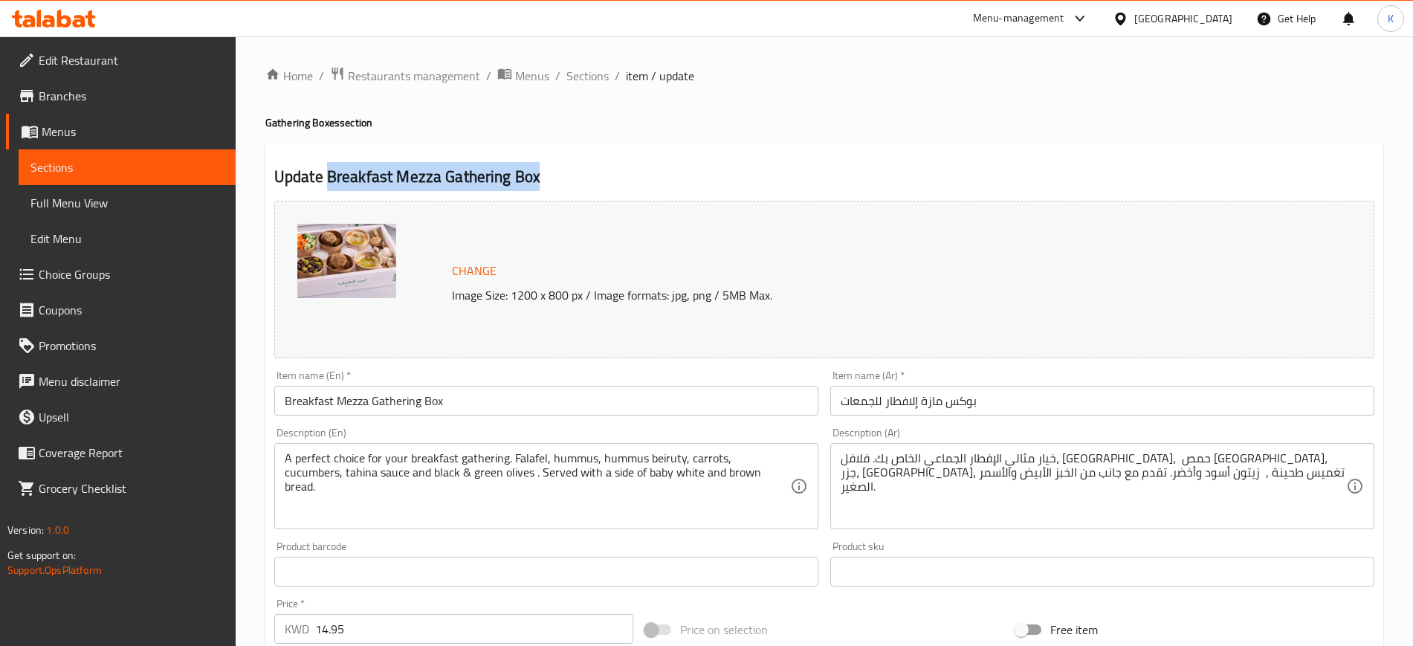
copy h2 "Breakfast Mezza Gathering Box"
click at [588, 74] on span "Sections" at bounding box center [587, 76] width 42 height 18
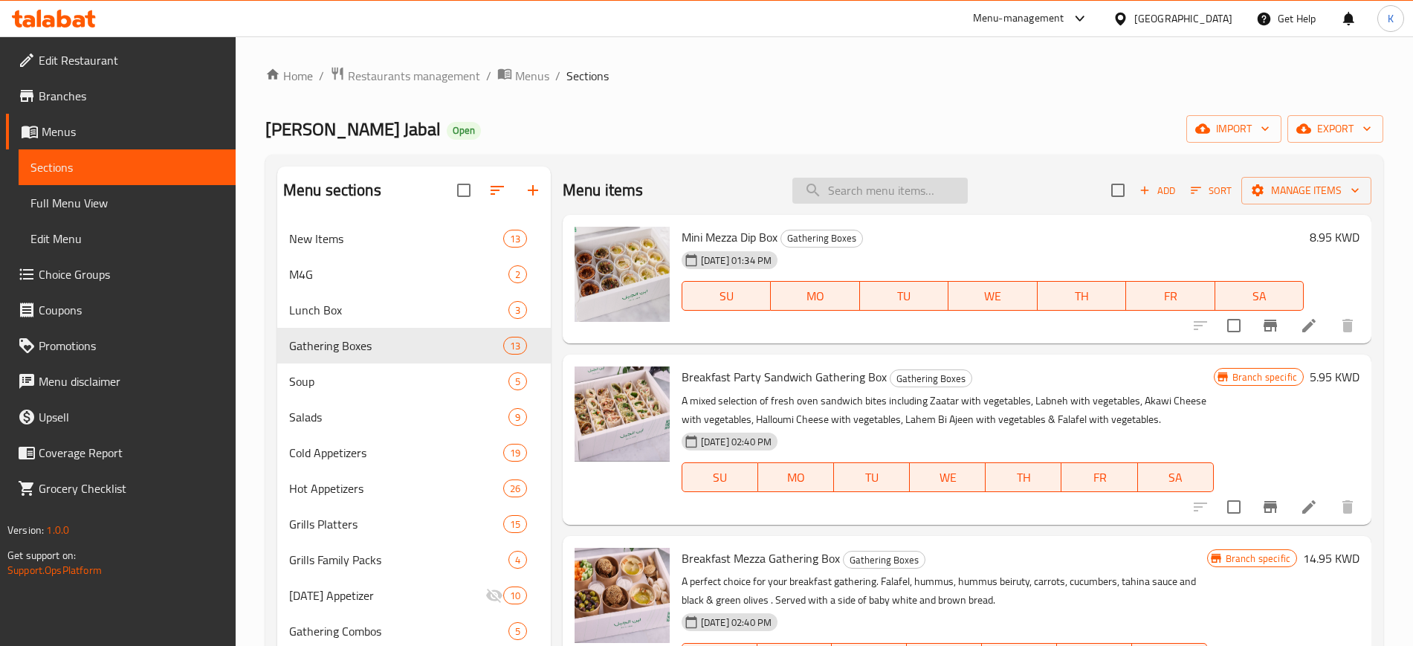
click at [894, 187] on input "search" at bounding box center [879, 191] width 175 height 26
paste input "Breakfast Mezza Gathering Box"
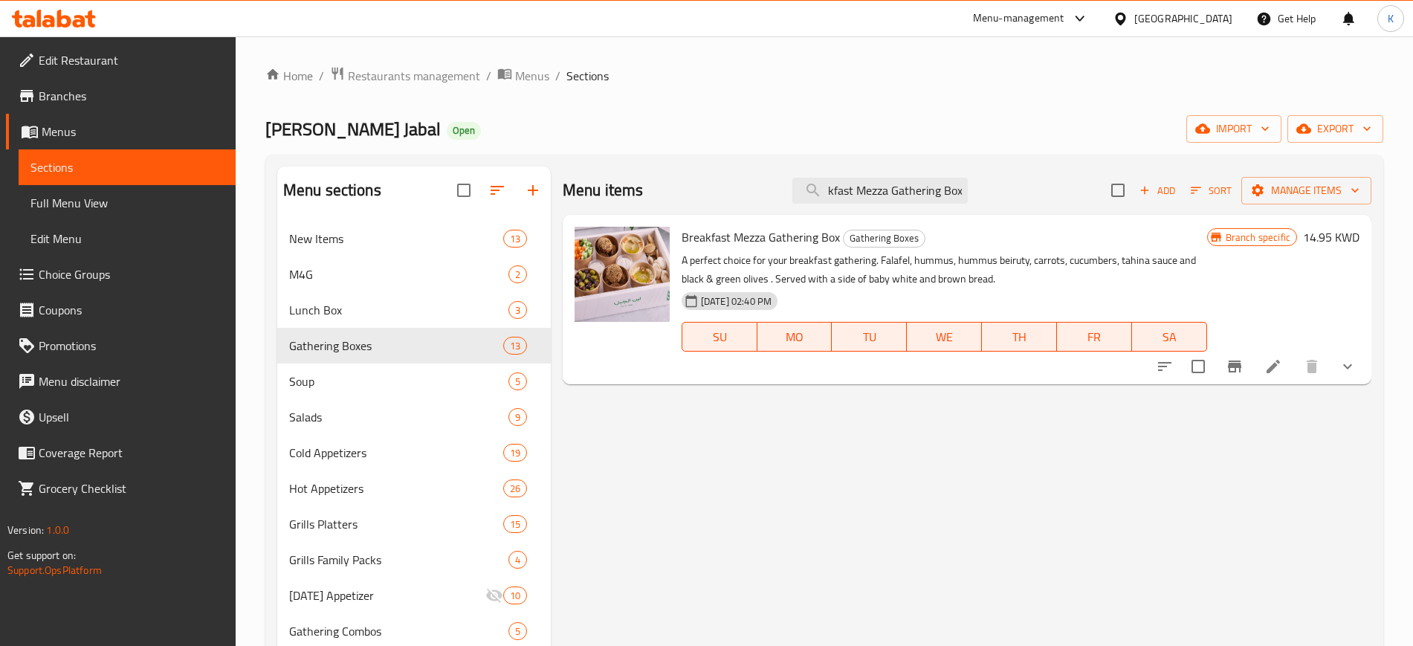
type input "Breakfast Mezza Gathering Box"
click at [1226, 363] on icon "Branch-specific-item" at bounding box center [1235, 367] width 18 height 18
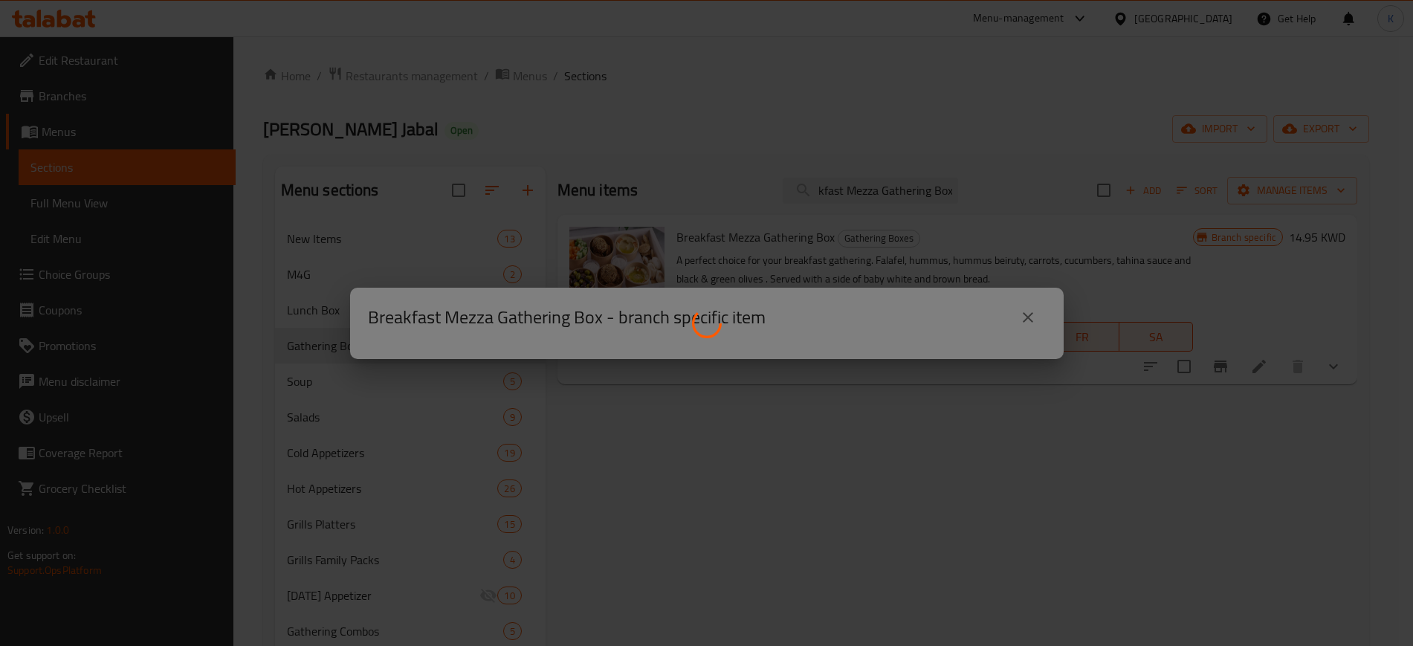
scroll to position [0, 0]
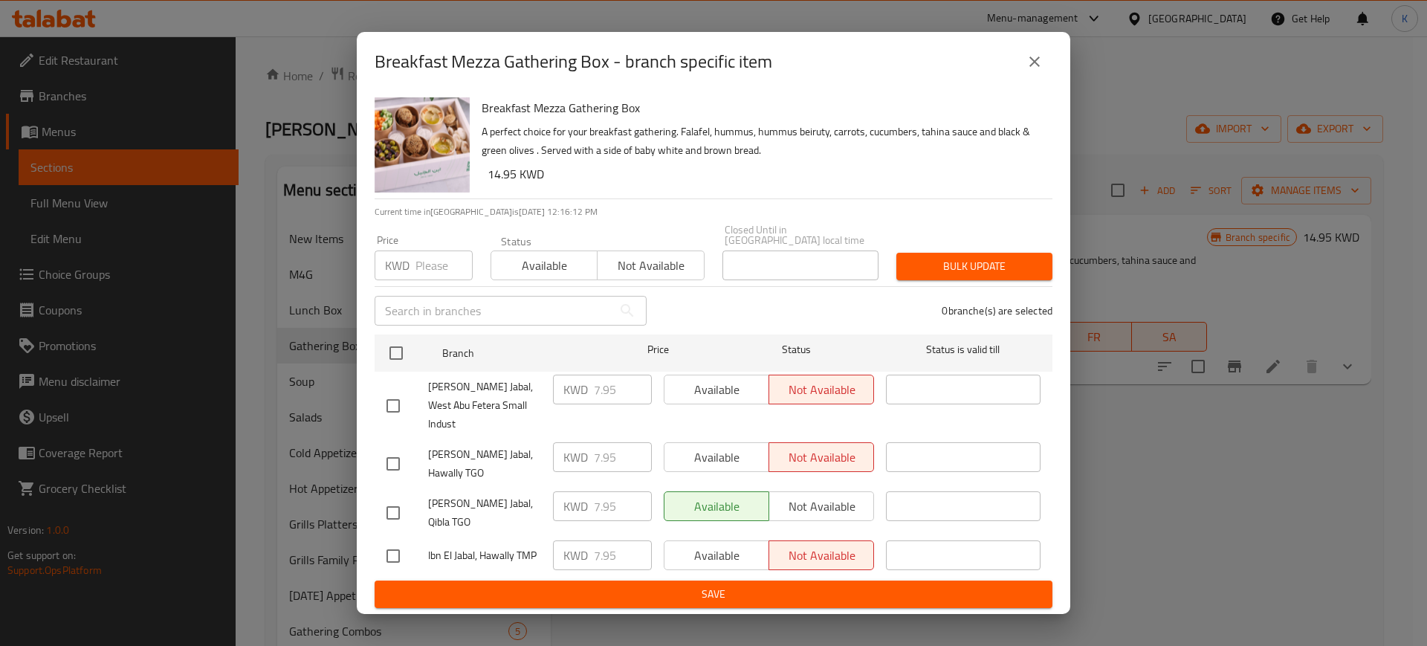
click at [1035, 71] on icon "close" at bounding box center [1035, 62] width 18 height 18
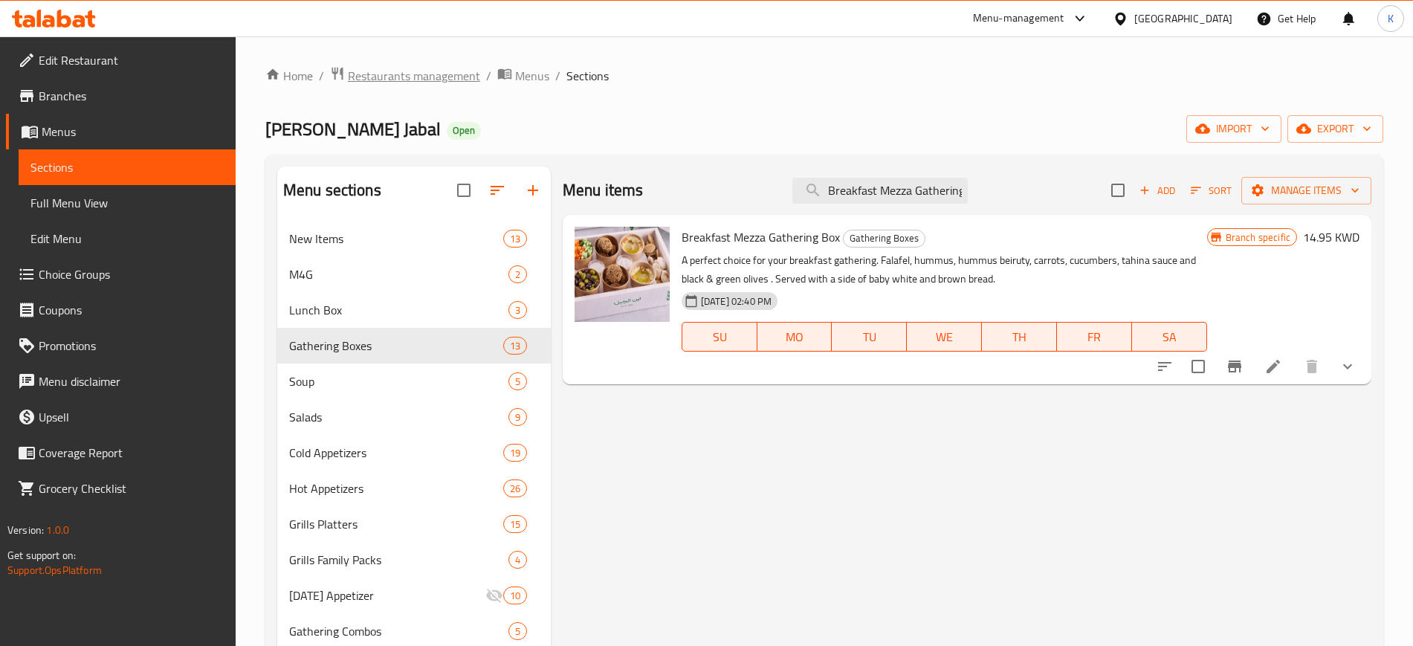
click at [424, 67] on span "Restaurants management" at bounding box center [414, 76] width 132 height 18
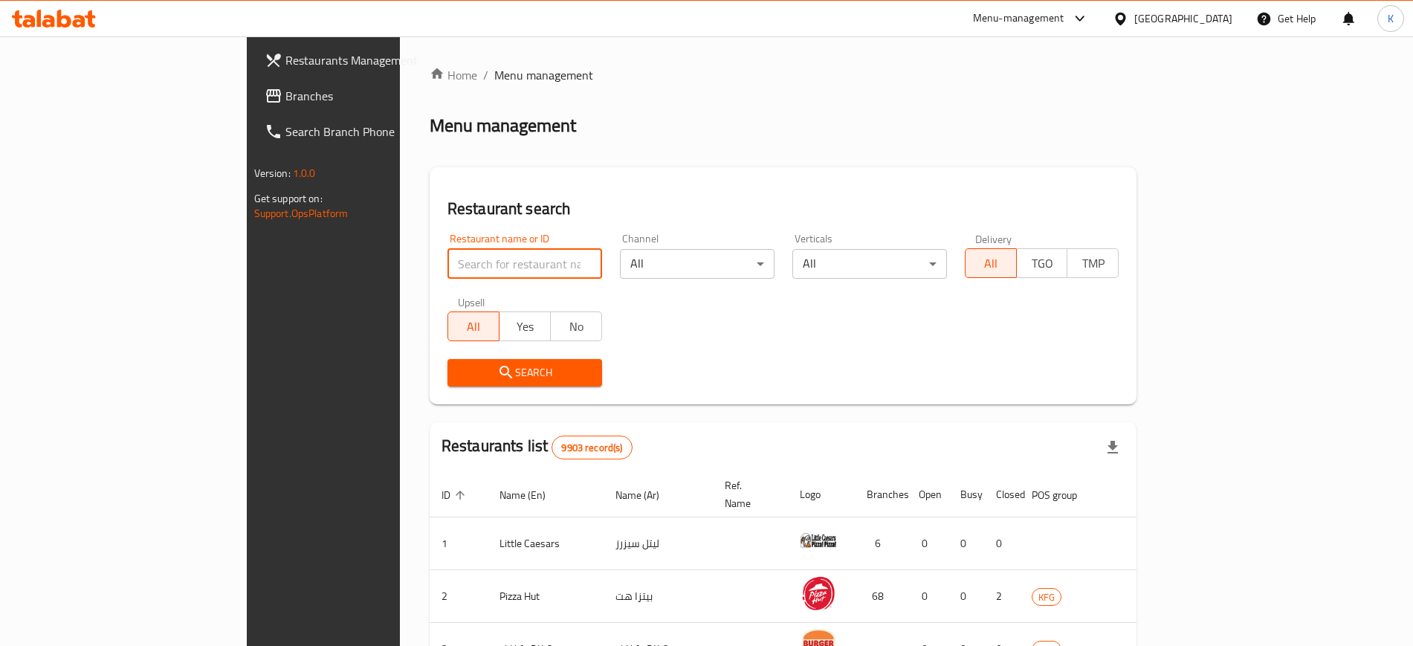
click at [447, 269] on input "search" at bounding box center [524, 264] width 155 height 30
paste input "Scale Healthy"
type input "Scale Healthy"
click button "Search" at bounding box center [524, 373] width 155 height 28
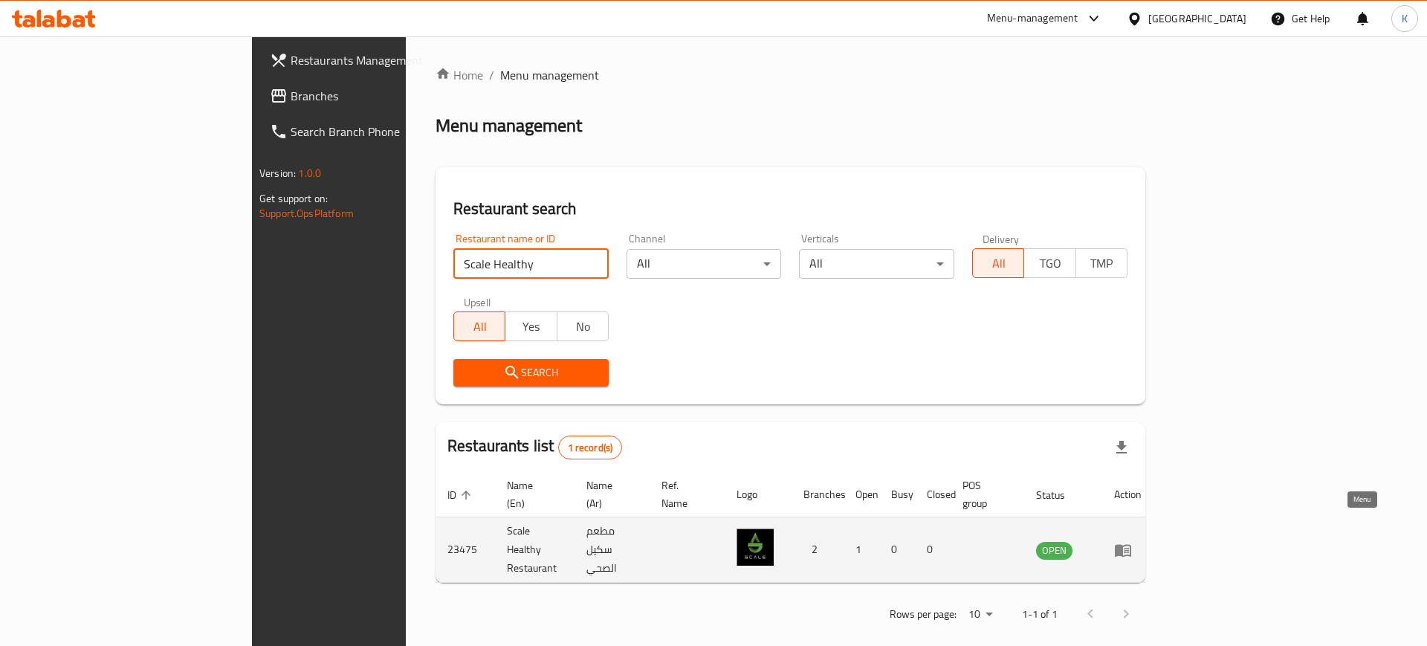
click at [1129, 548] on icon "enhanced table" at bounding box center [1126, 551] width 5 height 6
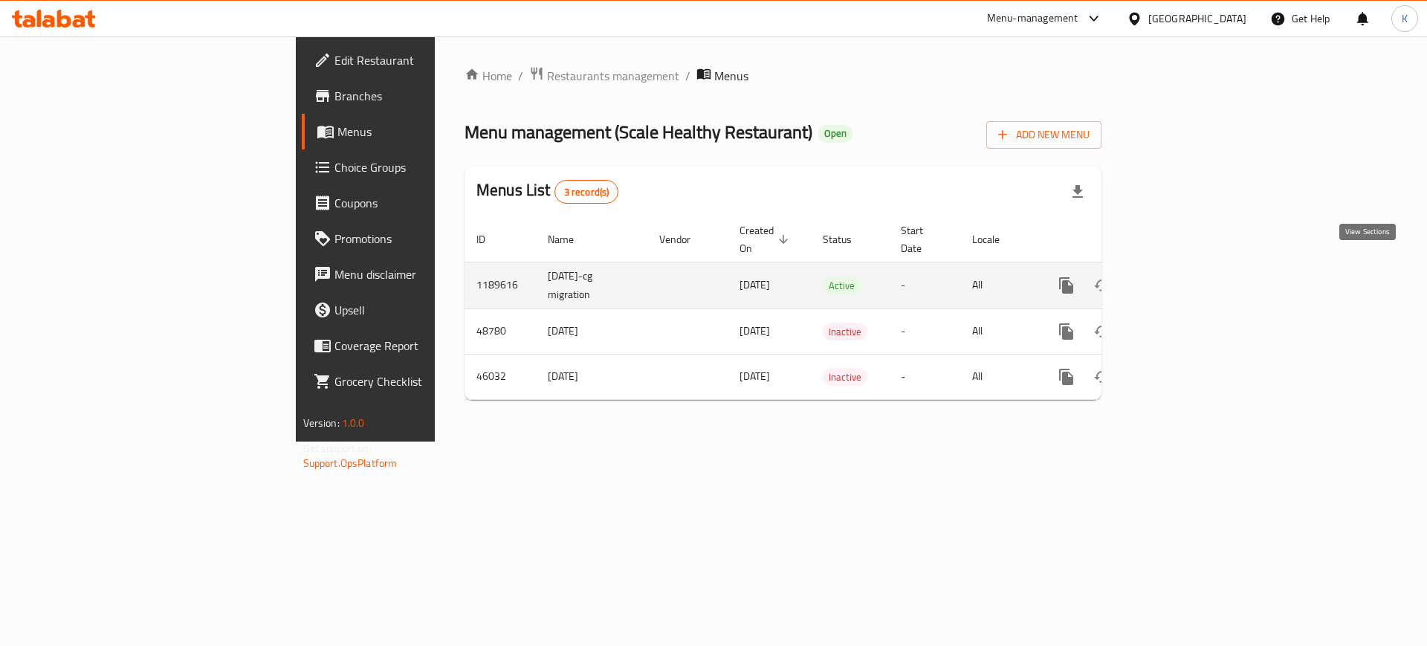
click at [1183, 277] on icon "enhanced table" at bounding box center [1174, 286] width 18 height 18
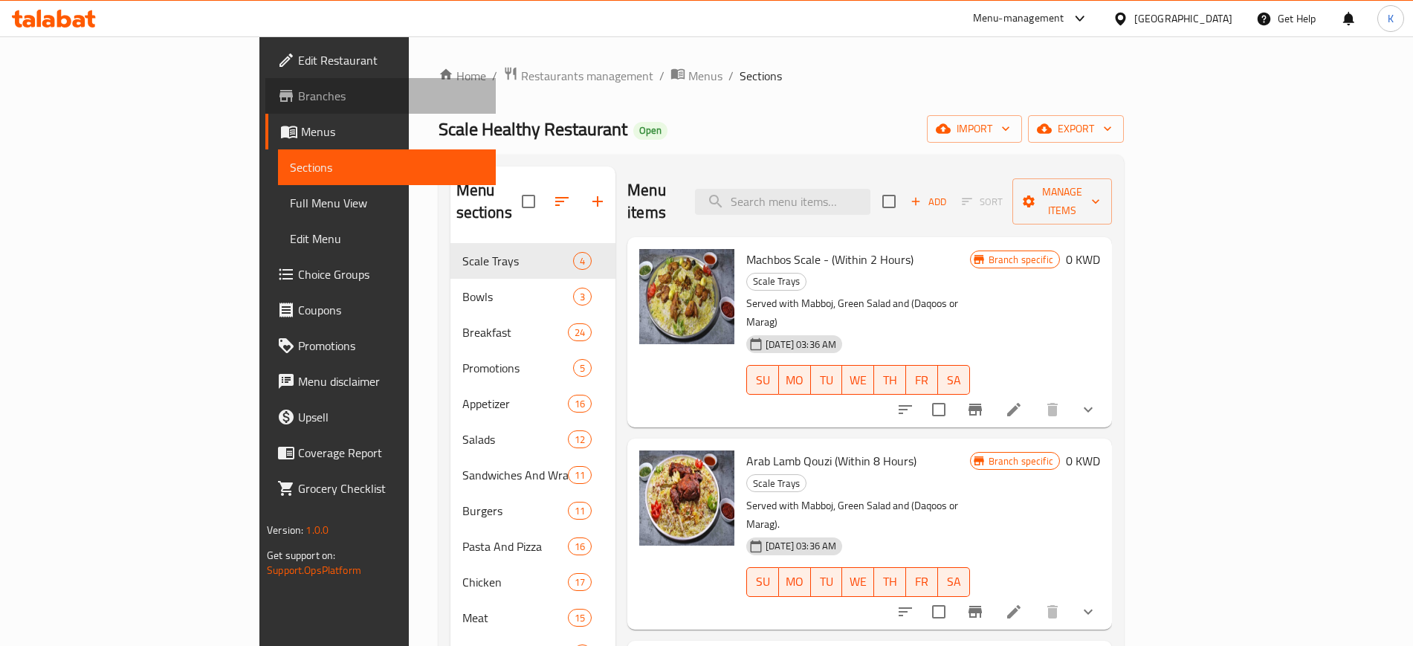
click at [298, 103] on span "Branches" at bounding box center [390, 96] width 185 height 18
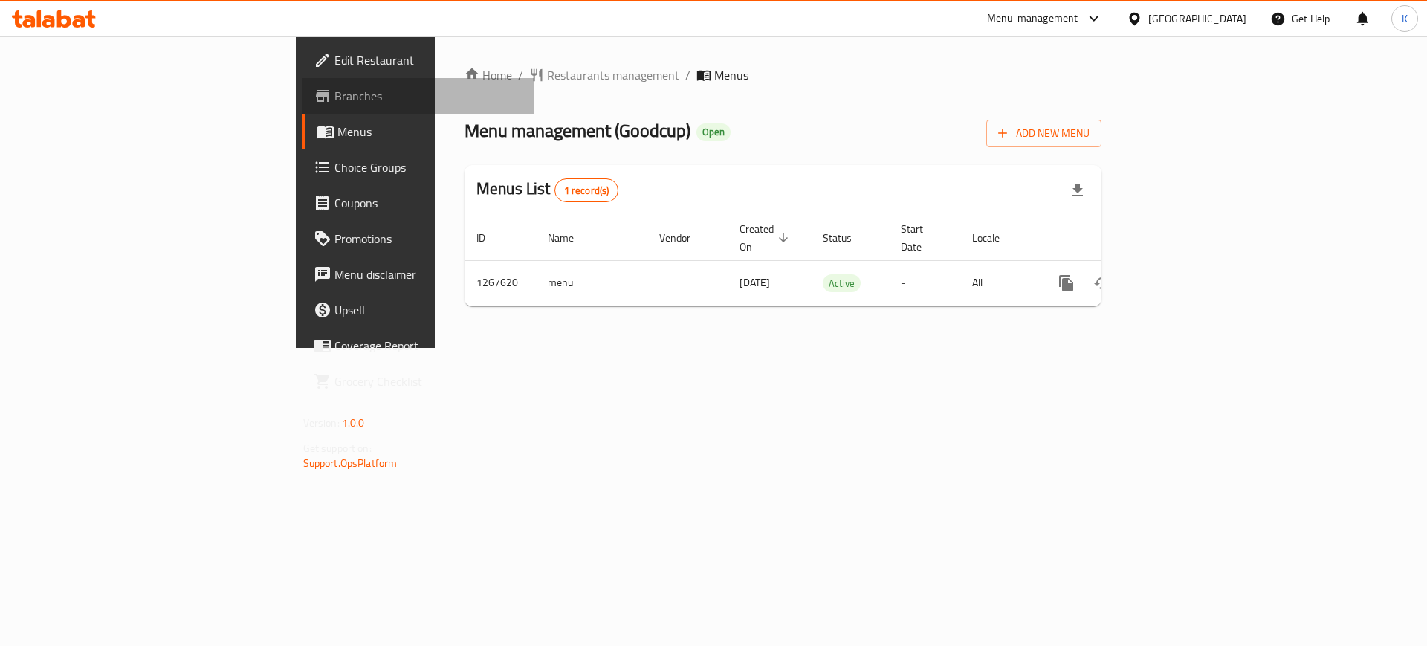
click at [334, 97] on span "Branches" at bounding box center [428, 96] width 188 height 18
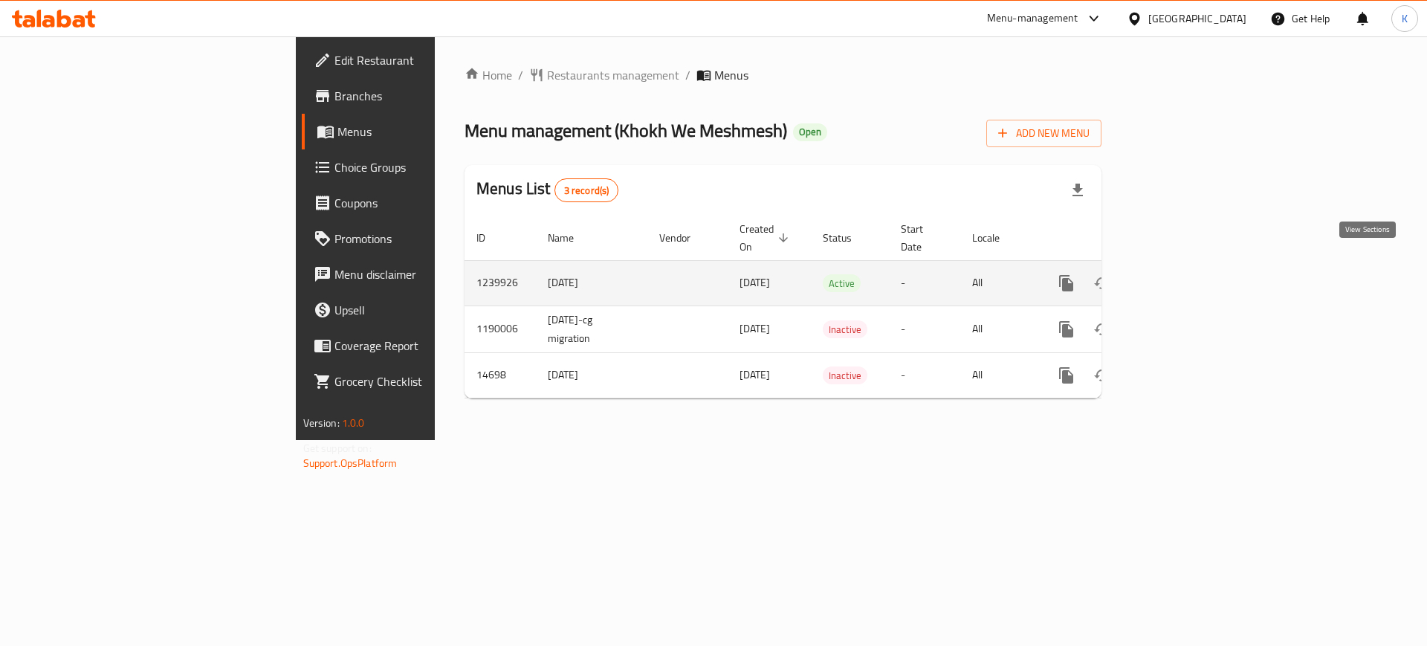
click at [1180, 277] on icon "enhanced table" at bounding box center [1173, 283] width 13 height 13
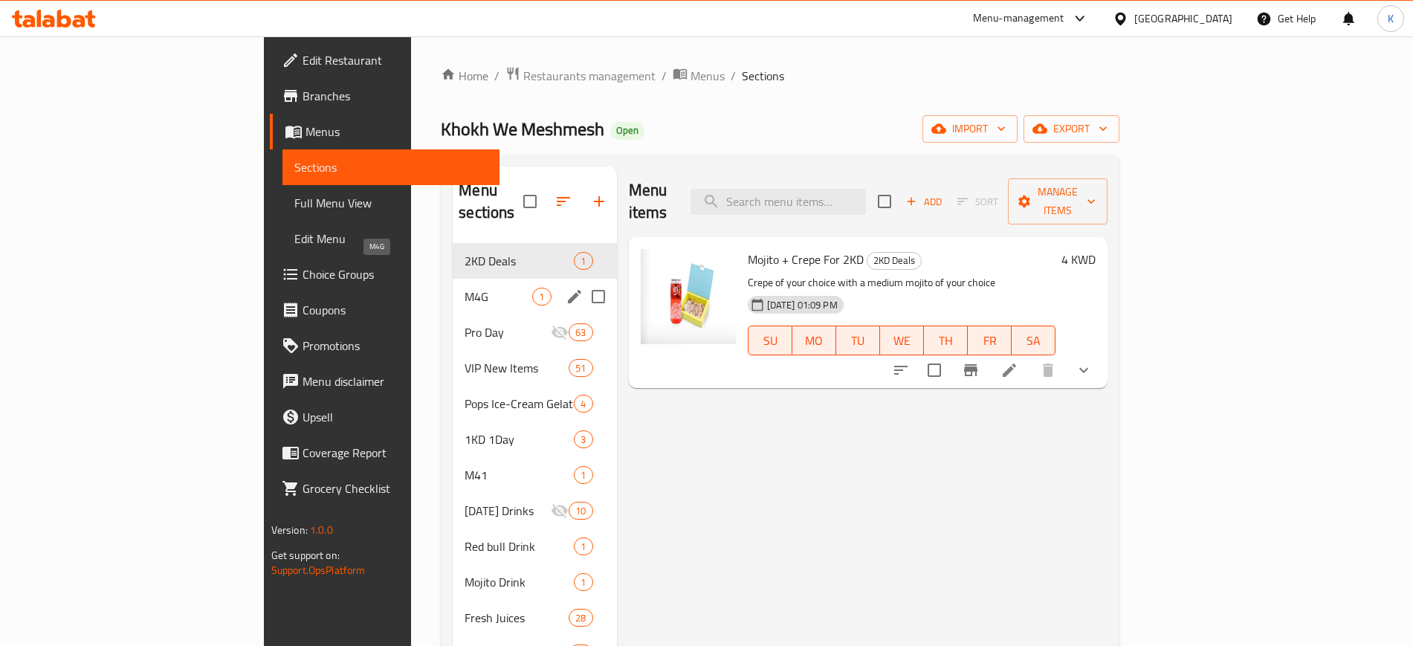
click at [465, 288] on span "M4G" at bounding box center [499, 297] width 68 height 18
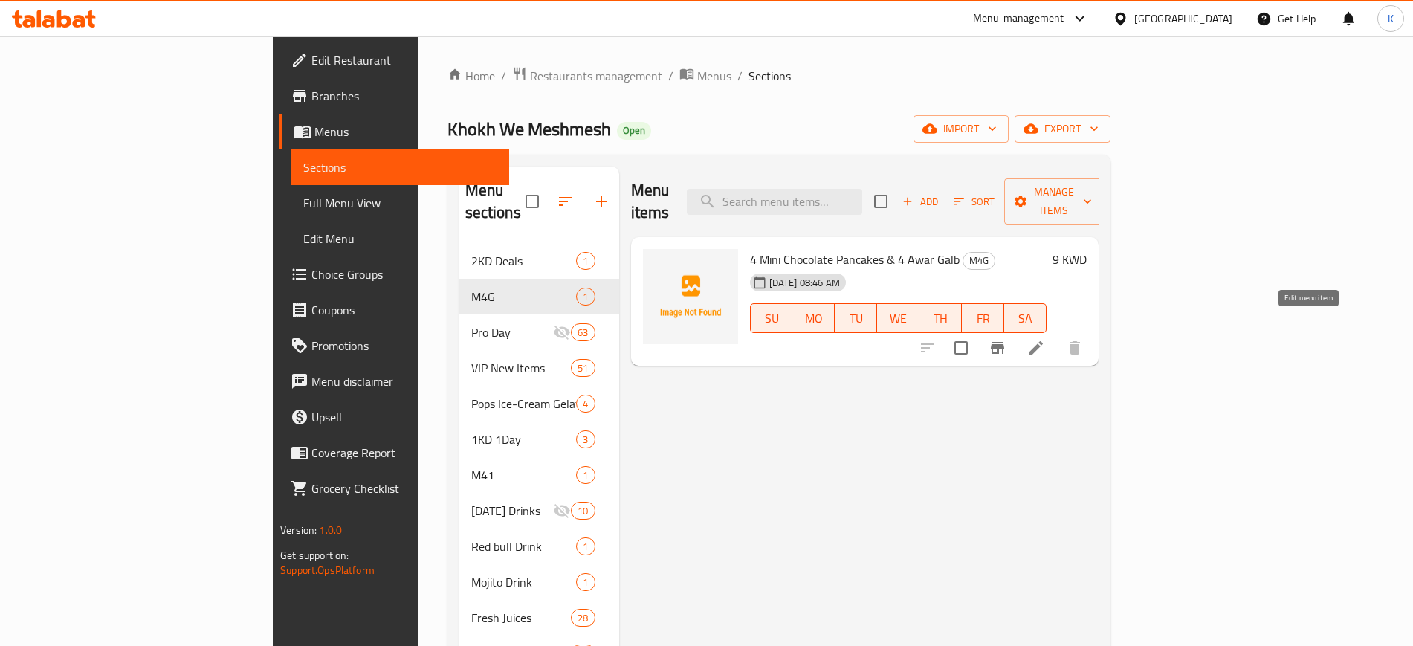
click at [1043, 341] on icon at bounding box center [1035, 347] width 13 height 13
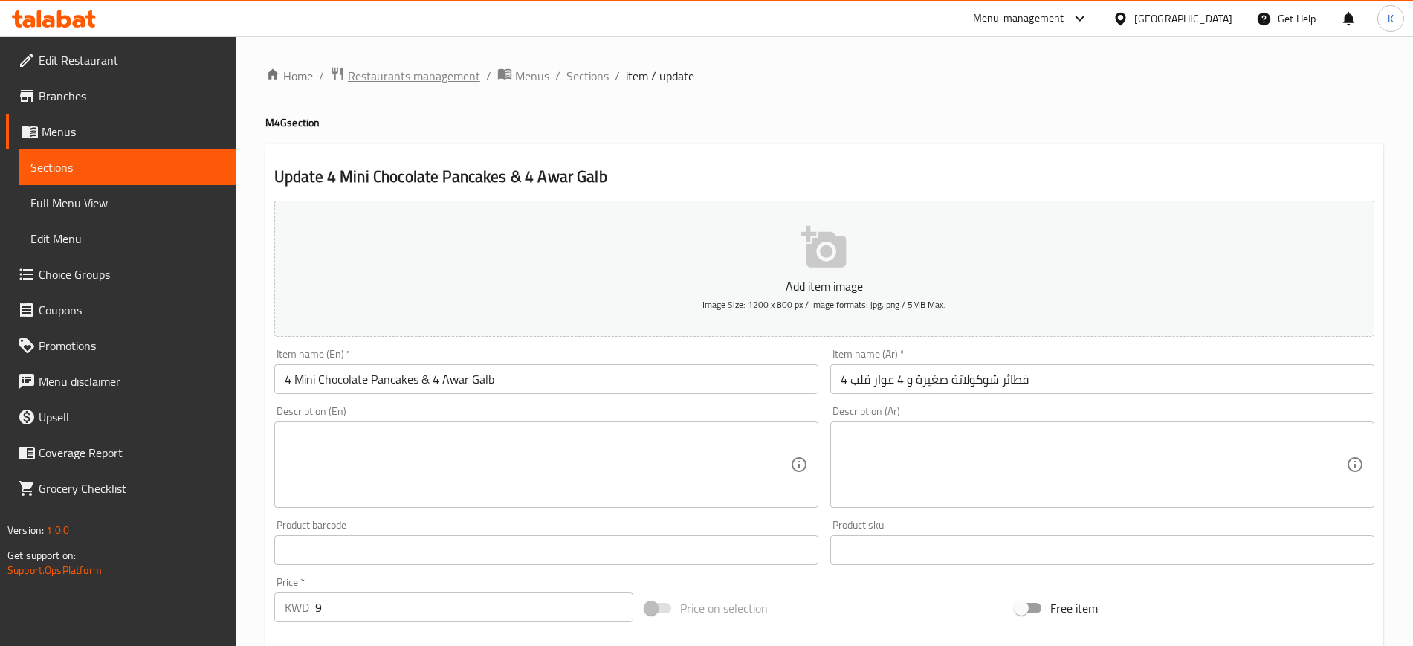
click at [431, 72] on span "Restaurants management" at bounding box center [414, 76] width 132 height 18
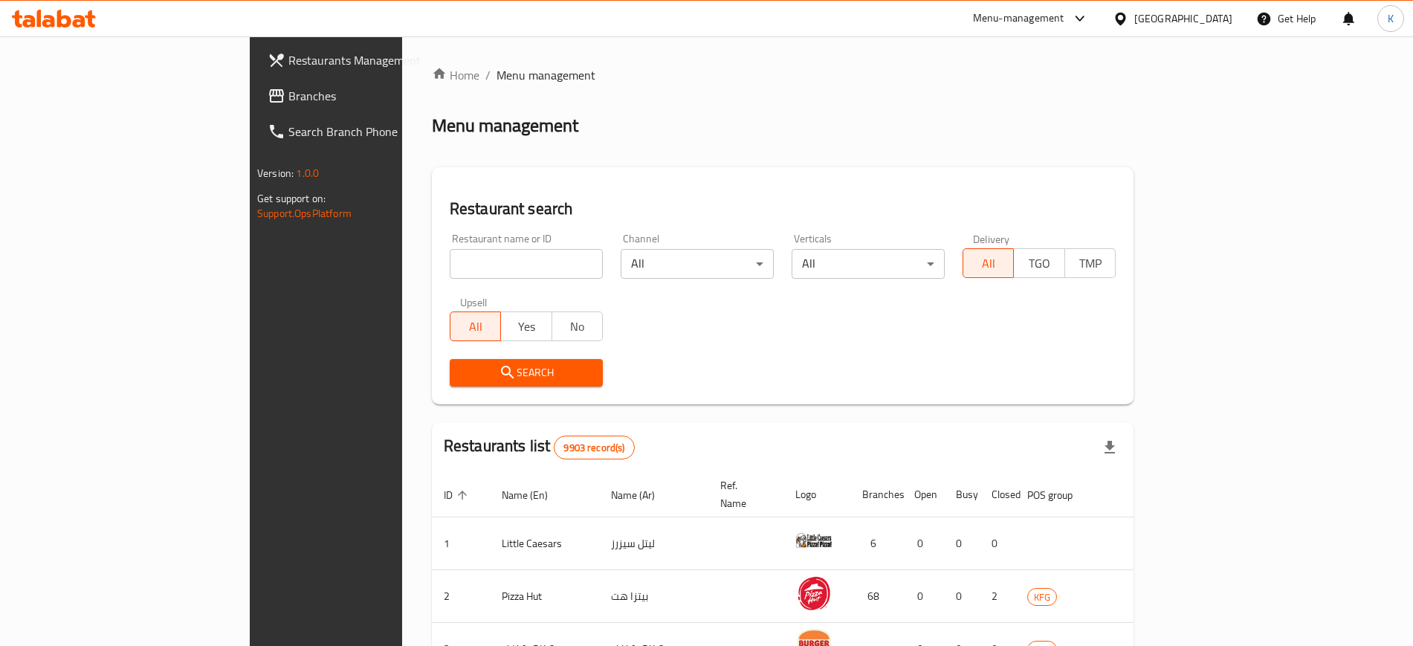
click at [450, 259] on input "search" at bounding box center [526, 264] width 153 height 30
paste input "suikhat lumi"
click button "Search" at bounding box center [526, 373] width 153 height 28
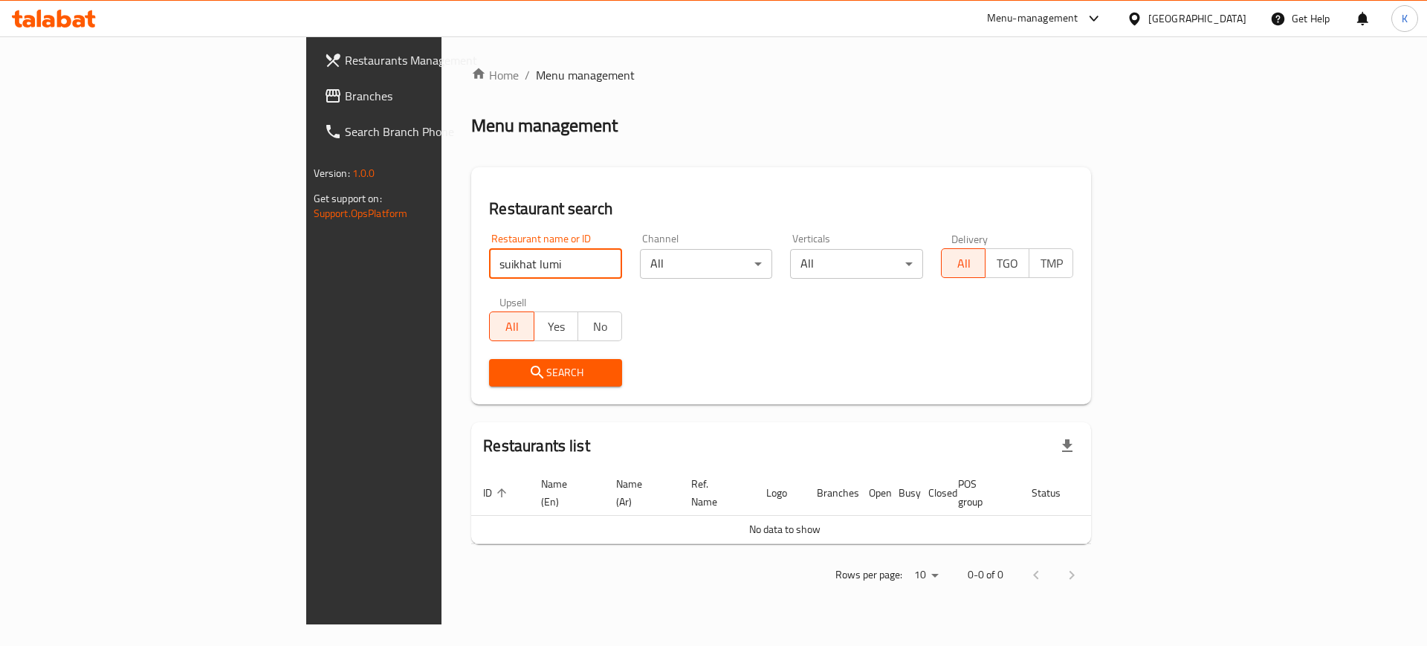
drag, startPoint x: 336, startPoint y: 265, endPoint x: 283, endPoint y: 272, distance: 53.3
click at [489, 271] on input "suikhat lumi" at bounding box center [555, 264] width 133 height 30
type input "lumi"
click button "Search" at bounding box center [555, 373] width 133 height 28
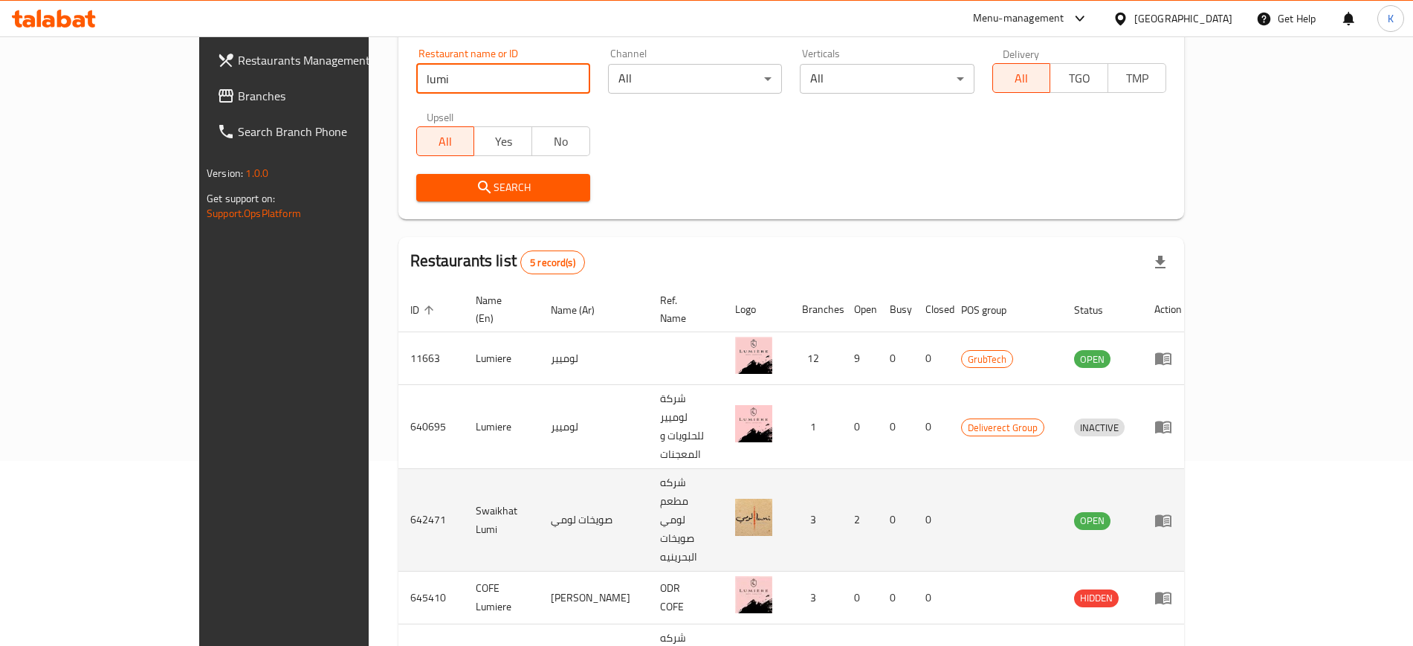
scroll to position [186, 0]
click at [1171, 514] on icon "enhanced table" at bounding box center [1163, 520] width 16 height 13
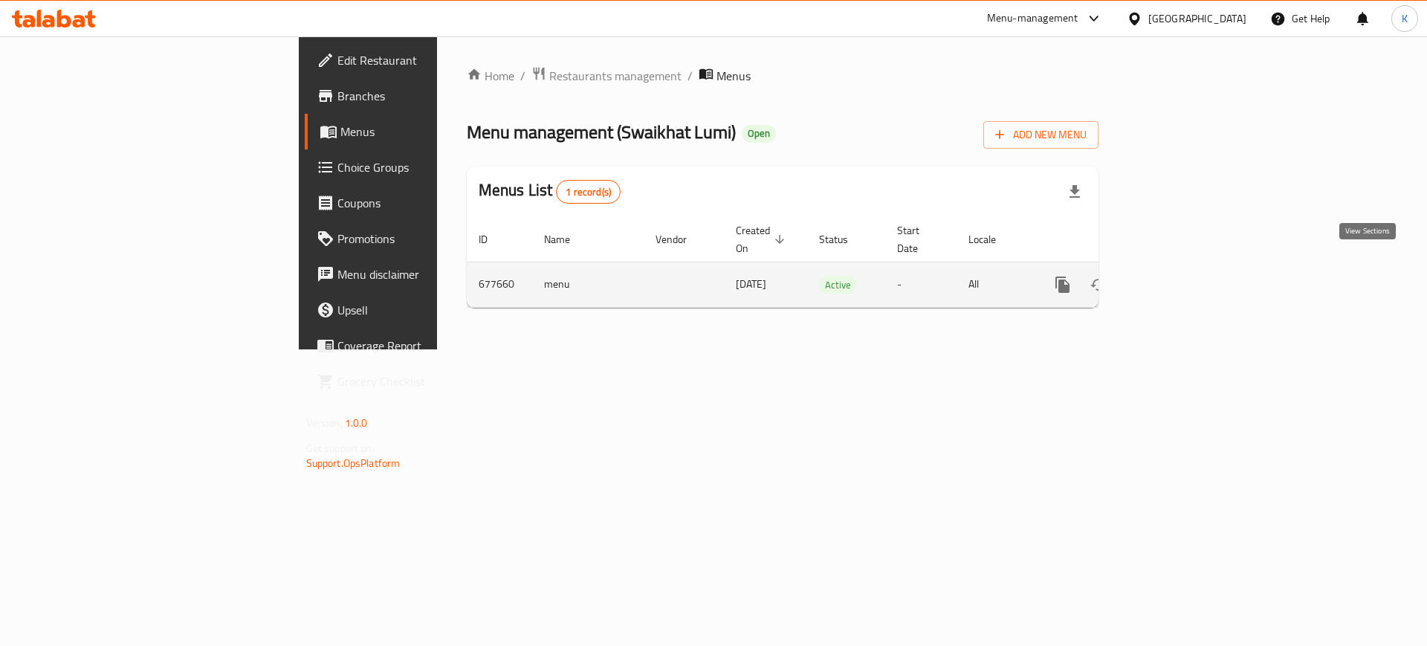
click at [1179, 276] on icon "enhanced table" at bounding box center [1170, 285] width 18 height 18
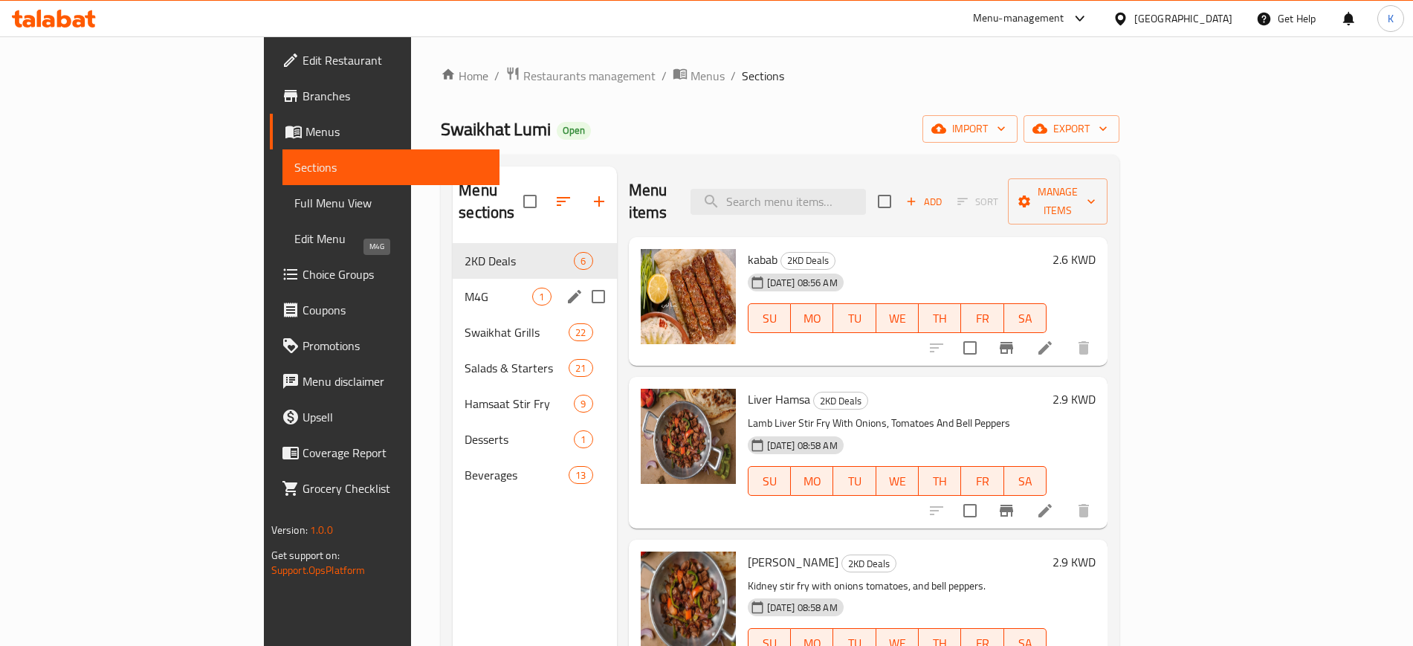
click at [465, 288] on span "M4G" at bounding box center [499, 297] width 68 height 18
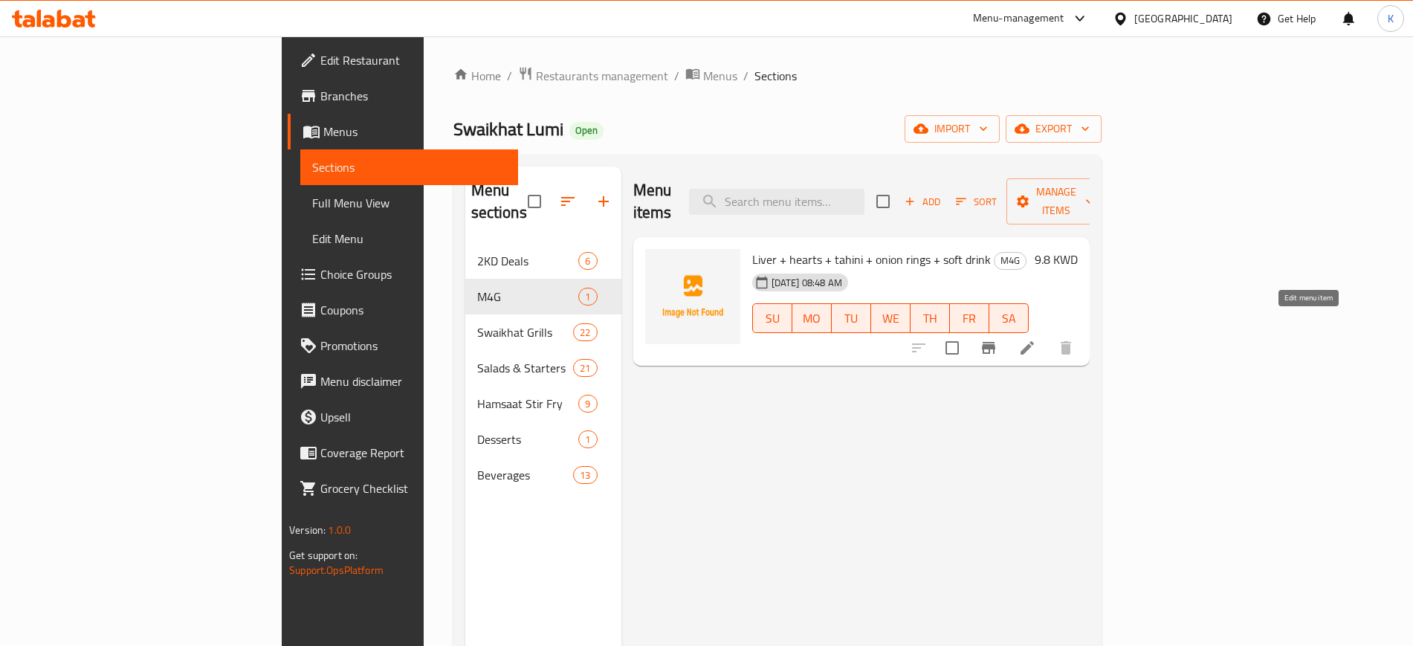
click at [1036, 339] on icon at bounding box center [1027, 348] width 18 height 18
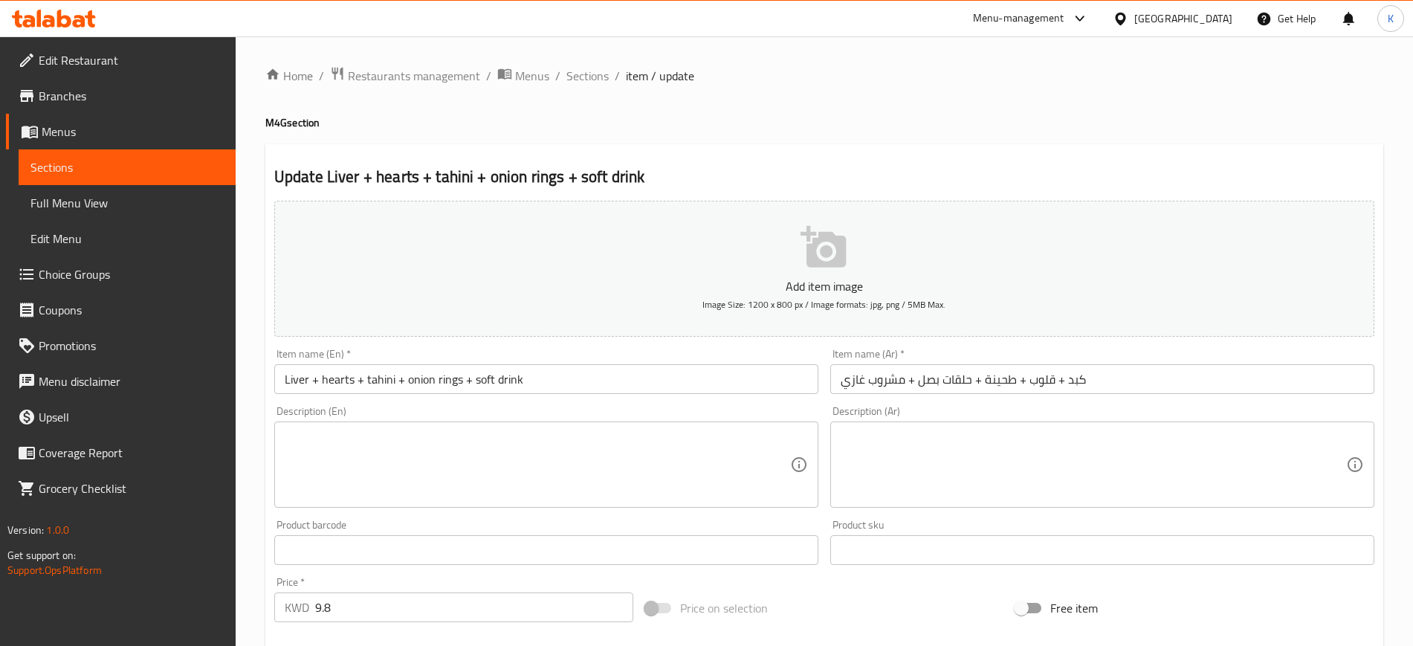
click at [72, 98] on span "Branches" at bounding box center [131, 96] width 185 height 18
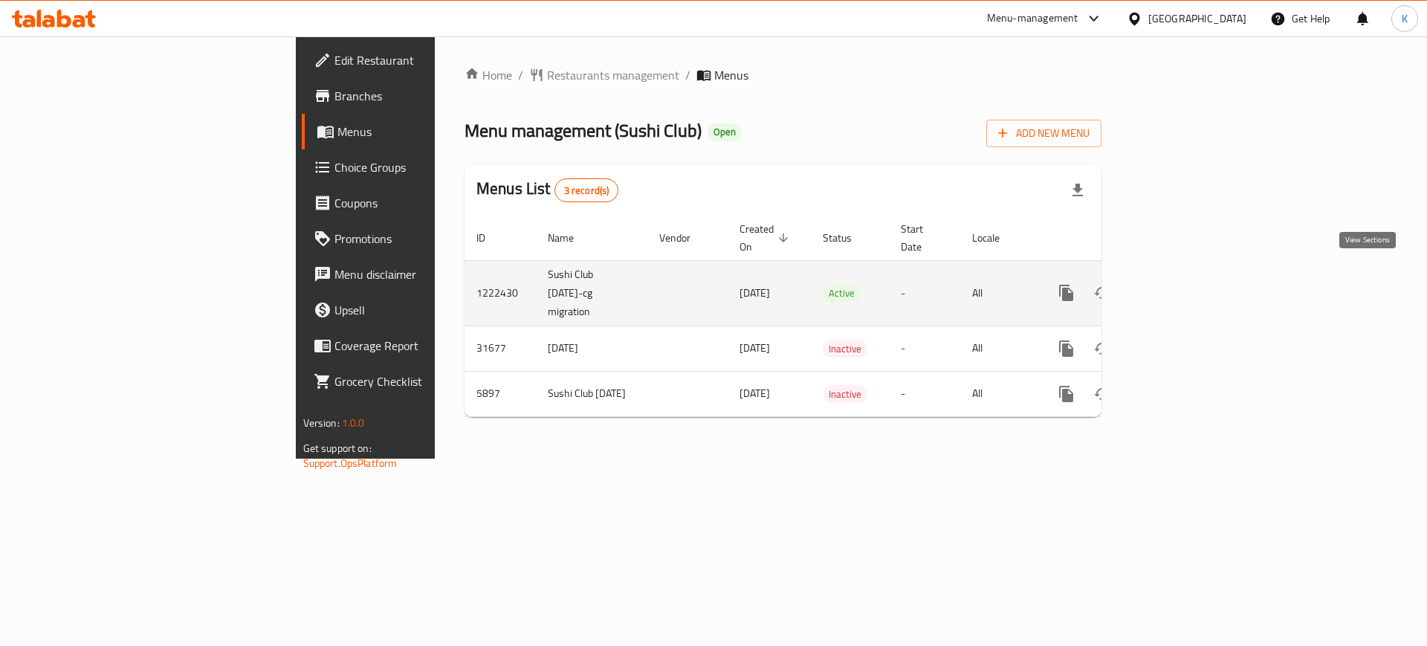
click at [1180, 286] on icon "enhanced table" at bounding box center [1173, 292] width 13 height 13
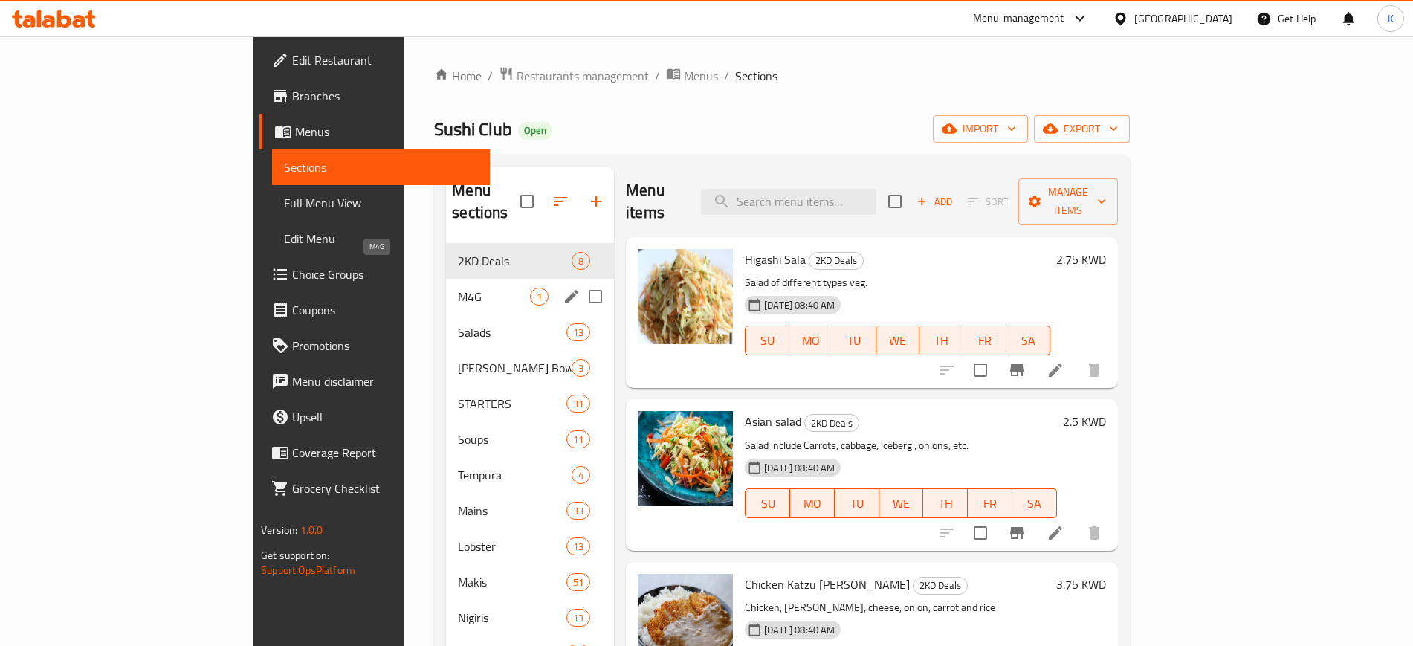
click at [458, 288] on span "M4G" at bounding box center [494, 297] width 72 height 18
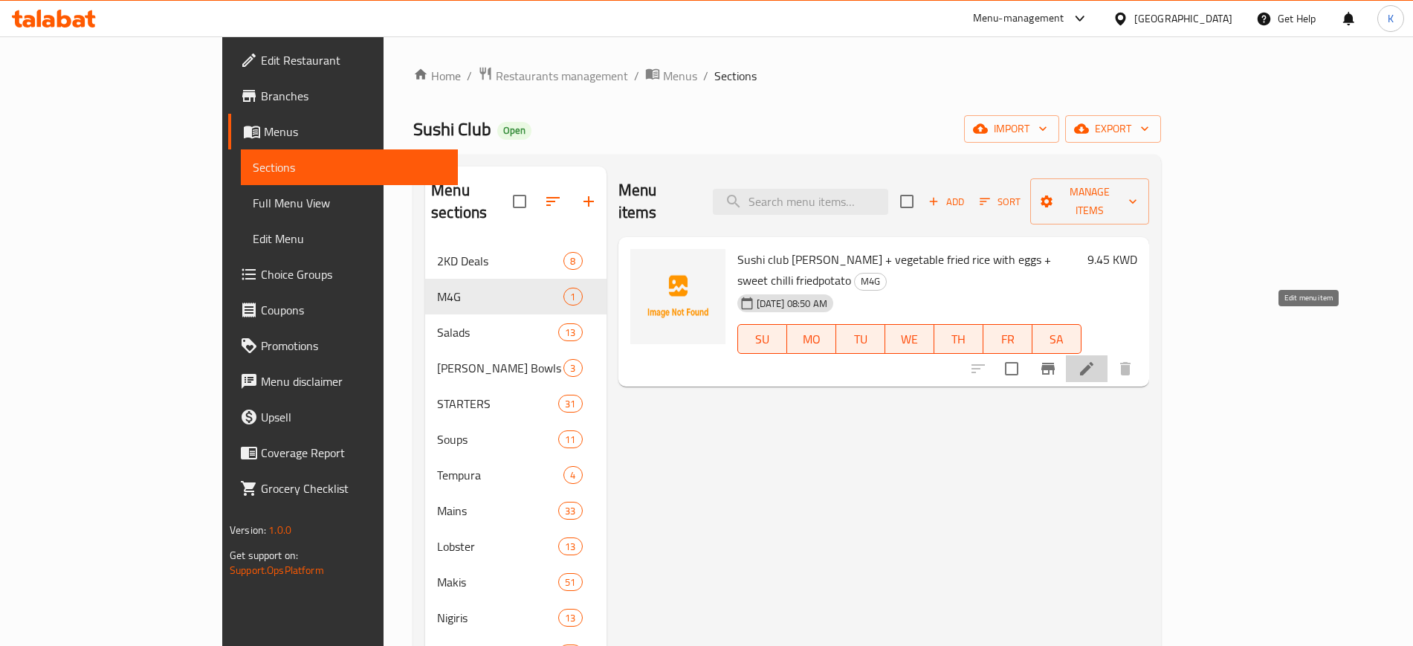
click at [1096, 360] on icon at bounding box center [1087, 369] width 18 height 18
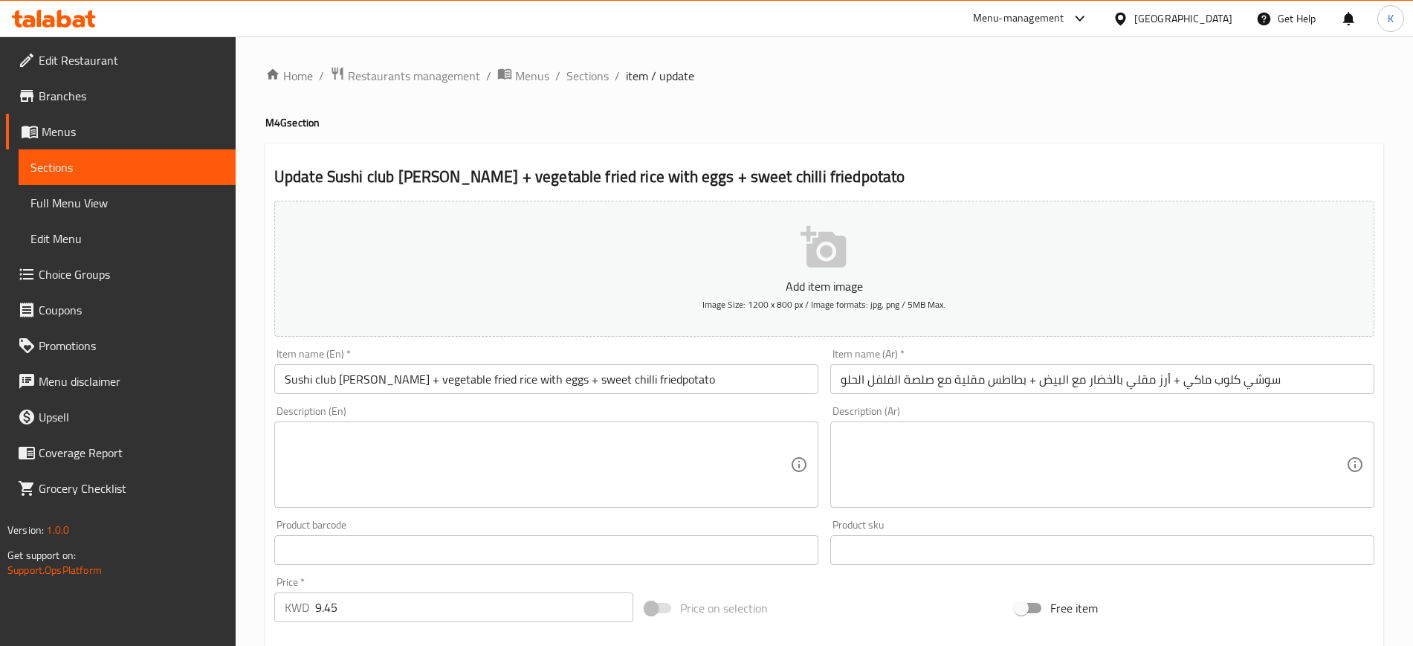
click at [72, 97] on span "Branches" at bounding box center [131, 96] width 185 height 18
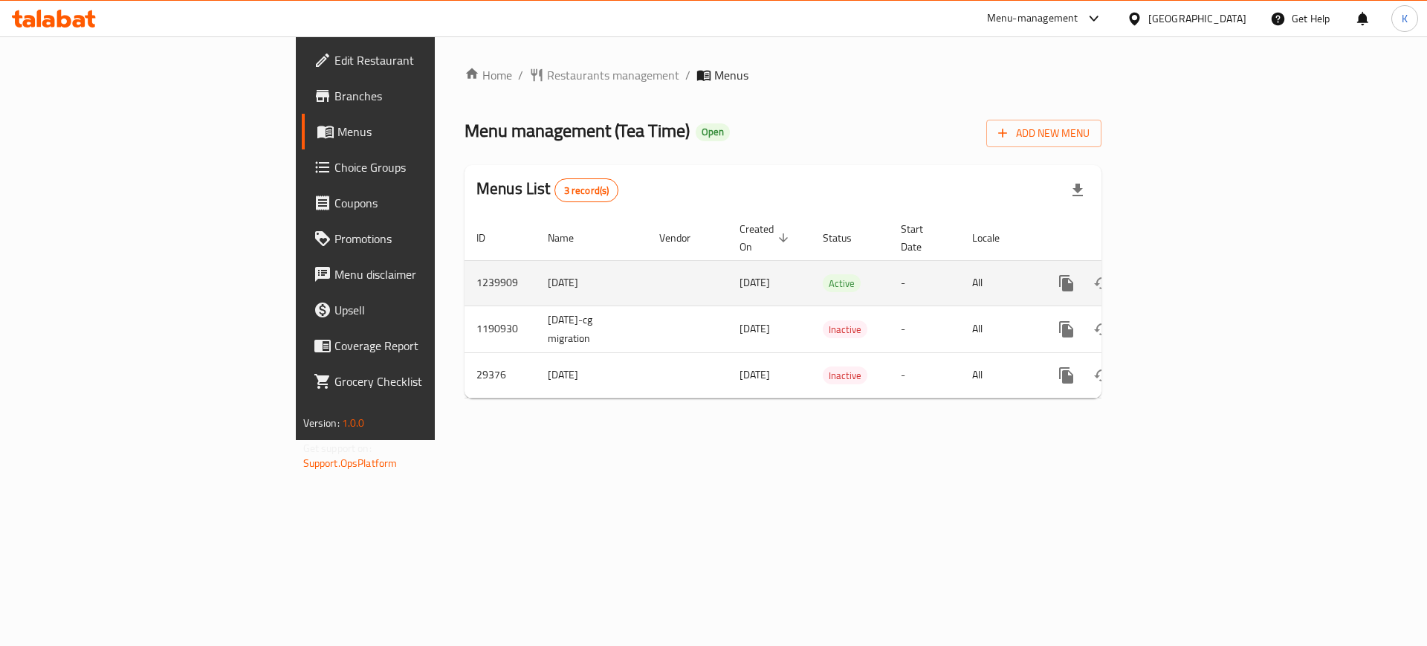
click at [1180, 277] on icon "enhanced table" at bounding box center [1173, 283] width 13 height 13
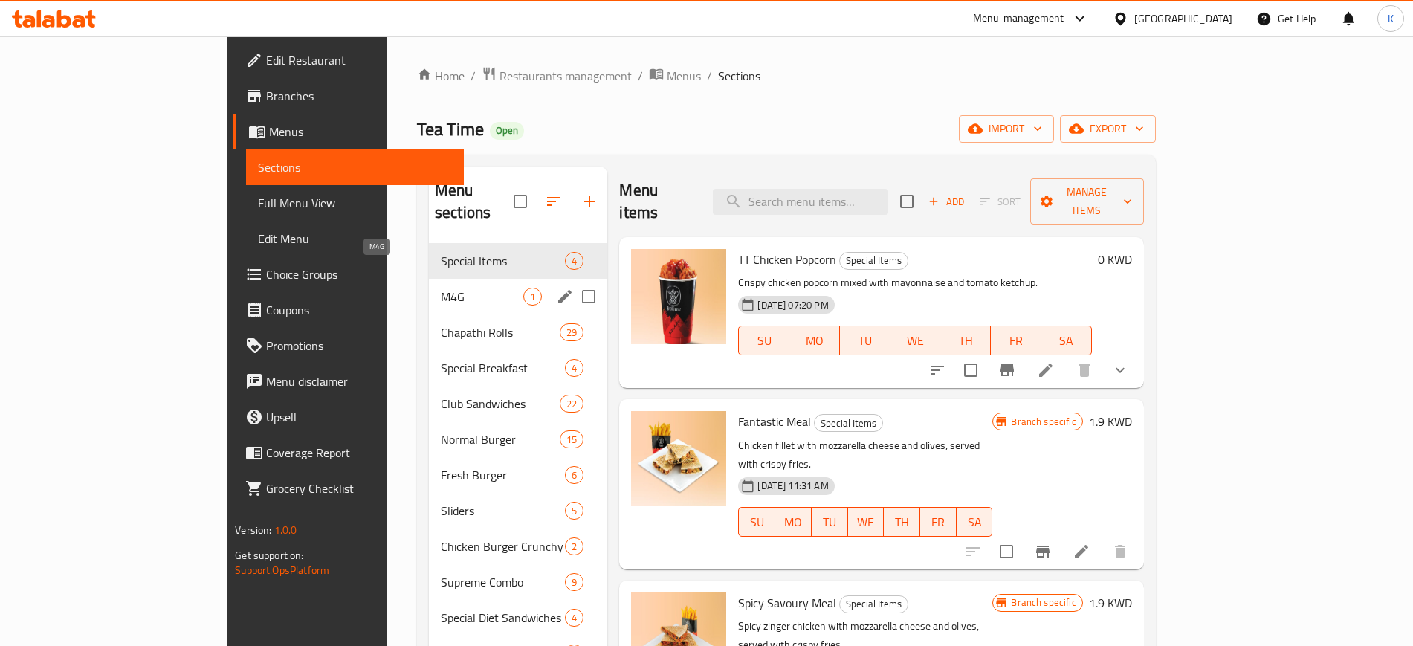
click at [441, 288] on span "M4G" at bounding box center [482, 297] width 83 height 18
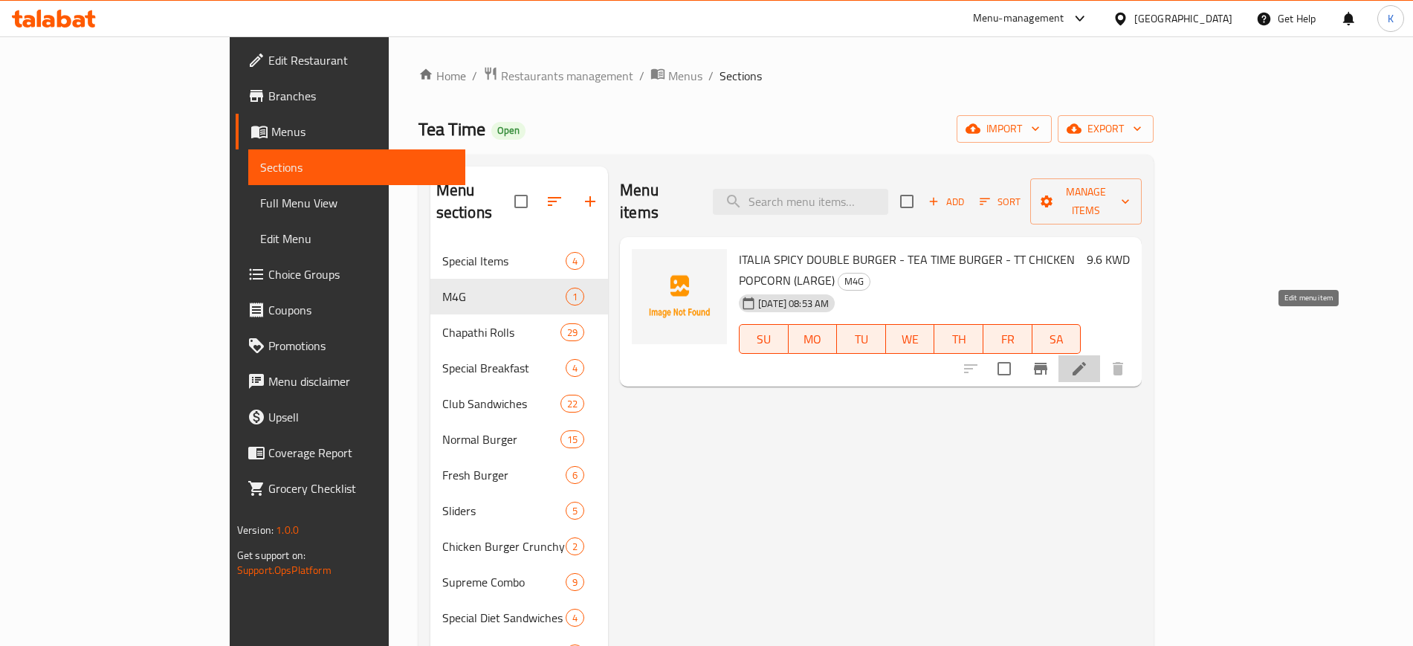
click at [1086, 362] on icon at bounding box center [1079, 368] width 13 height 13
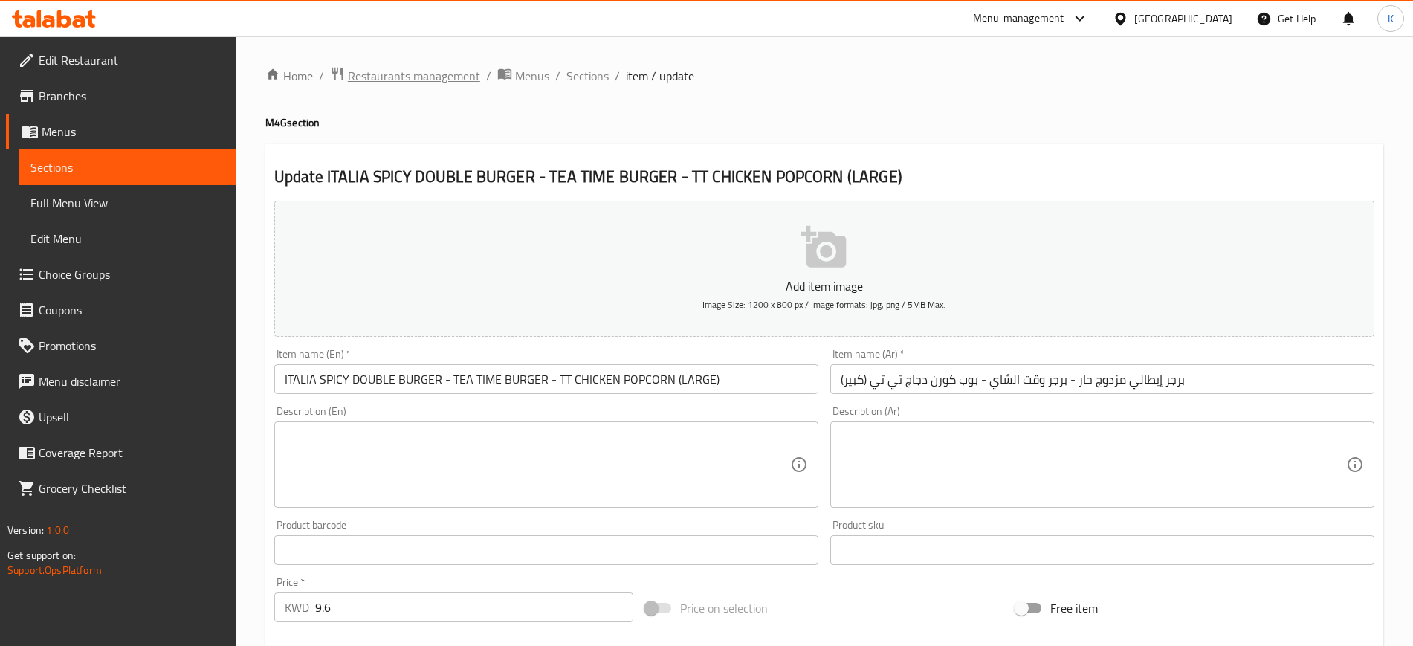
click at [385, 68] on span "Restaurants management" at bounding box center [414, 76] width 132 height 18
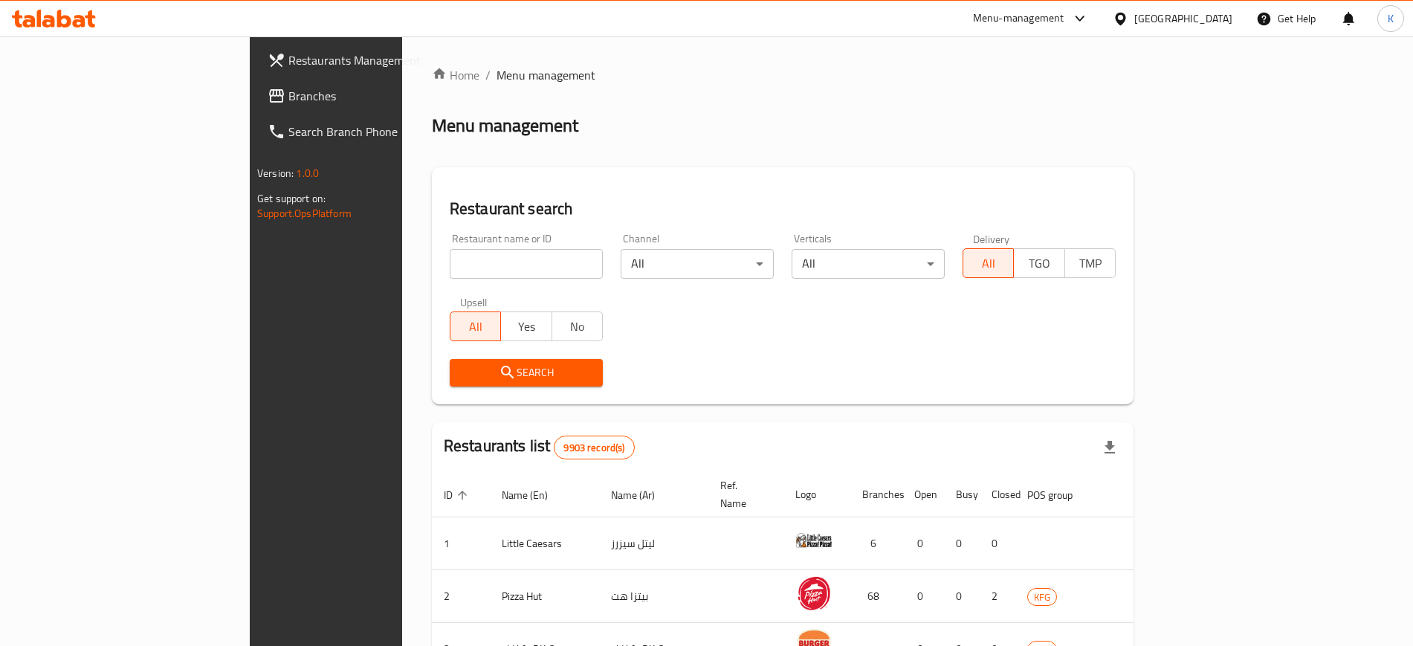
click at [450, 275] on input "search" at bounding box center [526, 264] width 153 height 30
paste input "Fresh mango"
type input "Fresh mango"
click button "Search" at bounding box center [526, 373] width 153 height 28
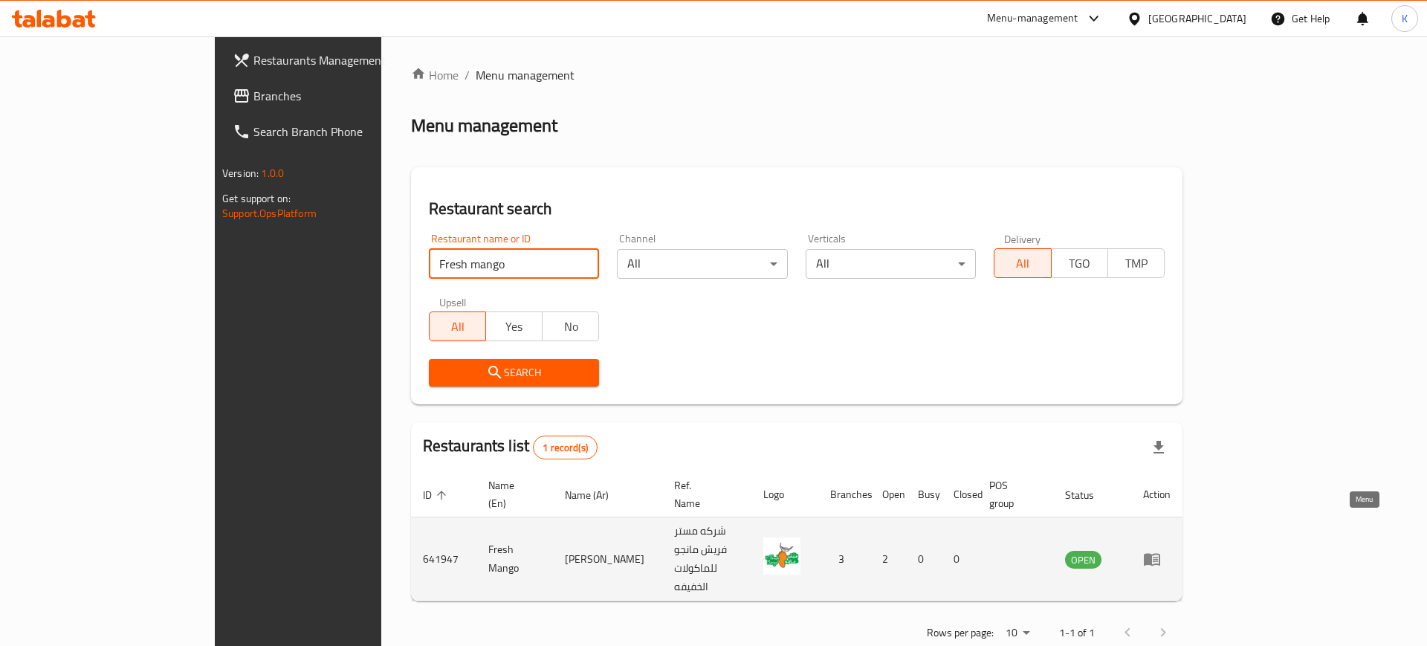
click at [1161, 550] on icon "enhanced table" at bounding box center [1152, 559] width 18 height 18
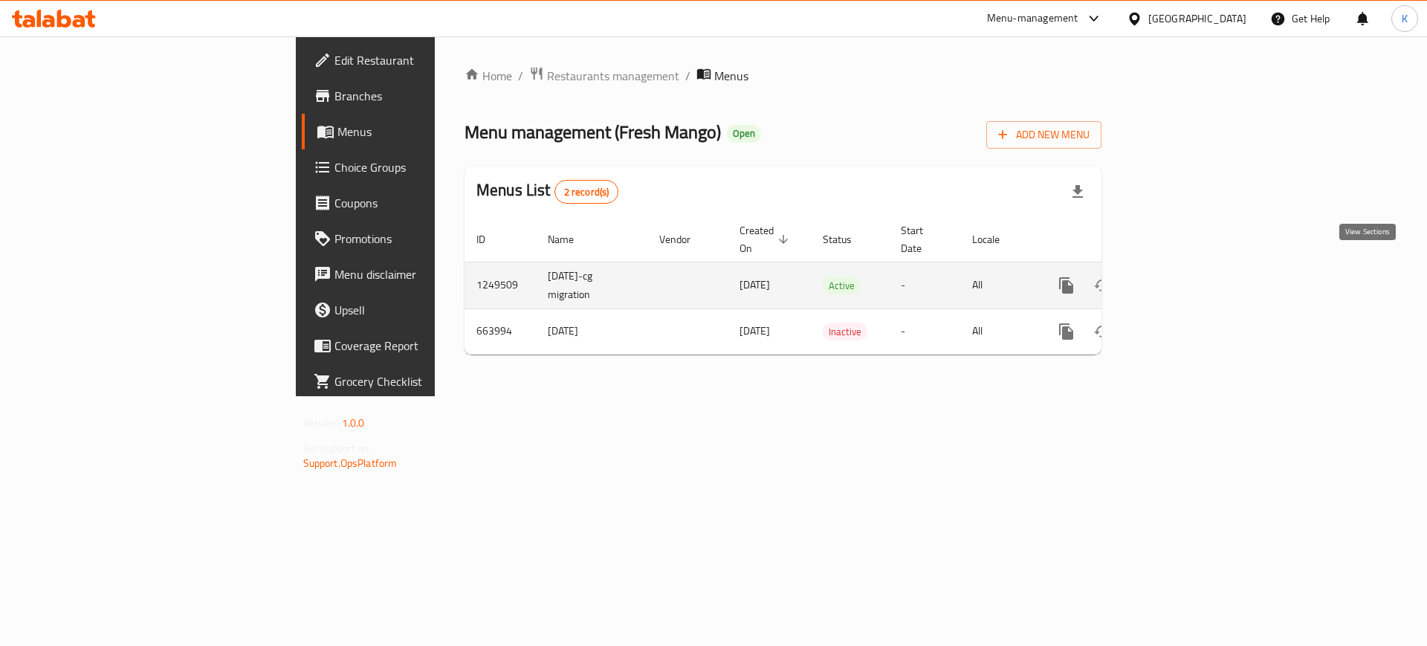
click at [1180, 279] on icon "enhanced table" at bounding box center [1173, 285] width 13 height 13
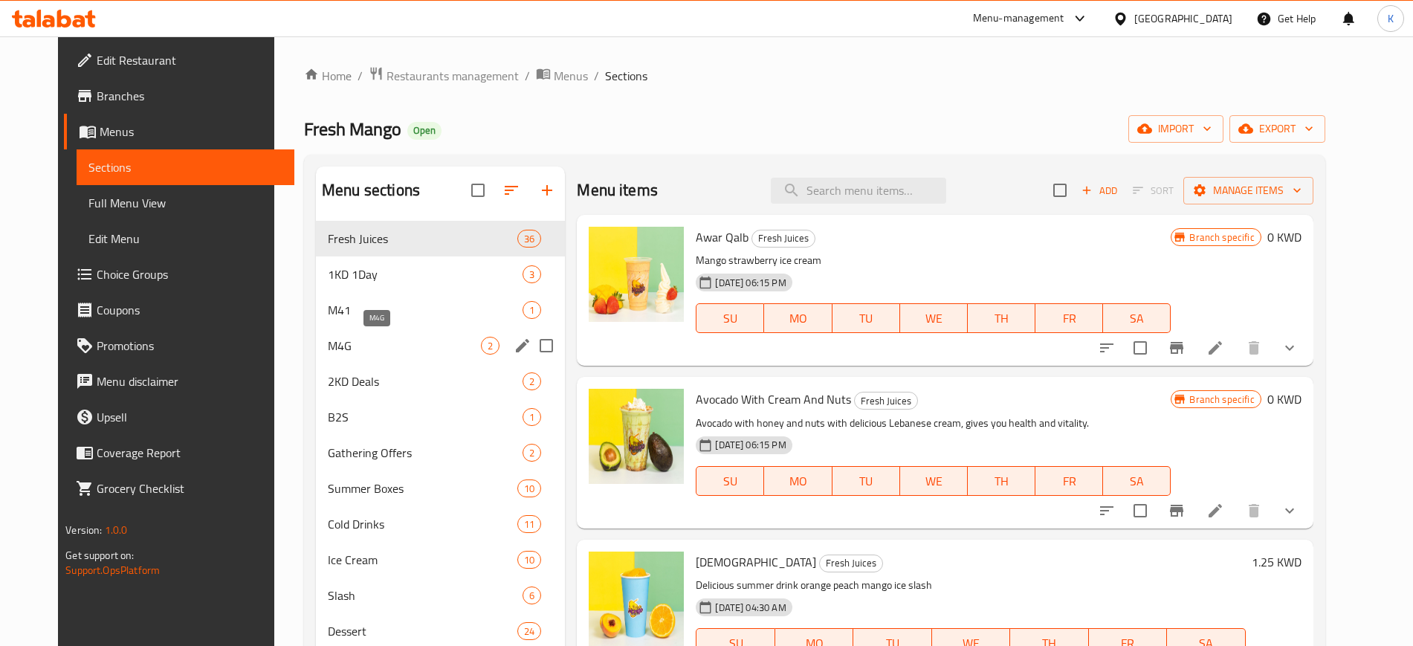
click at [338, 350] on span "M4G" at bounding box center [404, 346] width 153 height 18
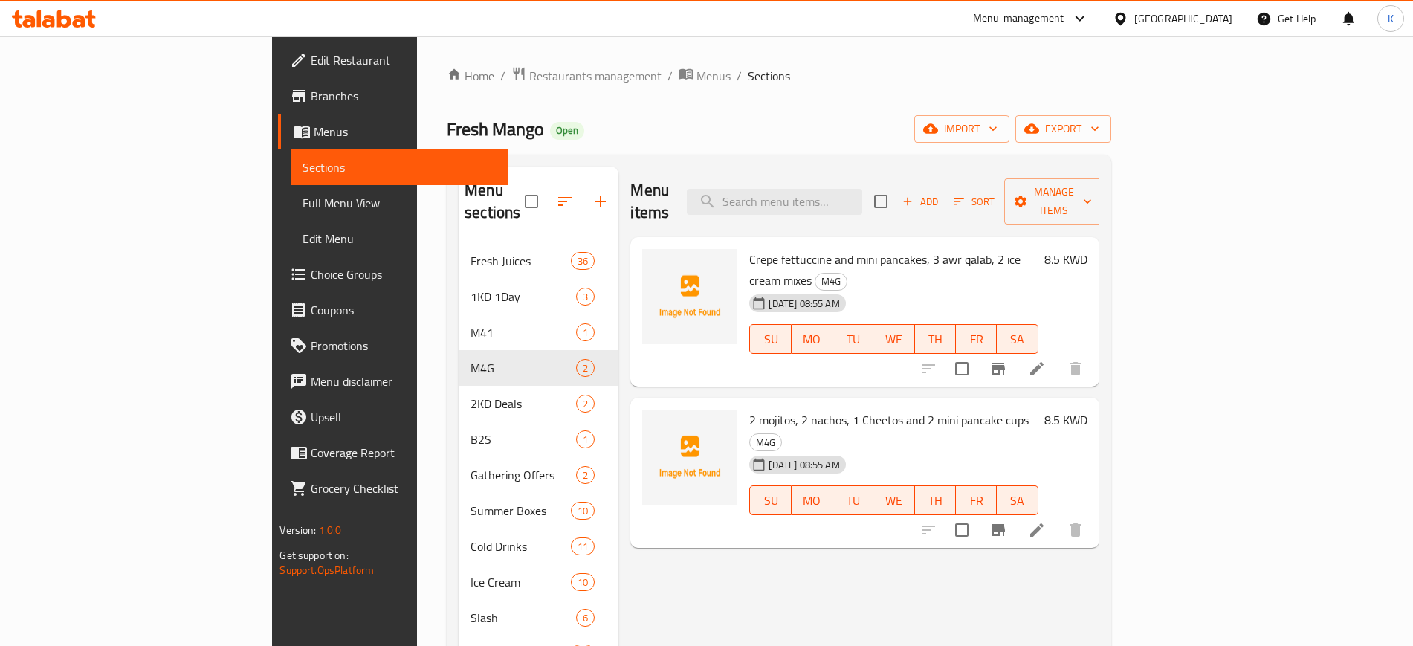
drag, startPoint x: 1075, startPoint y: 248, endPoint x: 1159, endPoint y: 282, distance: 90.7
click at [1044, 288] on div "14-09-2025 08:55 AM SU MO TU WE TH FR SA" at bounding box center [893, 328] width 300 height 80
click at [1046, 360] on icon at bounding box center [1037, 369] width 18 height 18
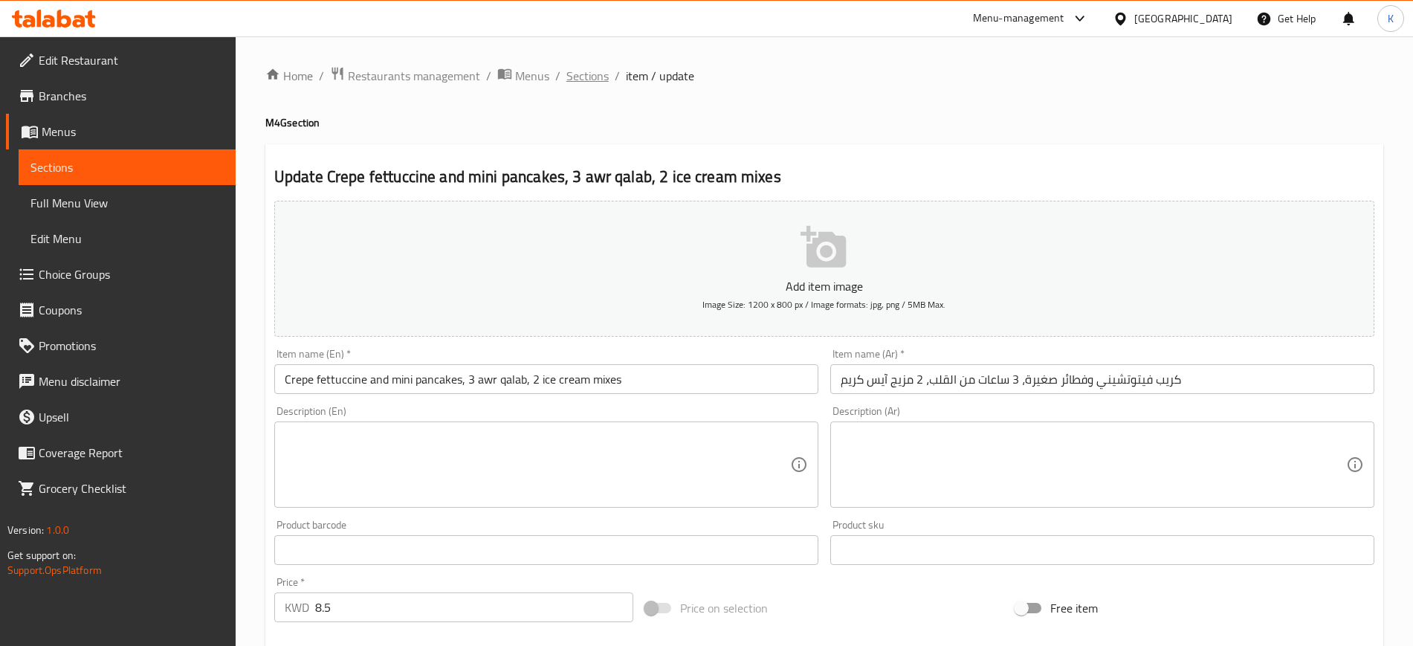
click at [592, 77] on span "Sections" at bounding box center [587, 76] width 42 height 18
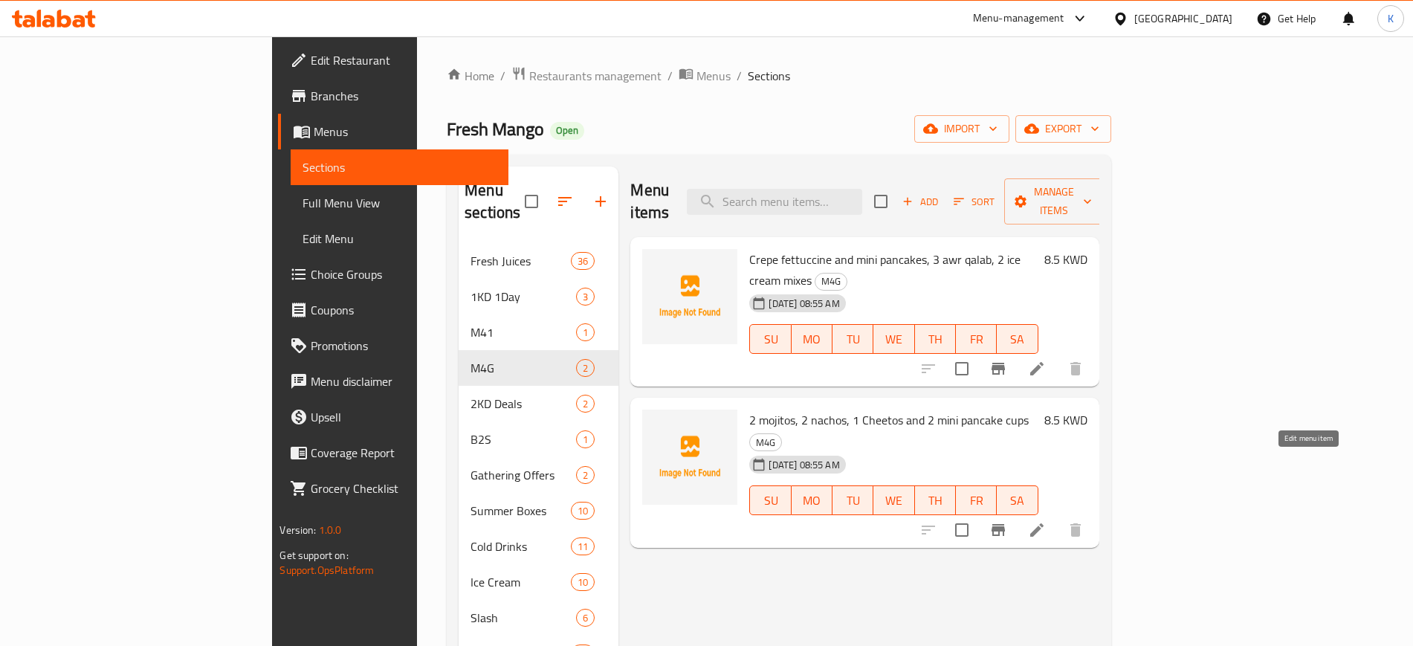
click at [1044, 523] on icon at bounding box center [1036, 529] width 13 height 13
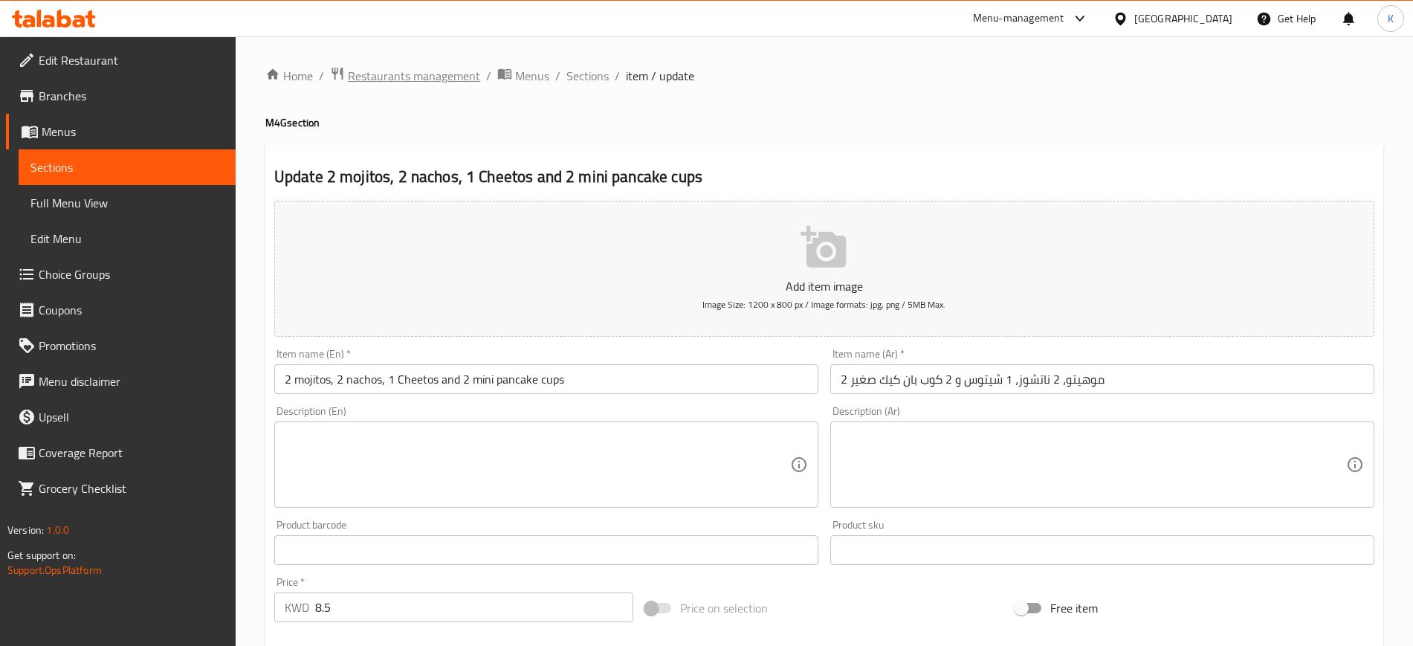
click at [434, 84] on span "Restaurants management" at bounding box center [414, 76] width 132 height 18
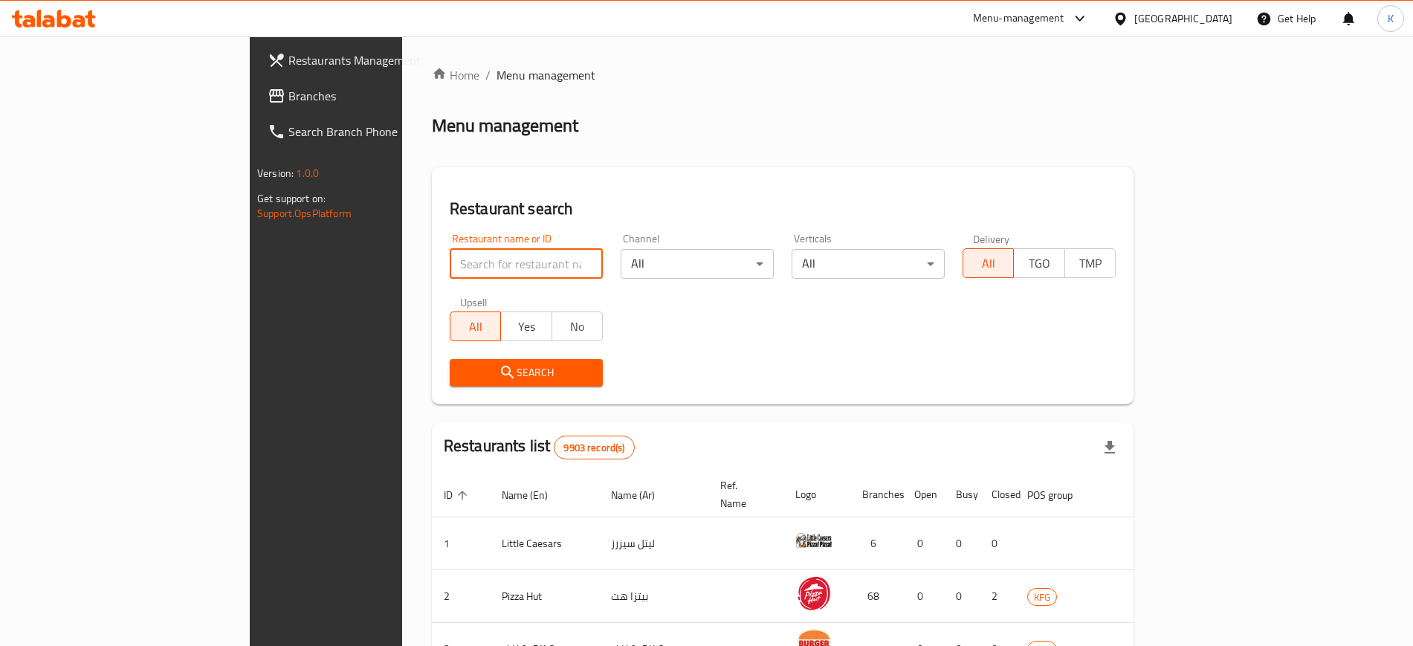
click at [450, 265] on input "search" at bounding box center [526, 264] width 153 height 30
paste input "Tromso"
type input "Tromso"
click button "Search" at bounding box center [526, 373] width 153 height 28
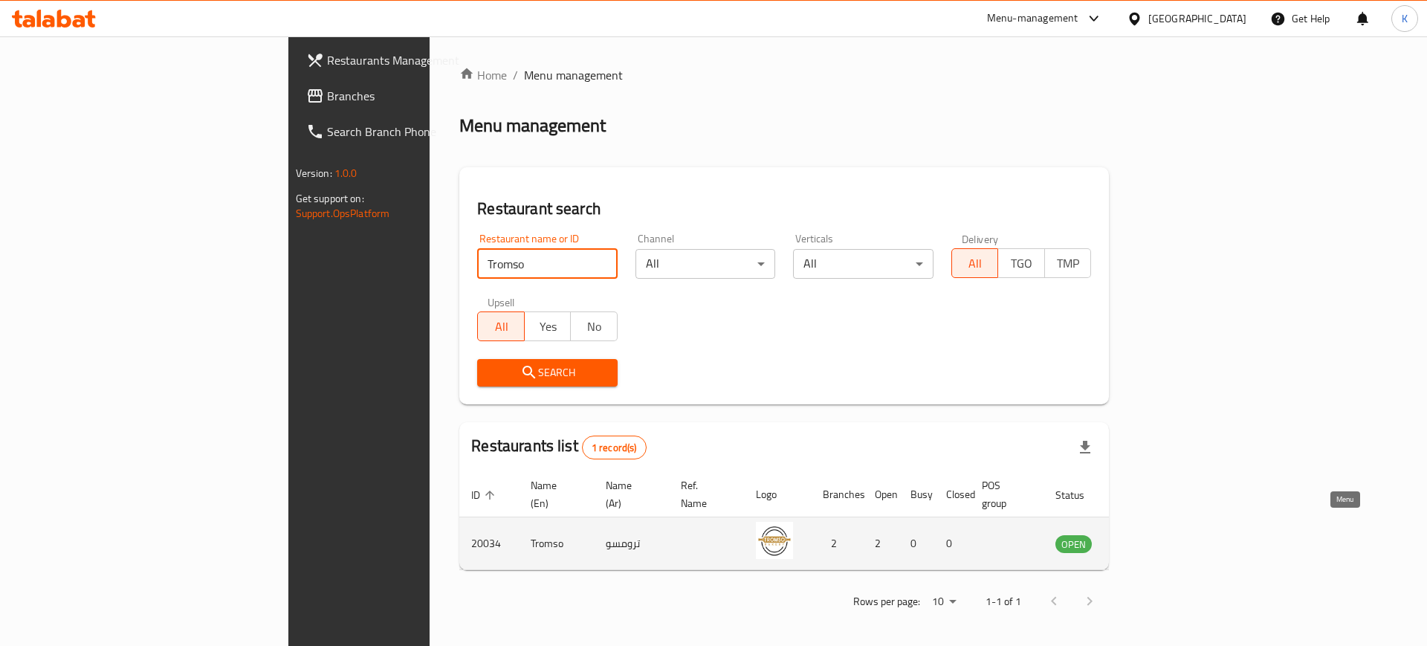
click at [1151, 538] on icon "enhanced table" at bounding box center [1142, 544] width 16 height 13
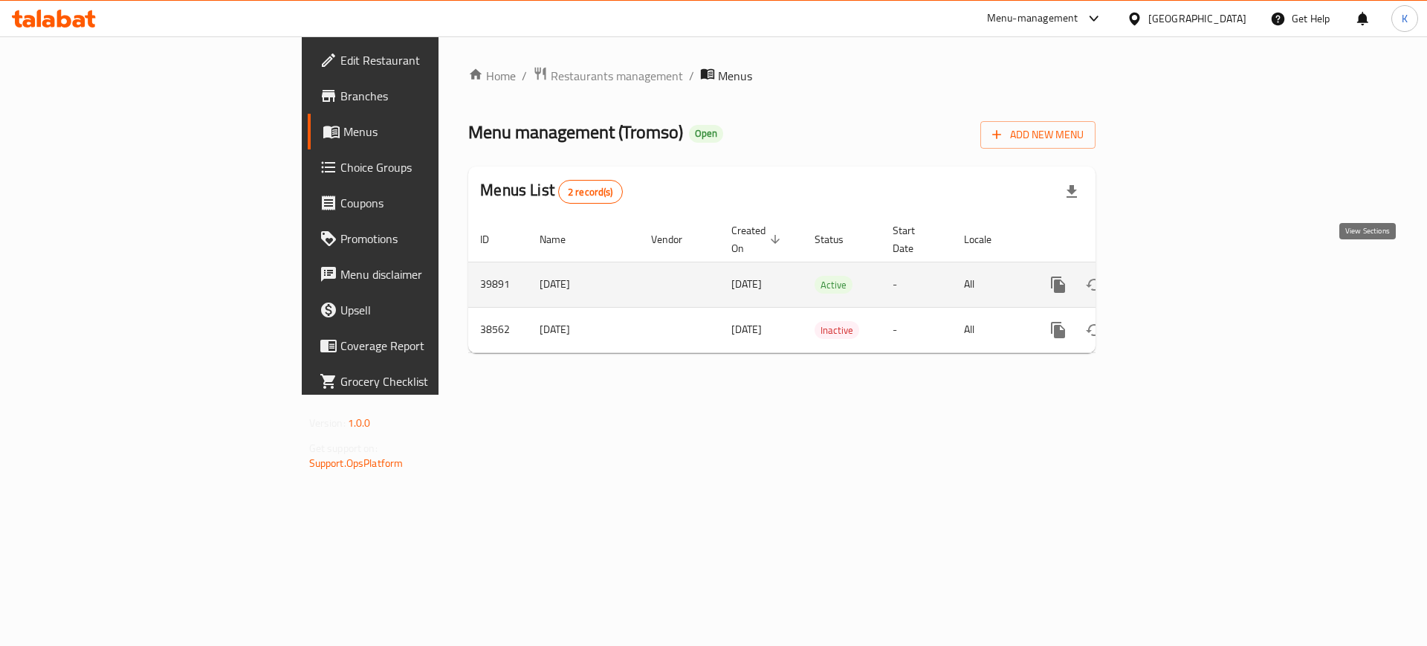
click at [1174, 276] on icon "enhanced table" at bounding box center [1166, 285] width 18 height 18
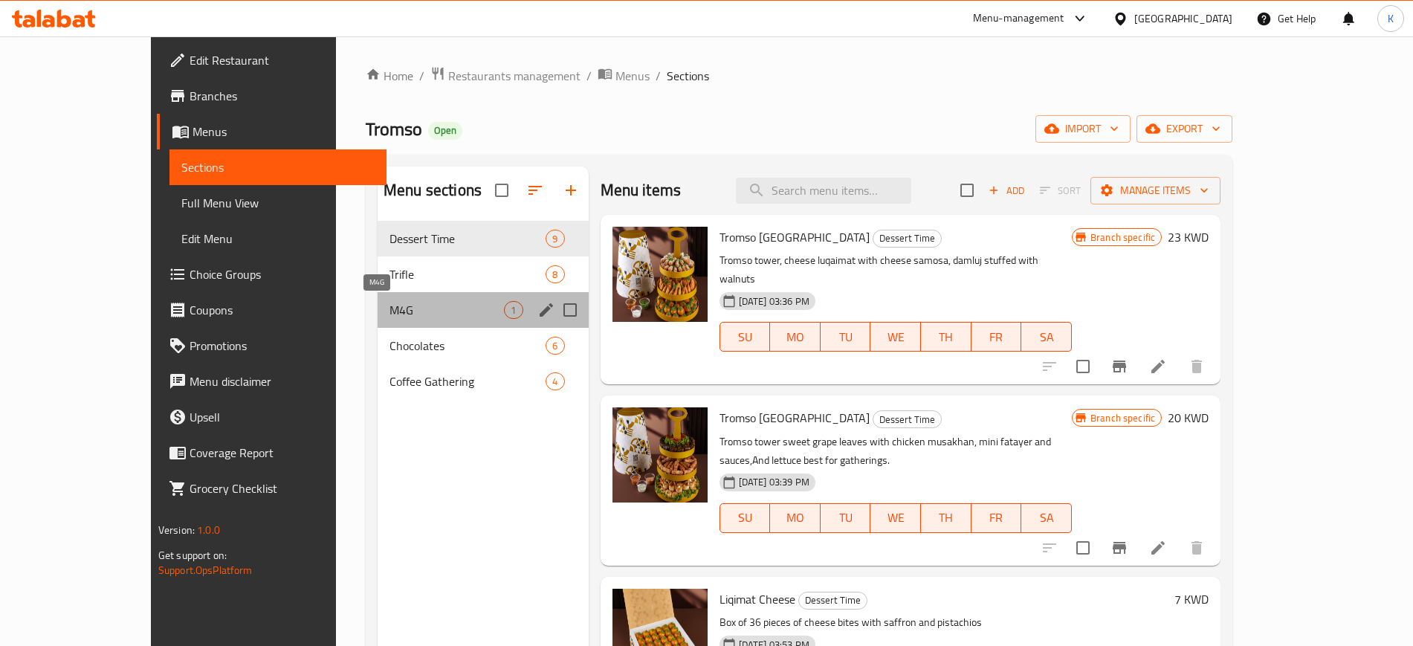
click at [398, 314] on span "M4G" at bounding box center [446, 310] width 114 height 18
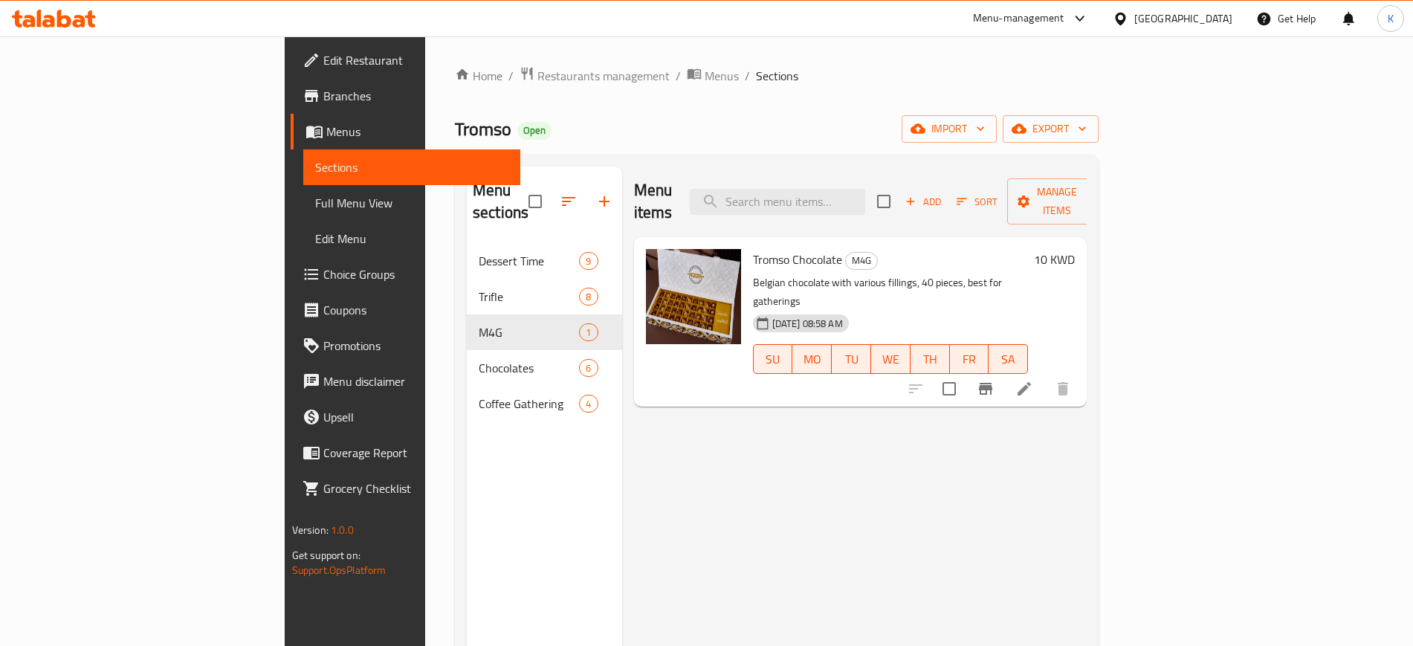
click at [1033, 380] on icon at bounding box center [1024, 389] width 18 height 18
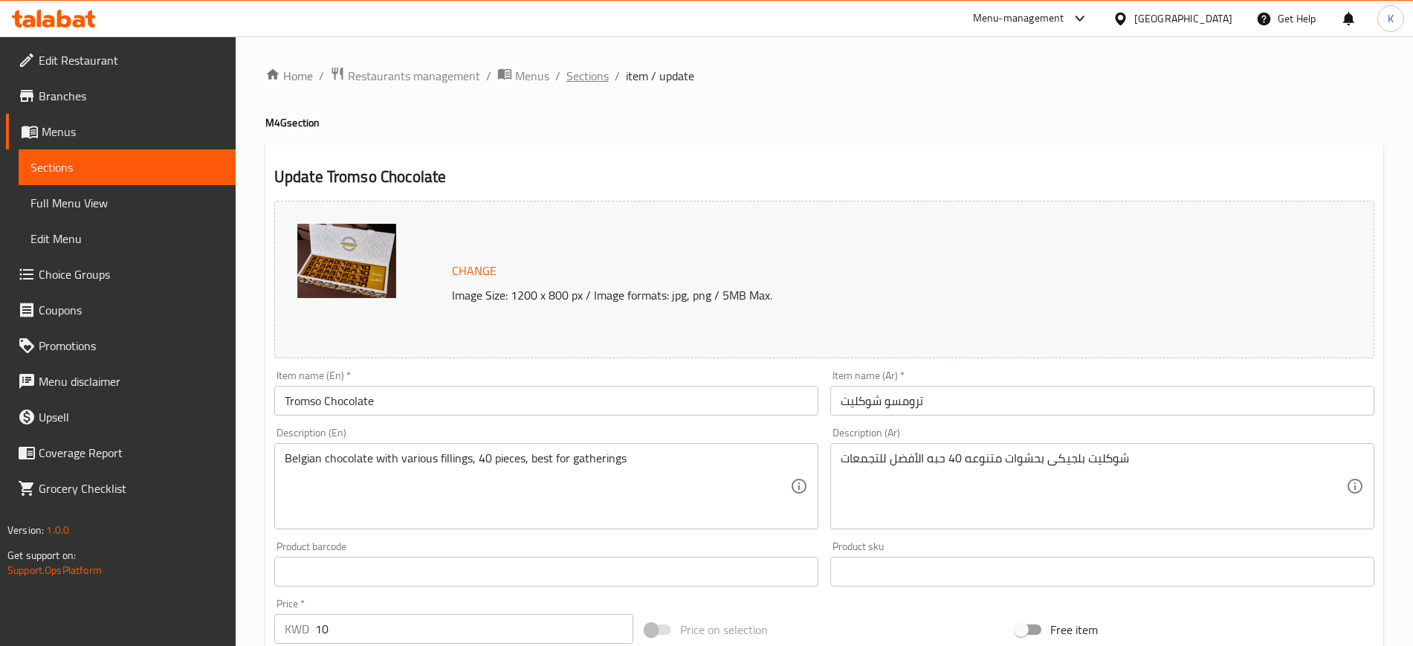
click at [597, 79] on span "Sections" at bounding box center [587, 76] width 42 height 18
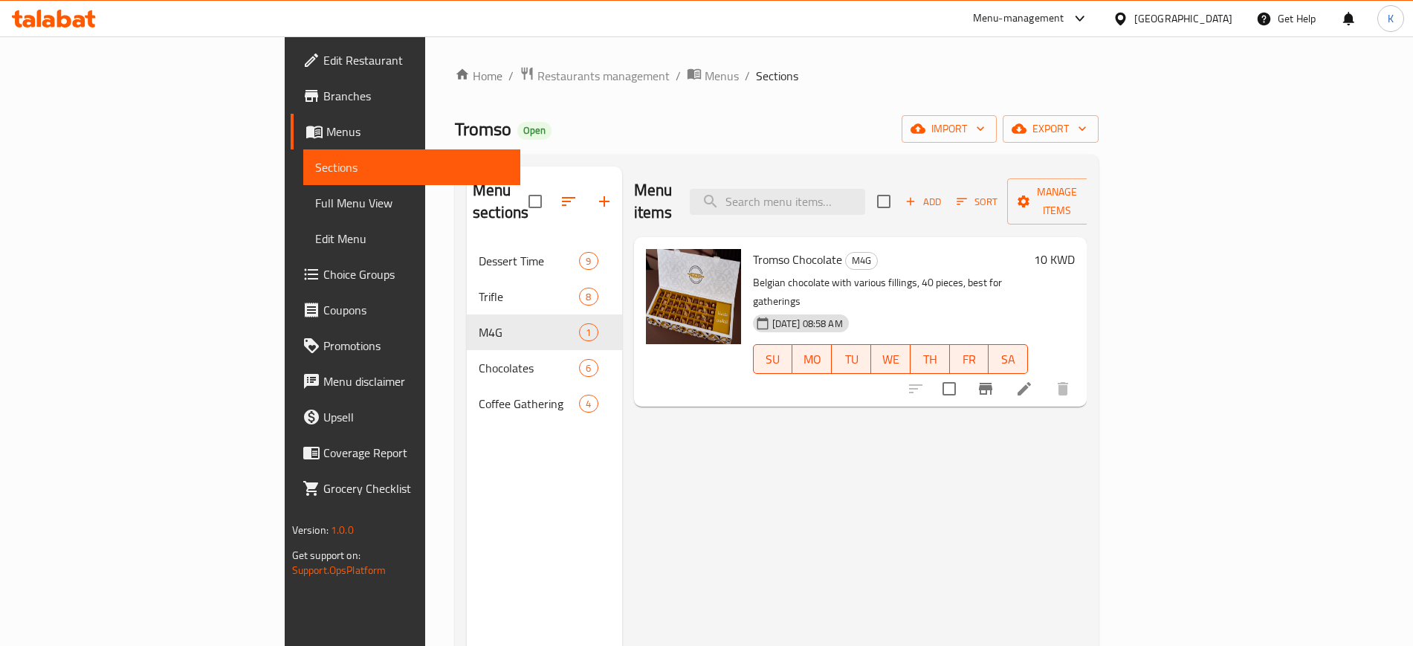
click at [989, 524] on div "Menu items Add Sort Manage items Tromso Chocolate M4G Belgian chocolate with va…" at bounding box center [854, 490] width 465 height 646
click at [537, 79] on span "Restaurants management" at bounding box center [603, 76] width 132 height 18
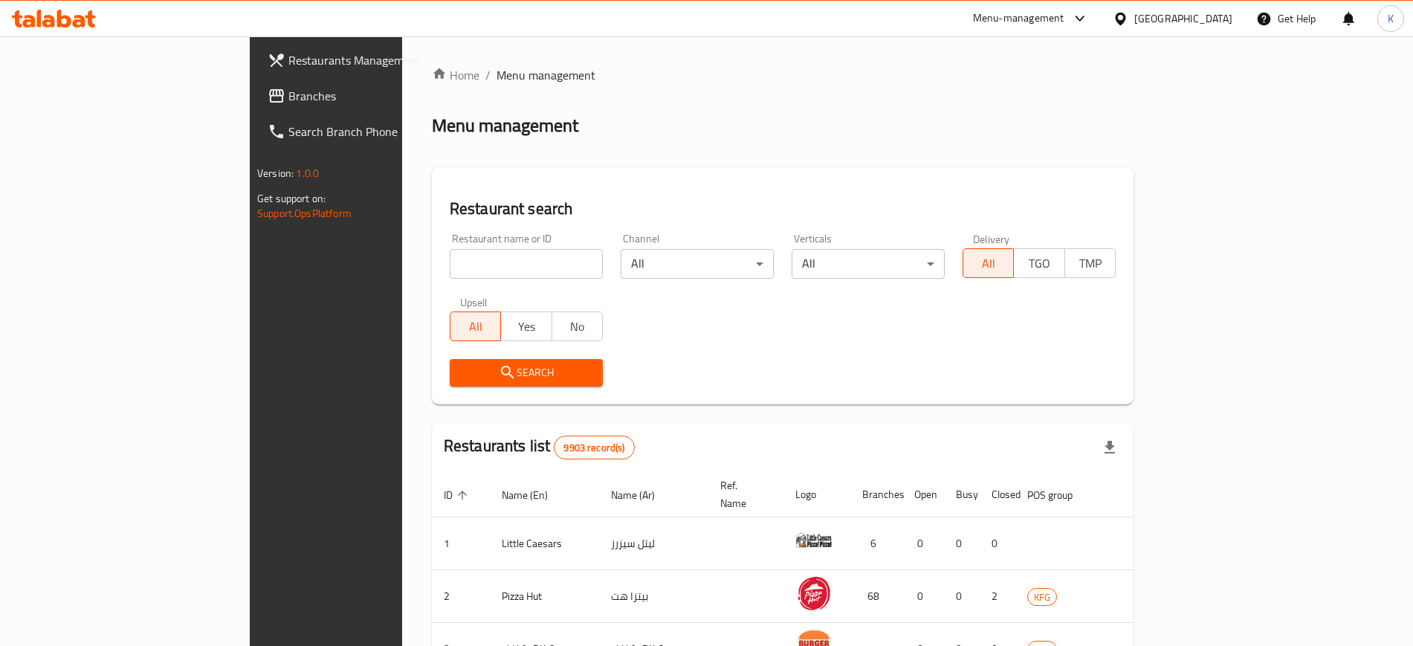
click at [450, 264] on input "search" at bounding box center [526, 264] width 153 height 30
paste input "Lulu sweets"
type input "Lulu sweets"
click button "Search" at bounding box center [526, 373] width 153 height 28
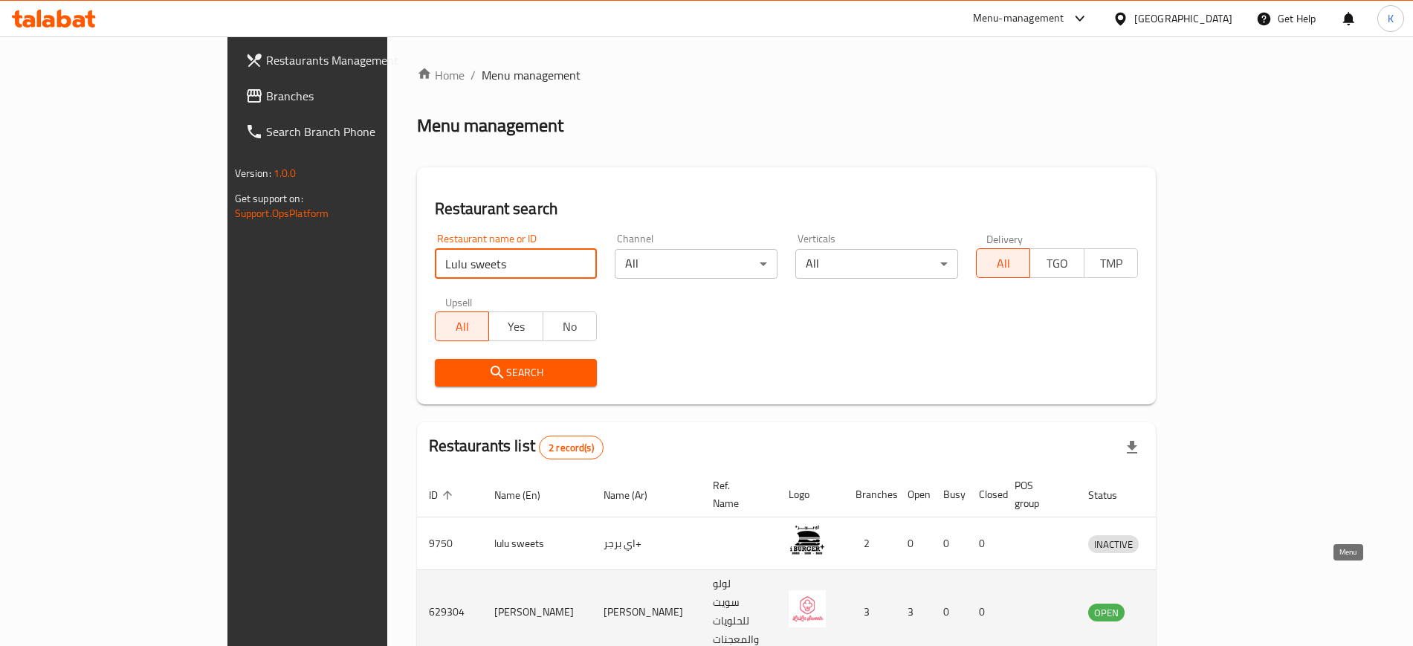
click at [1186, 603] on icon "enhanced table" at bounding box center [1177, 612] width 18 height 18
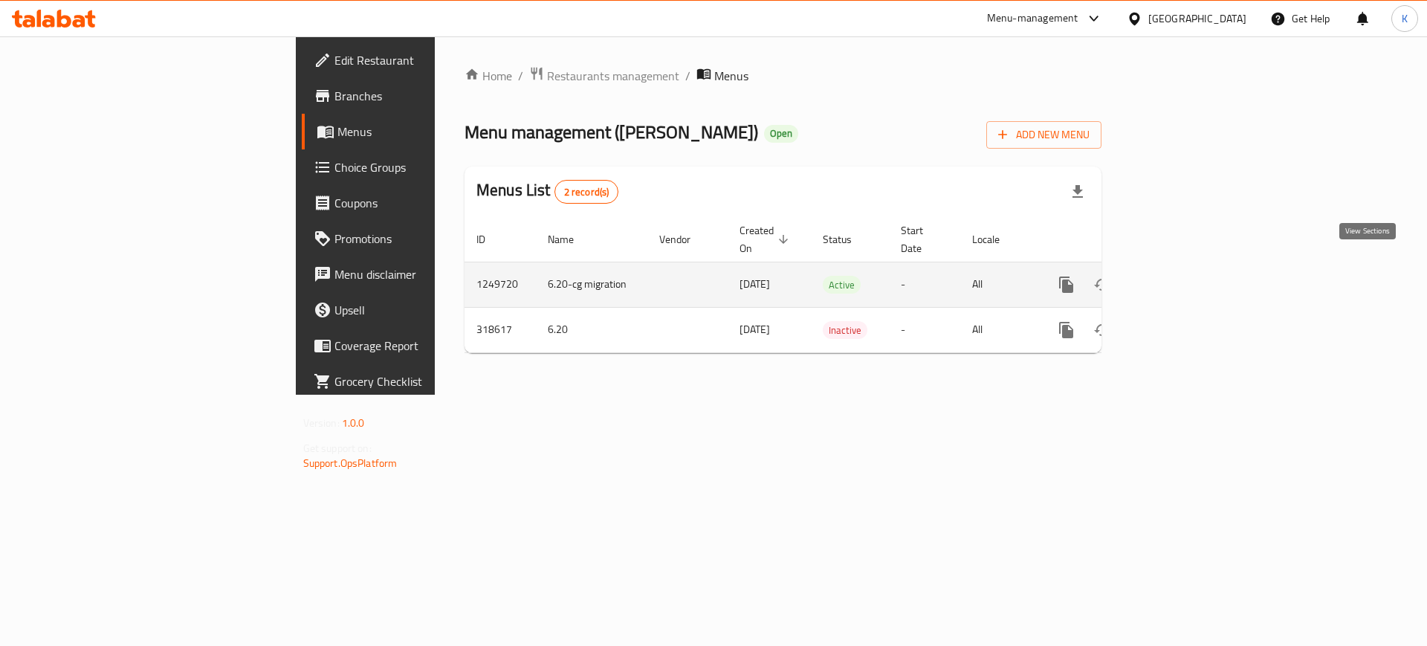
click at [1180, 278] on icon "enhanced table" at bounding box center [1173, 284] width 13 height 13
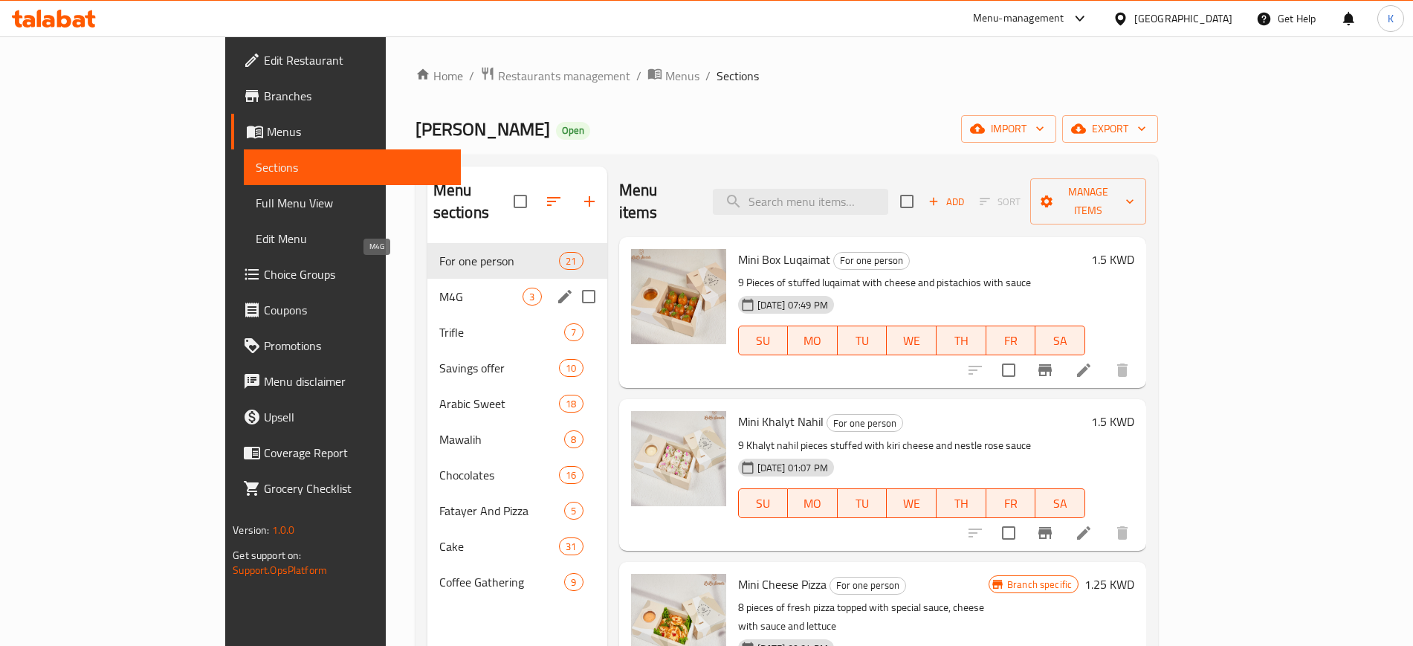
click at [439, 288] on span "M4G" at bounding box center [481, 297] width 84 height 18
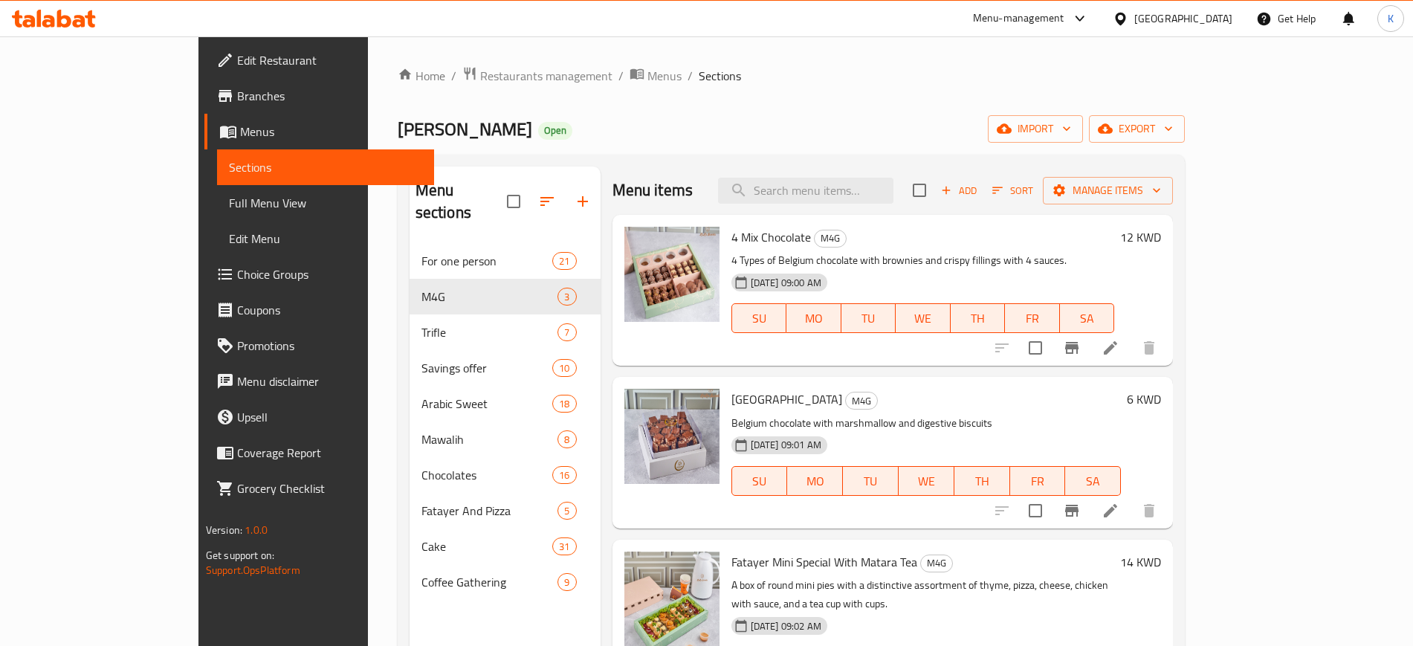
click at [1067, 104] on div "Home / Restaurants management / Menus / Sections Lulu Sweets Open import export…" at bounding box center [791, 445] width 787 height 758
click at [1119, 347] on icon at bounding box center [1111, 348] width 18 height 18
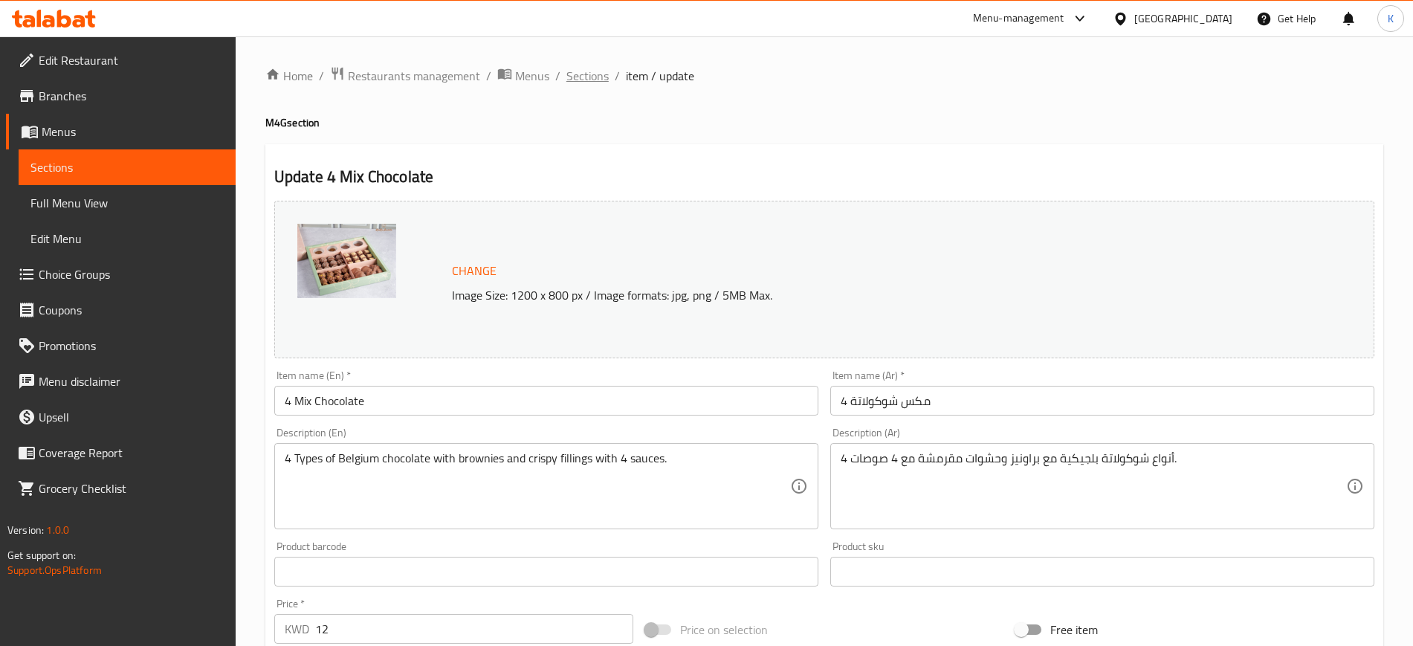
click at [587, 80] on span "Sections" at bounding box center [587, 76] width 42 height 18
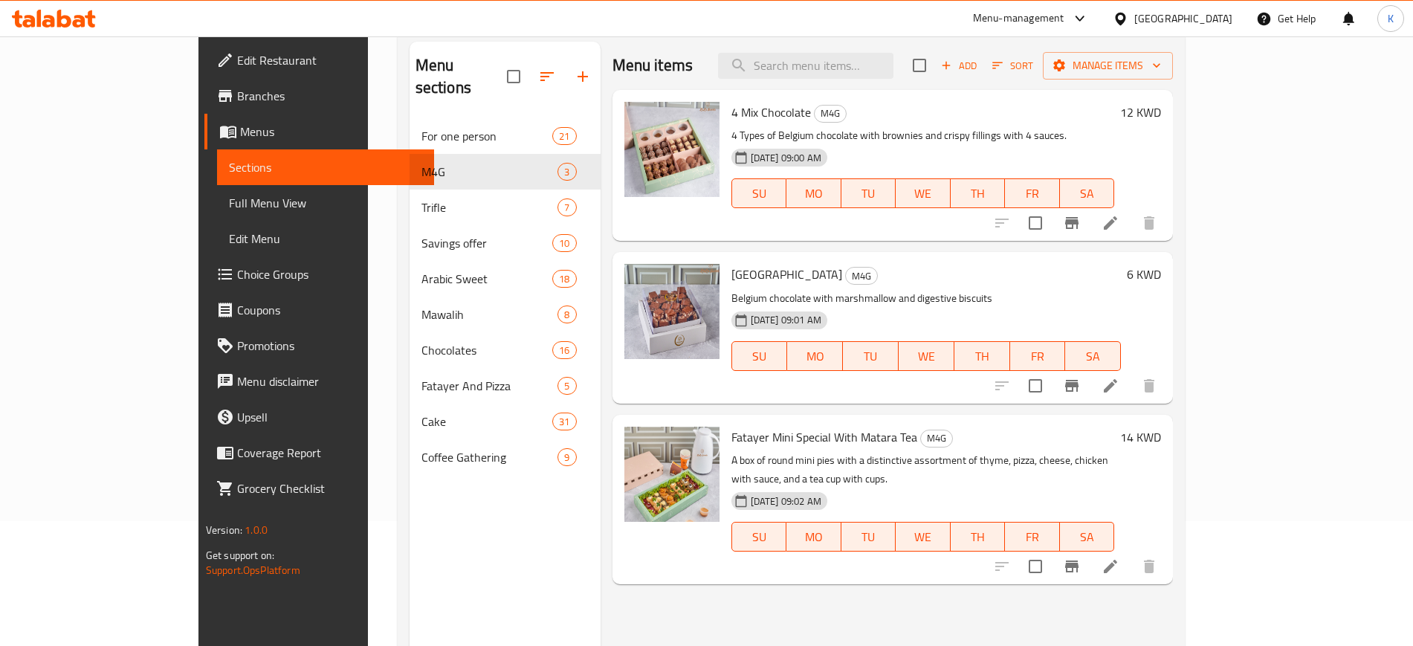
scroll to position [93, 0]
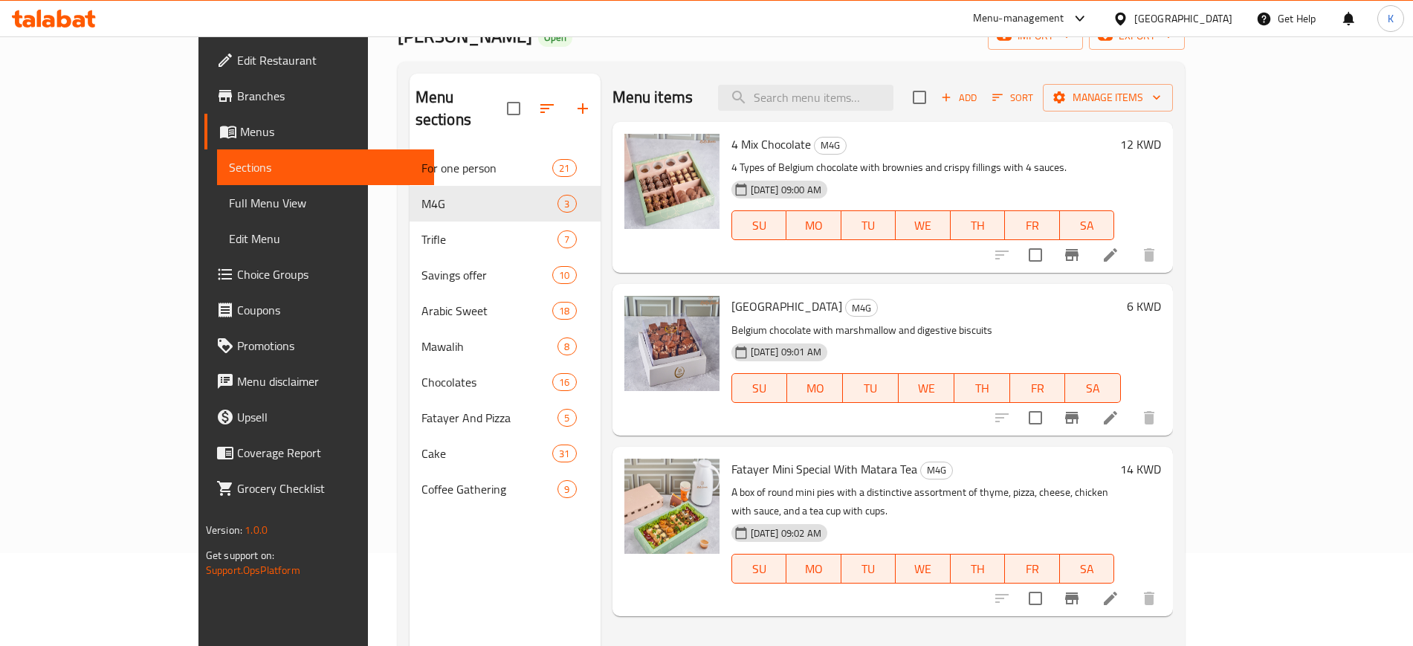
click at [1161, 311] on h6 "6 KWD" at bounding box center [1144, 306] width 34 height 21
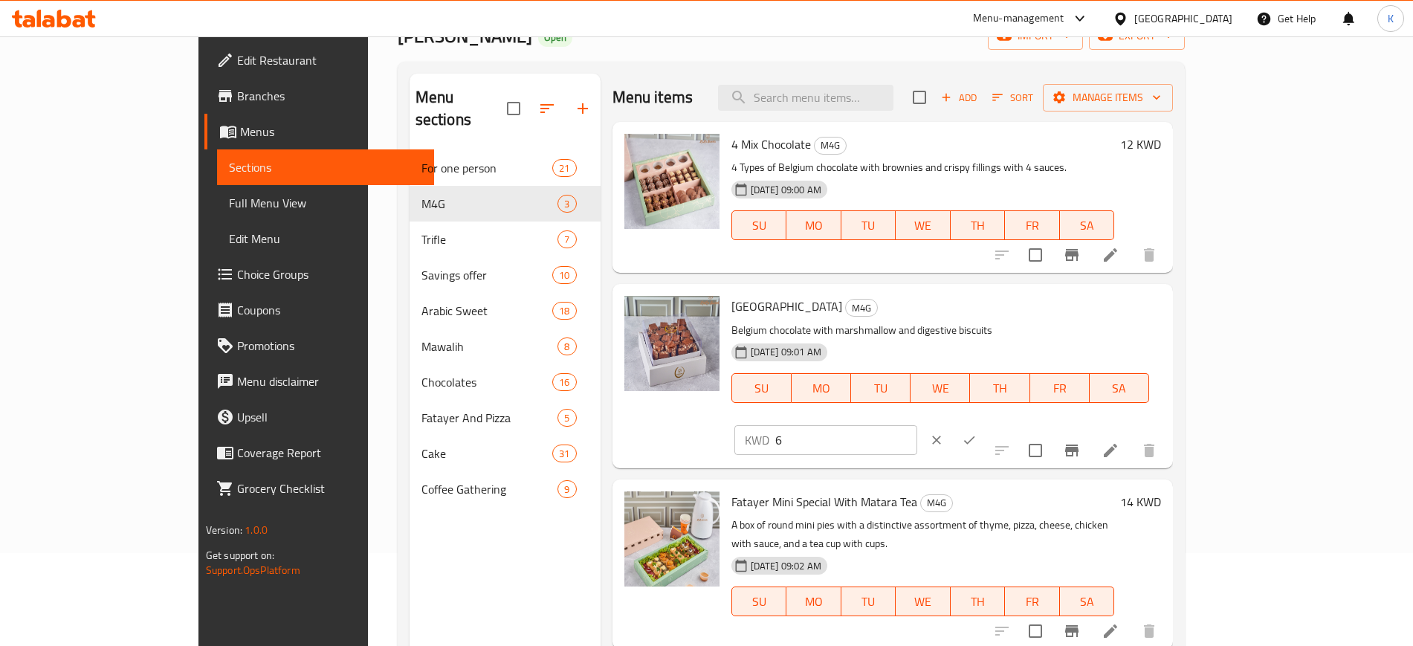
click at [918, 425] on div "KWD 6 ​" at bounding box center [826, 440] width 184 height 30
type input "8.5"
click at [986, 424] on button "ok" at bounding box center [969, 440] width 33 height 33
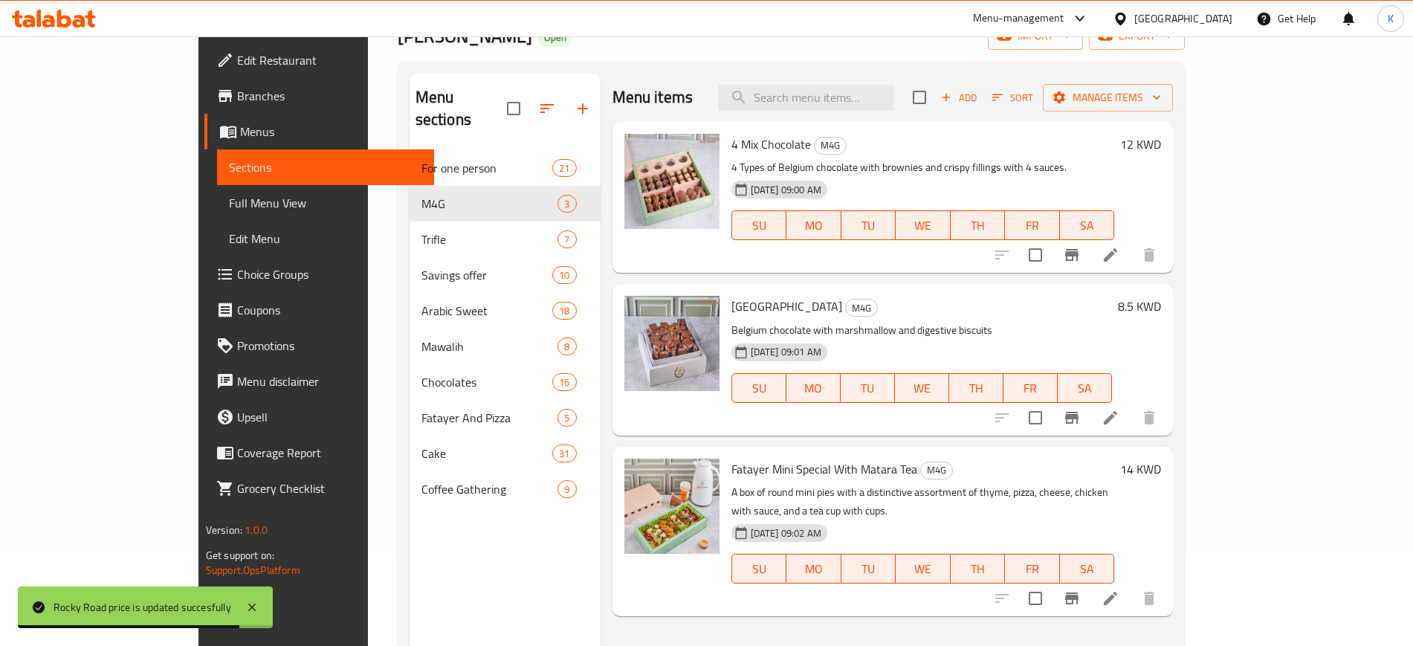
click at [946, 311] on h6 "Rocky Road M4G" at bounding box center [921, 306] width 381 height 21
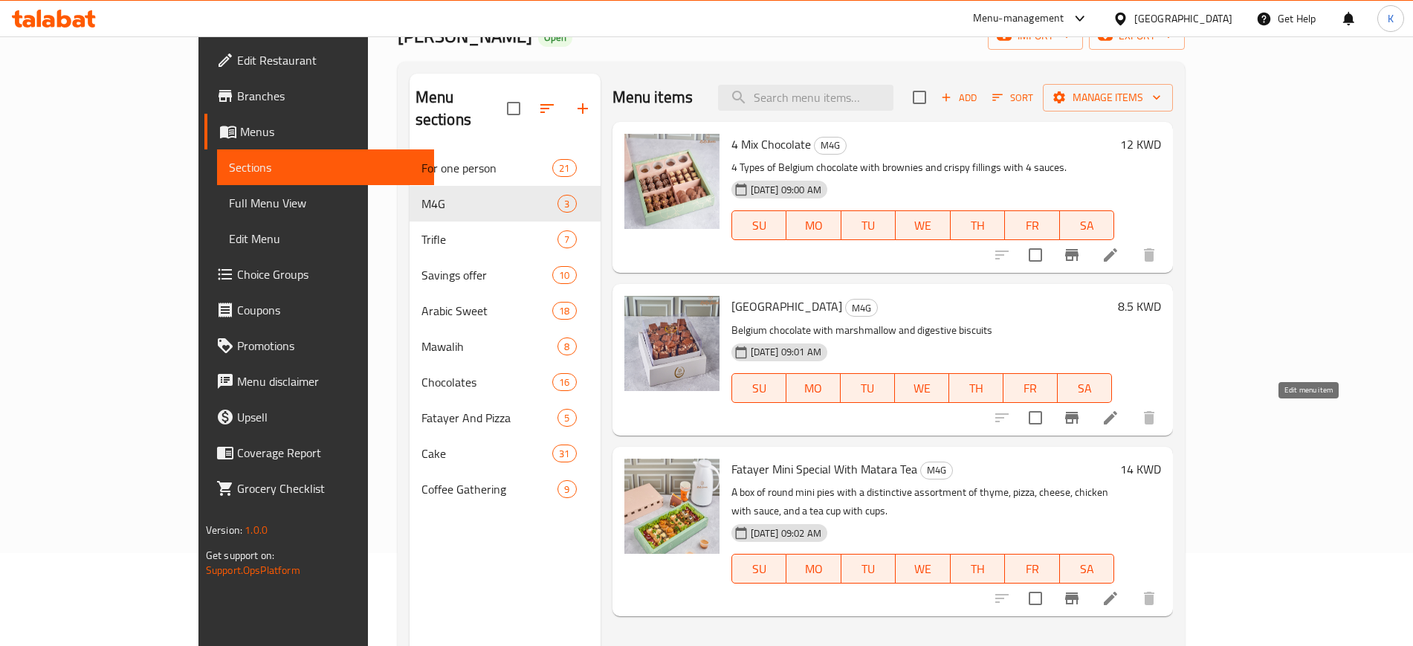
click at [1119, 415] on icon at bounding box center [1111, 418] width 18 height 18
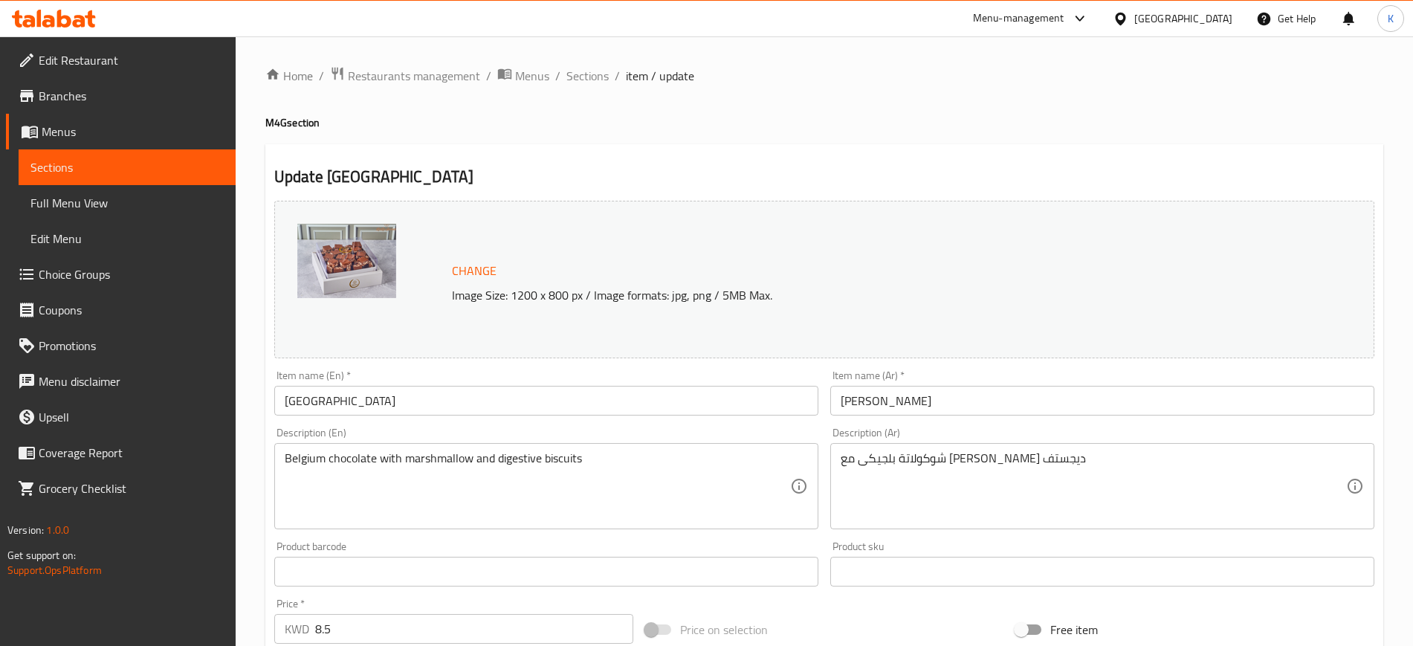
click at [1073, 104] on div "Home / Restaurants management / Menus / Sections / item / update M4G section Up…" at bounding box center [824, 554] width 1118 height 976
drag, startPoint x: 890, startPoint y: 103, endPoint x: 807, endPoint y: 25, distance: 114.6
click at [890, 100] on div "Home / Restaurants management / Menus / Sections / item / update M4G section Up…" at bounding box center [824, 554] width 1118 height 976
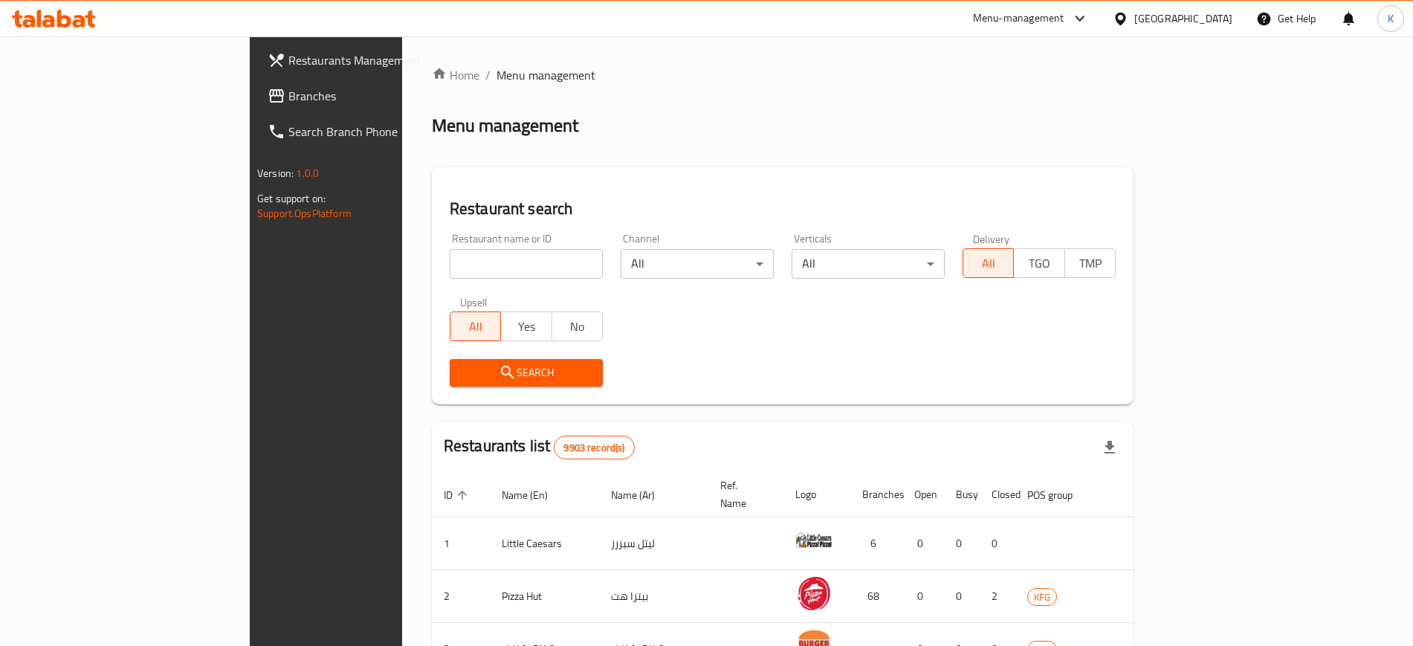
scroll to position [93, 0]
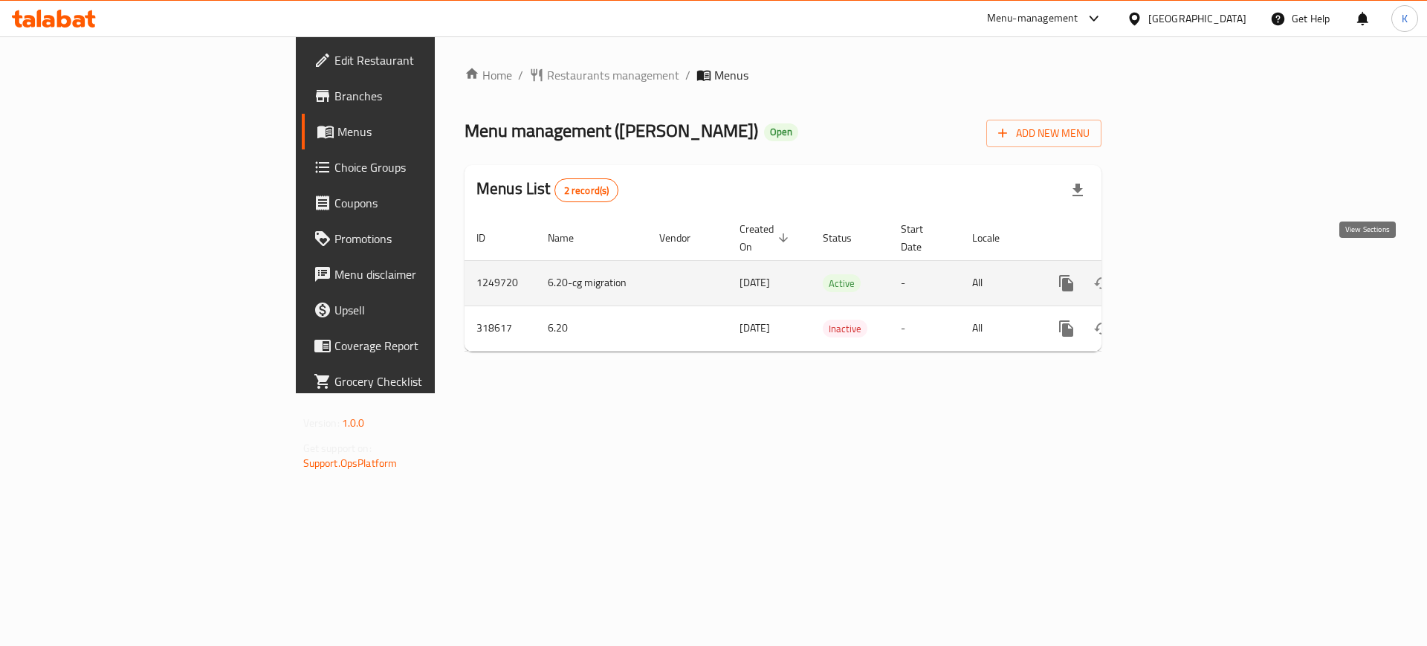
click at [1183, 274] on icon "enhanced table" at bounding box center [1174, 283] width 18 height 18
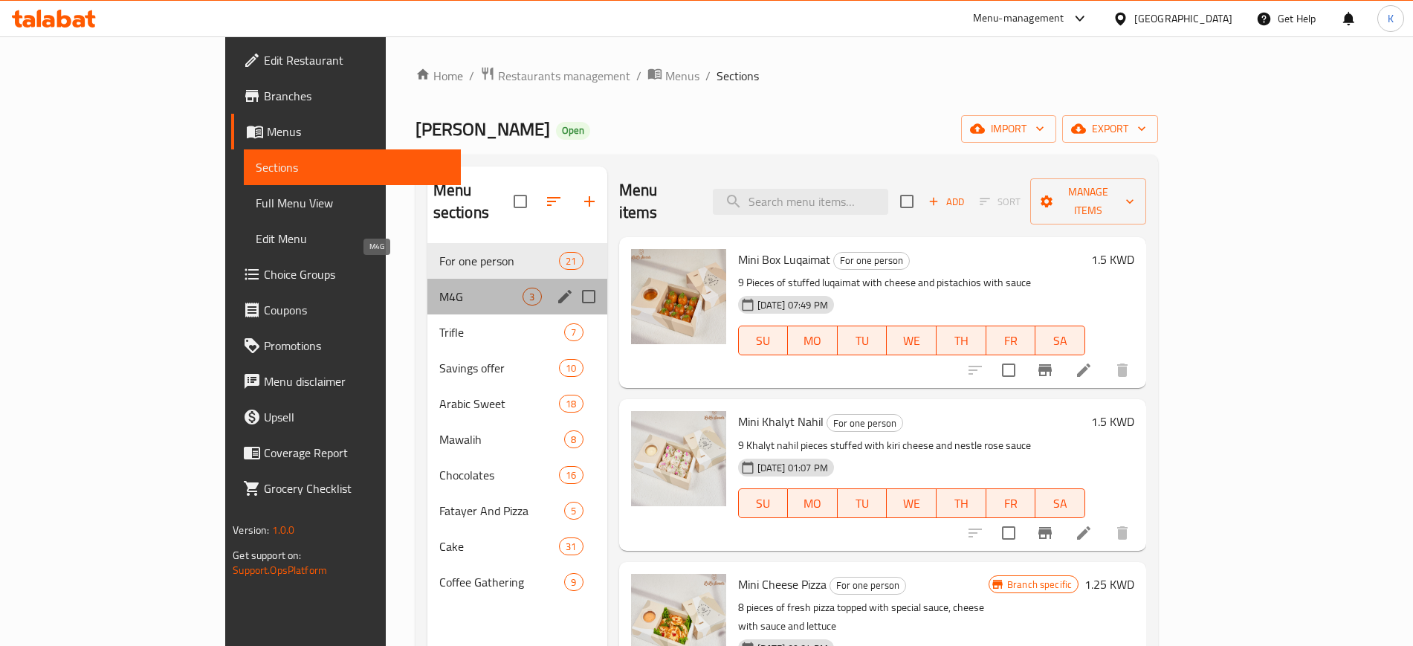
click at [439, 288] on span "M4G" at bounding box center [481, 297] width 84 height 18
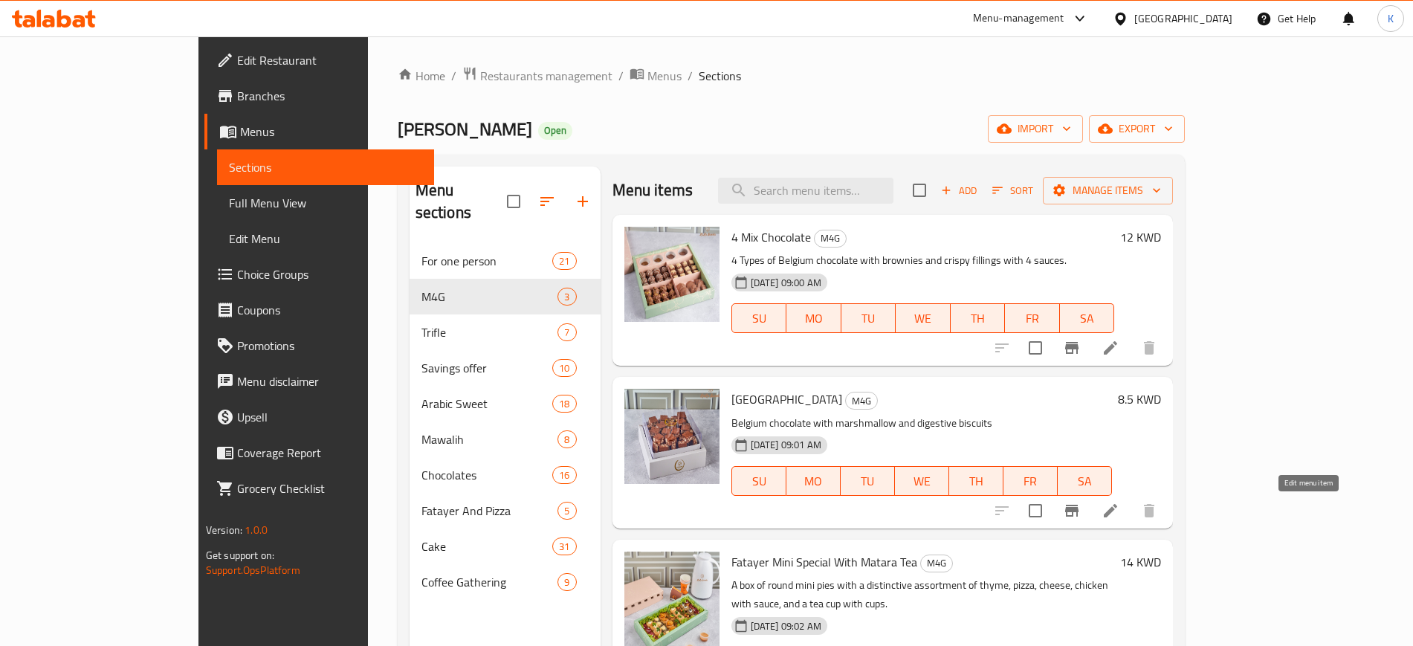
click at [1119, 508] on icon at bounding box center [1111, 511] width 18 height 18
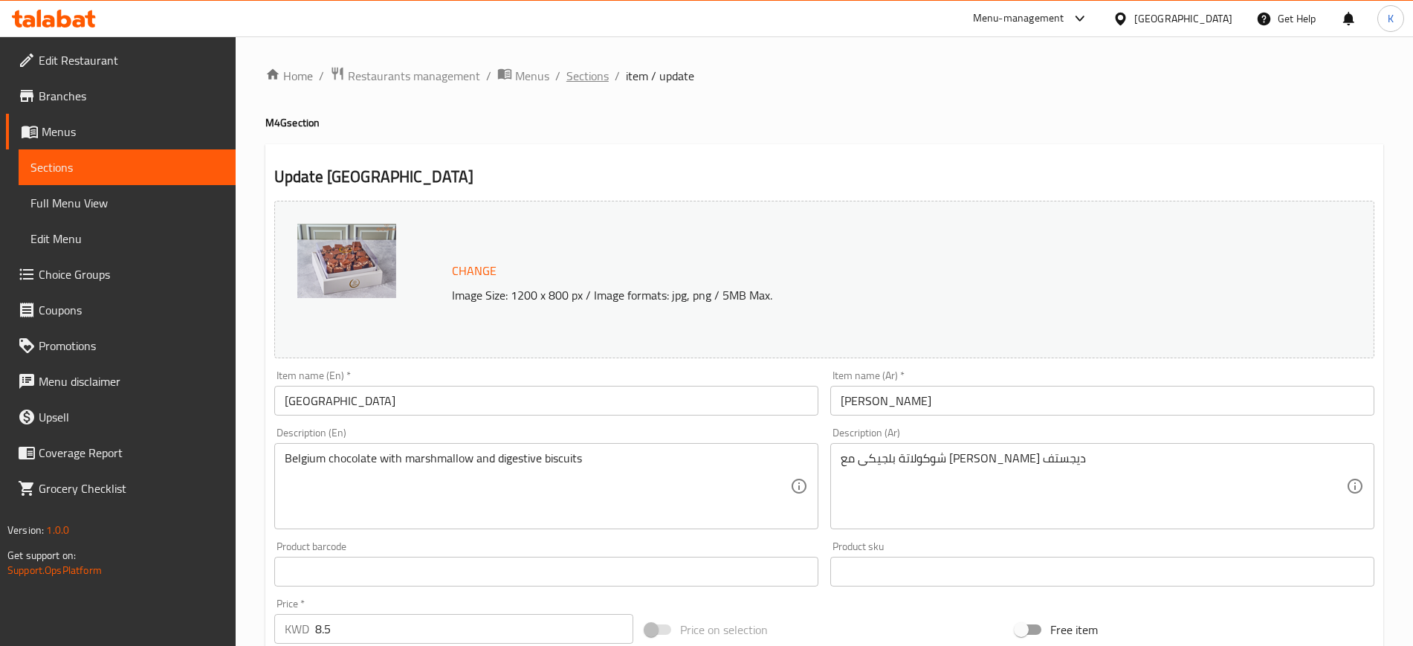
click at [572, 68] on span "Sections" at bounding box center [587, 76] width 42 height 18
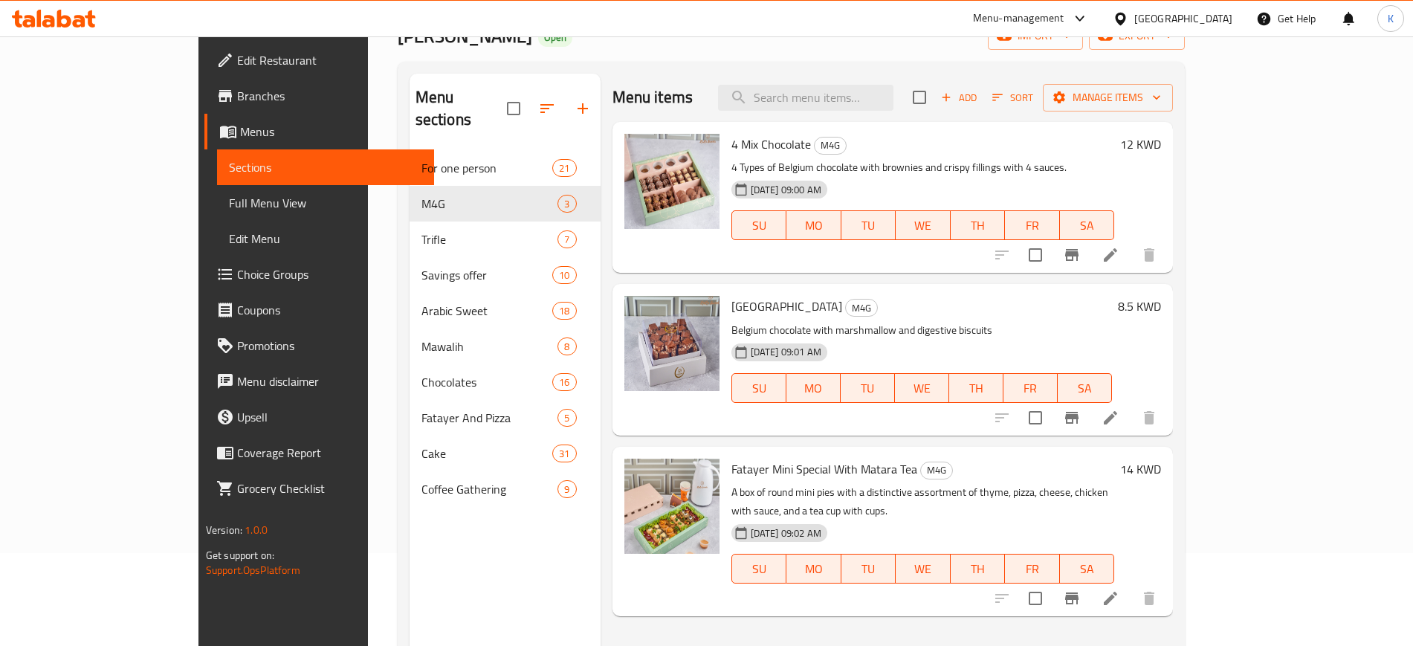
scroll to position [186, 0]
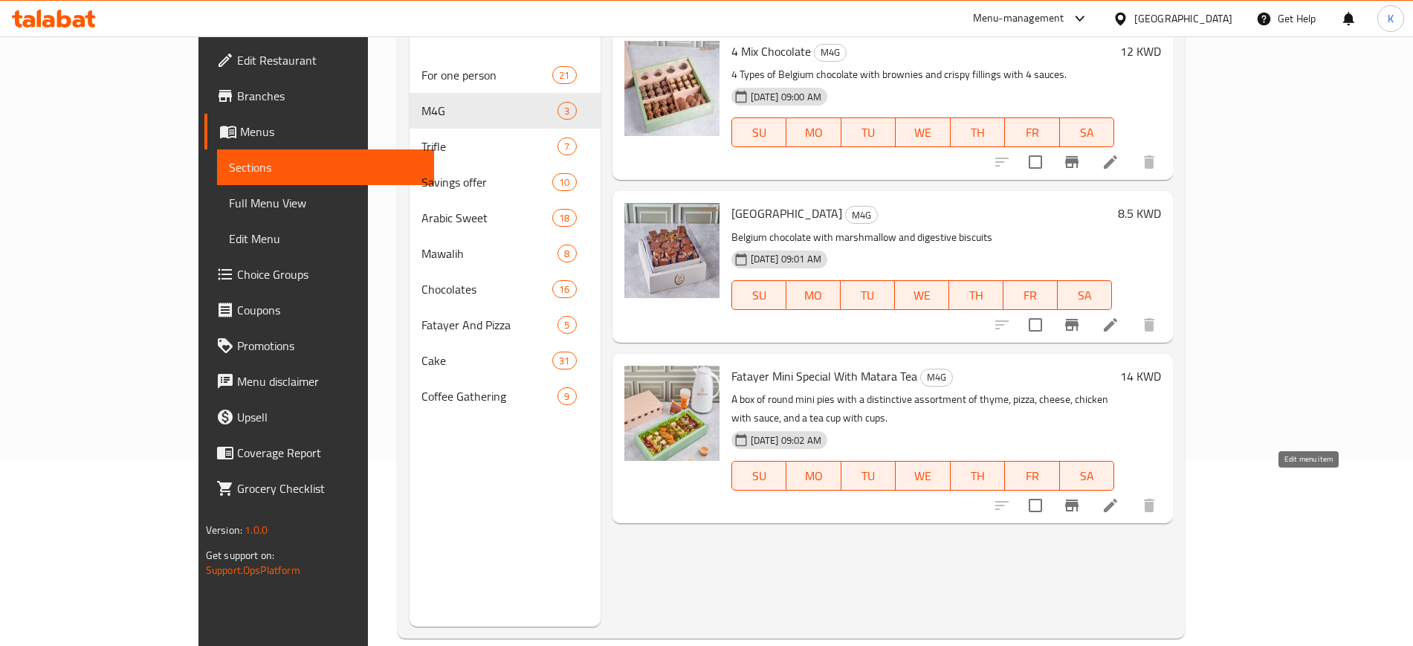
click at [1119, 497] on icon at bounding box center [1111, 506] width 18 height 18
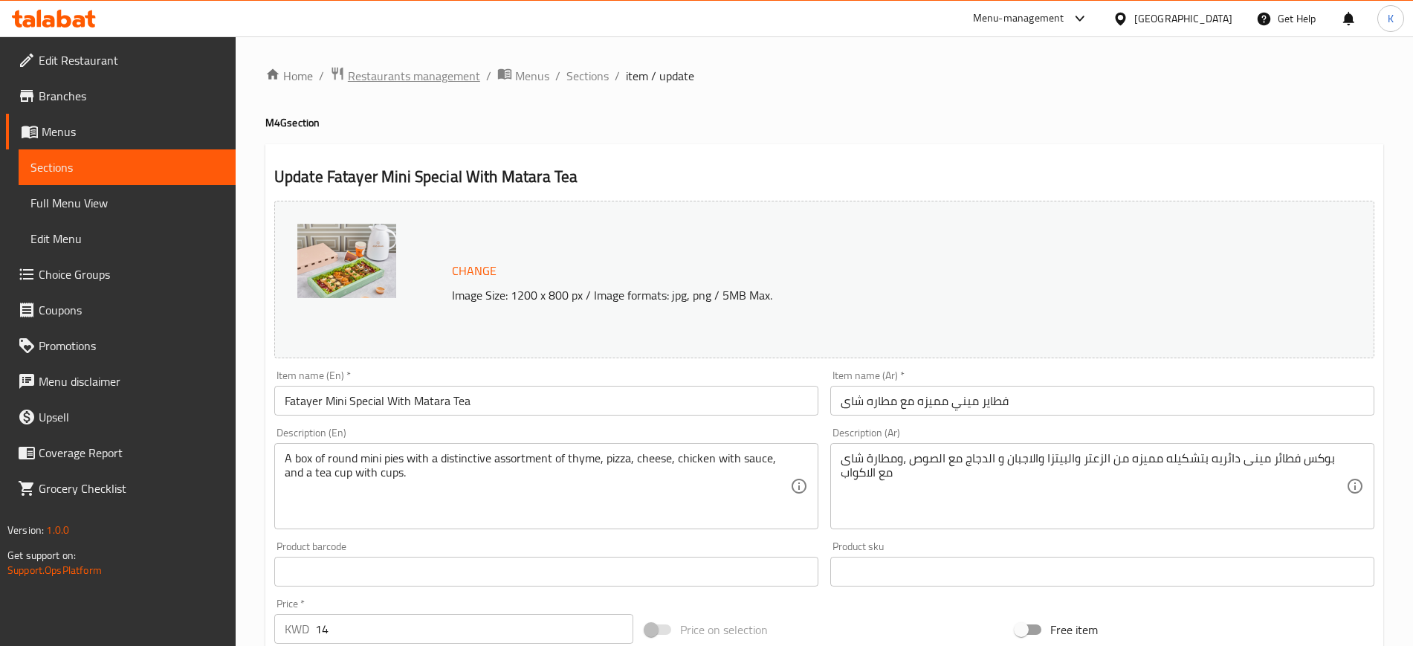
click at [439, 74] on span "Restaurants management" at bounding box center [414, 76] width 132 height 18
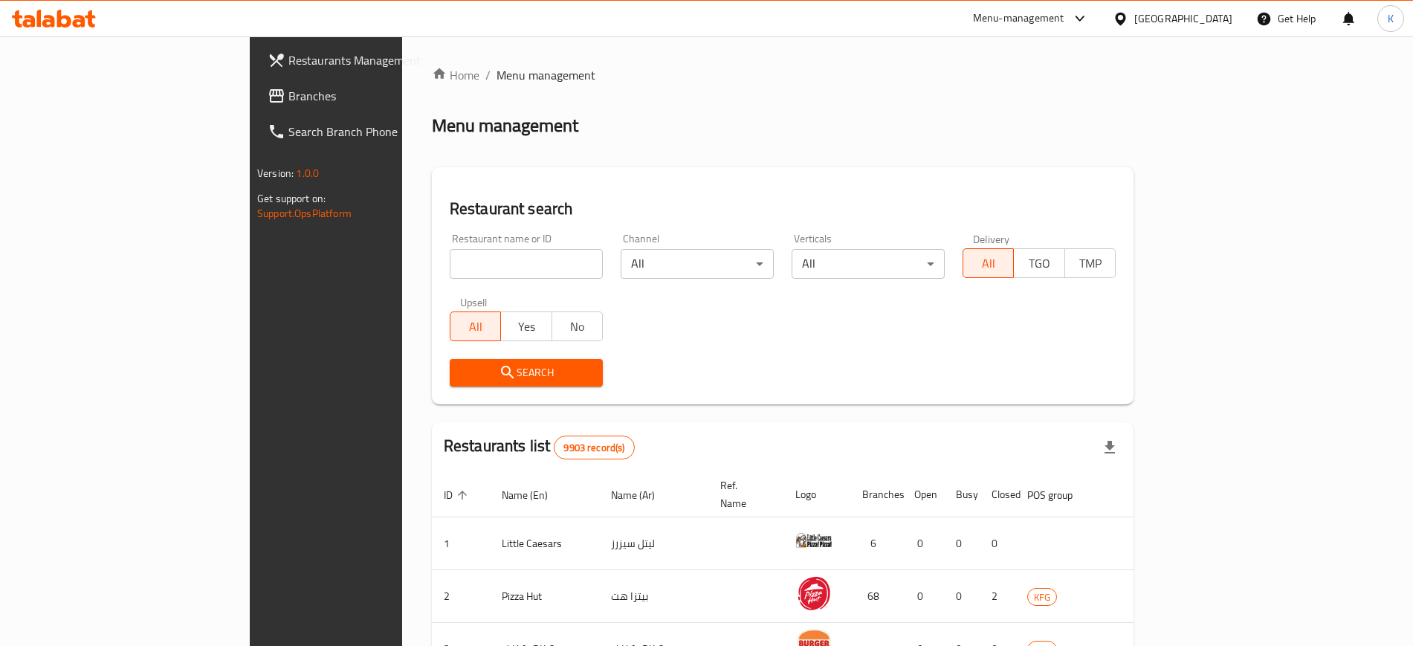
click at [450, 256] on input "search" at bounding box center [526, 264] width 153 height 30
paste input "Ibn el jabal"
type input "Ibn el jabal"
click button "Search" at bounding box center [526, 373] width 153 height 28
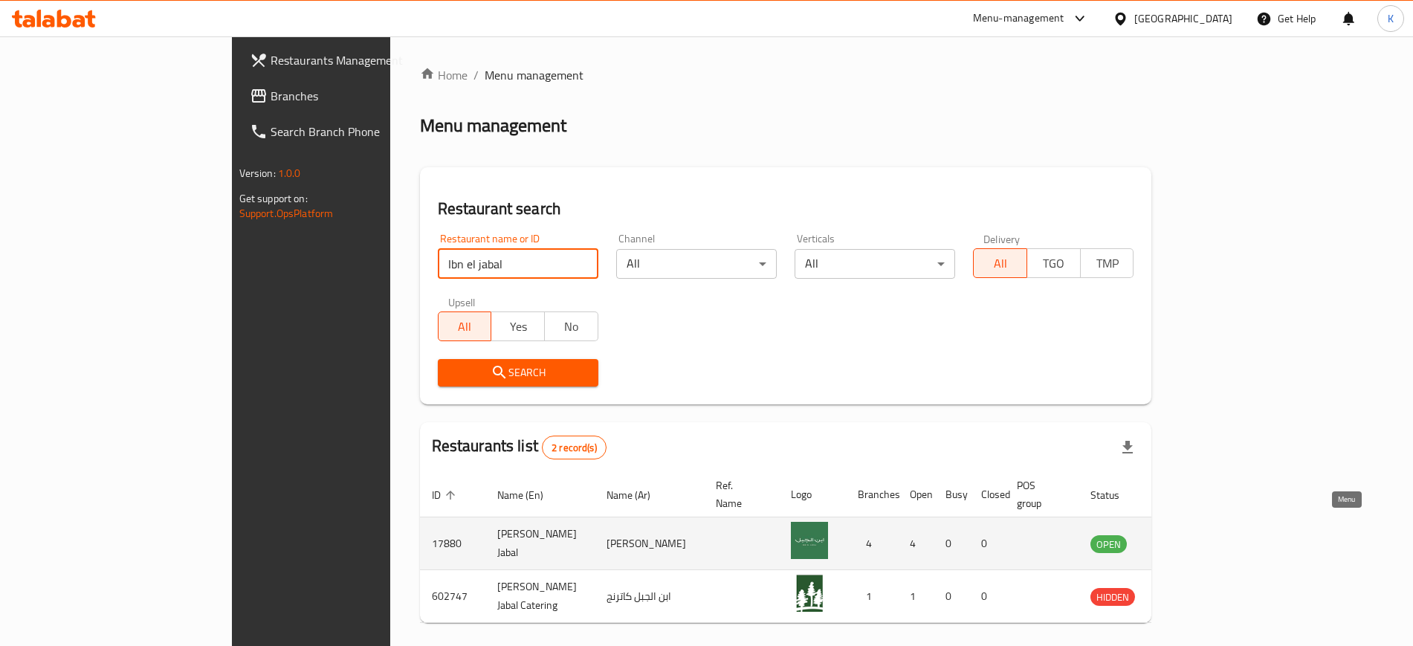
click at [1186, 534] on icon "enhanced table" at bounding box center [1177, 543] width 18 height 18
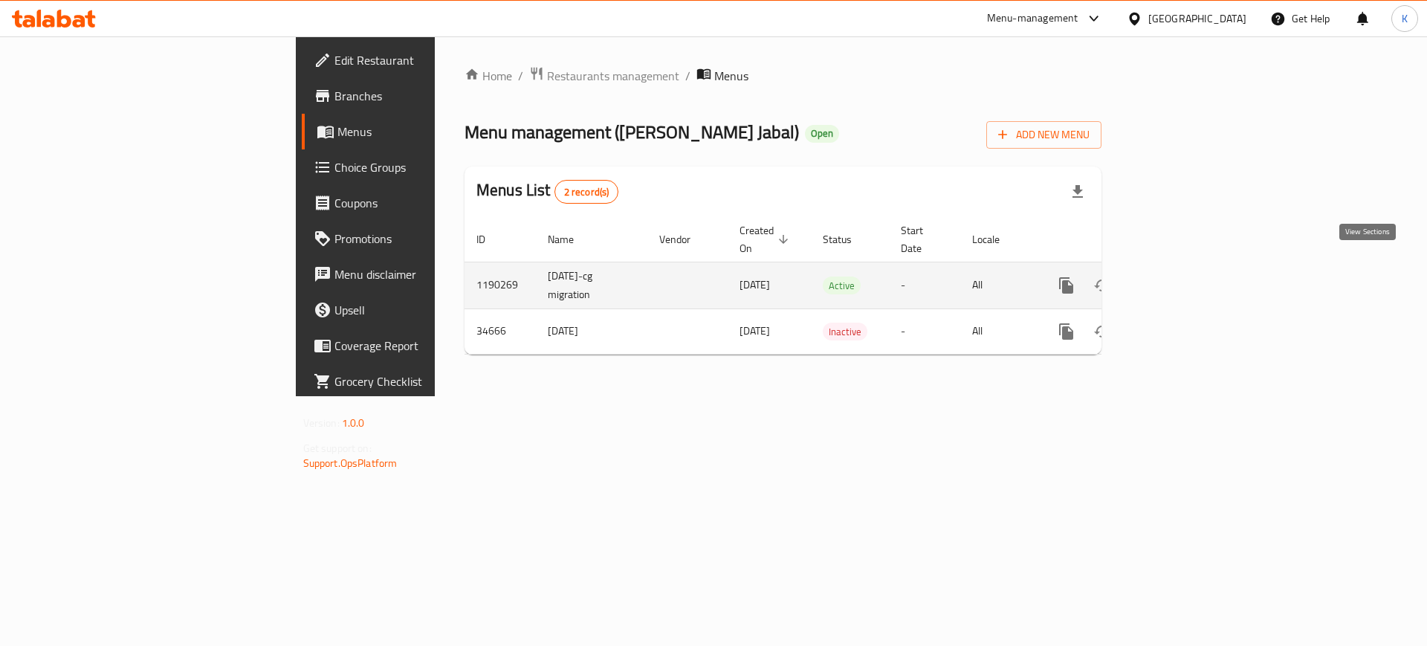
click at [1183, 277] on icon "enhanced table" at bounding box center [1174, 286] width 18 height 18
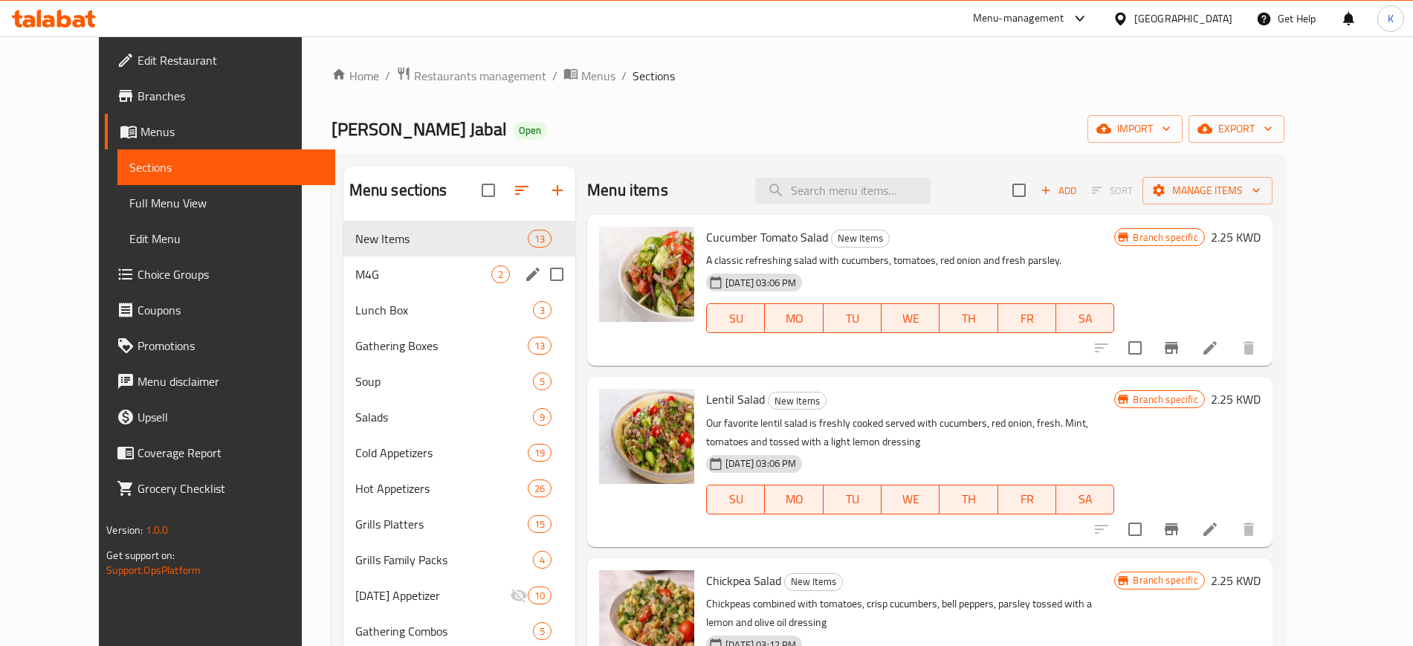
click at [395, 287] on div "M4G 2" at bounding box center [459, 274] width 233 height 36
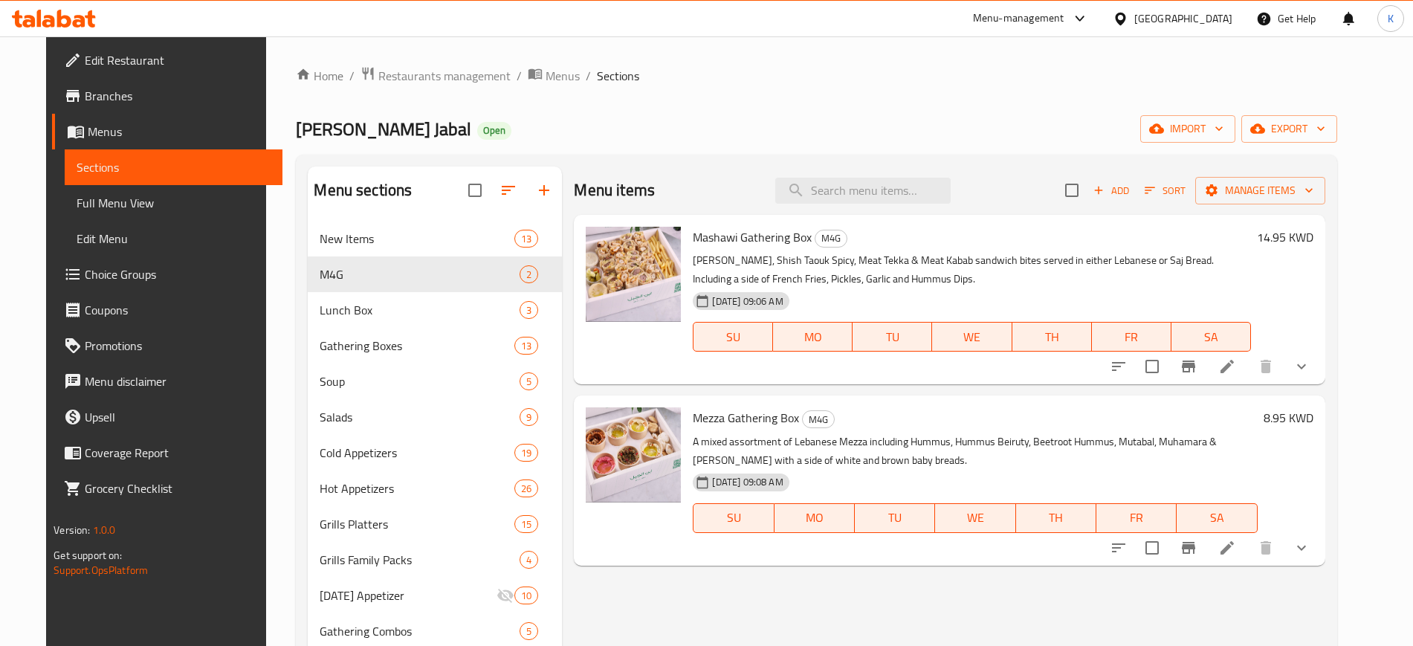
click at [1236, 371] on icon at bounding box center [1227, 367] width 18 height 18
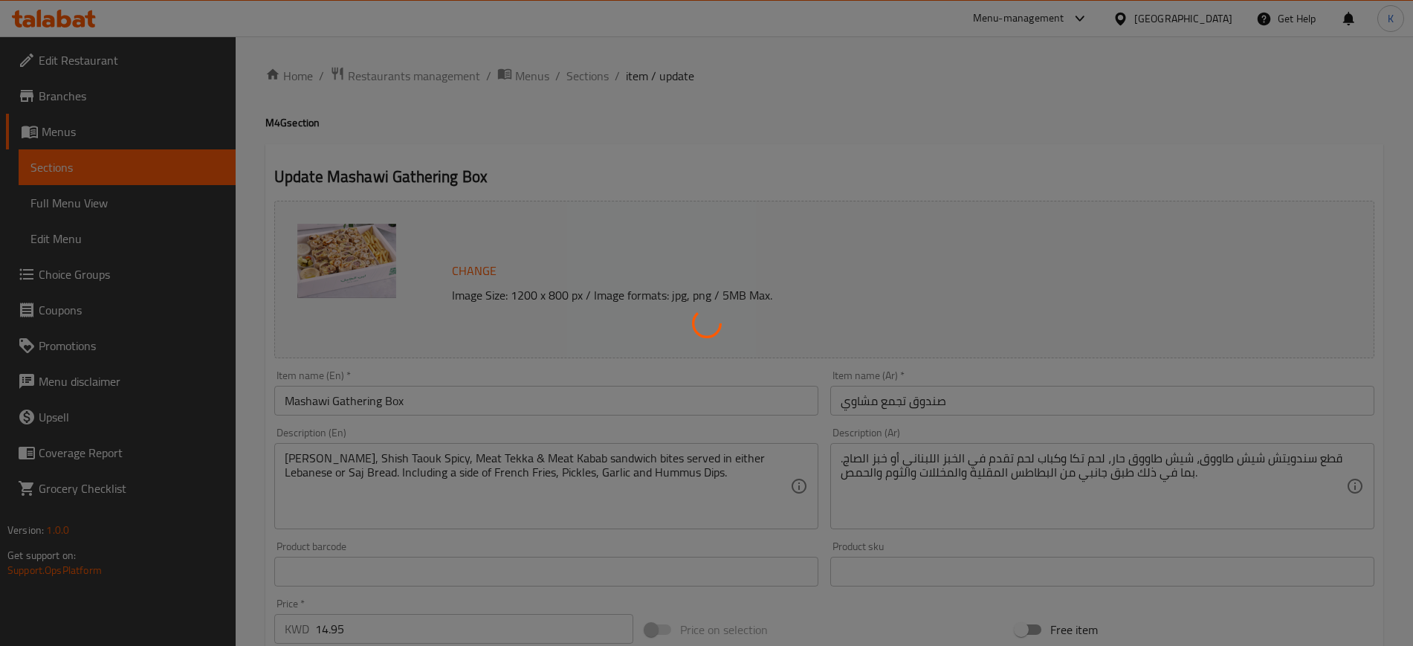
type input "اختيار الخبز:"
type input "1"
type input "الإضافات:"
type input "0"
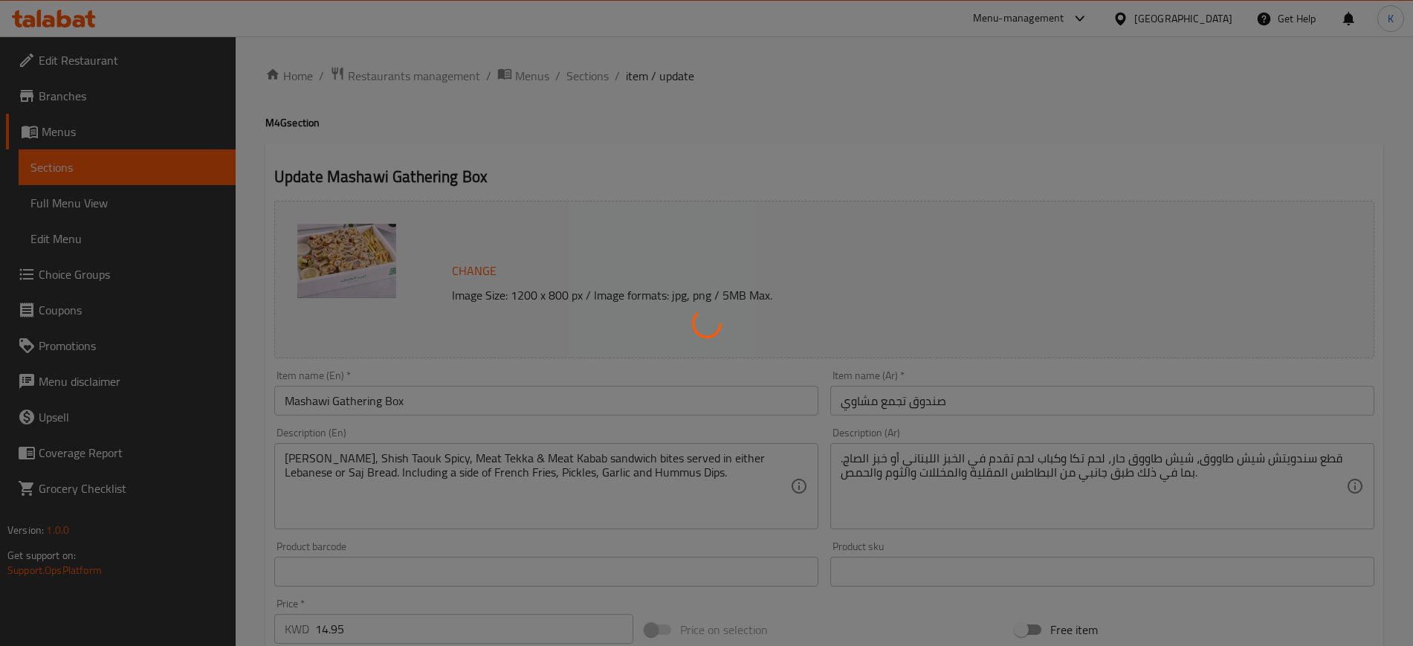
type input "1"
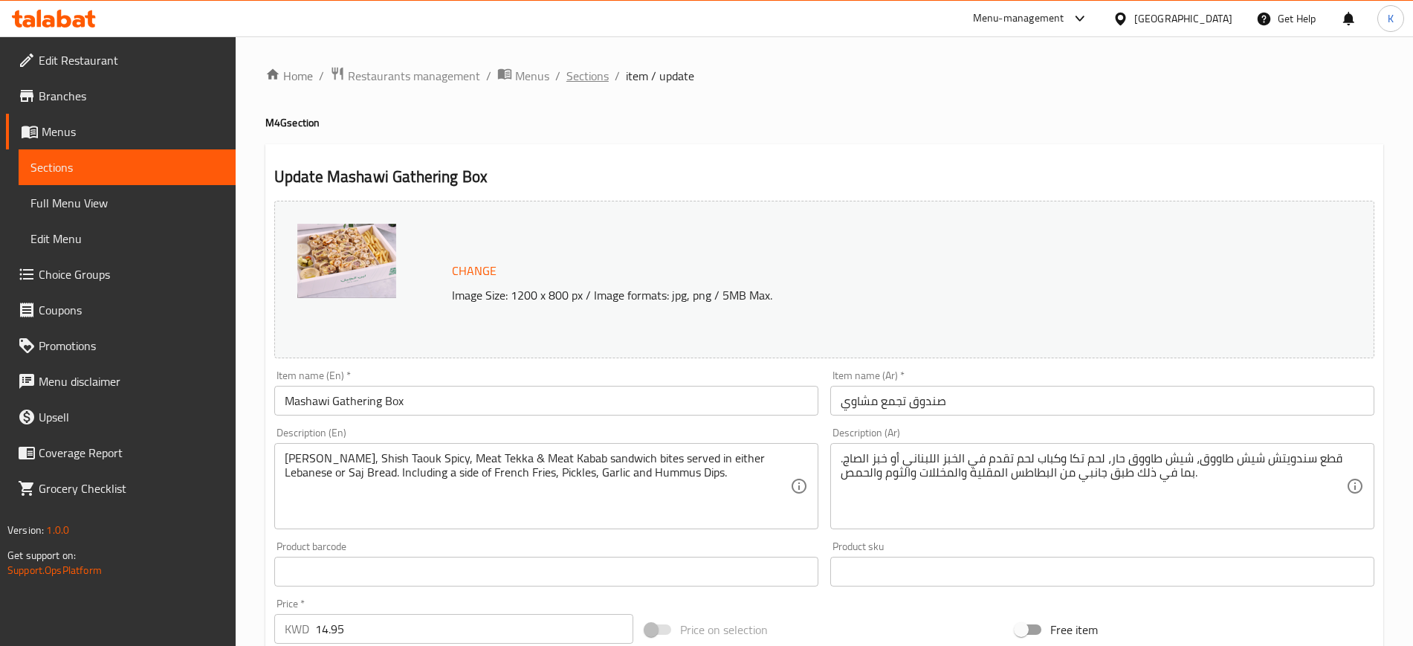
click at [592, 80] on span "Sections" at bounding box center [587, 76] width 42 height 18
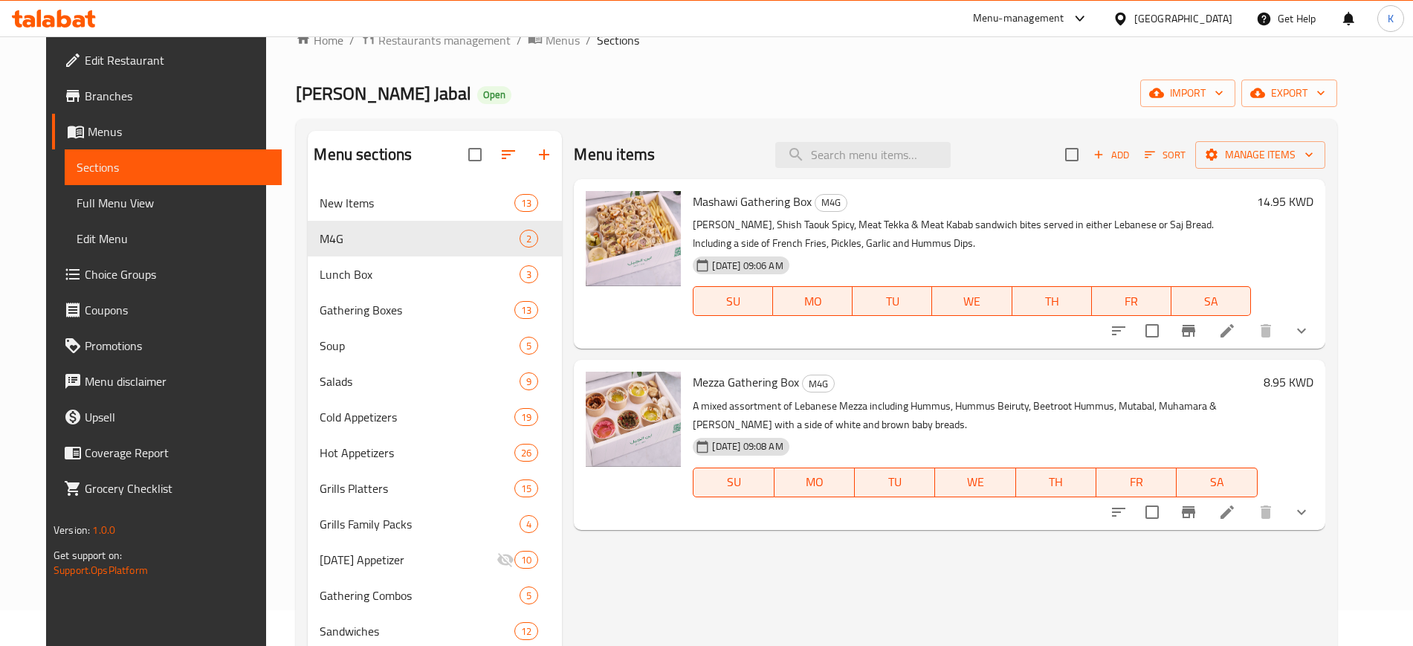
scroll to position [93, 0]
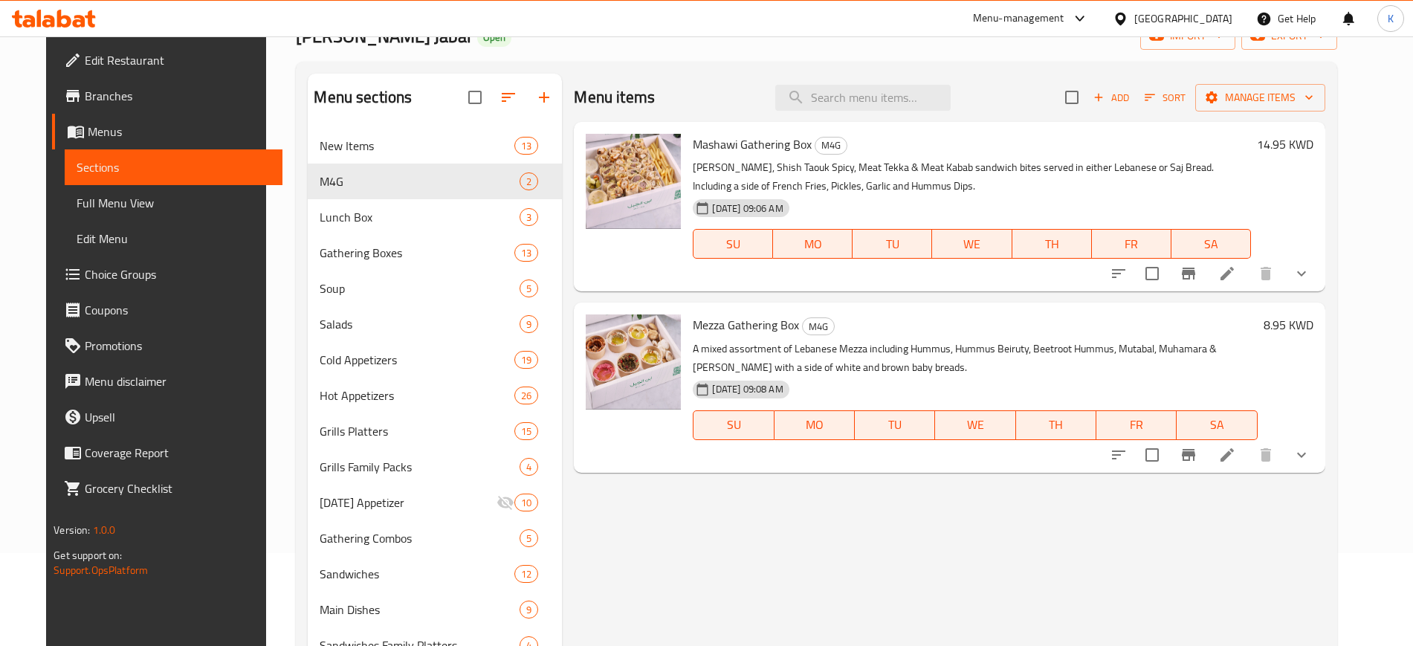
click at [1001, 582] on div "Menu items Add Sort Manage items Mashawi Gathering Box M4G Shish Taouk, Shish T…" at bounding box center [943, 586] width 763 height 1024
click at [1236, 459] on icon at bounding box center [1227, 455] width 18 height 18
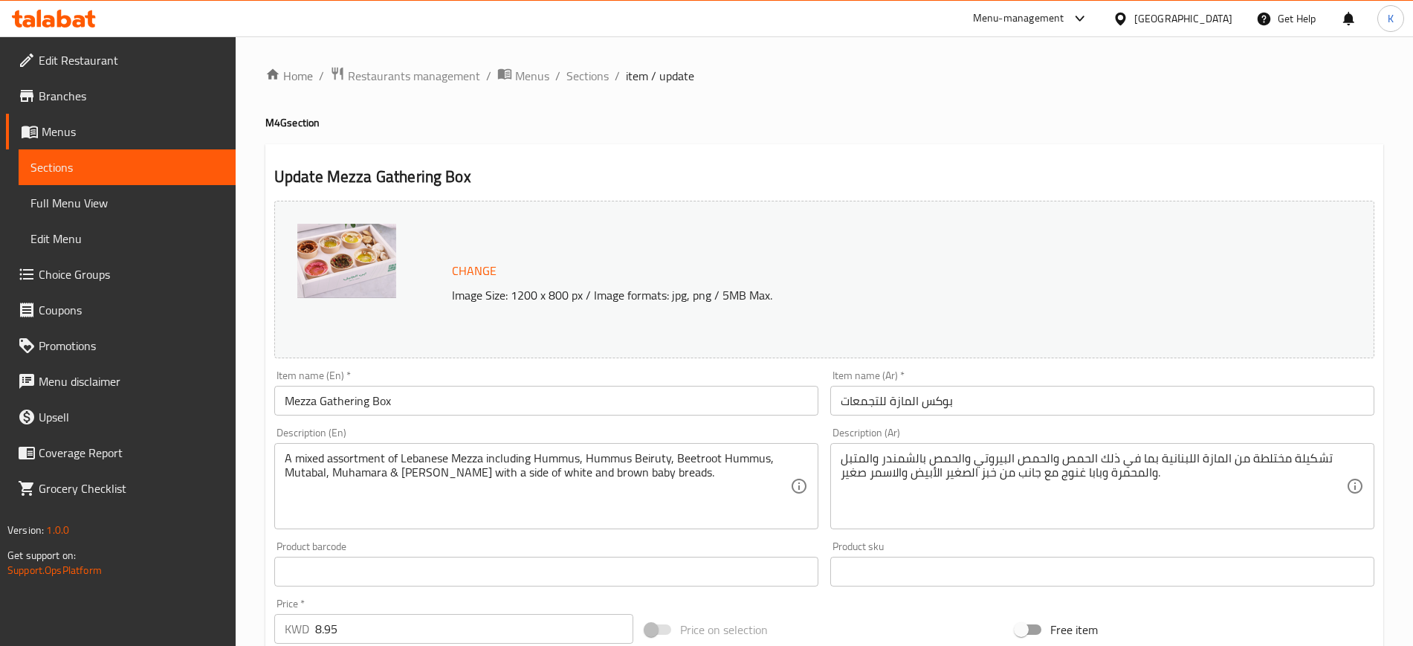
click at [428, 63] on div "Home / Restaurants management / Menus / Sections / item / update M4G section Up…" at bounding box center [824, 566] width 1177 height 1060
click at [428, 73] on span "Restaurants management" at bounding box center [414, 76] width 132 height 18
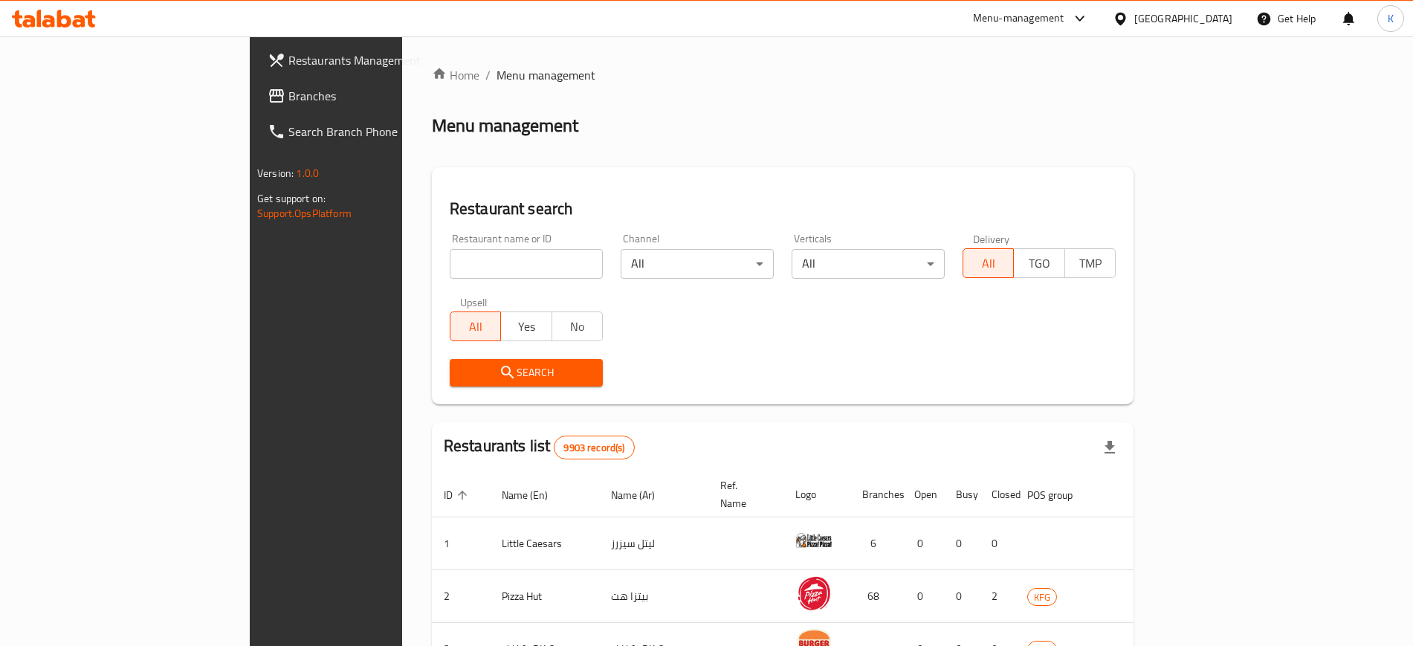
click at [450, 267] on input "search" at bounding box center [526, 264] width 153 height 30
paste input "687716"
type input "687716"
click button "Search" at bounding box center [526, 373] width 153 height 28
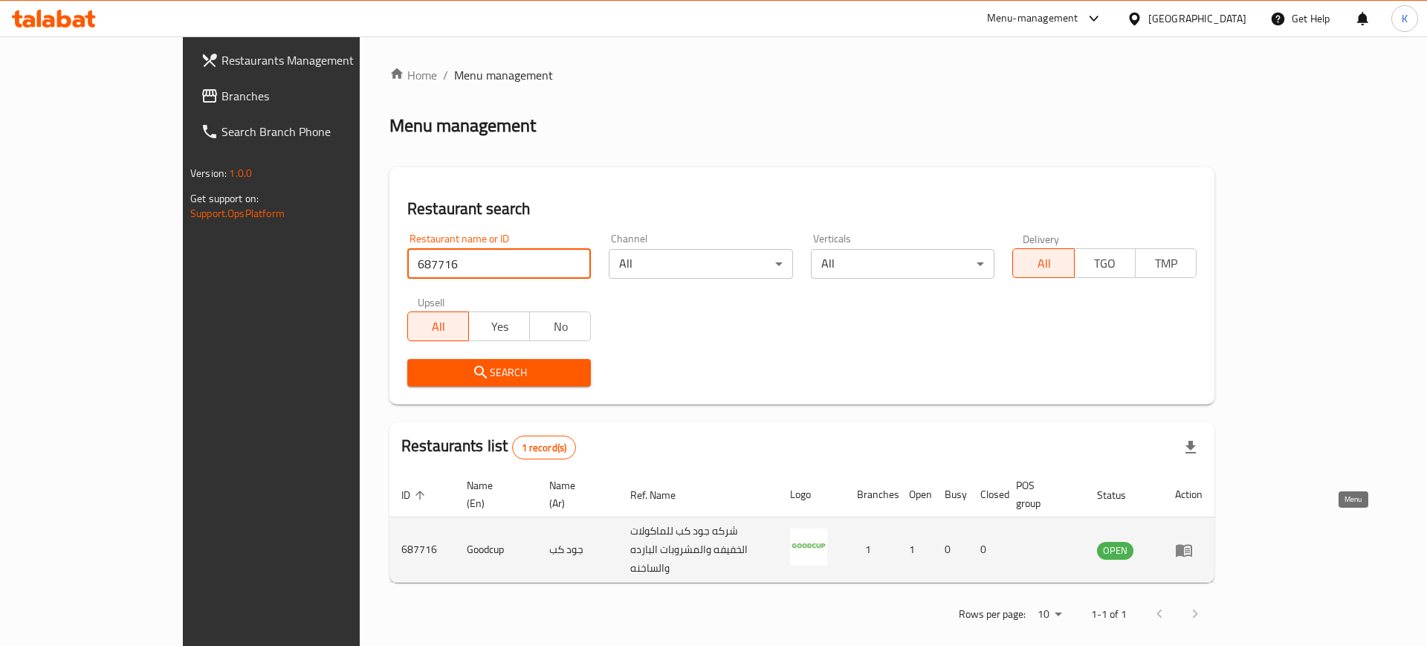
click at [1190, 548] on icon "enhanced table" at bounding box center [1187, 551] width 5 height 6
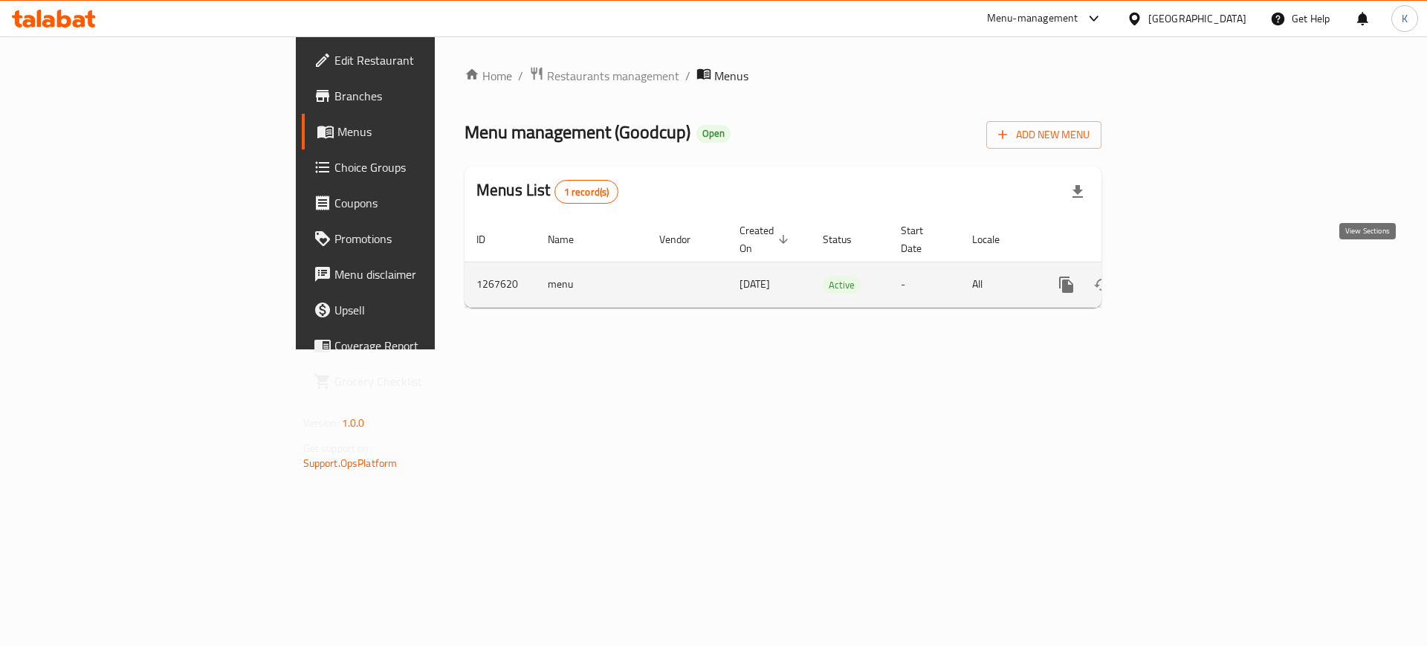
click at [1180, 278] on icon "enhanced table" at bounding box center [1173, 284] width 13 height 13
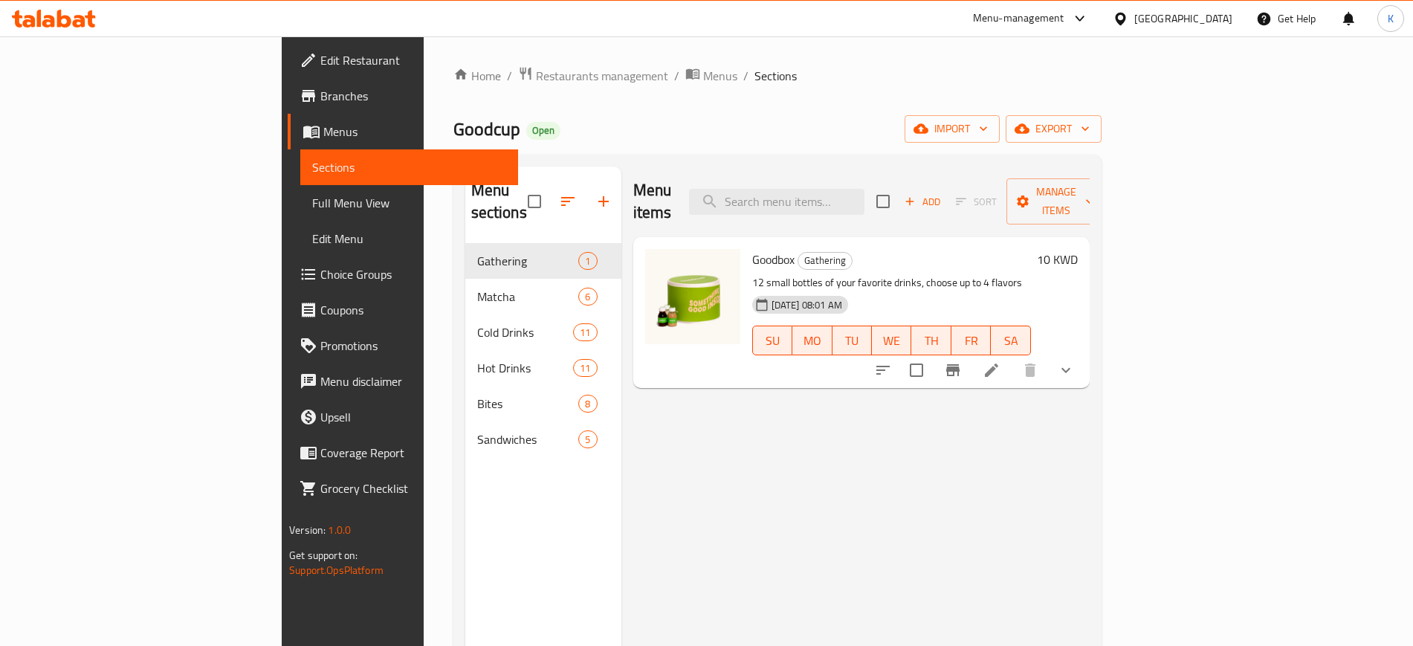
click at [320, 102] on span "Branches" at bounding box center [412, 96] width 185 height 18
